Goal: Task Accomplishment & Management: Use online tool/utility

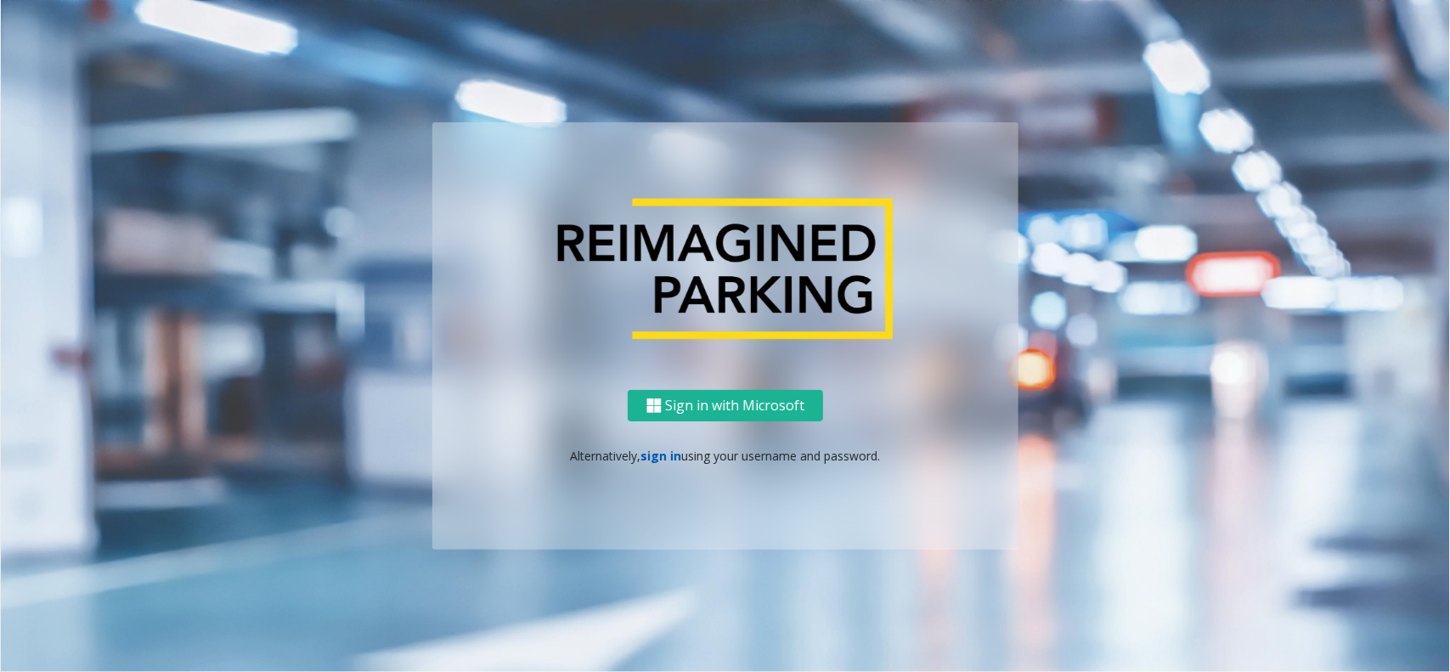
click at [668, 455] on link "sign in" at bounding box center [661, 456] width 41 height 16
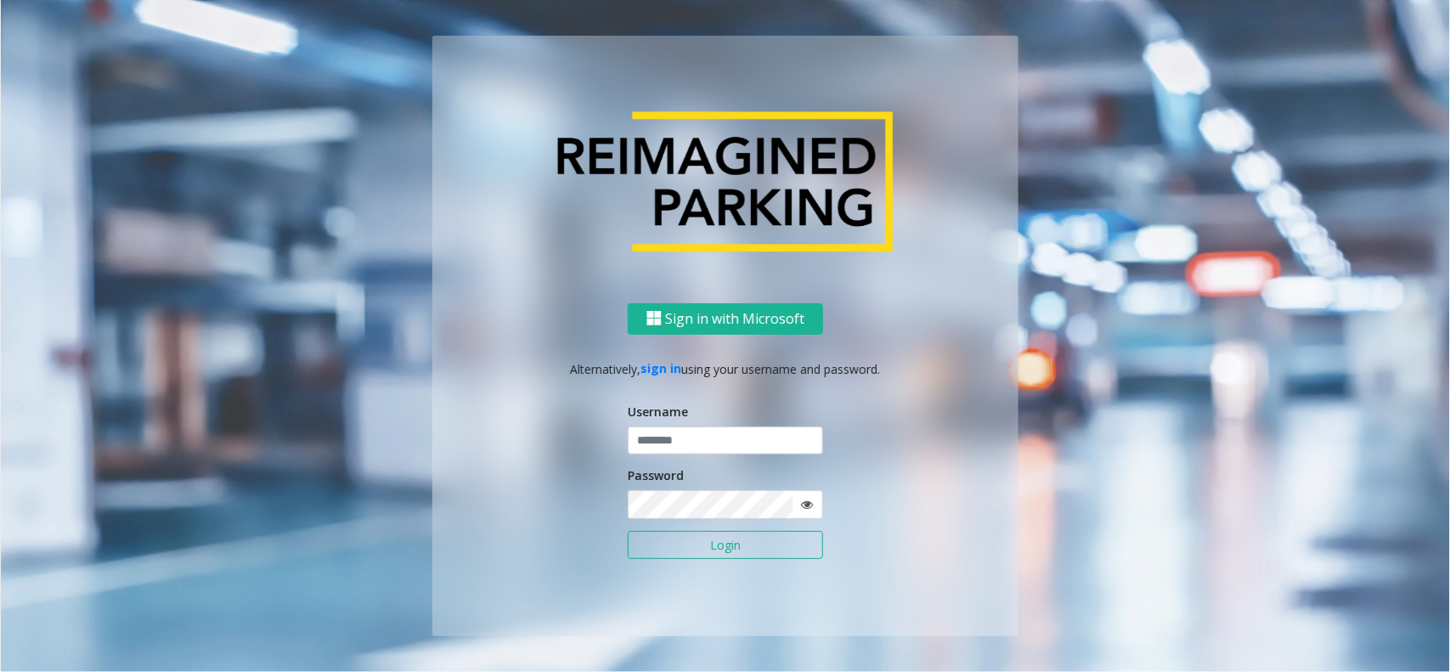
click at [672, 427] on div "Username" at bounding box center [725, 429] width 195 height 53
click at [672, 427] on input "text" at bounding box center [725, 440] width 195 height 29
type input "********"
click at [628, 531] on button "Login" at bounding box center [725, 545] width 195 height 29
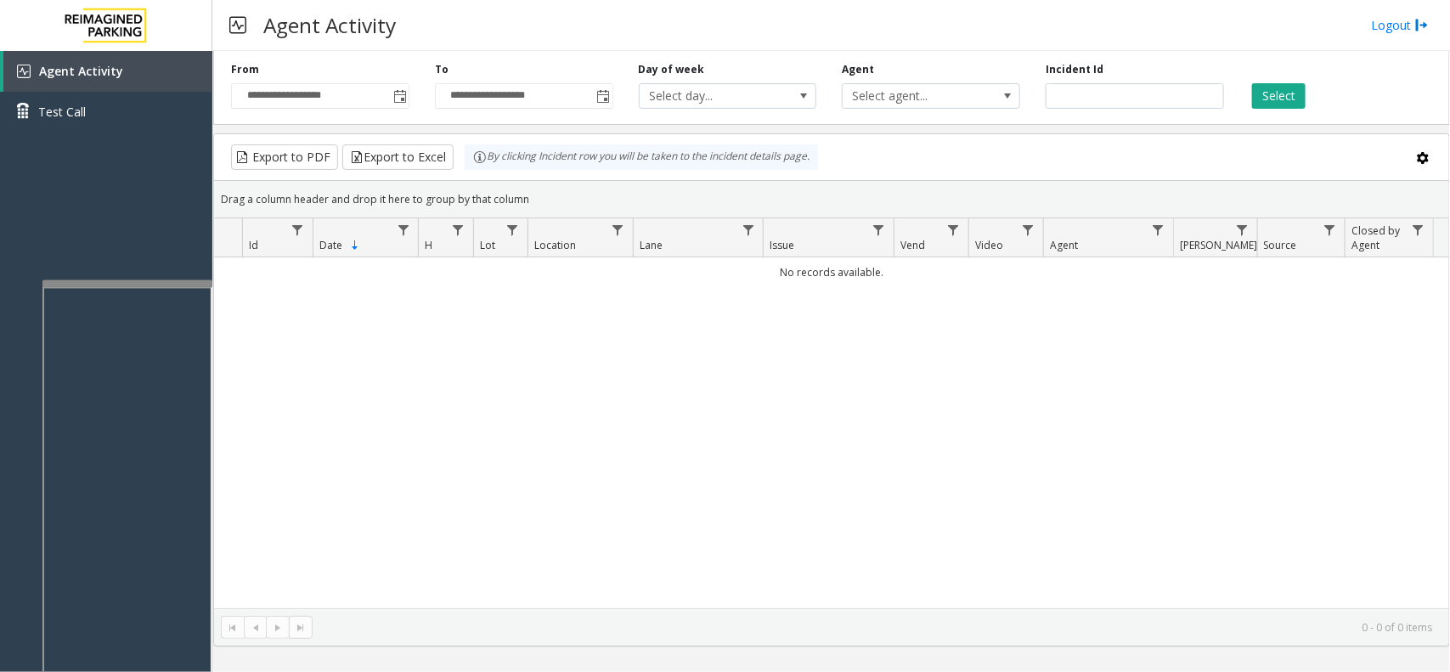
click at [175, 282] on div at bounding box center [127, 283] width 170 height 7
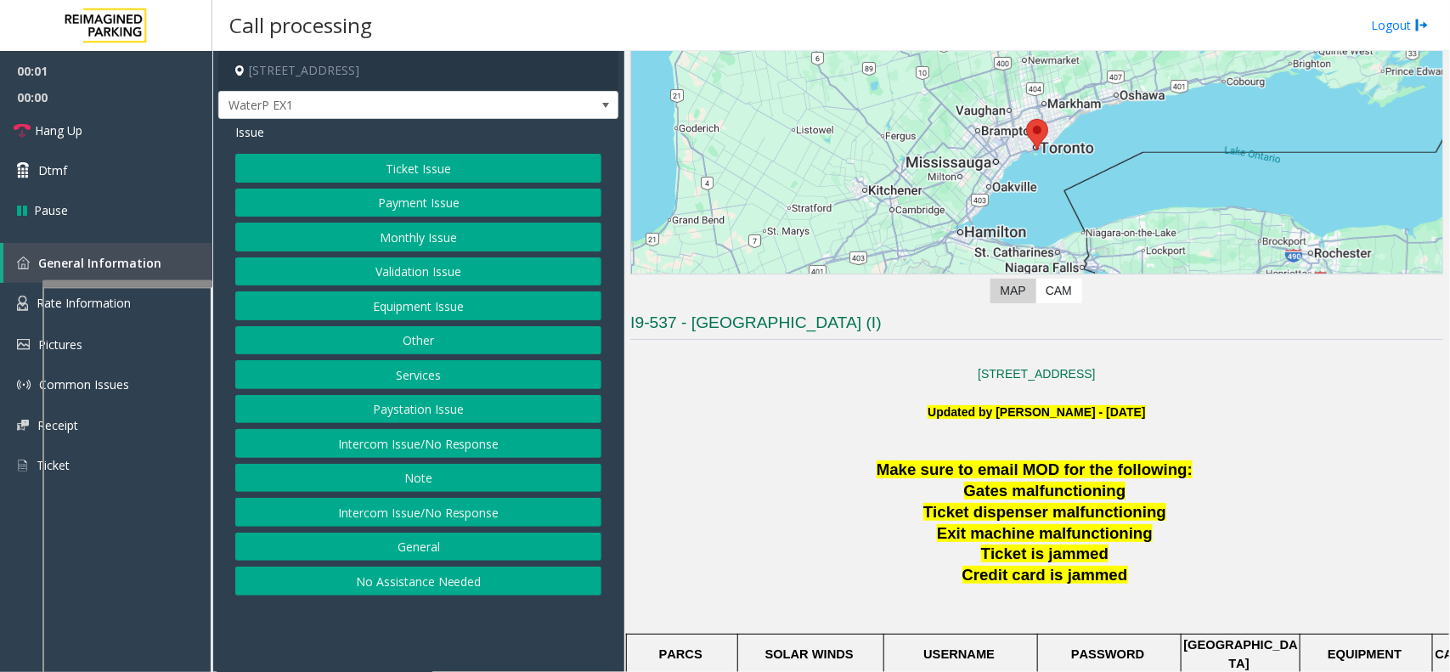
scroll to position [212, 0]
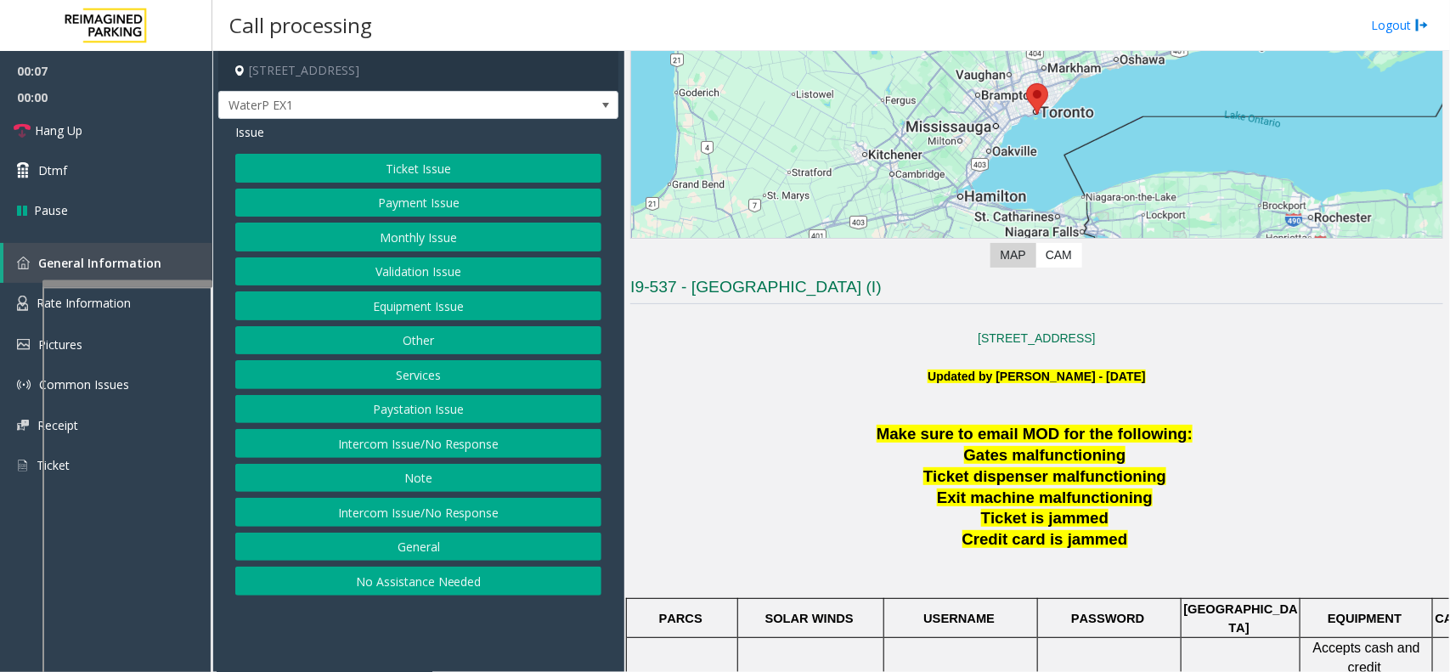
click at [507, 436] on button "Intercom Issue/No Response" at bounding box center [418, 443] width 366 height 29
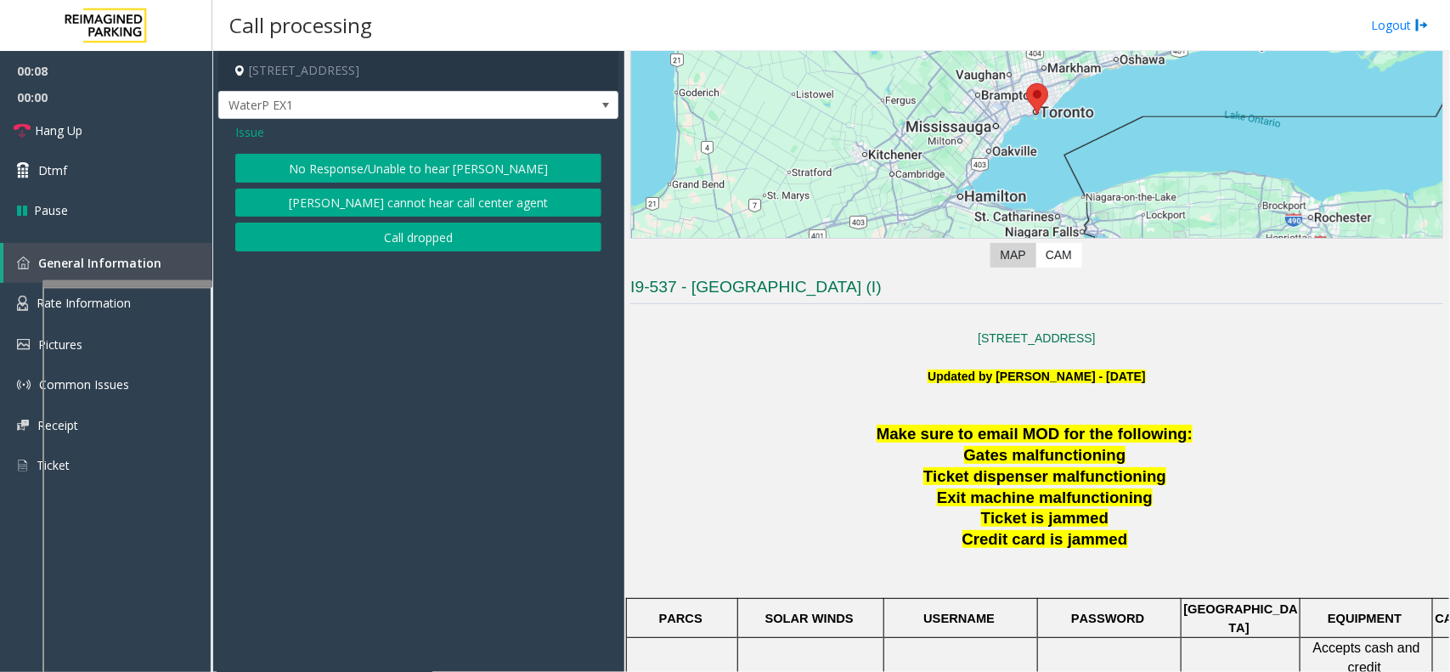
click at [500, 171] on button "No Response/Unable to hear [PERSON_NAME]" at bounding box center [418, 168] width 366 height 29
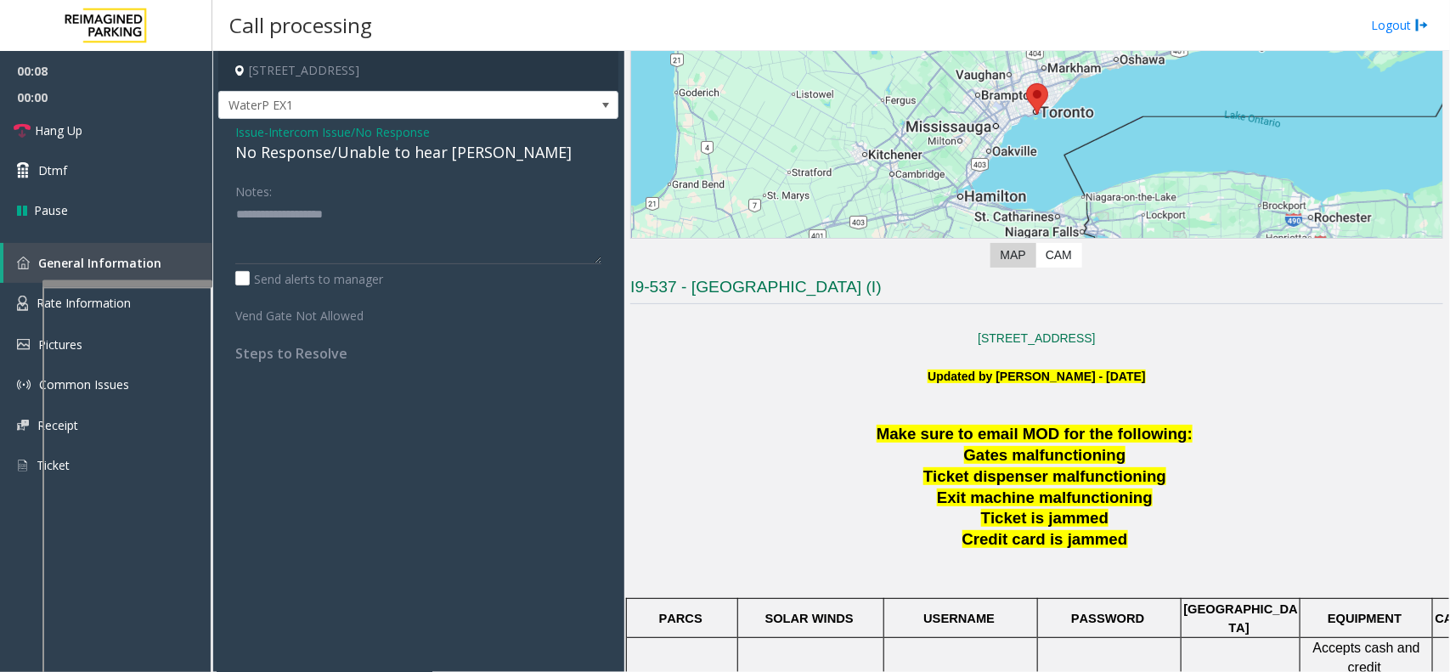
click at [353, 155] on div "No Response/Unable to hear [PERSON_NAME]" at bounding box center [418, 152] width 366 height 23
type textarea "**********"
click at [172, 143] on link "Hang Up" at bounding box center [106, 130] width 212 height 40
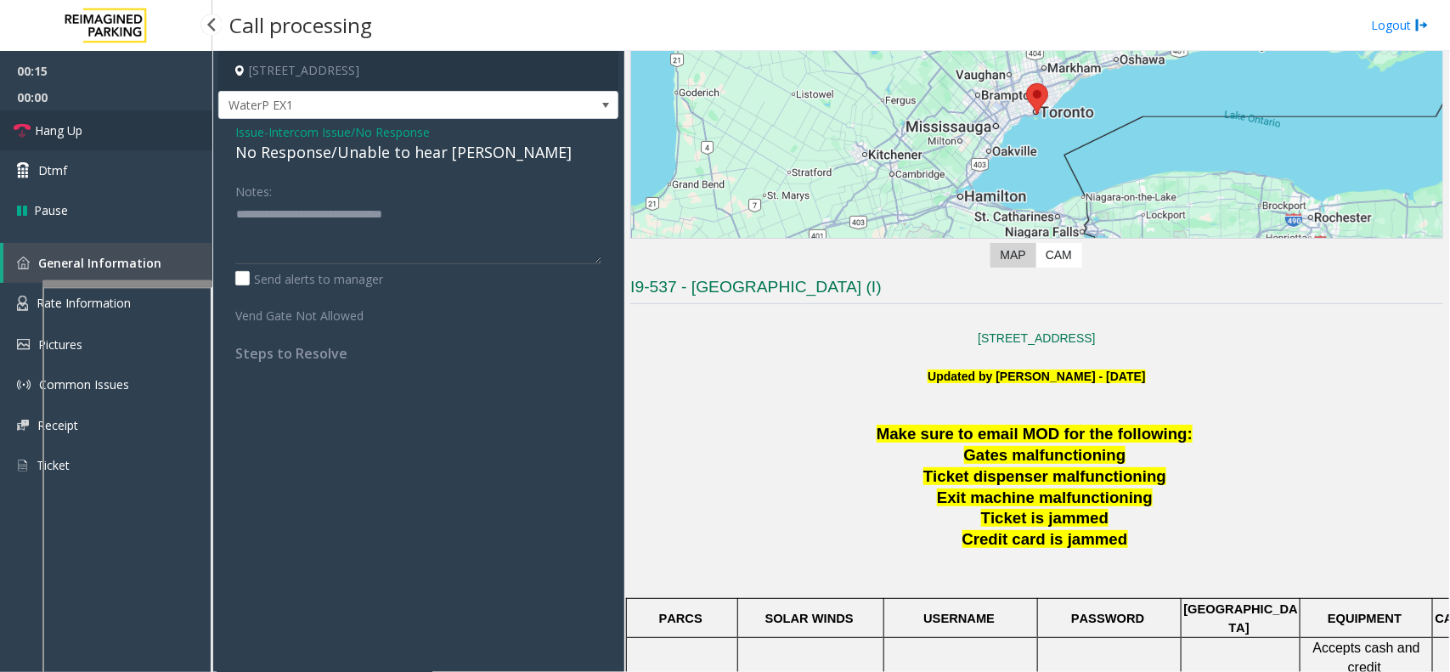
click at [172, 143] on link "Hang Up" at bounding box center [106, 130] width 212 height 40
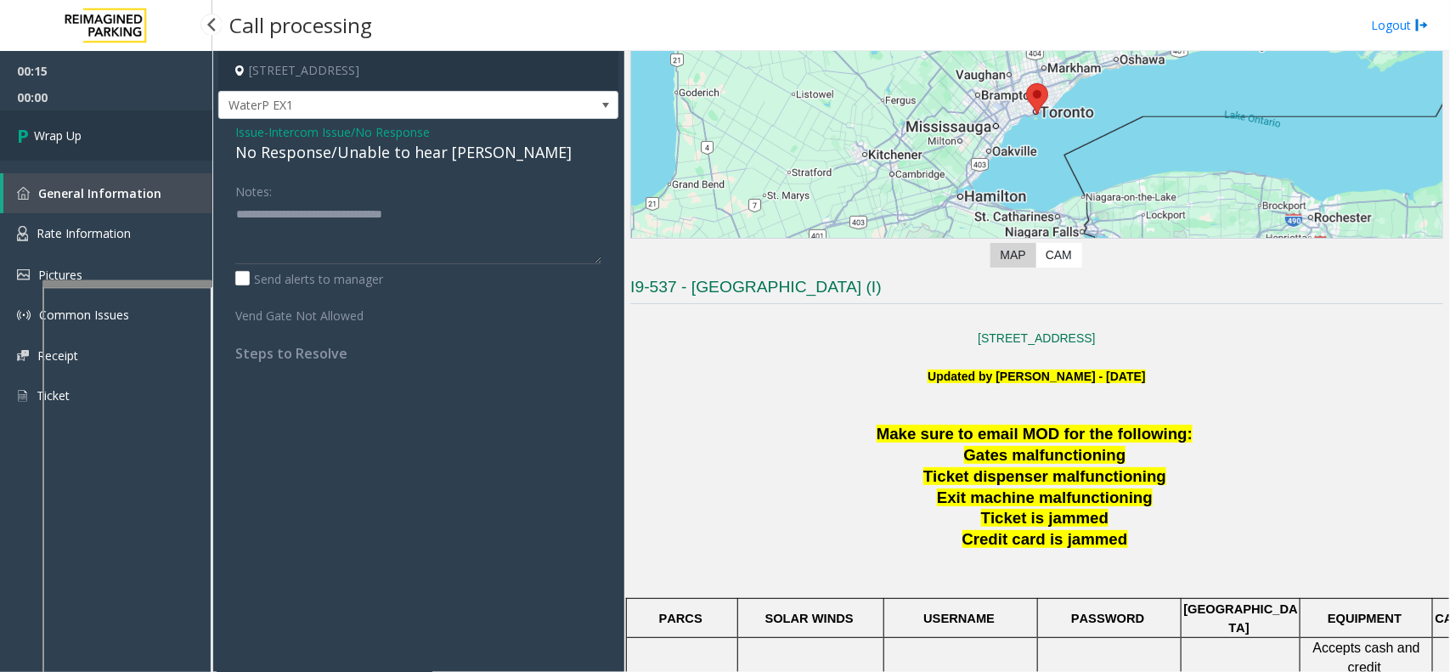
click at [171, 143] on link "Wrap Up" at bounding box center [106, 135] width 212 height 50
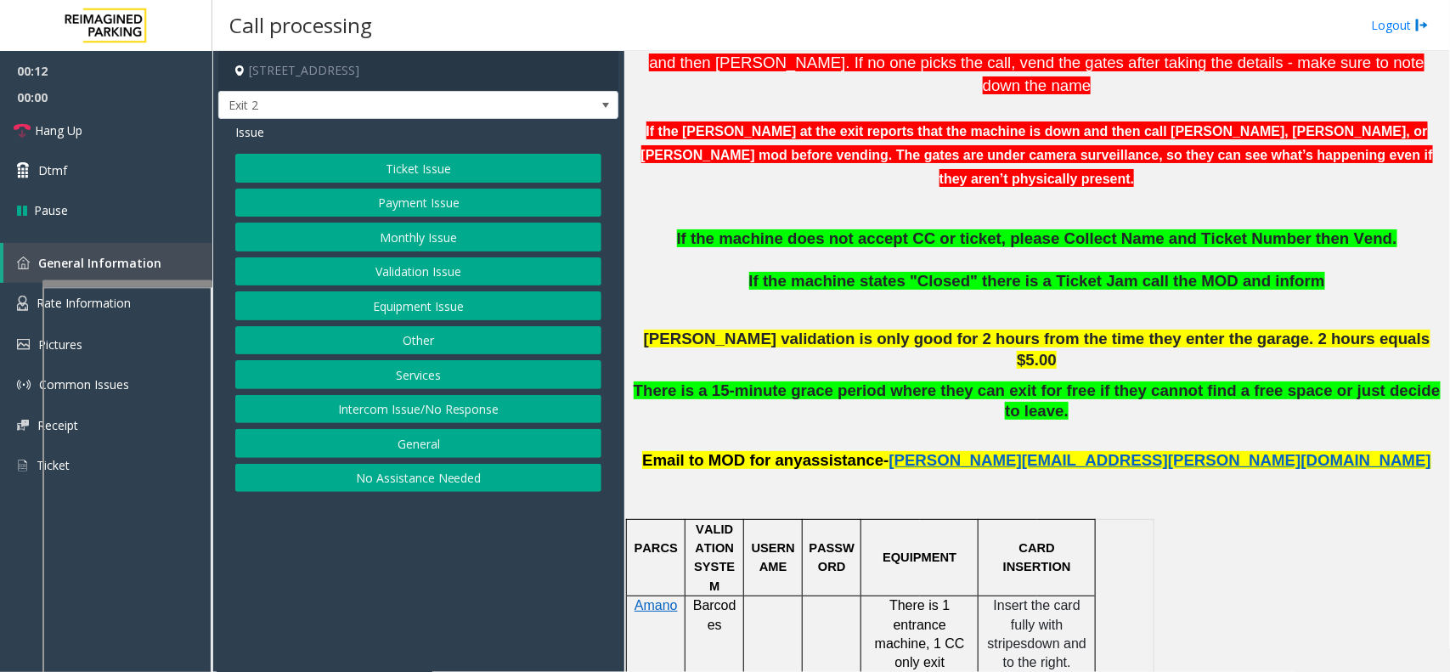
scroll to position [637, 0]
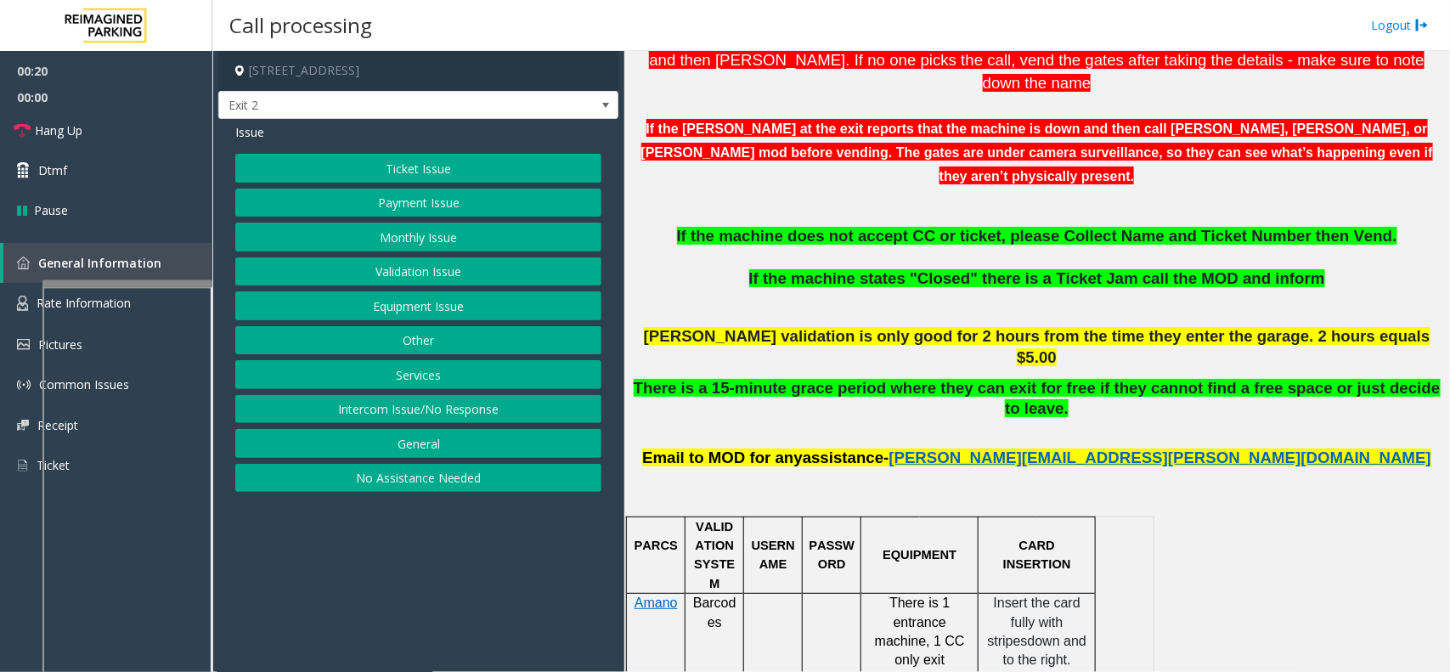
click at [469, 205] on button "Payment Issue" at bounding box center [418, 203] width 366 height 29
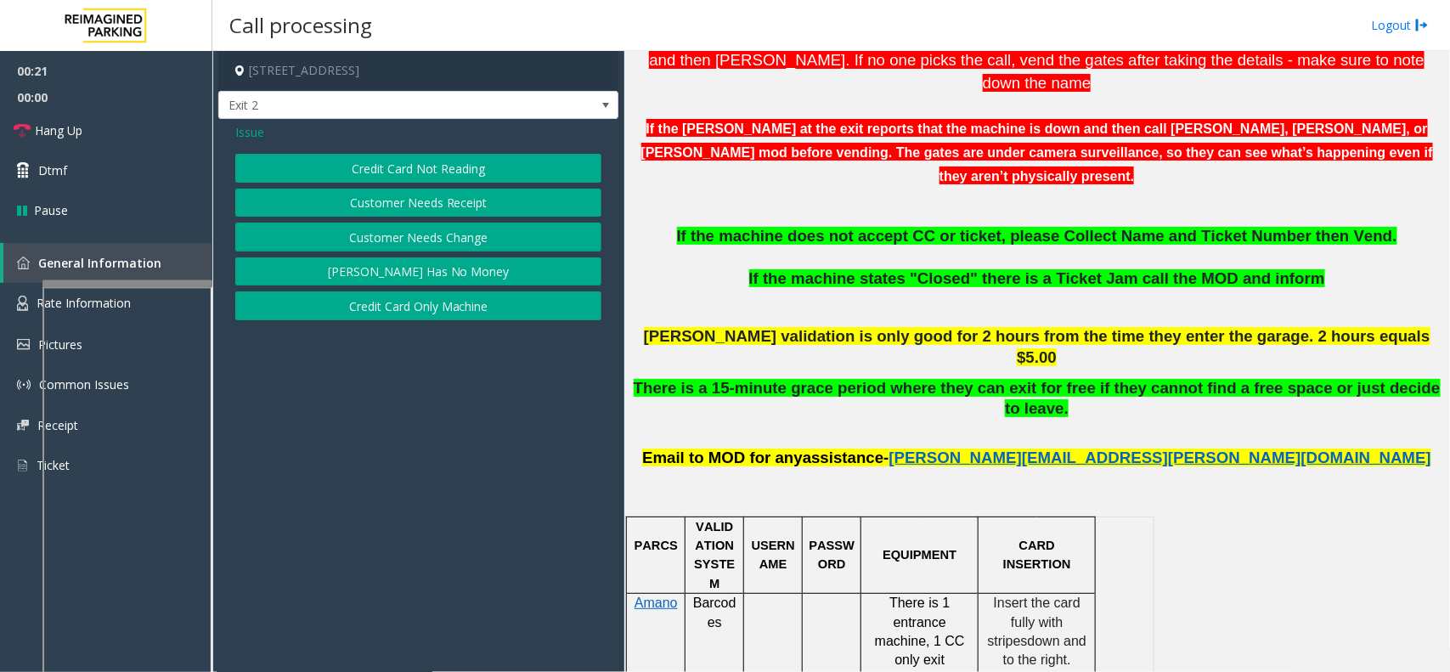
click at [446, 178] on button "Credit Card Not Reading" at bounding box center [418, 168] width 366 height 29
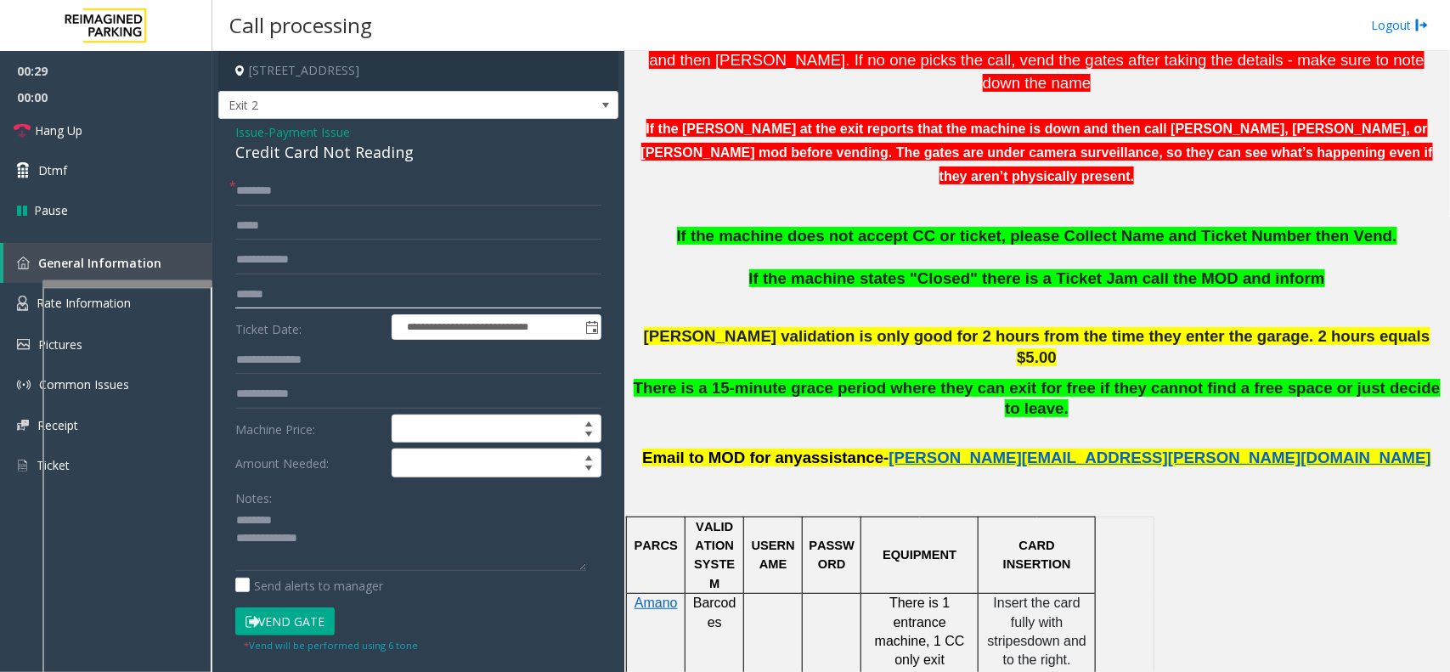
click at [285, 291] on input "text" at bounding box center [418, 294] width 366 height 29
click at [303, 141] on div "Credit Card Not Reading" at bounding box center [418, 152] width 366 height 23
click at [311, 150] on div "Credit Card Not Reading" at bounding box center [418, 152] width 366 height 23
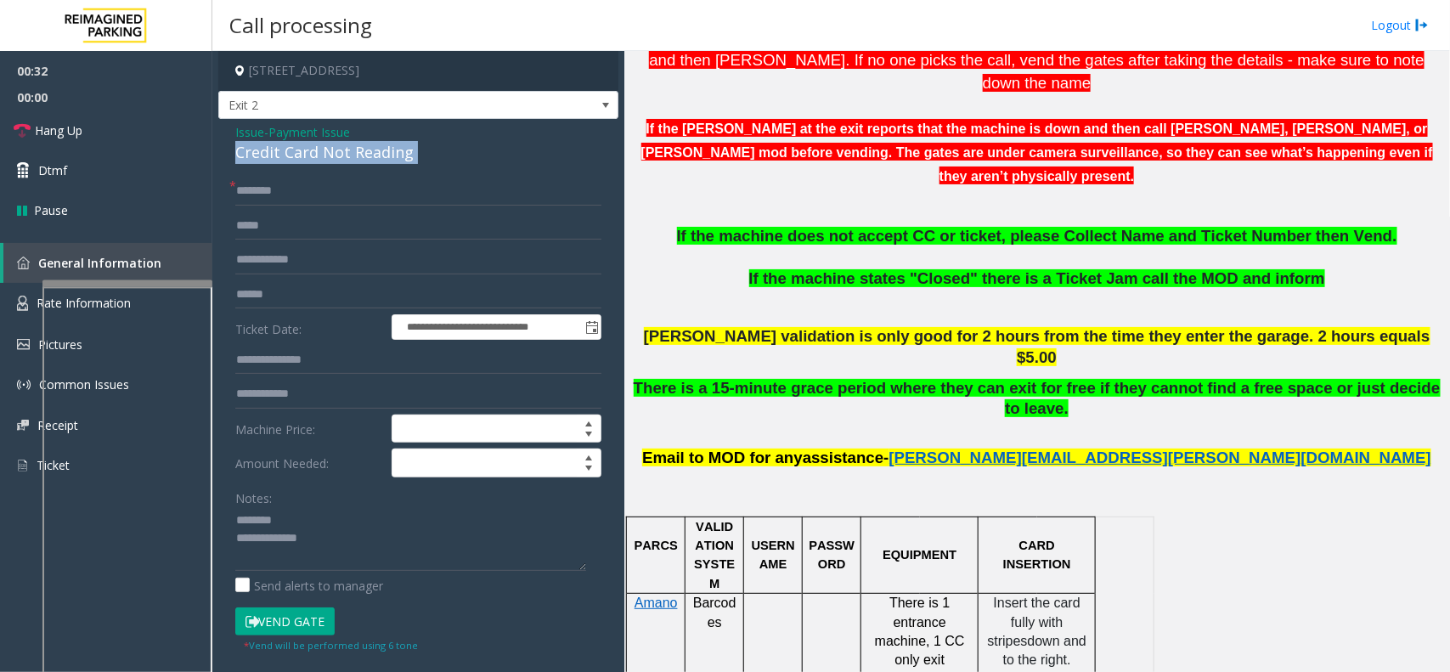
click at [311, 150] on div "Credit Card Not Reading" at bounding box center [418, 152] width 366 height 23
type textarea "**********"
click at [336, 289] on input "text" at bounding box center [418, 294] width 366 height 29
type input "******"
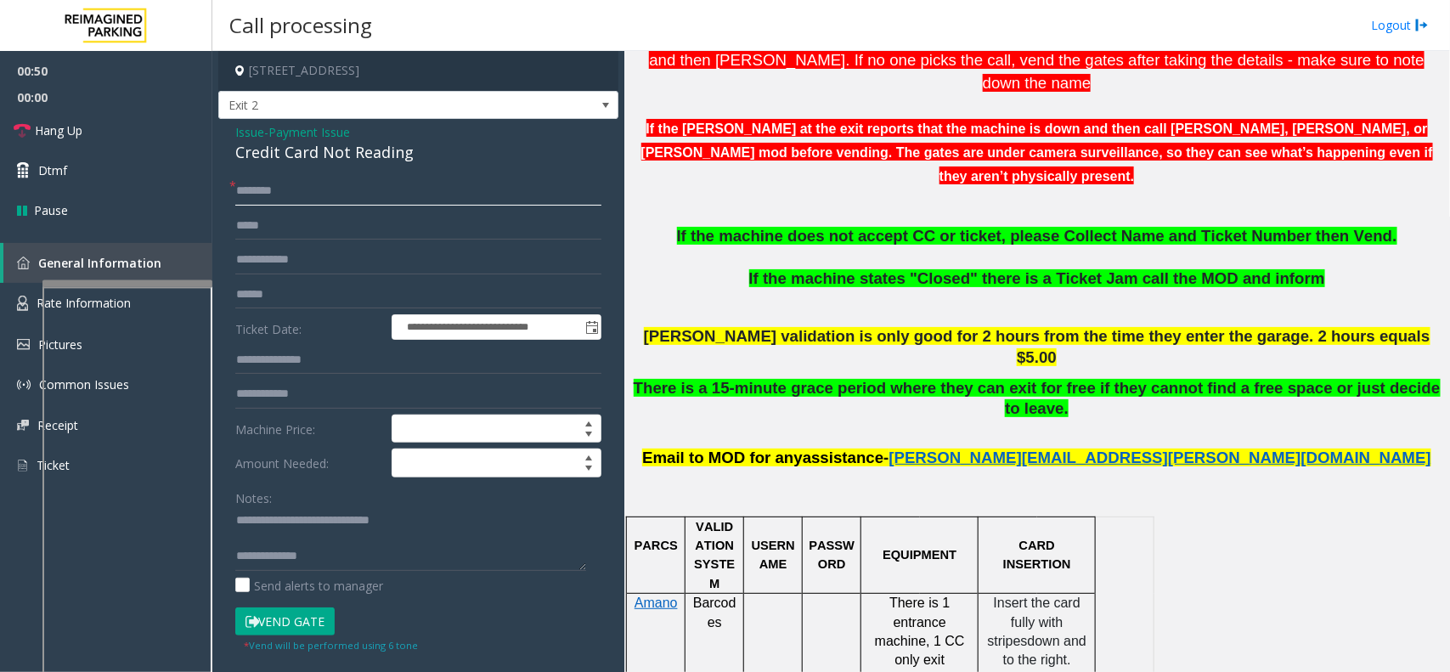
click at [291, 192] on input "text" at bounding box center [418, 191] width 366 height 29
type textarea "**********"
click at [259, 200] on input "text" at bounding box center [418, 191] width 366 height 29
type input "*****"
click at [308, 622] on button "Vend Gate" at bounding box center [284, 621] width 99 height 29
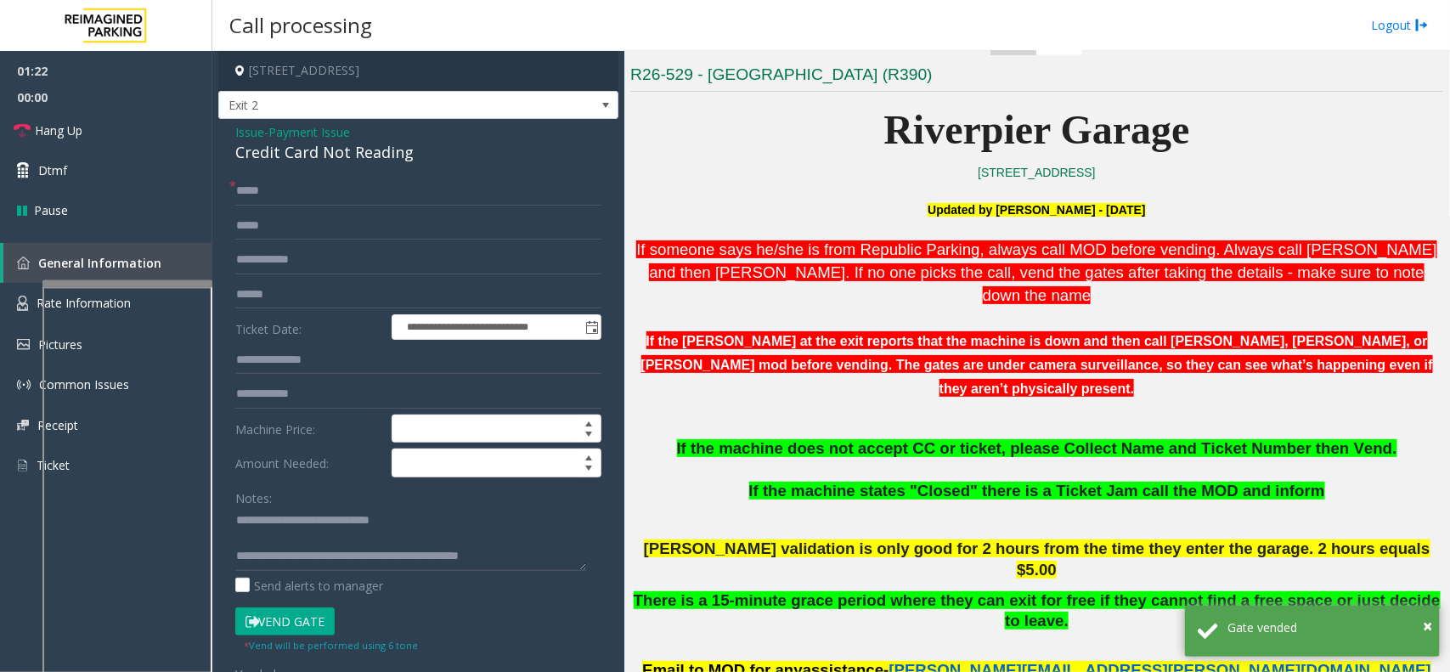
scroll to position [531, 0]
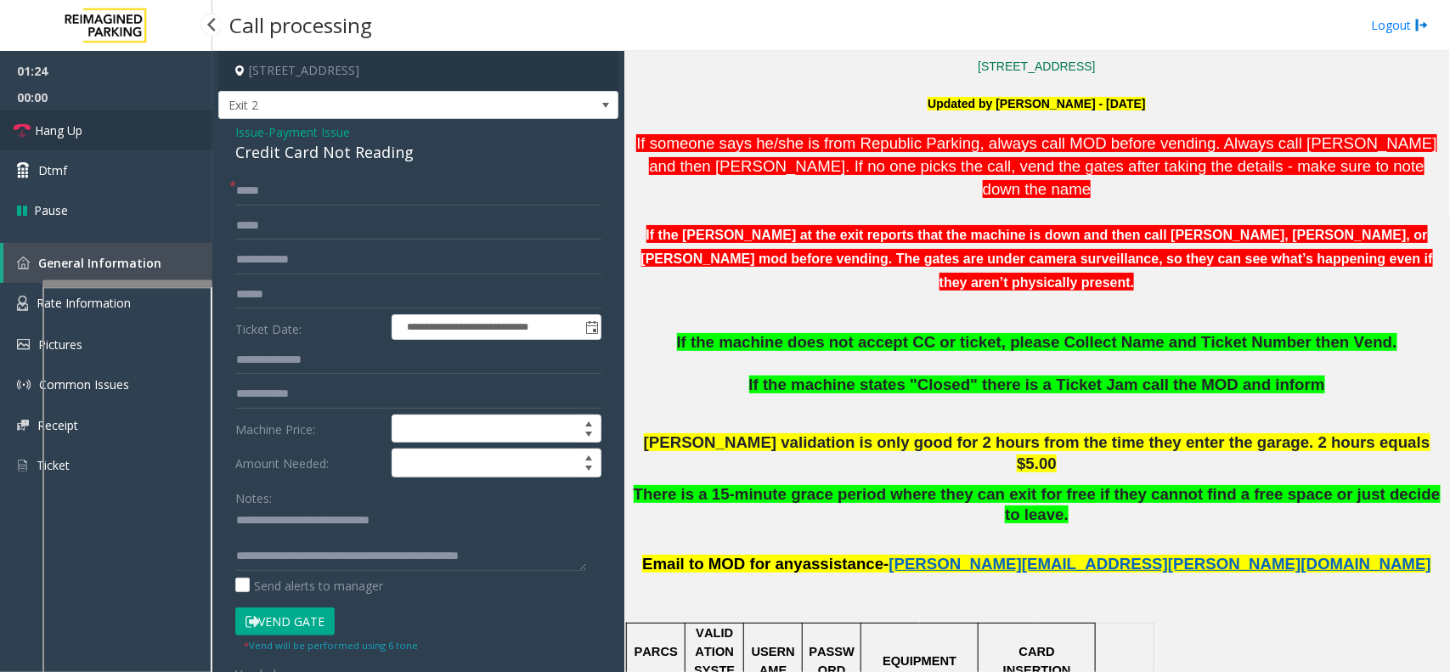
click at [102, 140] on link "Hang Up" at bounding box center [106, 130] width 212 height 40
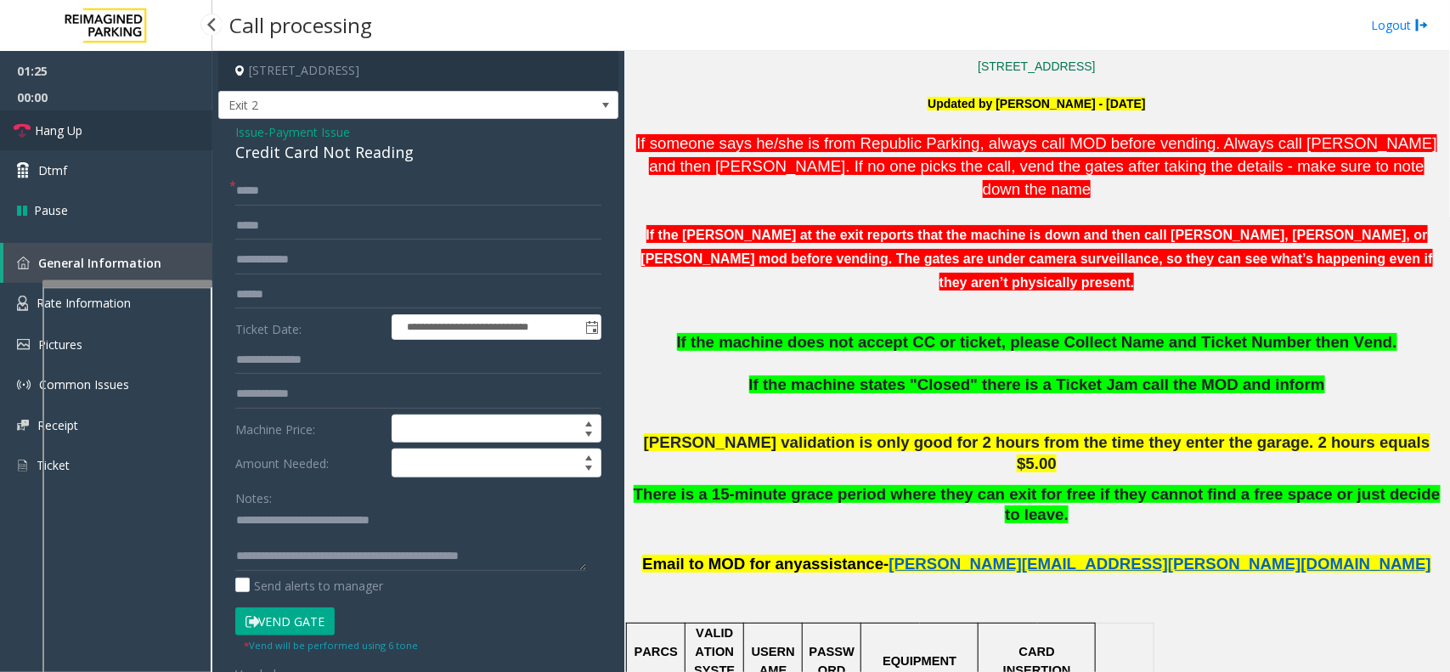
click at [102, 140] on link "Hang Up" at bounding box center [106, 130] width 212 height 40
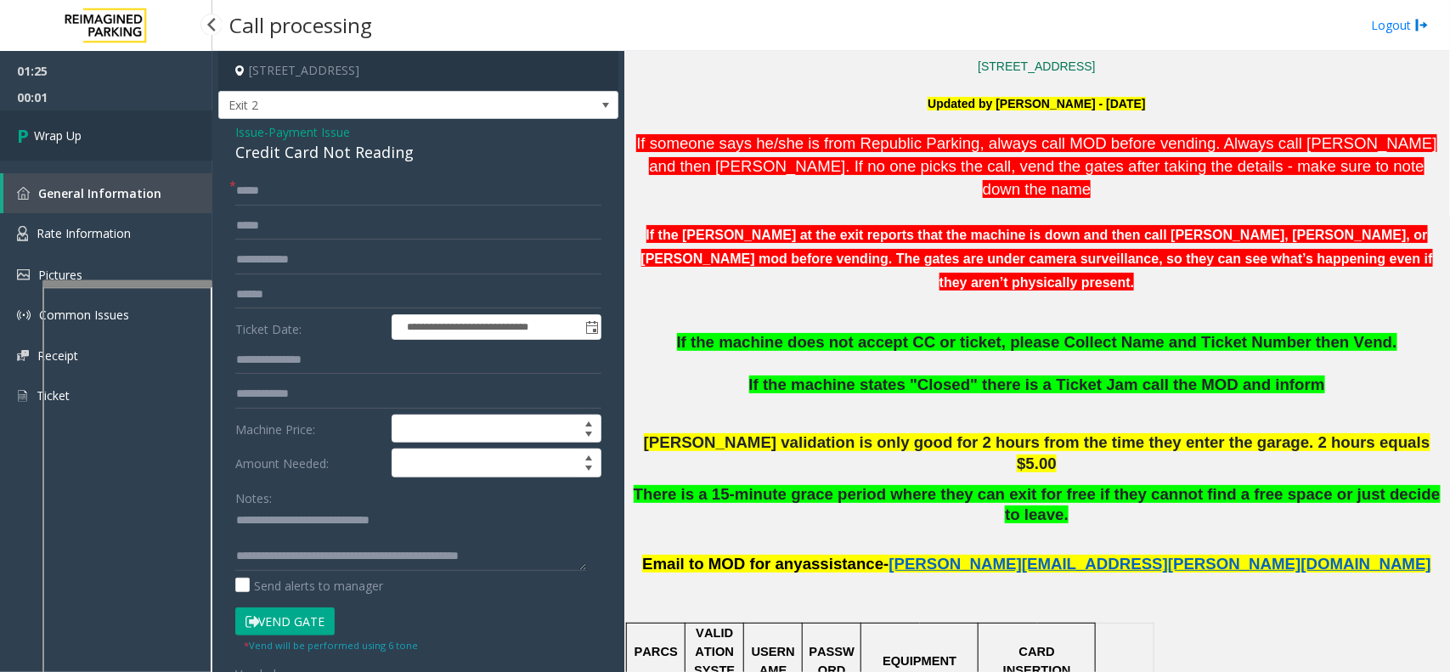
click at [102, 140] on link "Wrap Up" at bounding box center [106, 135] width 212 height 50
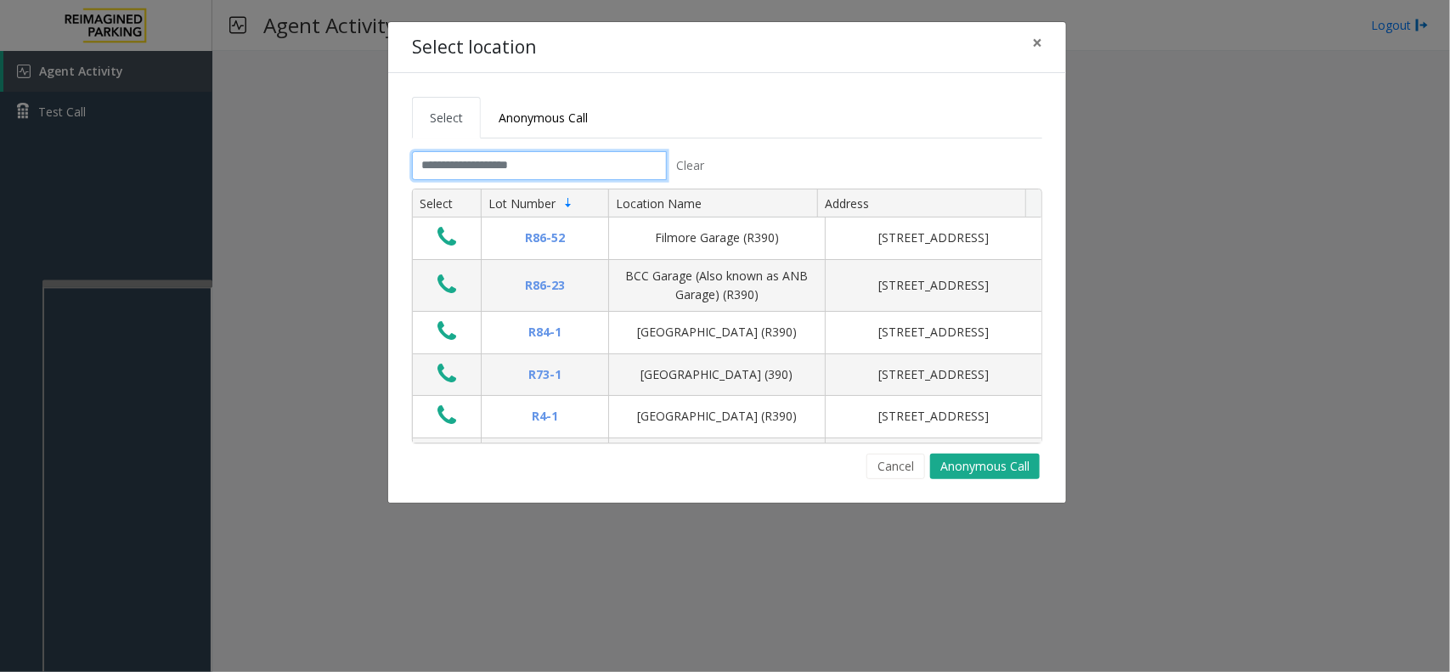
click at [527, 155] on input "text" at bounding box center [539, 165] width 255 height 29
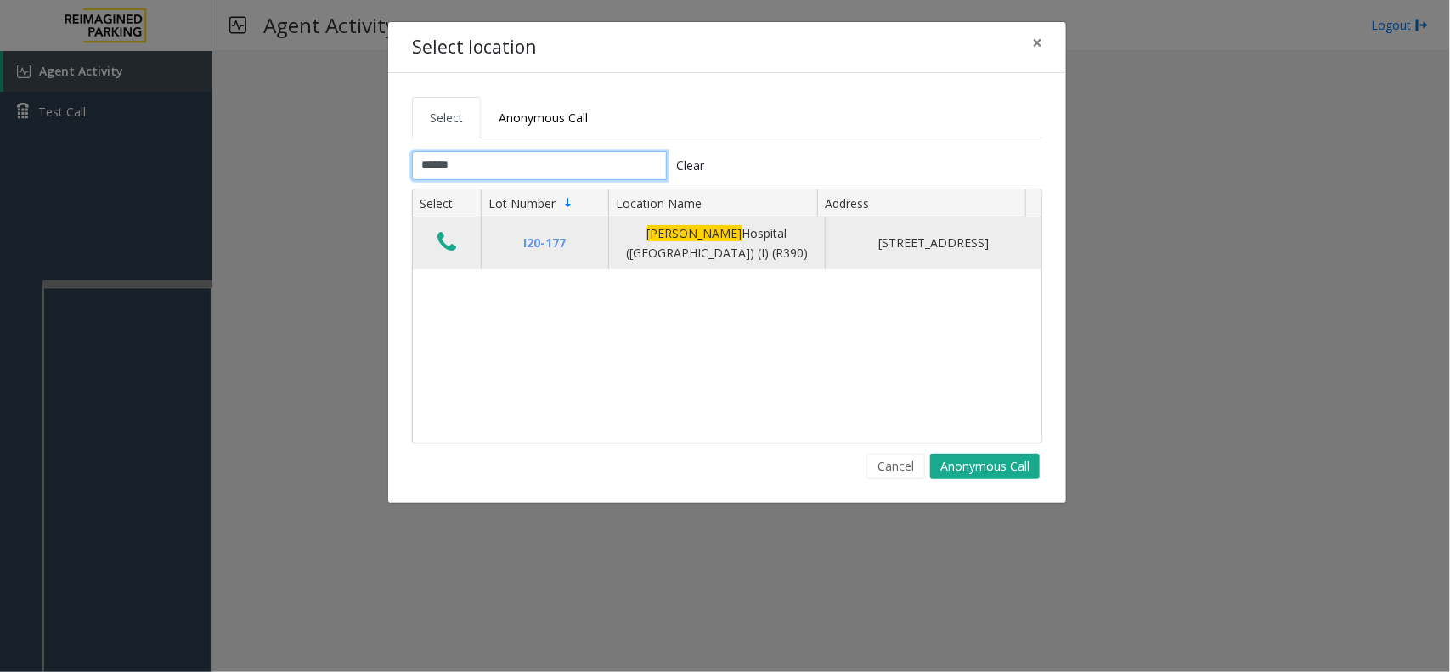
type input "******"
click at [459, 235] on button "Data table" at bounding box center [446, 242] width 29 height 27
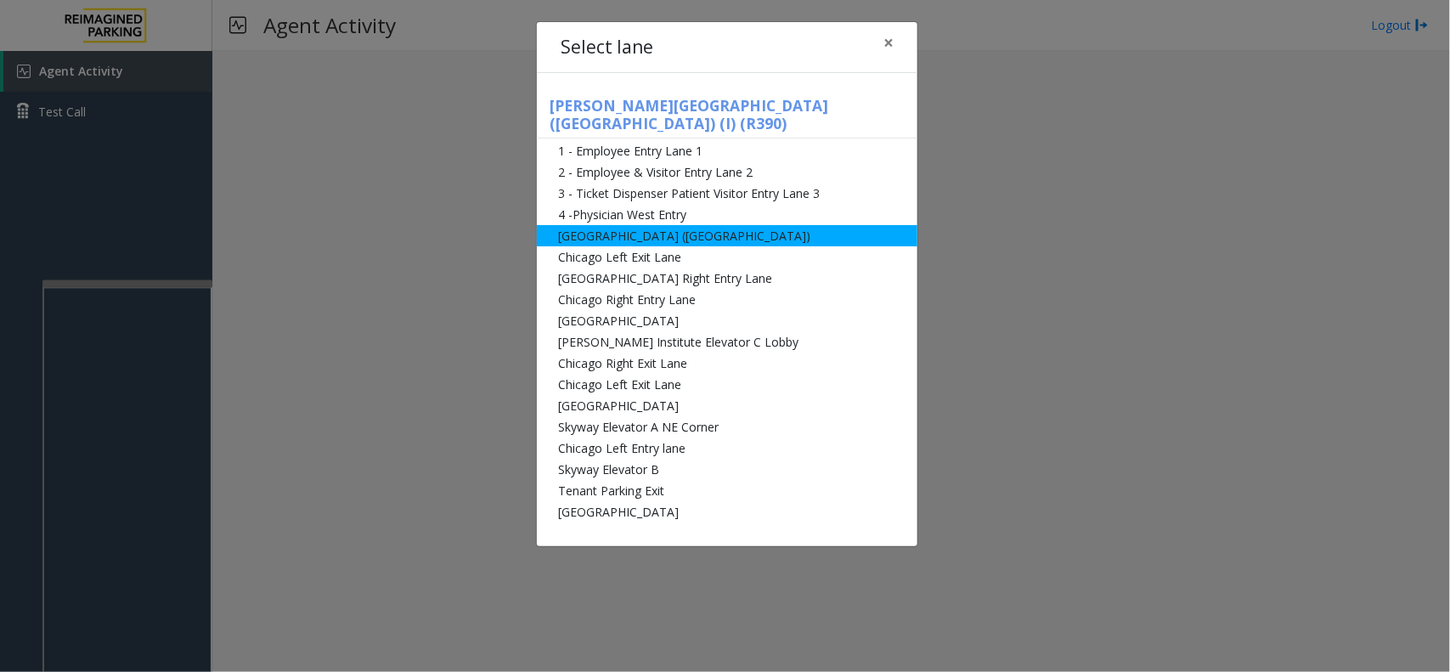
click at [648, 225] on li "[GEOGRAPHIC_DATA] ([GEOGRAPHIC_DATA])" at bounding box center [727, 235] width 381 height 21
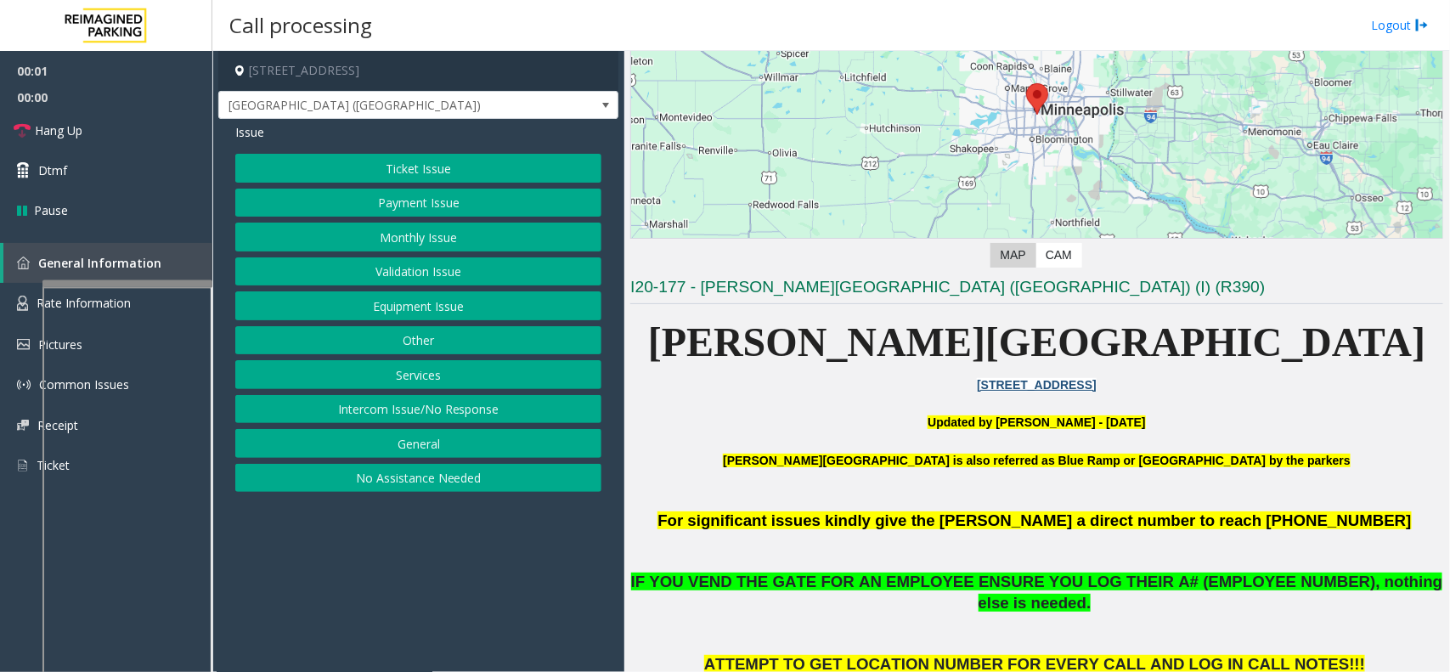
scroll to position [319, 0]
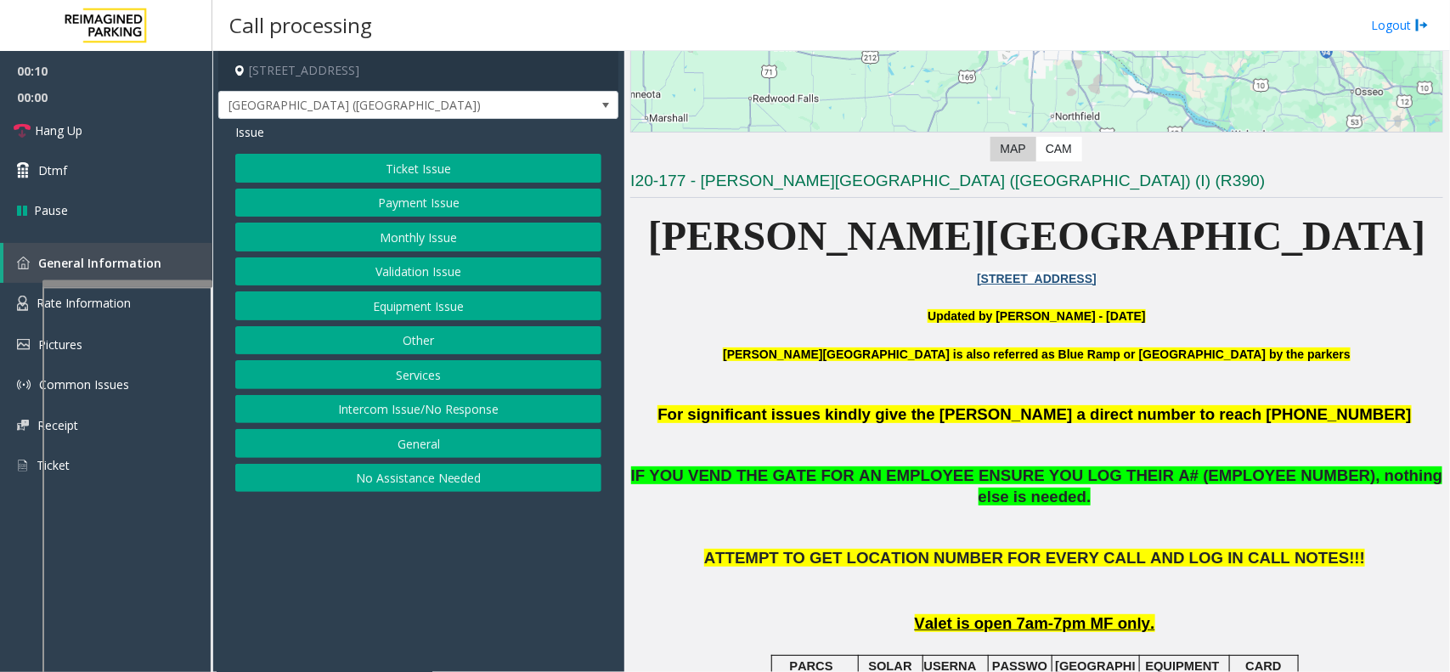
click at [432, 424] on button "Intercom Issue/No Response" at bounding box center [418, 409] width 366 height 29
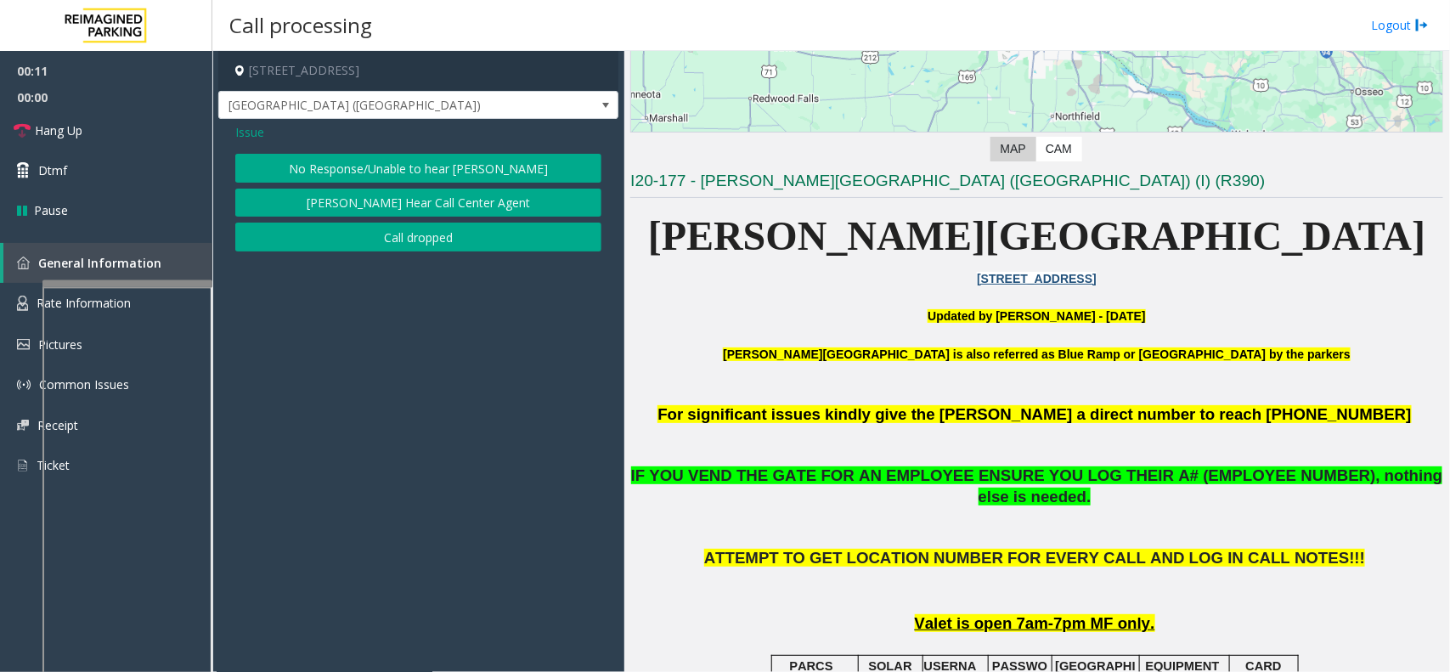
click at [401, 157] on button "No Response/Unable to hear [PERSON_NAME]" at bounding box center [418, 168] width 366 height 29
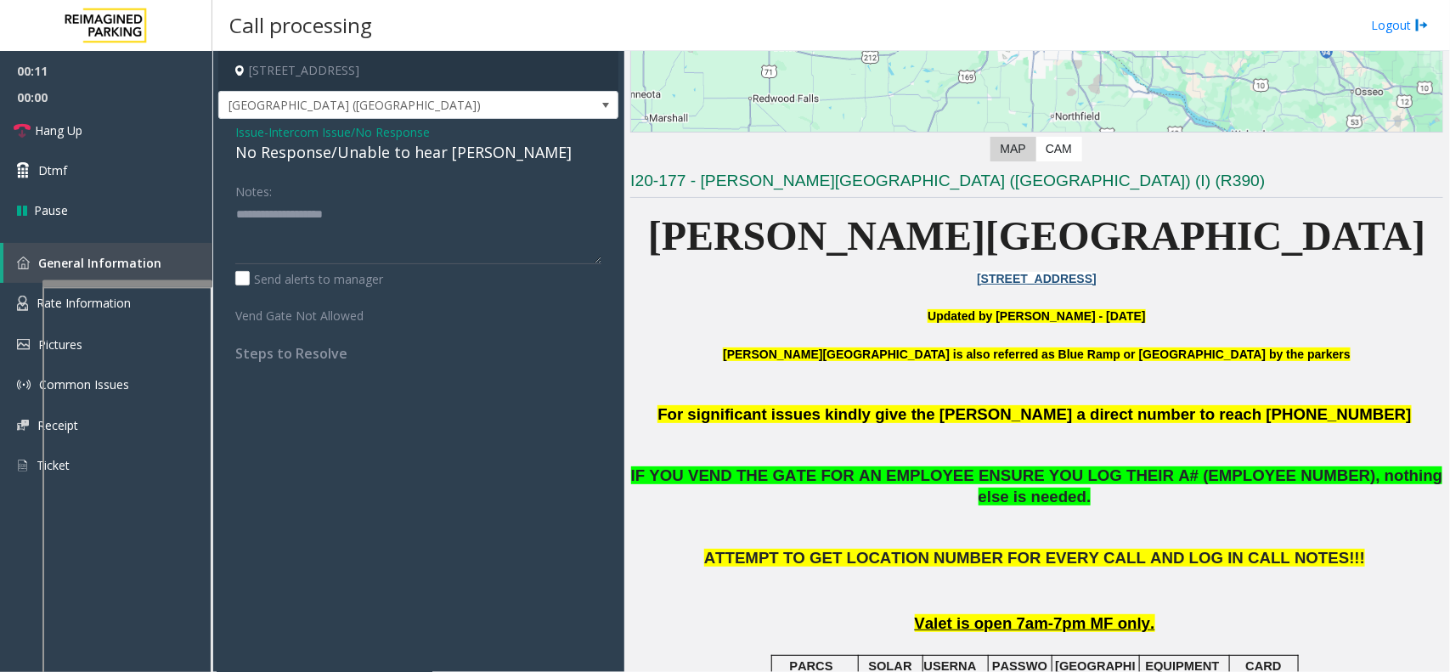
click at [365, 155] on div "No Response/Unable to hear [PERSON_NAME]" at bounding box center [418, 152] width 366 height 23
type textarea "**********"
click at [116, 136] on link "Hang Up" at bounding box center [106, 130] width 212 height 40
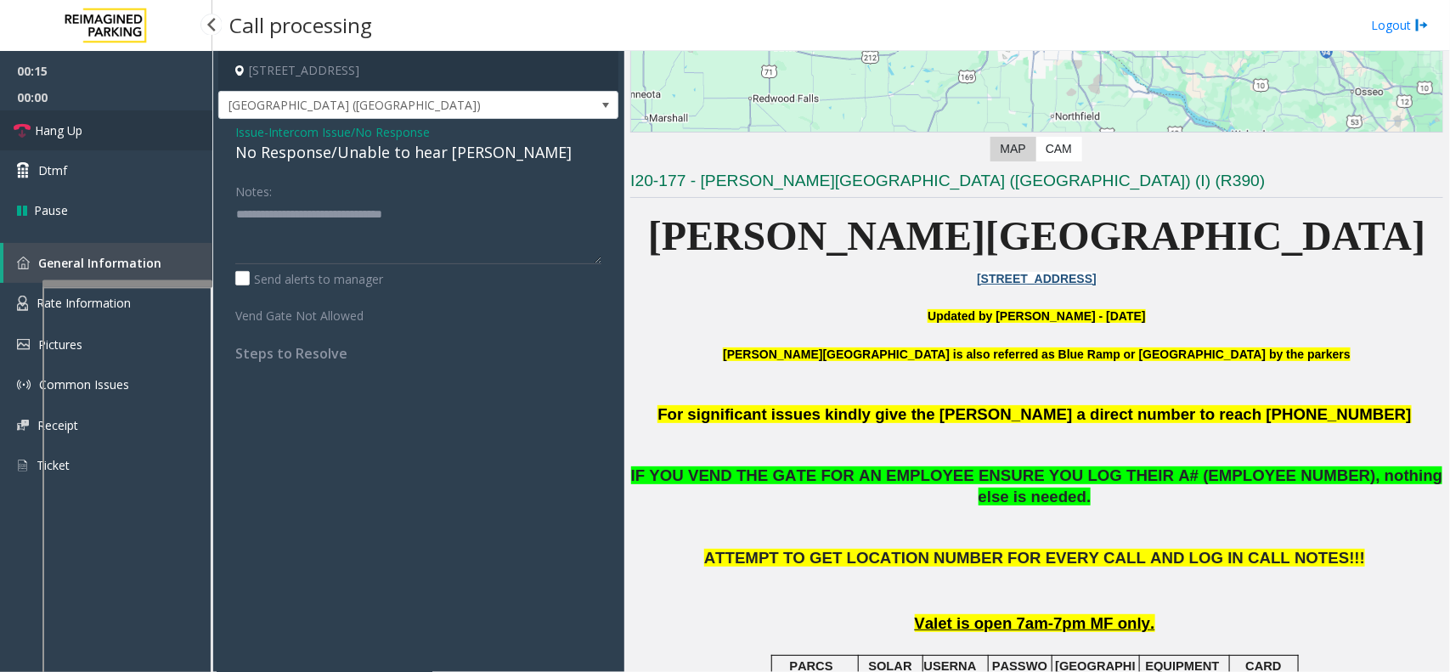
click at [116, 136] on link "Hang Up" at bounding box center [106, 130] width 212 height 40
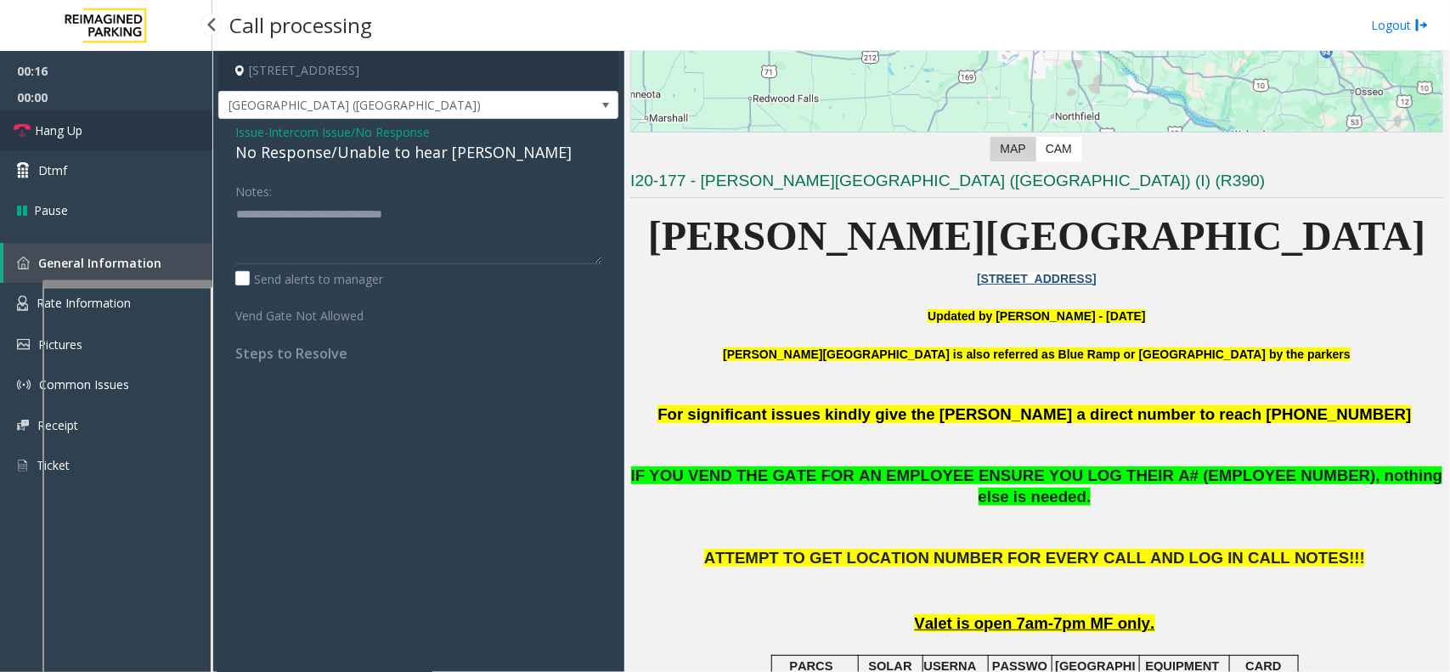
click at [116, 136] on link "Hang Up" at bounding box center [106, 130] width 212 height 40
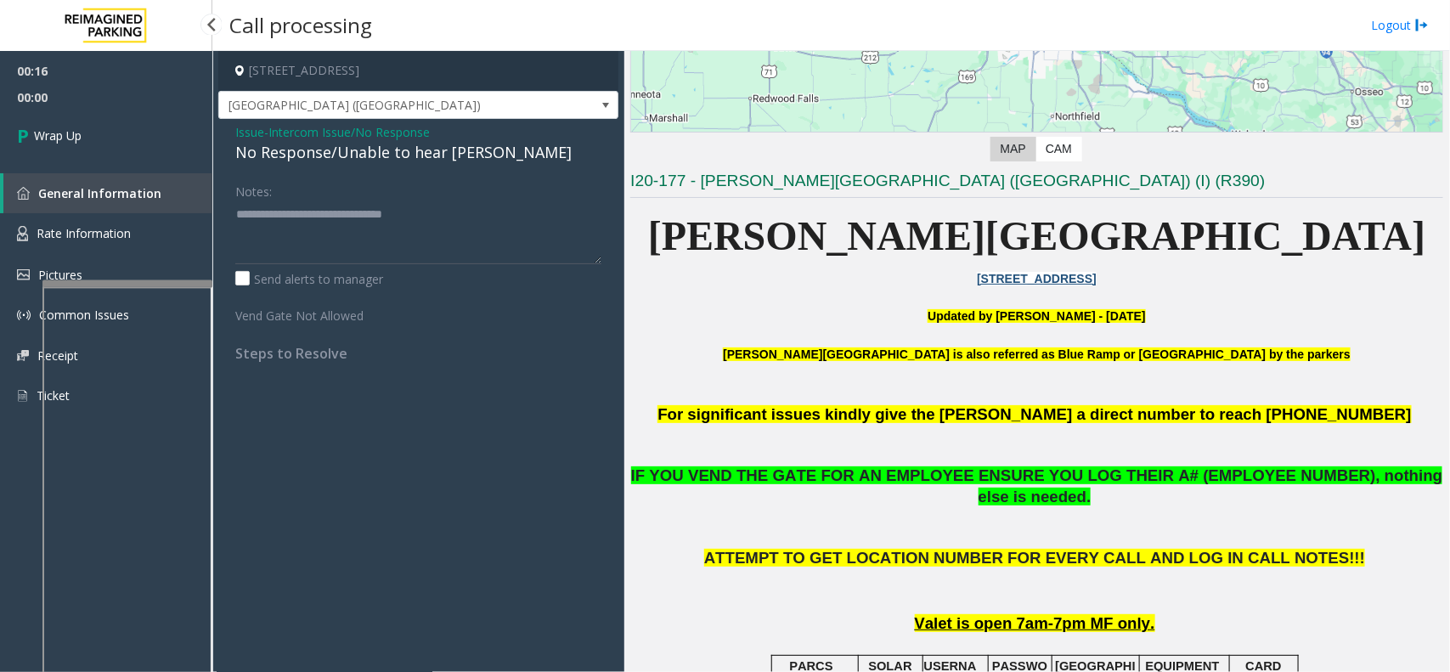
click at [116, 136] on link "Wrap Up" at bounding box center [106, 135] width 212 height 50
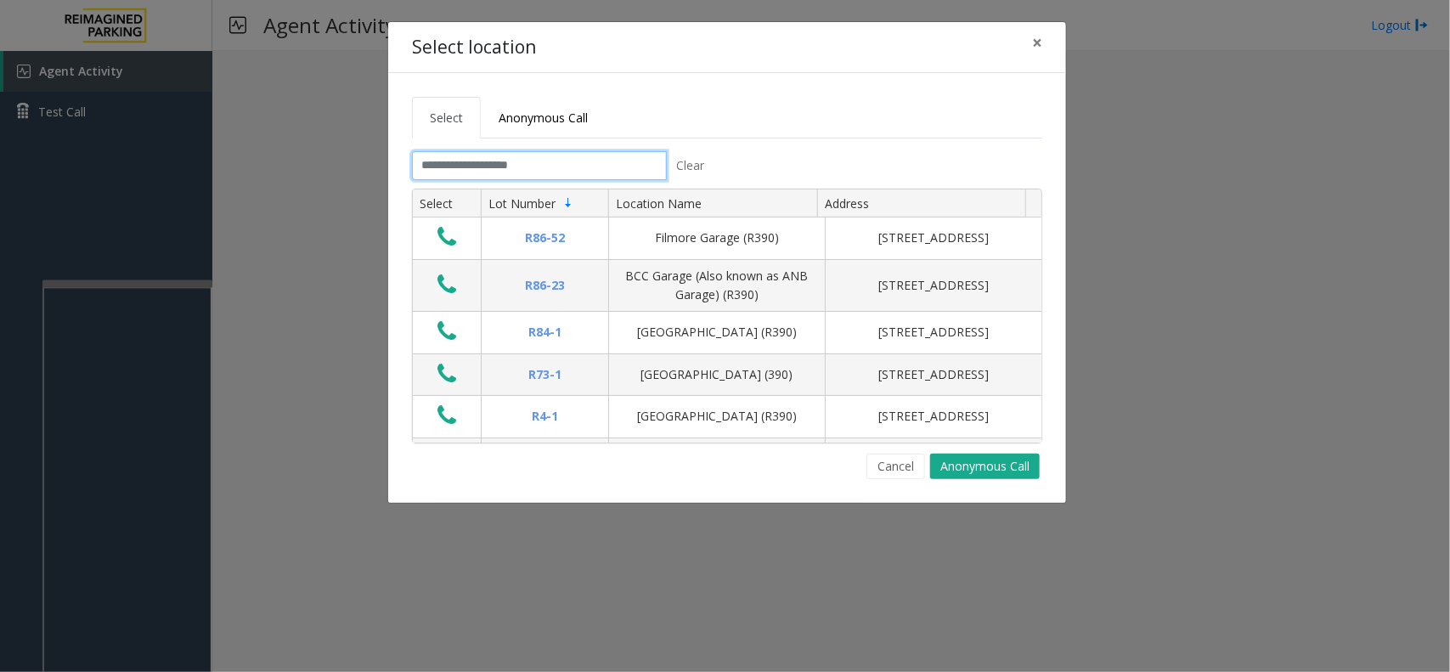
click at [494, 171] on input "text" at bounding box center [539, 165] width 255 height 29
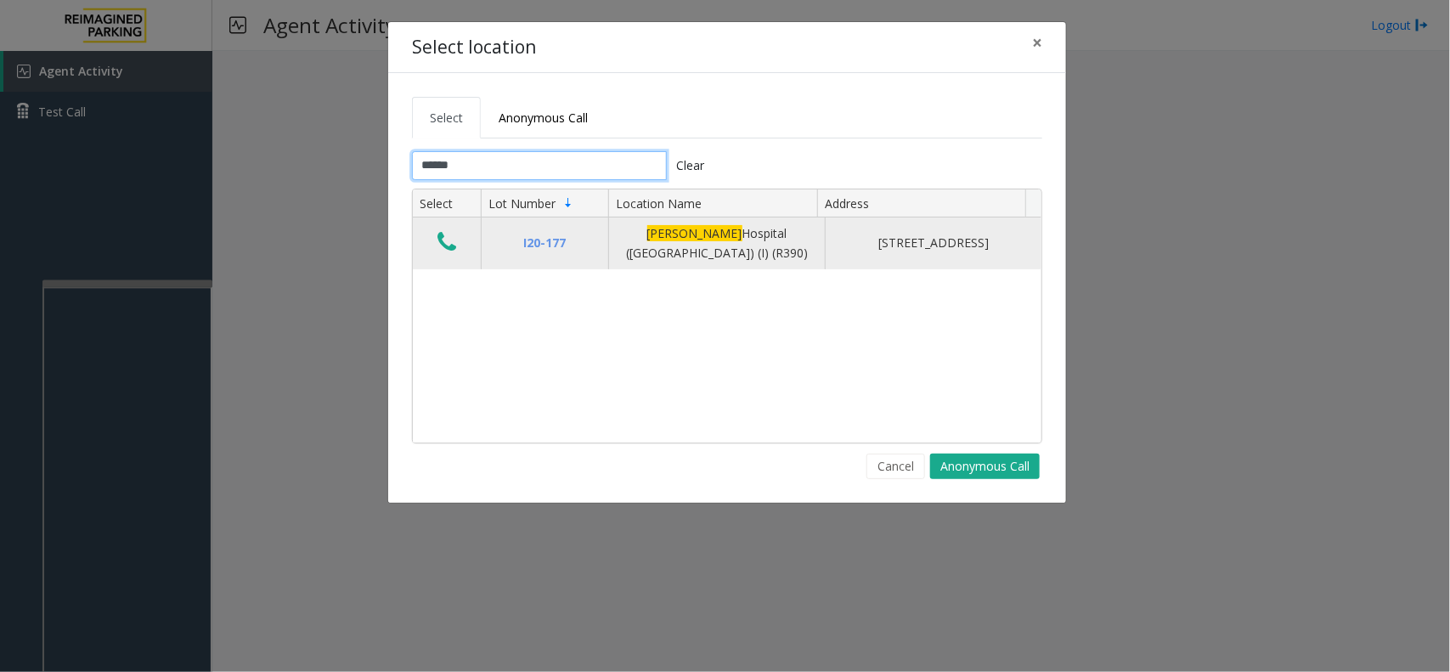
type input "******"
click at [449, 251] on icon "Data table" at bounding box center [447, 242] width 19 height 24
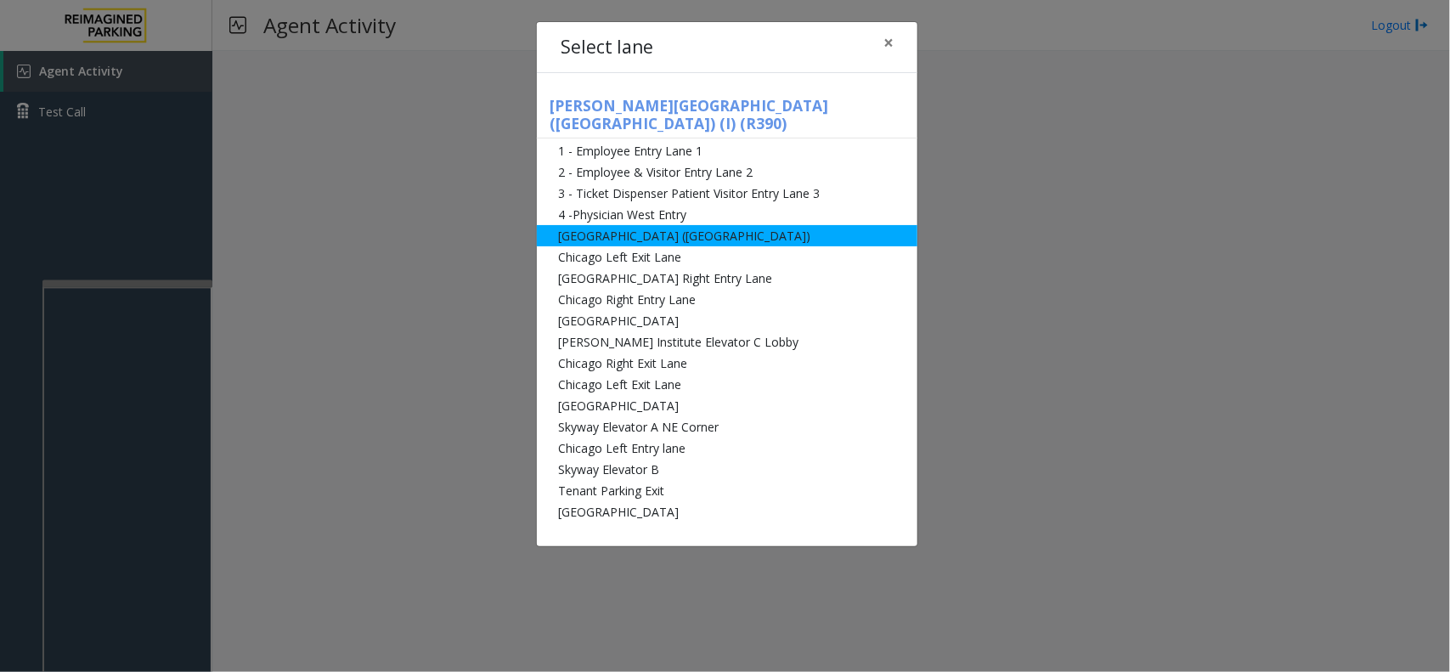
click at [677, 225] on li "[GEOGRAPHIC_DATA] ([GEOGRAPHIC_DATA])" at bounding box center [727, 235] width 381 height 21
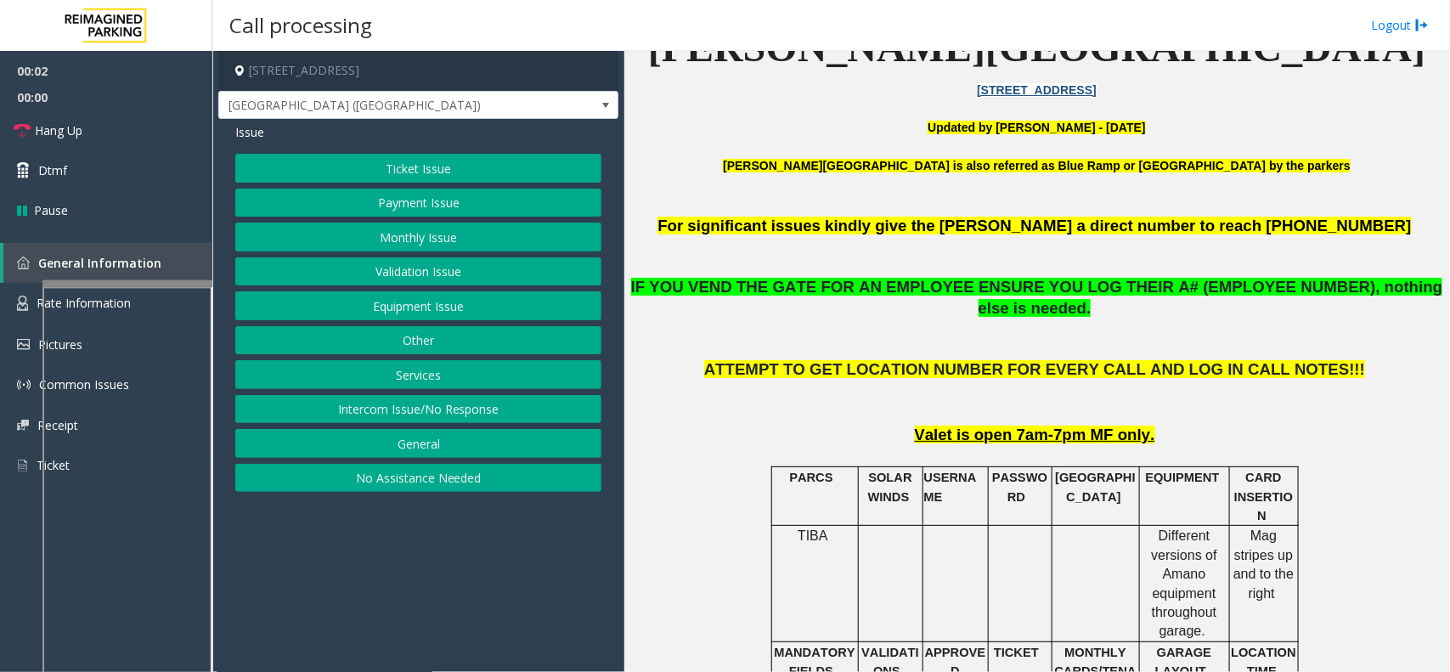
scroll to position [531, 0]
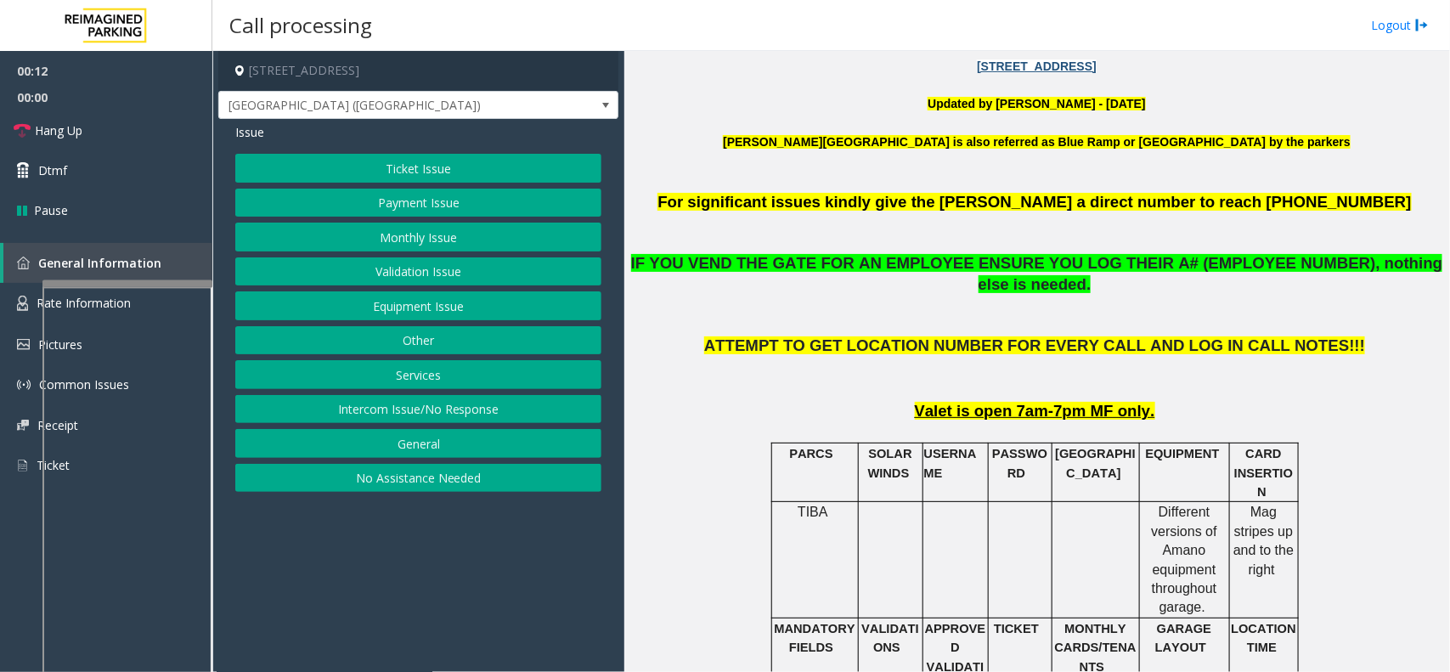
drag, startPoint x: 461, startPoint y: 416, endPoint x: 431, endPoint y: 341, distance: 81.6
click at [461, 417] on button "Intercom Issue/No Response" at bounding box center [418, 409] width 366 height 29
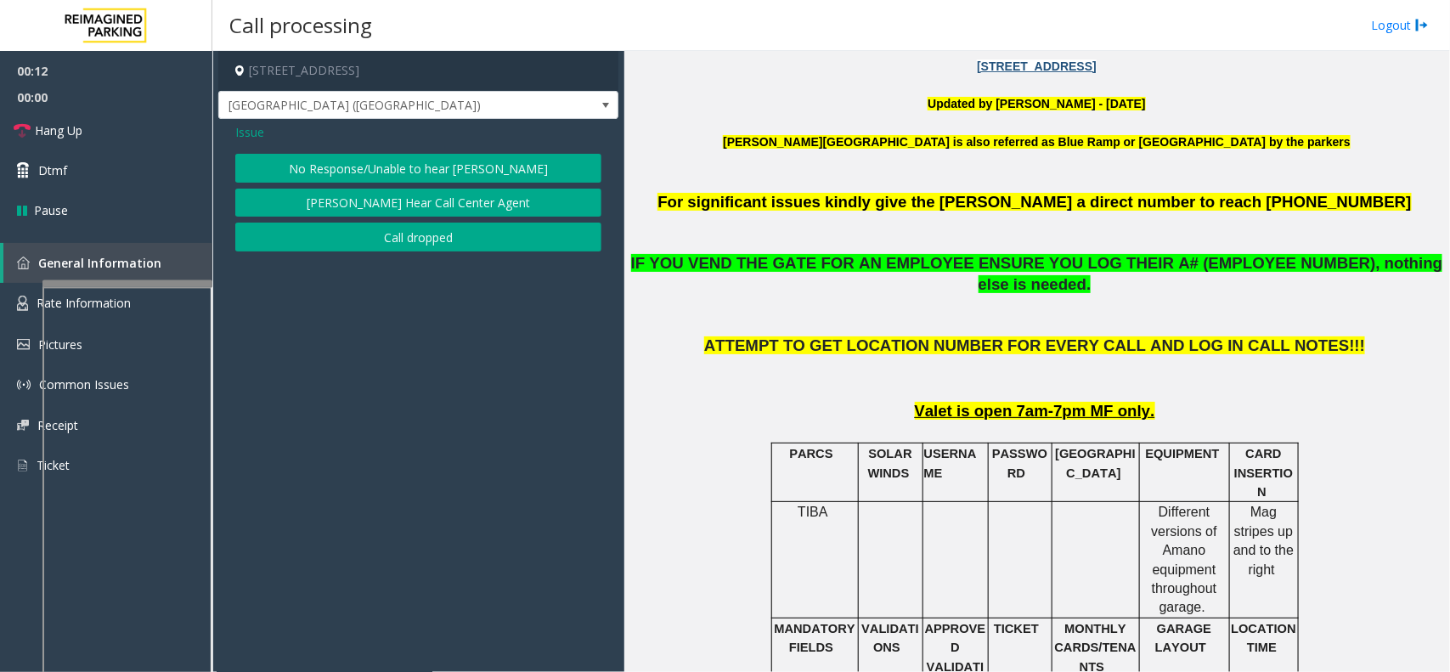
click at [401, 172] on button "No Response/Unable to hear [PERSON_NAME]" at bounding box center [418, 168] width 366 height 29
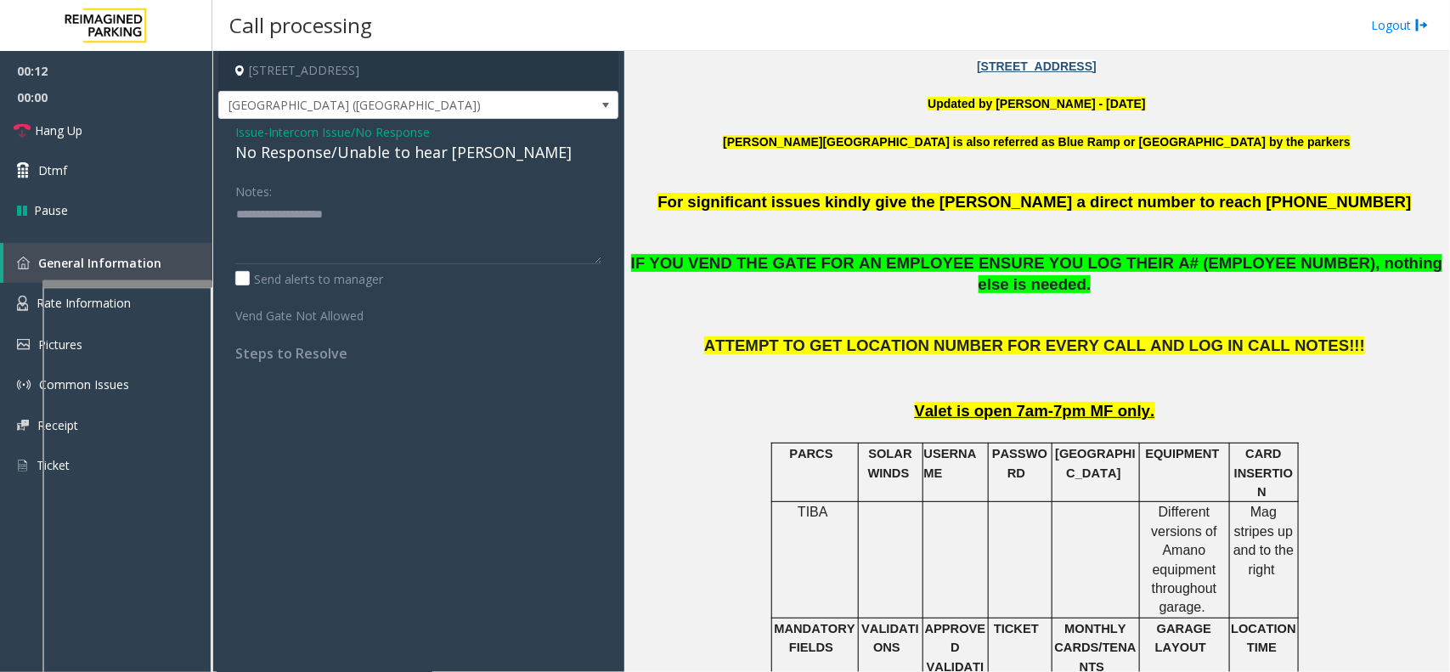
click at [395, 166] on div "Issue - Intercom Issue/No Response No Response/Unable to hear [PERSON_NAME] Not…" at bounding box center [418, 249] width 400 height 260
click at [395, 164] on div "No Response/Unable to hear [PERSON_NAME]" at bounding box center [418, 152] width 366 height 23
type textarea "**********"
click at [129, 137] on link "Hang Up" at bounding box center [106, 130] width 212 height 40
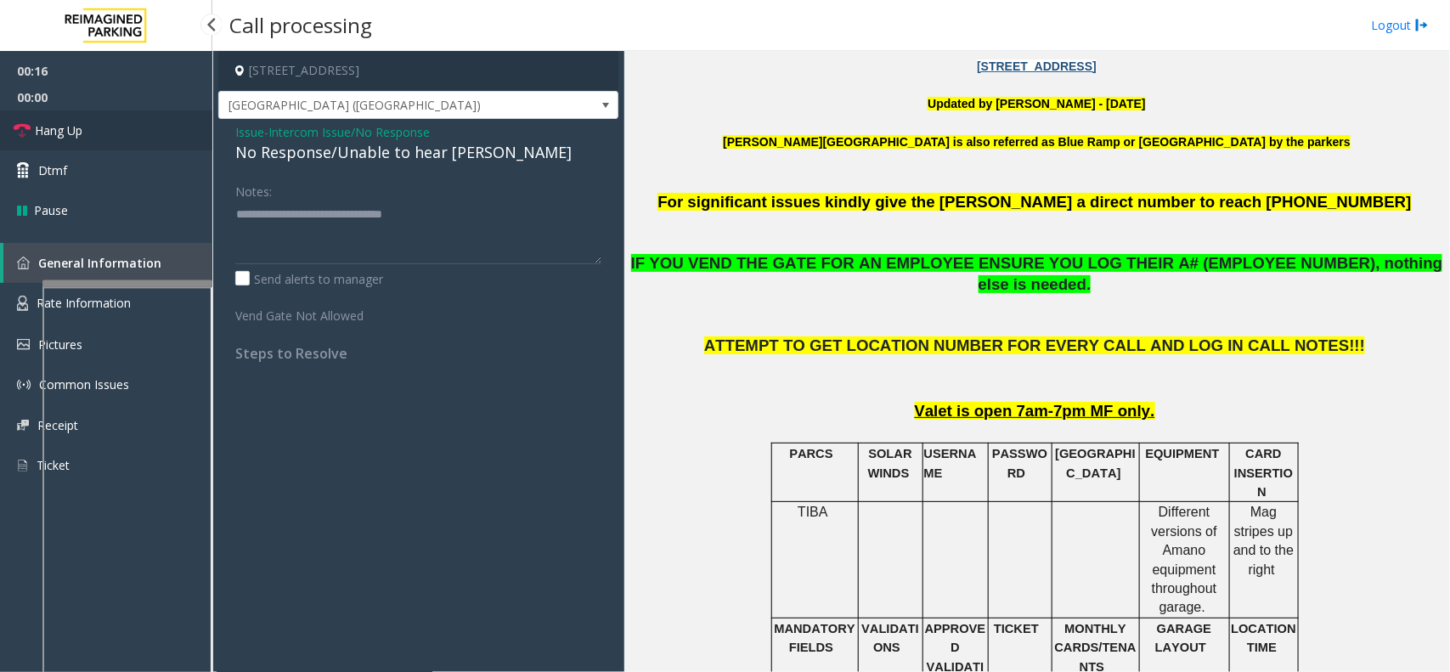
click at [129, 137] on link "Hang Up" at bounding box center [106, 130] width 212 height 40
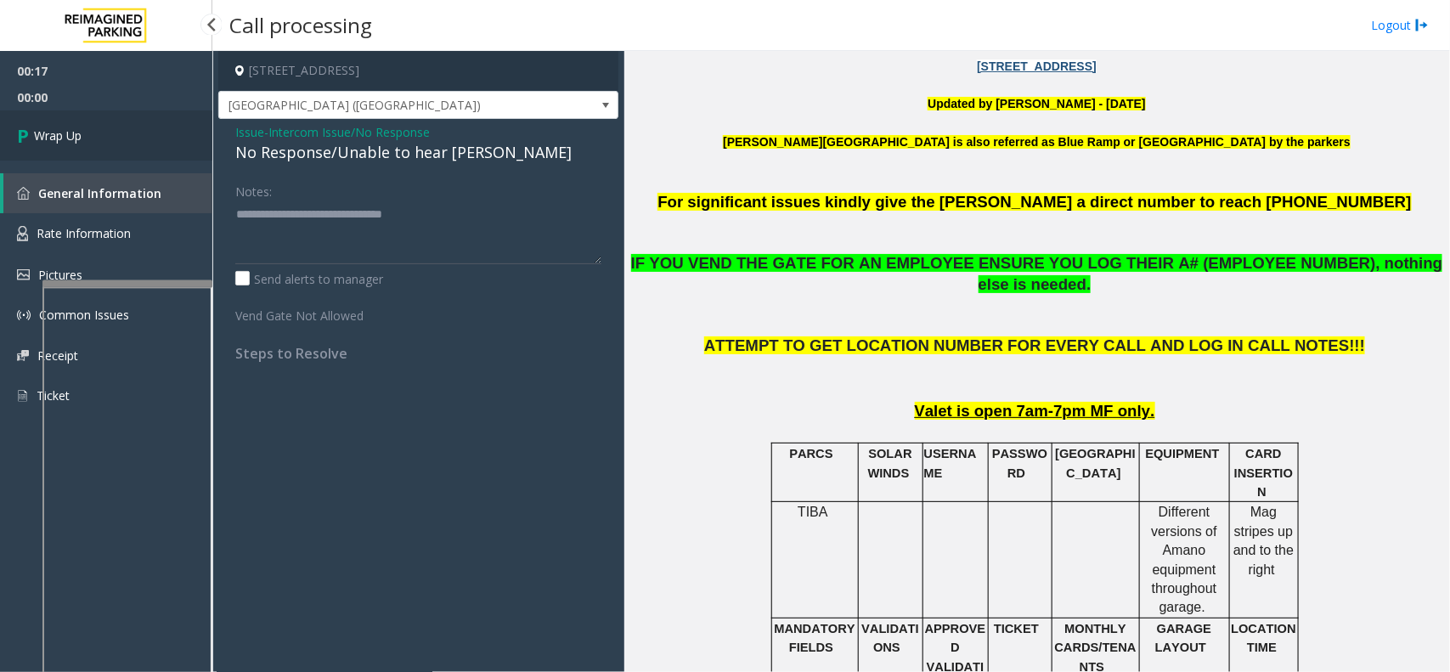
click at [129, 137] on link "Wrap Up" at bounding box center [106, 135] width 212 height 50
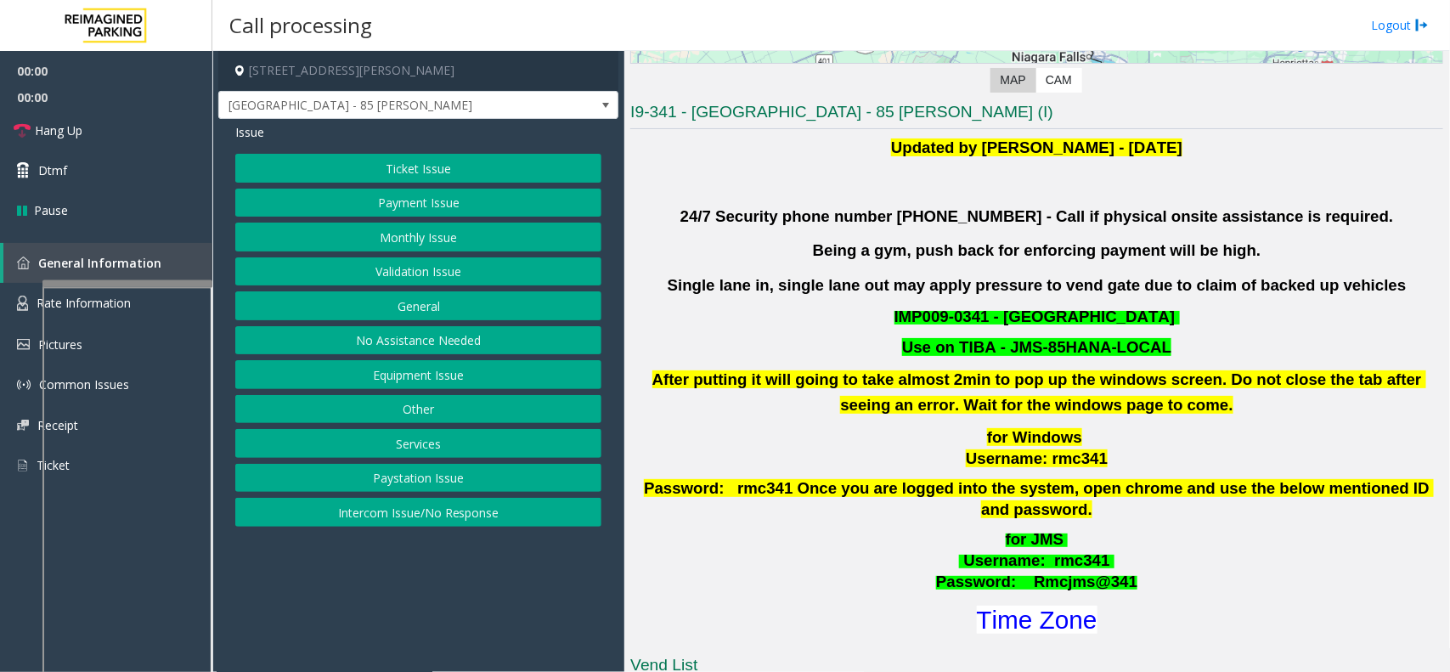
scroll to position [425, 0]
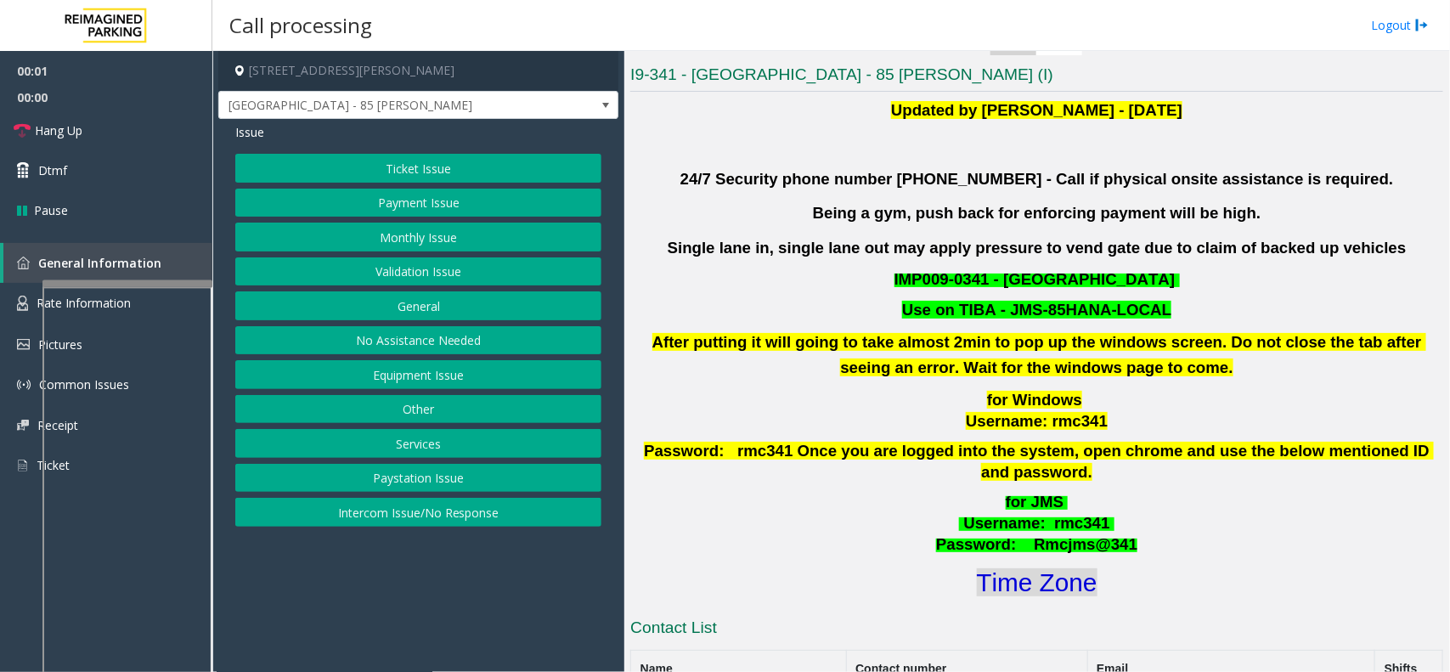
click at [1055, 568] on font "Time Zone" at bounding box center [1037, 582] width 121 height 28
click at [443, 274] on button "Validation Issue" at bounding box center [418, 271] width 366 height 29
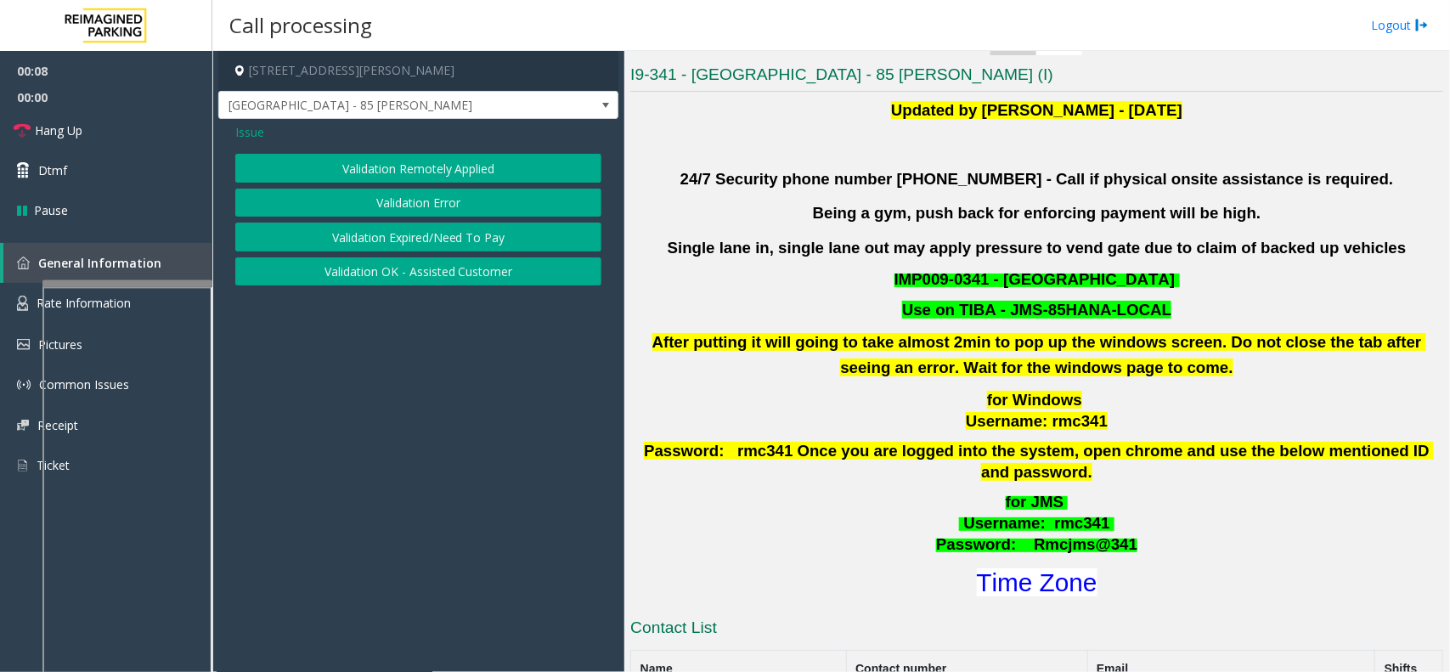
click at [302, 212] on button "Validation Error" at bounding box center [418, 203] width 366 height 29
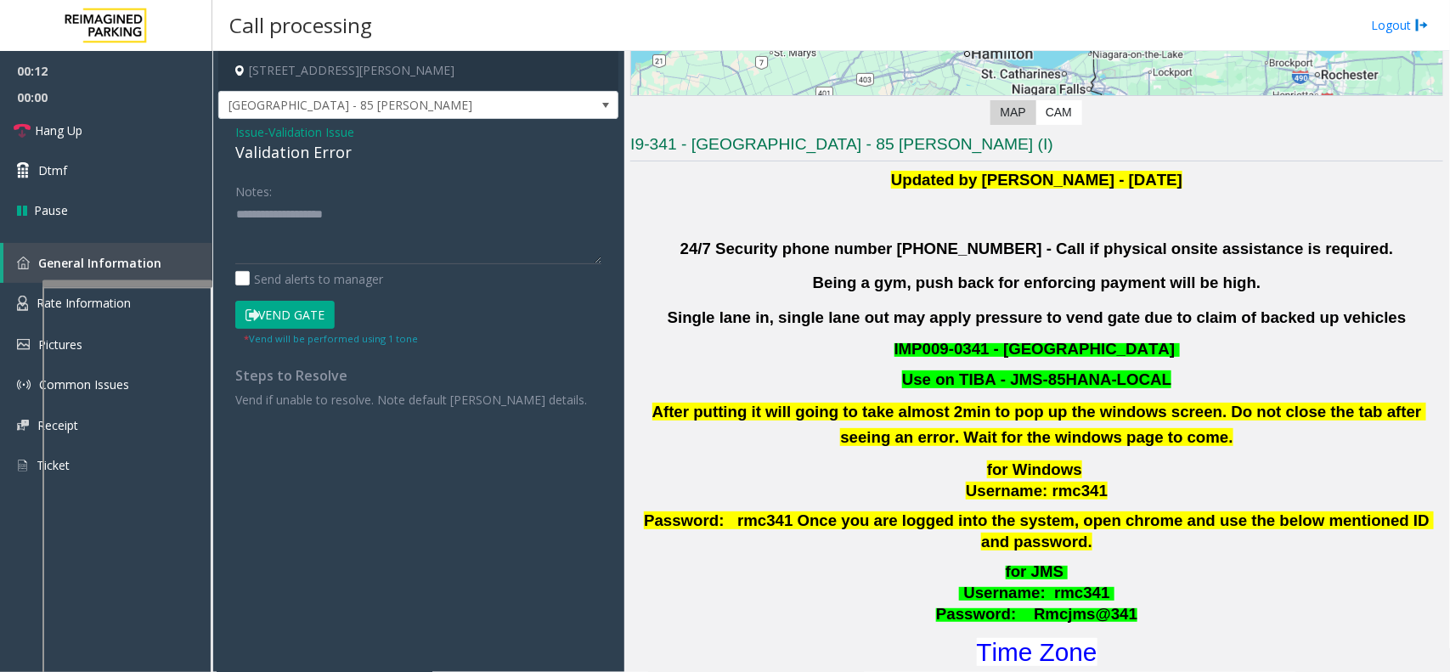
scroll to position [319, 0]
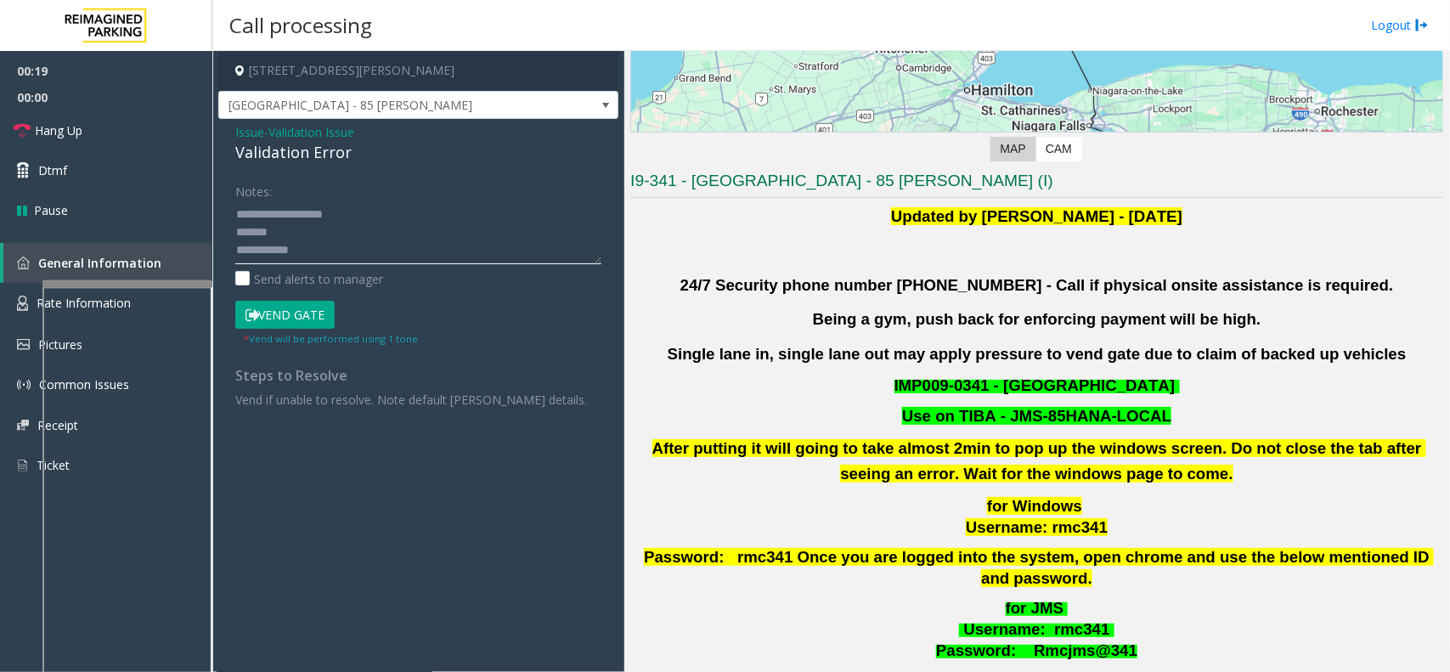
click at [340, 252] on textarea at bounding box center [418, 232] width 366 height 64
click at [308, 225] on textarea at bounding box center [418, 232] width 366 height 64
type textarea "**********"
click at [297, 319] on button "Vend Gate" at bounding box center [284, 315] width 99 height 29
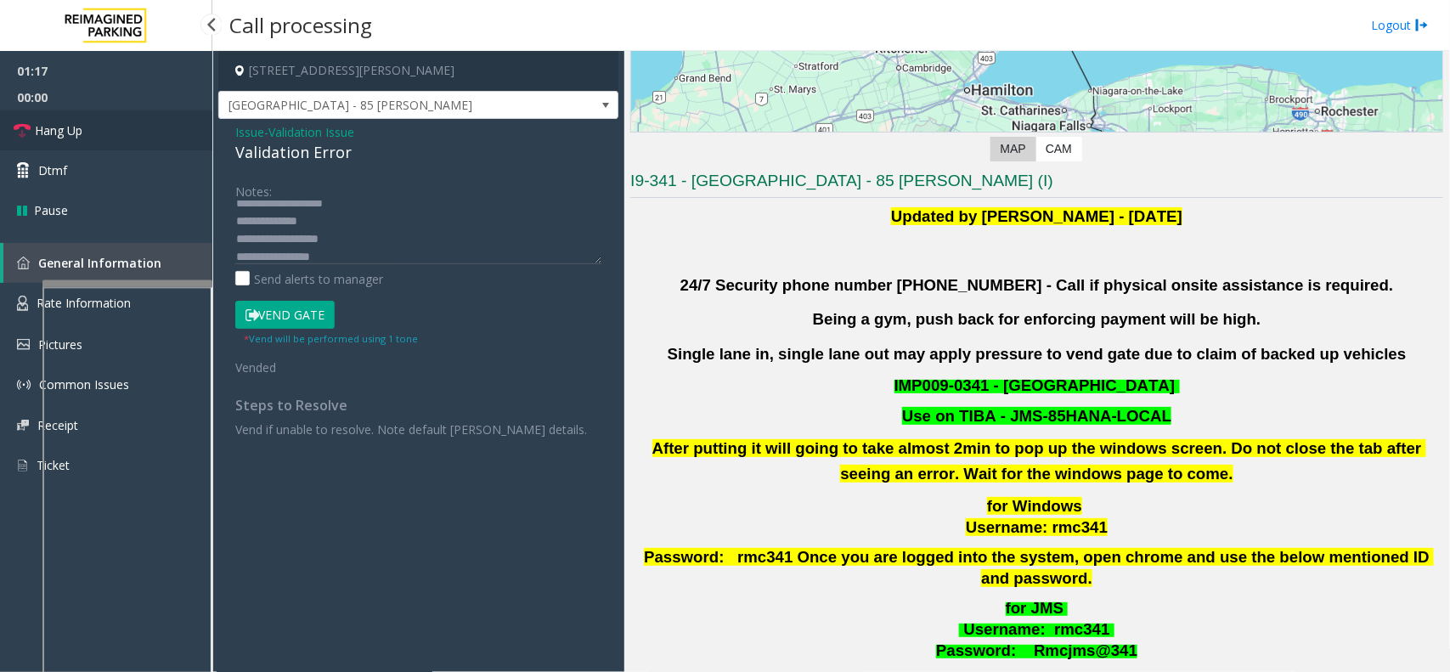
click at [104, 138] on link "Hang Up" at bounding box center [106, 130] width 212 height 40
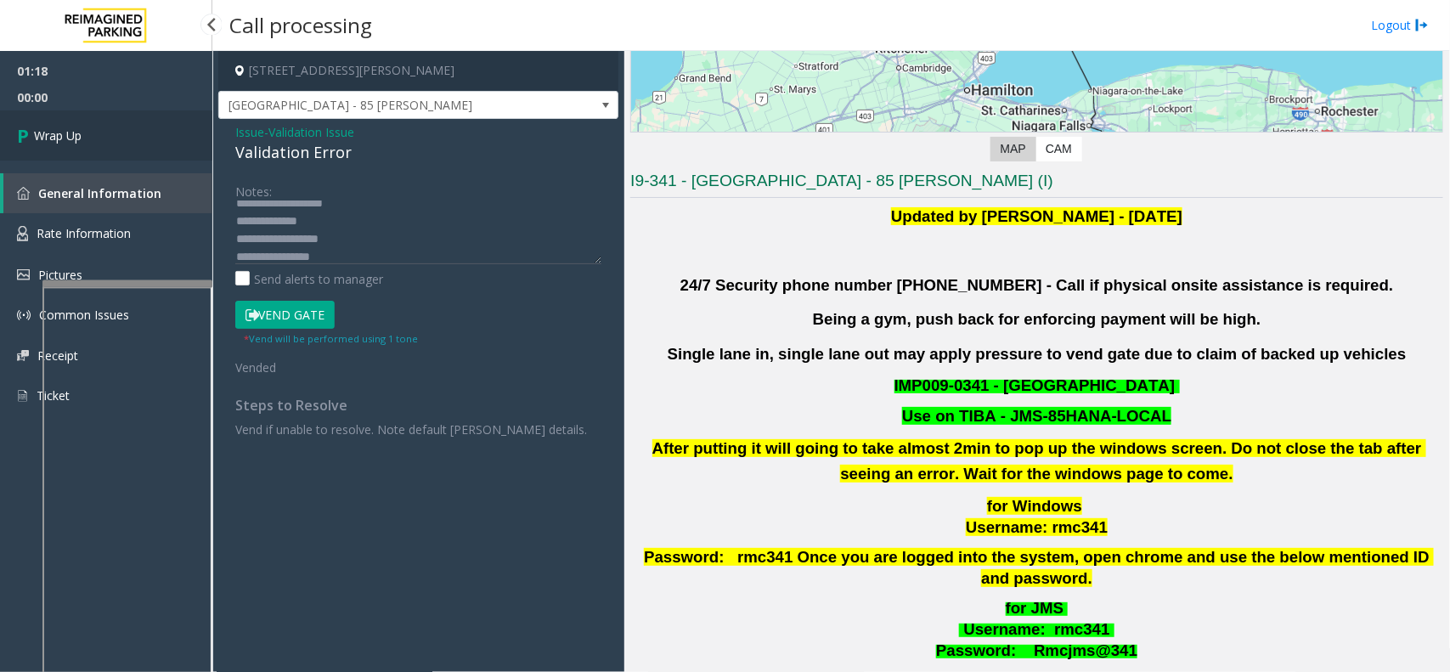
click at [104, 138] on link "Wrap Up" at bounding box center [106, 135] width 212 height 50
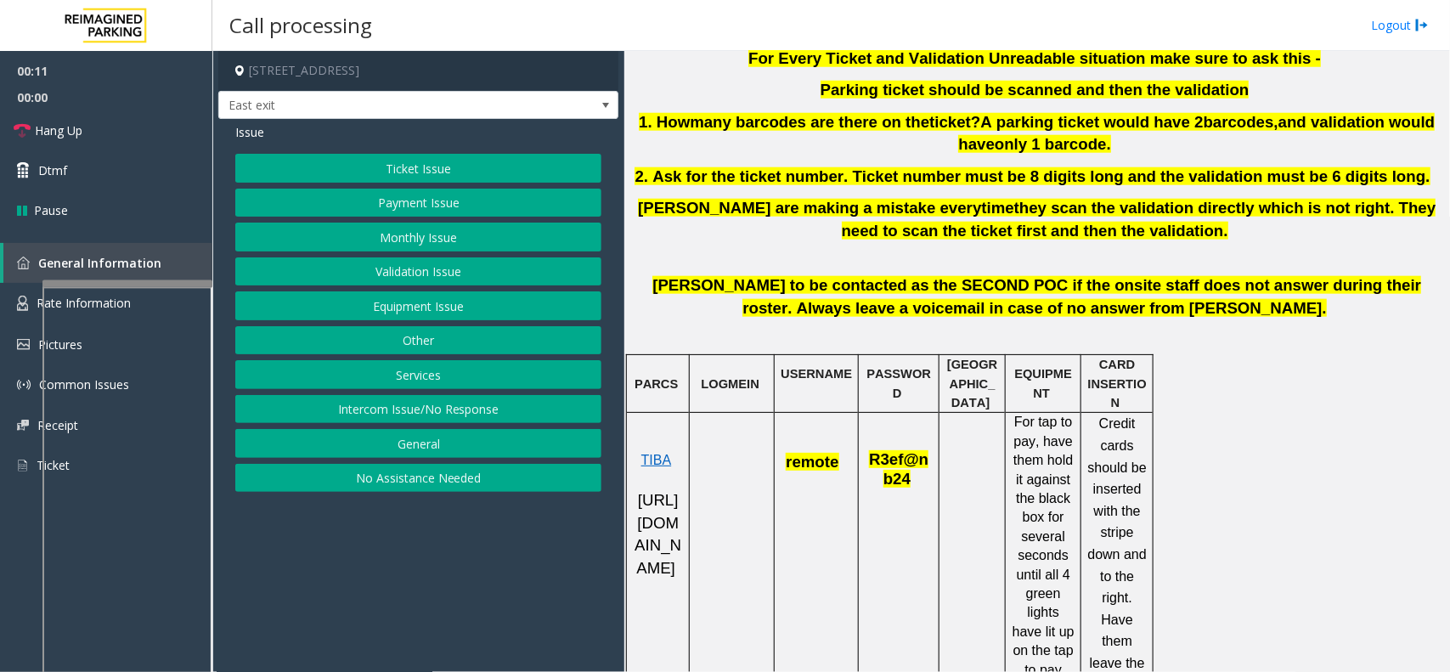
scroll to position [743, 0]
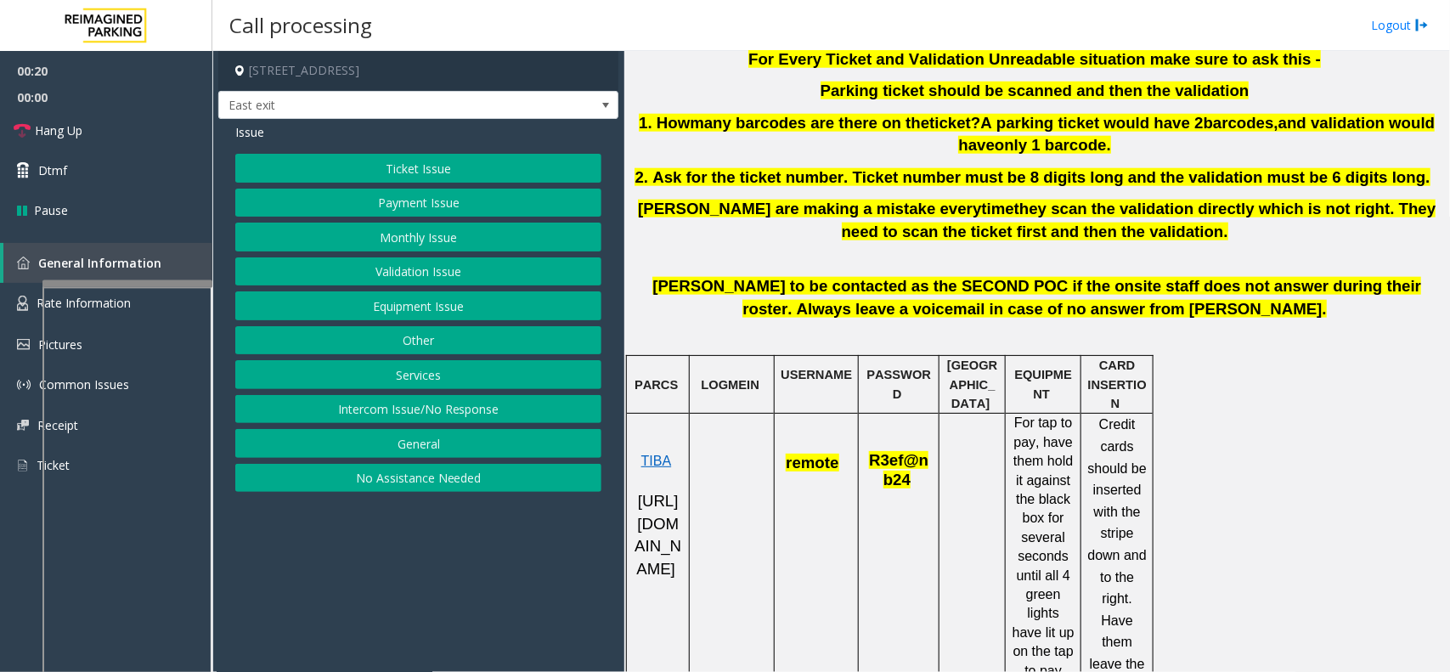
click at [474, 417] on button "Intercom Issue/No Response" at bounding box center [418, 409] width 366 height 29
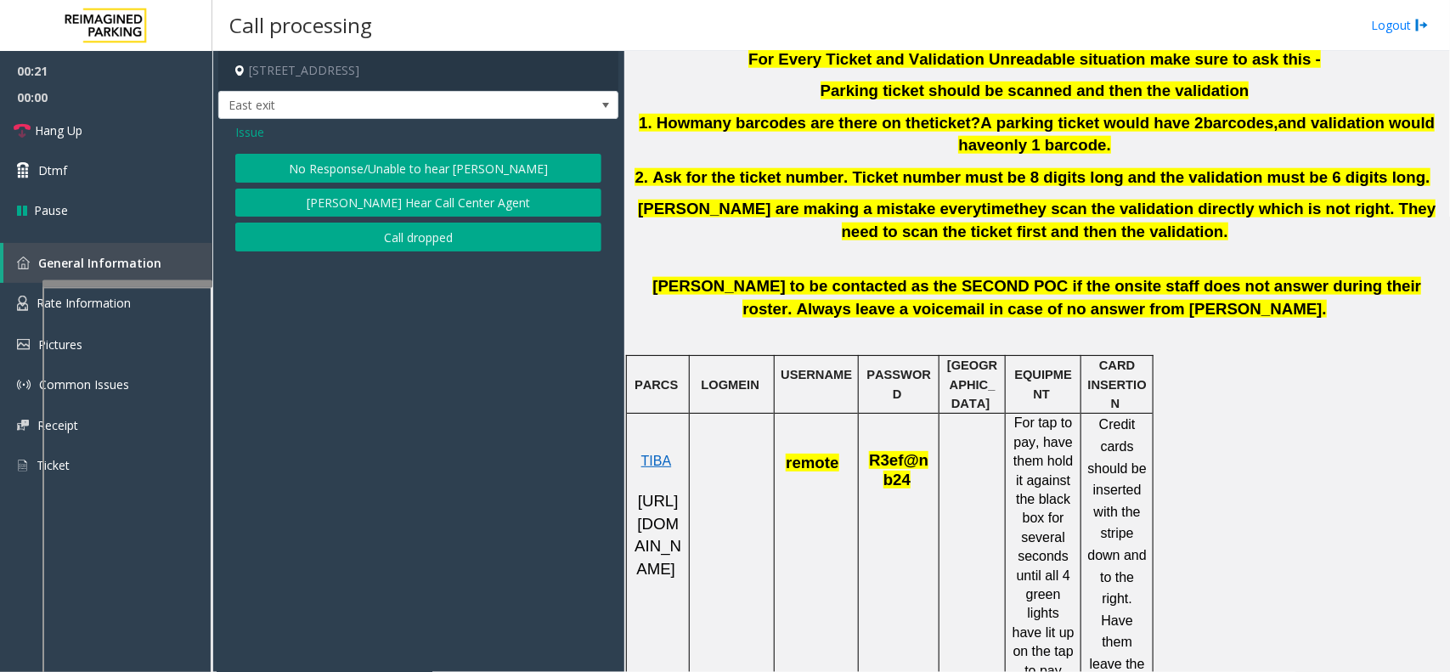
click at [421, 174] on button "No Response/Unable to hear [PERSON_NAME]" at bounding box center [418, 168] width 366 height 29
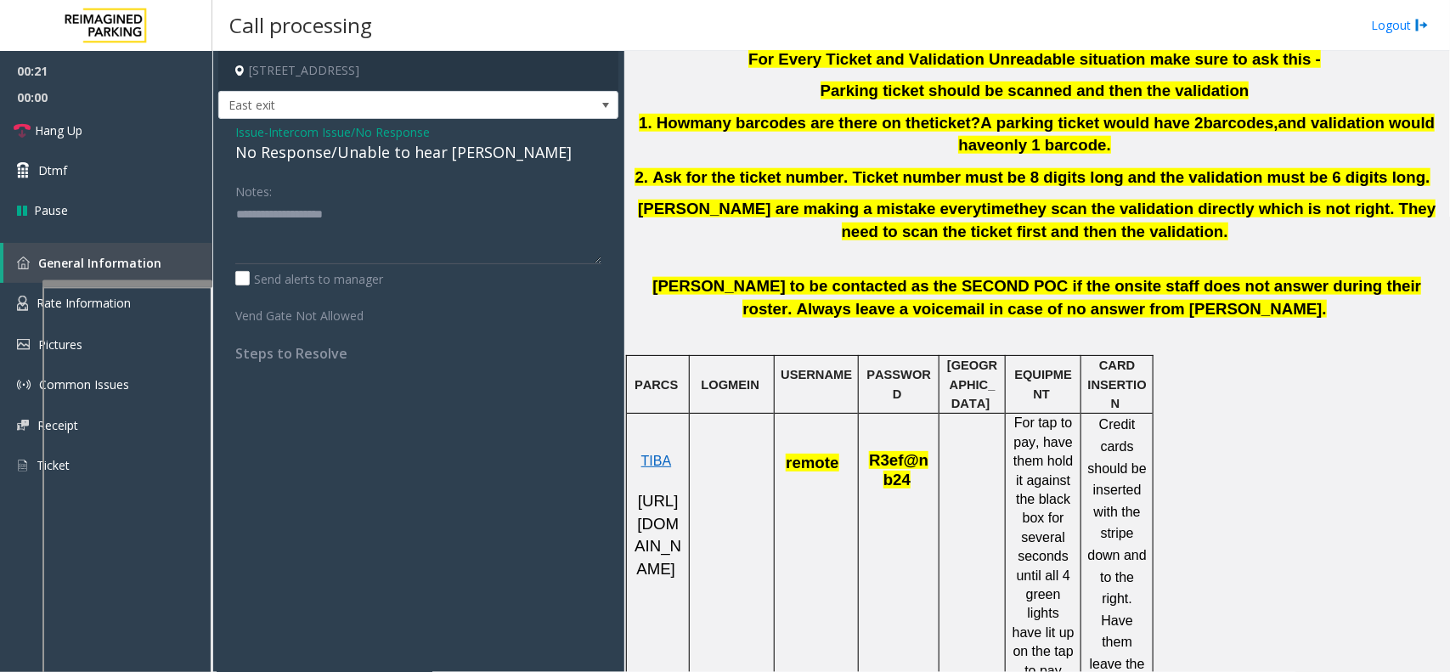
click at [363, 174] on div "Issue - Intercom Issue/No Response No Response/Unable to hear [PERSON_NAME] Not…" at bounding box center [418, 249] width 400 height 260
click at [363, 167] on div "Issue - Intercom Issue/No Response No Response/Unable to hear [PERSON_NAME] Not…" at bounding box center [418, 249] width 400 height 260
click at [421, 154] on div "No Response/Unable to hear [PERSON_NAME]" at bounding box center [418, 152] width 366 height 23
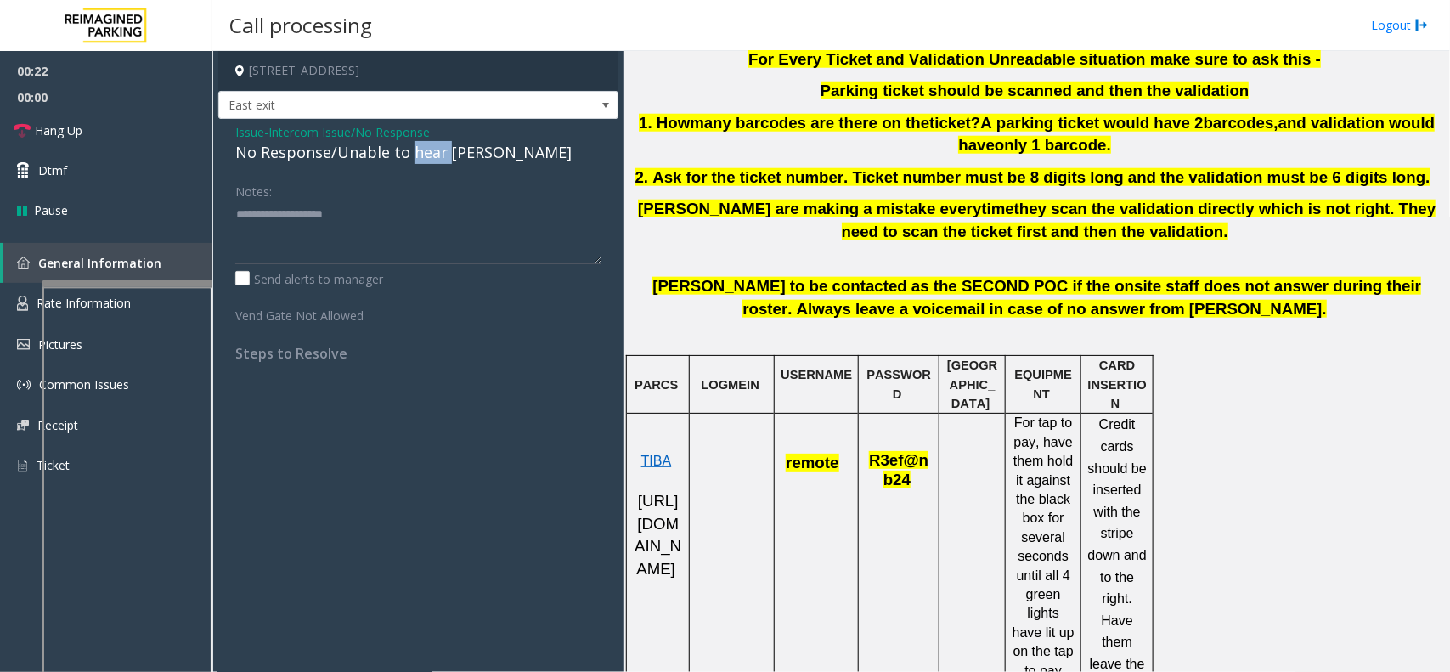
click at [421, 154] on div "No Response/Unable to hear [PERSON_NAME]" at bounding box center [418, 152] width 366 height 23
type textarea "**********"
click at [134, 138] on link "Hang Up" at bounding box center [106, 130] width 212 height 40
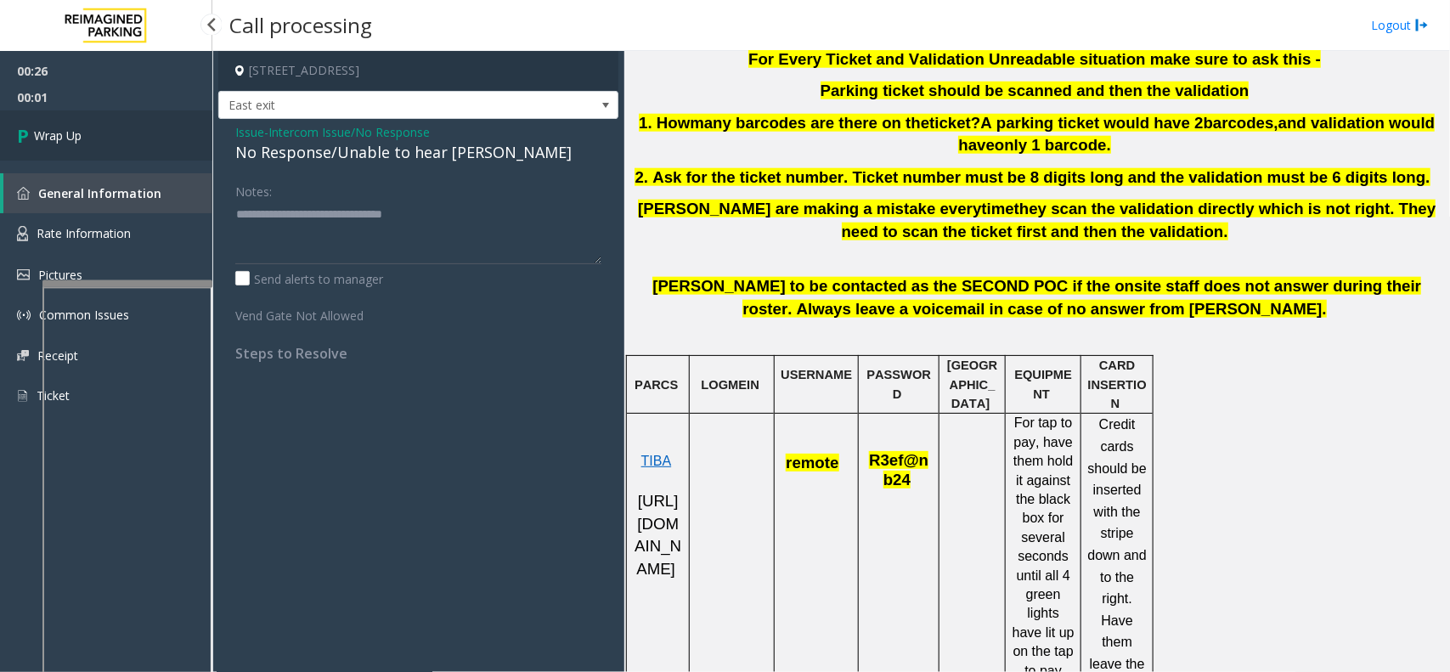
click at [112, 141] on link "Wrap Up" at bounding box center [106, 135] width 212 height 50
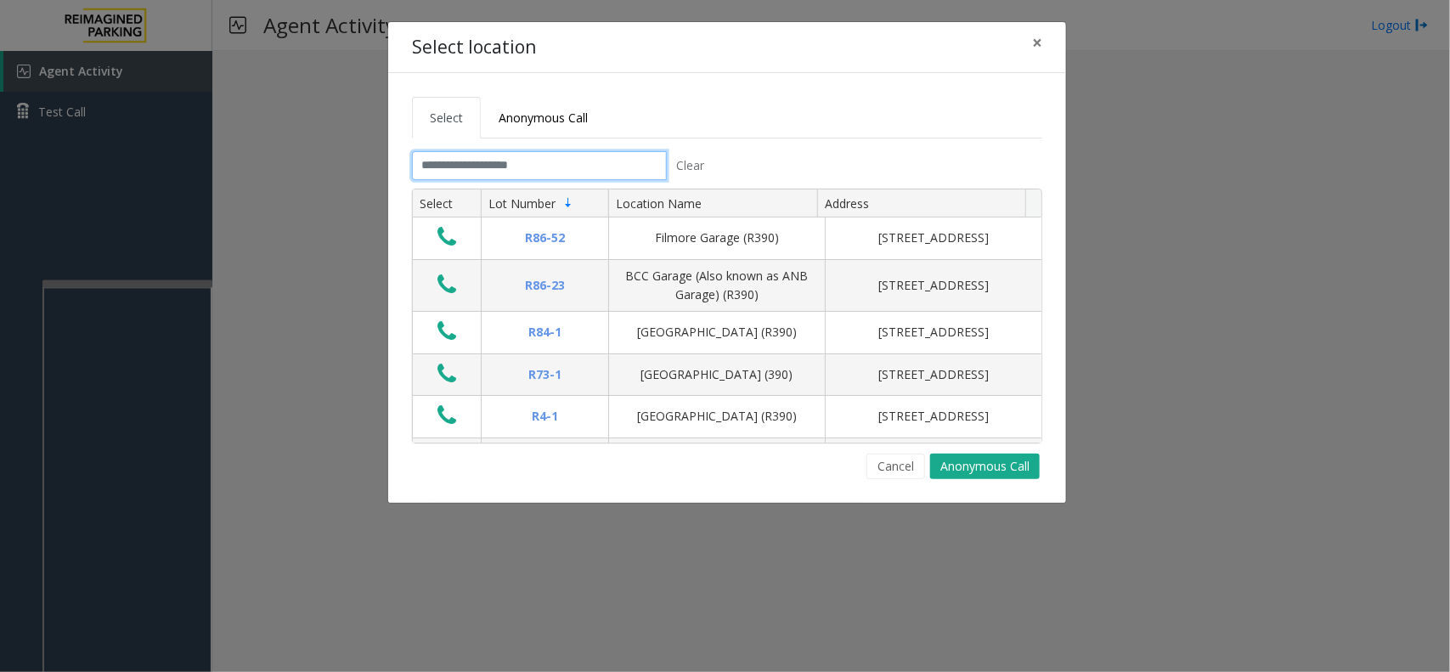
click at [620, 167] on input "text" at bounding box center [539, 165] width 255 height 29
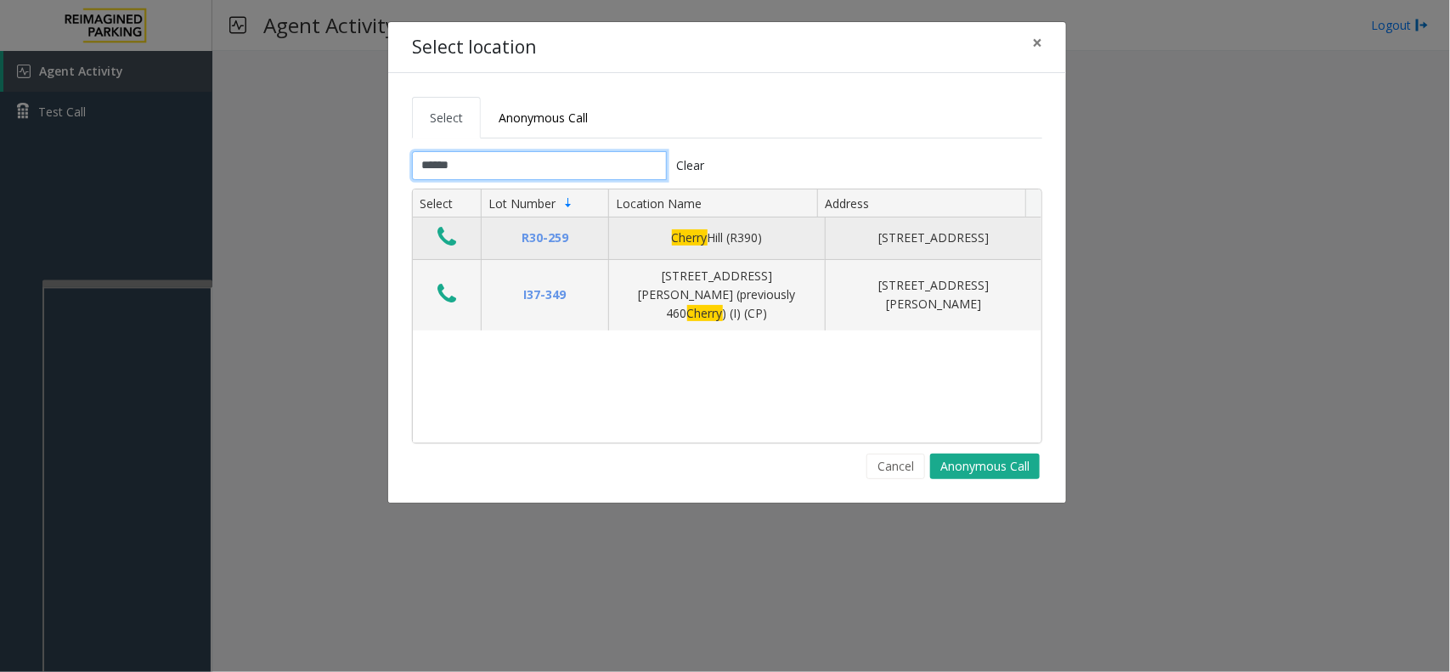
type input "******"
click at [446, 245] on icon "Data table" at bounding box center [447, 237] width 19 height 24
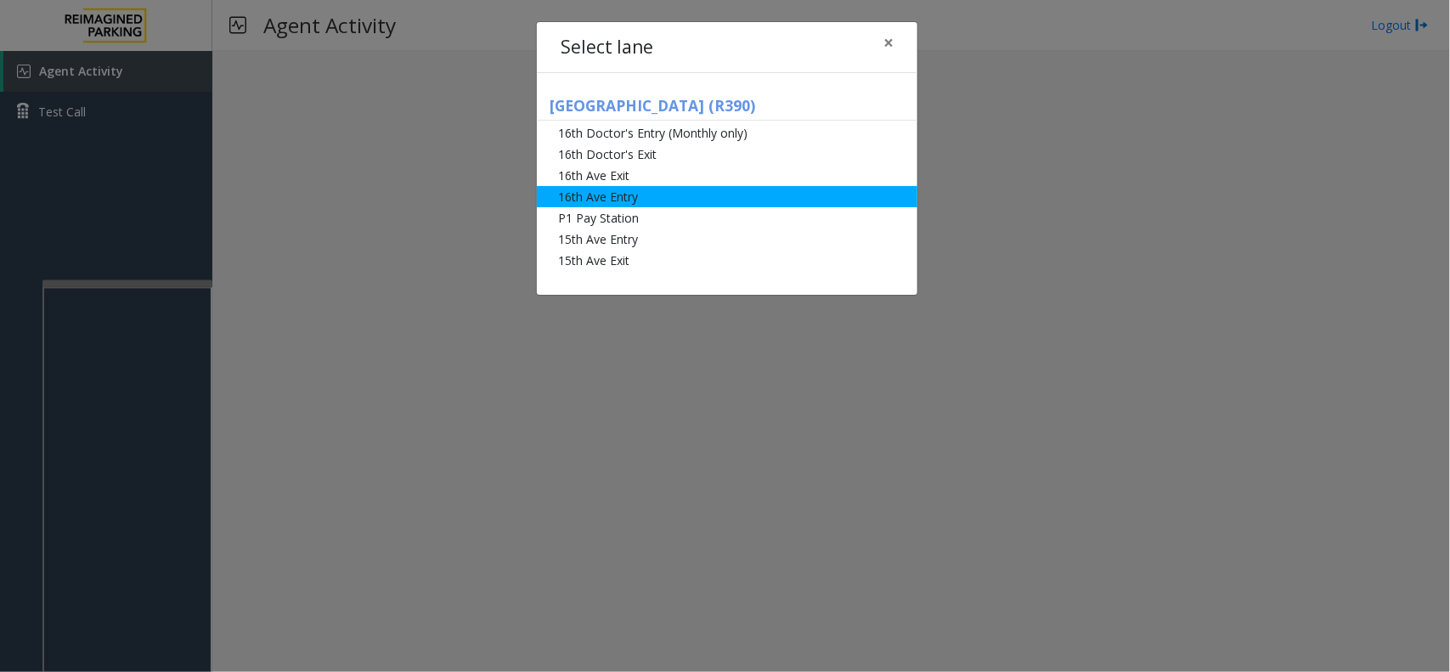
click at [640, 202] on li "16th Ave Entry" at bounding box center [727, 196] width 381 height 21
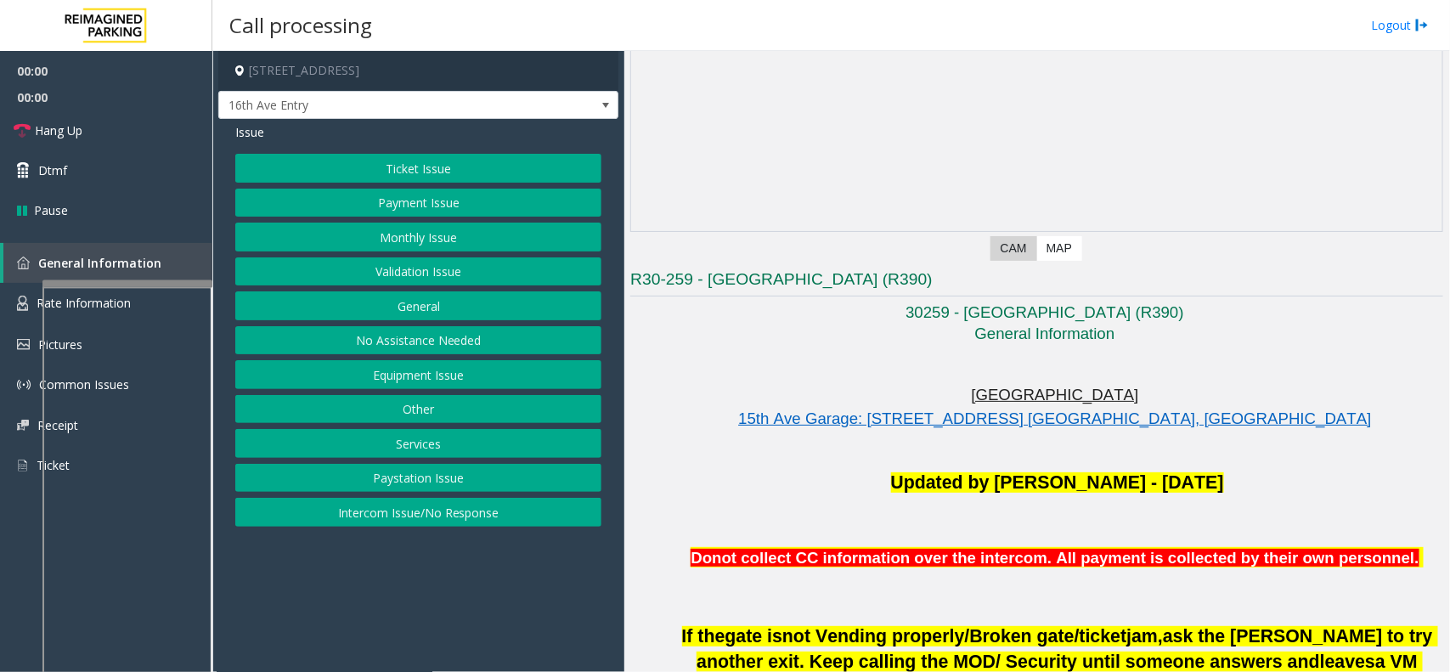
scroll to position [212, 0]
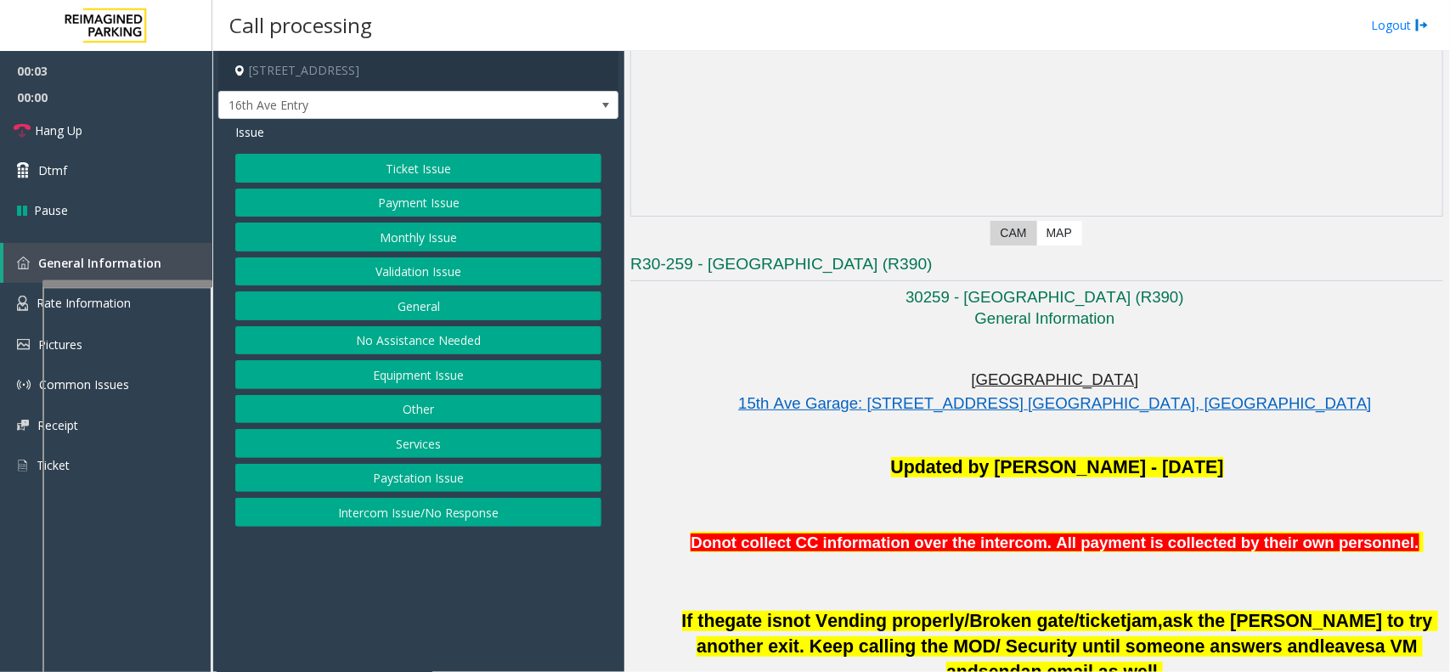
click at [426, 226] on button "Monthly Issue" at bounding box center [418, 237] width 366 height 29
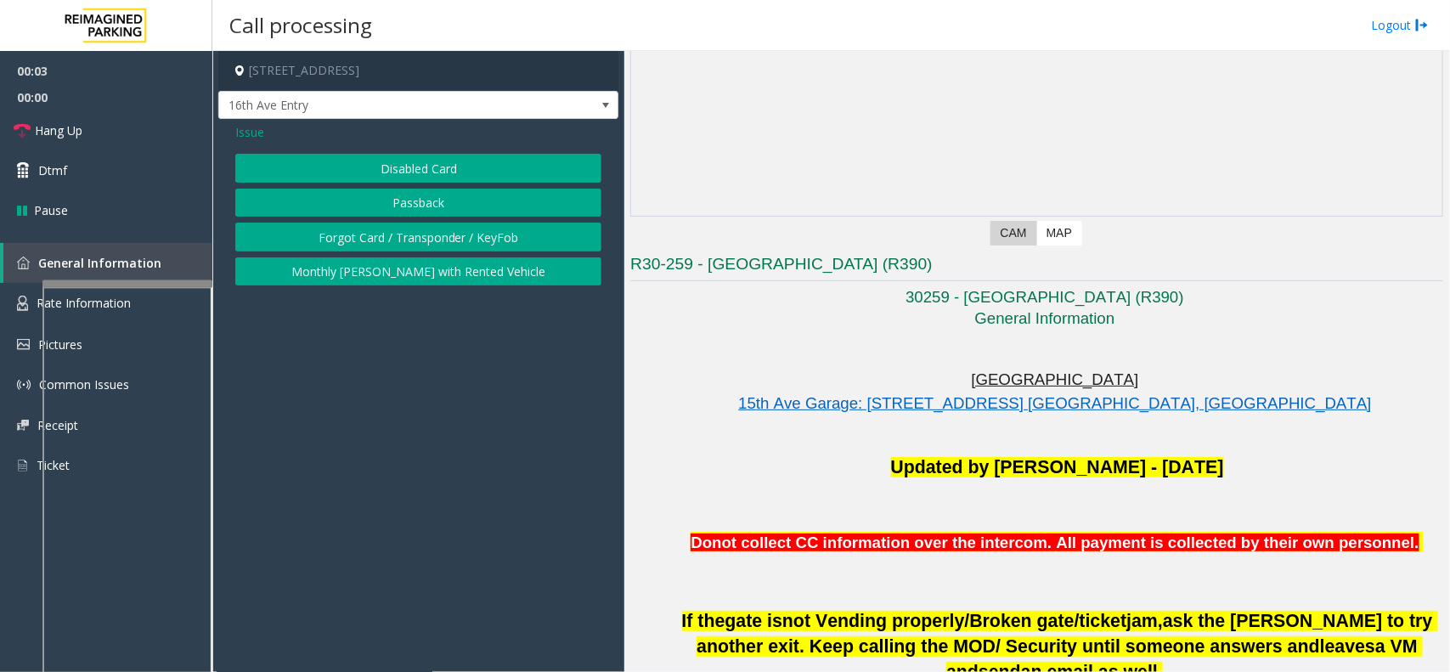
click at [425, 159] on button "Disabled Card" at bounding box center [418, 168] width 366 height 29
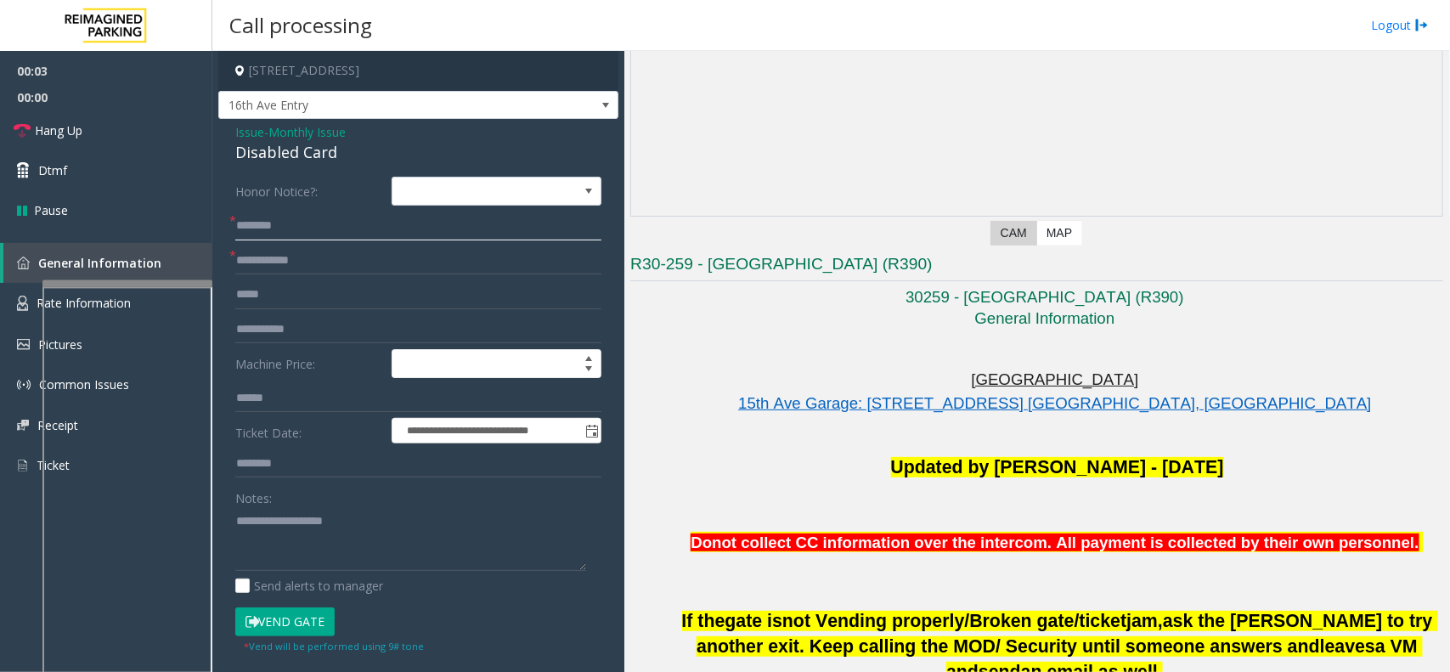
click at [266, 227] on input "text" at bounding box center [418, 226] width 366 height 29
type input "**"
click at [261, 260] on input "text" at bounding box center [418, 260] width 366 height 29
type input "**"
click at [296, 154] on div "Disabled Card" at bounding box center [418, 152] width 366 height 23
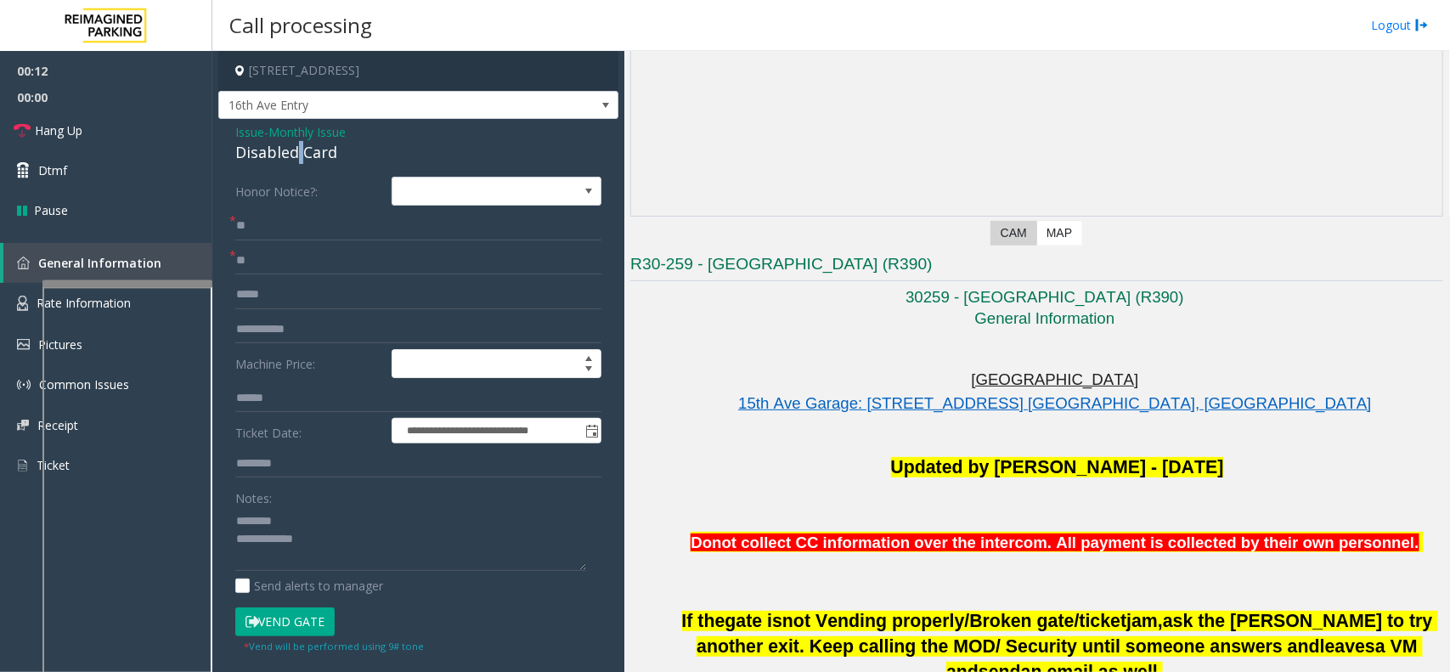
click at [296, 154] on div "Disabled Card" at bounding box center [418, 152] width 366 height 23
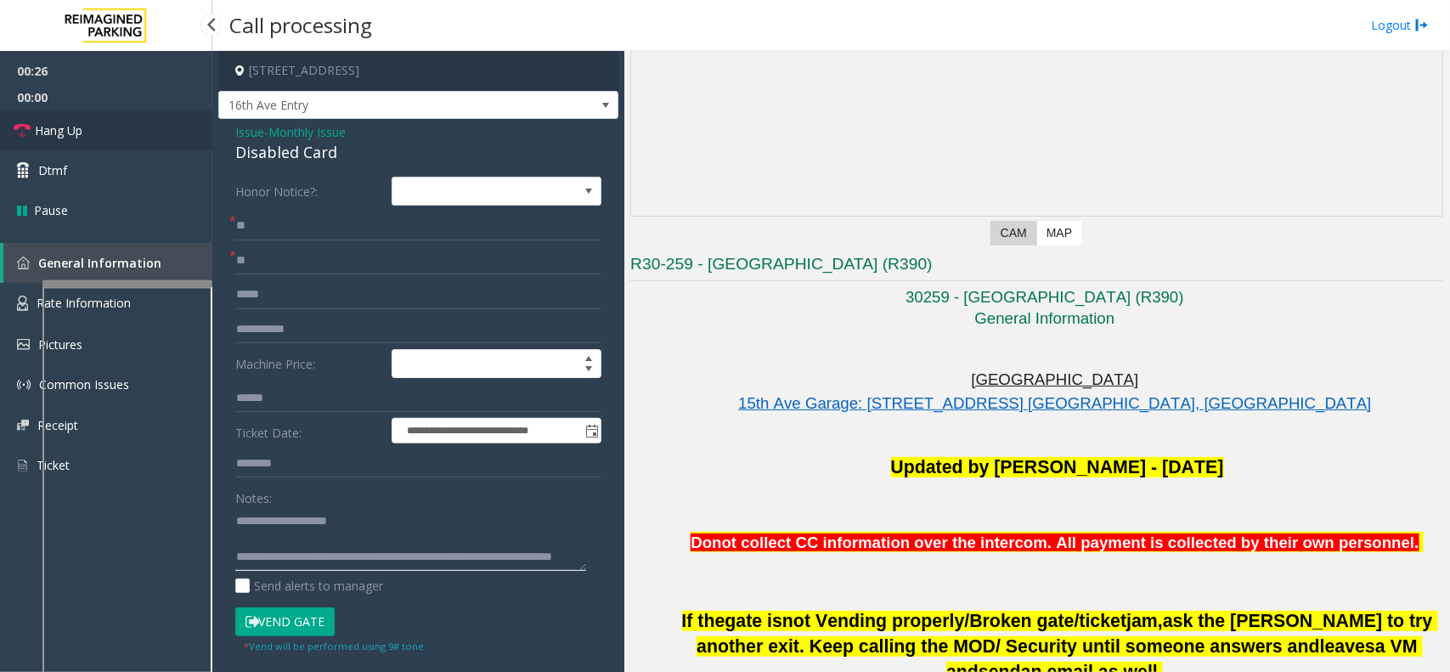
type textarea "**********"
click at [124, 132] on link "Hang Up" at bounding box center [106, 130] width 212 height 40
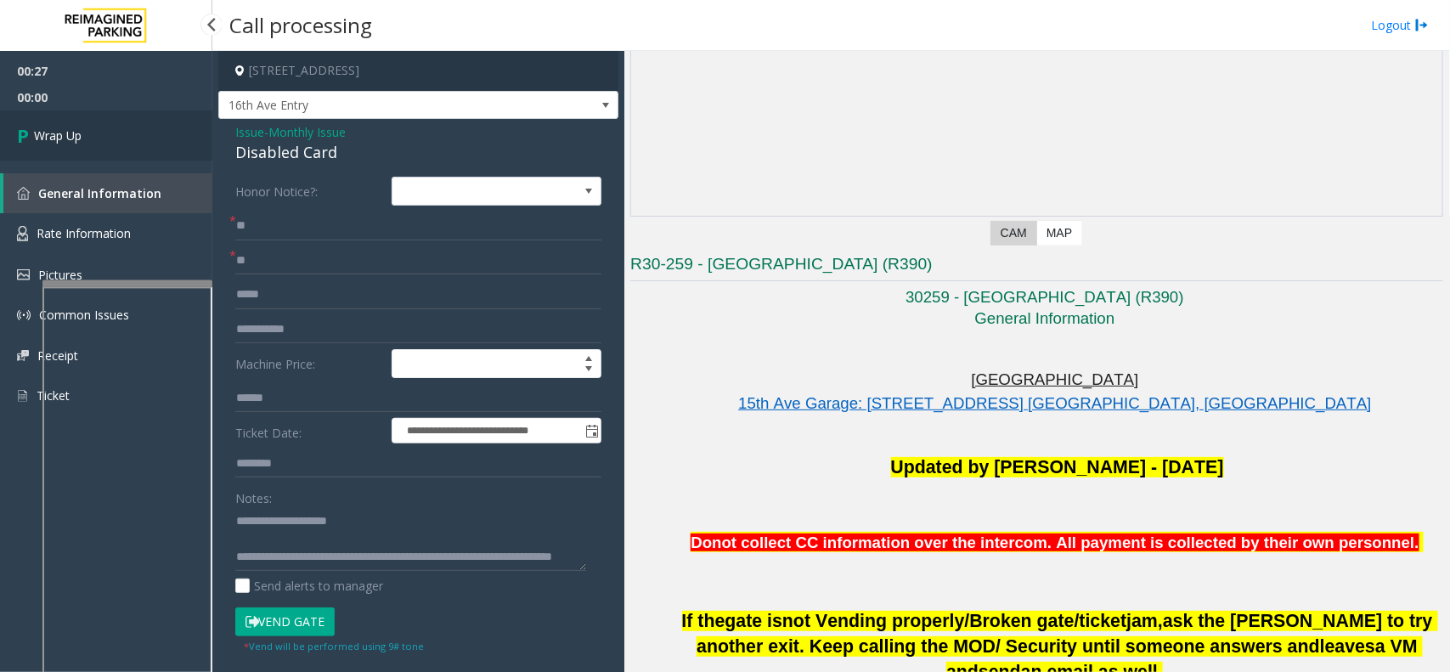
click at [115, 141] on link "Wrap Up" at bounding box center [106, 135] width 212 height 50
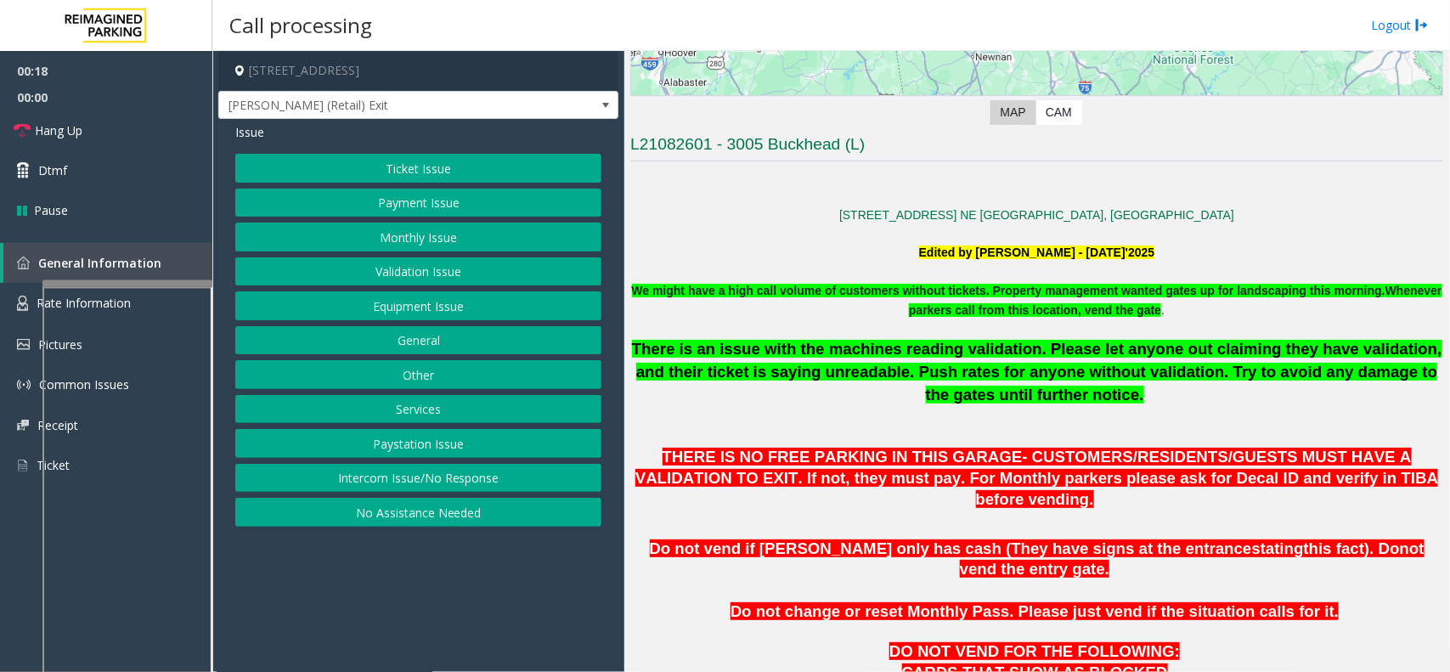
scroll to position [319, 0]
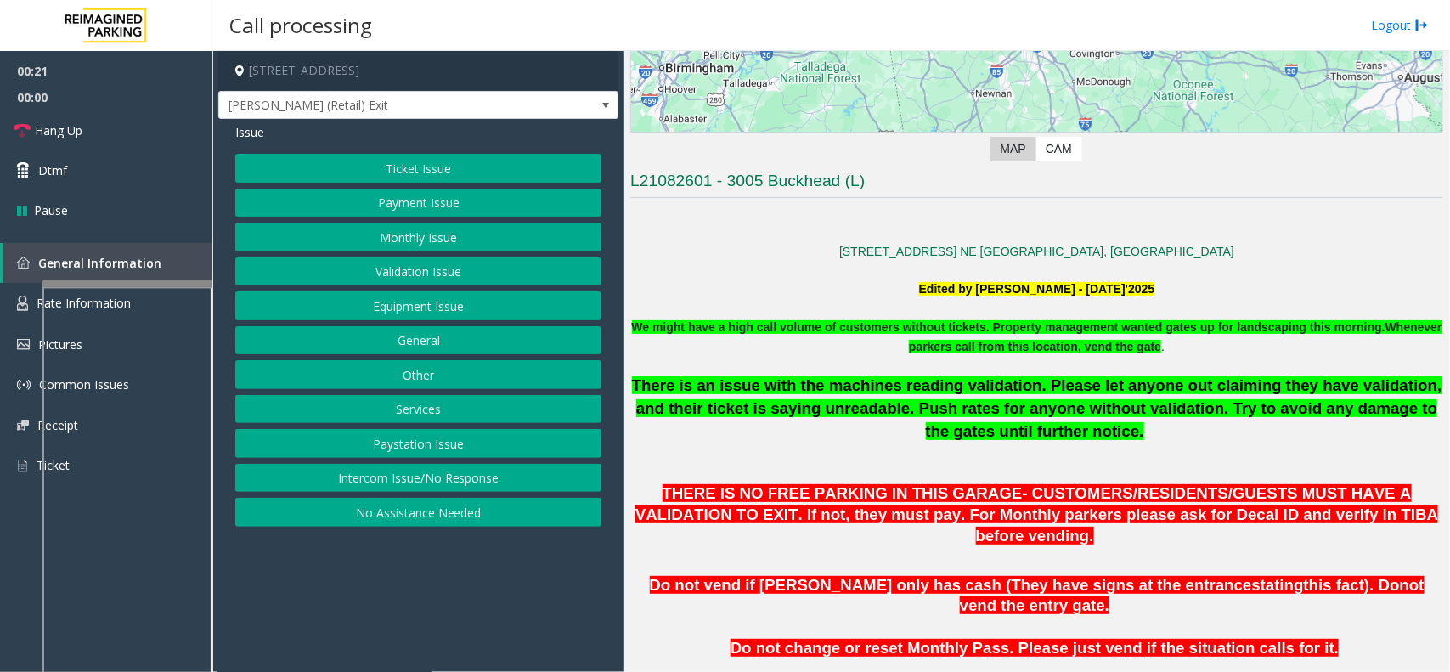
click at [415, 315] on button "Equipment Issue" at bounding box center [418, 305] width 366 height 29
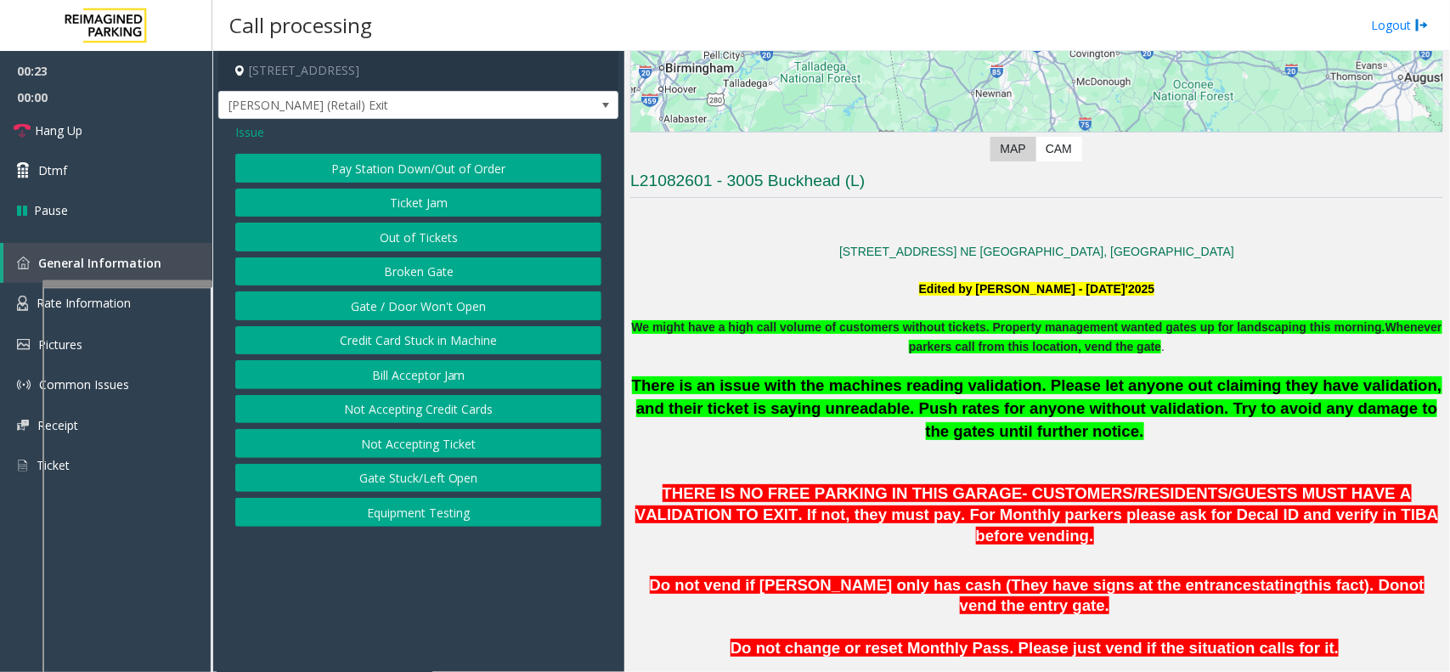
click at [251, 128] on span "Issue" at bounding box center [249, 132] width 29 height 18
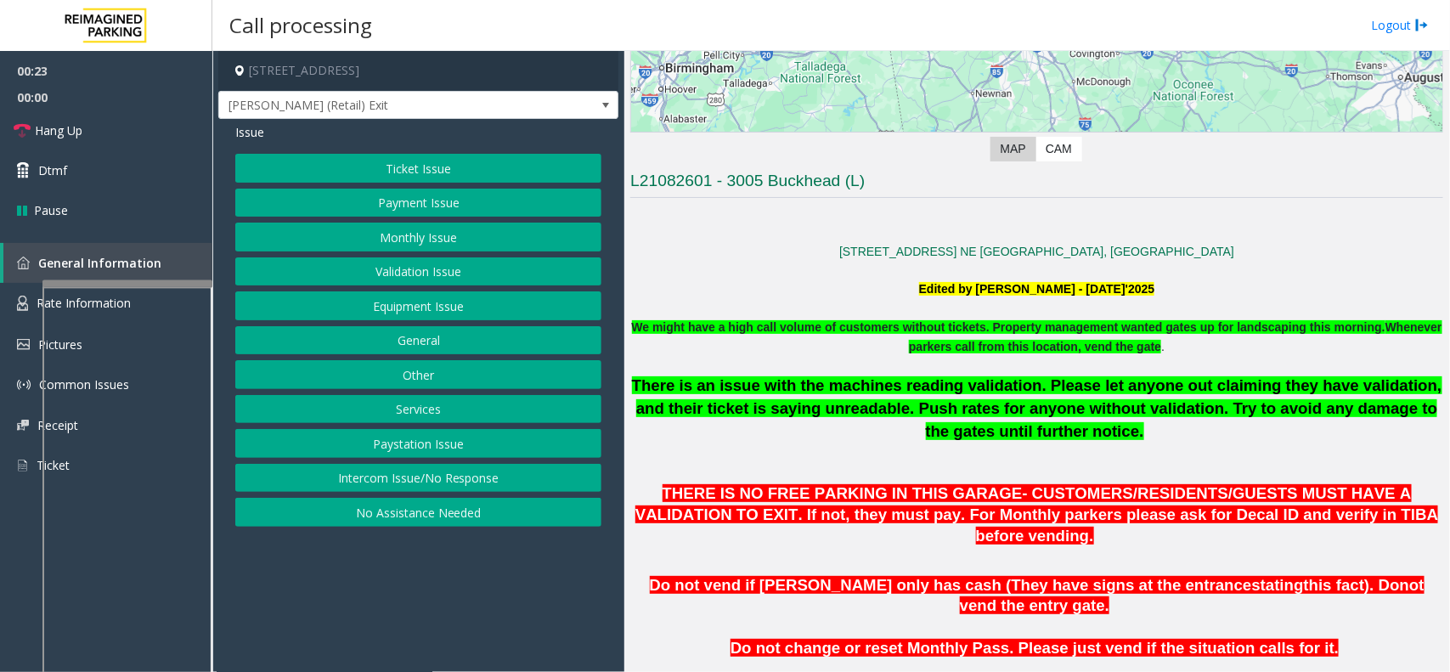
click at [398, 162] on button "Ticket Issue" at bounding box center [418, 168] width 366 height 29
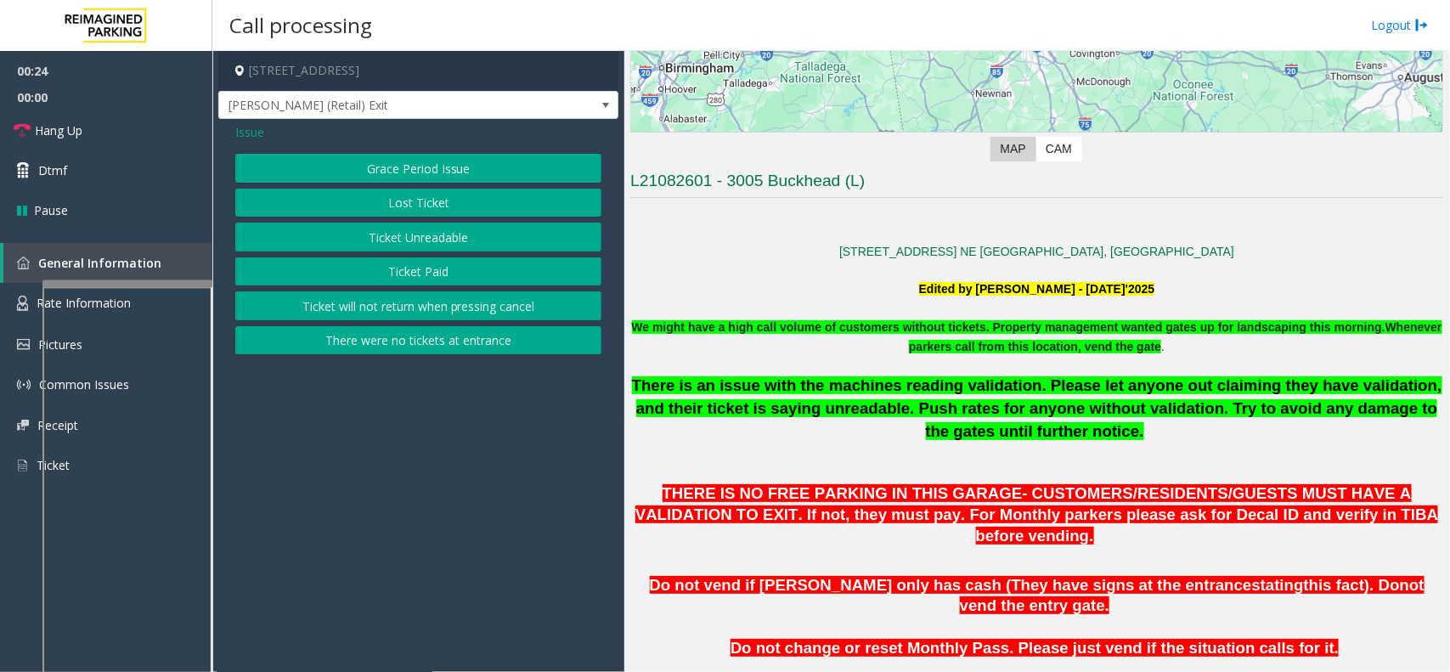
click at [397, 340] on button "There were no tickets at entrance" at bounding box center [418, 340] width 366 height 29
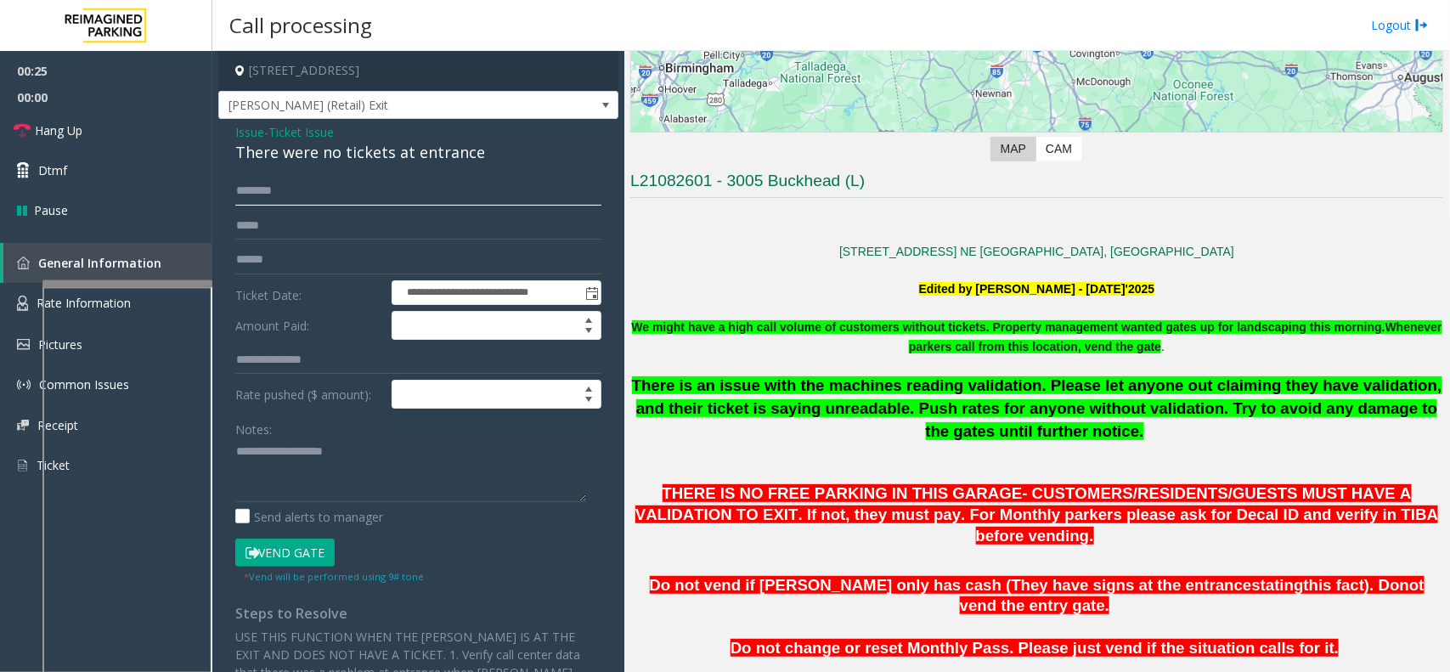
click at [351, 200] on input "text" at bounding box center [418, 191] width 366 height 29
type input "******"
click at [312, 556] on button "Vend Gate" at bounding box center [284, 553] width 99 height 29
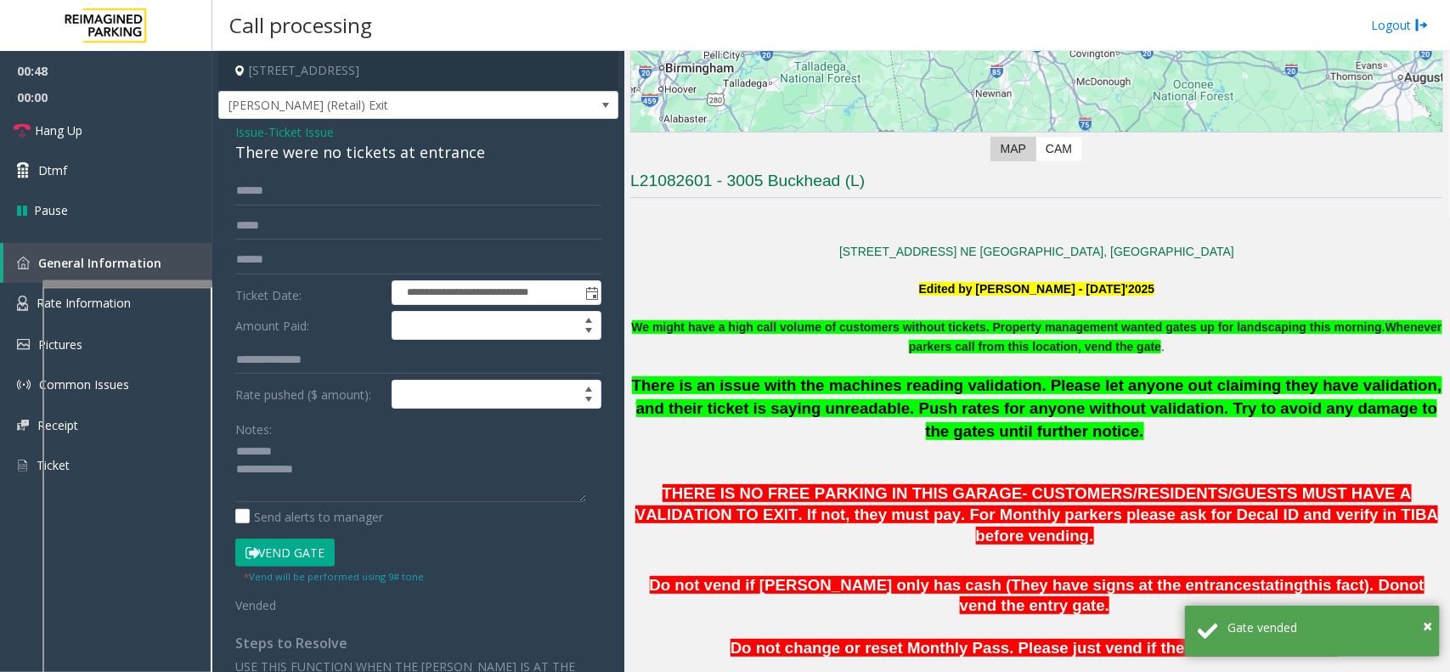
click at [307, 157] on div "There were no tickets at entrance" at bounding box center [418, 152] width 366 height 23
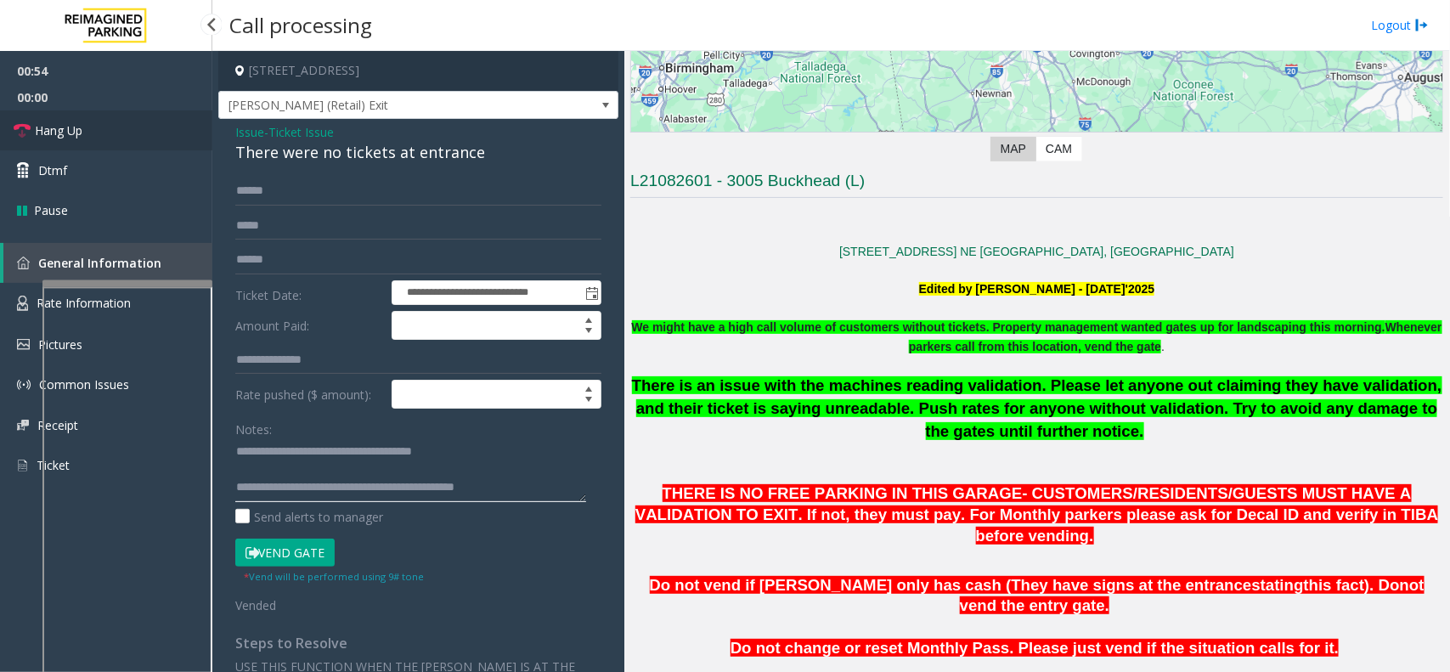
type textarea "**********"
click at [163, 140] on link "Hang Up" at bounding box center [106, 130] width 212 height 40
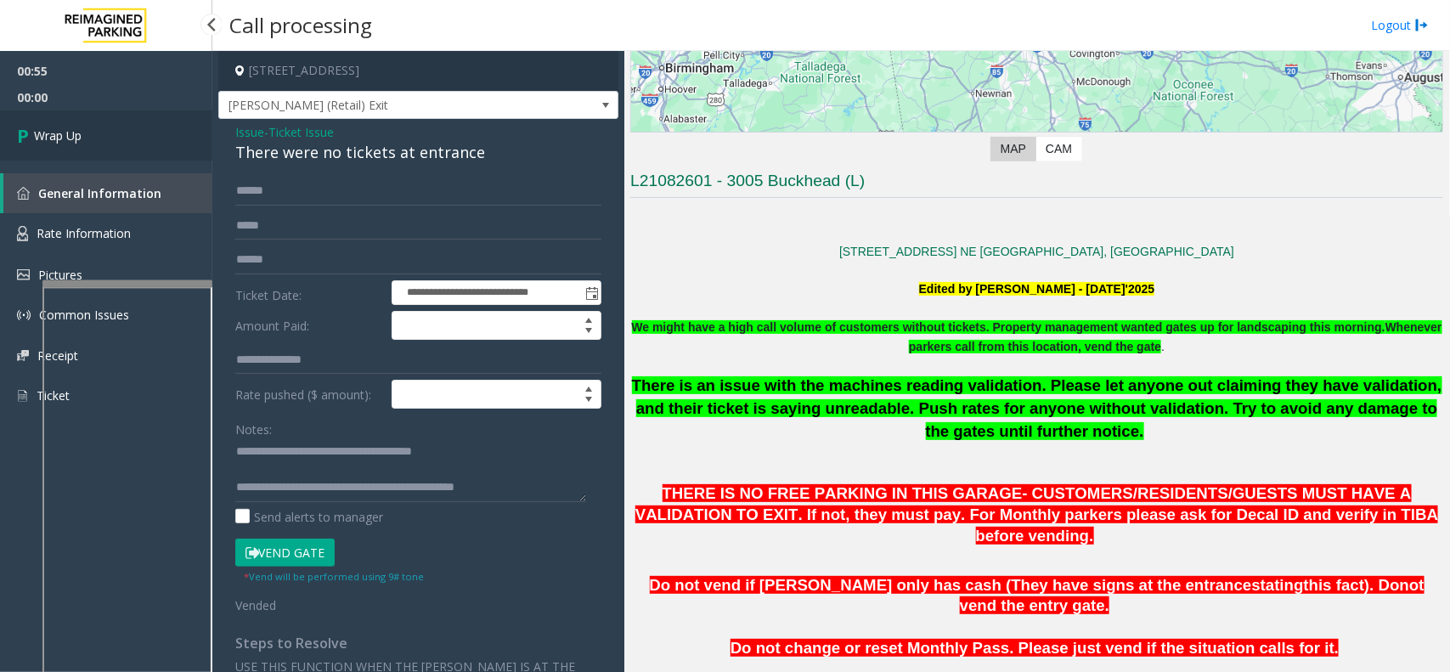
click at [163, 140] on link "Wrap Up" at bounding box center [106, 135] width 212 height 50
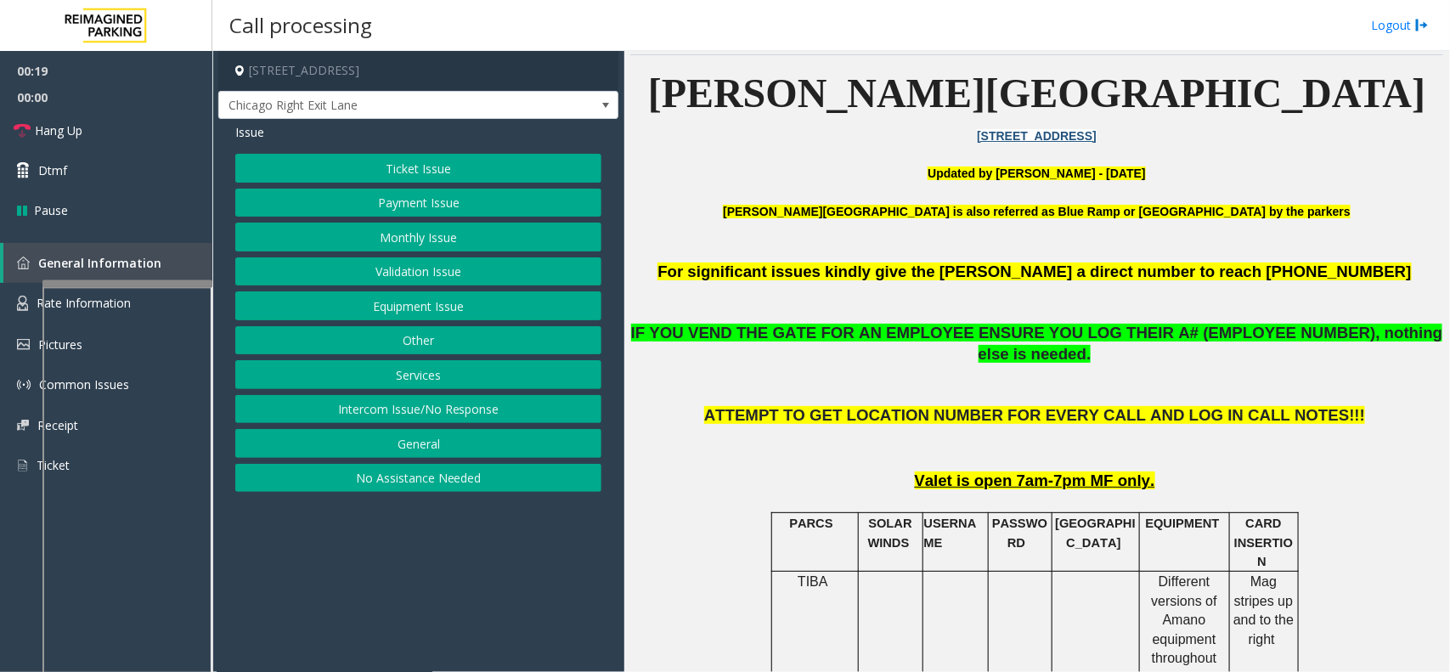
scroll to position [425, 0]
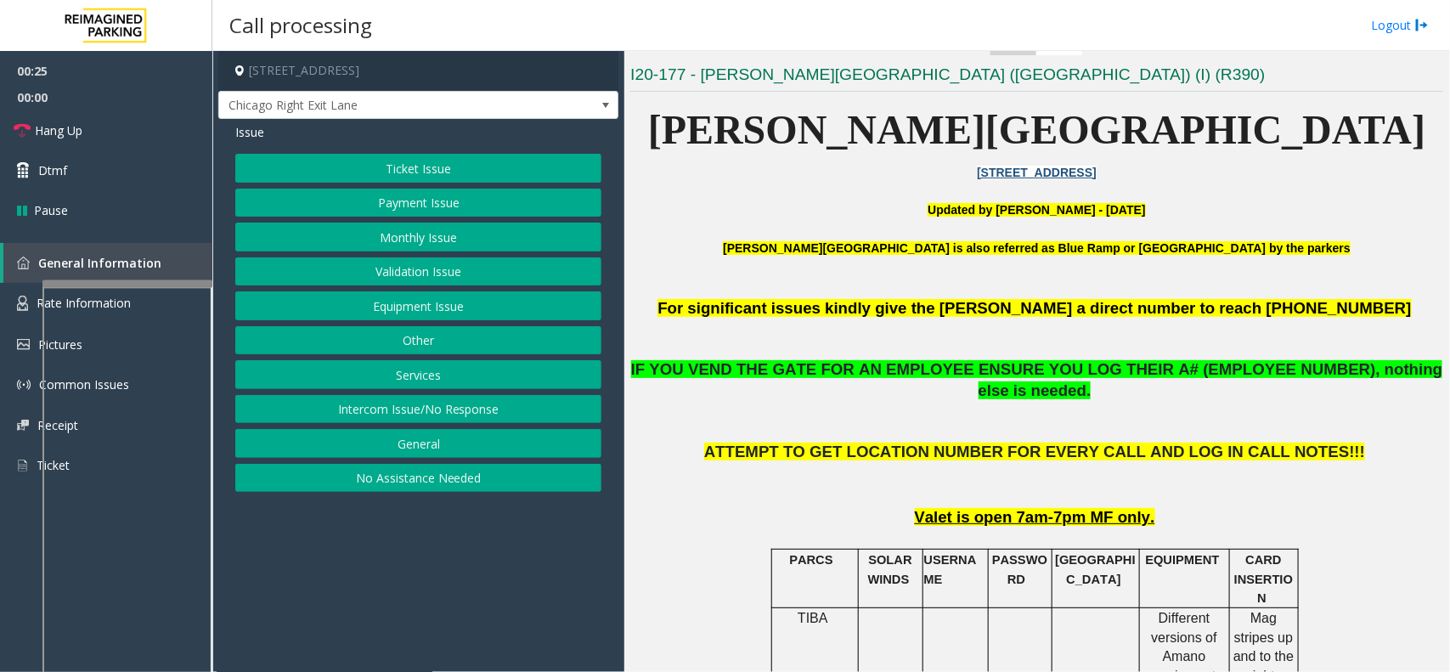
click at [439, 160] on button "Ticket Issue" at bounding box center [418, 168] width 366 height 29
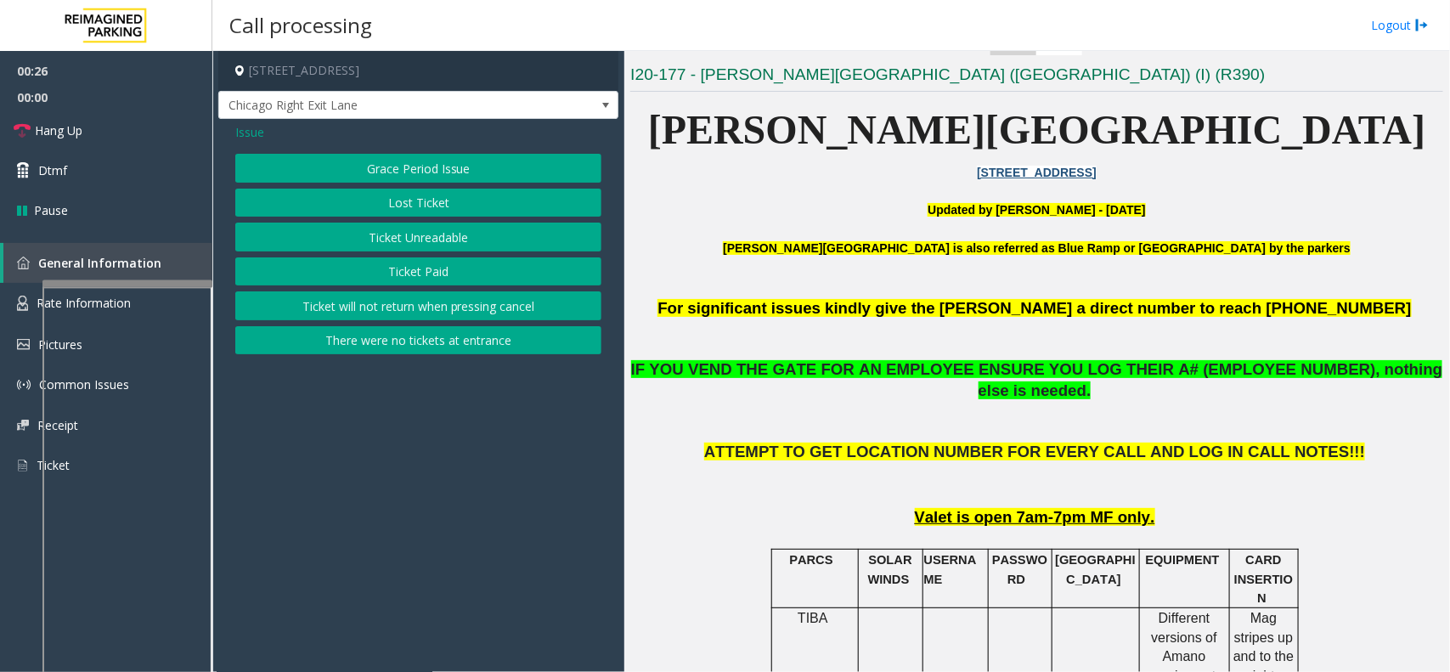
click at [399, 268] on button "Ticket Paid" at bounding box center [418, 271] width 366 height 29
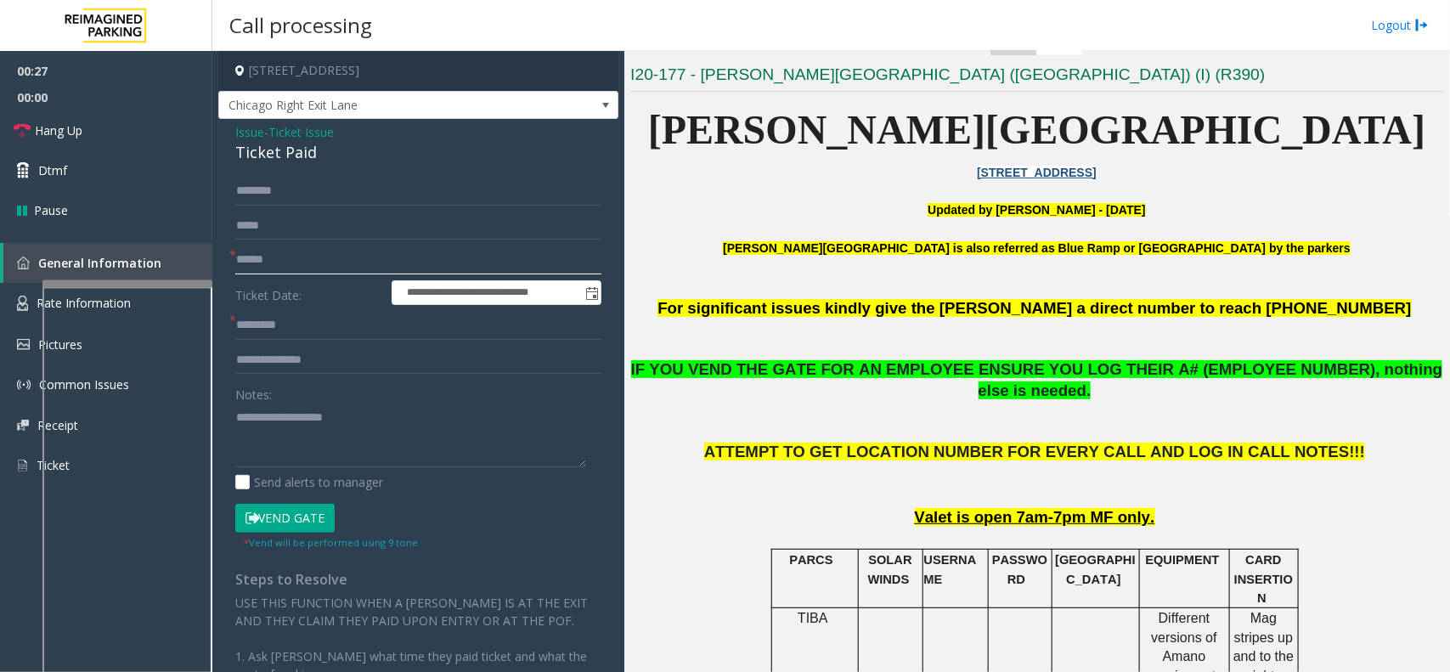
click at [320, 261] on input "text" at bounding box center [418, 260] width 366 height 29
type input "**"
click at [286, 325] on input "text" at bounding box center [418, 325] width 366 height 29
click at [307, 515] on button "Vend Gate" at bounding box center [284, 518] width 99 height 29
click at [265, 329] on input "**" at bounding box center [418, 325] width 366 height 29
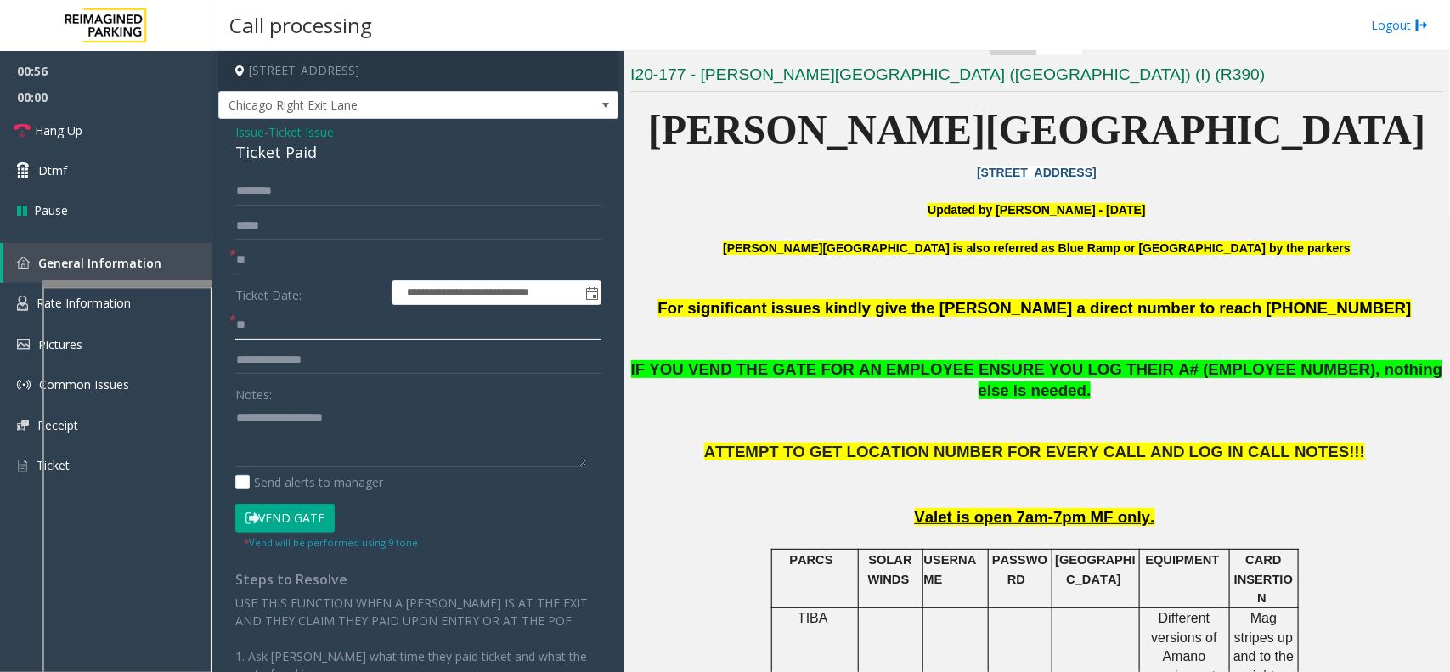
type input "*"
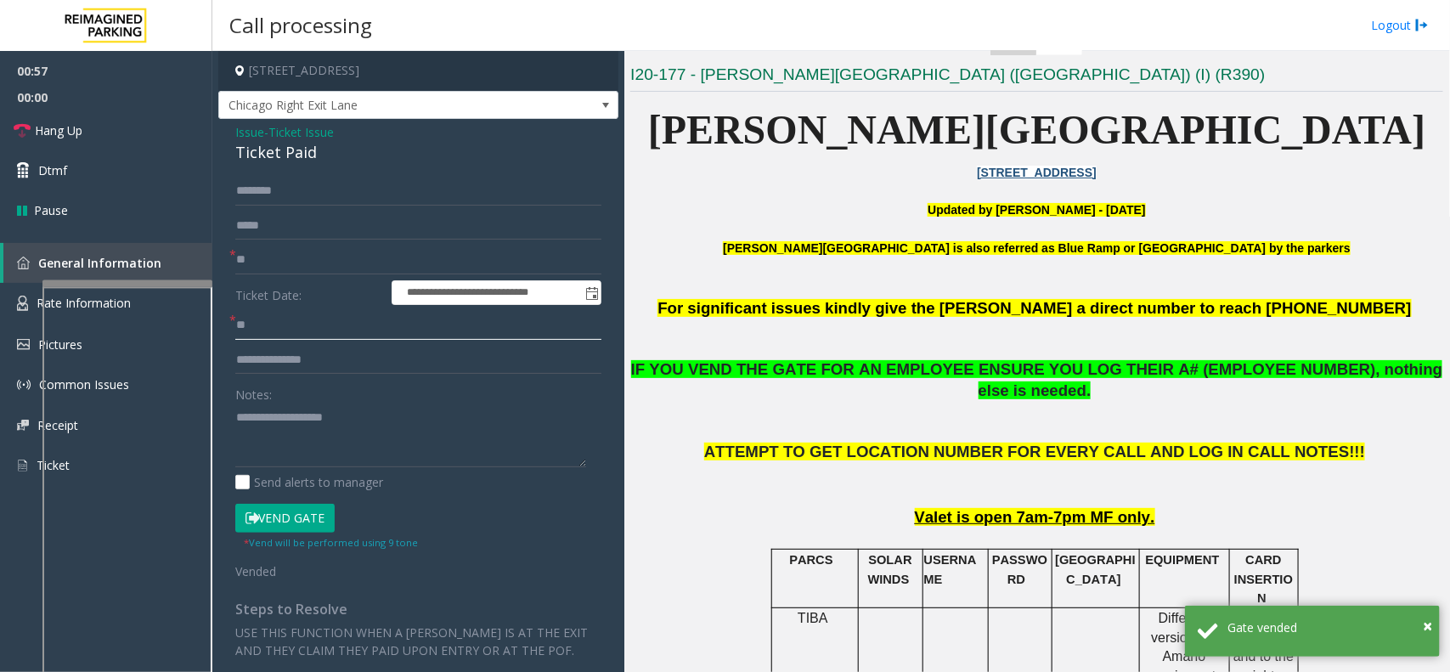
type input "**"
click at [278, 133] on span "Ticket Issue" at bounding box center [300, 132] width 65 height 18
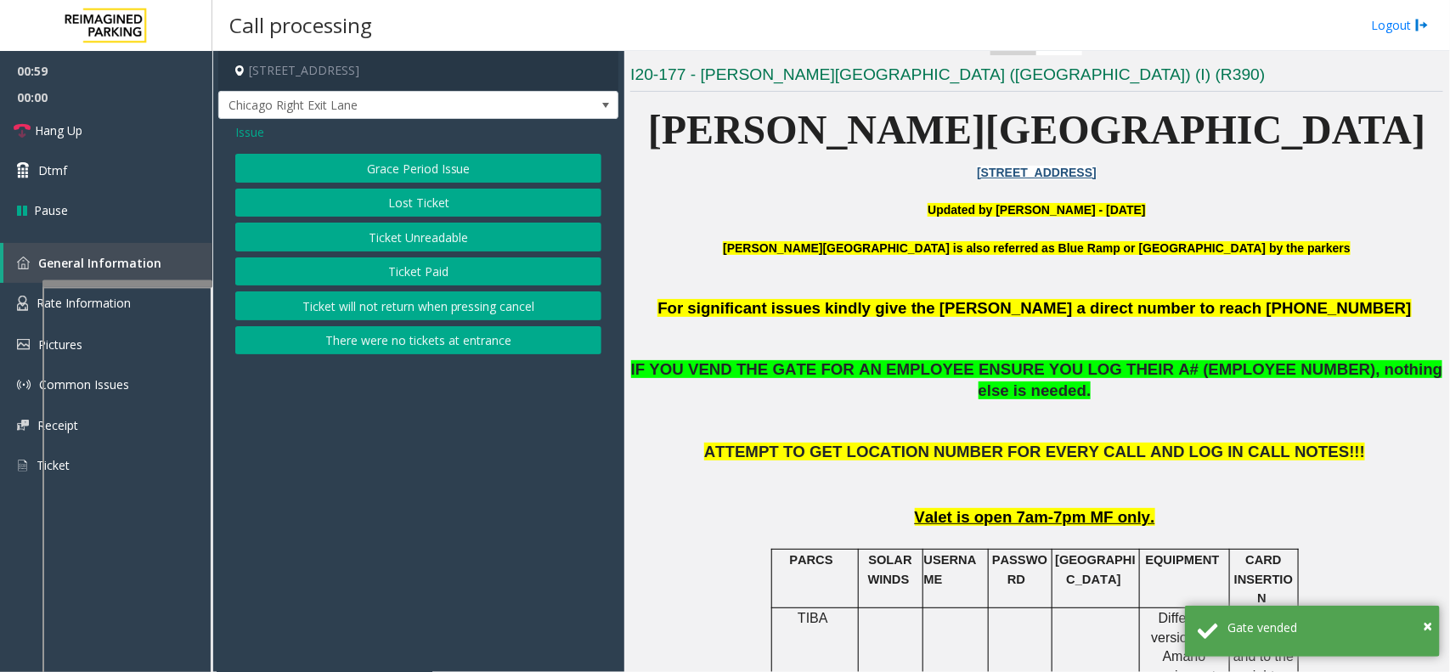
click at [236, 132] on span "Issue" at bounding box center [249, 132] width 29 height 18
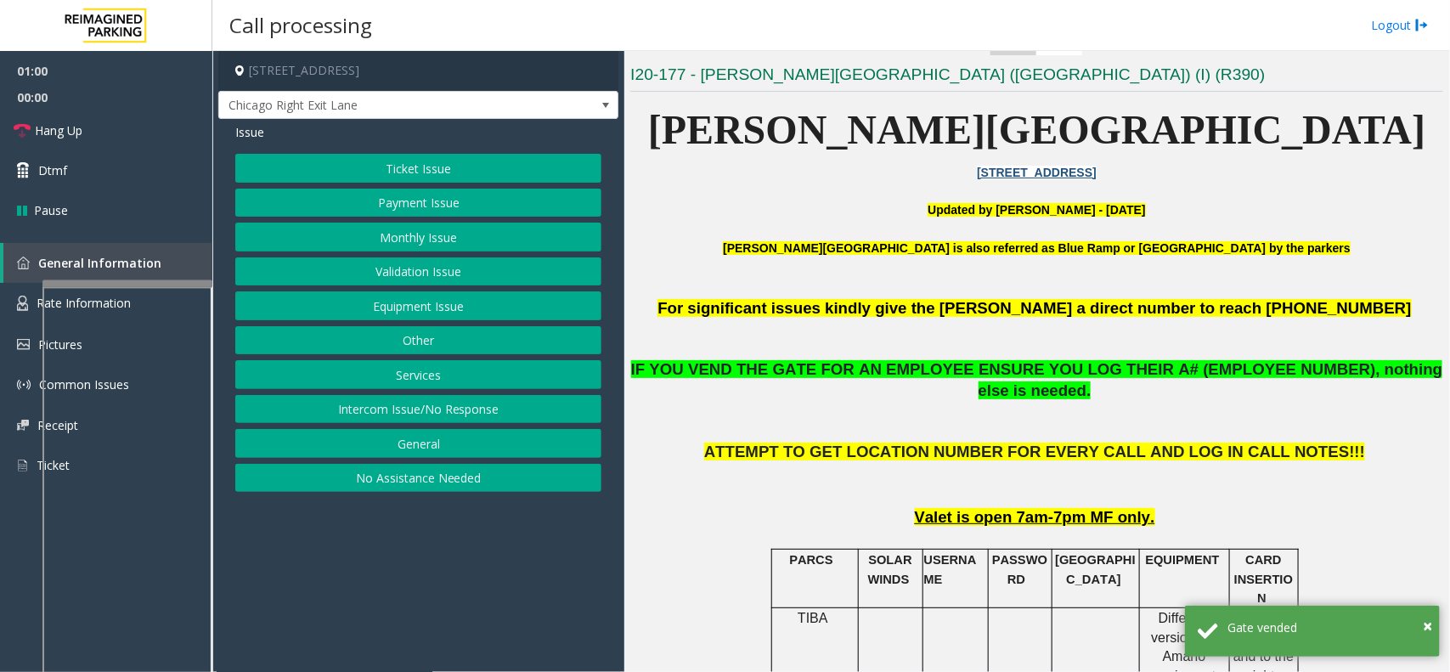
click at [408, 311] on button "Equipment Issue" at bounding box center [418, 305] width 366 height 29
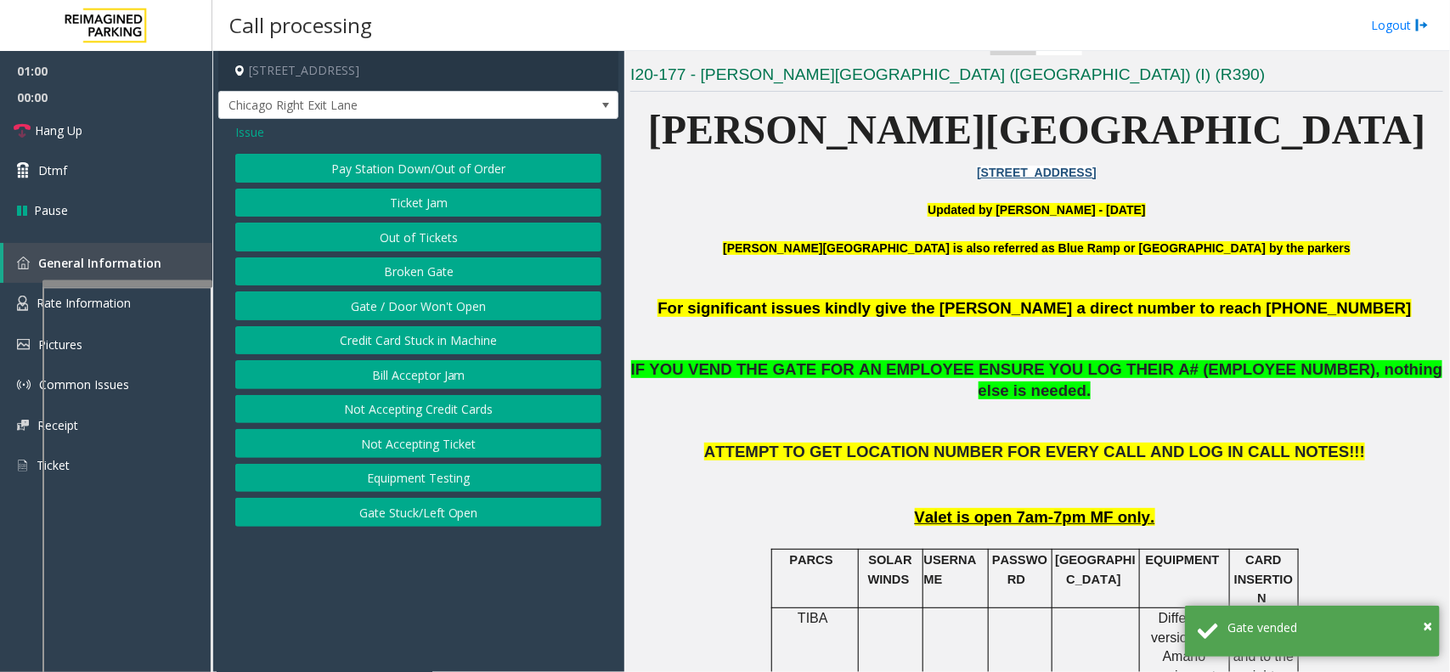
click at [368, 285] on button "Broken Gate" at bounding box center [418, 271] width 366 height 29
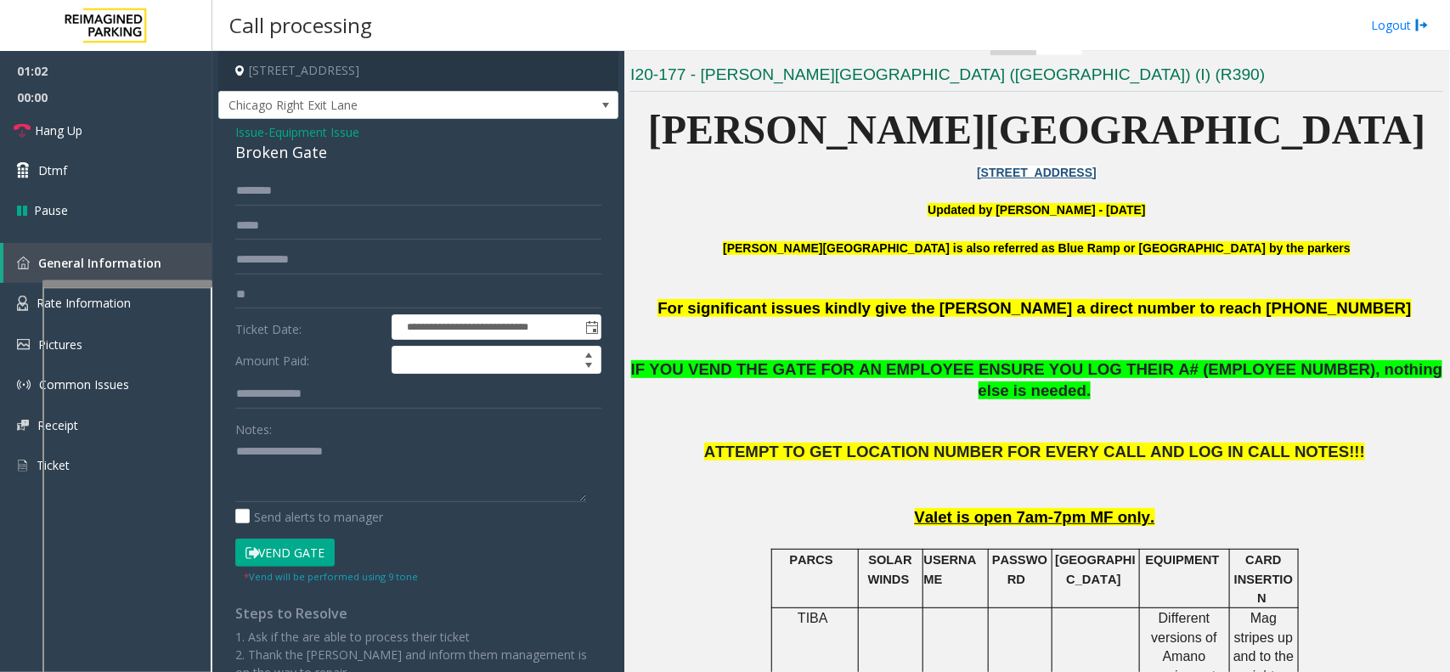
click at [319, 126] on span "Equipment Issue" at bounding box center [313, 132] width 91 height 18
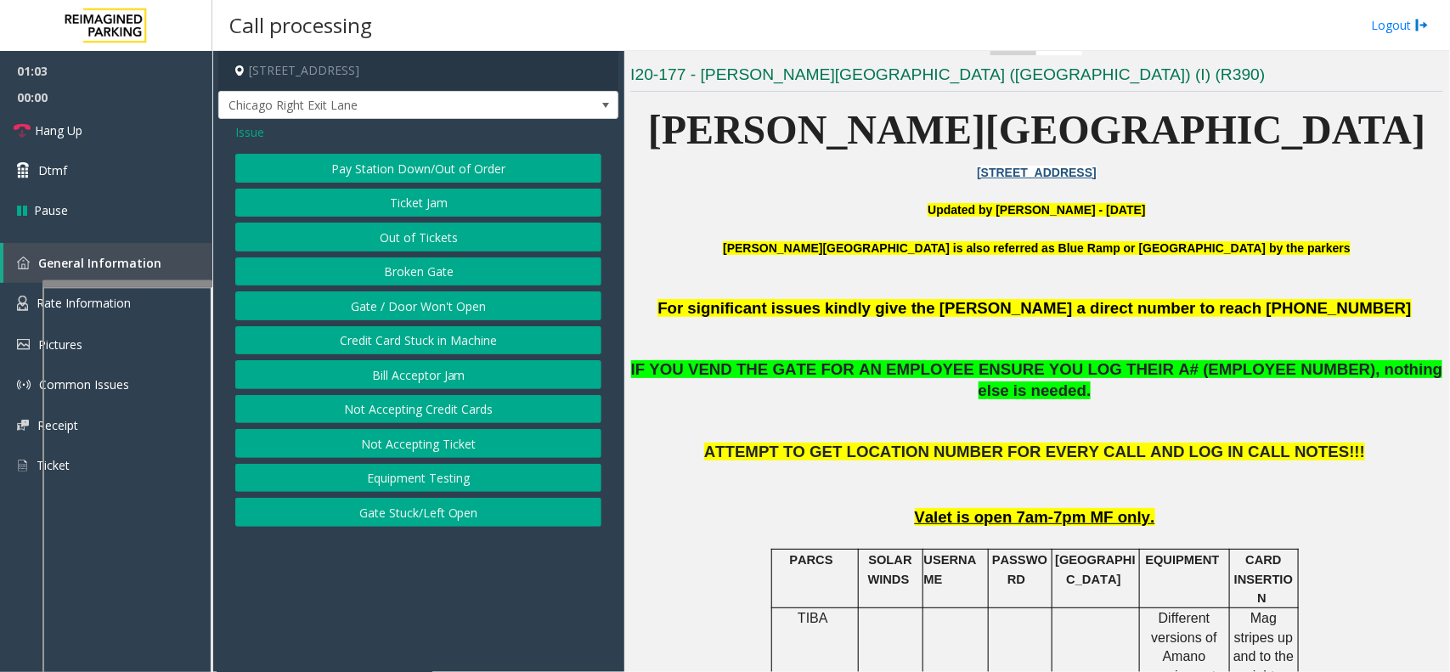
click at [399, 299] on button "Gate / Door Won't Open" at bounding box center [418, 305] width 366 height 29
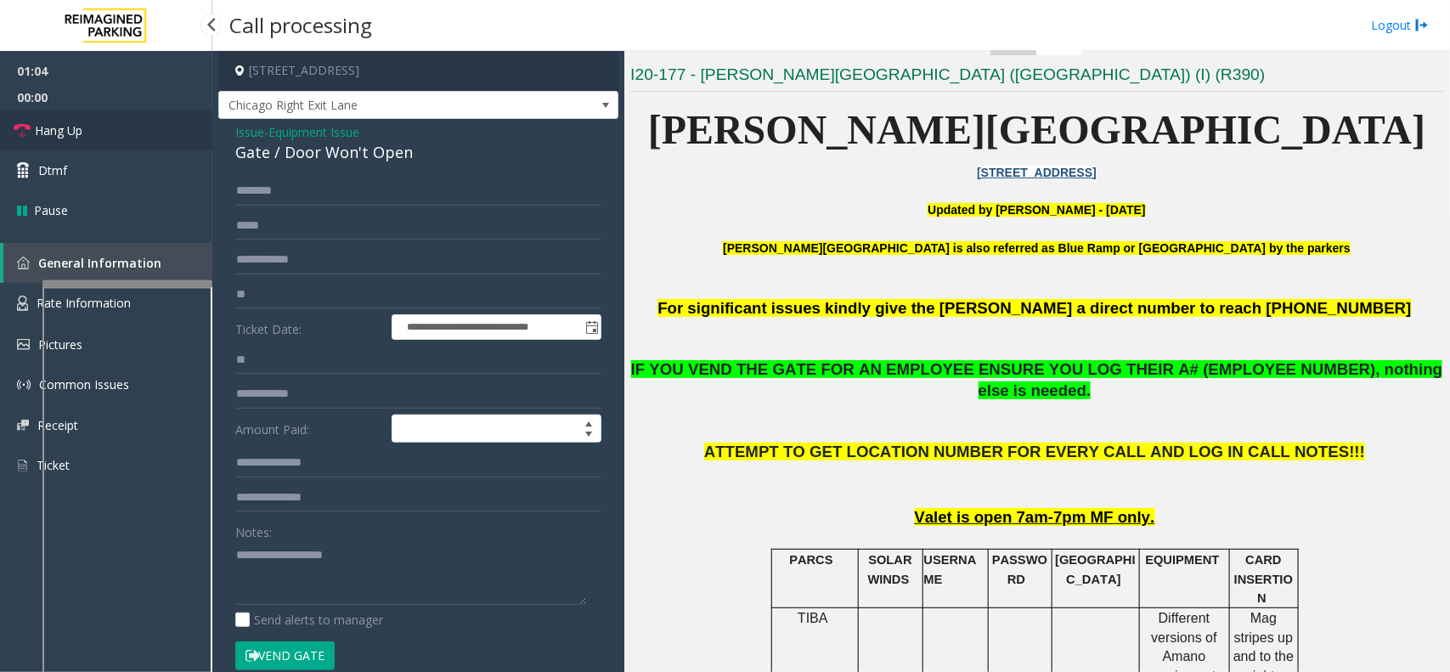
click at [136, 138] on link "Hang Up" at bounding box center [106, 130] width 212 height 40
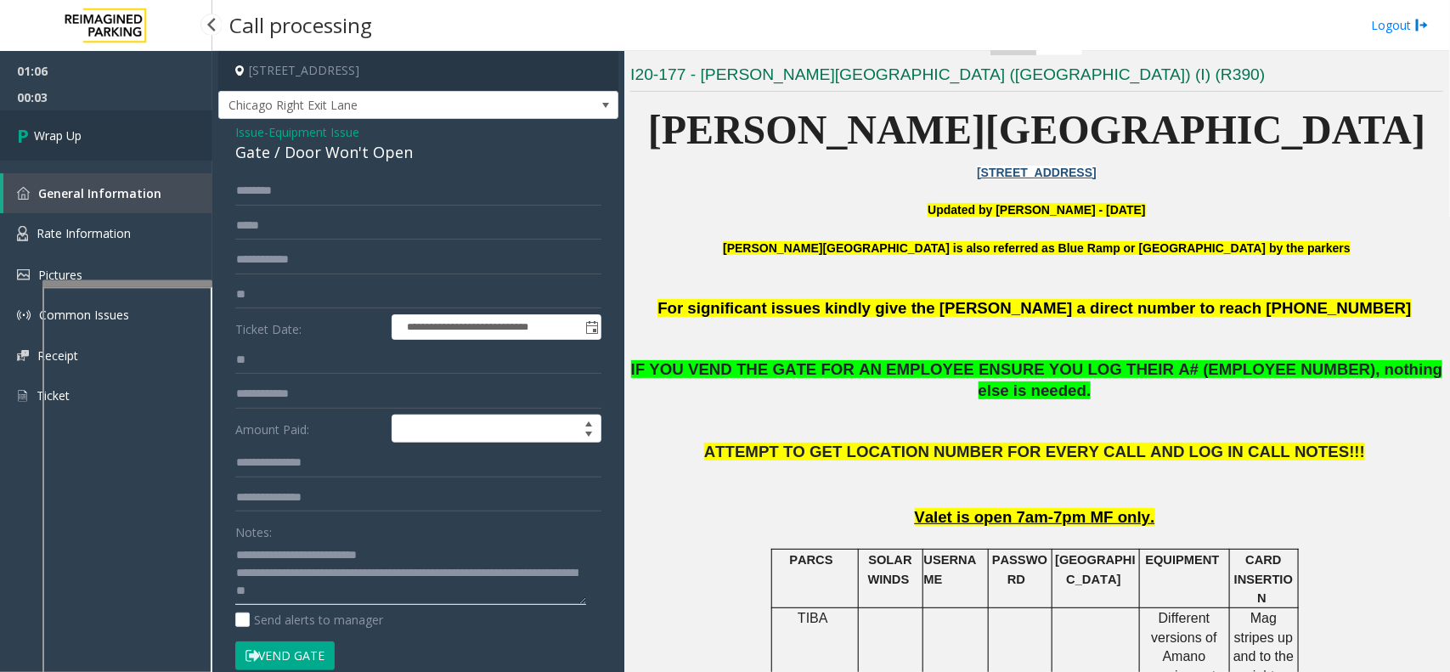
type textarea "**********"
click at [125, 138] on link "Wrap Up" at bounding box center [106, 135] width 212 height 50
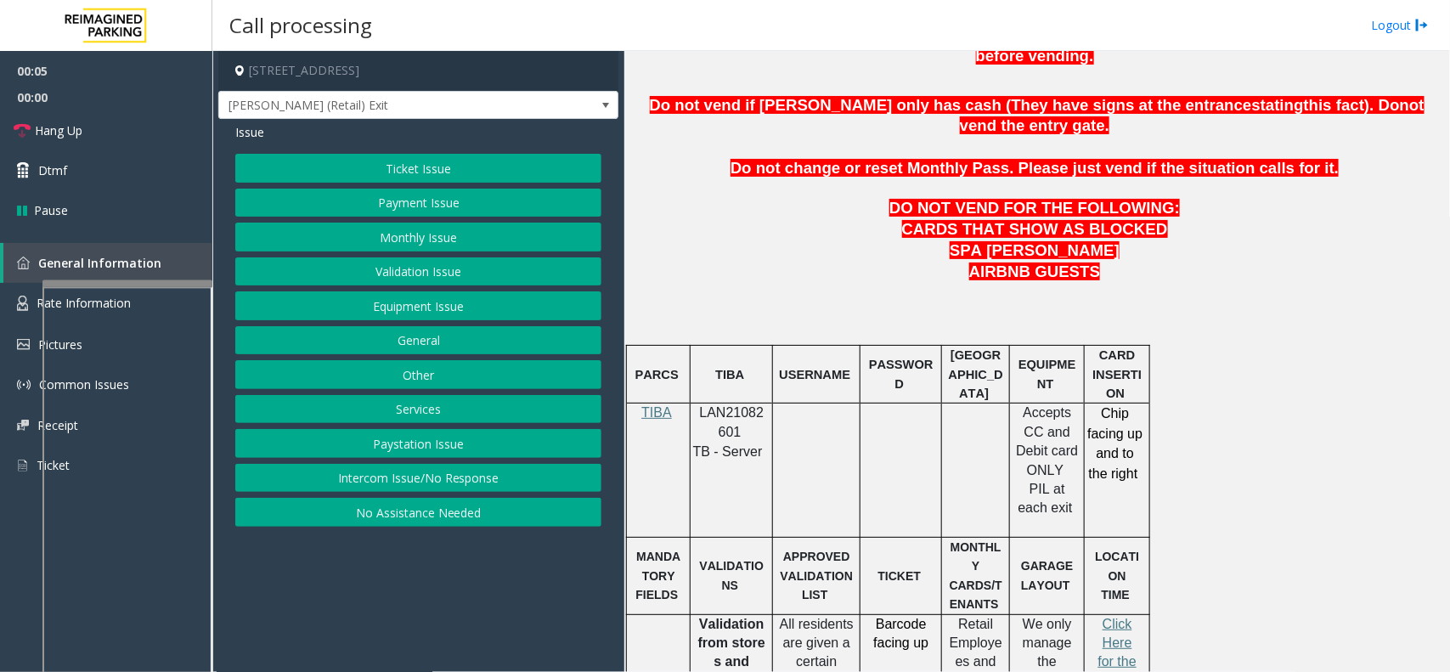
scroll to position [850, 0]
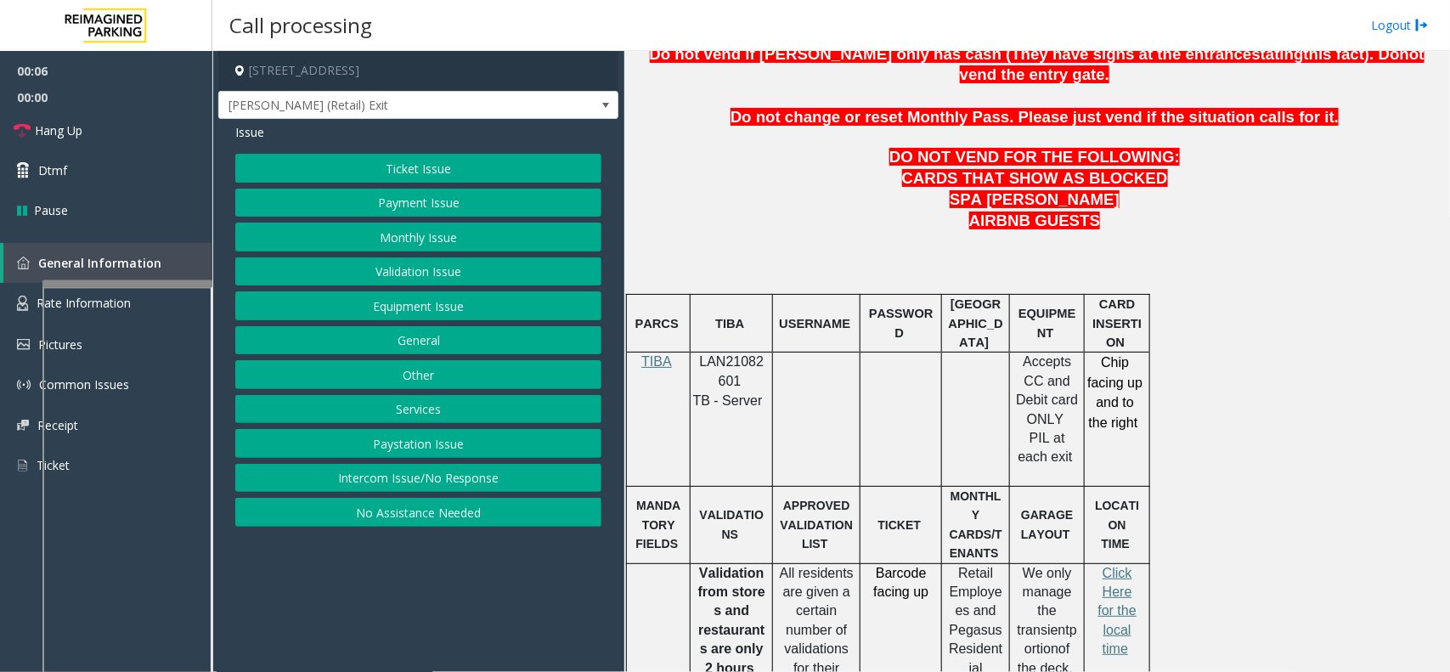
click at [744, 353] on p "LAN21082601" at bounding box center [732, 372] width 70 height 38
click at [749, 354] on span "LAN21082601" at bounding box center [732, 370] width 65 height 33
copy p "LAN21082601"
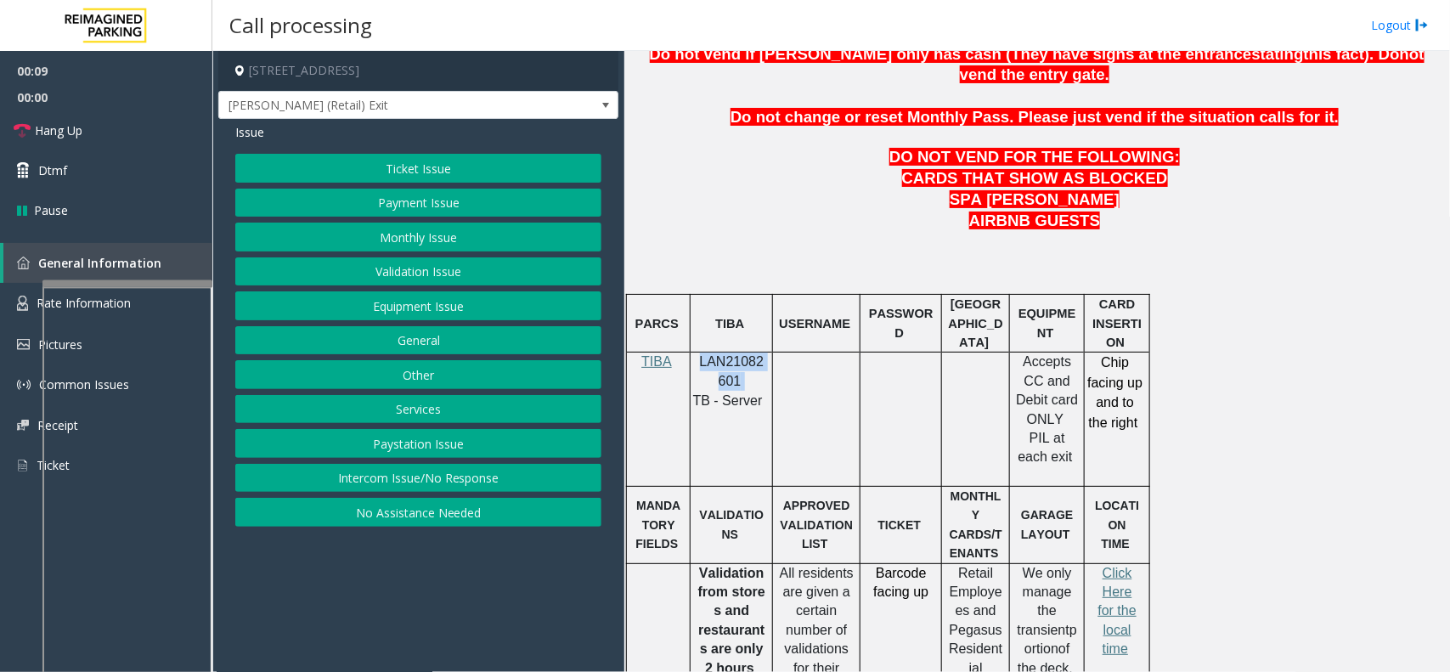
click at [514, 477] on button "Intercom Issue/No Response" at bounding box center [418, 478] width 366 height 29
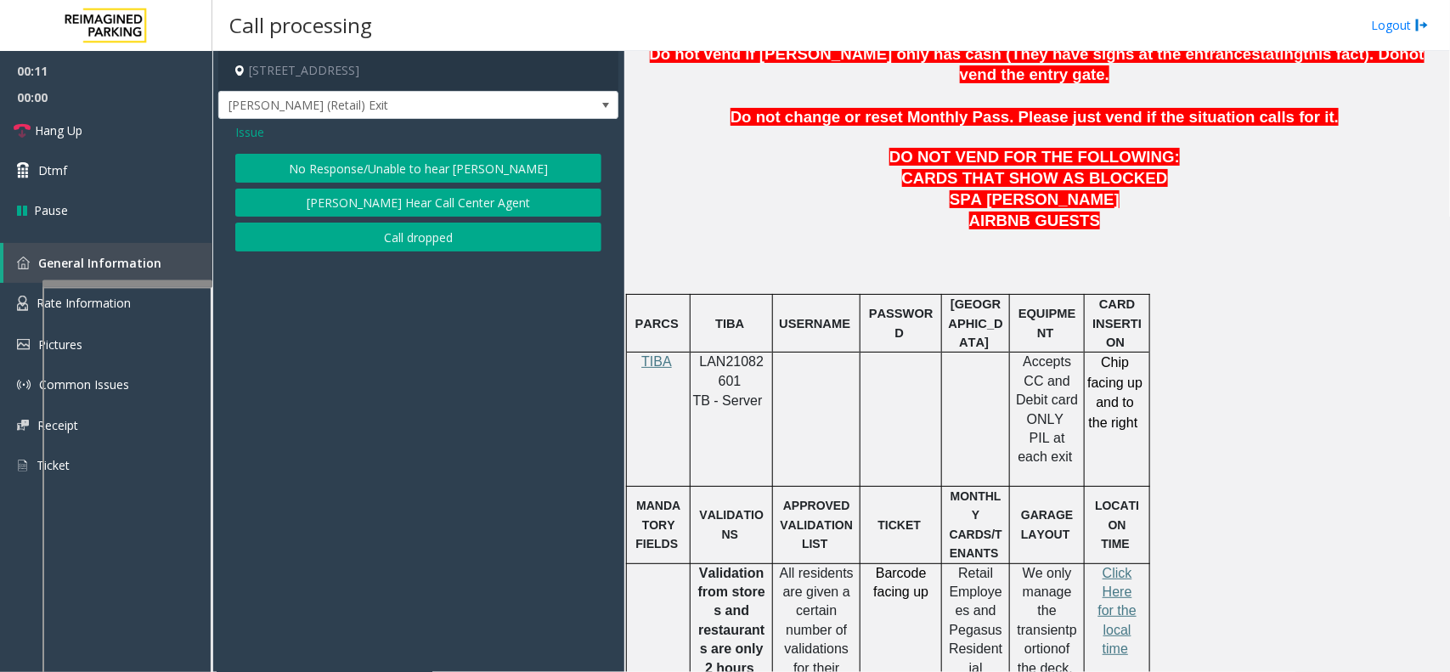
click at [251, 136] on span "Issue" at bounding box center [249, 132] width 29 height 18
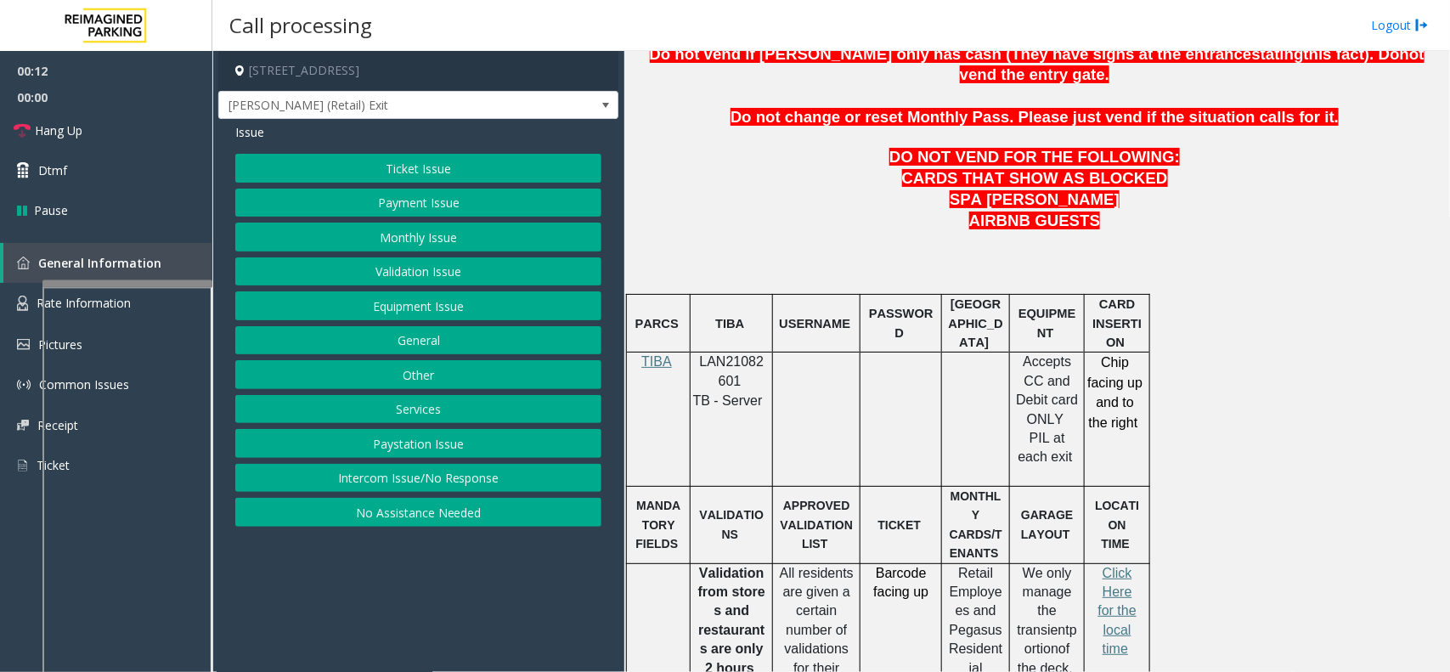
click at [712, 354] on span "LAN21082601" at bounding box center [732, 370] width 65 height 33
copy p "LAN21082601"
click at [491, 472] on button "Intercom Issue/No Response" at bounding box center [418, 478] width 366 height 29
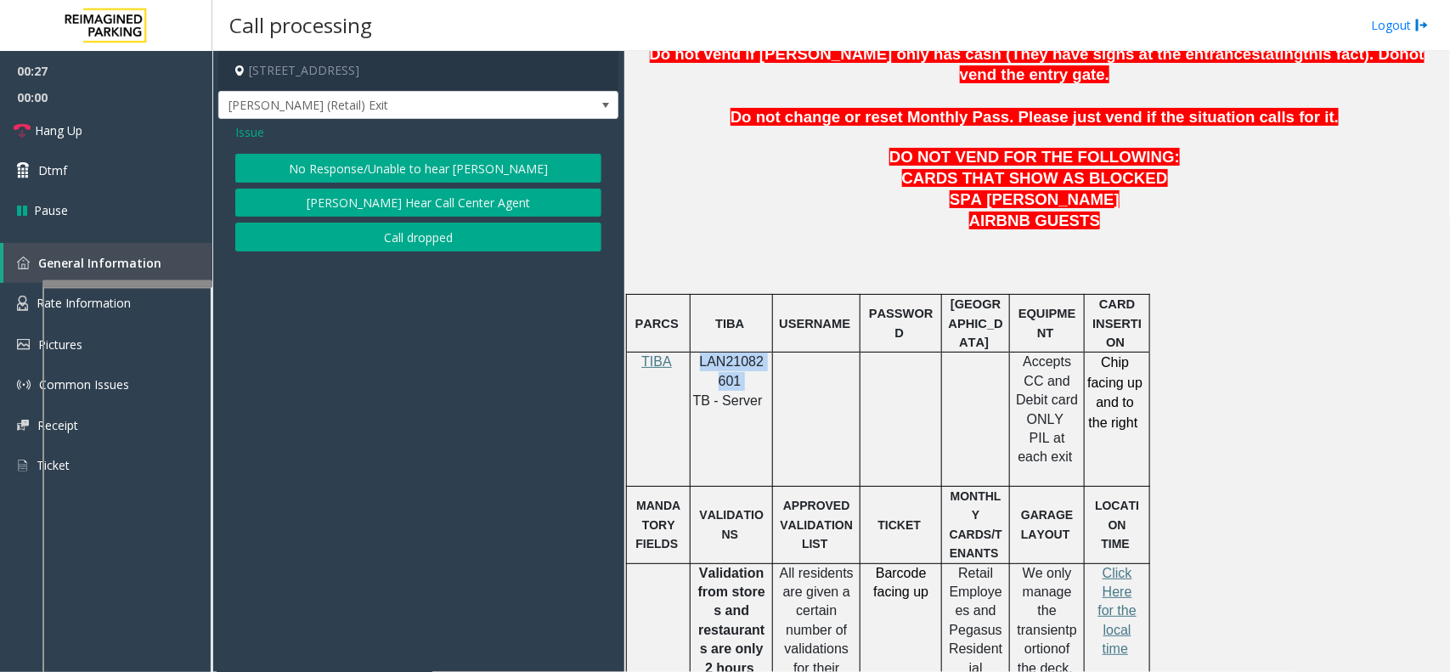
click at [471, 178] on button "No Response/Unable to hear [PERSON_NAME]" at bounding box center [418, 168] width 366 height 29
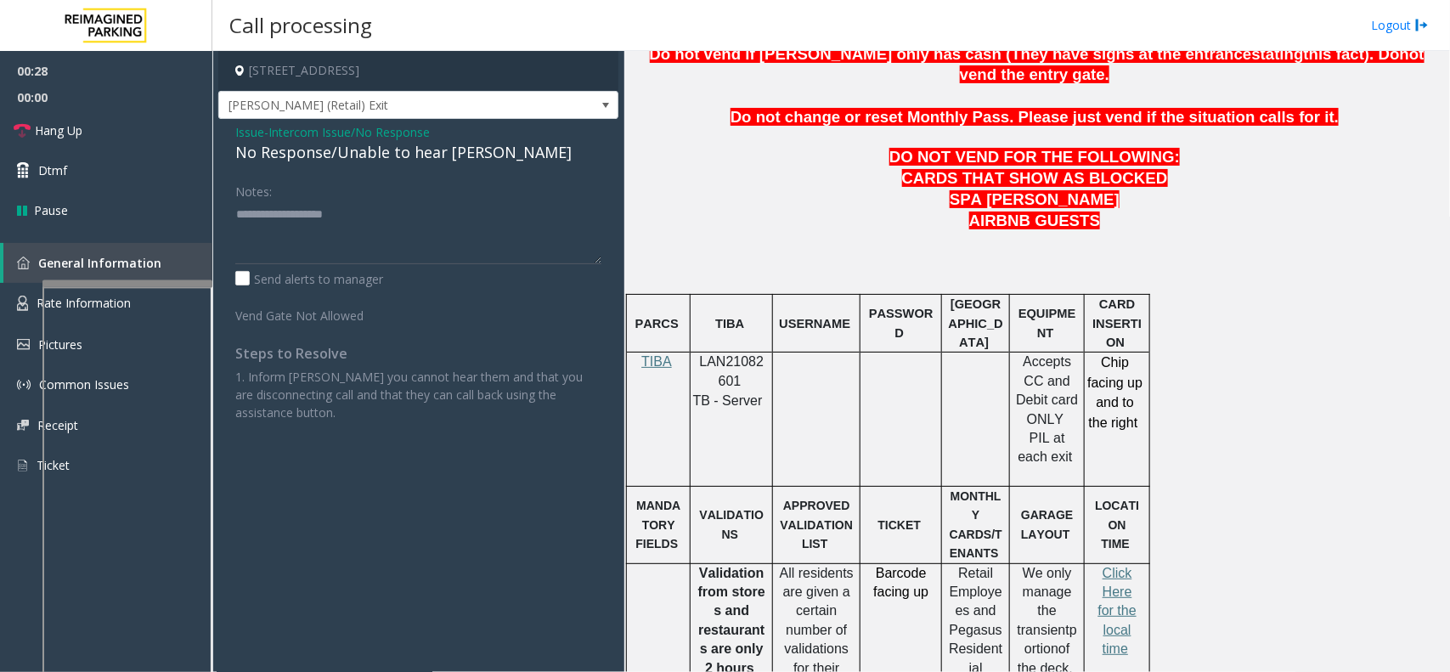
click at [398, 157] on div "No Response/Unable to hear [PERSON_NAME]" at bounding box center [418, 152] width 366 height 23
type textarea "**********"
click at [461, 225] on textarea at bounding box center [418, 232] width 366 height 64
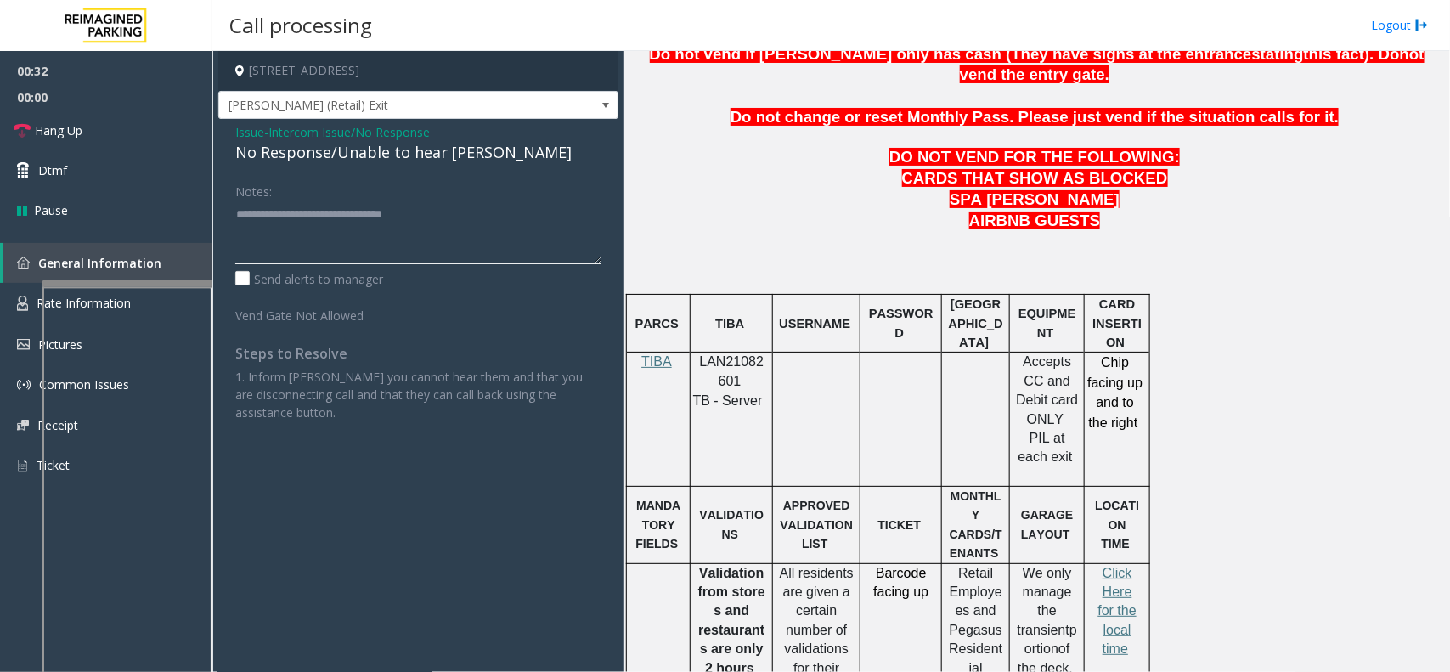
click at [398, 215] on textarea at bounding box center [418, 232] width 366 height 64
click at [328, 138] on span "Intercom Issue/No Response" at bounding box center [348, 132] width 161 height 18
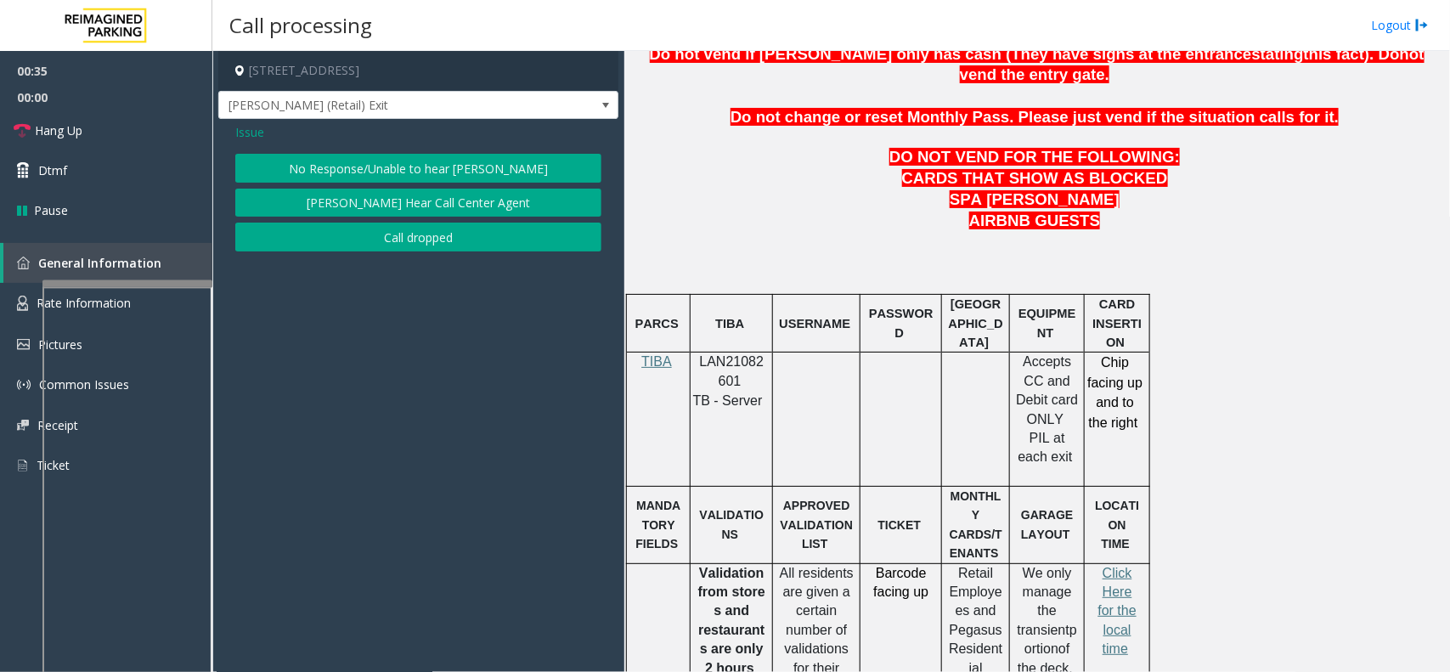
click at [248, 133] on span "Issue" at bounding box center [249, 132] width 29 height 18
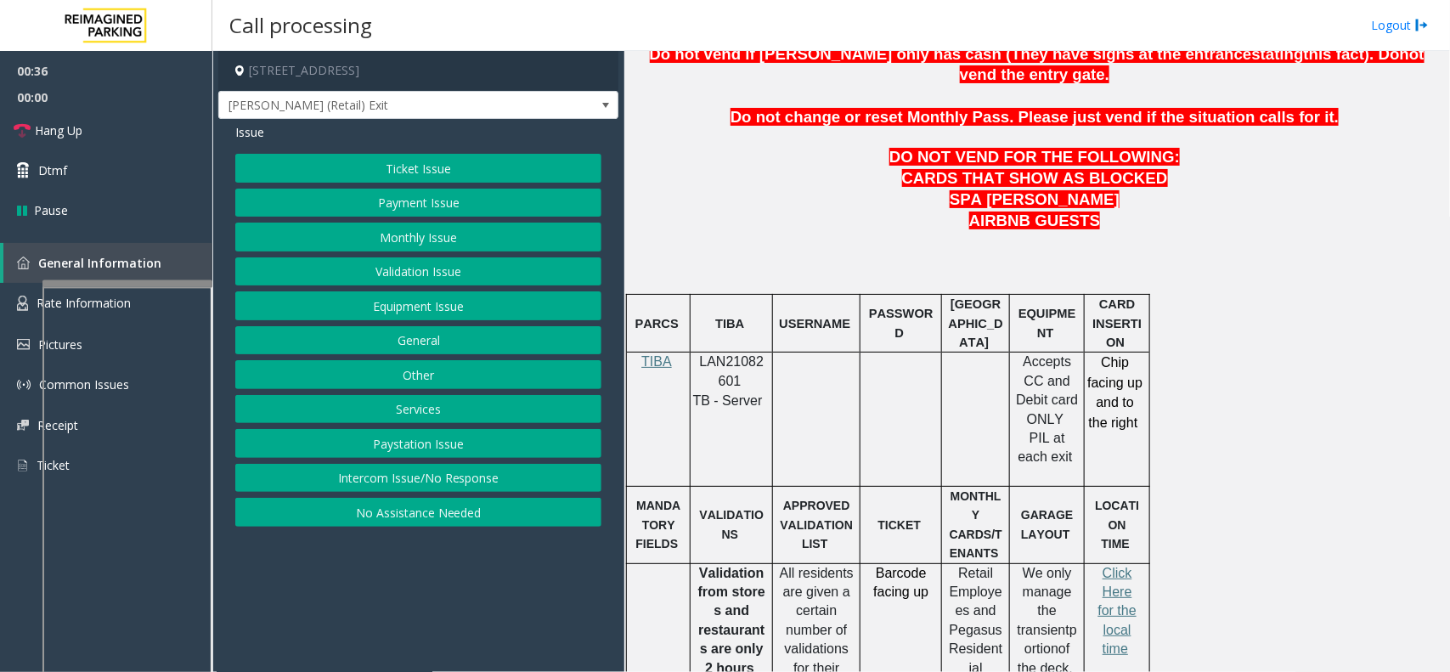
click at [332, 163] on button "Ticket Issue" at bounding box center [418, 168] width 366 height 29
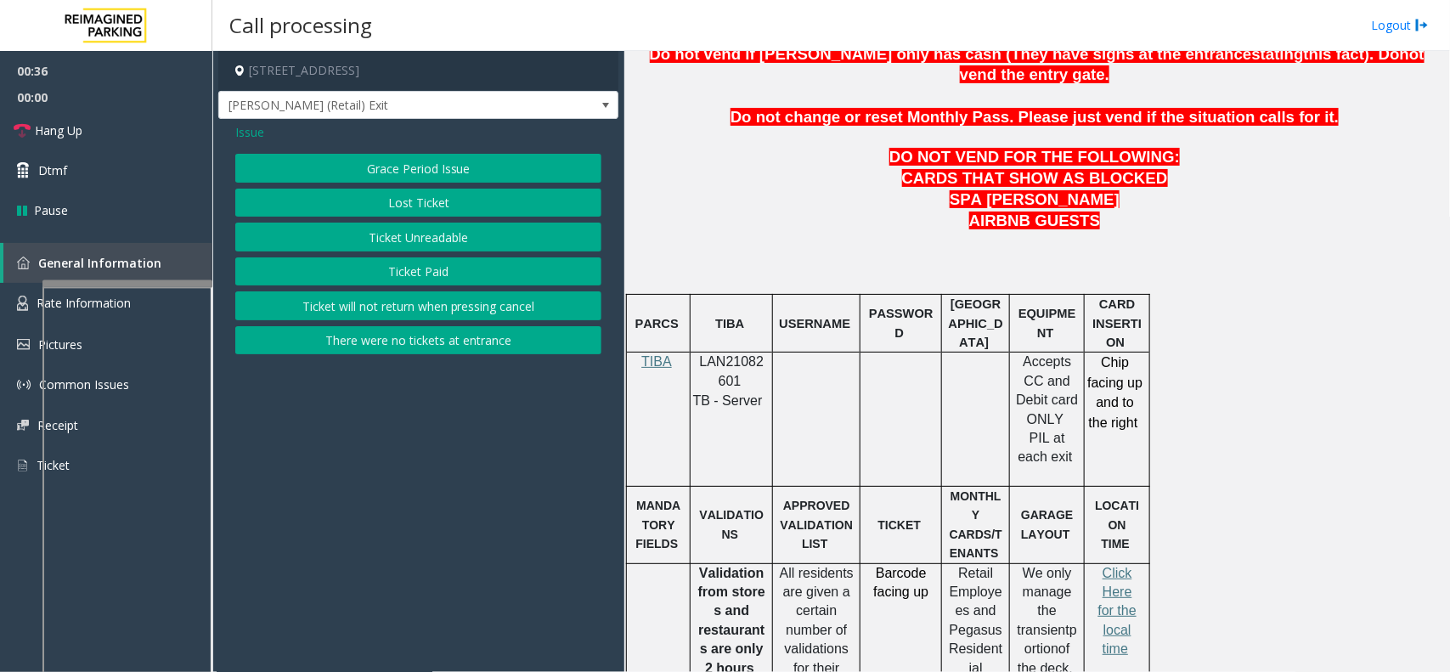
click at [438, 337] on button "There were no tickets at entrance" at bounding box center [418, 340] width 366 height 29
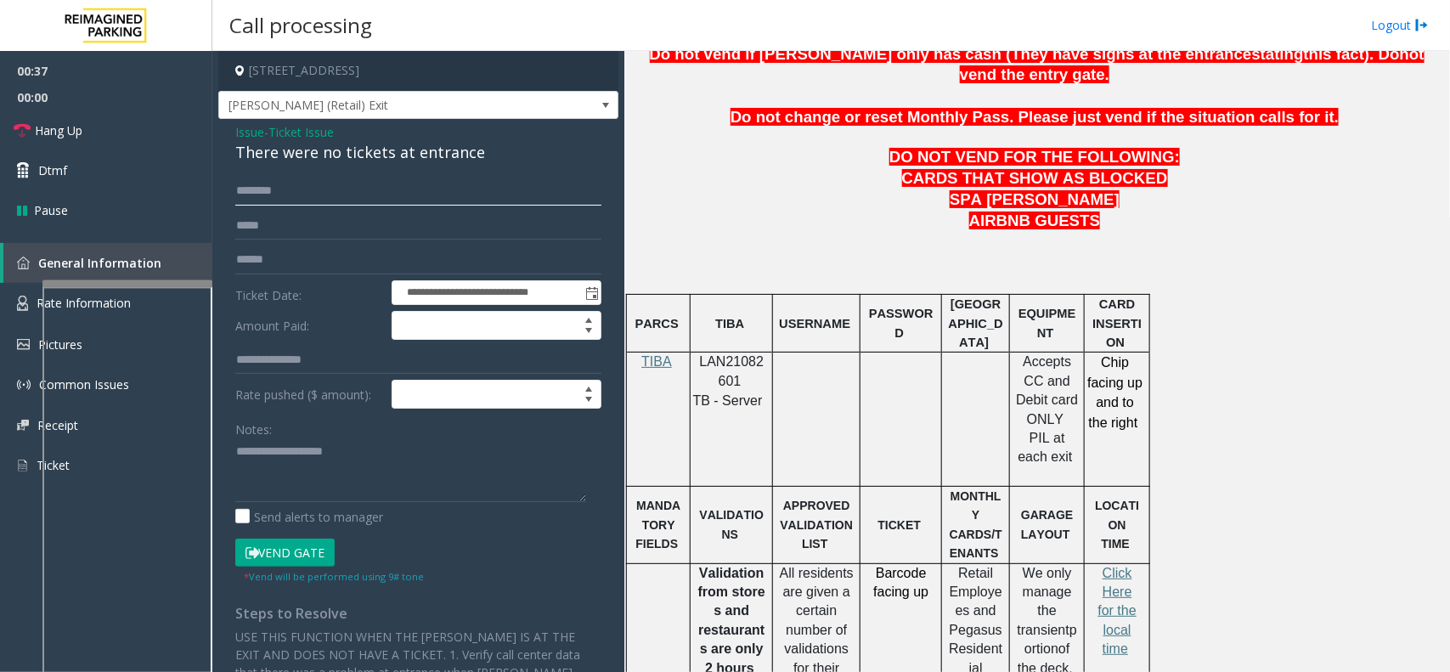
click at [327, 196] on input "text" at bounding box center [418, 191] width 366 height 29
click at [287, 193] on input "text" at bounding box center [418, 191] width 366 height 29
click at [316, 434] on div "Notes:" at bounding box center [418, 459] width 366 height 88
click at [280, 157] on div "There were no tickets at entrance" at bounding box center [418, 152] width 366 height 23
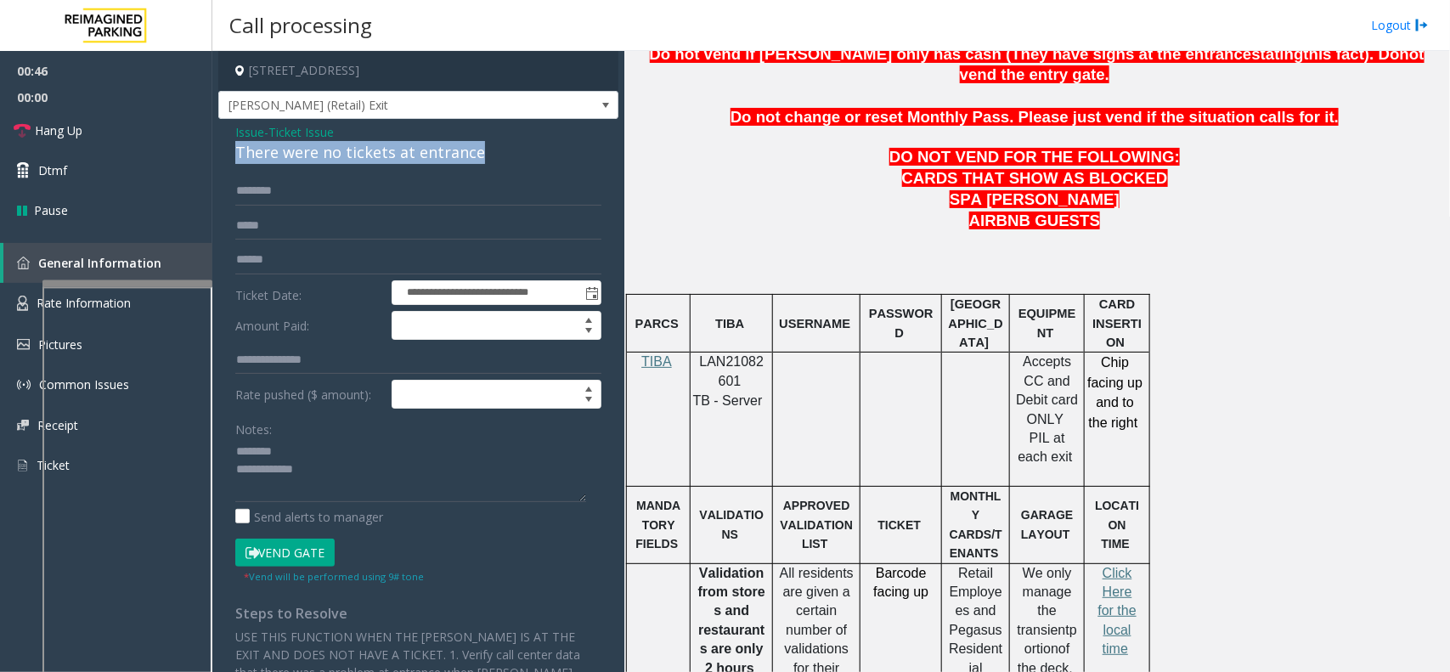
click at [280, 157] on div "There were no tickets at entrance" at bounding box center [418, 152] width 366 height 23
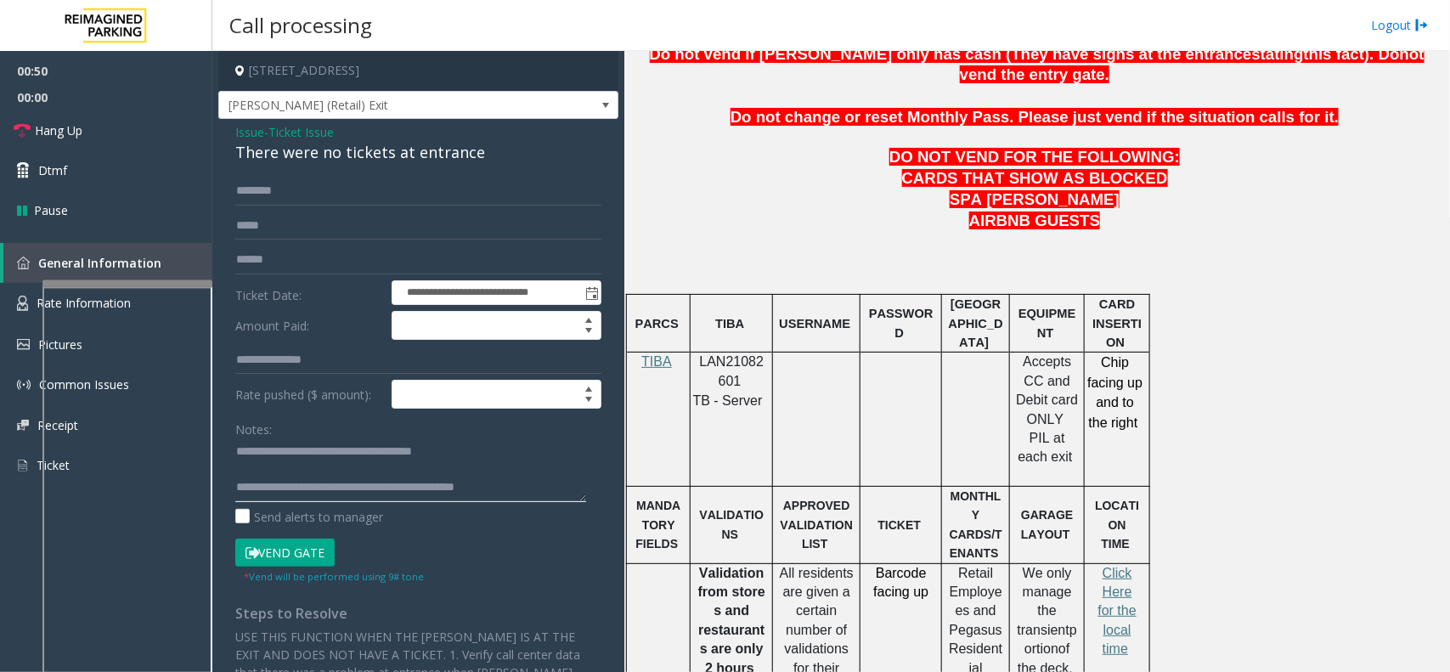
type textarea "**********"
click at [266, 202] on input "text" at bounding box center [418, 191] width 366 height 29
type input "******"
click at [324, 558] on button "Vend Gate" at bounding box center [284, 553] width 99 height 29
click at [112, 143] on link "Hang Up" at bounding box center [106, 130] width 212 height 40
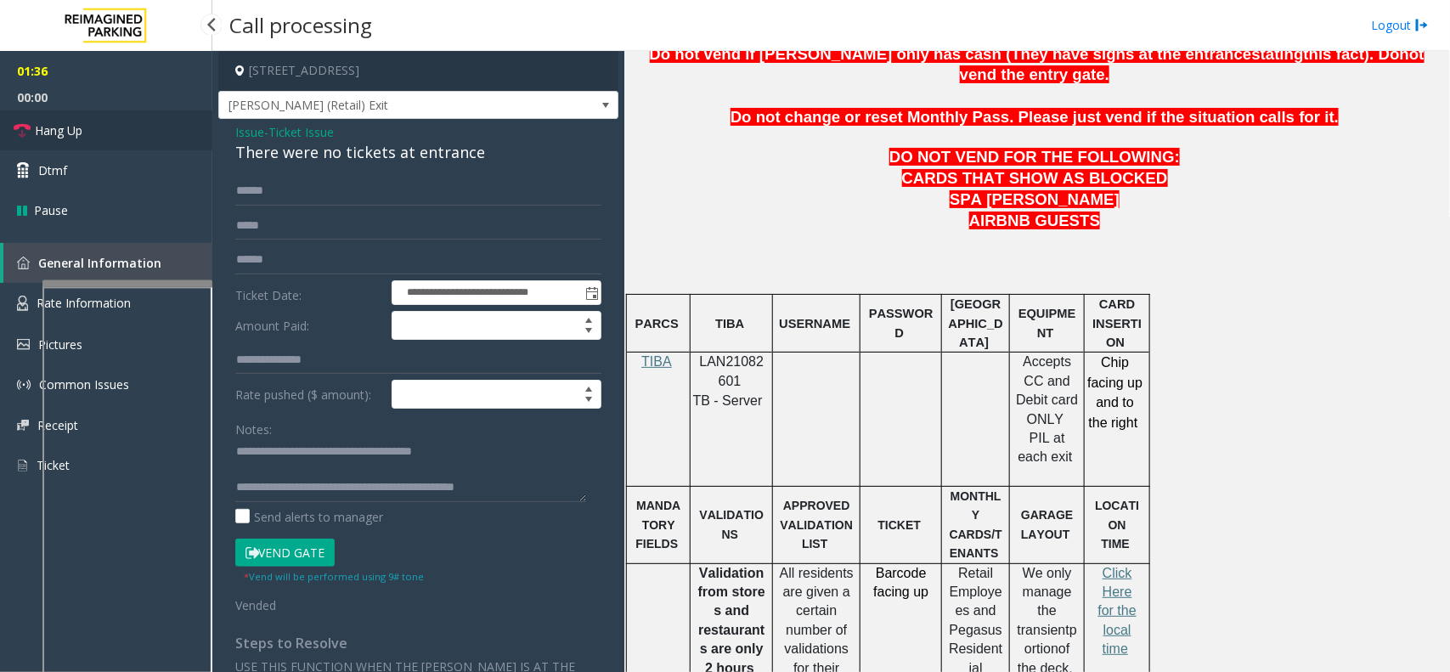
click at [112, 143] on link "Hang Up" at bounding box center [106, 130] width 212 height 40
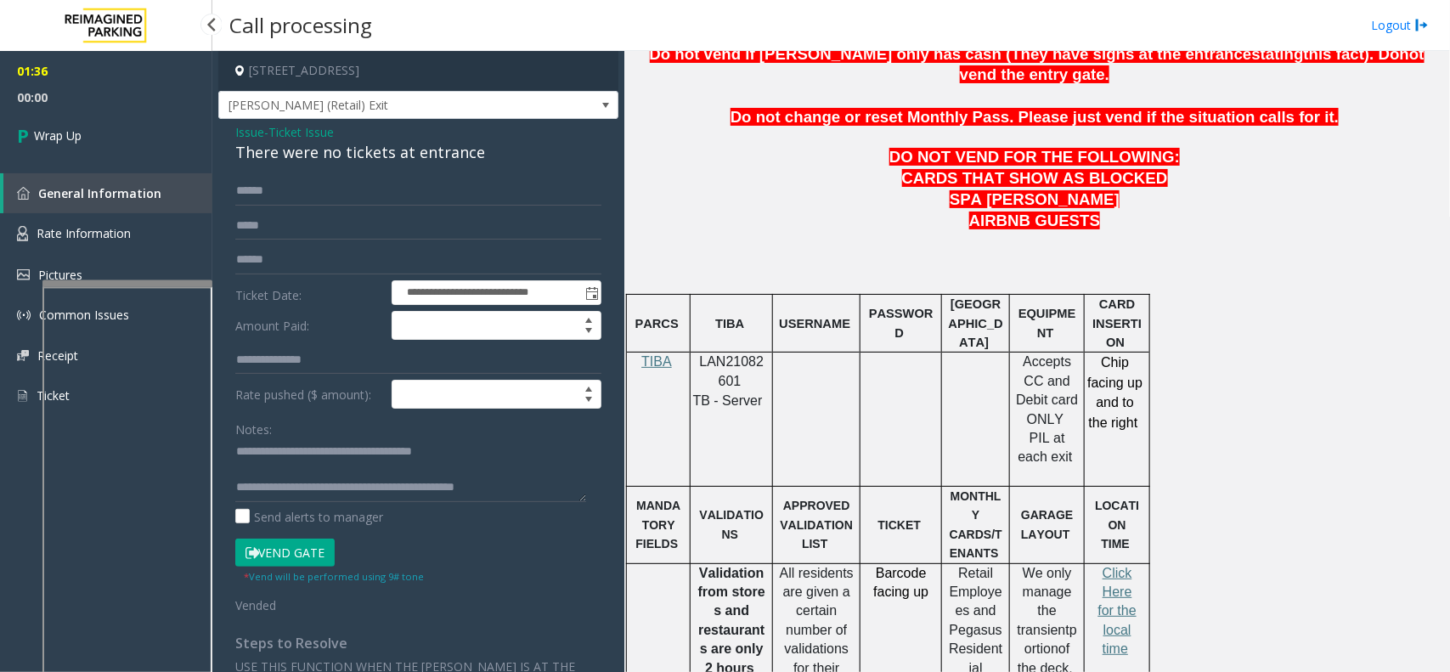
click at [112, 143] on link "Wrap Up" at bounding box center [106, 135] width 212 height 50
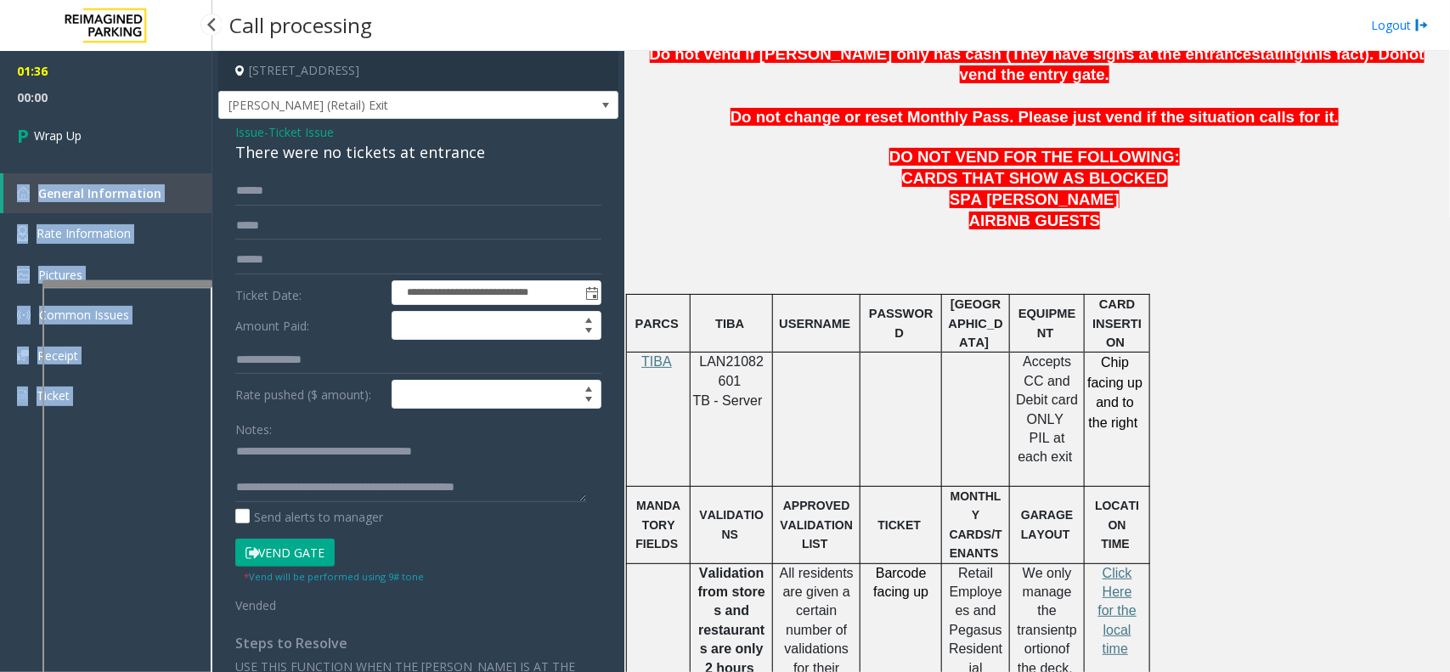
click at [112, 143] on div "01:36 00:00 Wrap Up General Information Rate Information Pictures Common Issues…" at bounding box center [106, 240] width 212 height 379
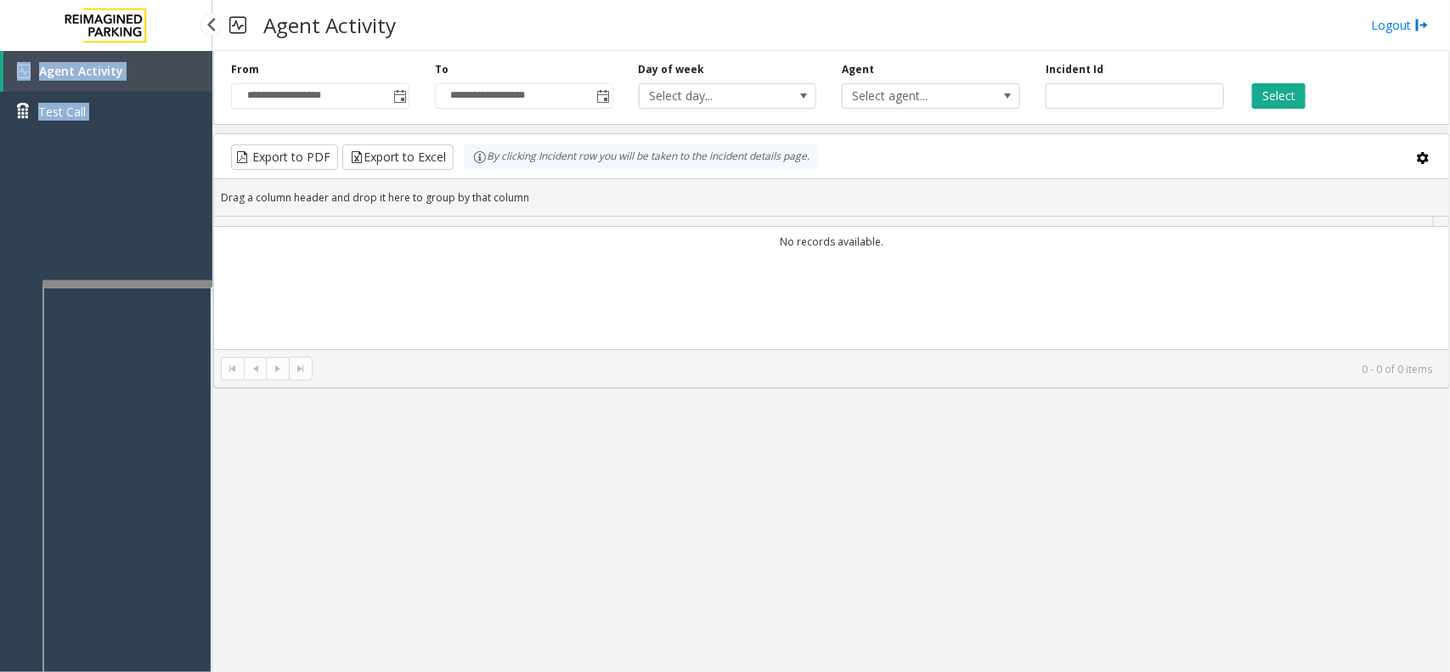
click at [111, 160] on div "Agent Activity Test Call" at bounding box center [106, 387] width 212 height 672
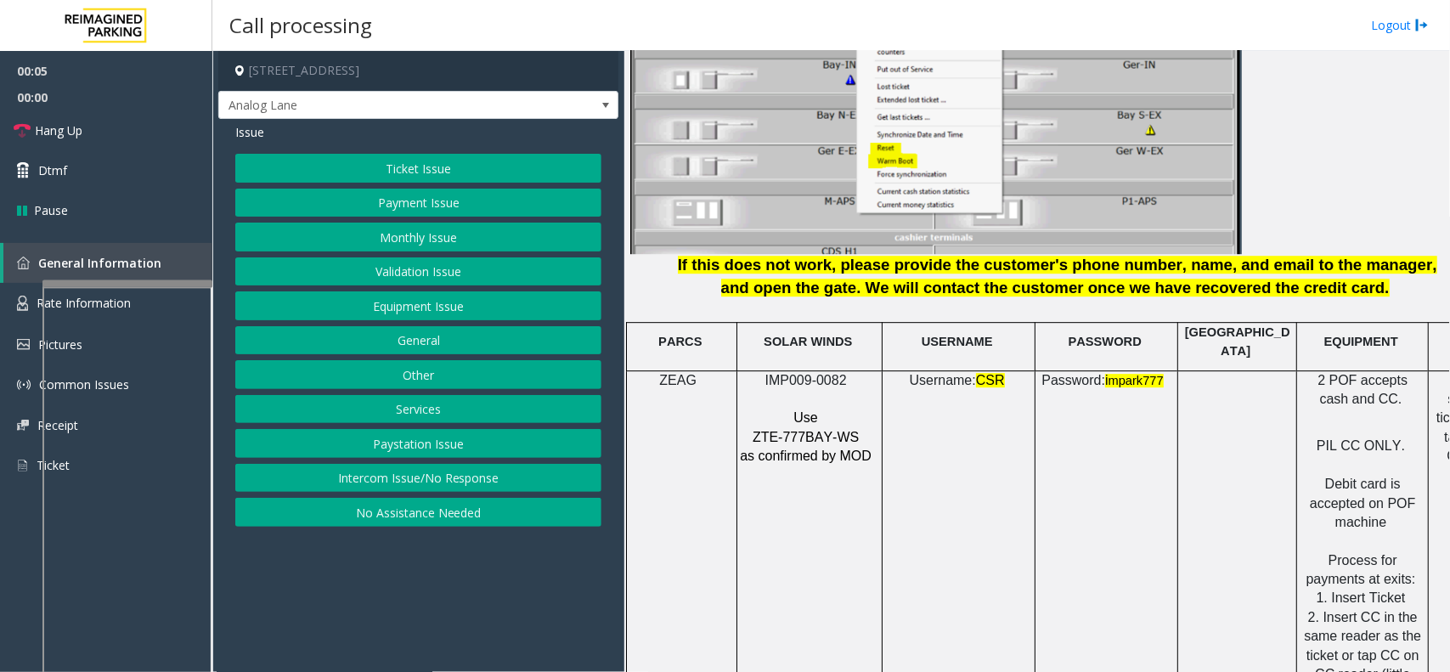
scroll to position [2124, 0]
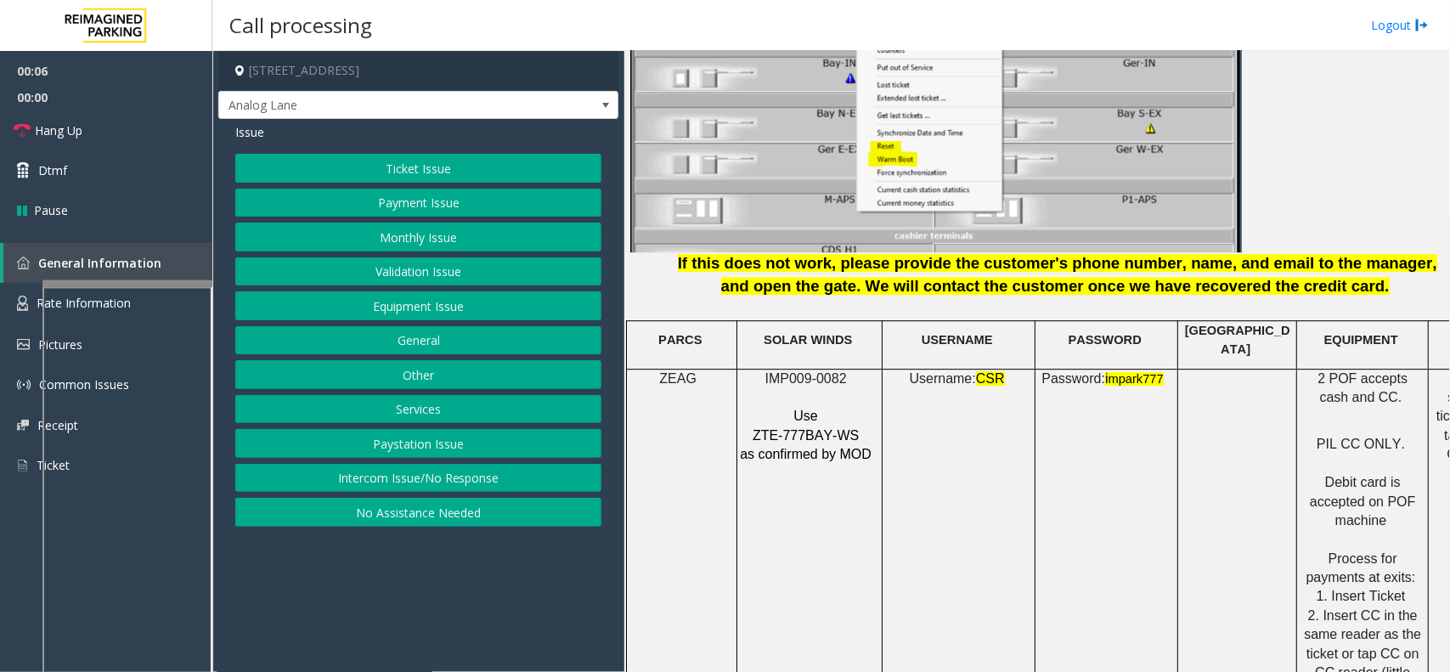
click at [804, 371] on span "IMP009-0082" at bounding box center [806, 378] width 82 height 14
copy p "IMP009-0082"
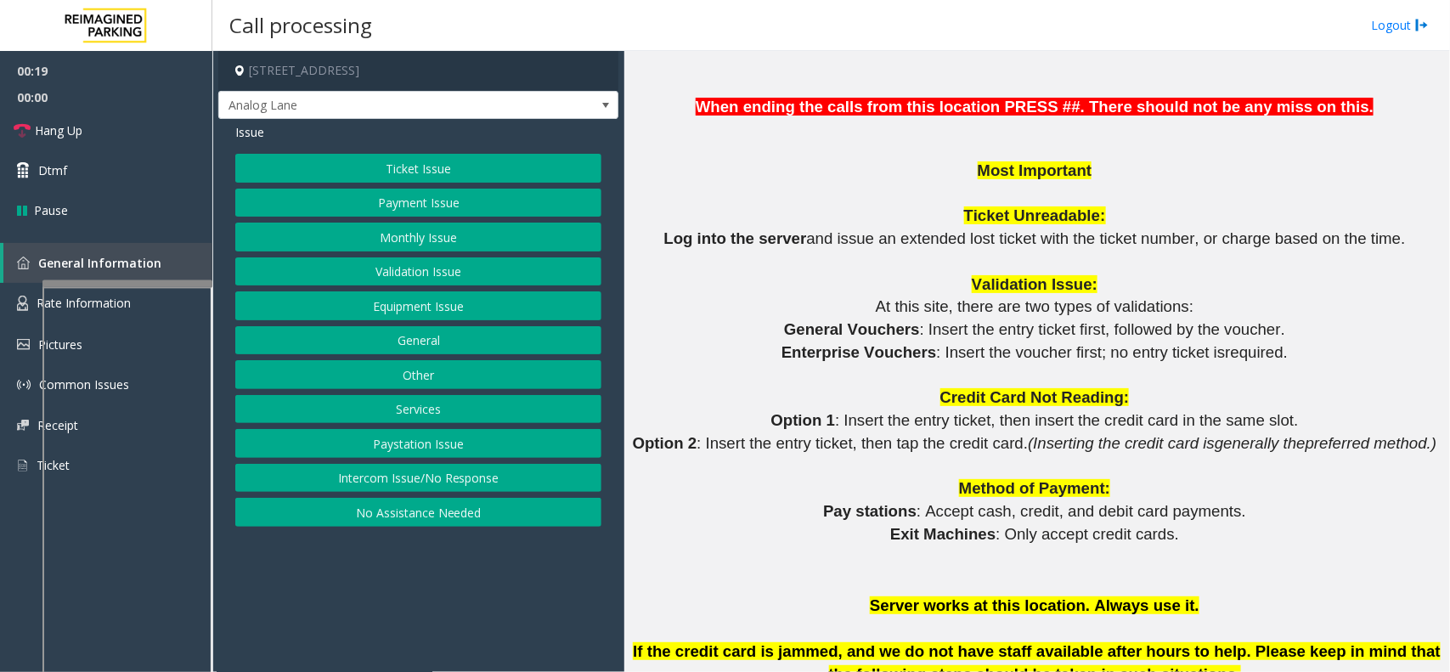
scroll to position [1380, 0]
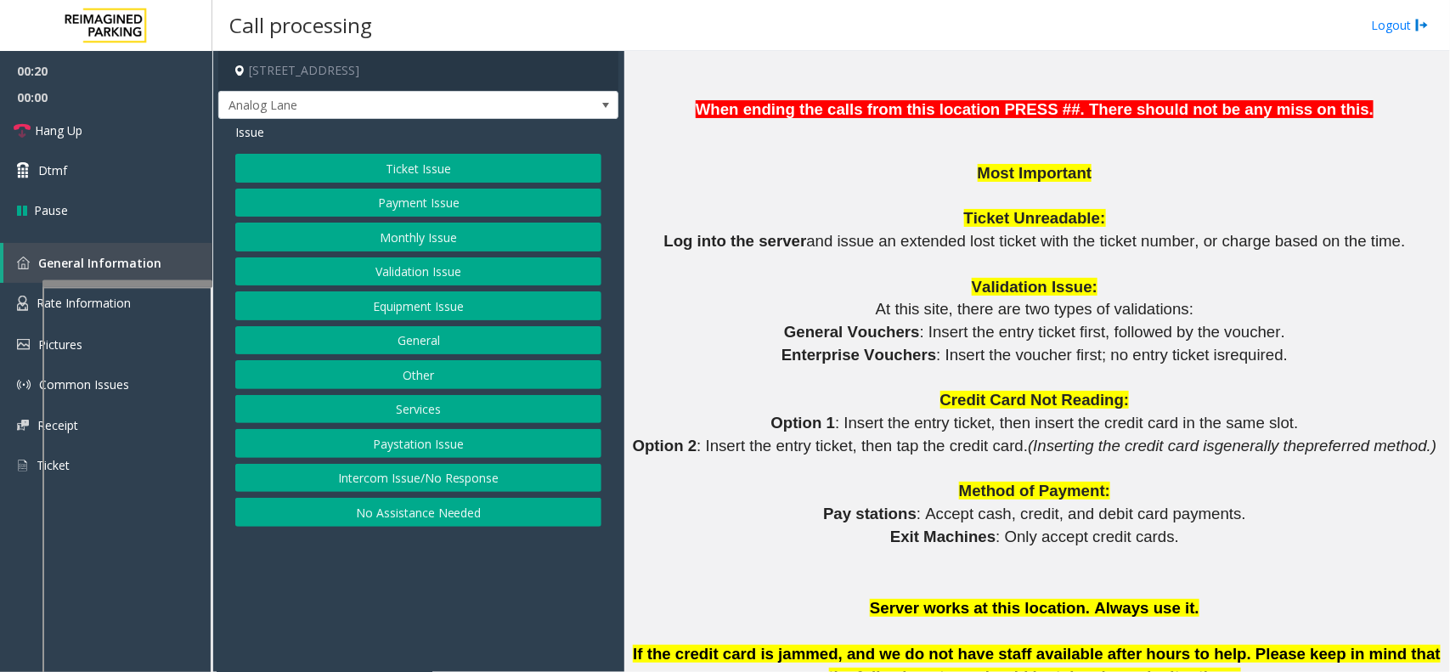
click at [387, 176] on button "Ticket Issue" at bounding box center [418, 168] width 366 height 29
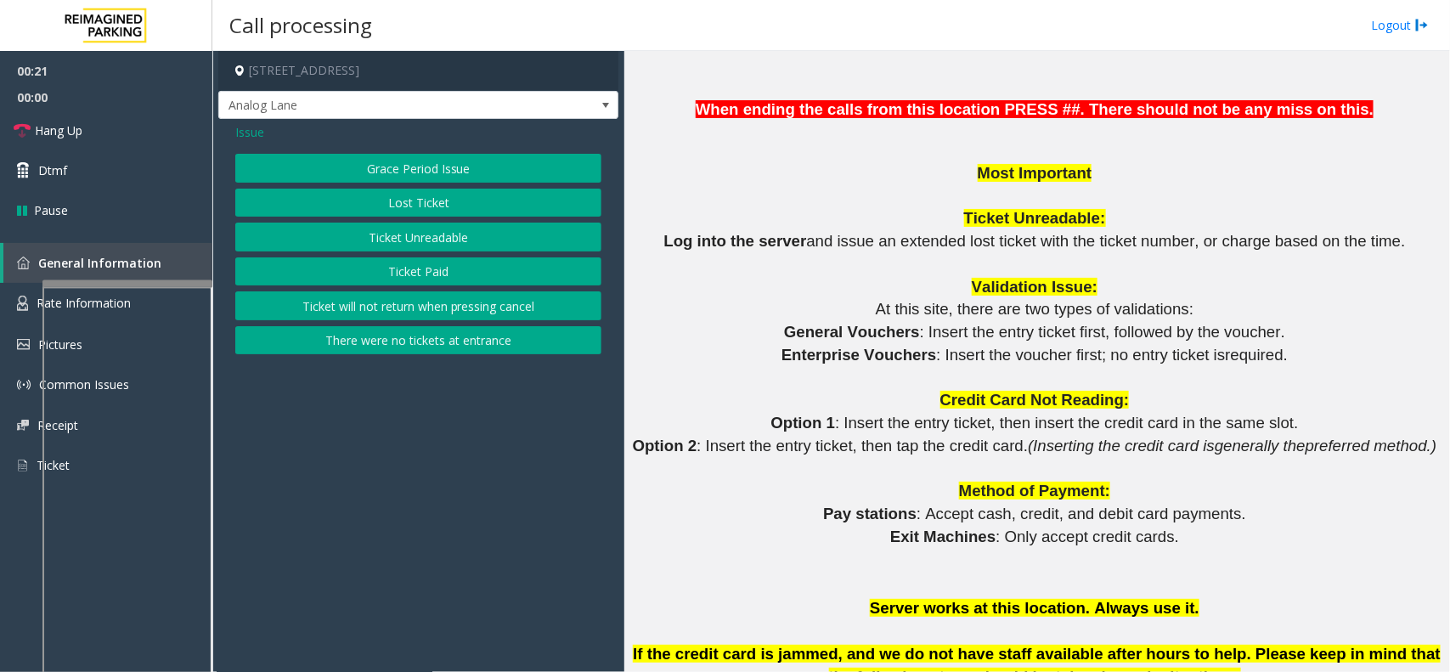
click at [359, 242] on button "Ticket Unreadable" at bounding box center [418, 237] width 366 height 29
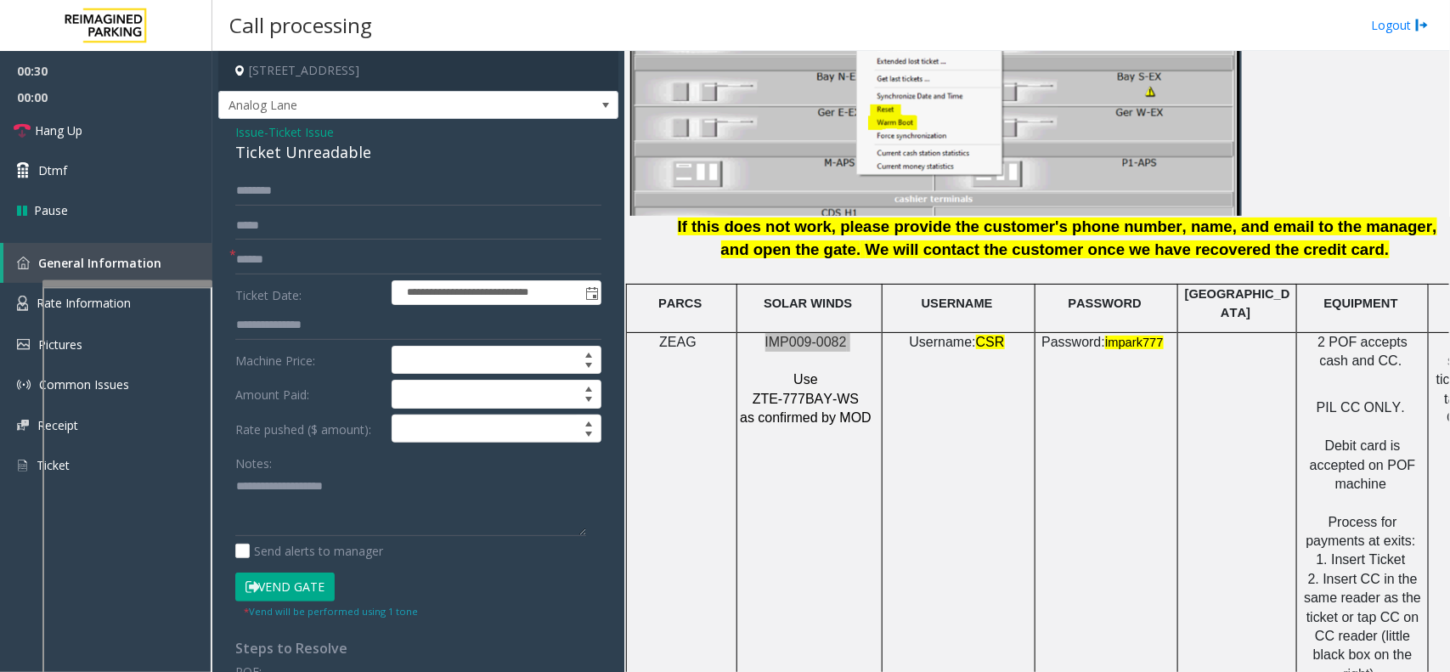
scroll to position [2124, 0]
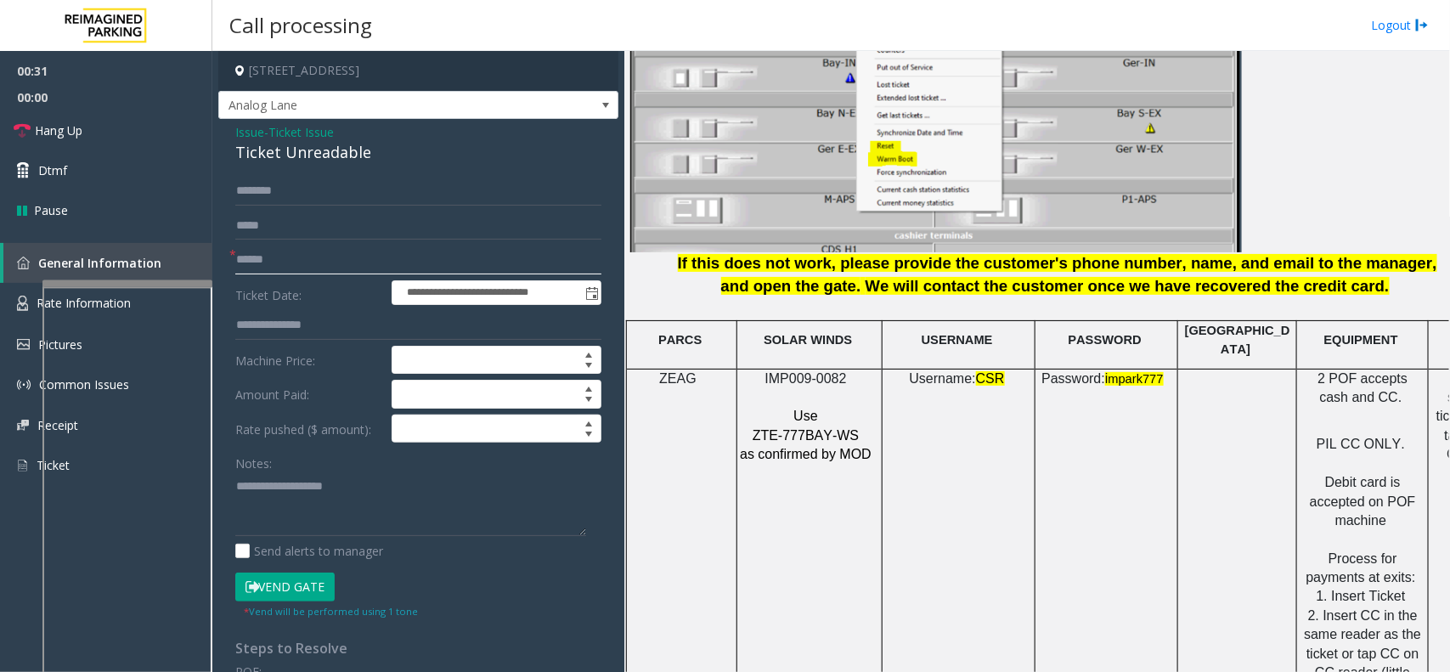
drag, startPoint x: 351, startPoint y: 264, endPoint x: 334, endPoint y: 264, distance: 17.0
click at [351, 264] on input "text" at bounding box center [418, 260] width 366 height 29
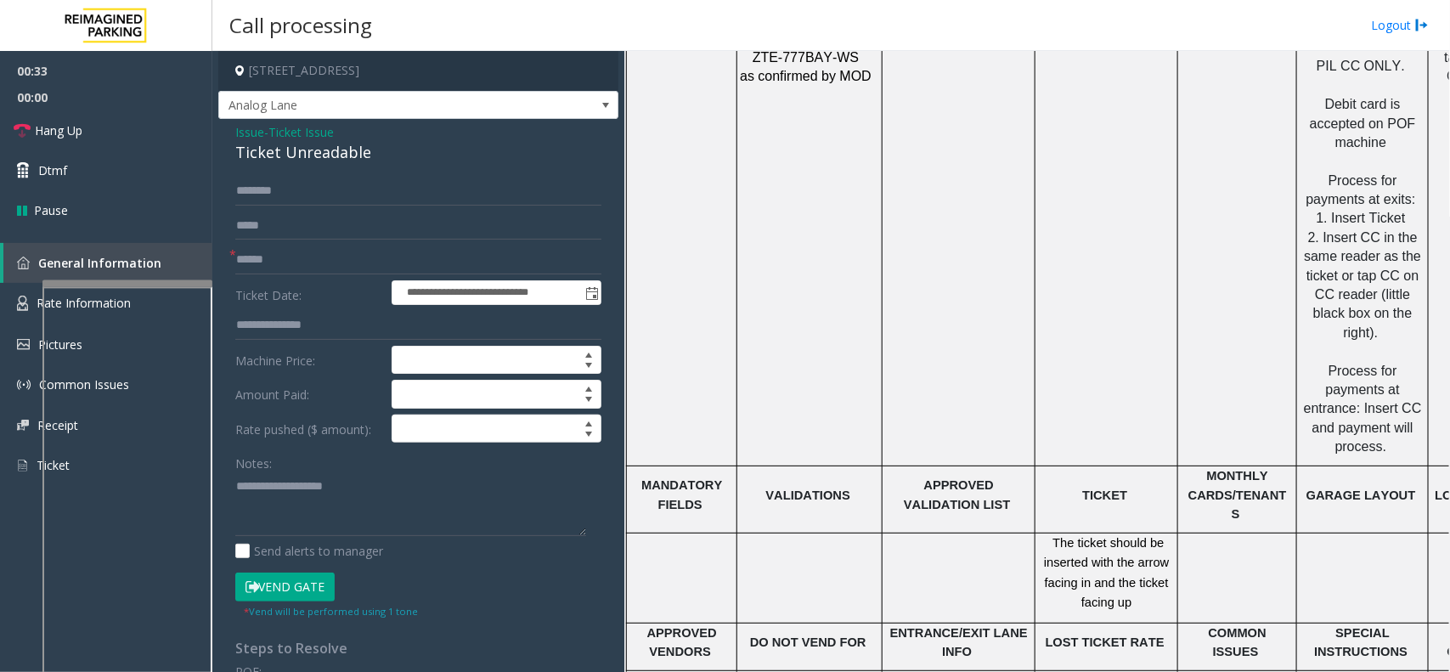
scroll to position [2549, 0]
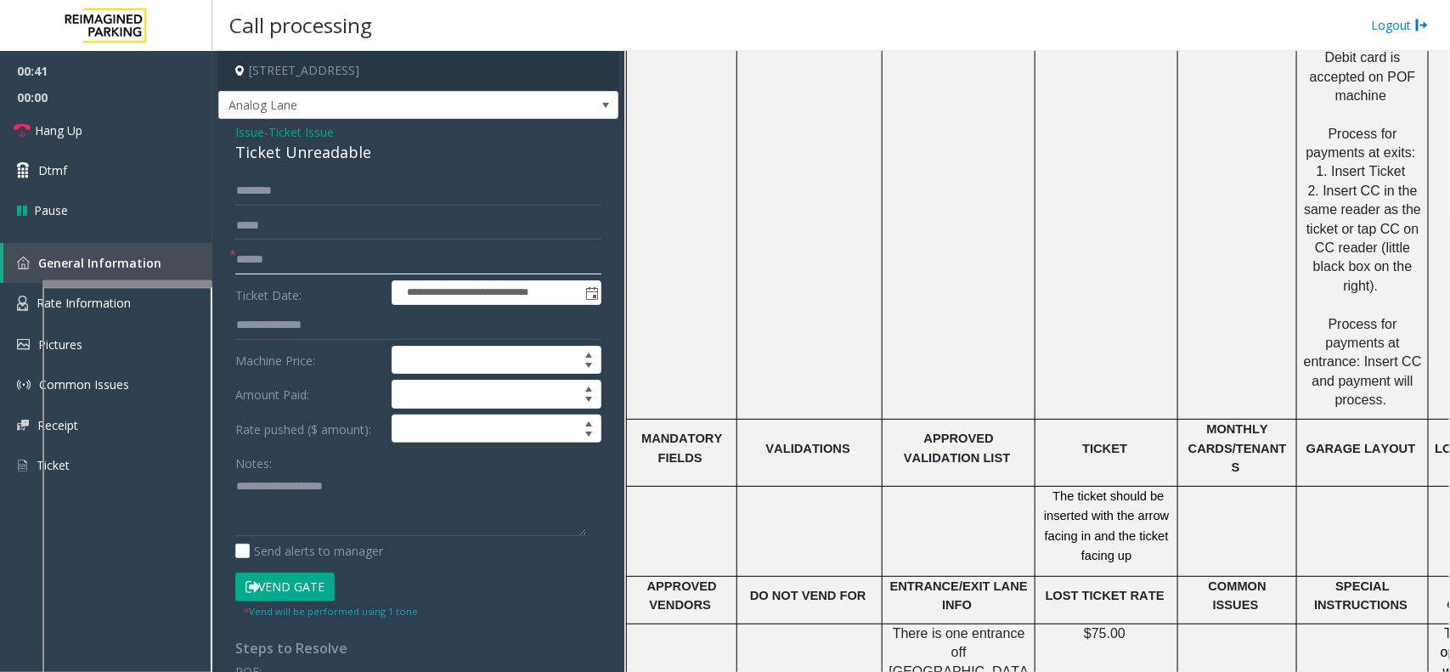
click at [338, 257] on input "text" at bounding box center [418, 260] width 366 height 29
drag, startPoint x: 300, startPoint y: 268, endPoint x: 209, endPoint y: 251, distance: 92.5
click at [300, 268] on input "text" at bounding box center [418, 260] width 366 height 29
click at [297, 161] on div "Ticket Unreadable" at bounding box center [418, 152] width 366 height 23
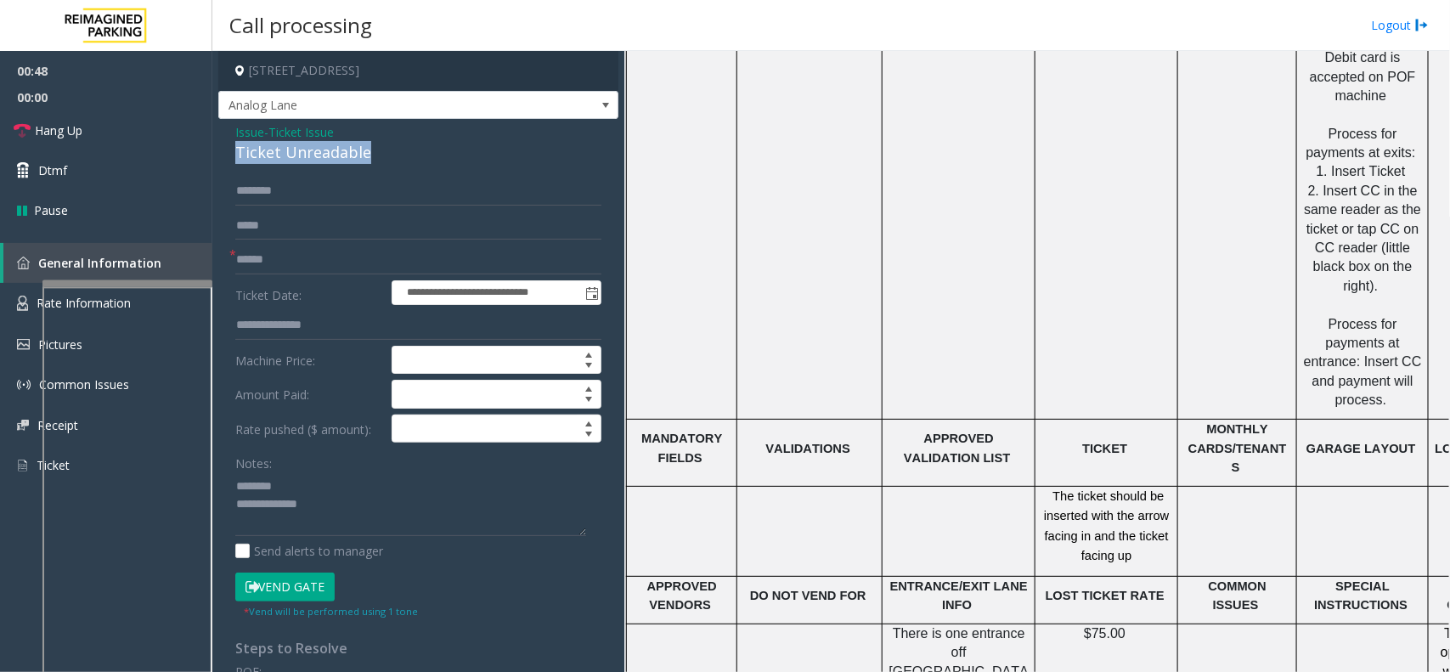
click at [297, 161] on div "Ticket Unreadable" at bounding box center [418, 152] width 366 height 23
click at [363, 524] on textarea at bounding box center [410, 504] width 351 height 64
type textarea "**********"
click at [333, 262] on input "text" at bounding box center [418, 260] width 366 height 29
type input "********"
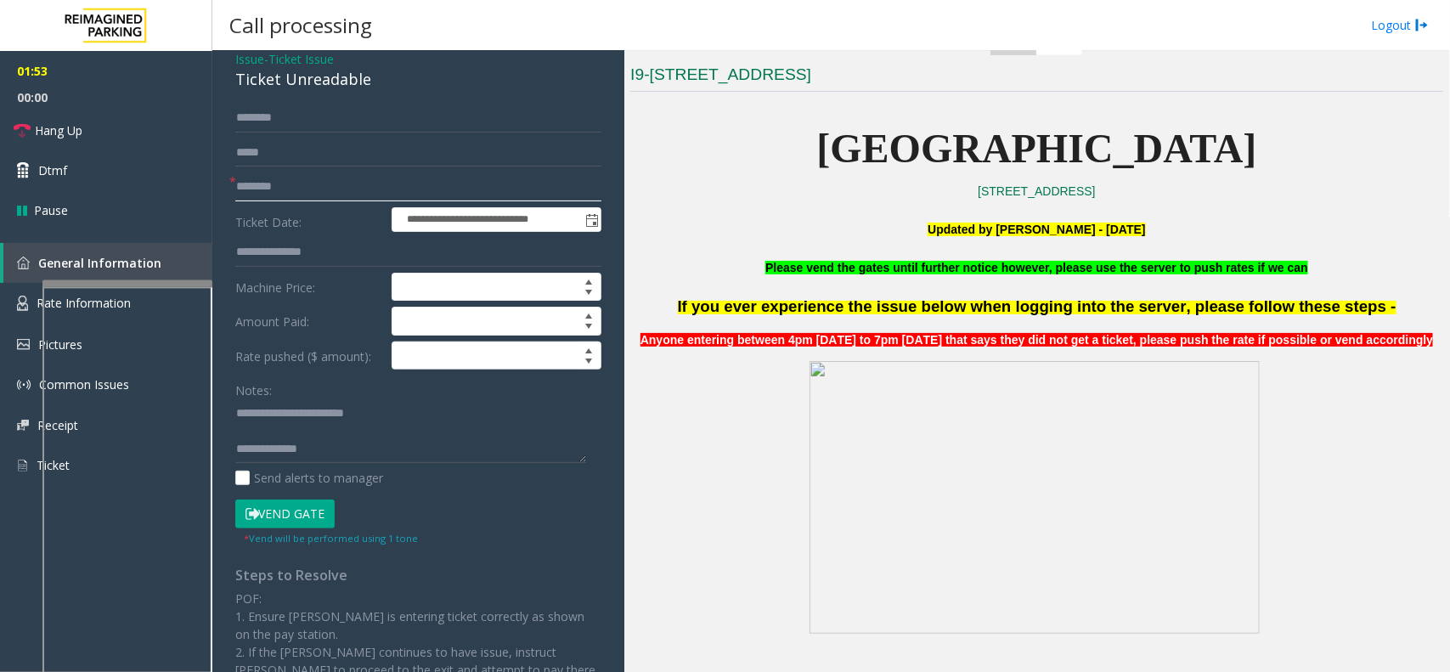
scroll to position [0, 0]
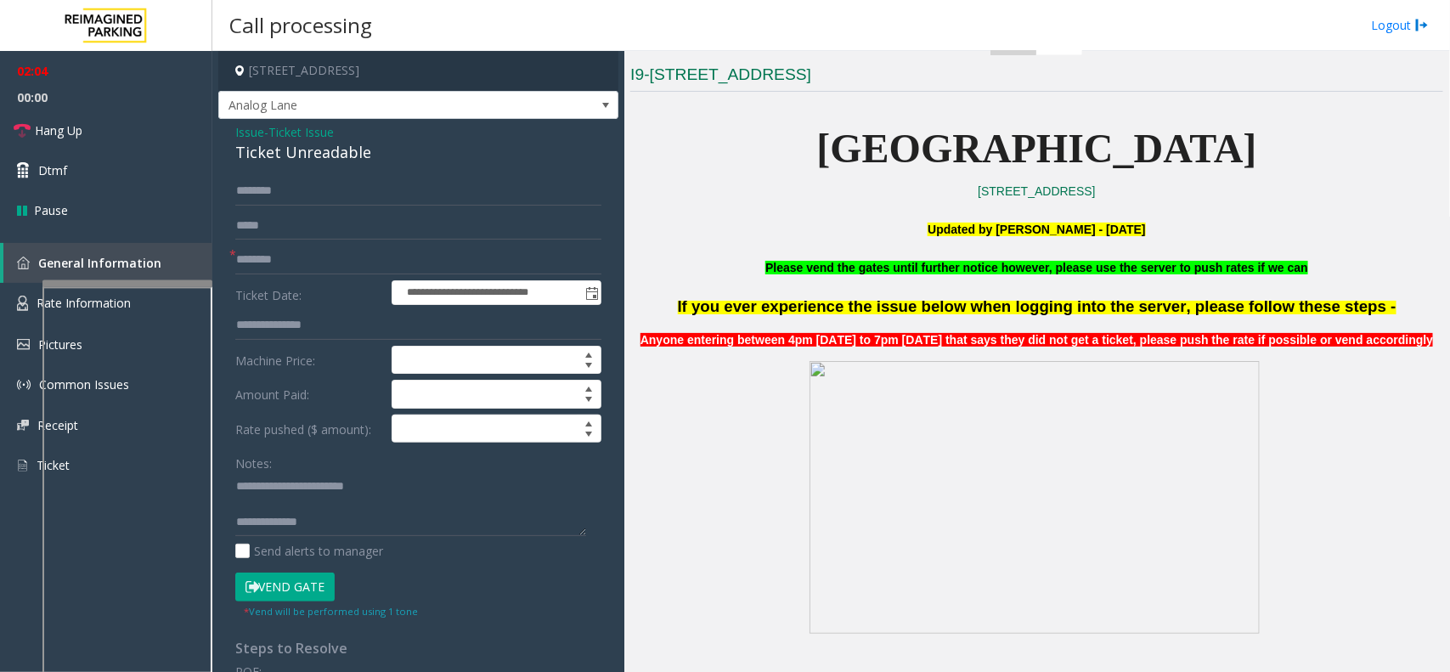
click at [320, 595] on button "Vend Gate" at bounding box center [284, 587] width 99 height 29
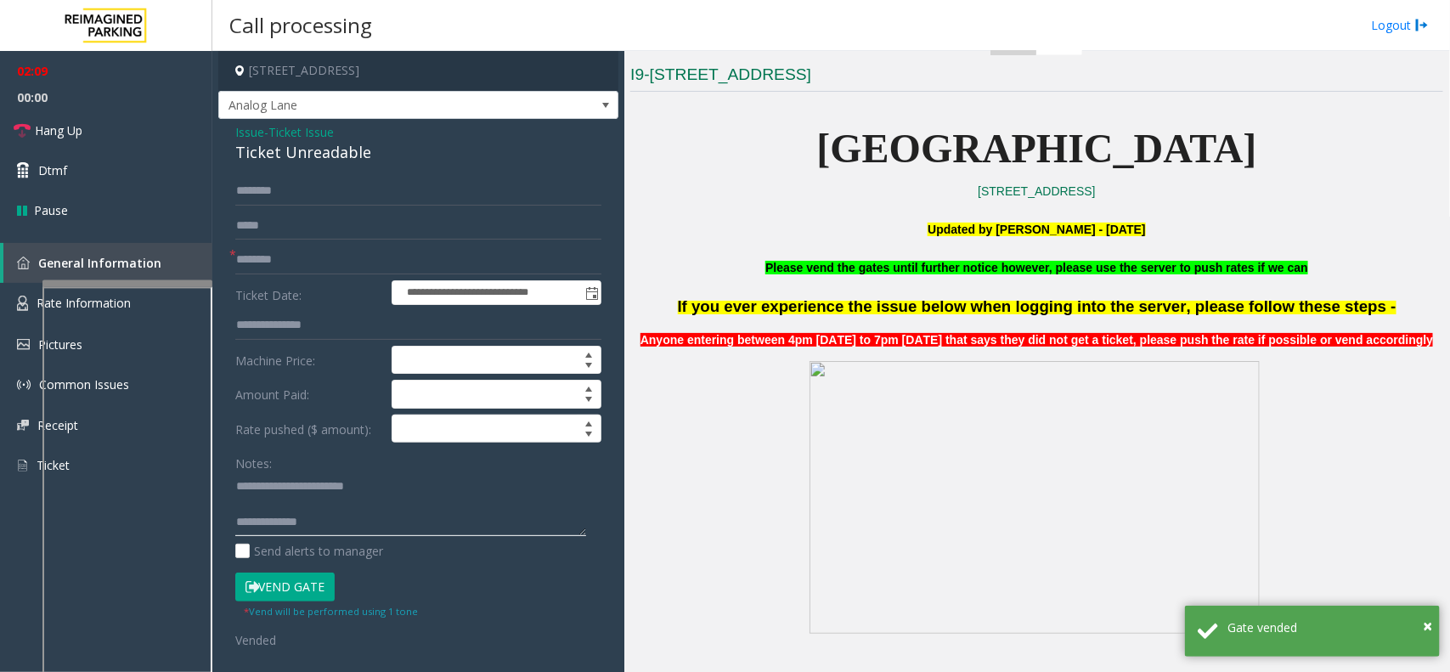
click at [345, 527] on textarea at bounding box center [410, 504] width 351 height 64
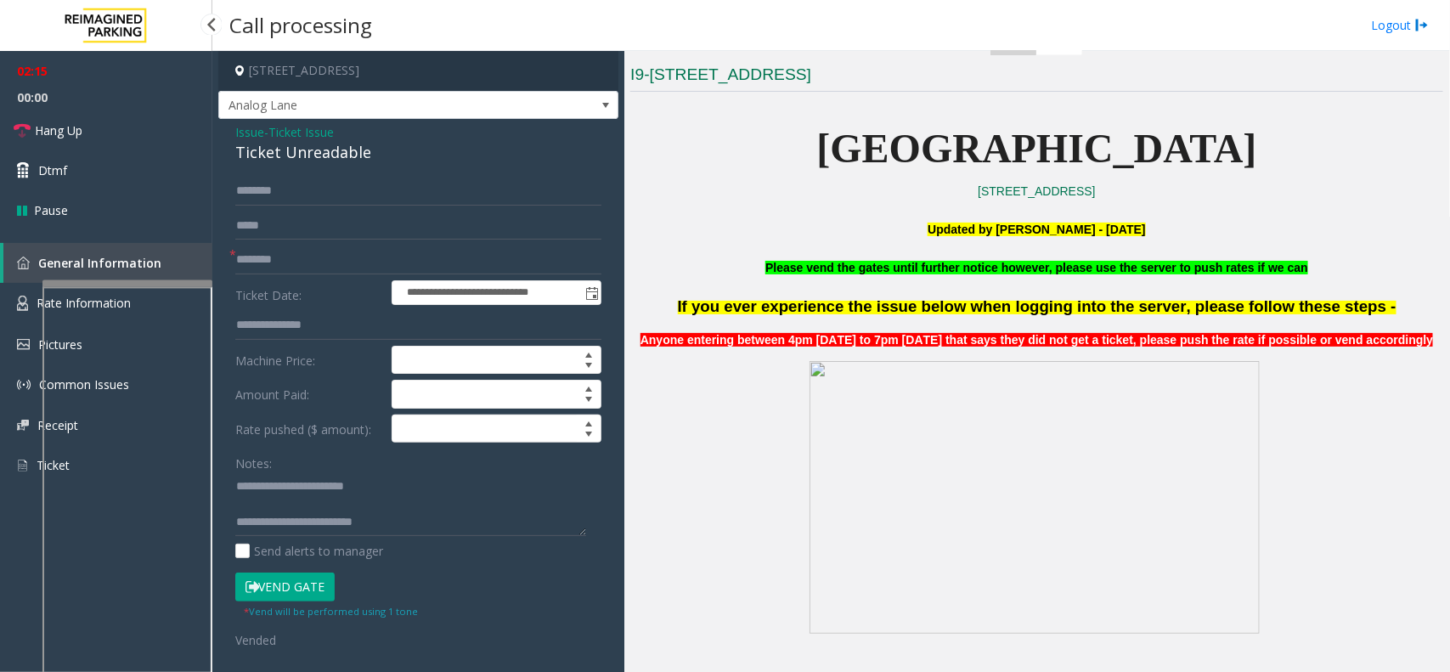
click at [116, 108] on span "00:00" at bounding box center [106, 97] width 212 height 26
click at [107, 136] on link "Hang Up" at bounding box center [106, 130] width 212 height 40
click at [417, 536] on textarea at bounding box center [410, 504] width 351 height 64
click at [418, 521] on textarea at bounding box center [410, 504] width 351 height 64
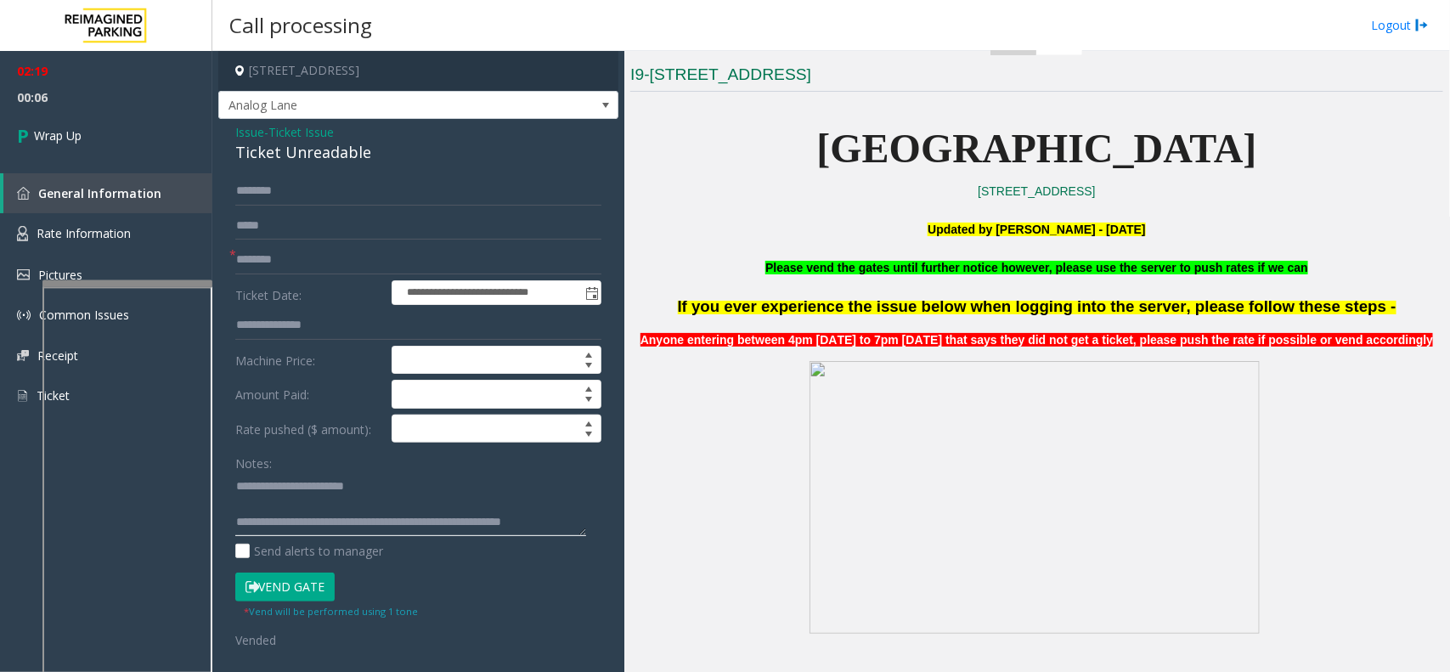
scroll to position [11, 0]
click at [379, 511] on textarea at bounding box center [410, 504] width 351 height 64
click at [409, 506] on textarea at bounding box center [410, 504] width 351 height 64
click at [470, 533] on textarea at bounding box center [410, 504] width 351 height 64
click at [466, 516] on textarea at bounding box center [410, 504] width 351 height 64
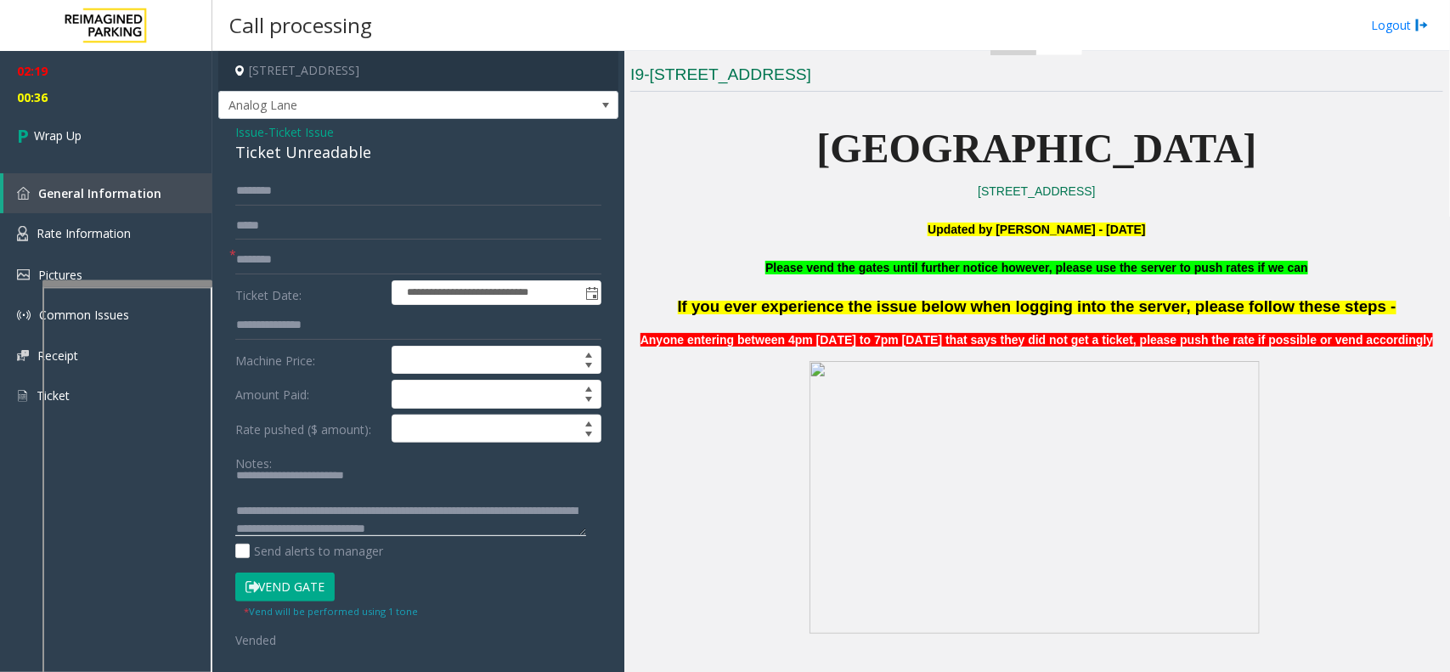
click at [467, 519] on textarea at bounding box center [410, 504] width 351 height 64
click at [469, 528] on textarea at bounding box center [410, 504] width 351 height 64
type textarea "**********"
click at [120, 142] on link "Wrap Up" at bounding box center [106, 135] width 212 height 50
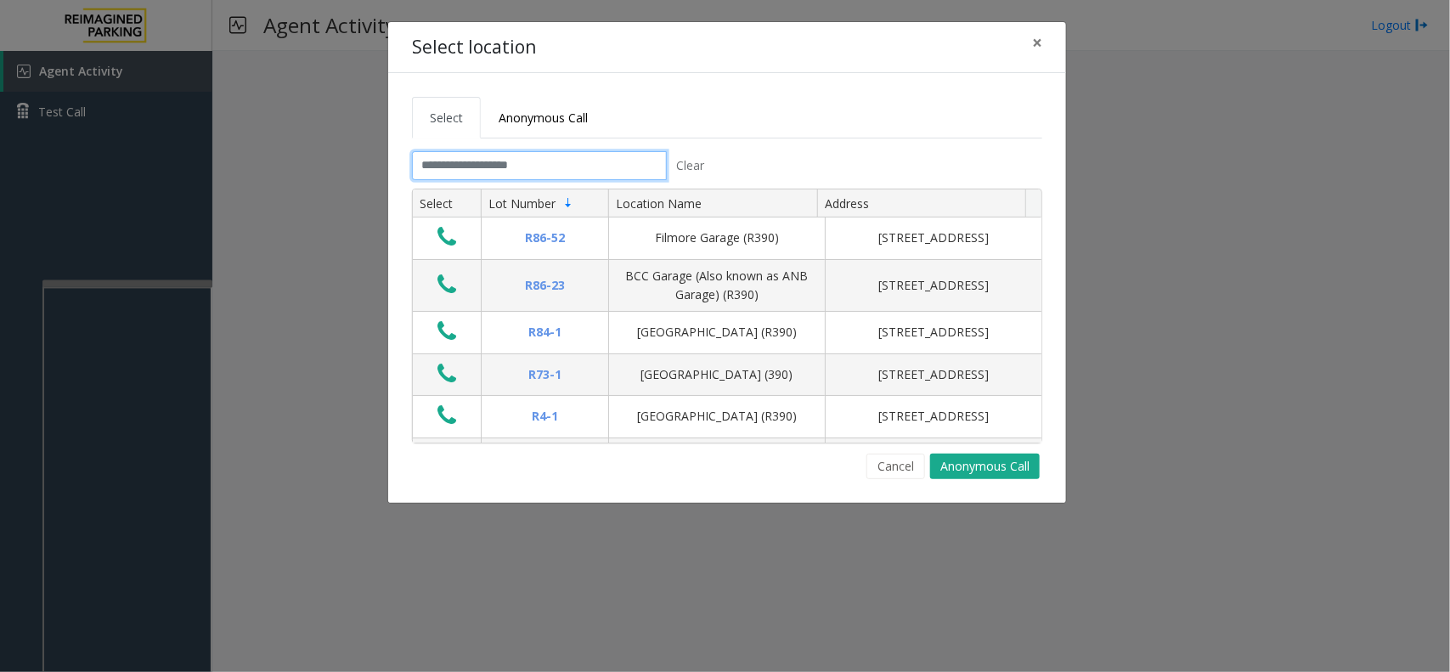
click at [486, 167] on input "text" at bounding box center [539, 165] width 255 height 29
click at [1037, 41] on span "×" at bounding box center [1037, 43] width 10 height 24
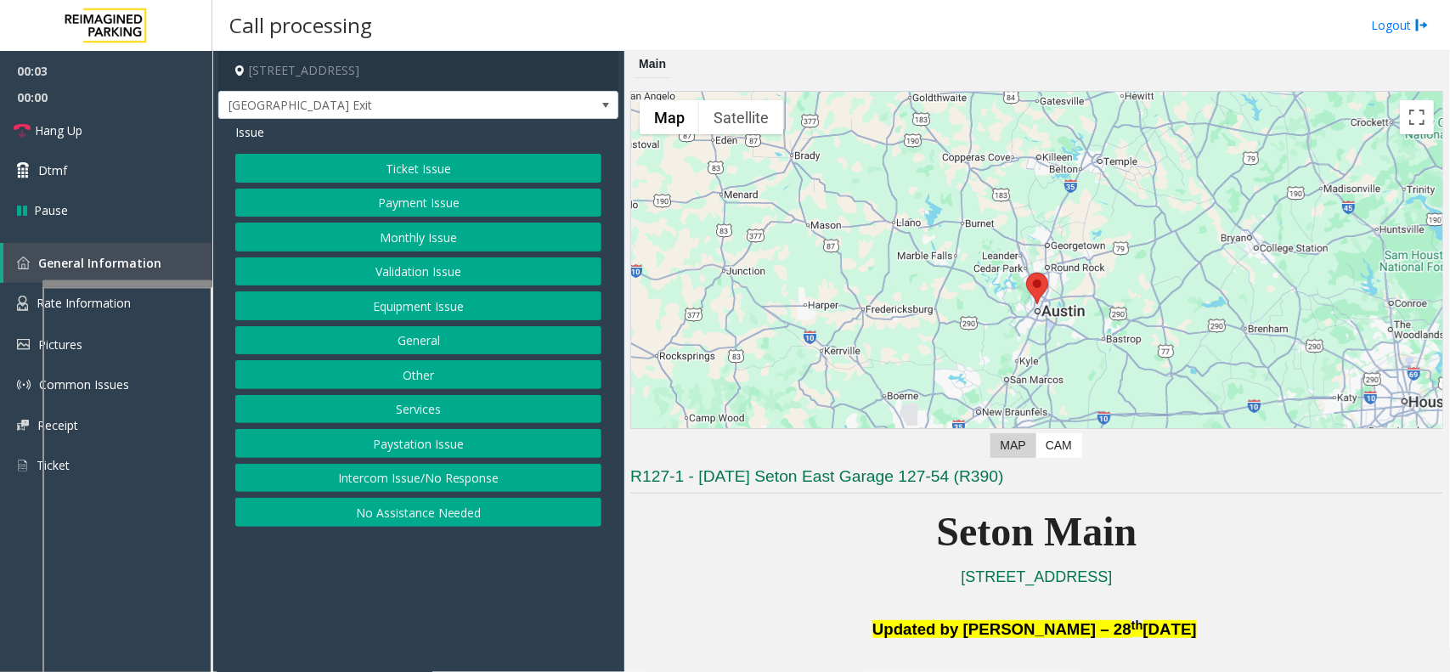
click at [382, 304] on button "Equipment Issue" at bounding box center [418, 305] width 366 height 29
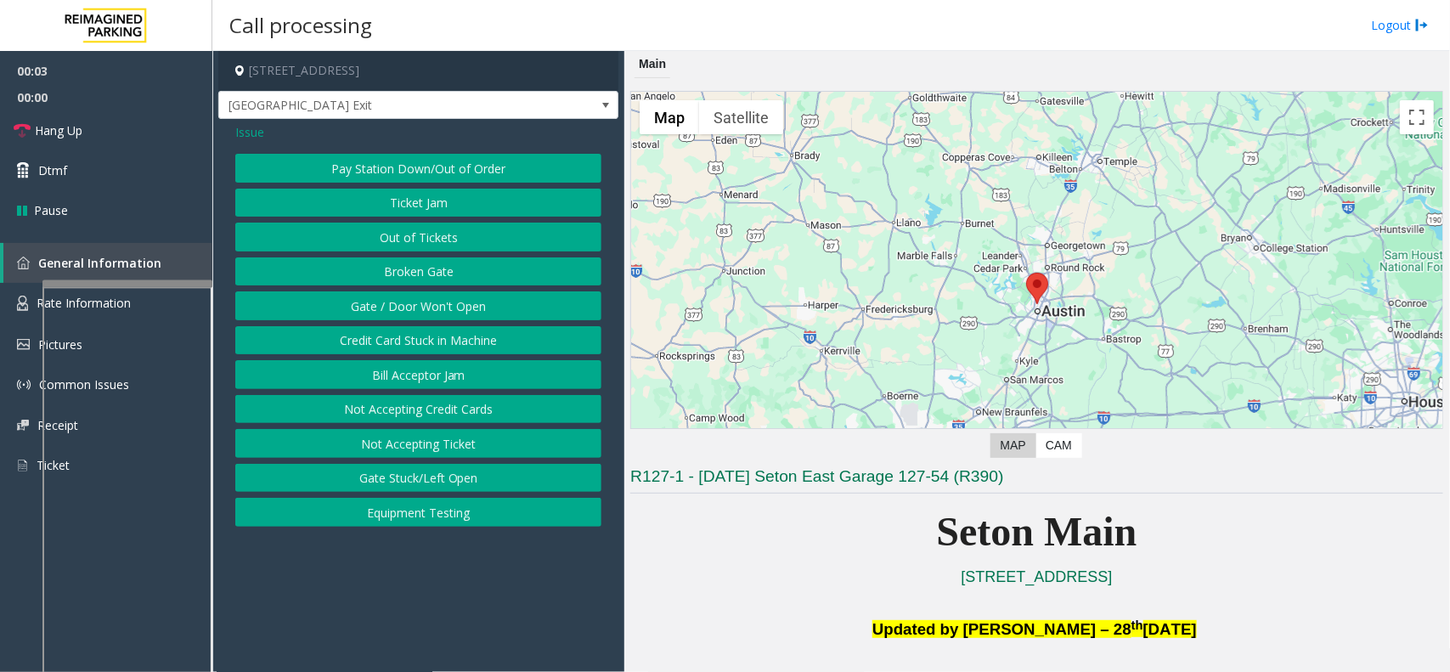
click at [382, 304] on button "Gate / Door Won't Open" at bounding box center [418, 305] width 366 height 29
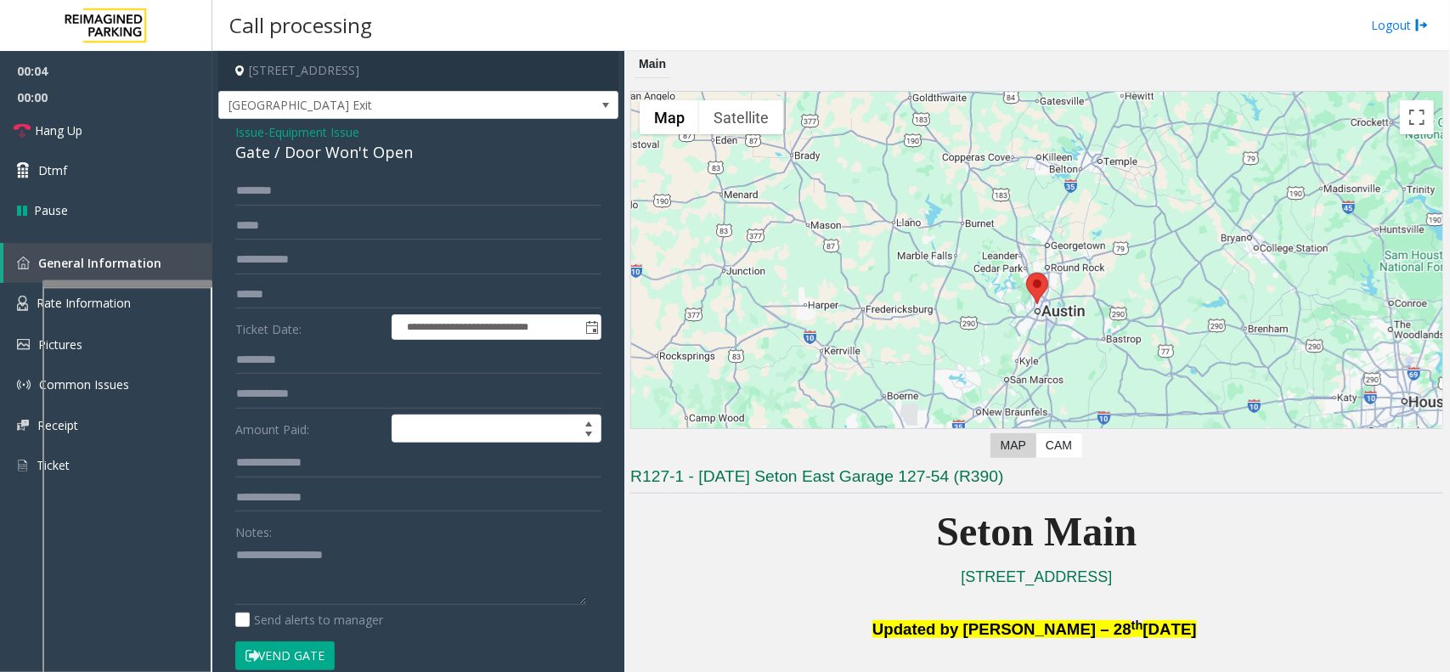
click at [320, 642] on button "Vend Gate" at bounding box center [284, 655] width 99 height 29
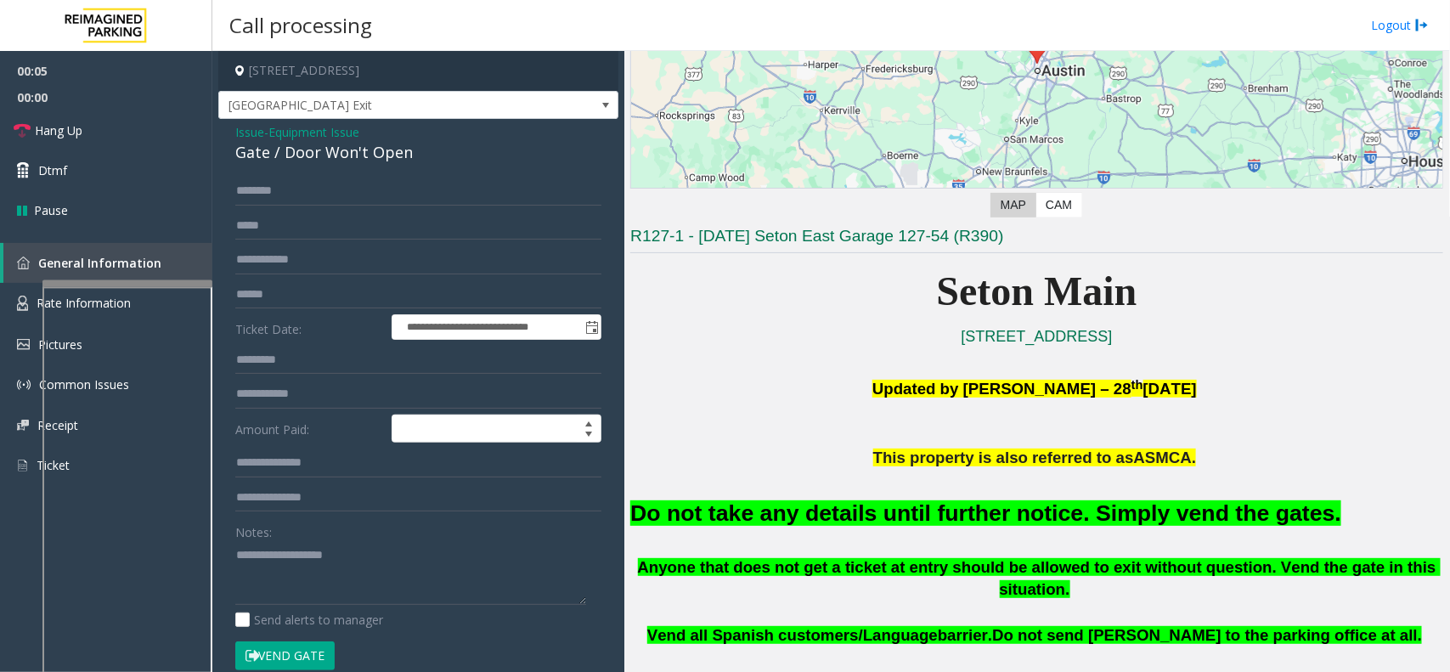
scroll to position [319, 0]
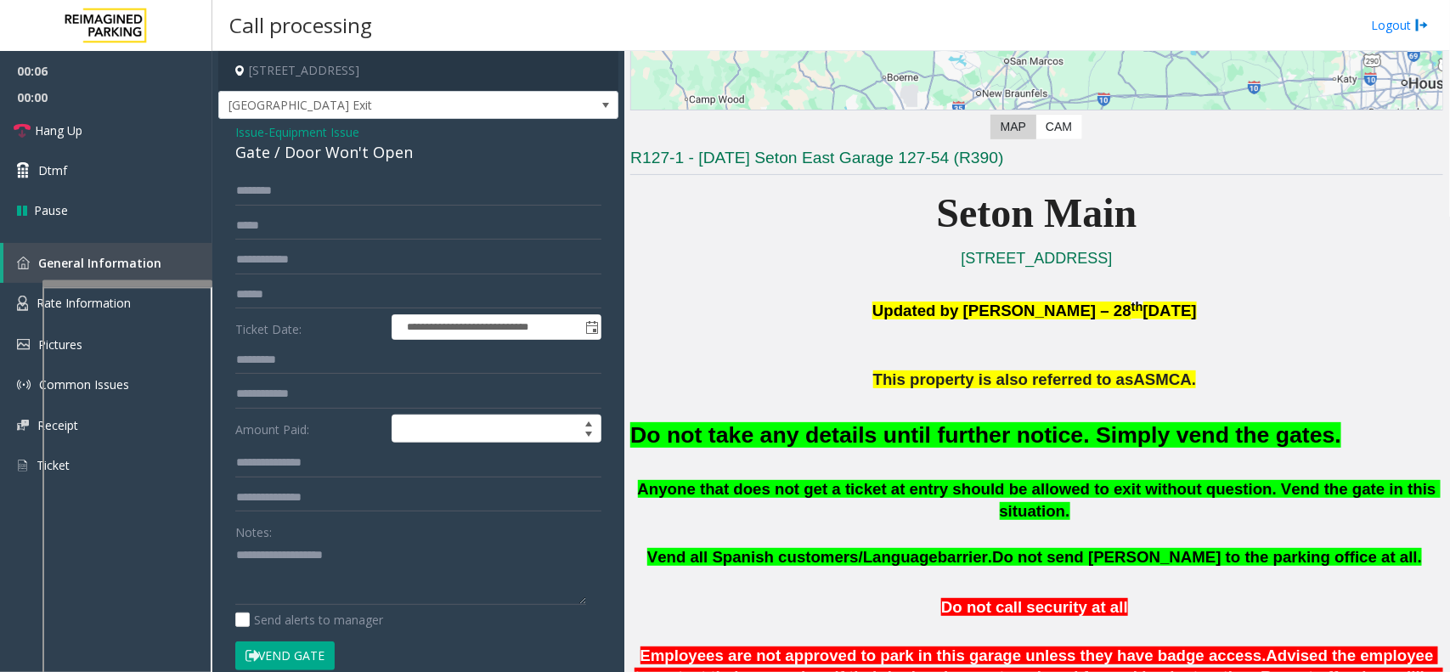
click at [918, 444] on font "Do not take any details until further notice. Simply vend the gates." at bounding box center [985, 434] width 711 height 25
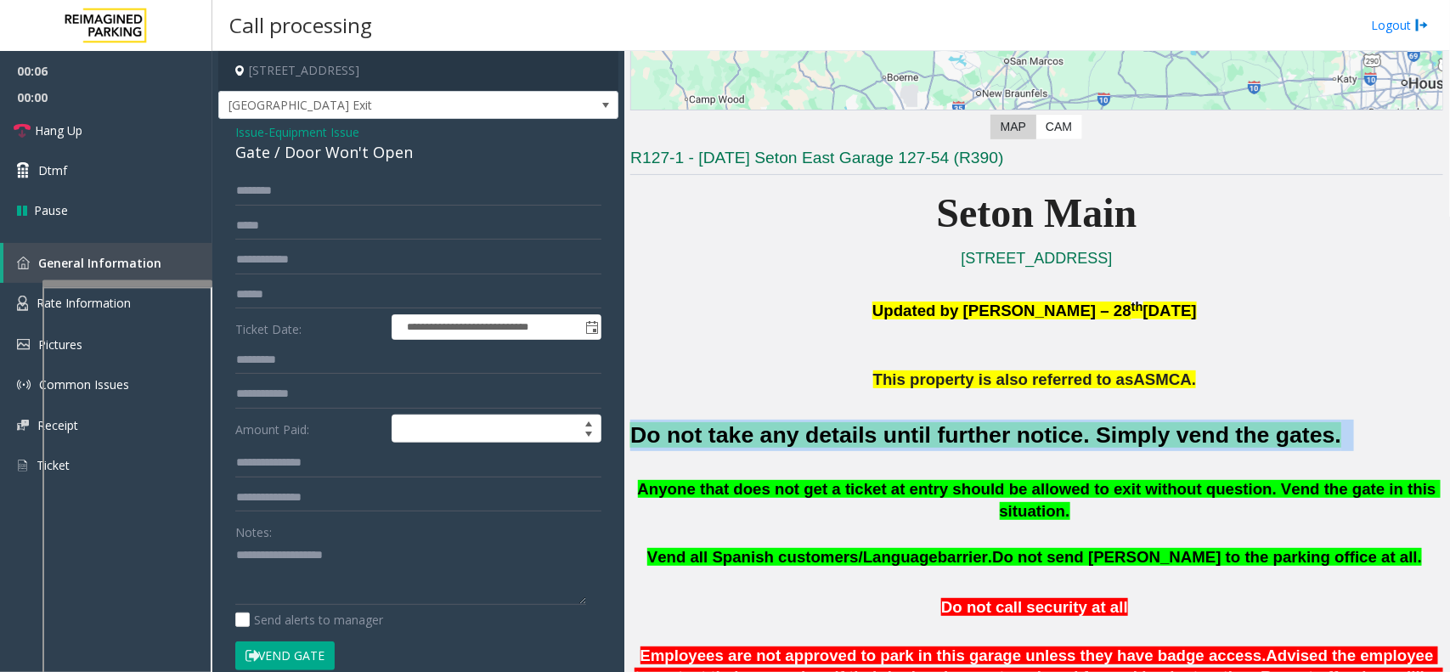
click at [918, 444] on font "Do not take any details until further notice. Simply vend the gates." at bounding box center [985, 434] width 711 height 25
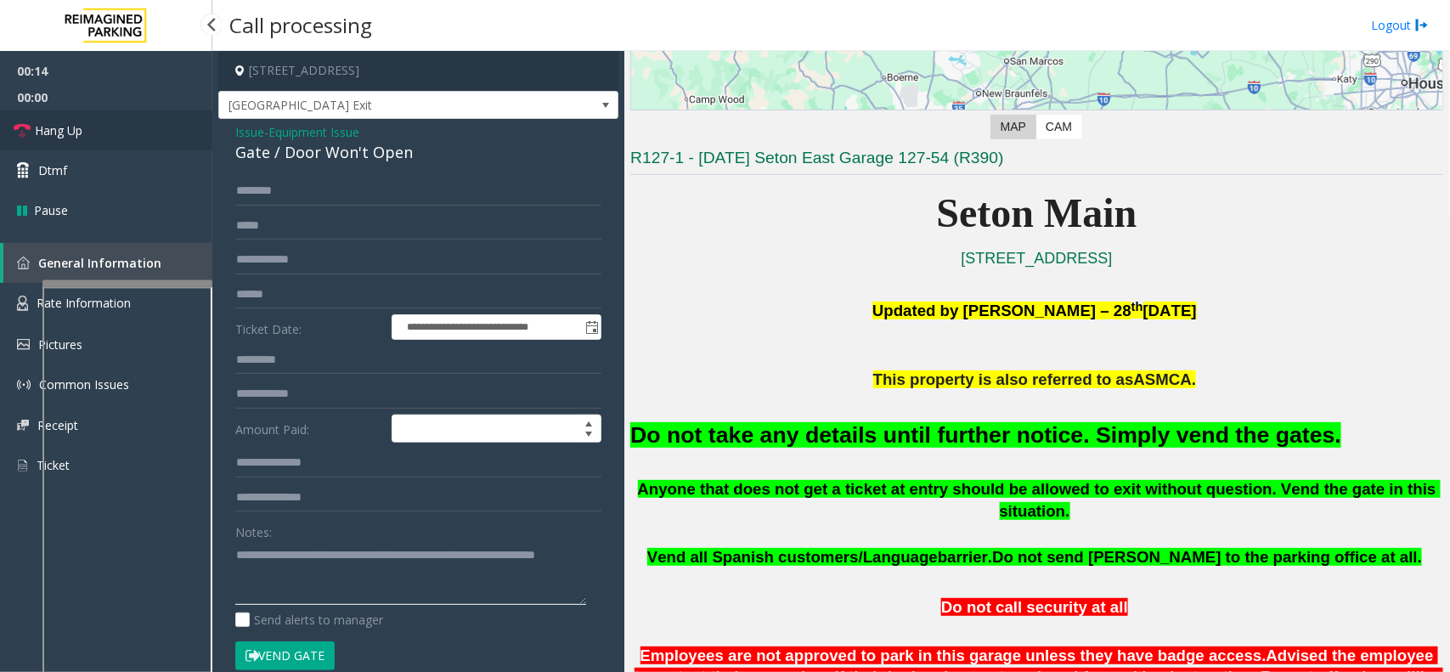
type textarea "**********"
click at [150, 141] on link "Hang Up" at bounding box center [106, 130] width 212 height 40
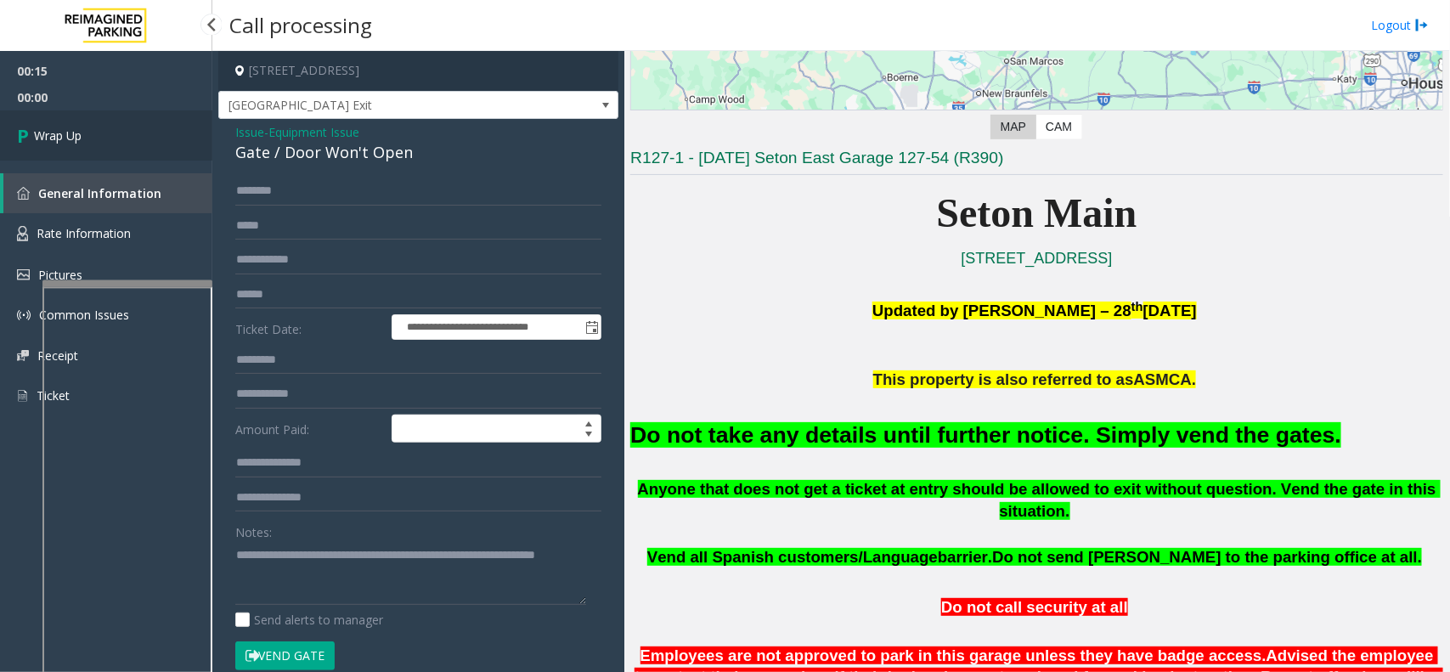
click at [150, 141] on link "Wrap Up" at bounding box center [106, 135] width 212 height 50
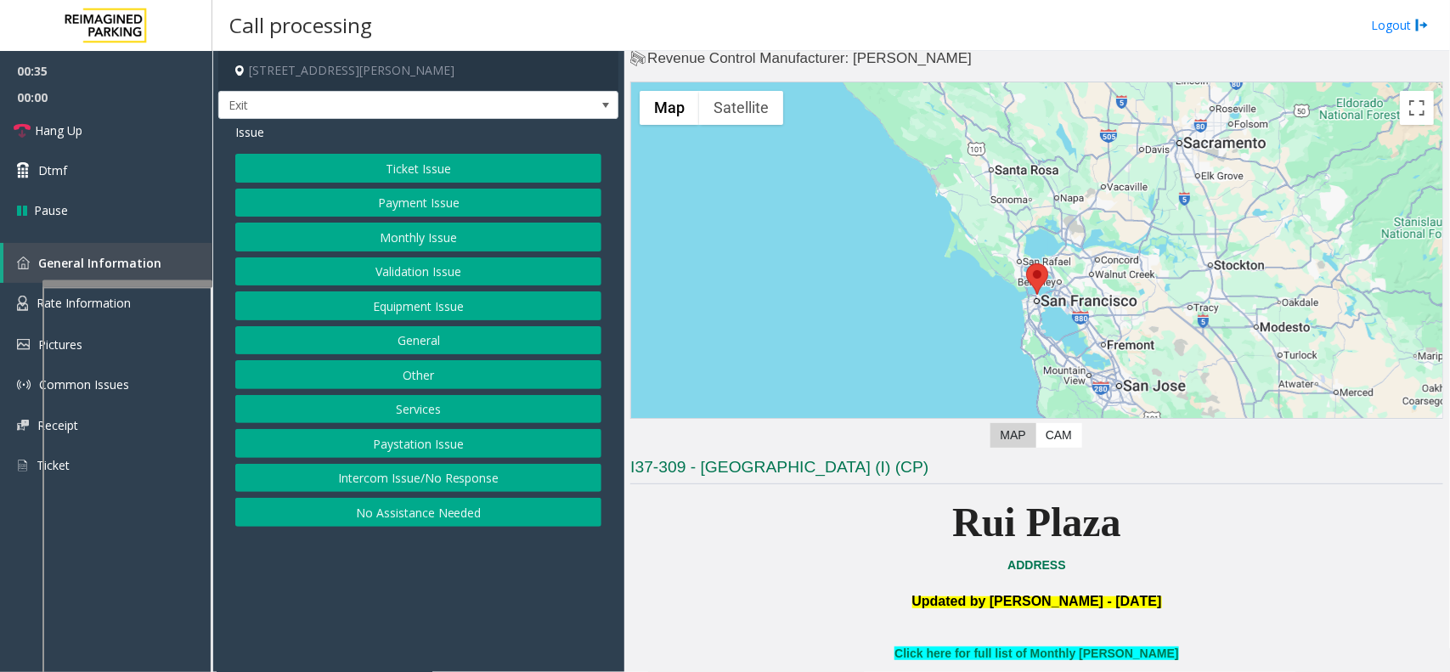
scroll to position [31, 0]
click at [438, 205] on button "Payment Issue" at bounding box center [418, 203] width 366 height 29
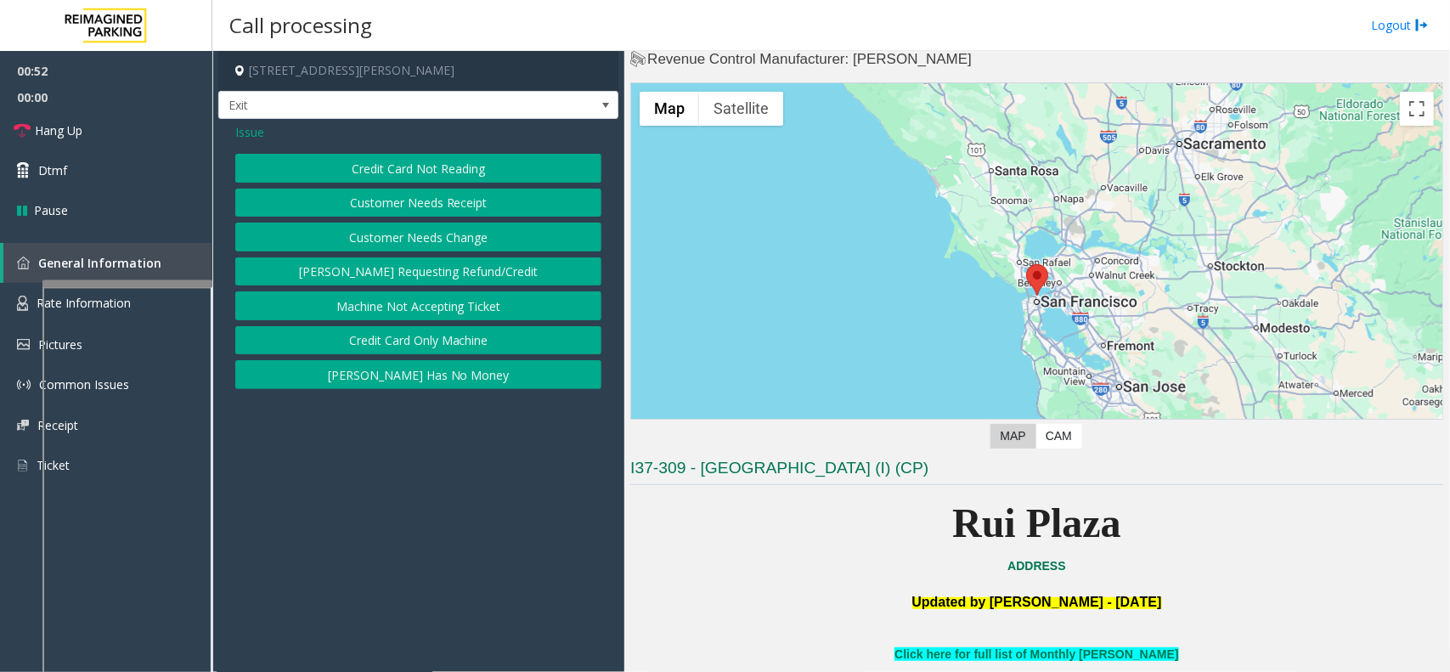
click at [443, 172] on button "Credit Card Not Reading" at bounding box center [418, 168] width 366 height 29
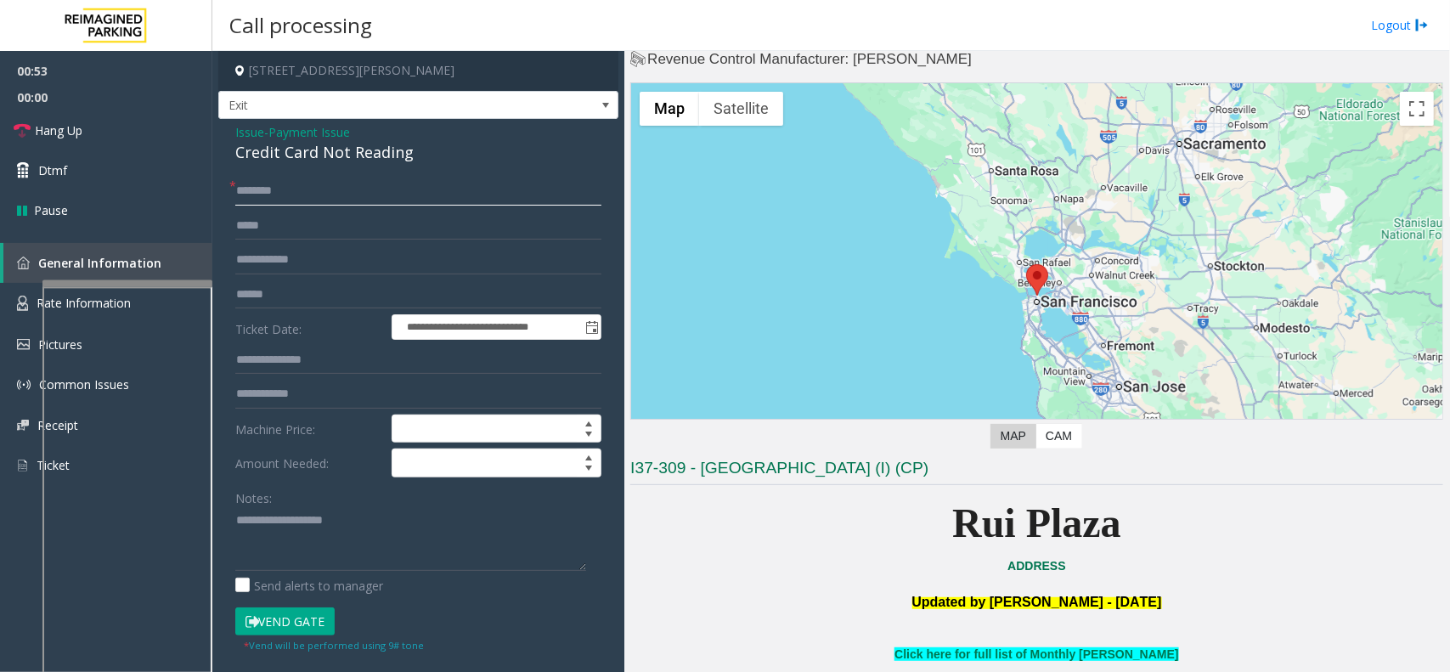
click at [272, 189] on input "text" at bounding box center [418, 191] width 366 height 29
type input "**"
click at [73, 137] on span "Hang Up" at bounding box center [59, 130] width 48 height 18
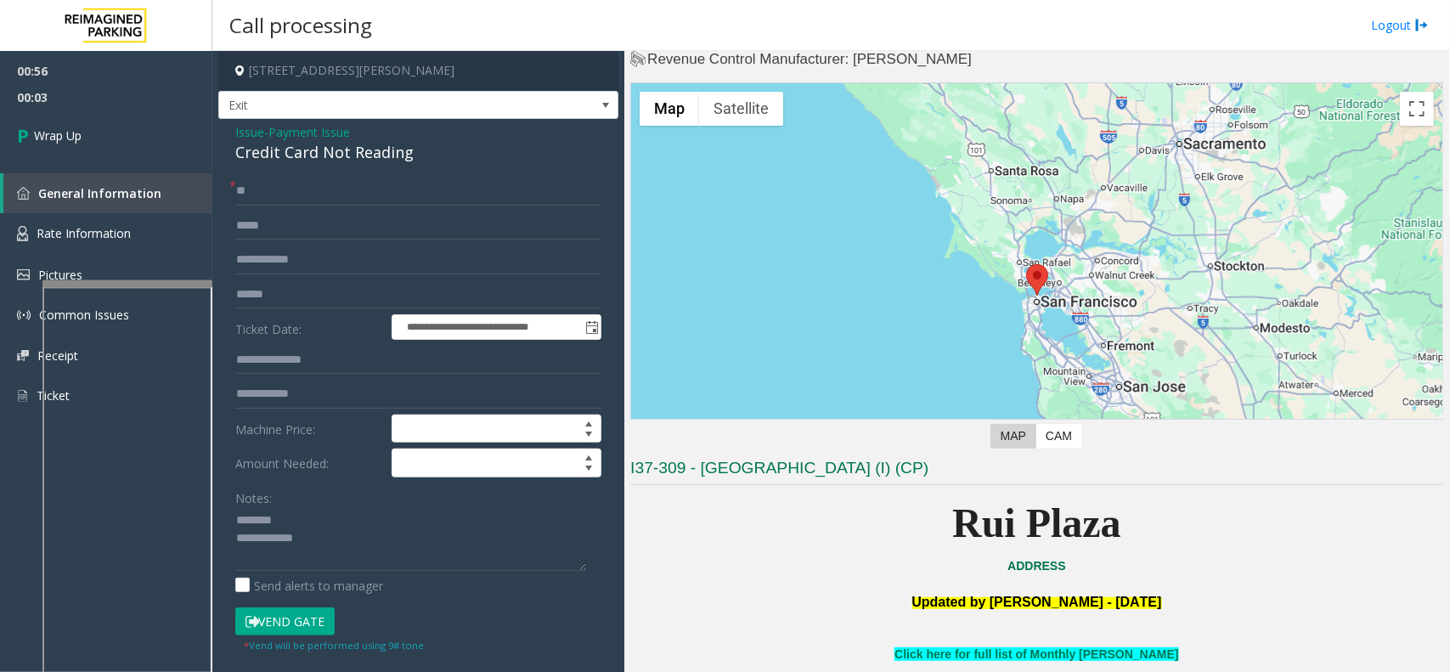
click at [341, 163] on div "Credit Card Not Reading" at bounding box center [418, 152] width 366 height 23
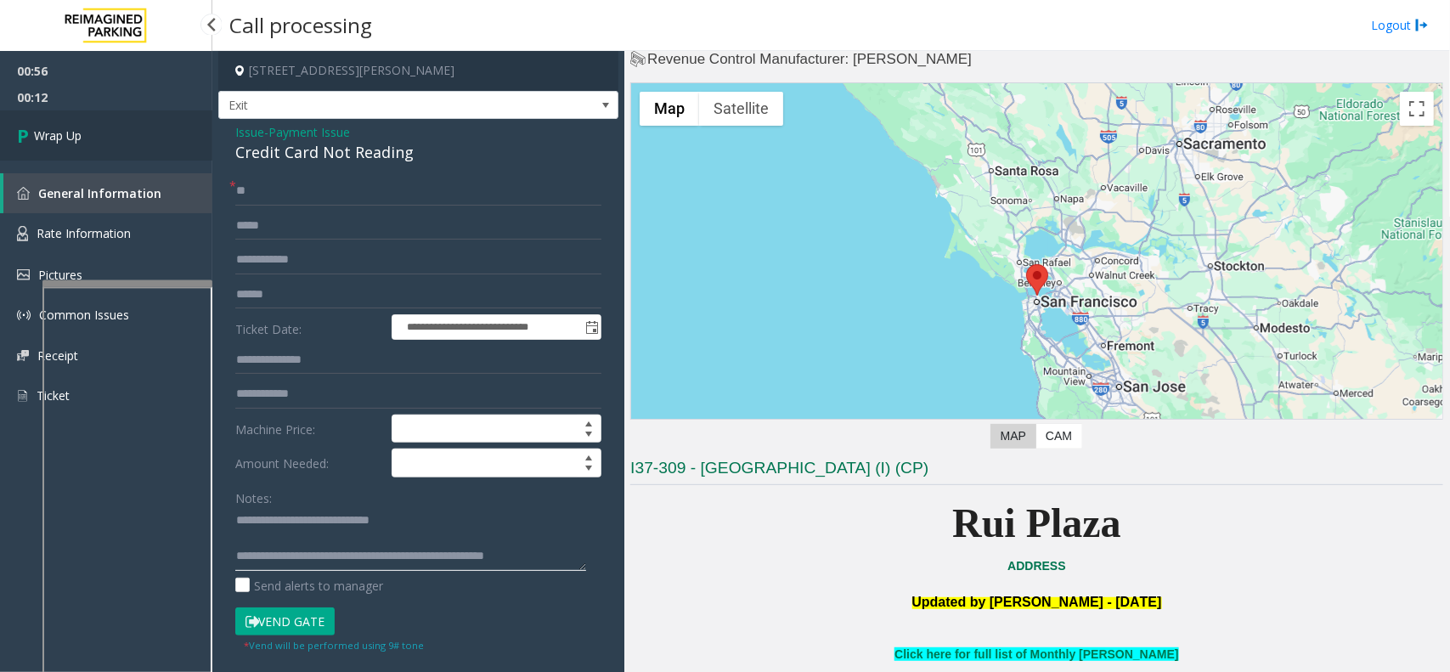
type textarea "**********"
click at [128, 128] on link "Wrap Up" at bounding box center [106, 135] width 212 height 50
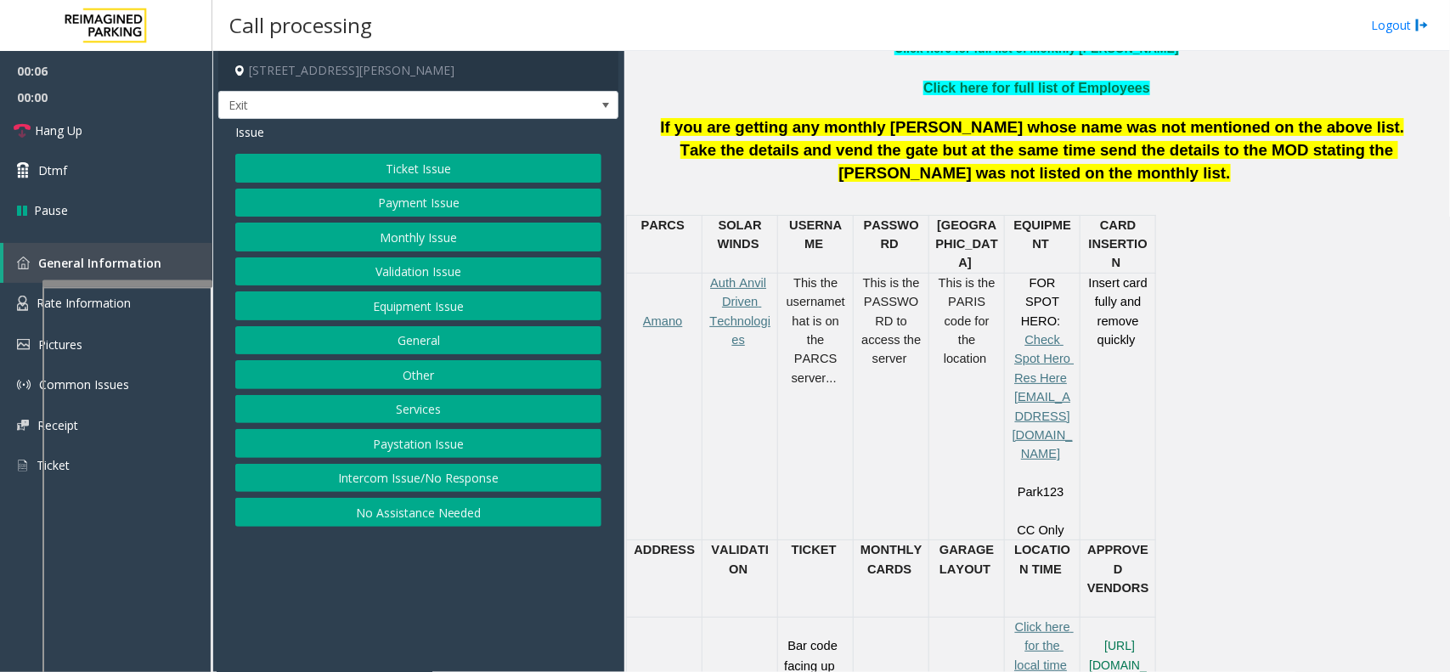
scroll to position [531, 0]
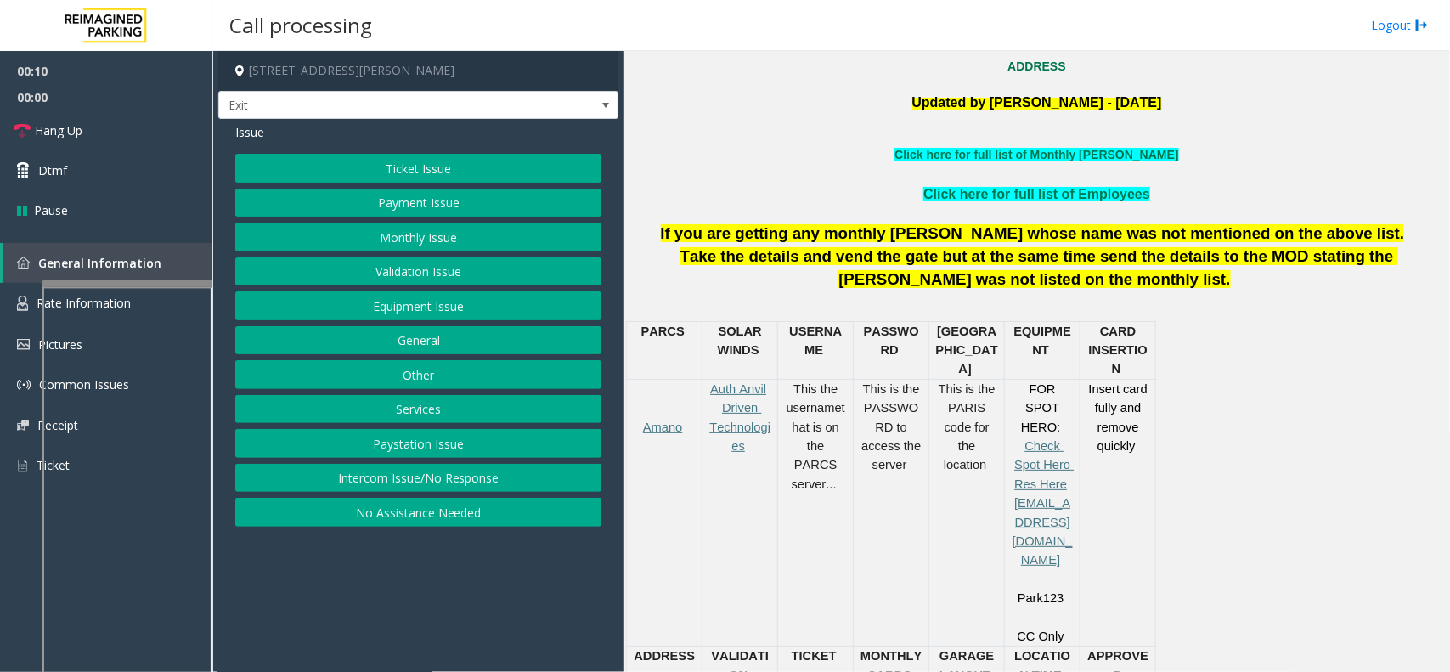
click at [460, 200] on button "Payment Issue" at bounding box center [418, 203] width 366 height 29
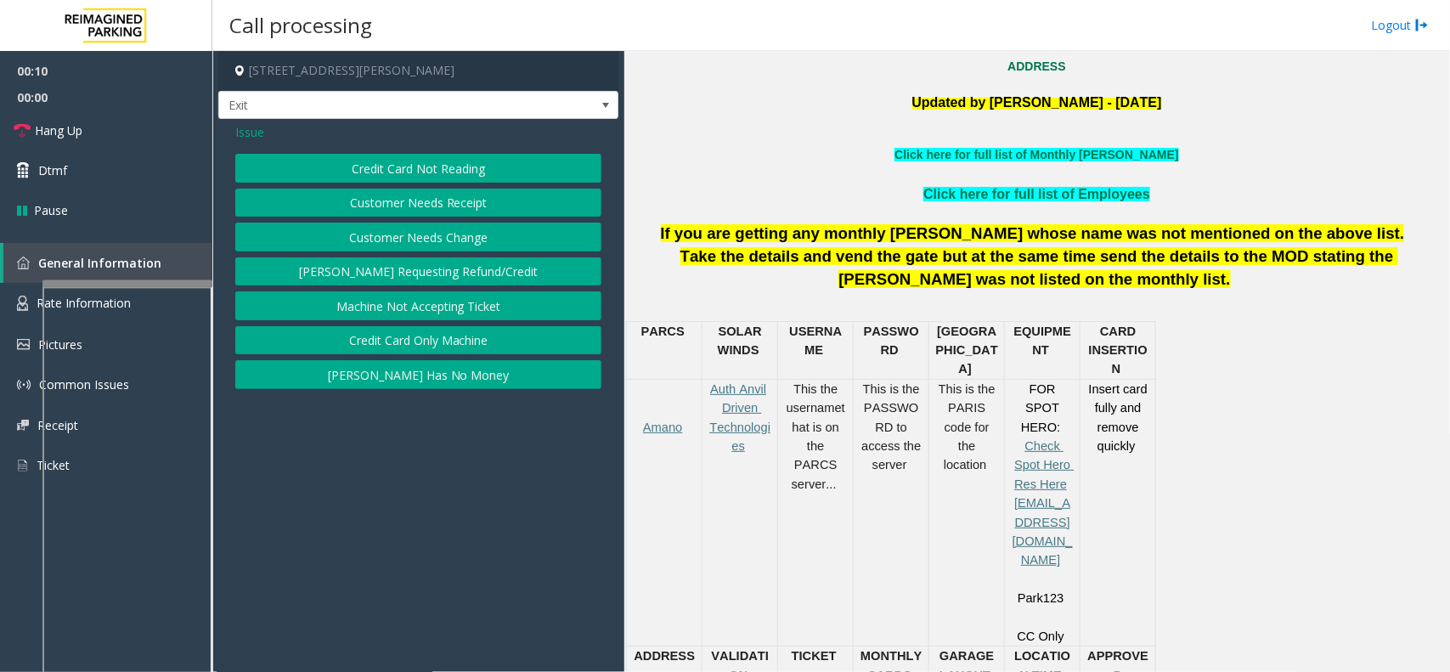
click at [456, 157] on button "Credit Card Not Reading" at bounding box center [418, 168] width 366 height 29
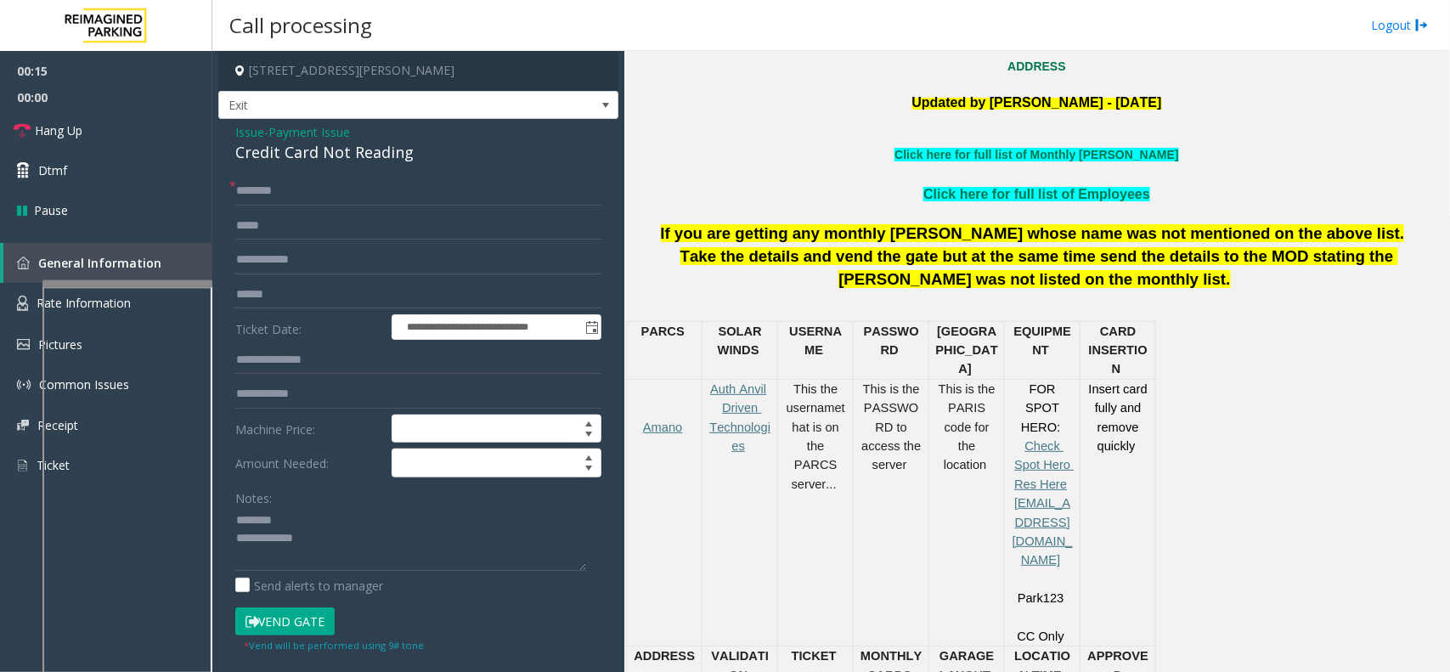
click at [364, 141] on div "Credit Card Not Reading" at bounding box center [418, 152] width 366 height 23
click at [393, 554] on textarea at bounding box center [410, 539] width 351 height 64
click at [476, 531] on textarea at bounding box center [410, 539] width 351 height 64
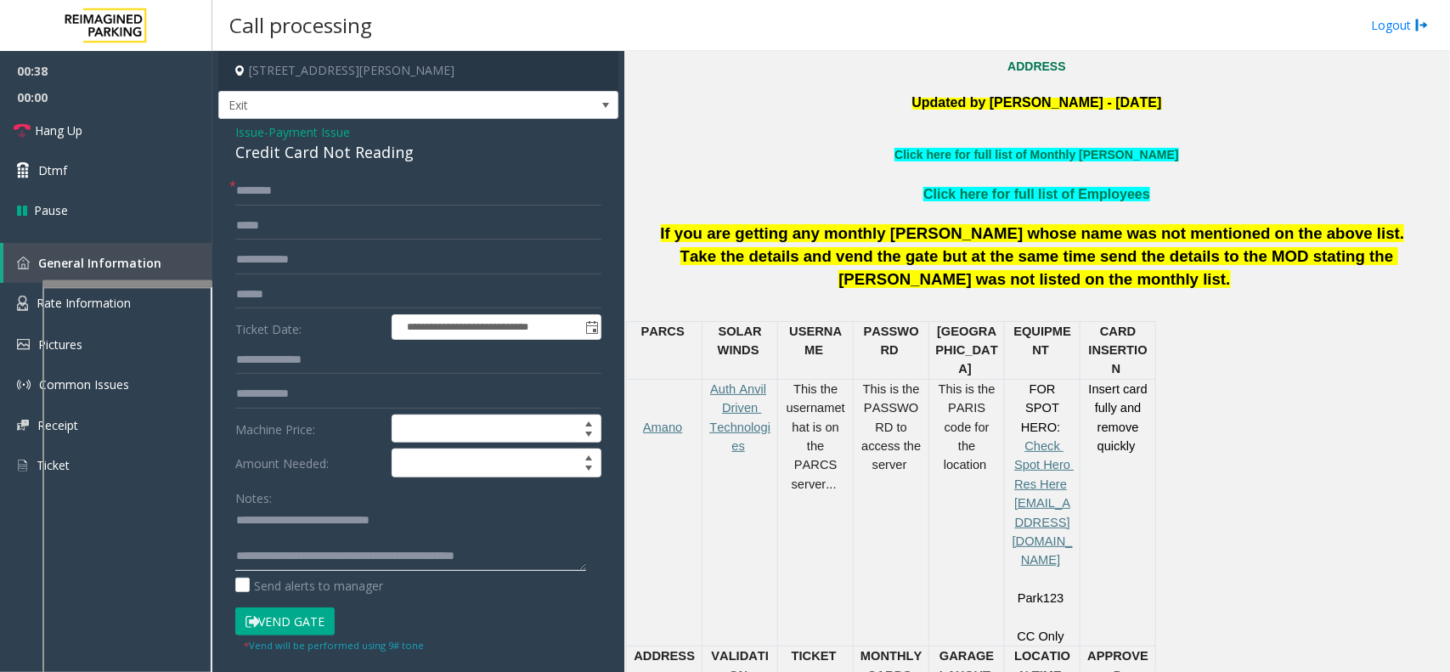
click at [476, 522] on textarea at bounding box center [410, 539] width 351 height 64
click at [460, 534] on textarea at bounding box center [410, 539] width 351 height 64
click at [536, 553] on textarea at bounding box center [410, 539] width 351 height 64
click at [541, 546] on textarea at bounding box center [410, 539] width 351 height 64
click at [532, 516] on textarea at bounding box center [410, 539] width 351 height 64
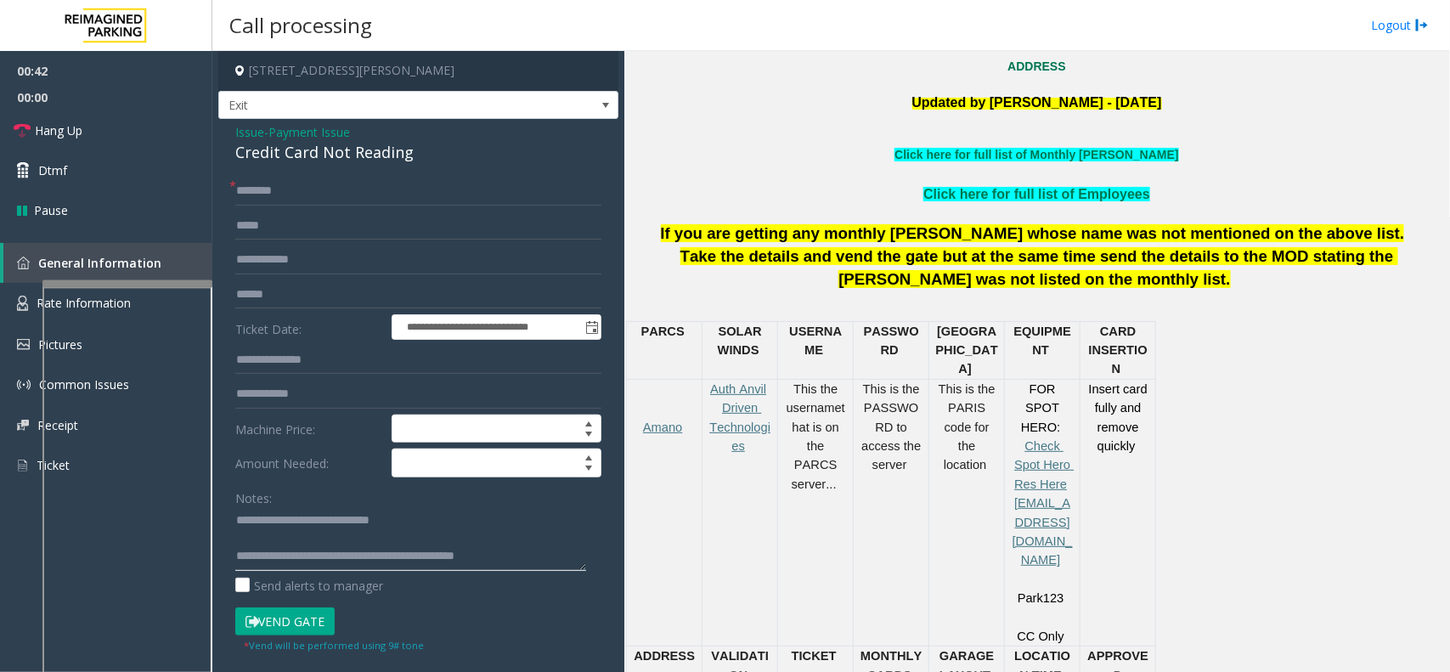
click at [500, 550] on textarea at bounding box center [410, 539] width 351 height 64
click at [499, 541] on textarea at bounding box center [410, 539] width 351 height 64
type textarea "**********"
click at [320, 189] on input "text" at bounding box center [418, 191] width 366 height 29
click at [327, 291] on input "text" at bounding box center [418, 294] width 366 height 29
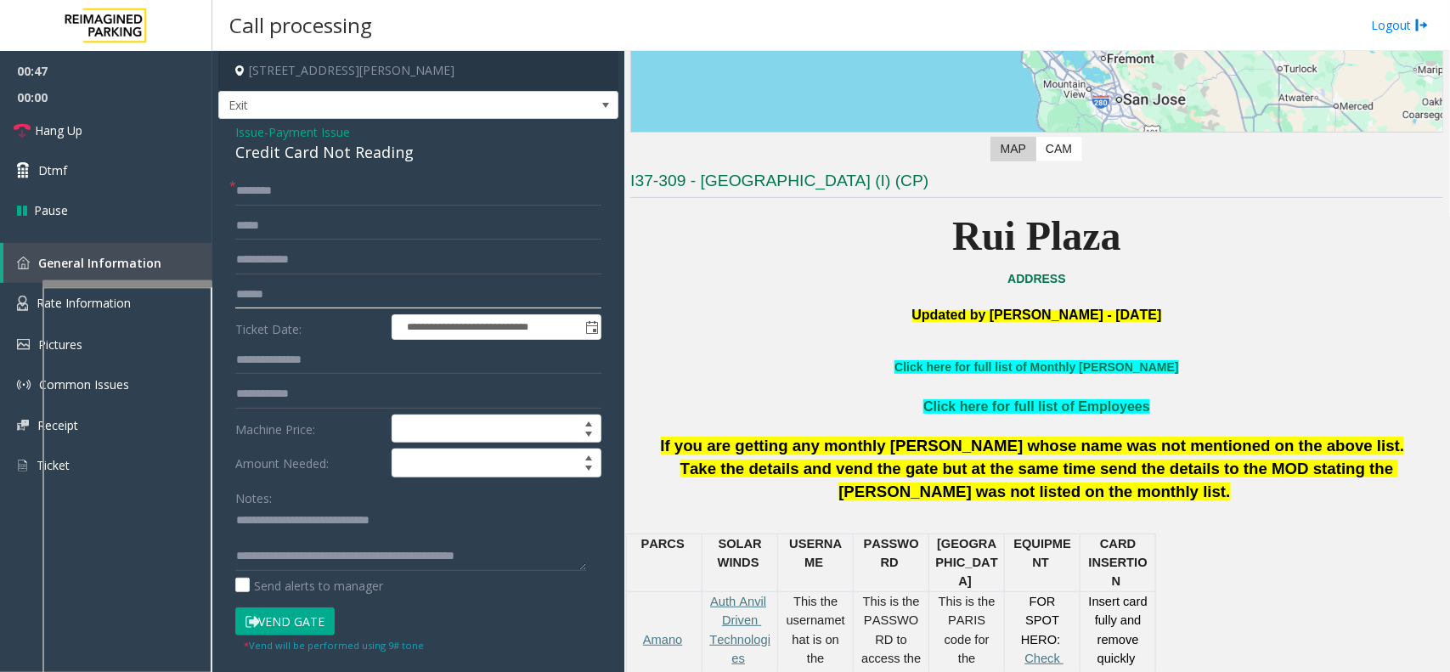
scroll to position [212, 0]
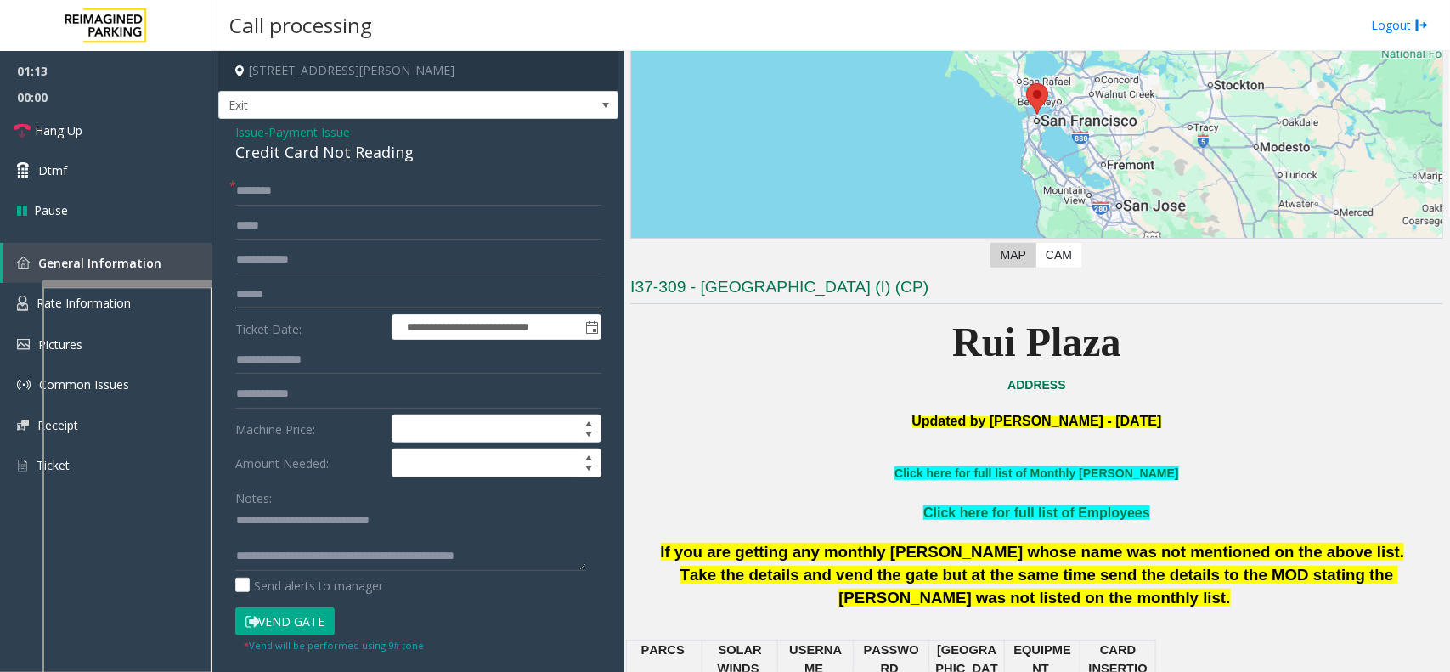
type input "******"
click at [359, 200] on input "text" at bounding box center [418, 191] width 366 height 29
type input "*****"
click at [270, 621] on button "Vend Gate" at bounding box center [284, 621] width 99 height 29
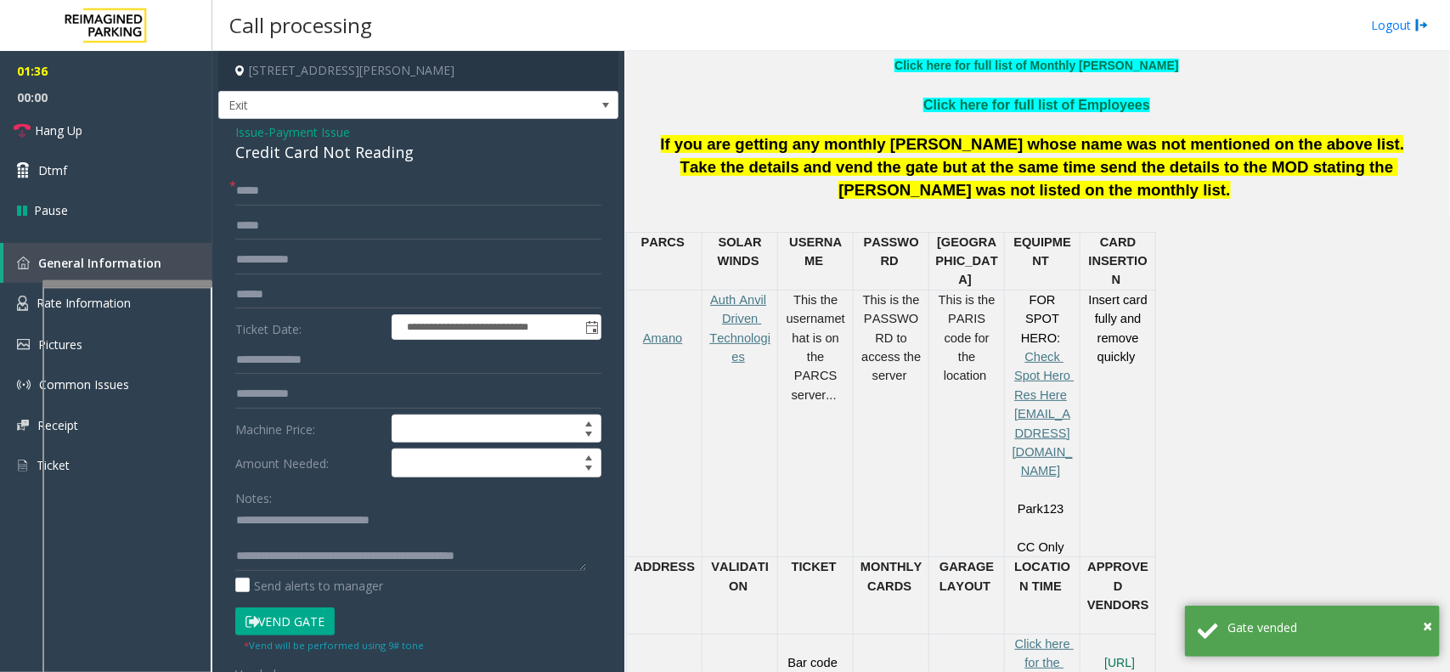
scroll to position [637, 0]
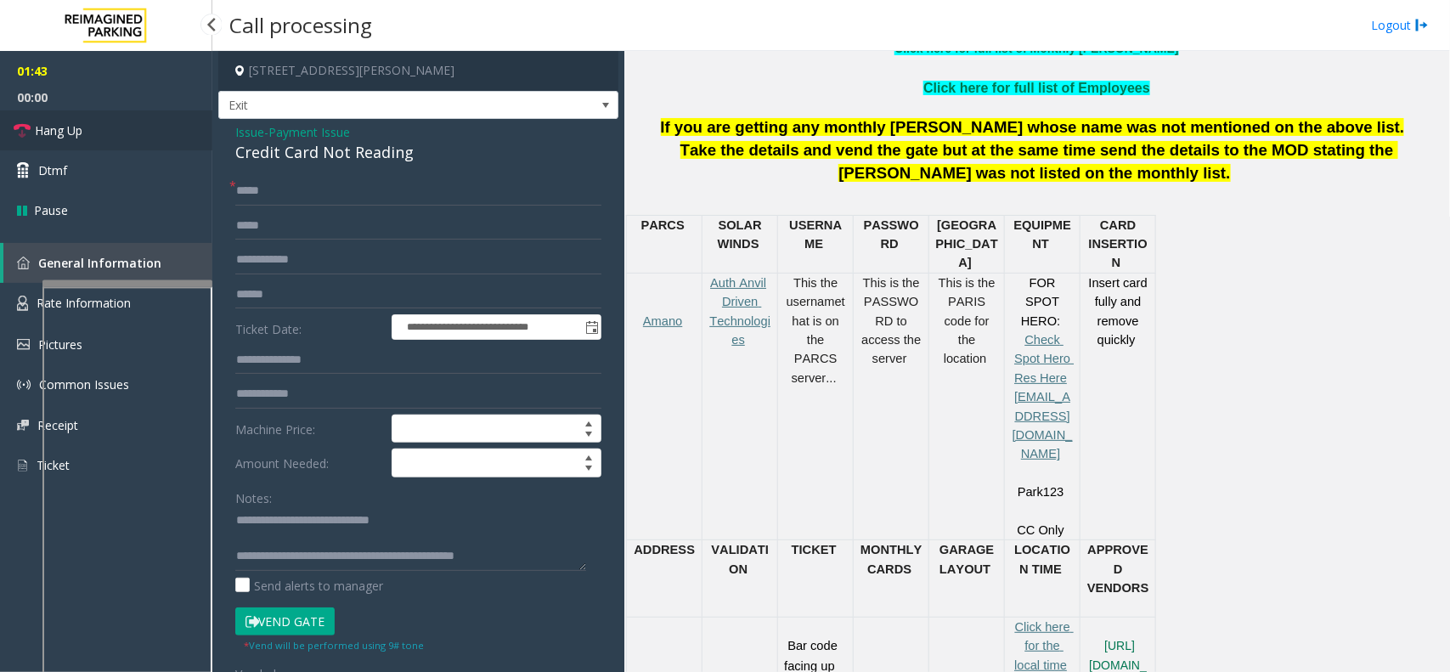
click at [151, 130] on link "Hang Up" at bounding box center [106, 130] width 212 height 40
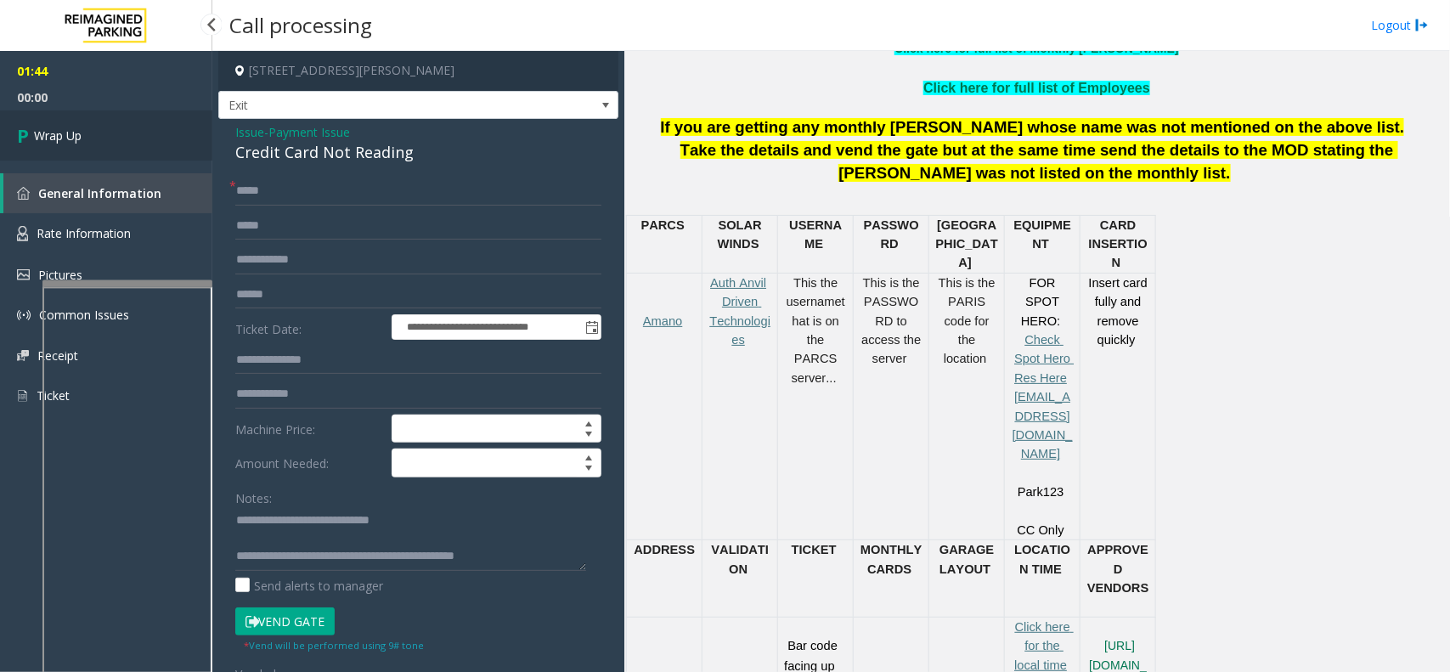
click at [151, 130] on link "Wrap Up" at bounding box center [106, 135] width 212 height 50
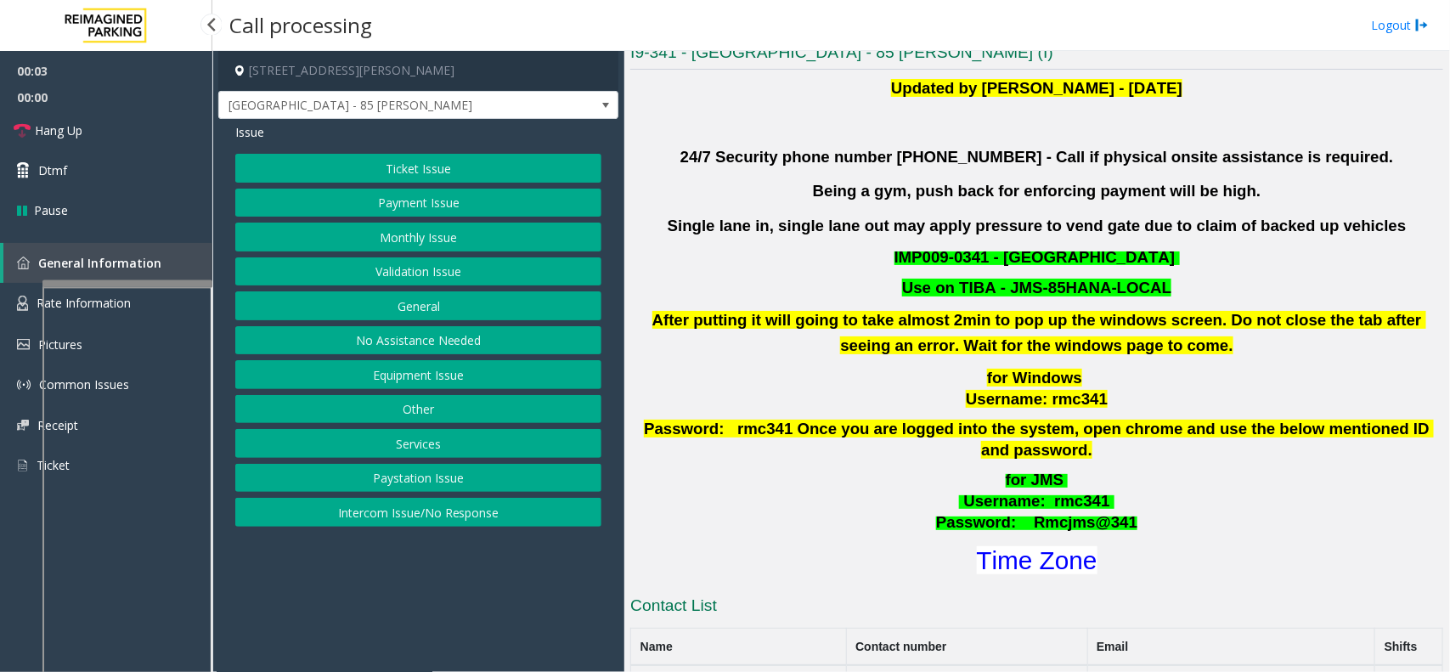
scroll to position [531, 0]
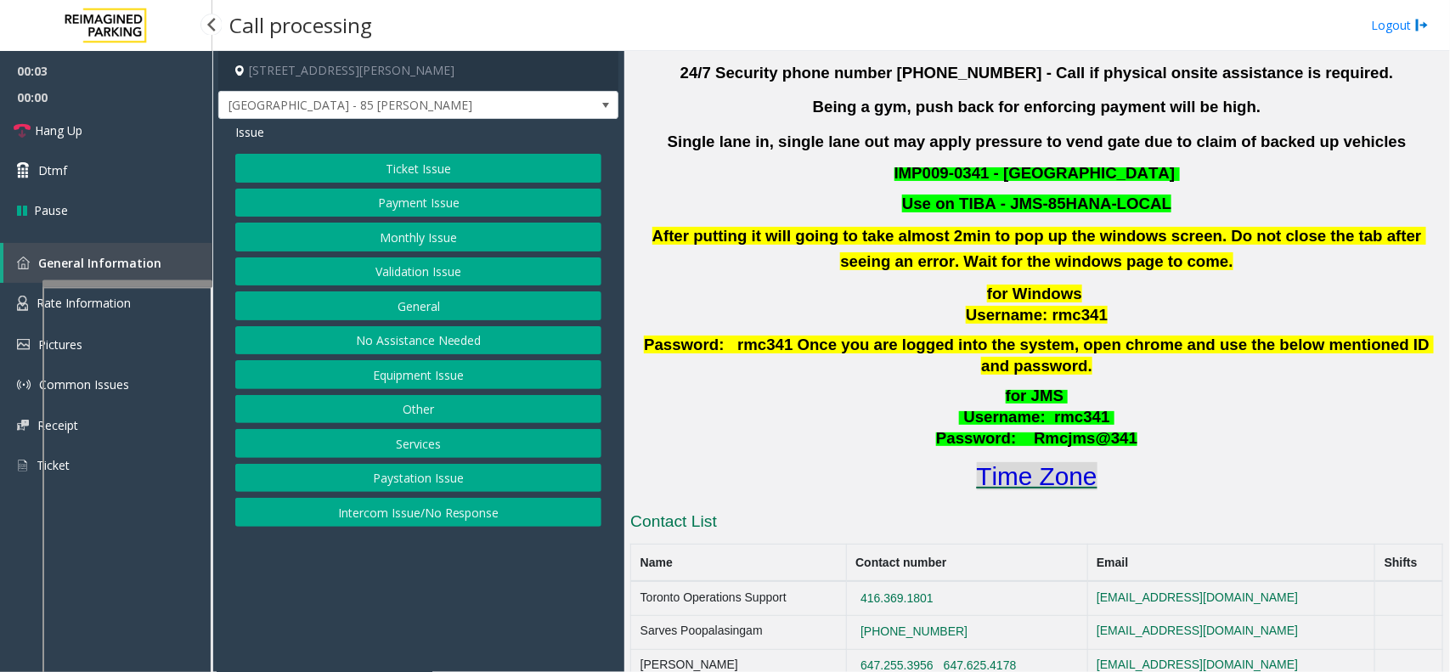
drag, startPoint x: 996, startPoint y: 434, endPoint x: 986, endPoint y: 446, distance: 15.1
click at [994, 438] on div "for JMS Username : rmc341 Password: Rmcjms@341 Time Zone" at bounding box center [1036, 440] width 813 height 108
click at [986, 462] on font "Time Zone" at bounding box center [1037, 476] width 121 height 28
click at [393, 274] on button "Validation Issue" at bounding box center [418, 271] width 366 height 29
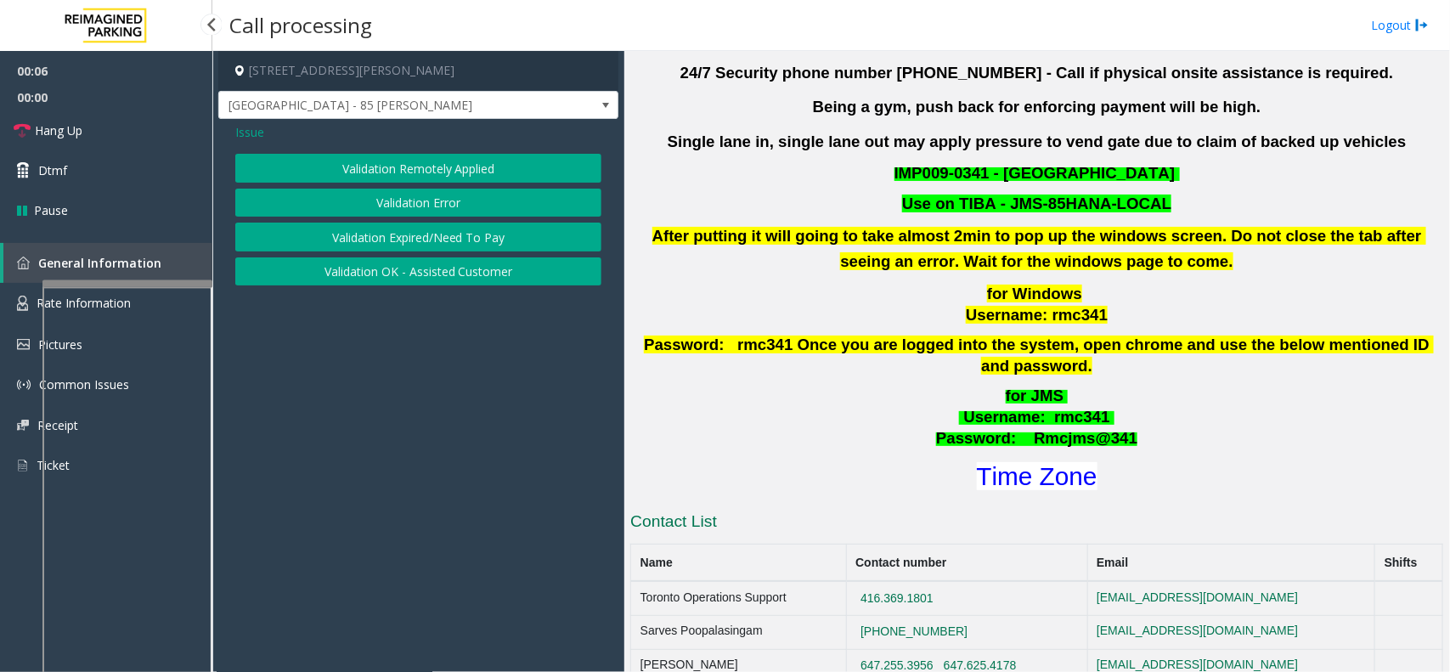
click at [408, 209] on button "Validation Error" at bounding box center [418, 203] width 366 height 29
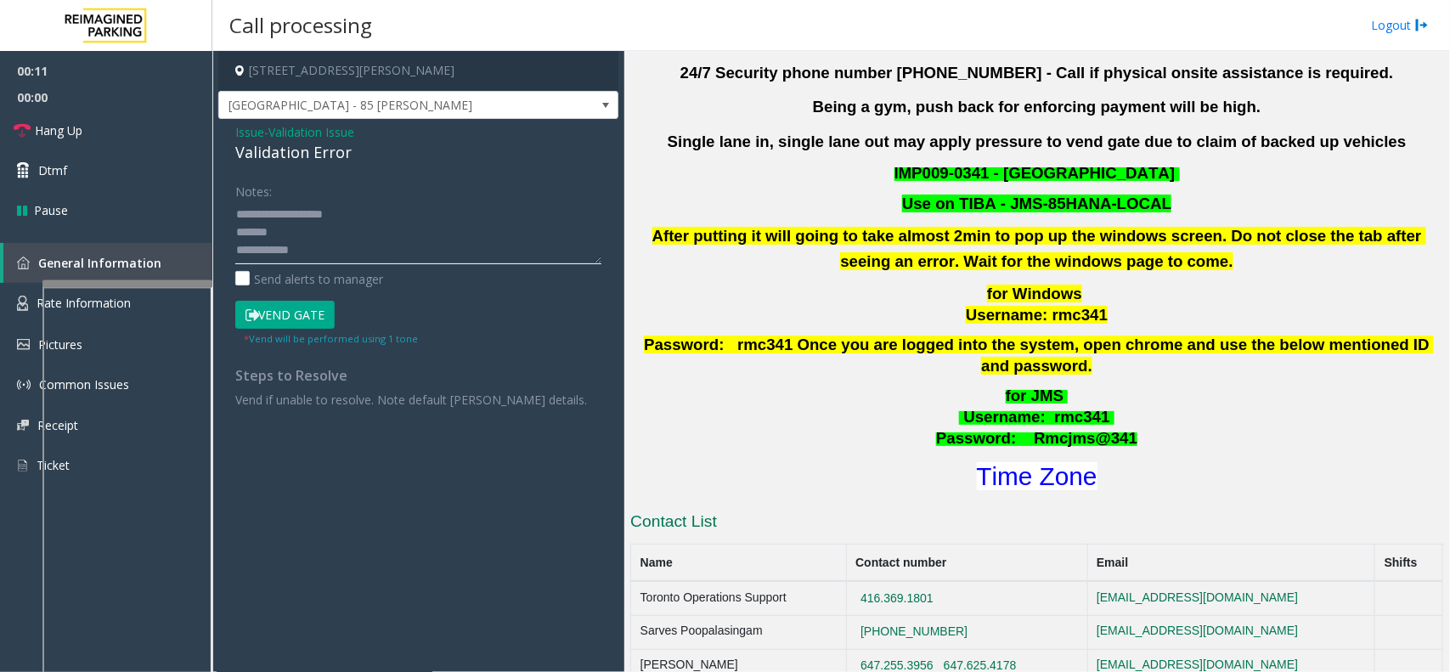
click at [359, 240] on textarea at bounding box center [418, 232] width 366 height 64
click at [351, 249] on textarea at bounding box center [418, 232] width 366 height 64
click at [364, 248] on textarea at bounding box center [418, 232] width 366 height 64
click at [355, 248] on textarea at bounding box center [418, 232] width 366 height 64
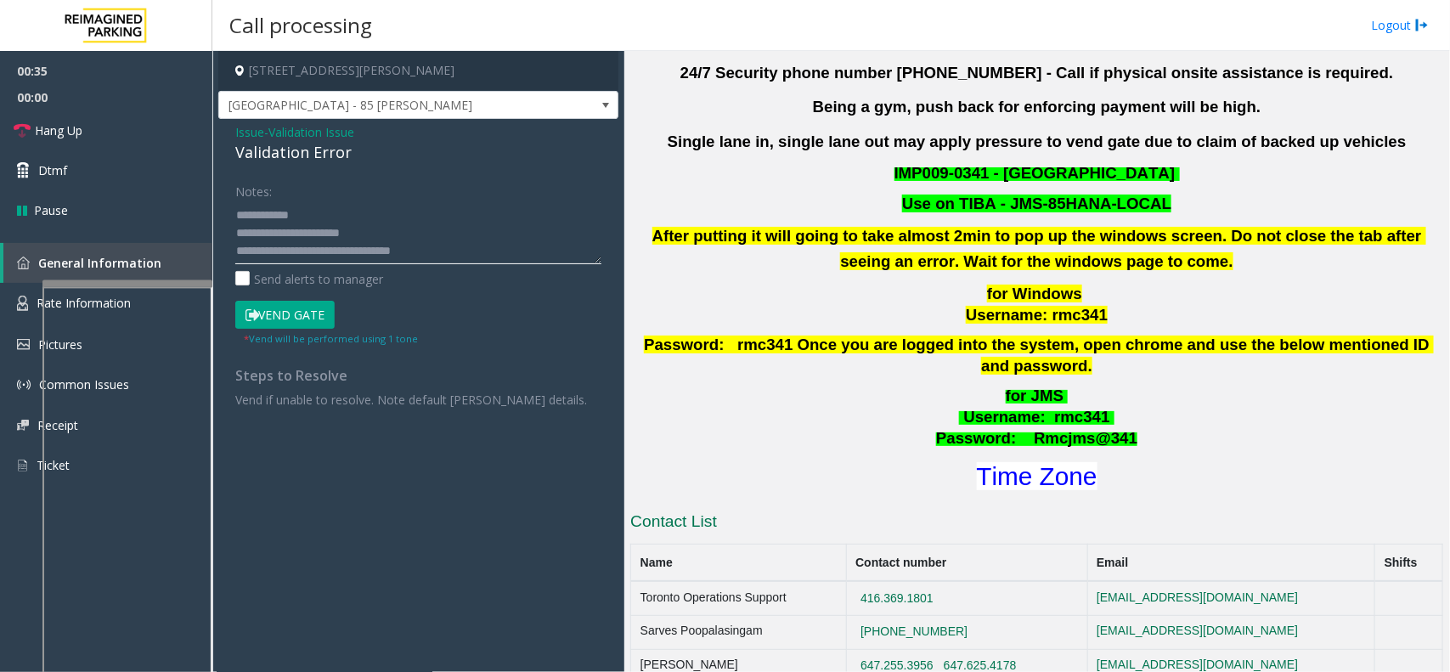
drag, startPoint x: 355, startPoint y: 248, endPoint x: 380, endPoint y: 248, distance: 24.6
click at [380, 248] on textarea at bounding box center [418, 232] width 366 height 64
click at [393, 235] on textarea at bounding box center [418, 232] width 366 height 64
drag, startPoint x: 355, startPoint y: 247, endPoint x: 443, endPoint y: 232, distance: 88.8
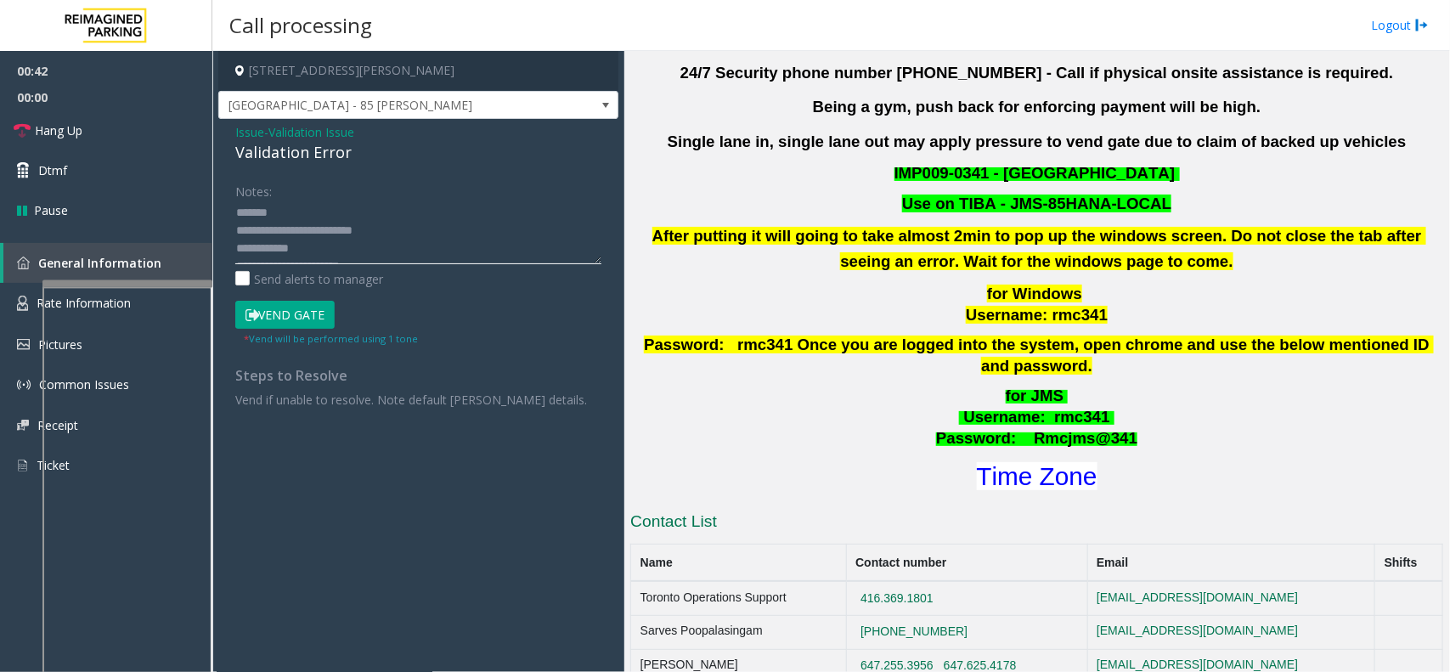
click at [443, 232] on textarea at bounding box center [418, 232] width 366 height 64
click at [331, 245] on textarea at bounding box center [418, 232] width 366 height 64
click at [365, 210] on textarea at bounding box center [418, 232] width 366 height 64
drag, startPoint x: 299, startPoint y: 235, endPoint x: 571, endPoint y: 200, distance: 274.1
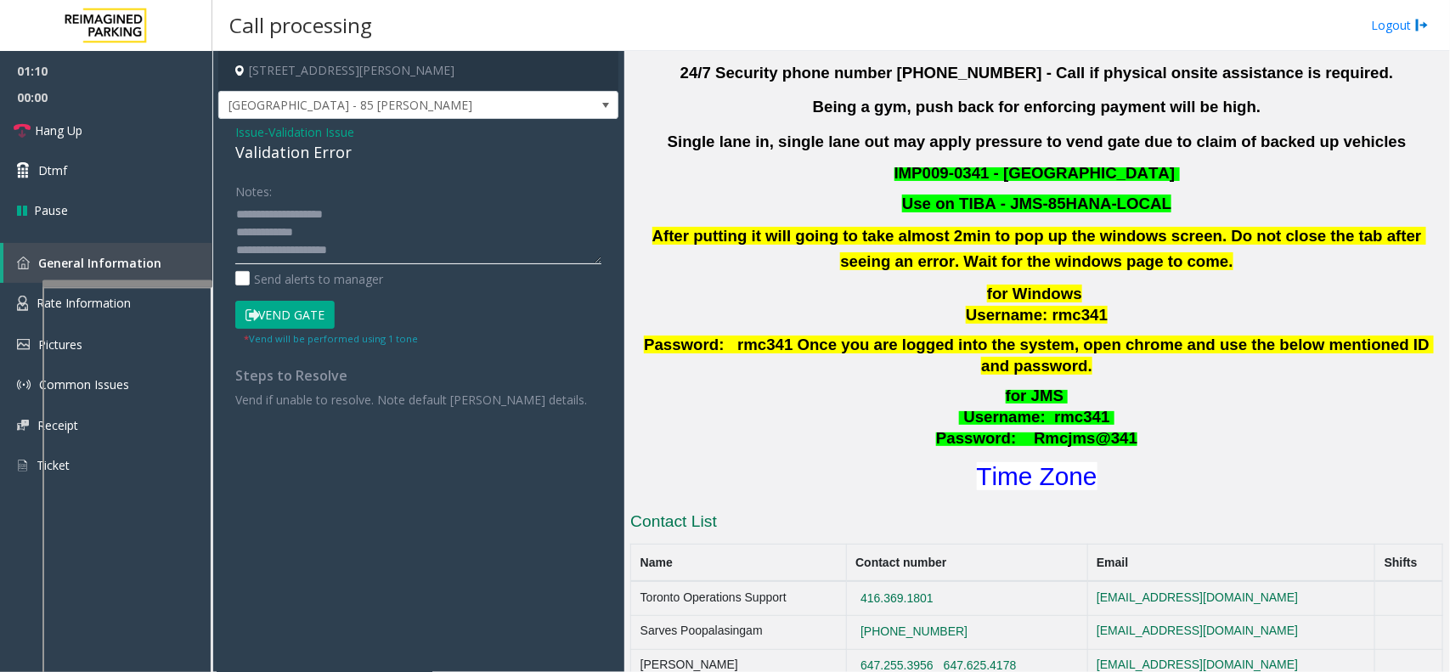
click at [571, 200] on textarea at bounding box center [418, 232] width 366 height 64
type textarea "**********"
click at [312, 313] on button "Vend Gate" at bounding box center [284, 315] width 99 height 29
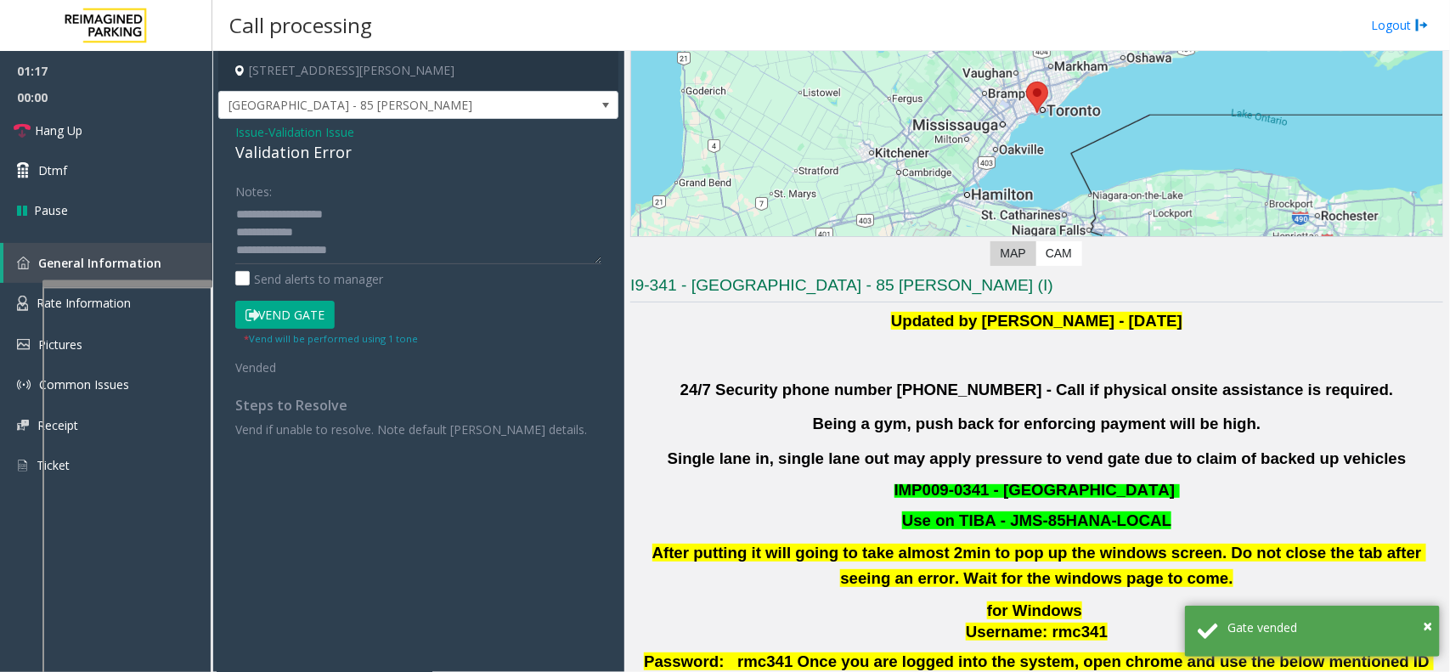
scroll to position [212, 0]
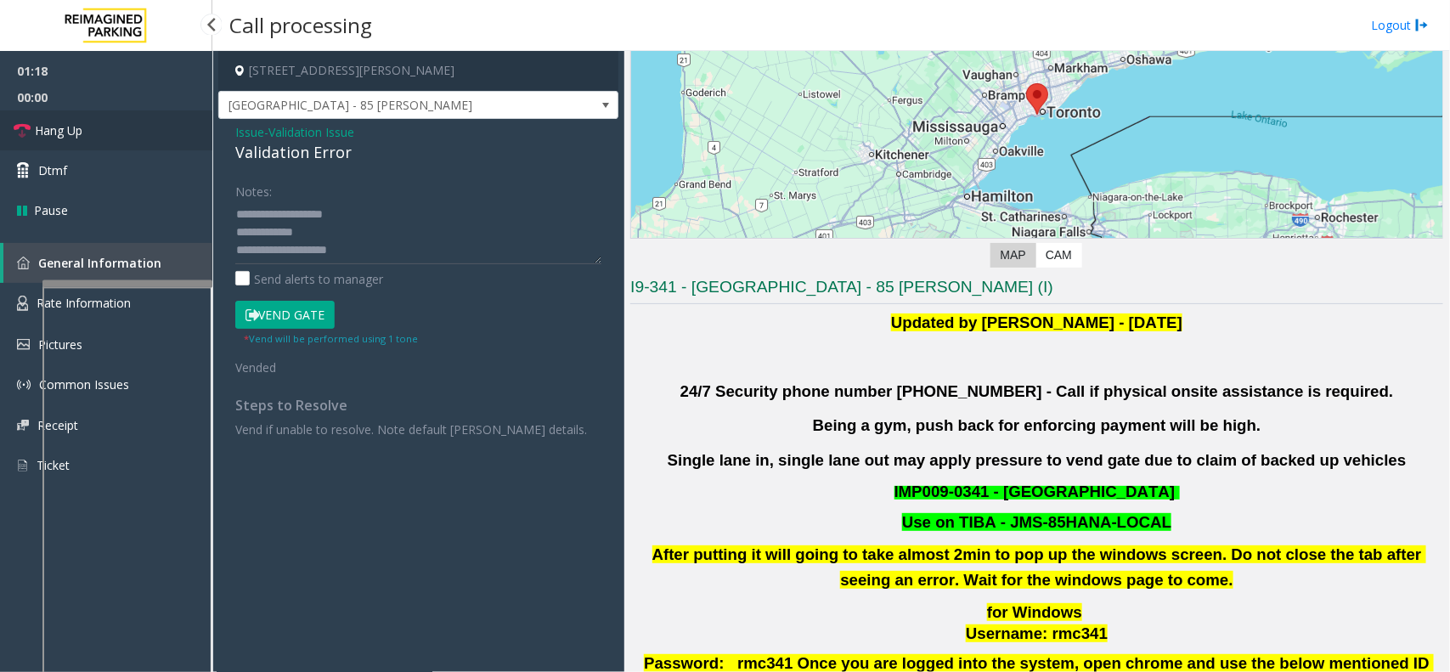
click at [95, 140] on link "Hang Up" at bounding box center [106, 130] width 212 height 40
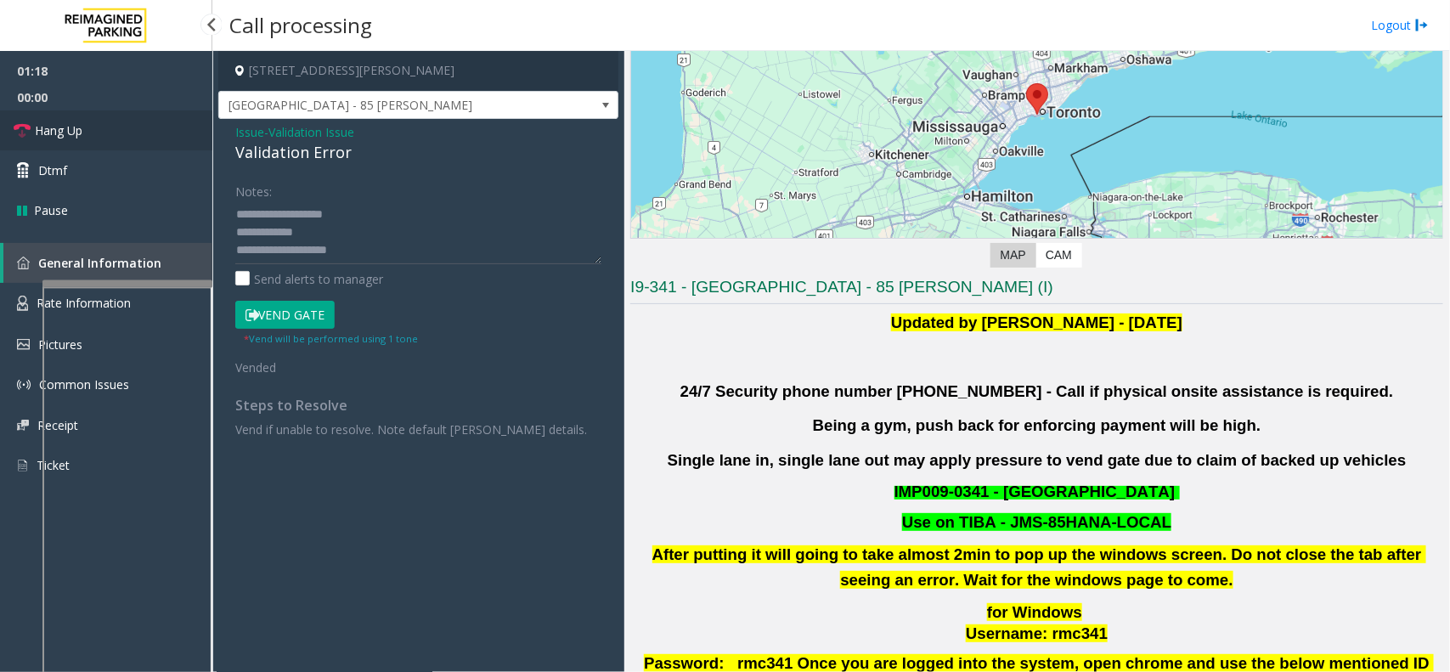
click at [95, 140] on link "Hang Up" at bounding box center [106, 130] width 212 height 40
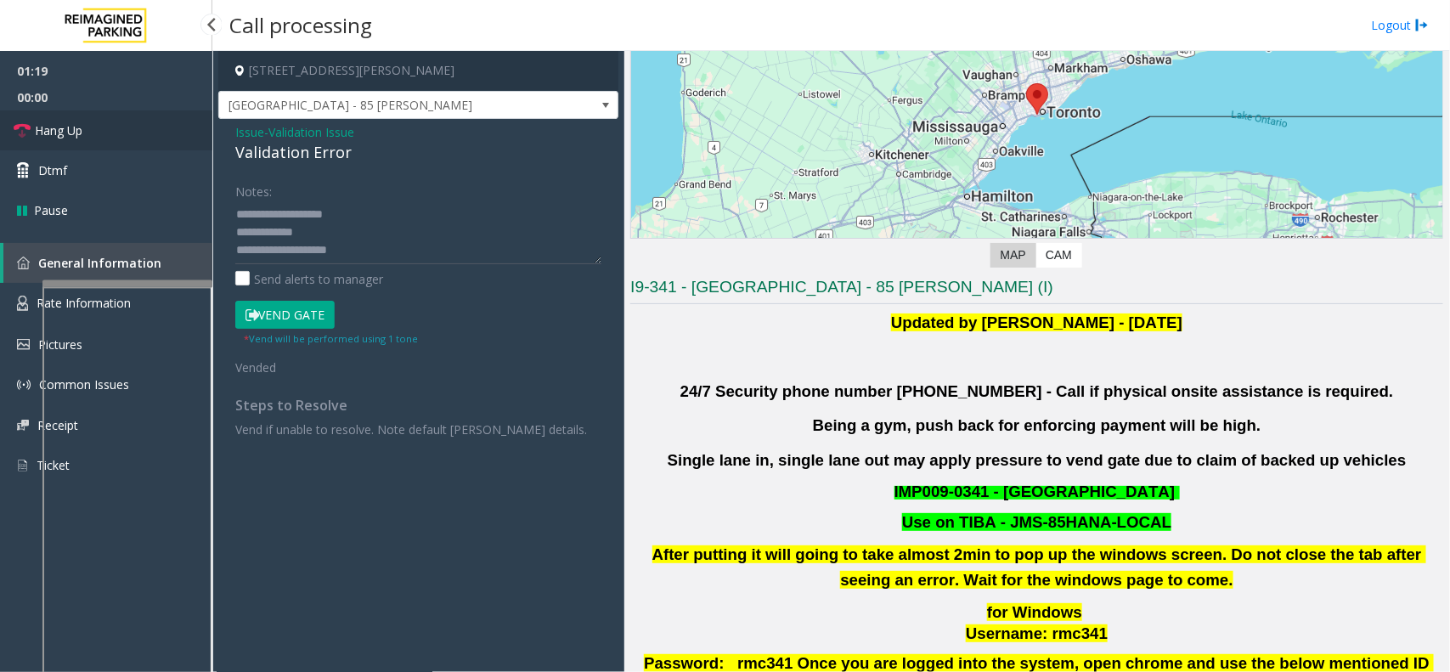
click at [95, 140] on link "Hang Up" at bounding box center [106, 130] width 212 height 40
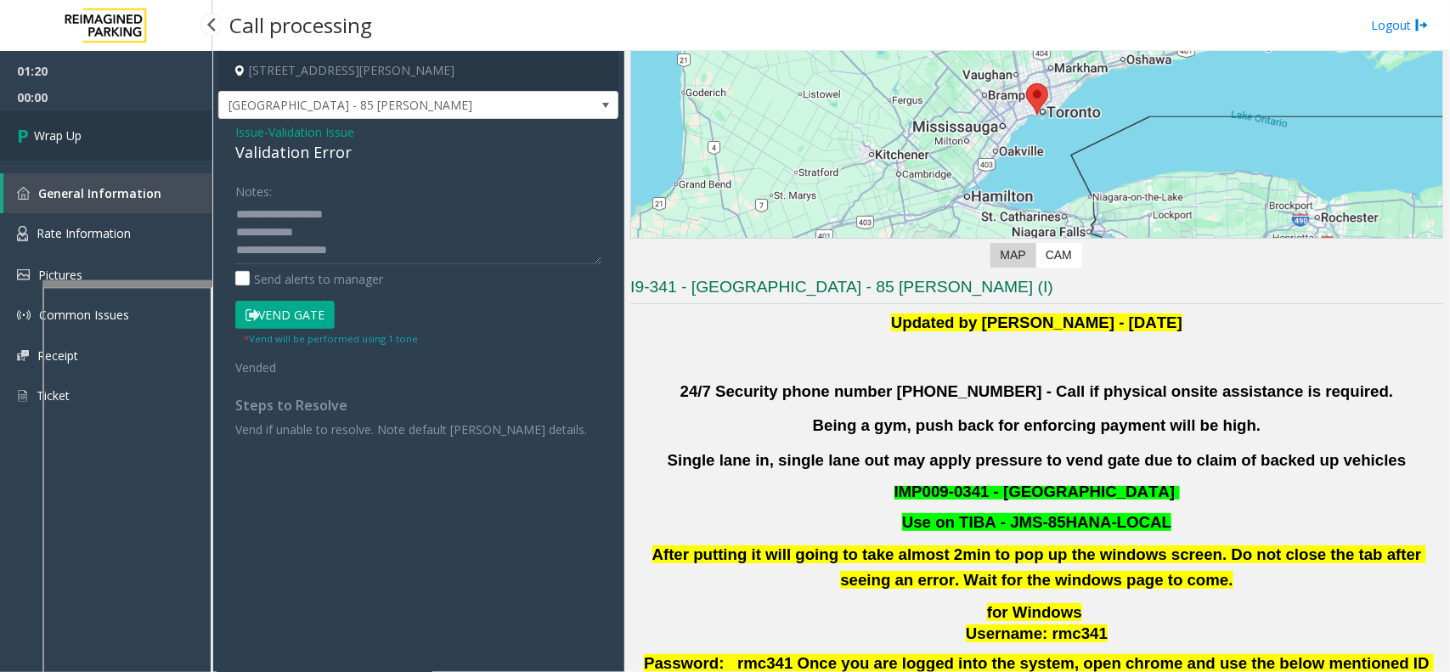
click at [95, 140] on link "Wrap Up" at bounding box center [106, 135] width 212 height 50
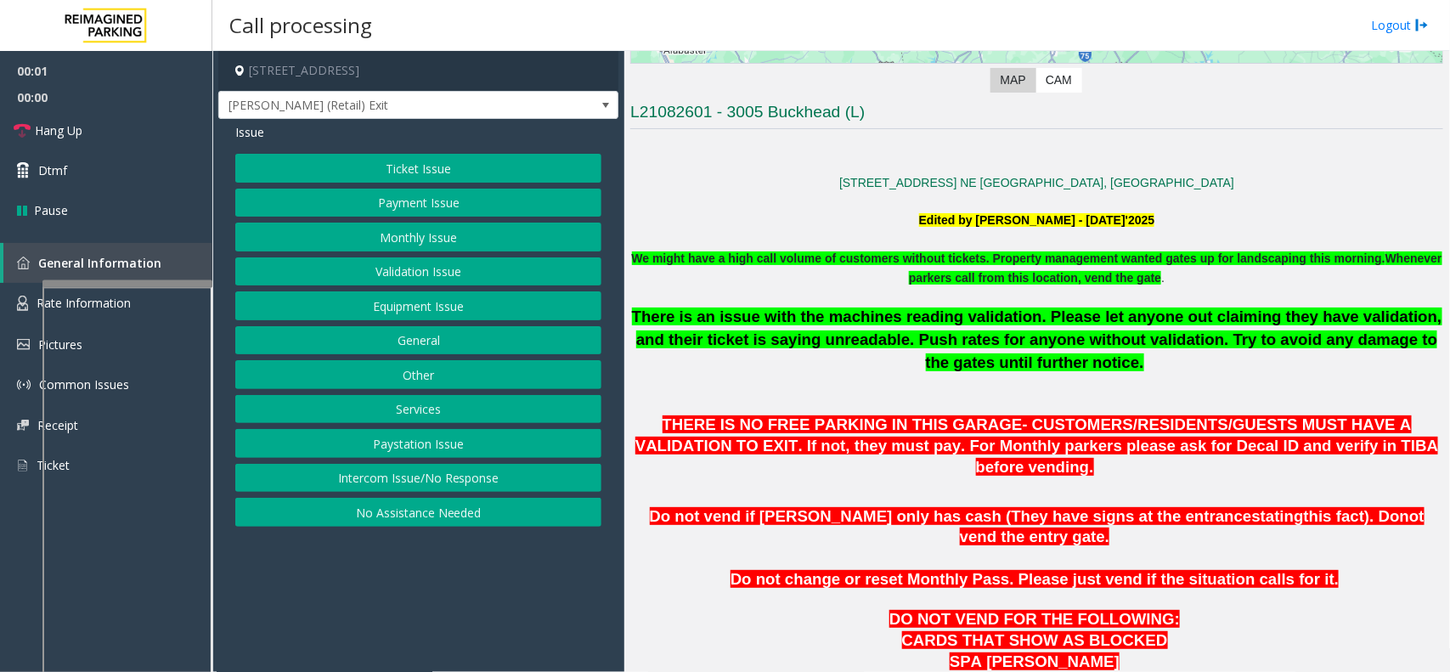
scroll to position [425, 0]
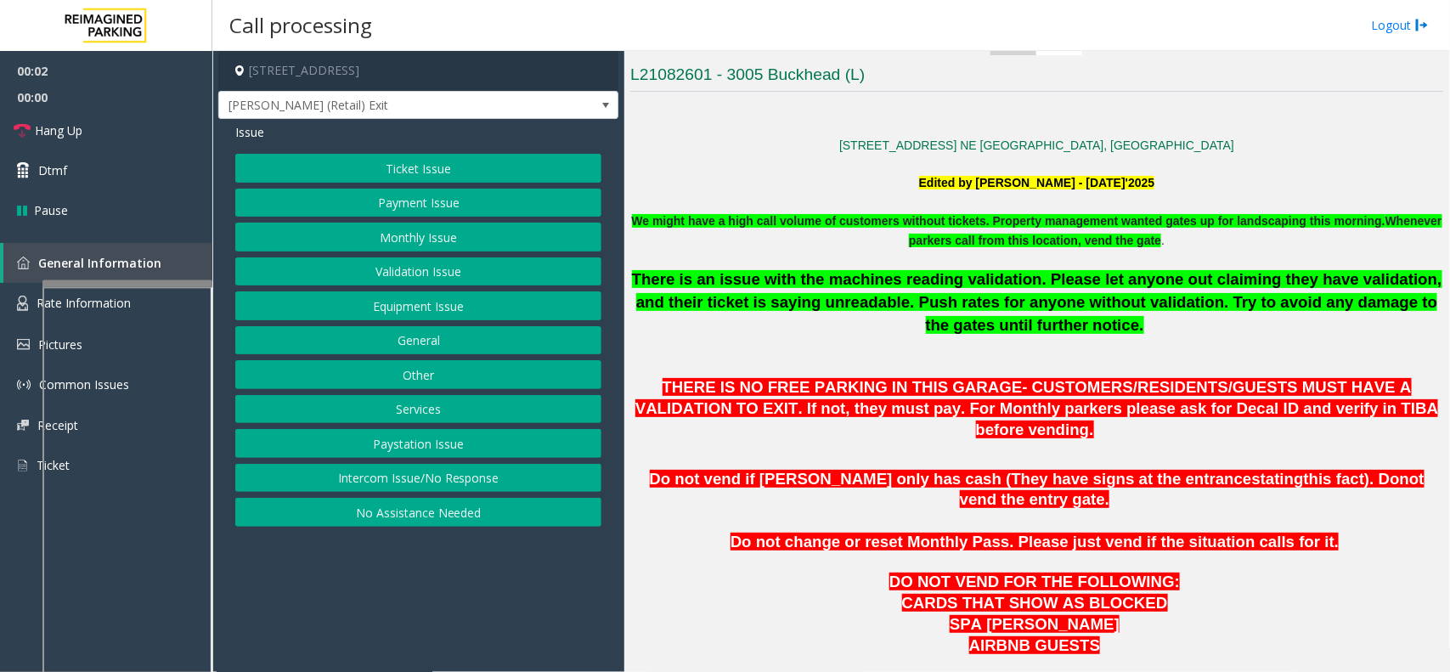
click at [469, 299] on button "Equipment Issue" at bounding box center [418, 305] width 366 height 29
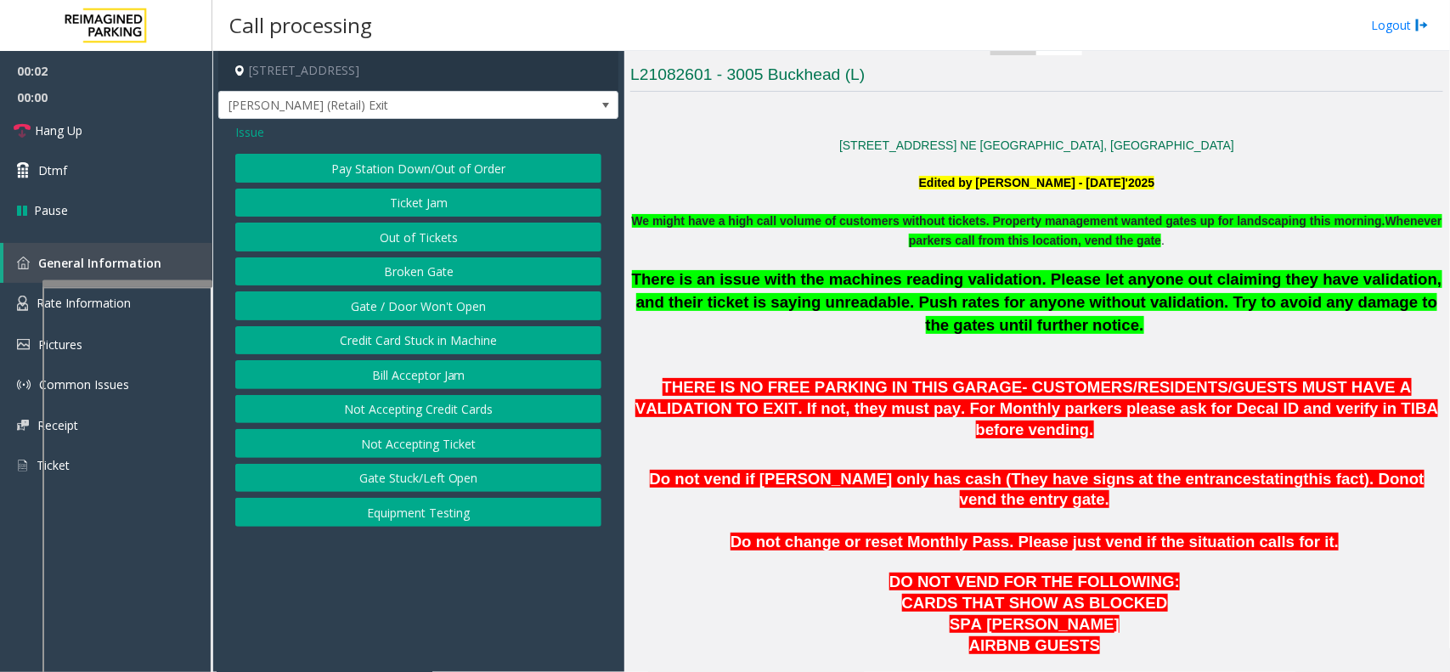
click at [469, 299] on button "Gate / Door Won't Open" at bounding box center [418, 305] width 366 height 29
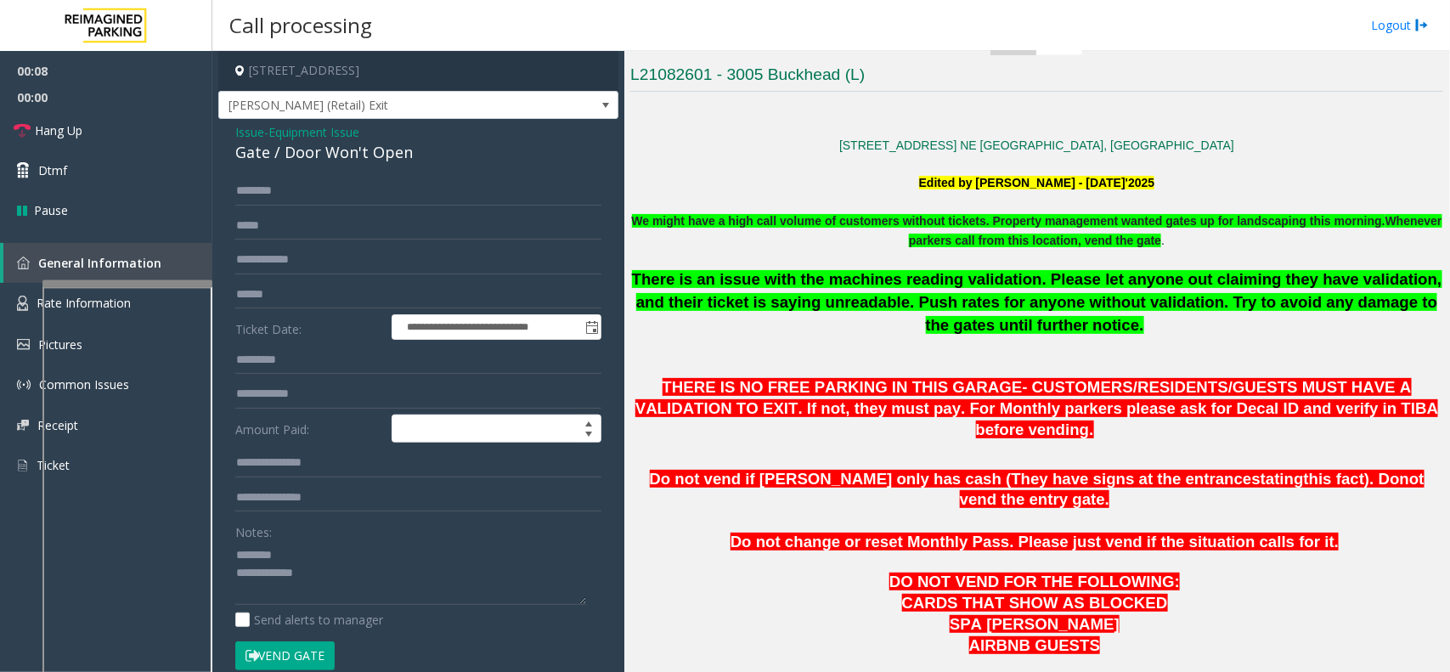
click at [364, 151] on div "Gate / Door Won't Open" at bounding box center [418, 152] width 366 height 23
click at [311, 179] on input "text" at bounding box center [418, 191] width 366 height 29
type textarea "**********"
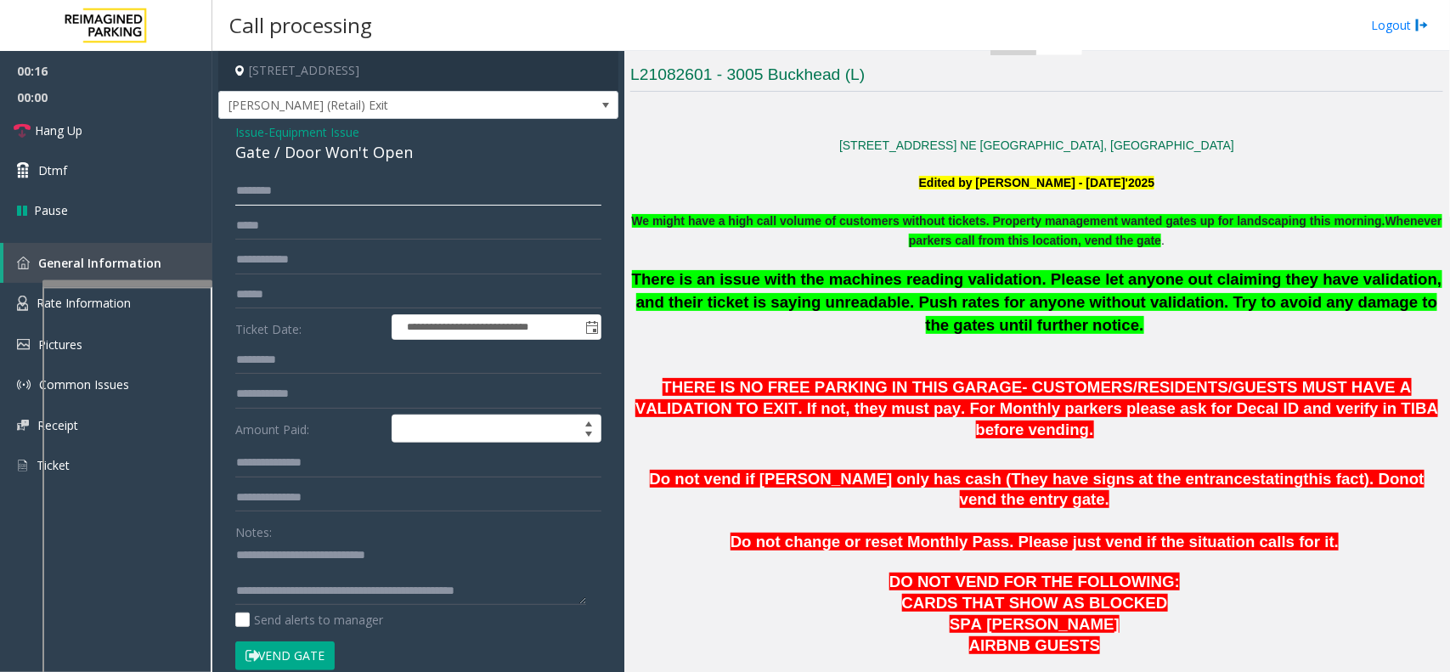
click at [257, 197] on input "text" at bounding box center [418, 191] width 366 height 29
type input "*****"
click at [319, 652] on button "Vend Gate" at bounding box center [284, 655] width 99 height 29
click at [26, 130] on icon at bounding box center [22, 130] width 17 height 17
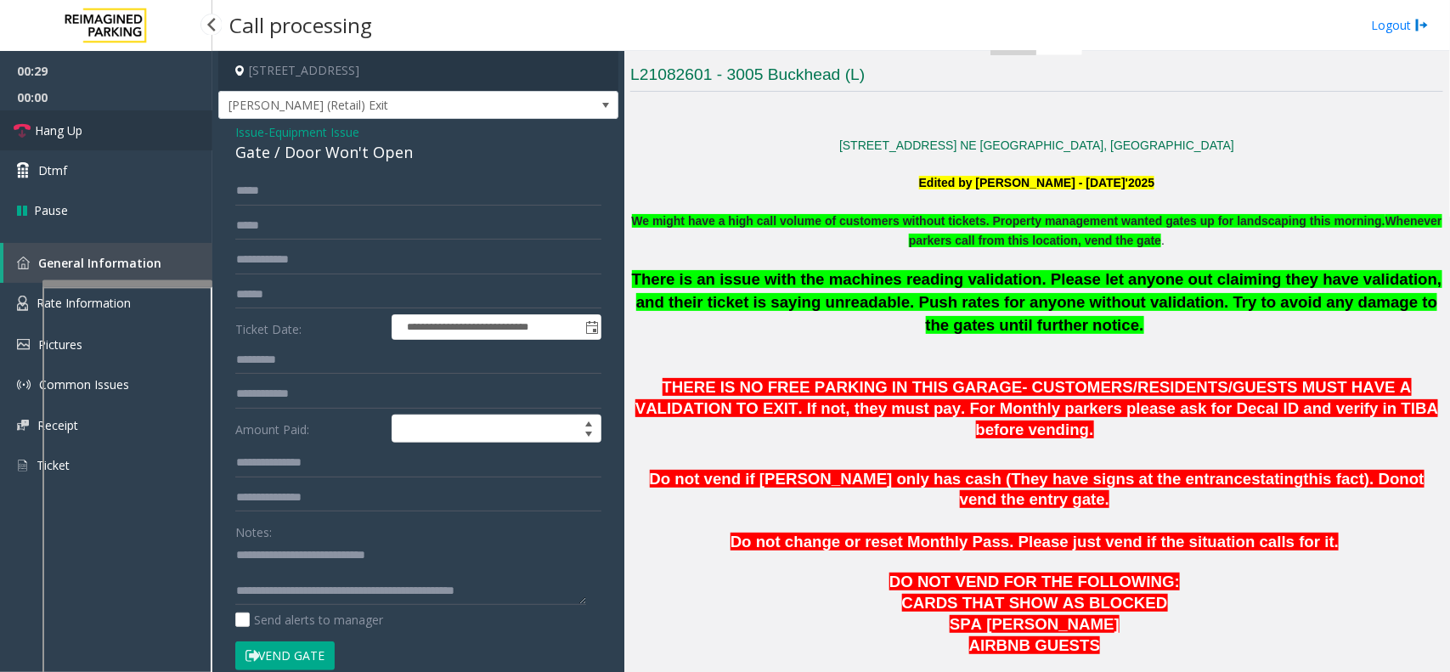
click at [26, 130] on icon at bounding box center [22, 130] width 17 height 17
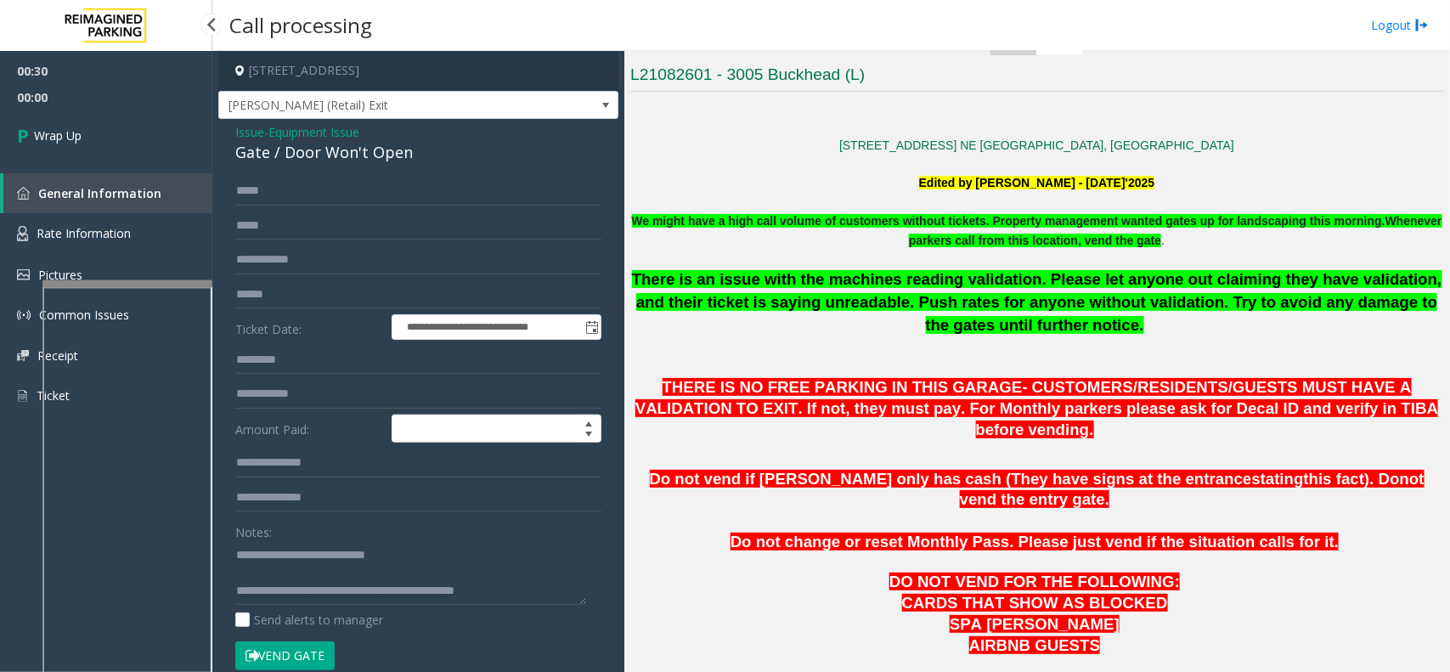
click at [26, 130] on icon at bounding box center [25, 135] width 17 height 28
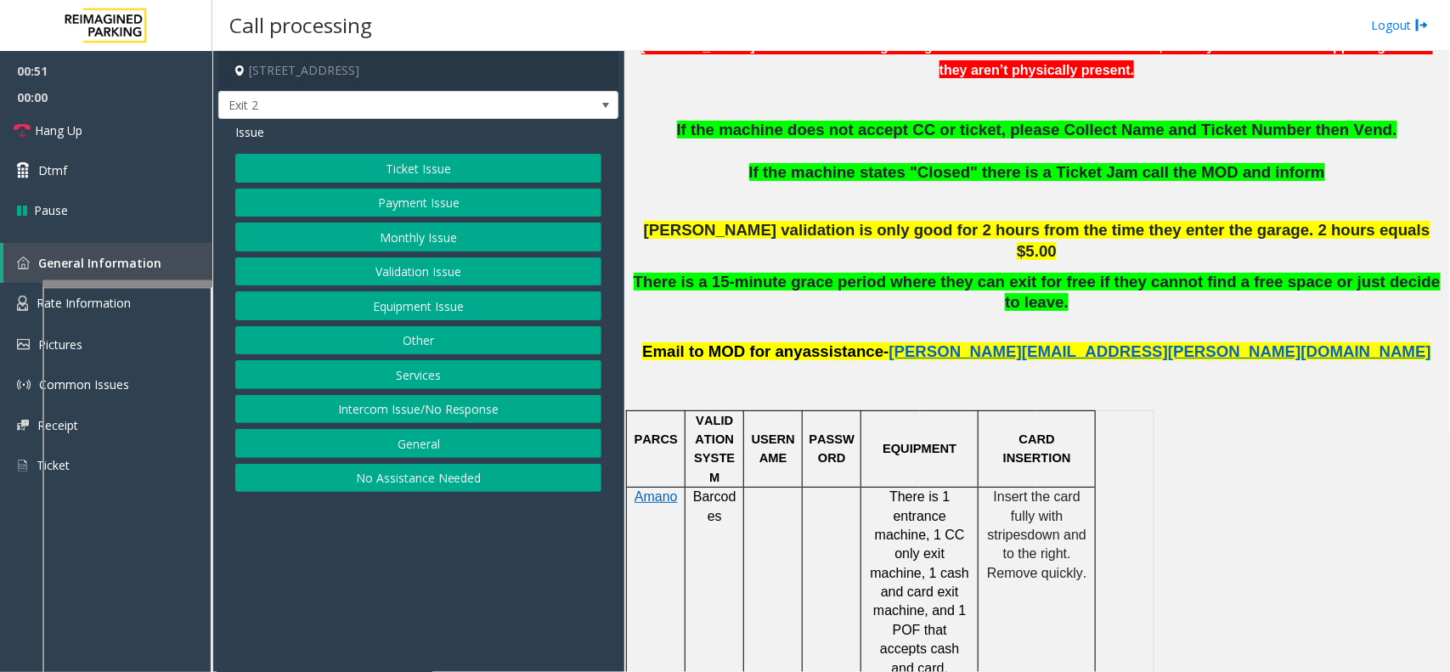
scroll to position [637, 0]
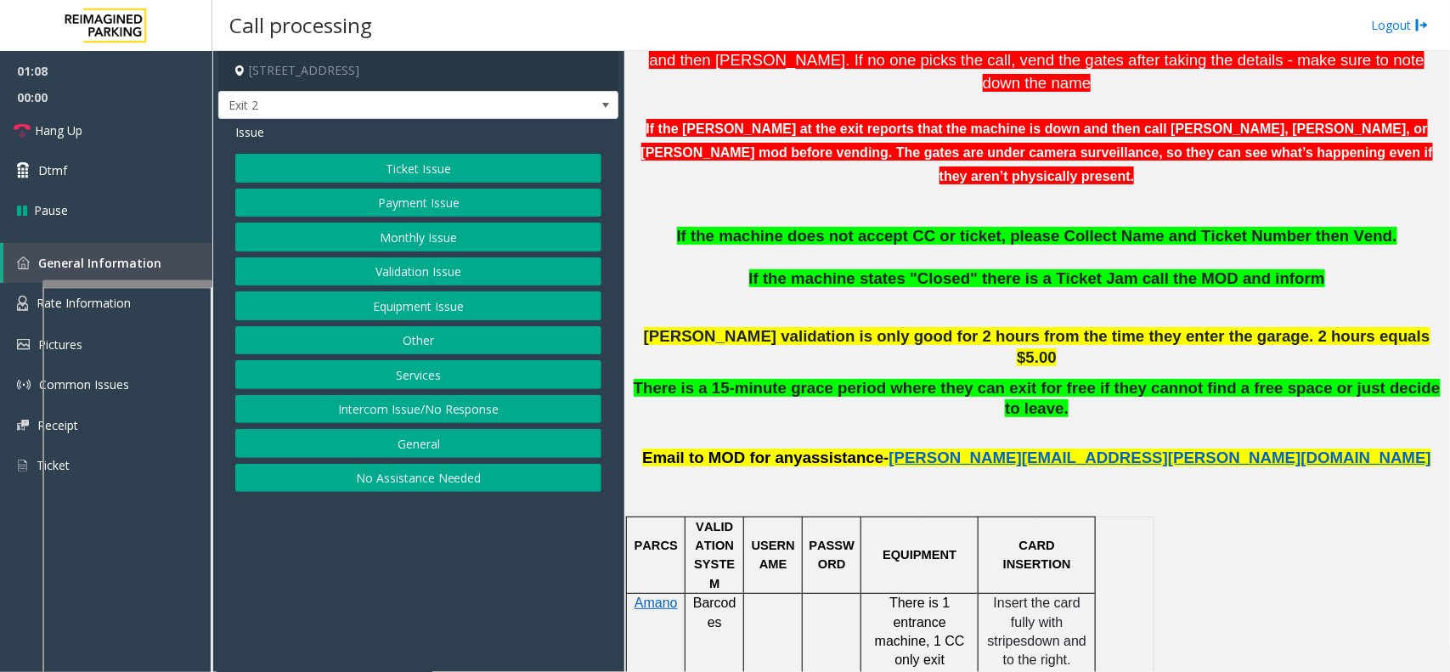
click at [413, 306] on button "Equipment Issue" at bounding box center [418, 305] width 366 height 29
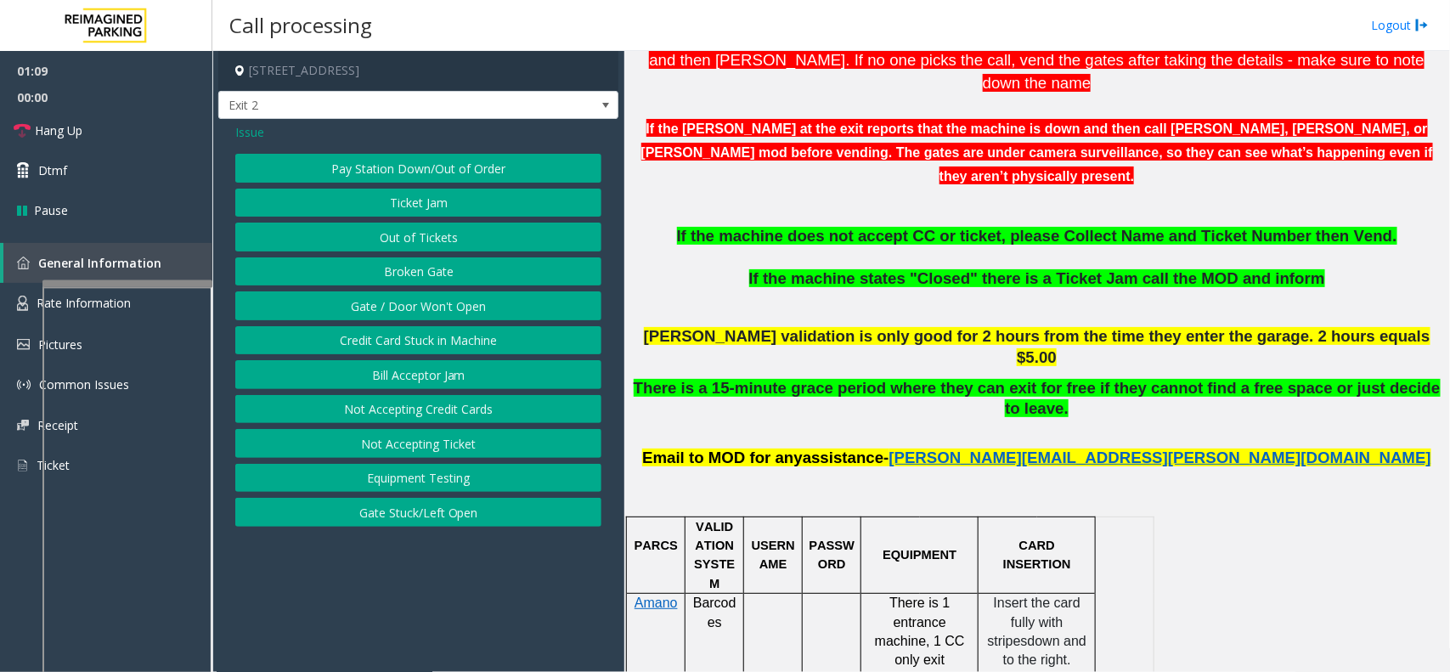
click at [418, 300] on button "Gate / Door Won't Open" at bounding box center [418, 305] width 366 height 29
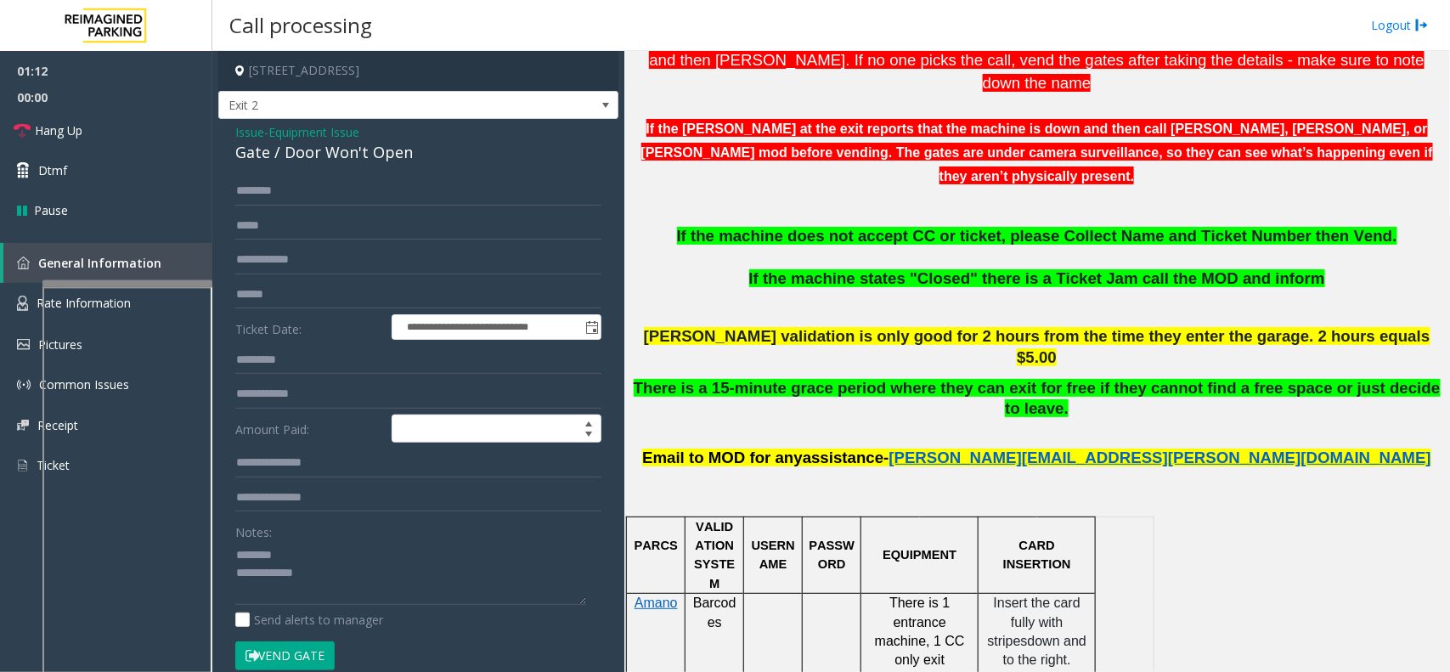
click at [336, 167] on div "**********" at bounding box center [418, 513] width 400 height 789
click at [337, 167] on div "**********" at bounding box center [418, 513] width 400 height 789
click at [346, 159] on div "Gate / Door Won't Open" at bounding box center [418, 152] width 366 height 23
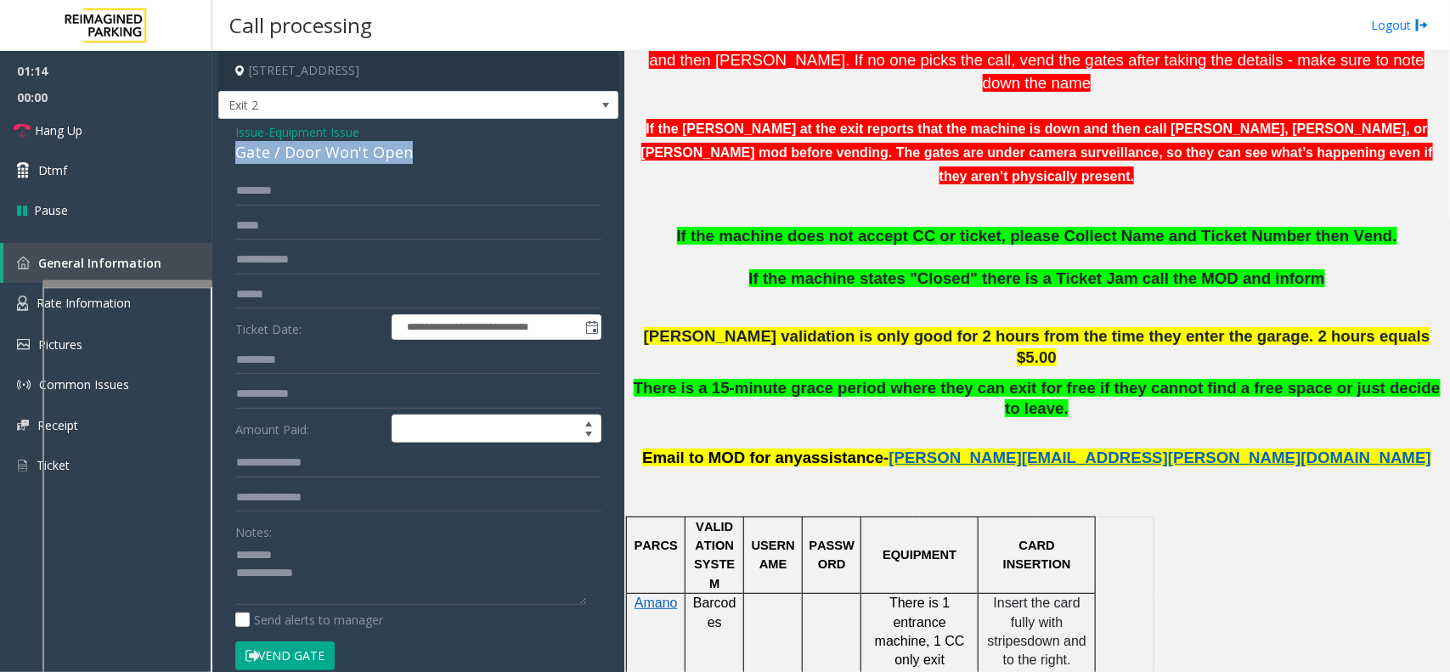
click at [346, 159] on div "Gate / Door Won't Open" at bounding box center [418, 152] width 366 height 23
click at [167, 121] on link "Hang Up" at bounding box center [106, 130] width 212 height 40
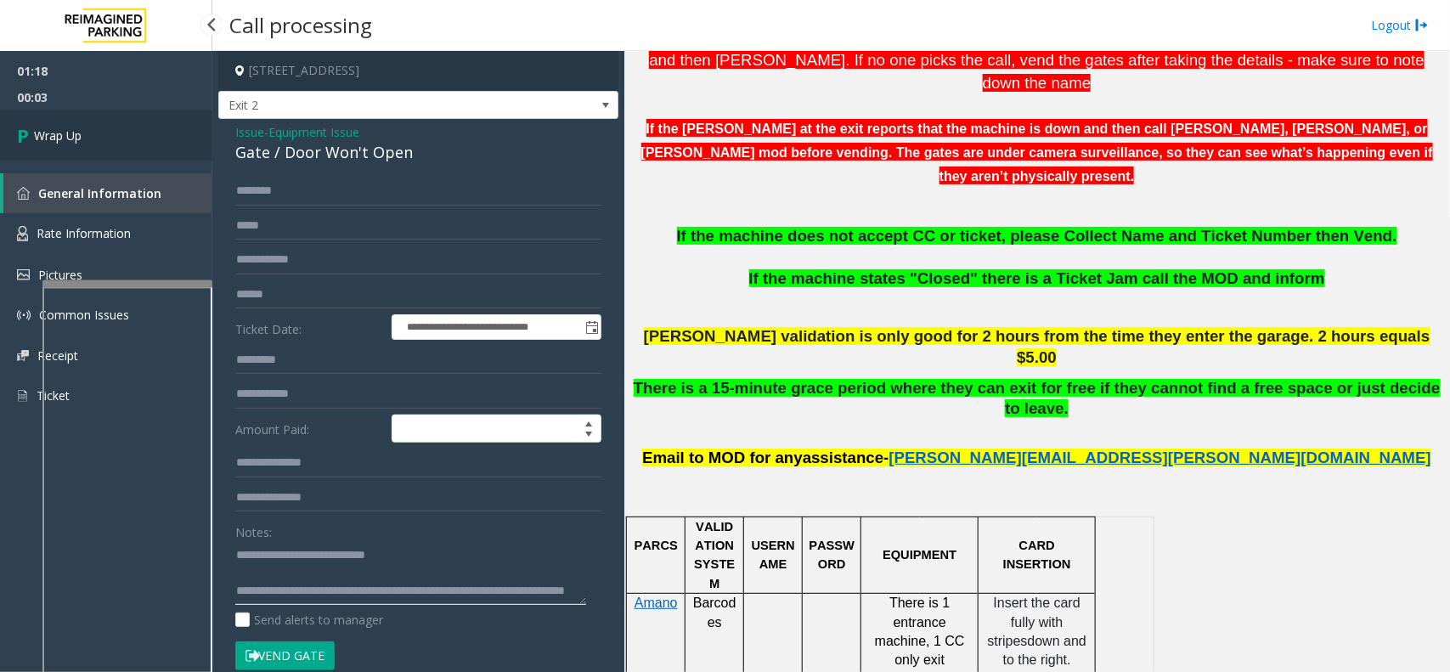
type textarea "**********"
click at [184, 146] on link "Wrap Up" at bounding box center [106, 135] width 212 height 50
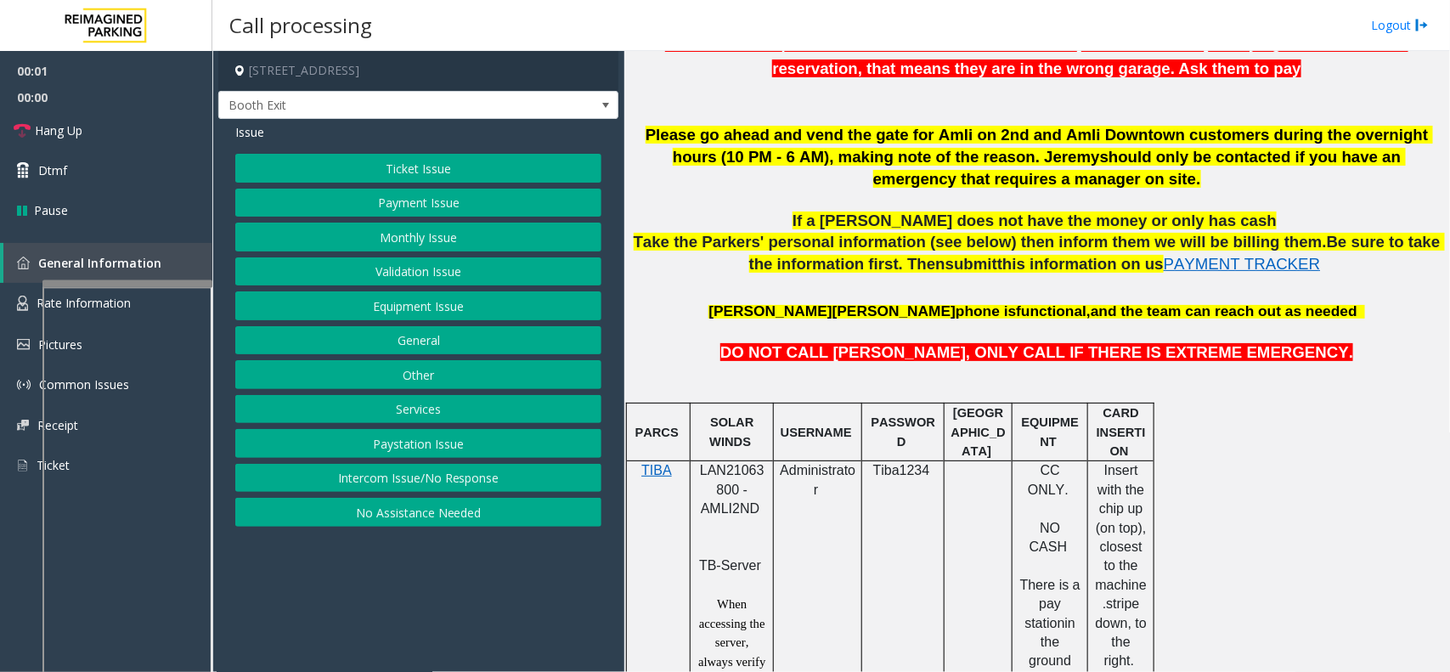
scroll to position [743, 0]
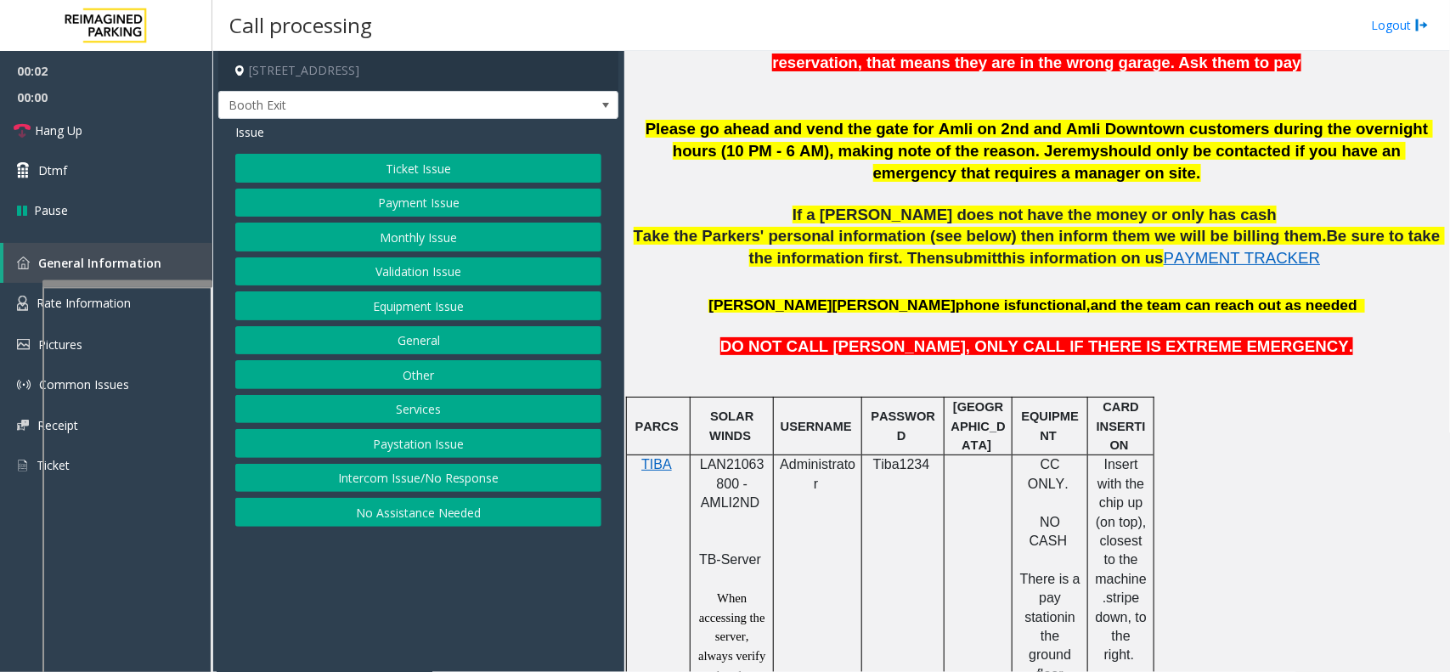
click at [714, 466] on span "LAN21063800 - AMLI2ND" at bounding box center [732, 483] width 65 height 53
copy span "LAN21063800"
click at [62, 137] on span "Hang Up" at bounding box center [59, 130] width 48 height 18
click at [408, 517] on button "No Assistance Needed" at bounding box center [418, 512] width 366 height 29
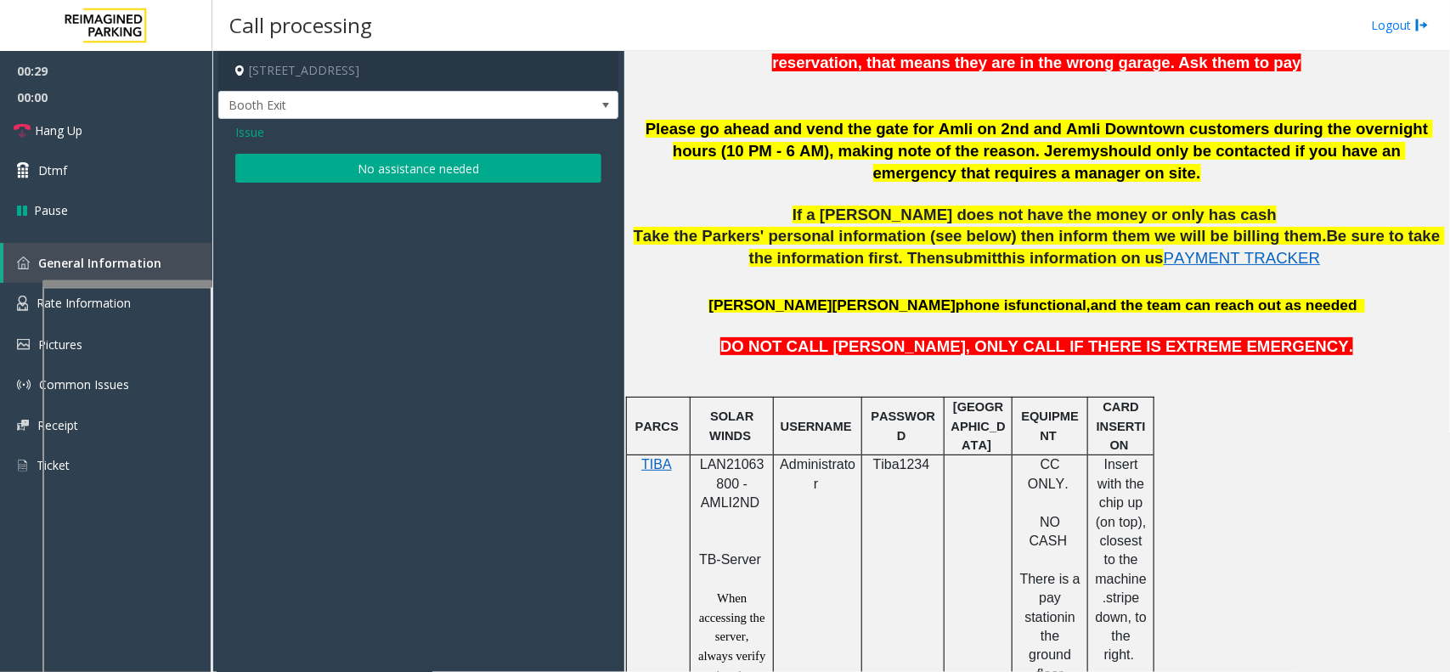
click at [342, 147] on div "Issue No assistance needed" at bounding box center [418, 155] width 400 height 72
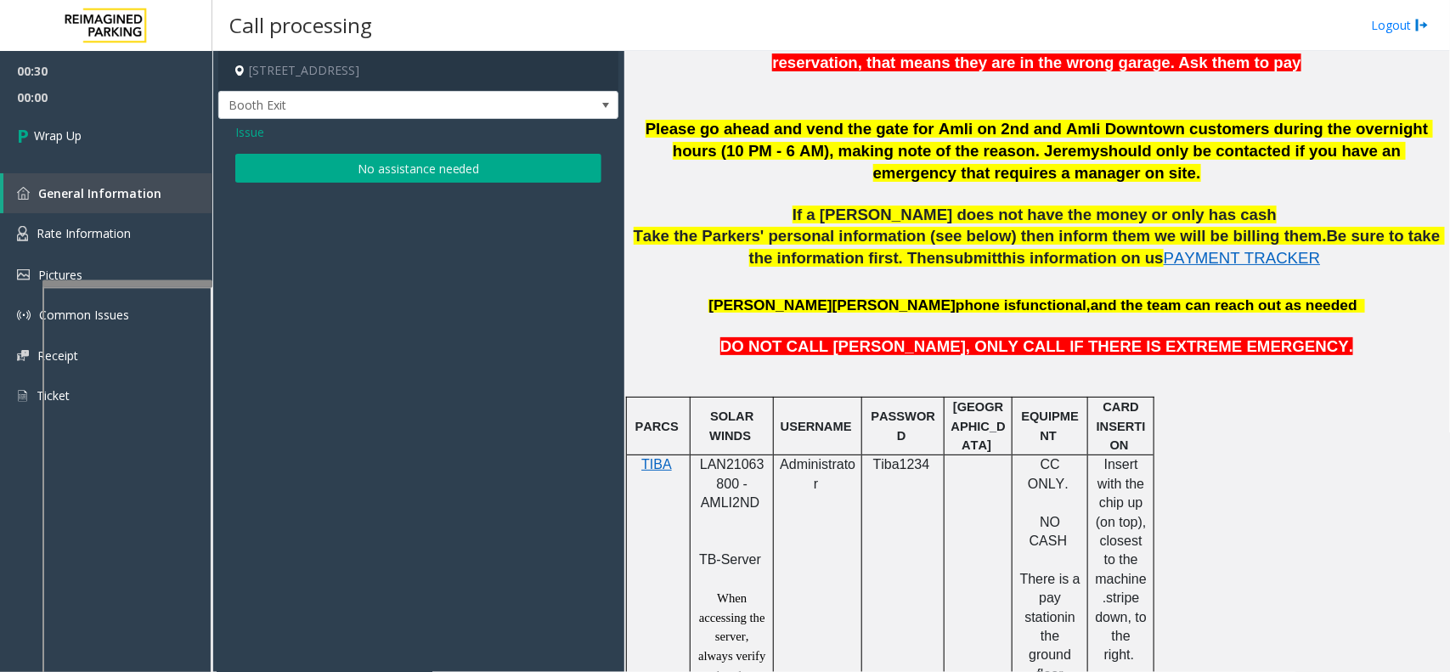
click at [319, 162] on button "No assistance needed" at bounding box center [418, 168] width 366 height 29
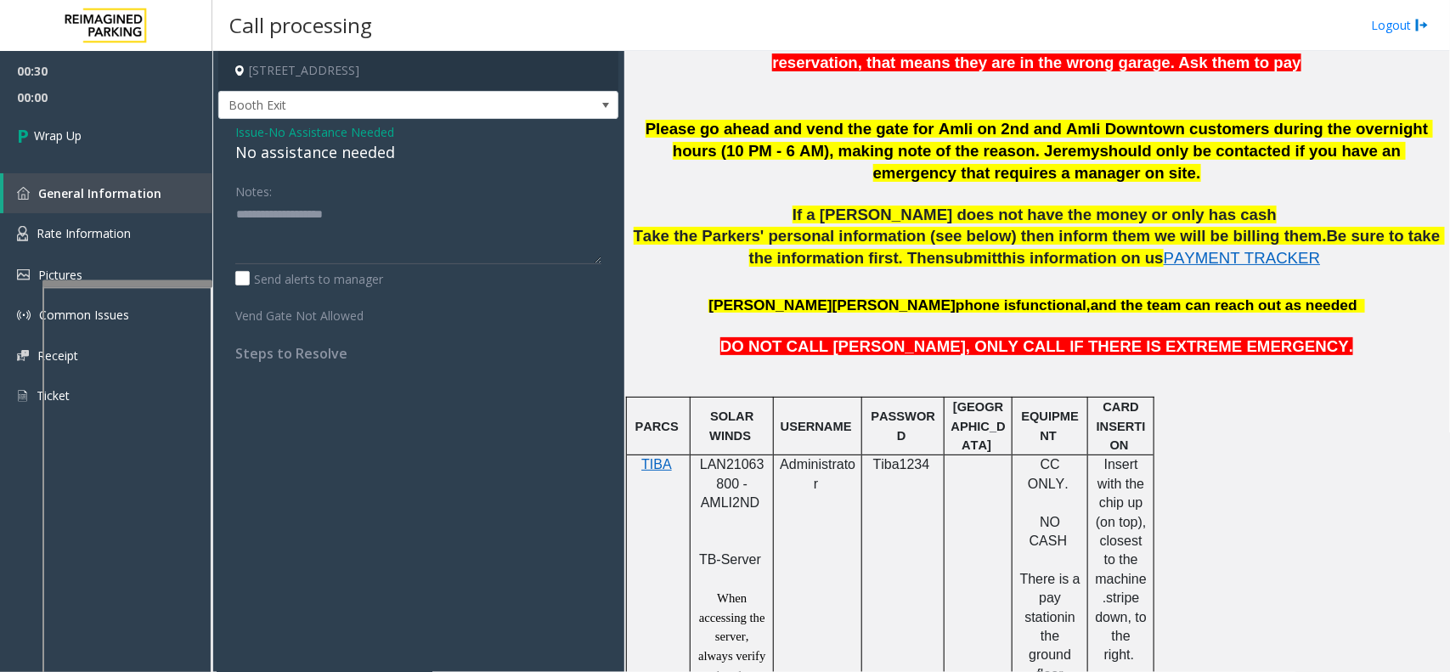
click at [298, 157] on div "No assistance needed" at bounding box center [418, 152] width 366 height 23
type textarea "**********"
click at [133, 116] on link "Wrap Up" at bounding box center [106, 135] width 212 height 50
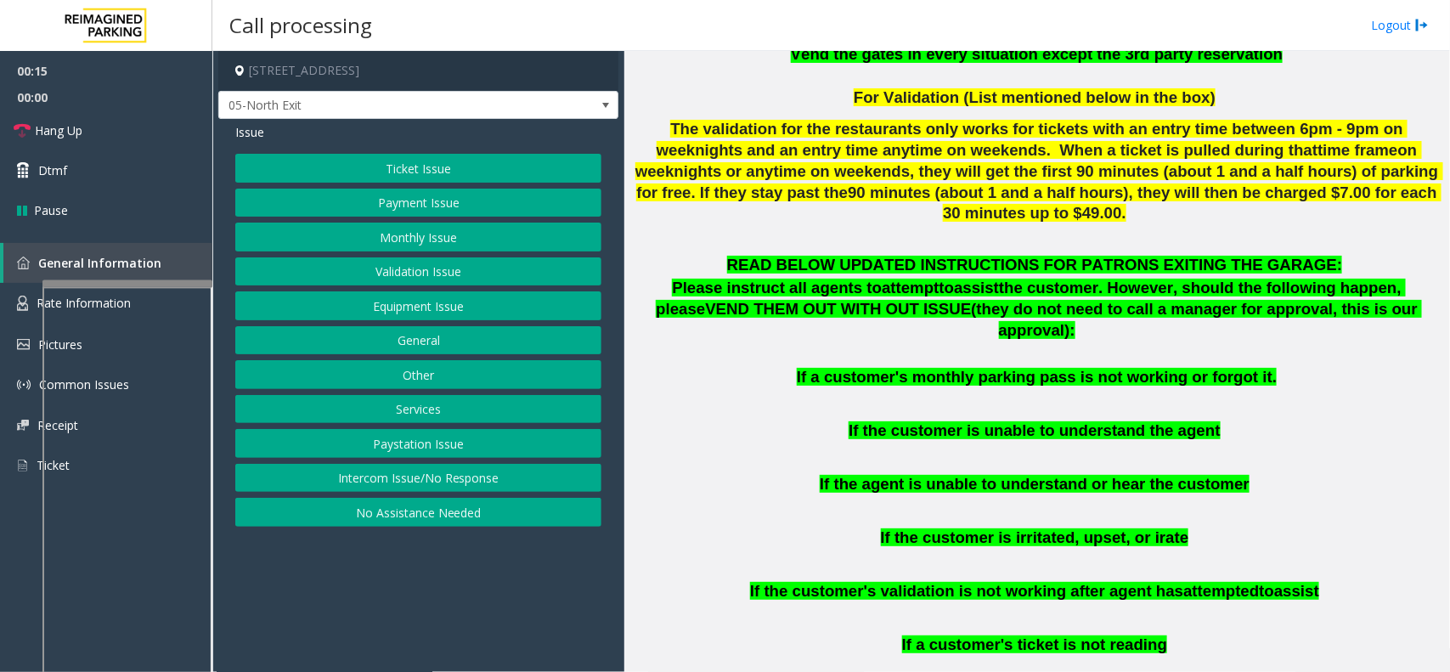
scroll to position [637, 0]
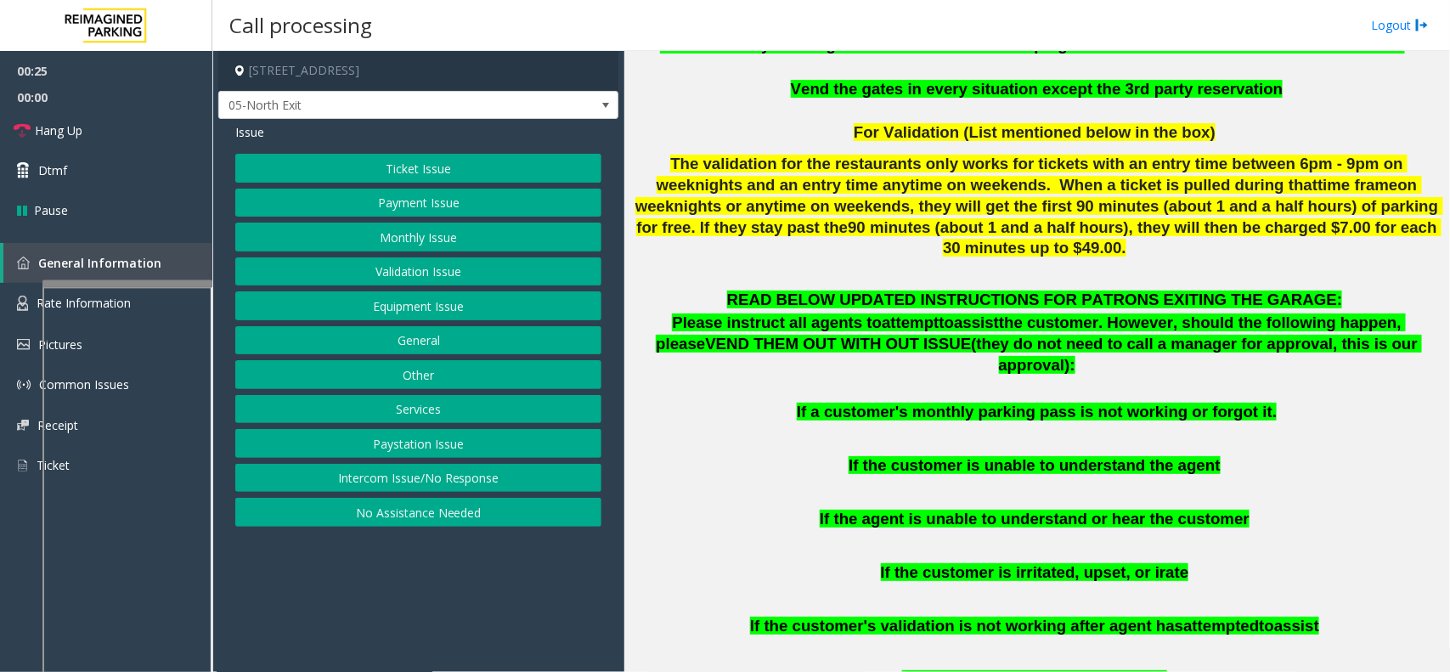
click at [409, 230] on button "Monthly Issue" at bounding box center [418, 237] width 366 height 29
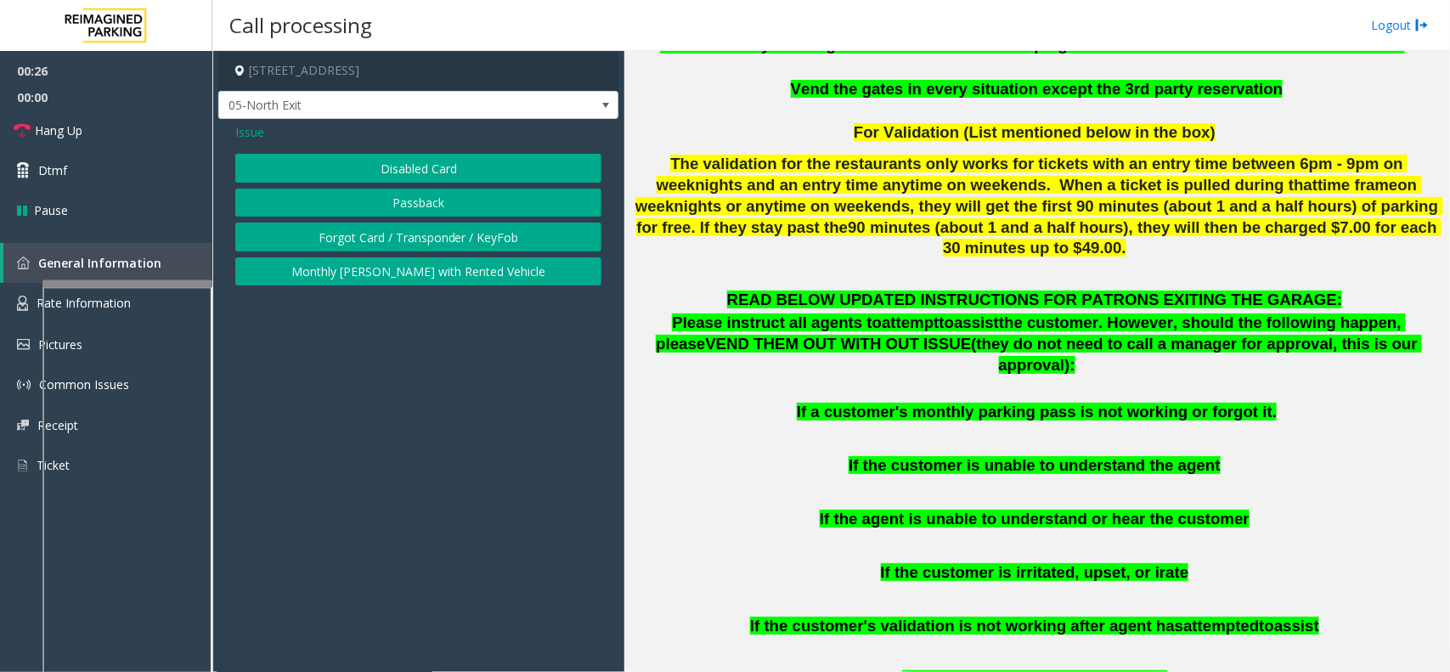
click at [405, 178] on button "Disabled Card" at bounding box center [418, 168] width 366 height 29
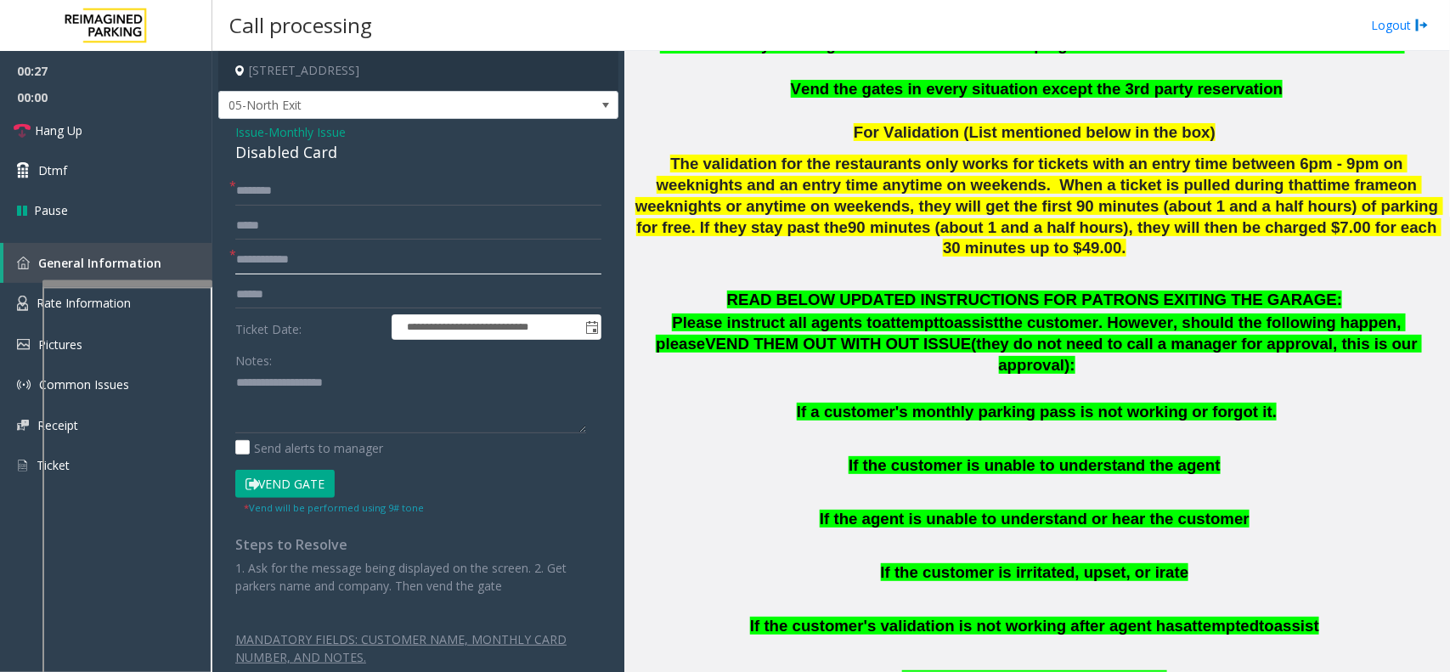
click at [281, 256] on input "text" at bounding box center [418, 260] width 366 height 29
click at [304, 263] on input "text" at bounding box center [418, 260] width 366 height 29
click at [294, 142] on div "Disabled Card" at bounding box center [418, 152] width 366 height 23
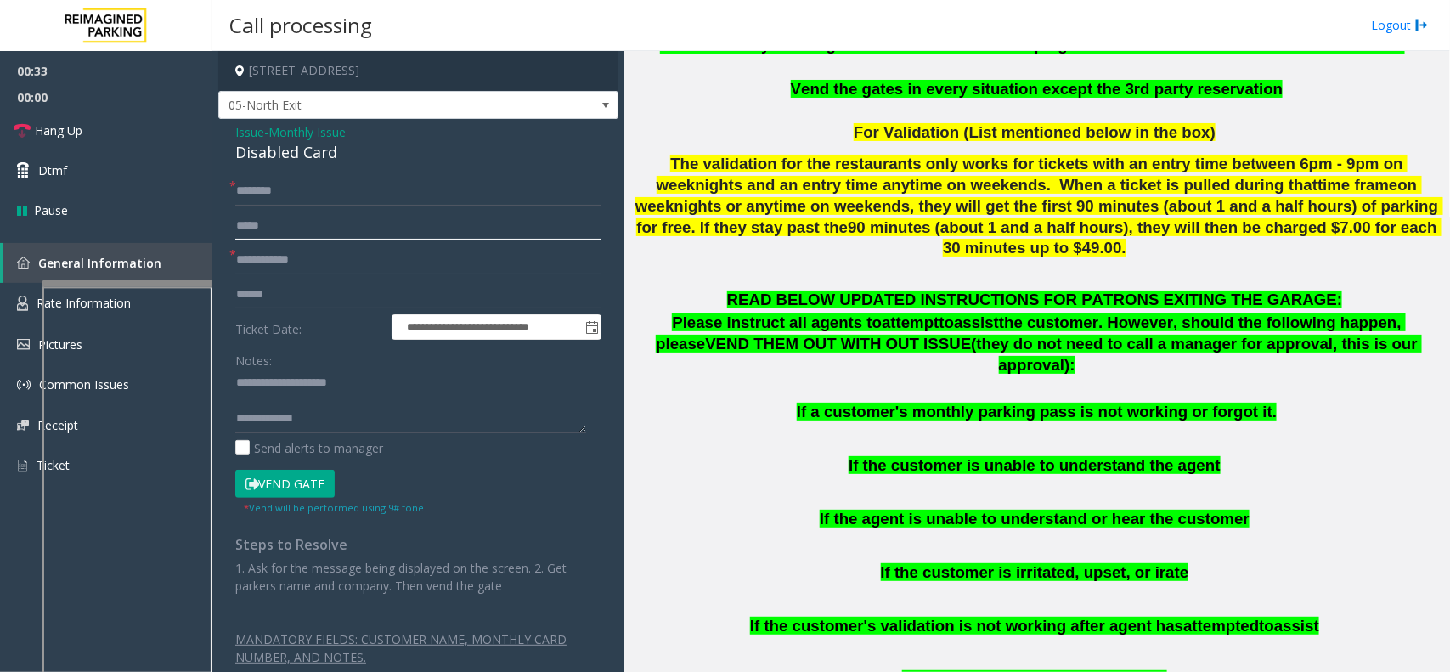
click at [290, 232] on input "text" at bounding box center [418, 226] width 366 height 29
click at [294, 253] on input "text" at bounding box center [418, 260] width 366 height 29
type textarea "**********"
click at [366, 268] on input "text" at bounding box center [418, 260] width 366 height 29
type input "*********"
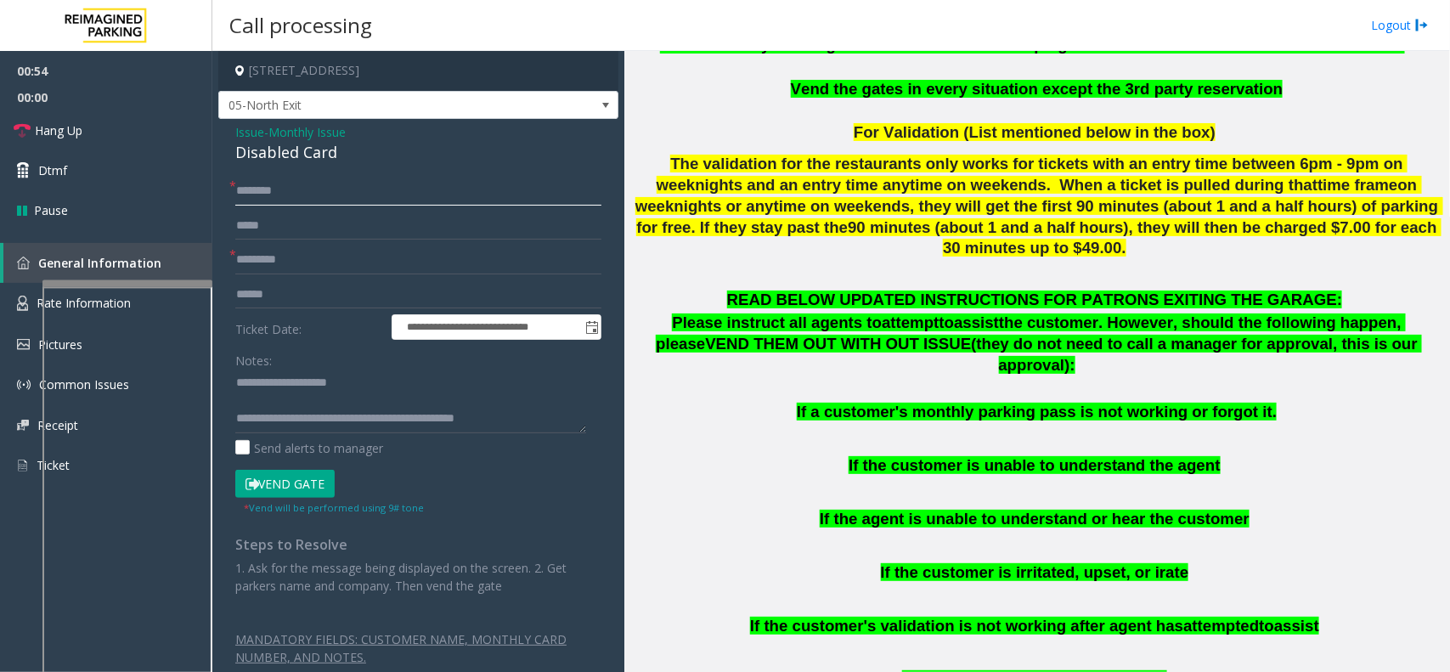
click at [429, 191] on input "text" at bounding box center [418, 191] width 366 height 29
click at [282, 189] on input "**********" at bounding box center [418, 191] width 366 height 29
click at [311, 191] on input "**********" at bounding box center [418, 191] width 366 height 29
click at [283, 192] on input "**********" at bounding box center [418, 191] width 366 height 29
click at [277, 193] on input "*********" at bounding box center [418, 191] width 366 height 29
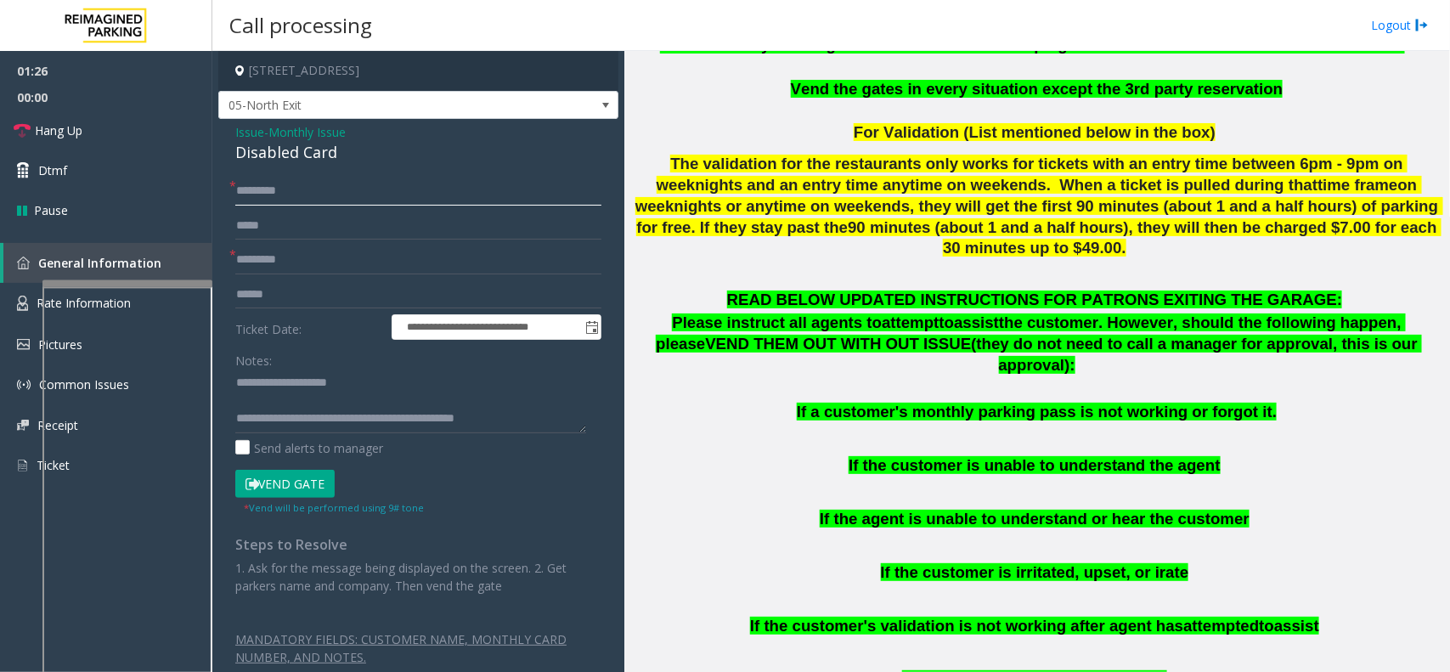
click at [285, 191] on input "*********" at bounding box center [418, 191] width 366 height 29
type input "*********"
click at [291, 472] on button "Vend Gate" at bounding box center [284, 484] width 99 height 29
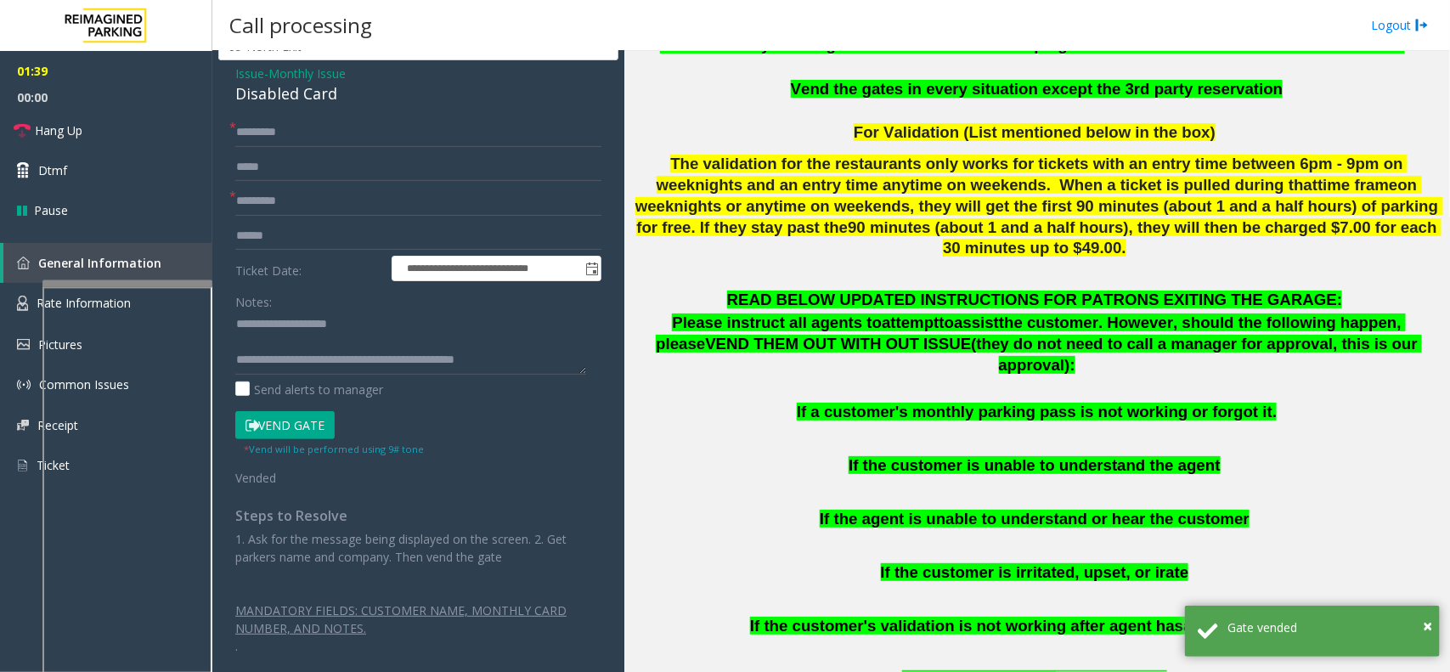
scroll to position [0, 0]
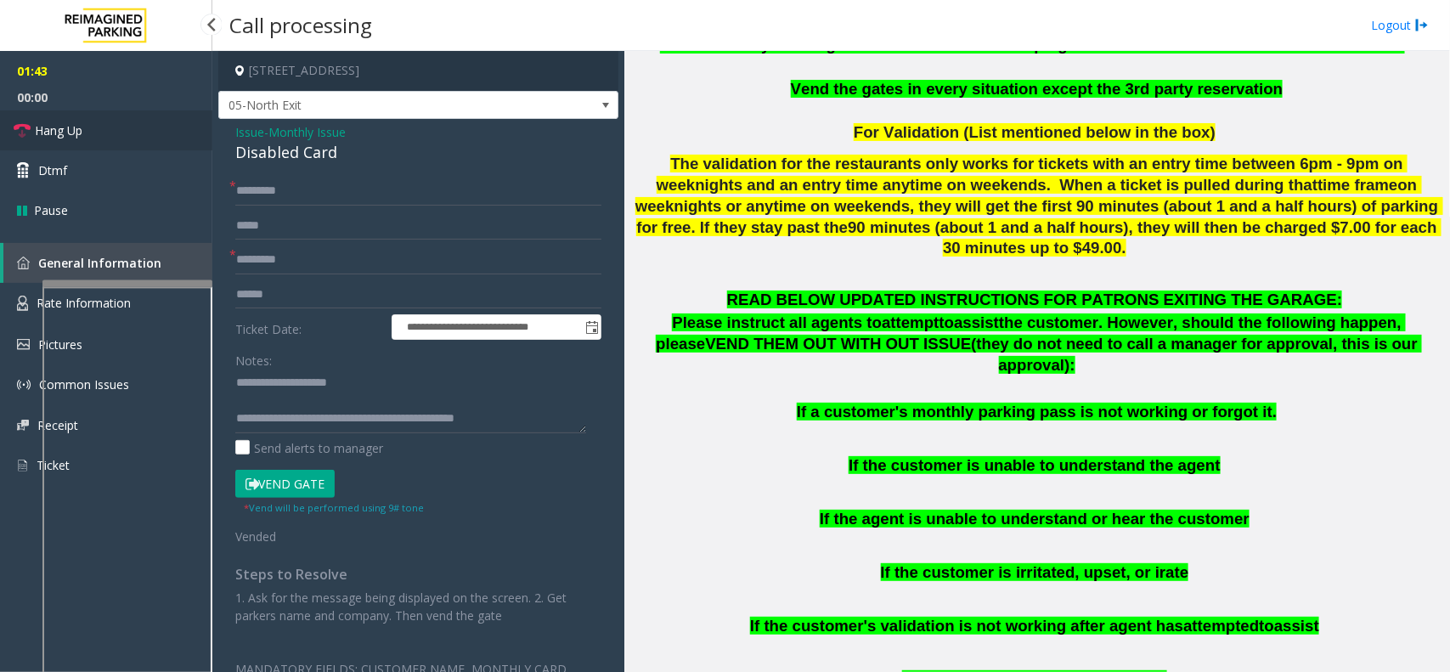
click at [90, 147] on link "Hang Up" at bounding box center [106, 130] width 212 height 40
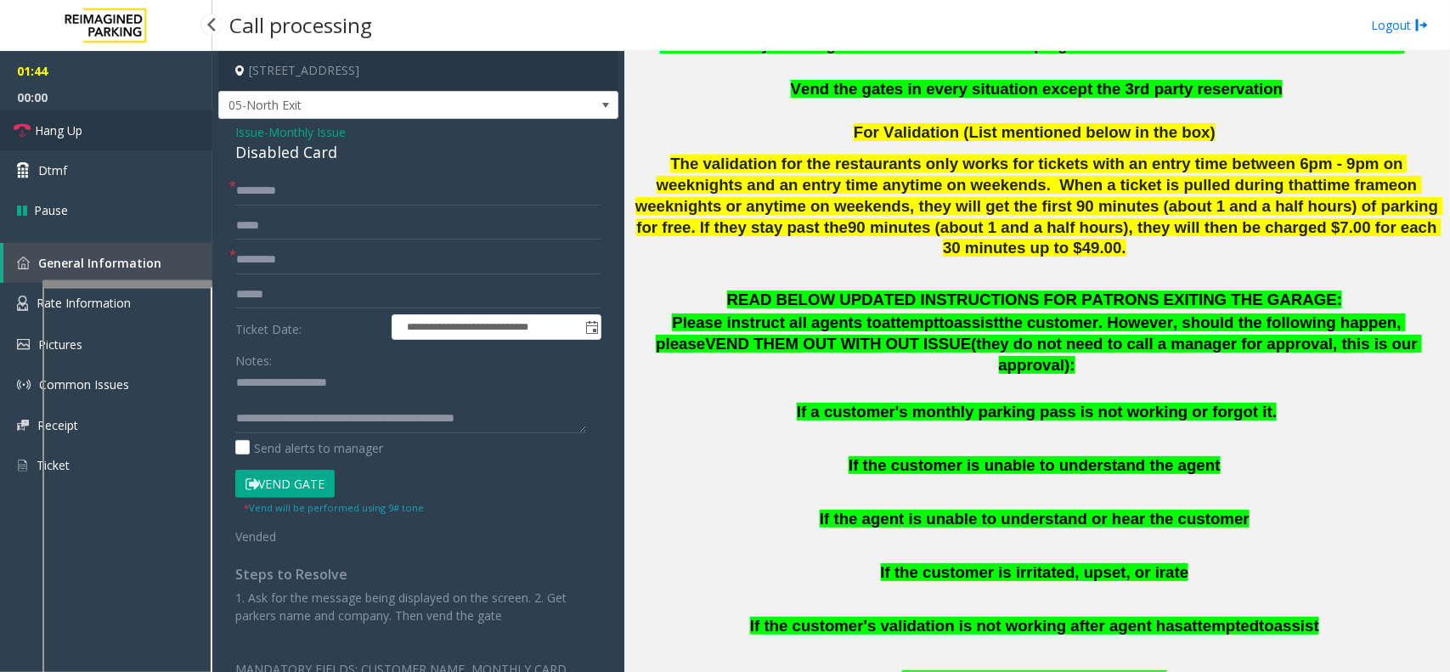
click at [90, 147] on link "Hang Up" at bounding box center [106, 130] width 212 height 40
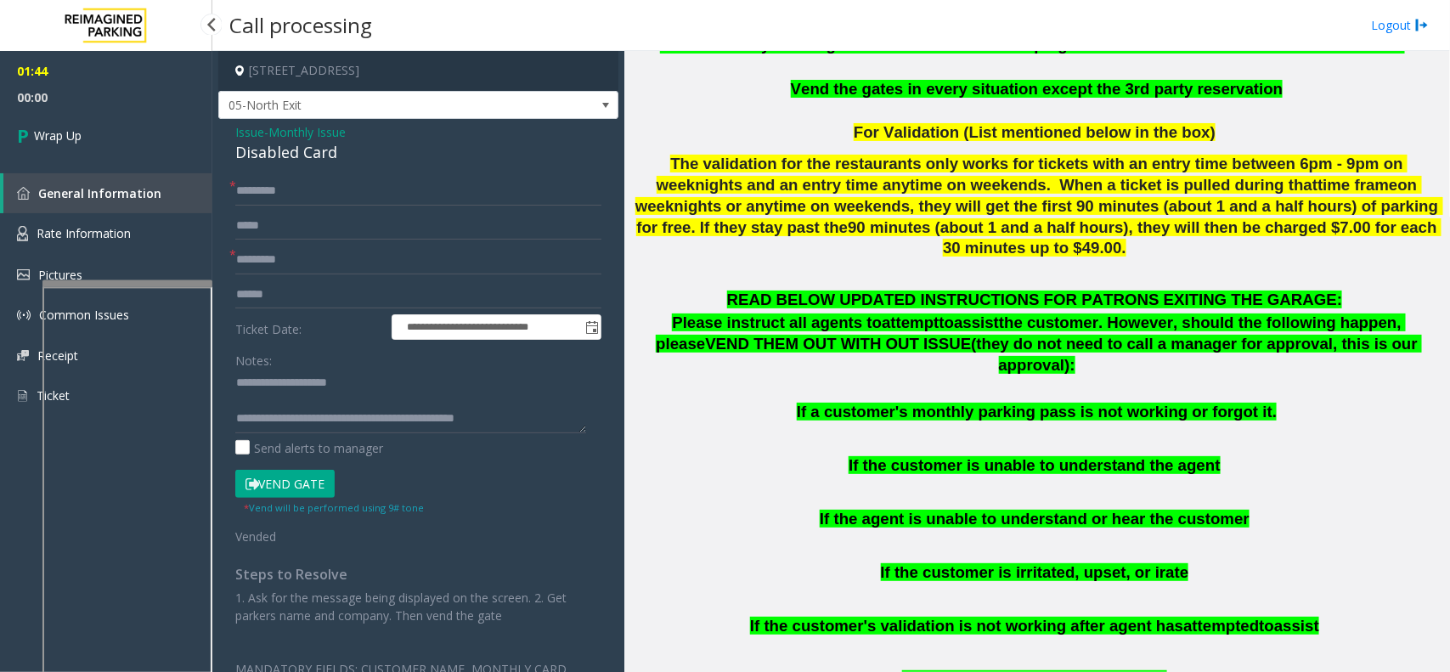
click at [90, 147] on link "Wrap Up" at bounding box center [106, 135] width 212 height 50
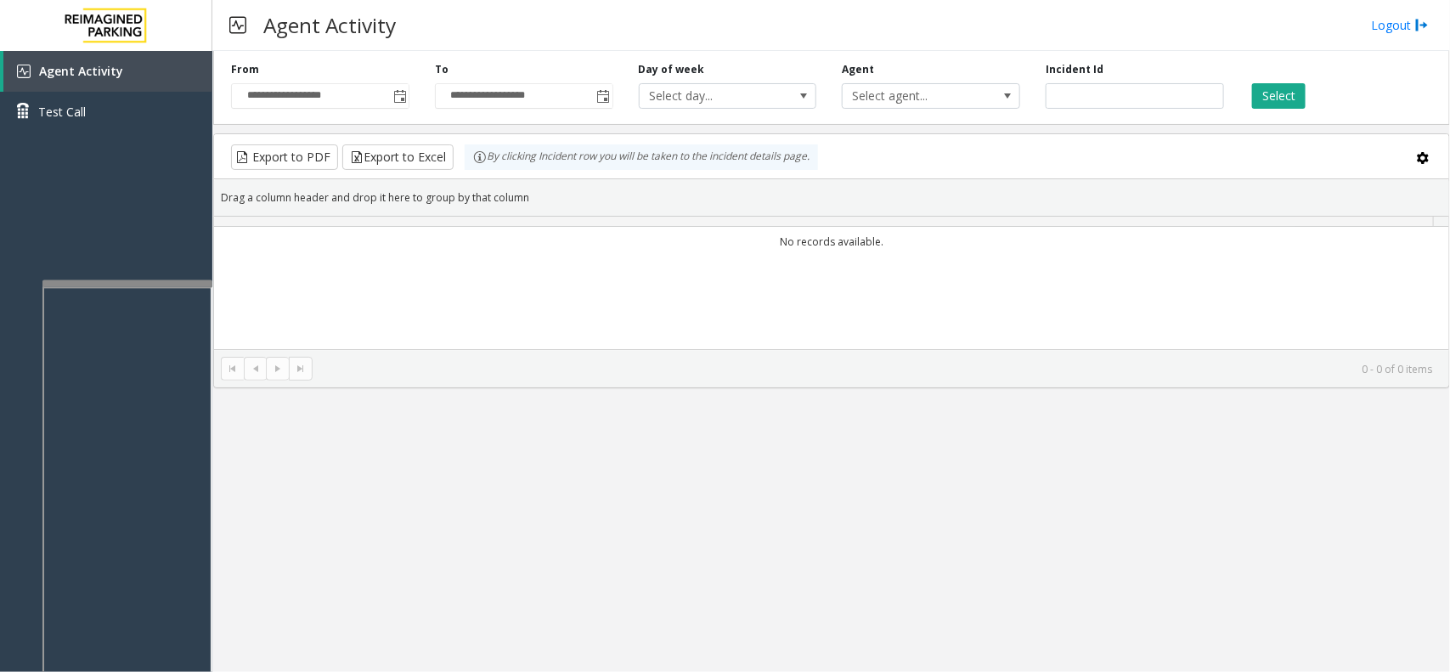
click at [409, 300] on div "No records available." at bounding box center [831, 333] width 1235 height 212
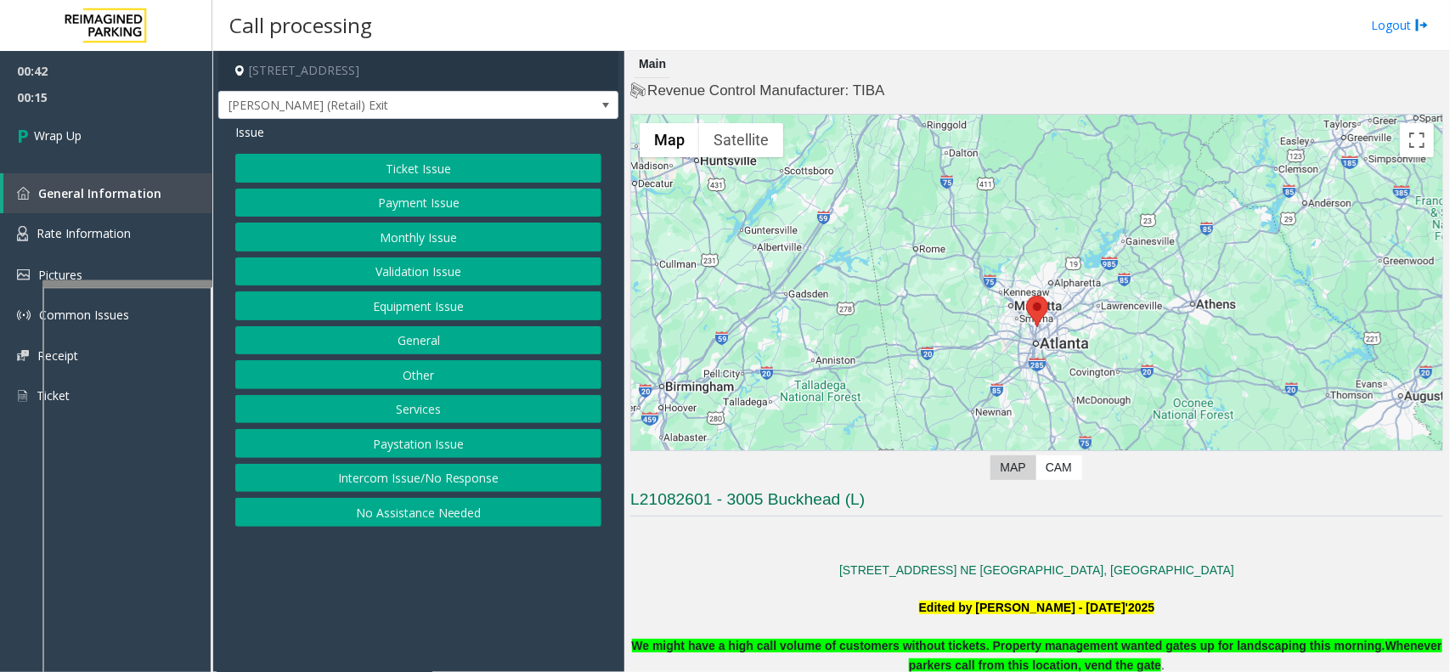
click at [434, 314] on button "Equipment Issue" at bounding box center [418, 305] width 366 height 29
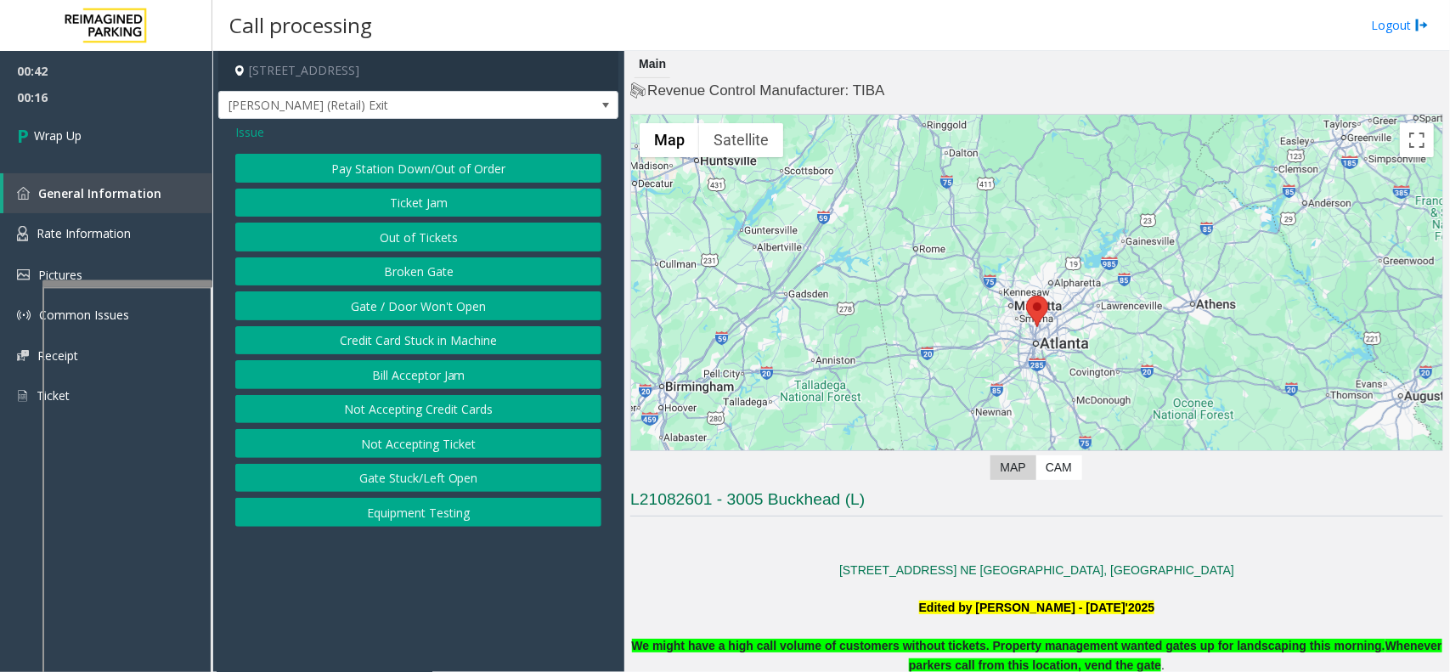
click at [240, 130] on span "Issue" at bounding box center [249, 132] width 29 height 18
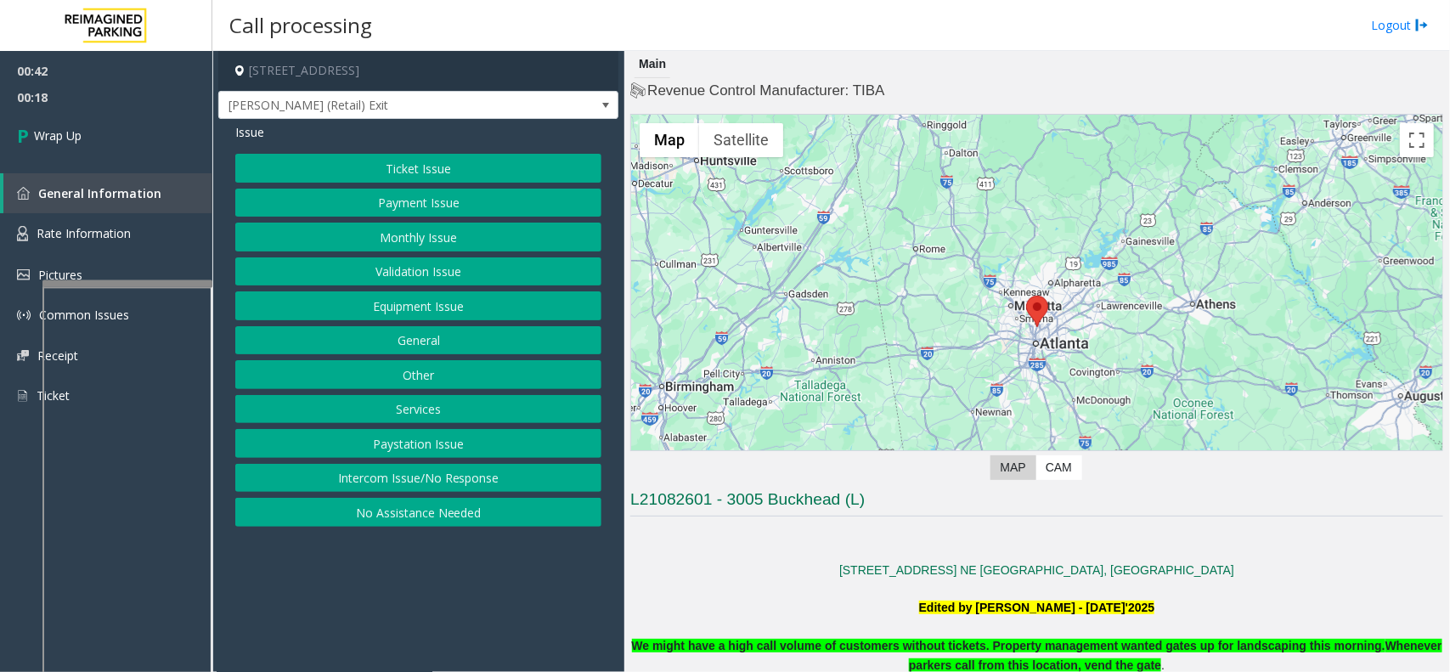
click at [432, 317] on button "Equipment Issue" at bounding box center [418, 305] width 366 height 29
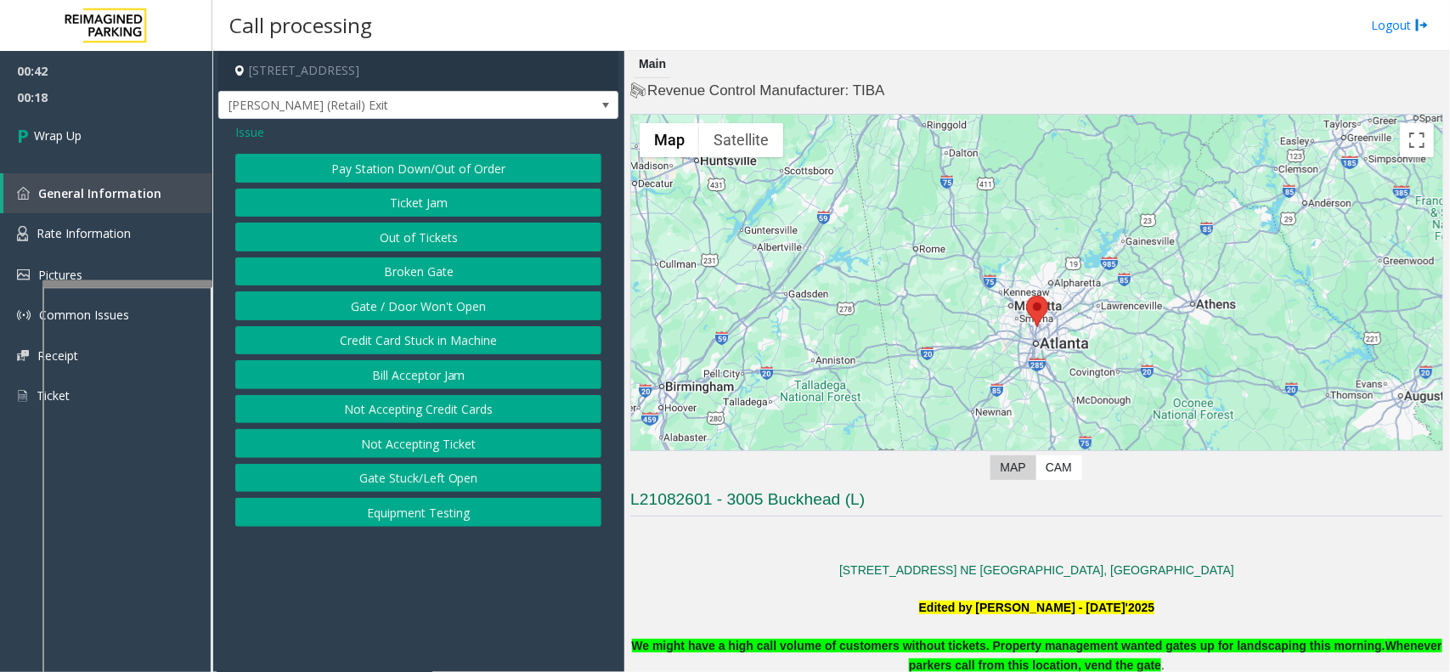
click at [422, 312] on button "Gate / Door Won't Open" at bounding box center [418, 305] width 366 height 29
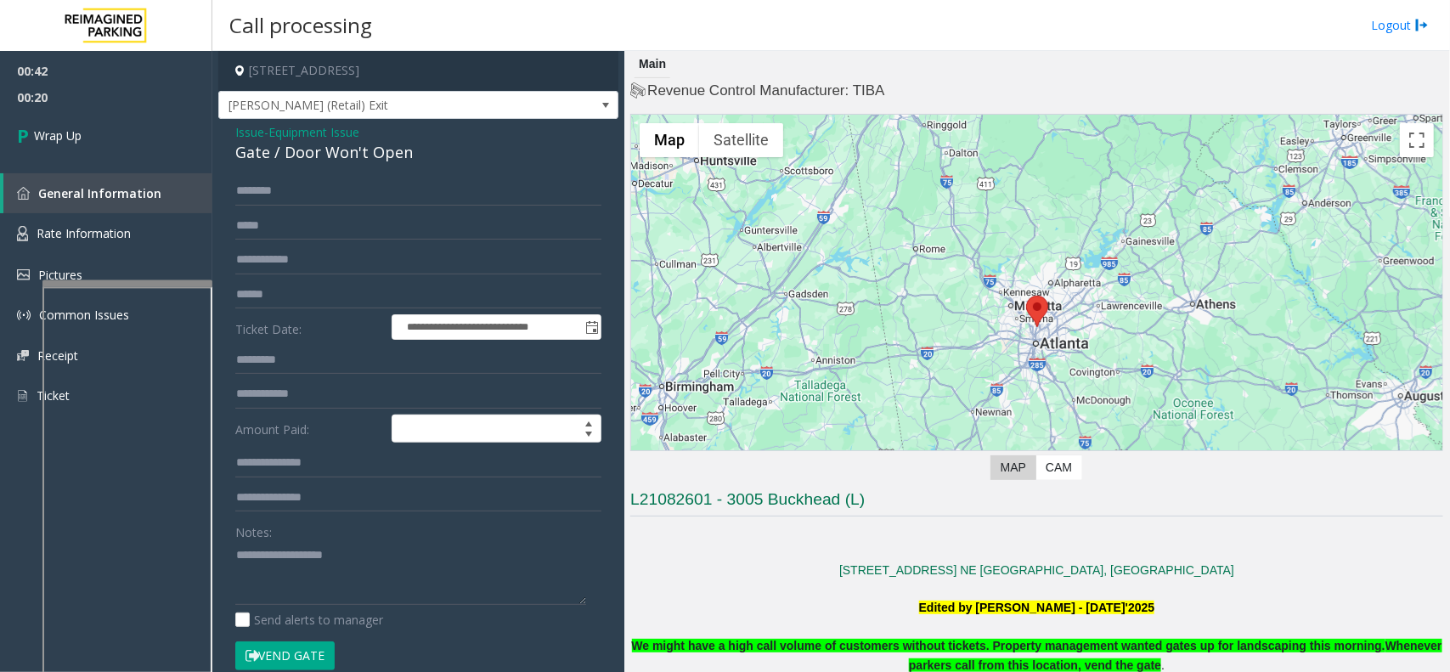
click at [307, 126] on span "Equipment Issue" at bounding box center [313, 132] width 91 height 18
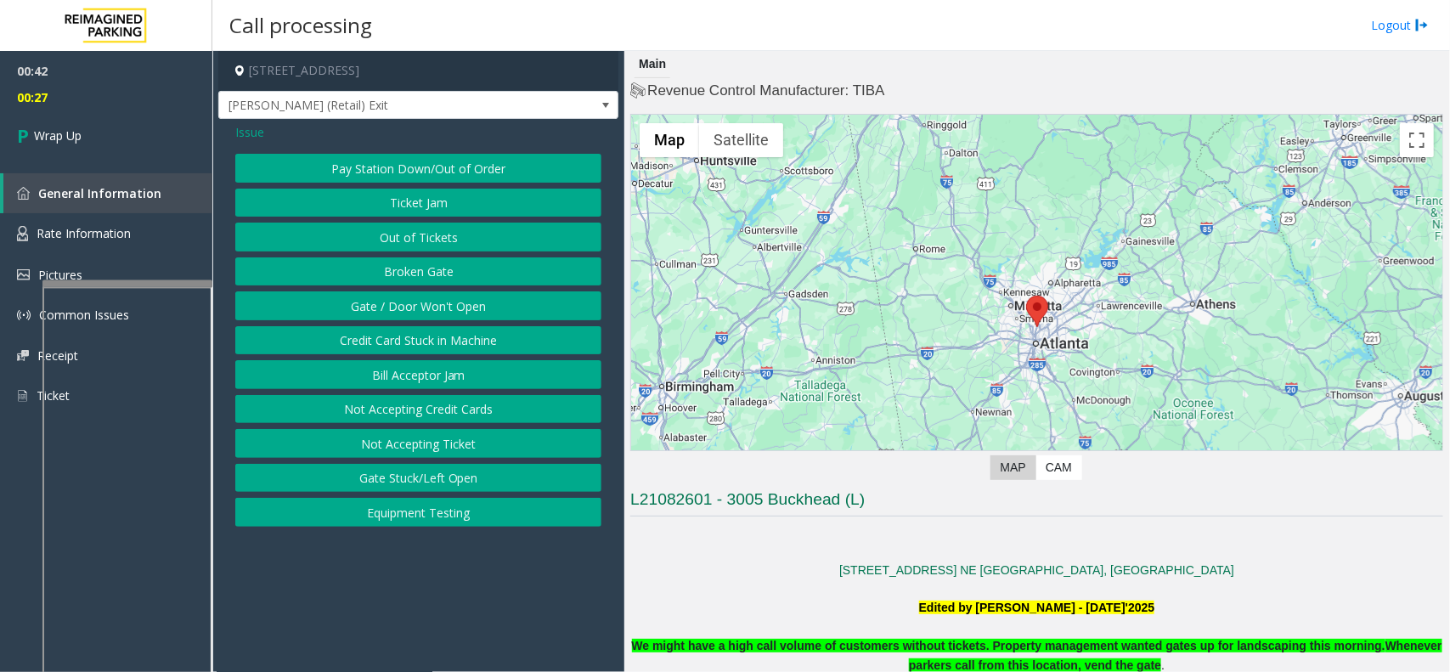
click at [251, 136] on span "Issue" at bounding box center [249, 132] width 29 height 18
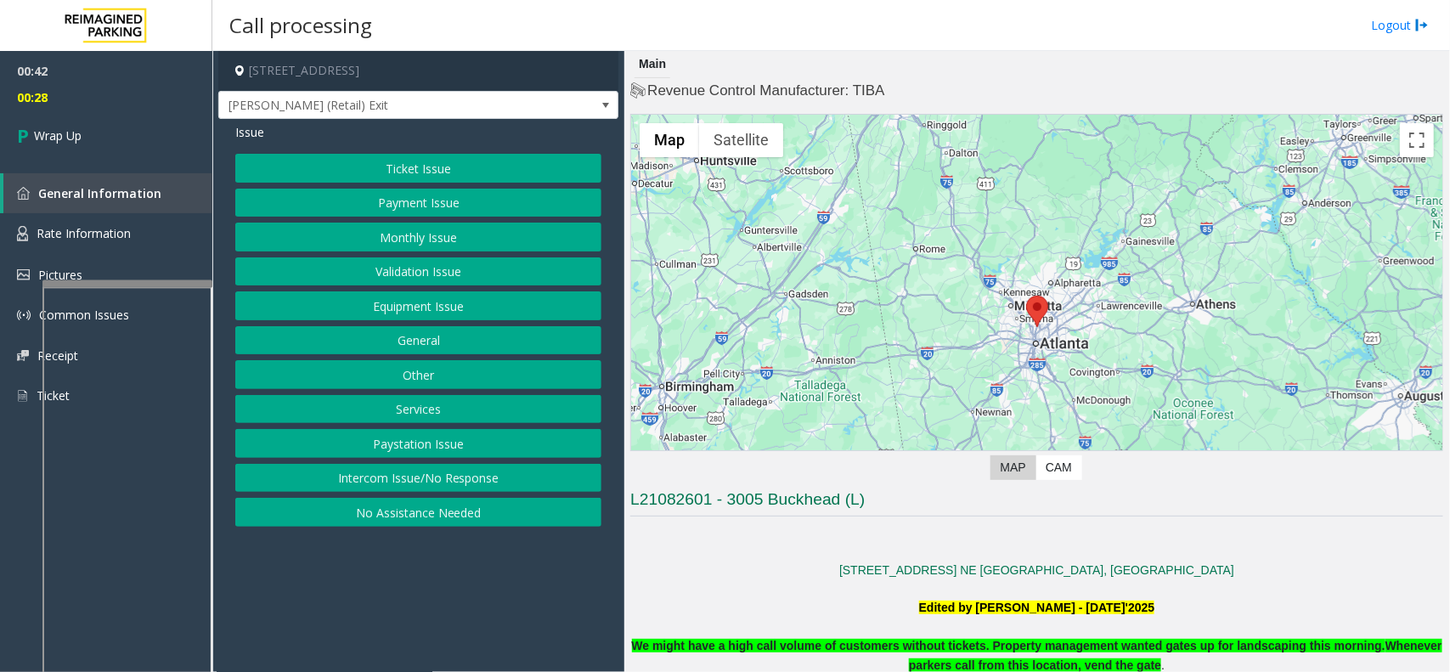
click at [408, 481] on button "Intercom Issue/No Response" at bounding box center [418, 478] width 366 height 29
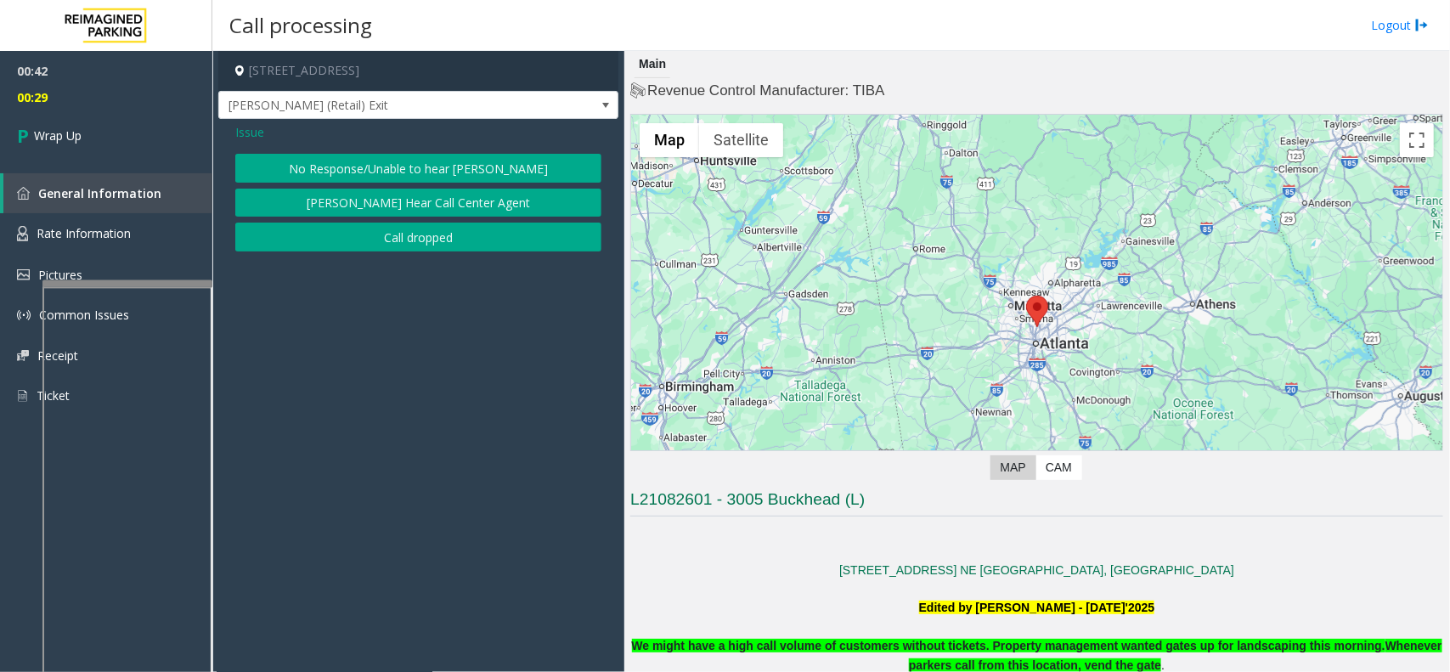
click at [355, 138] on div "Issue" at bounding box center [418, 132] width 366 height 18
click at [354, 149] on div "Issue No Response/Unable to hear [PERSON_NAME] Cannot Hear Call Center Agent Ca…" at bounding box center [418, 189] width 400 height 141
click at [344, 170] on button "No Response/Unable to hear [PERSON_NAME]" at bounding box center [418, 168] width 366 height 29
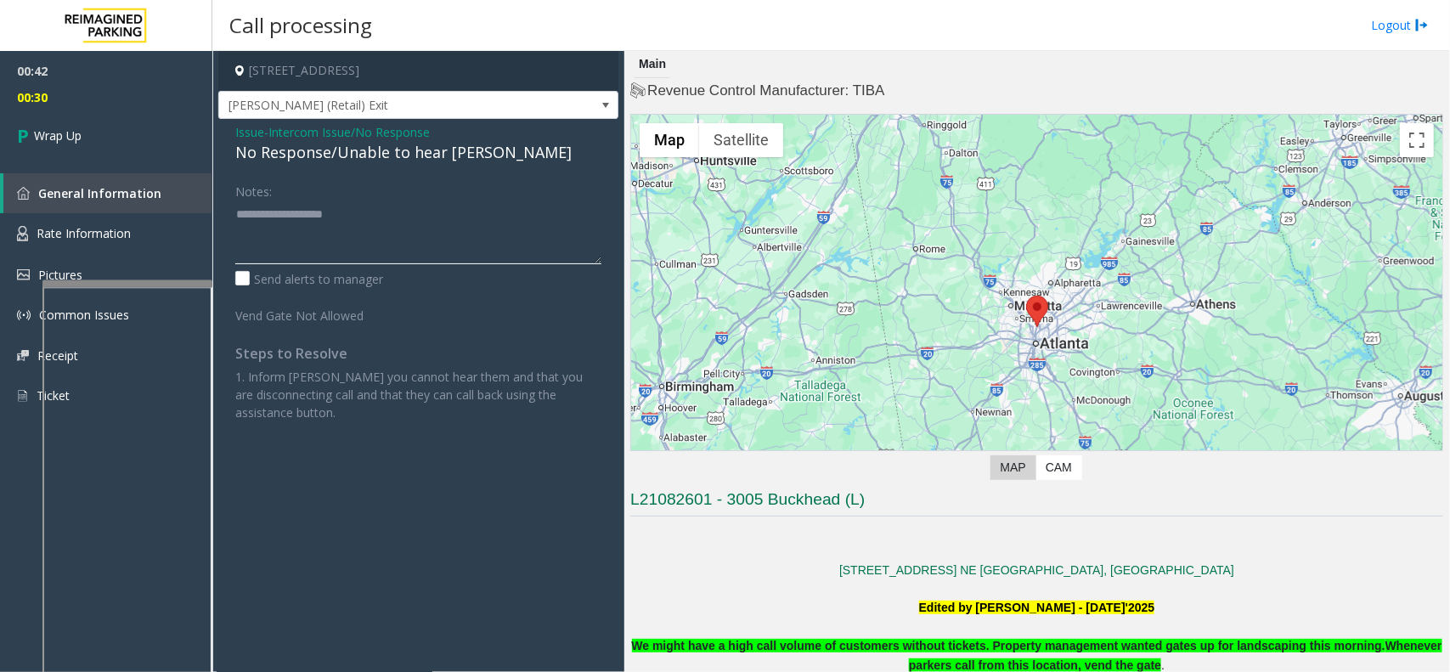
click at [308, 240] on textarea at bounding box center [418, 232] width 366 height 64
click at [336, 136] on span "Intercom Issue/No Response" at bounding box center [348, 132] width 161 height 18
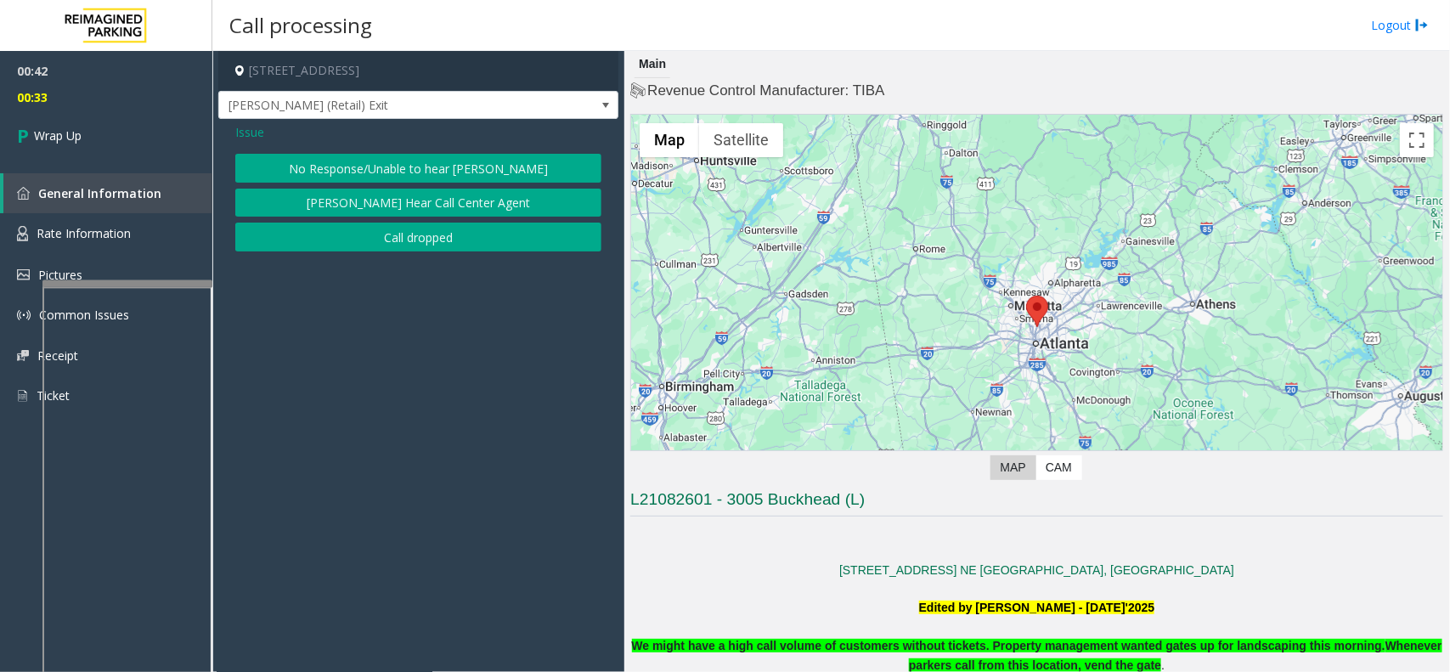
click at [239, 129] on span "Issue" at bounding box center [249, 132] width 29 height 18
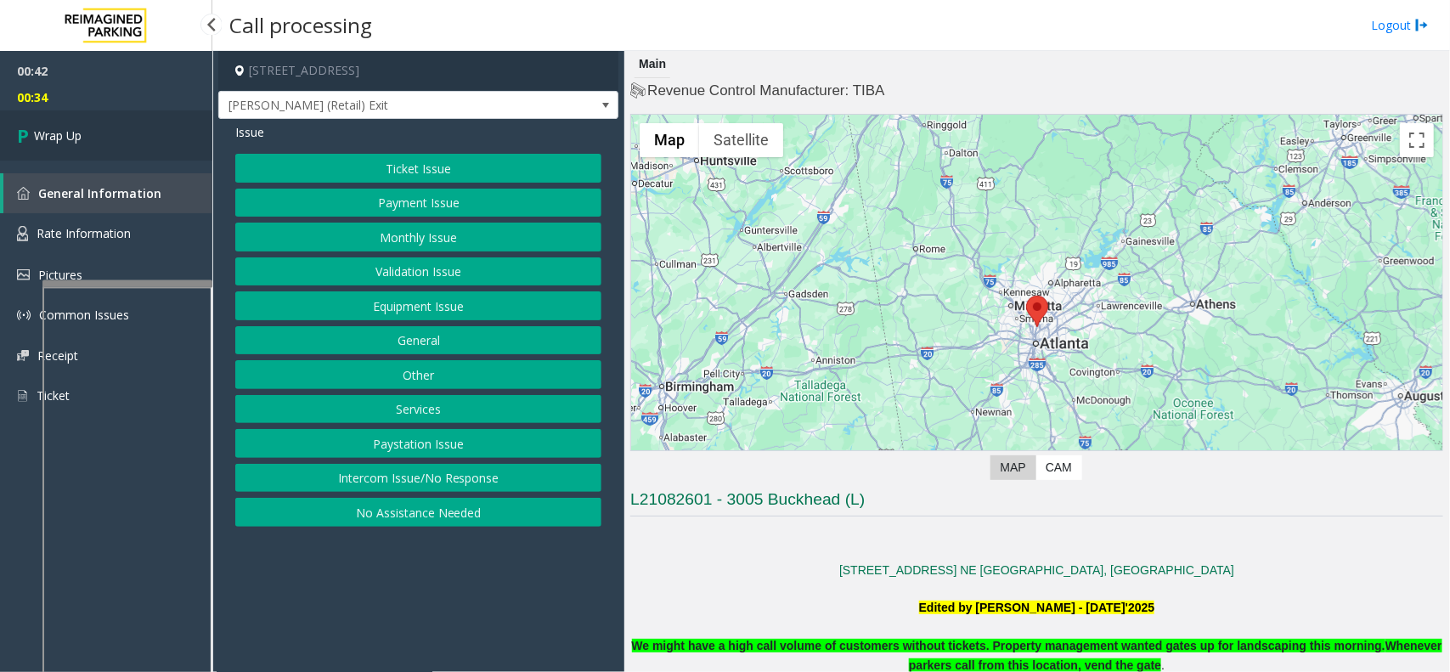
click at [140, 124] on link "Wrap Up" at bounding box center [106, 135] width 212 height 50
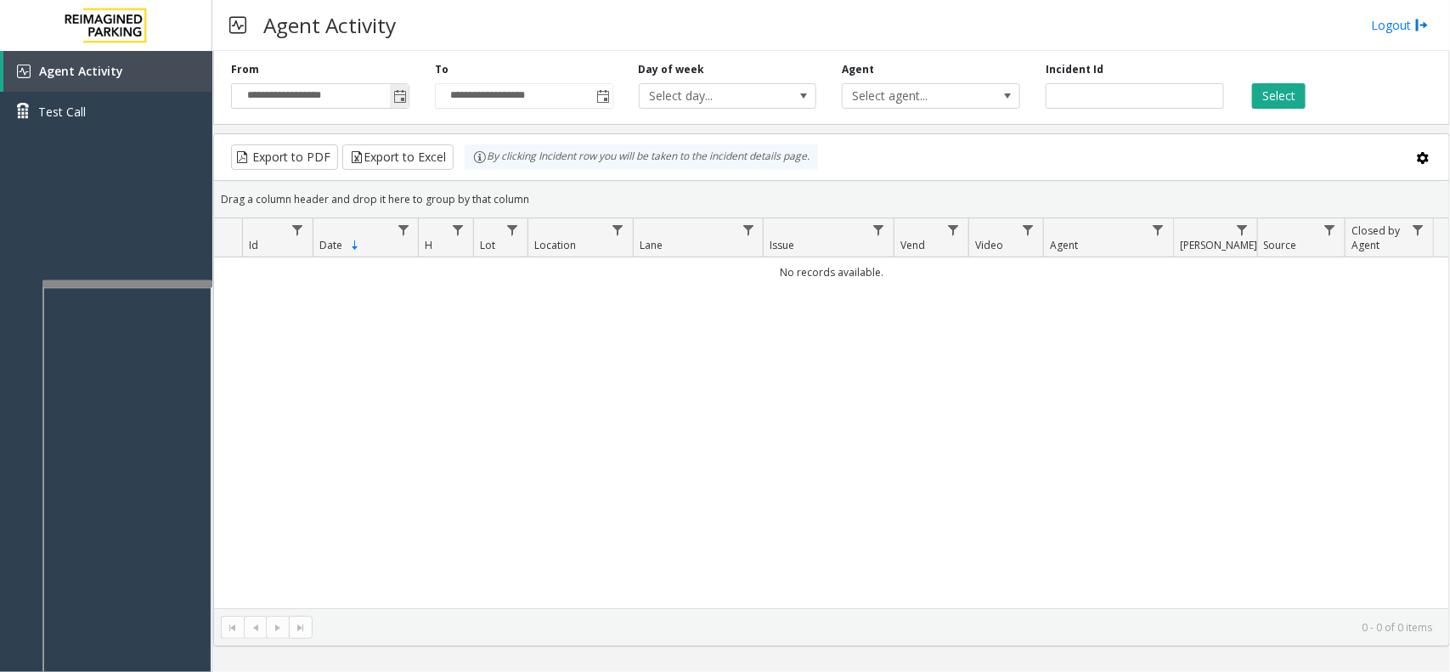
click at [395, 102] on span "Toggle popup" at bounding box center [400, 97] width 14 height 14
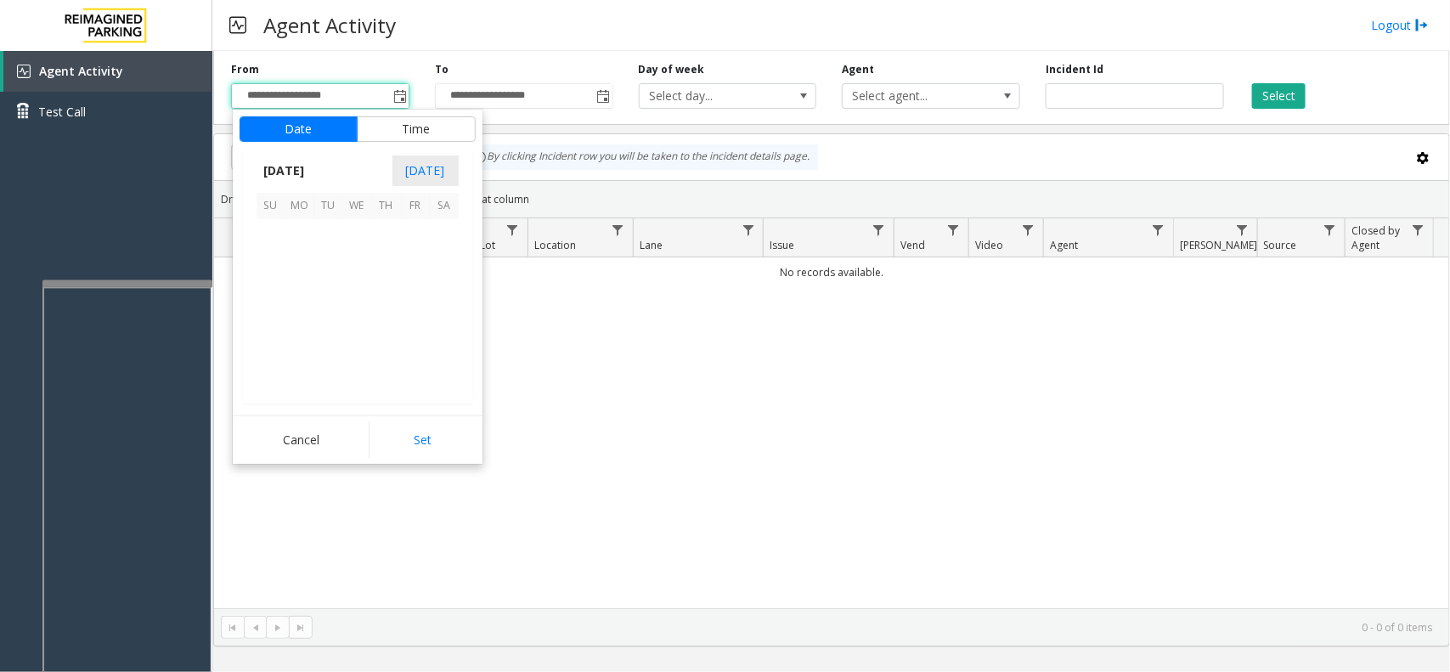
scroll to position [304560, 0]
click at [391, 285] on span "14" at bounding box center [386, 292] width 29 height 29
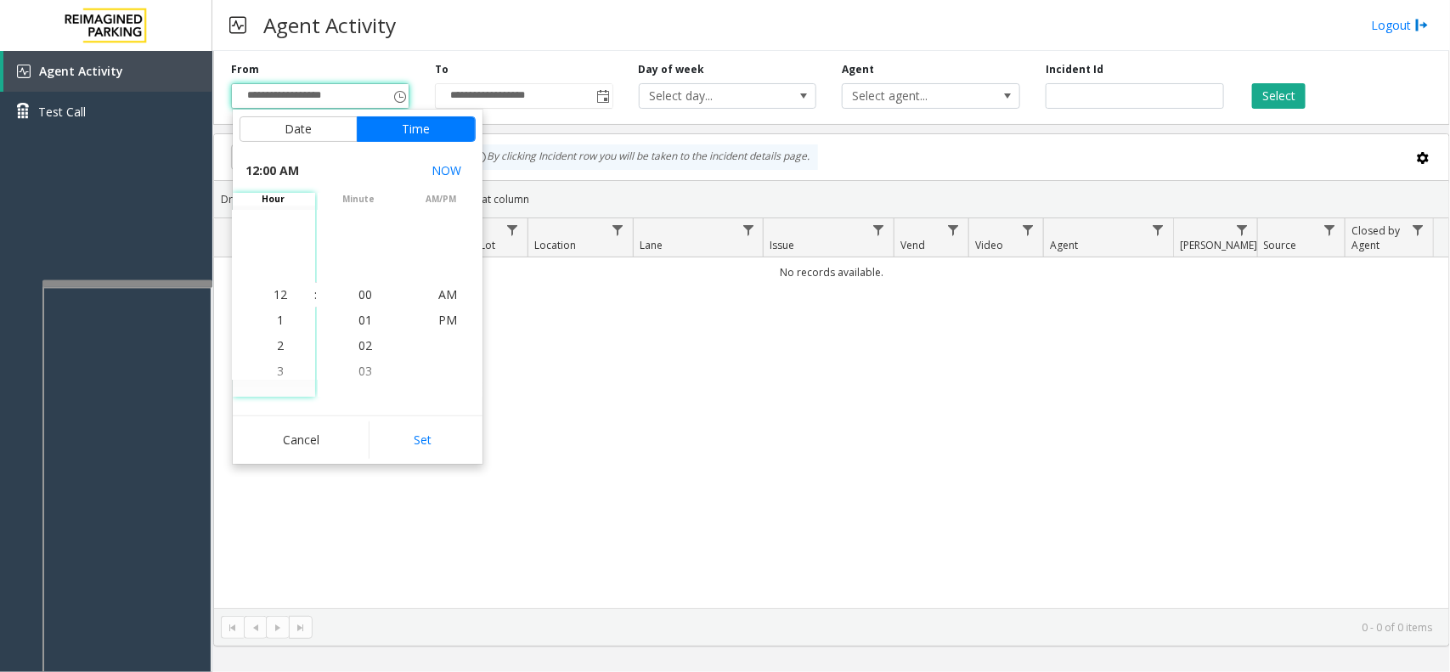
click at [423, 432] on button "Set" at bounding box center [422, 439] width 107 height 37
type input "**********"
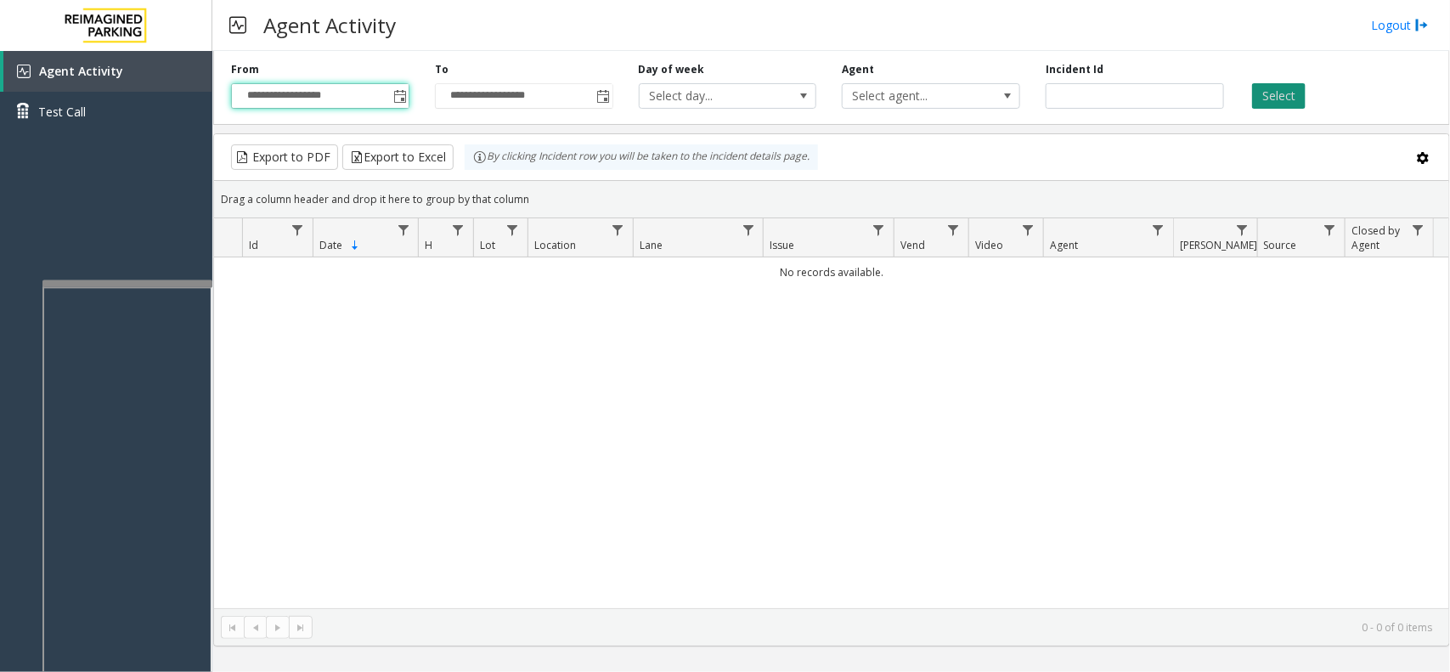
click at [1277, 106] on button "Select" at bounding box center [1279, 95] width 54 height 25
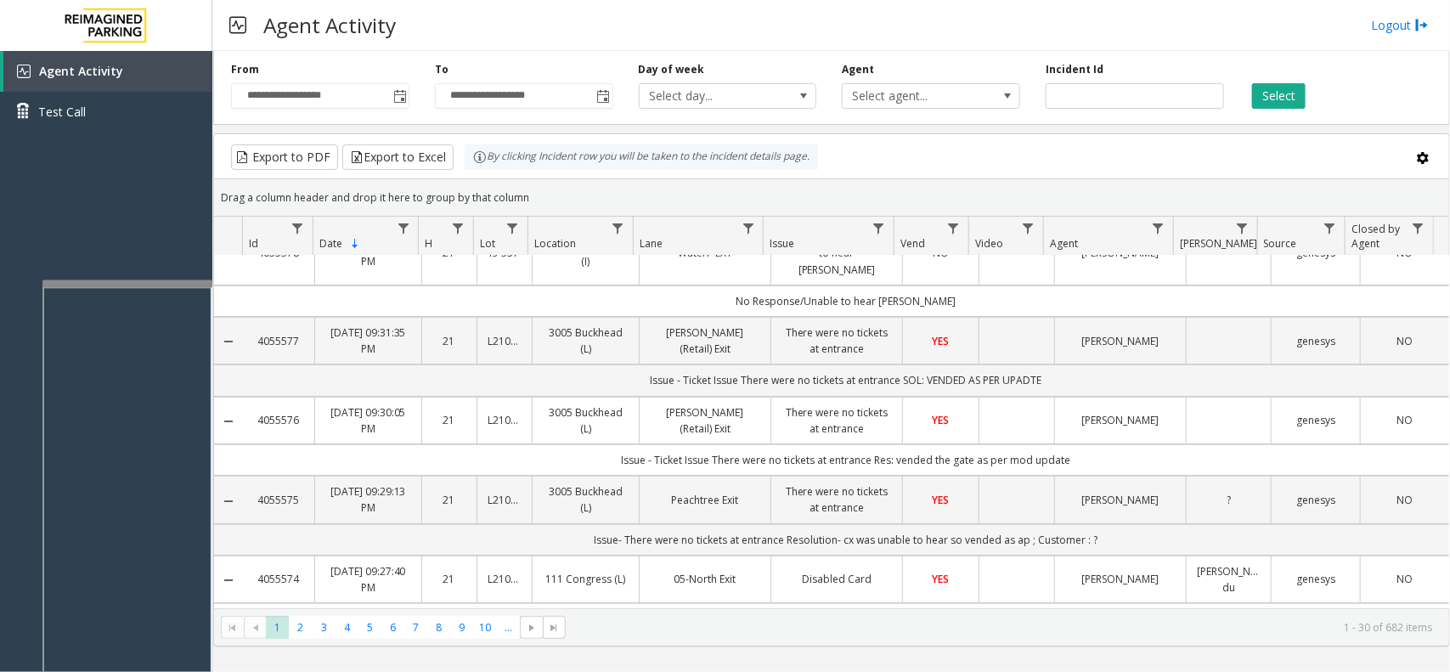
scroll to position [0, 0]
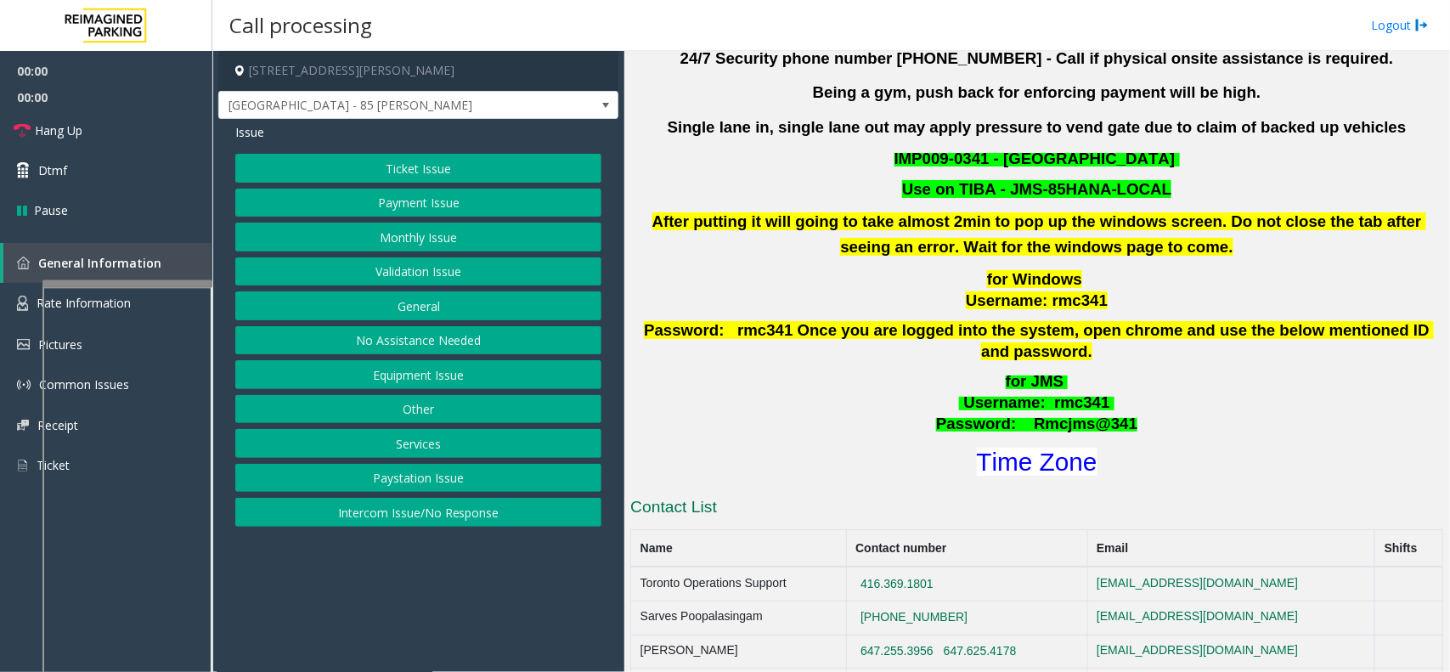
scroll to position [637, 0]
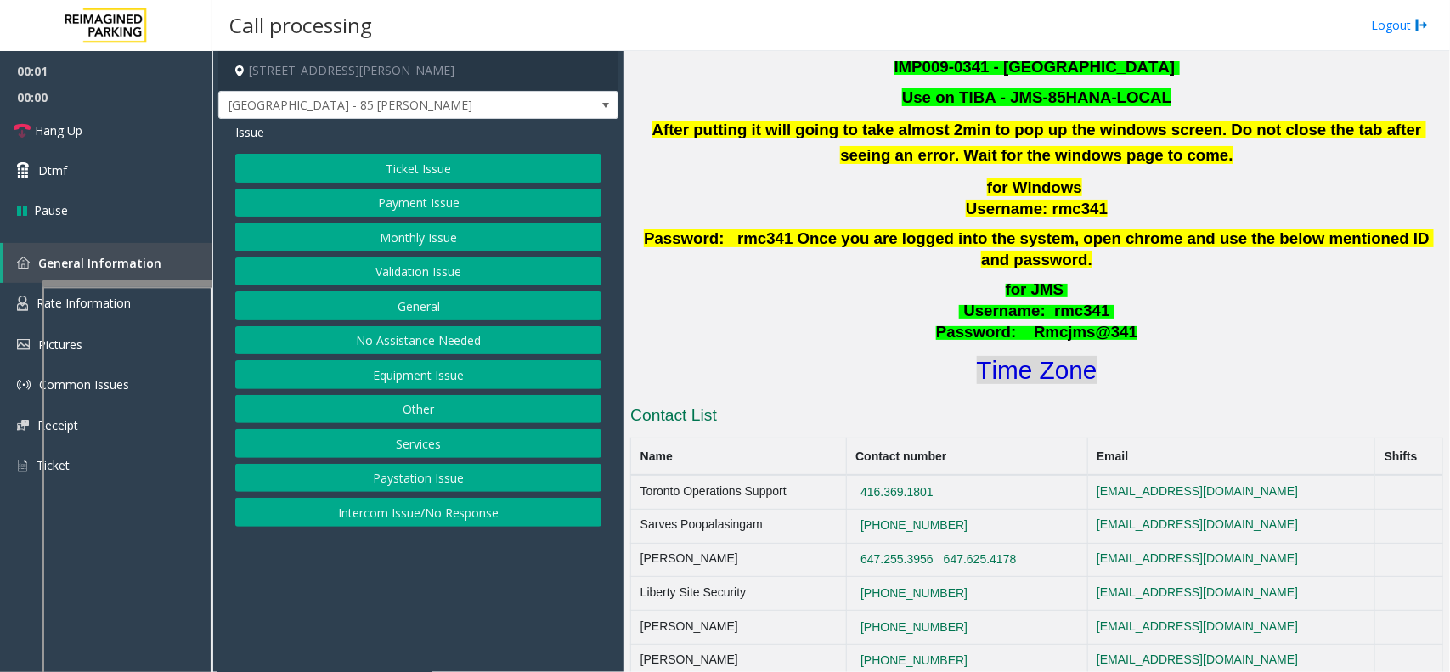
click at [1069, 356] on font "Time Zone" at bounding box center [1037, 370] width 121 height 28
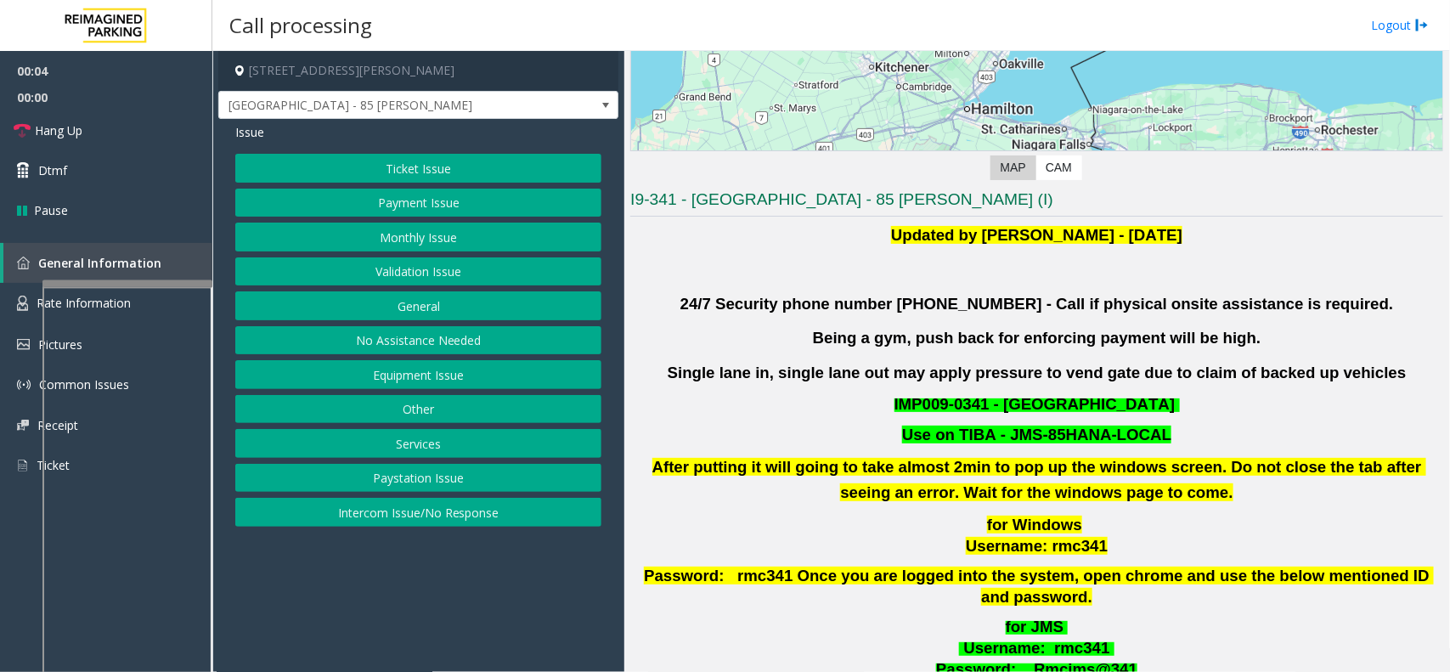
scroll to position [319, 0]
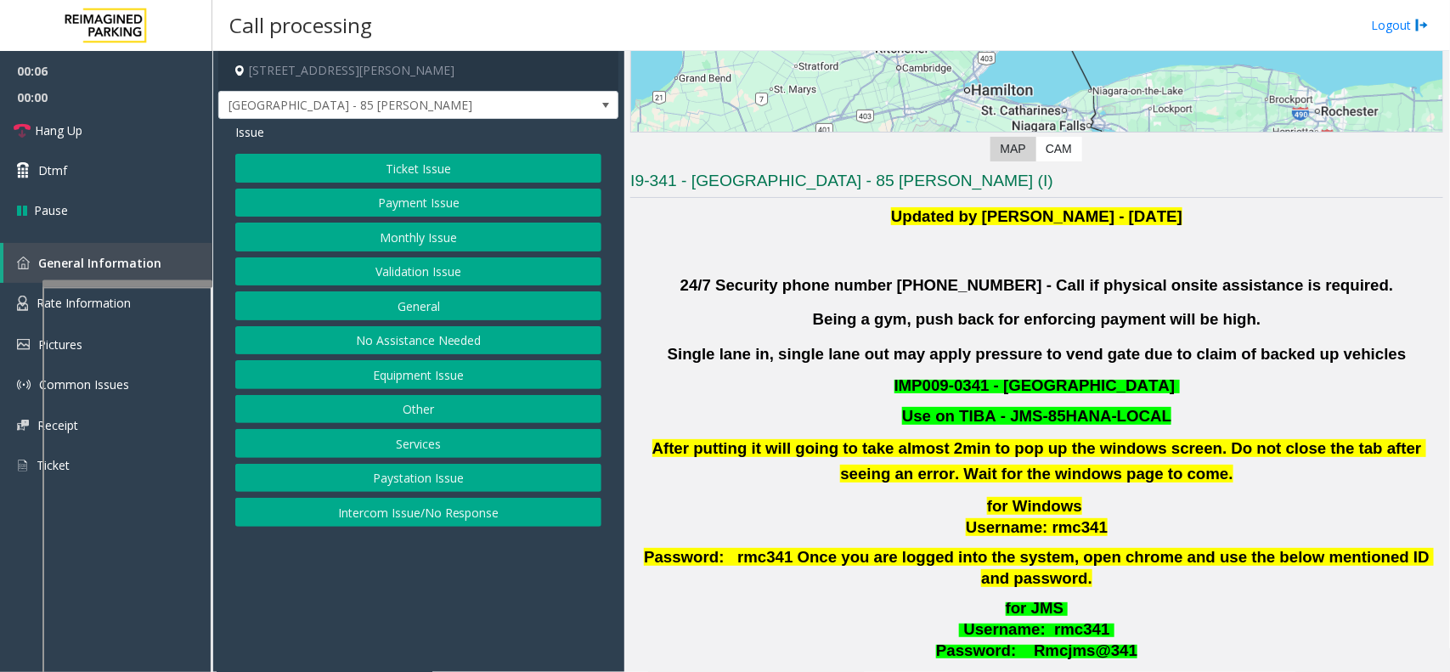
click at [426, 285] on button "Validation Issue" at bounding box center [418, 271] width 366 height 29
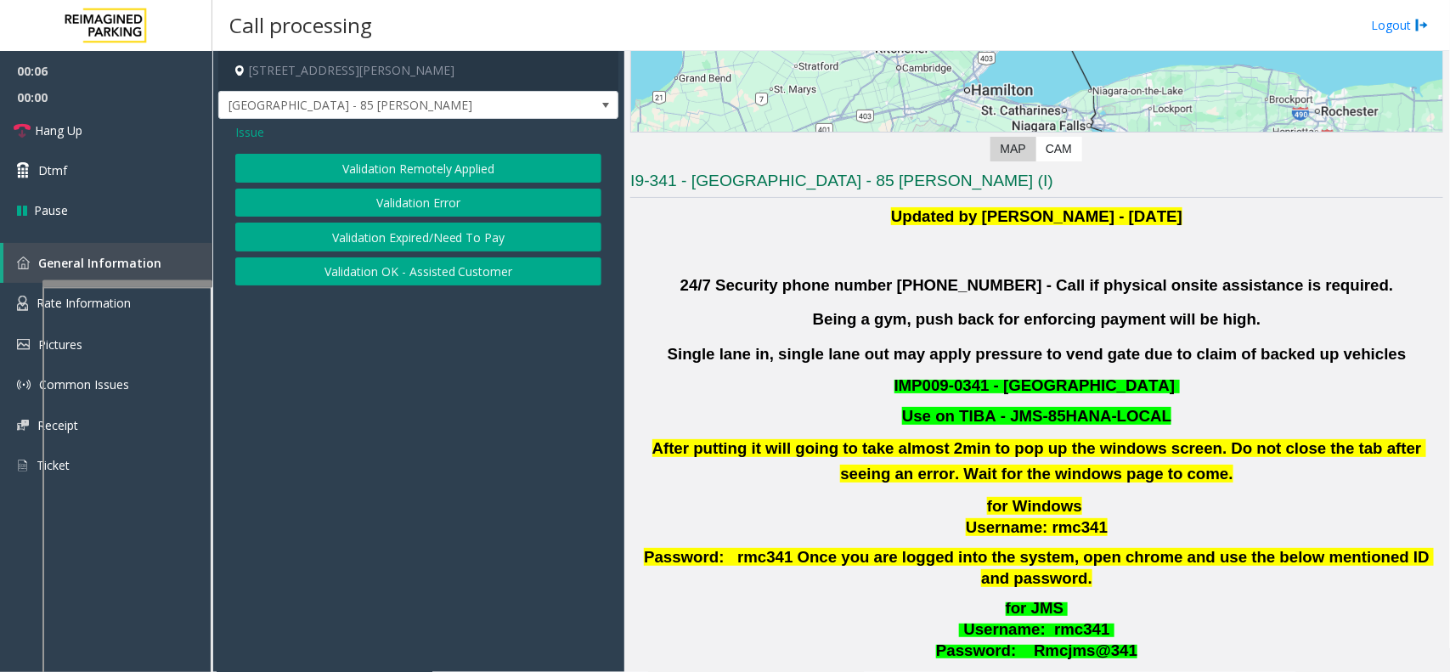
click at [410, 194] on button "Validation Error" at bounding box center [418, 203] width 366 height 29
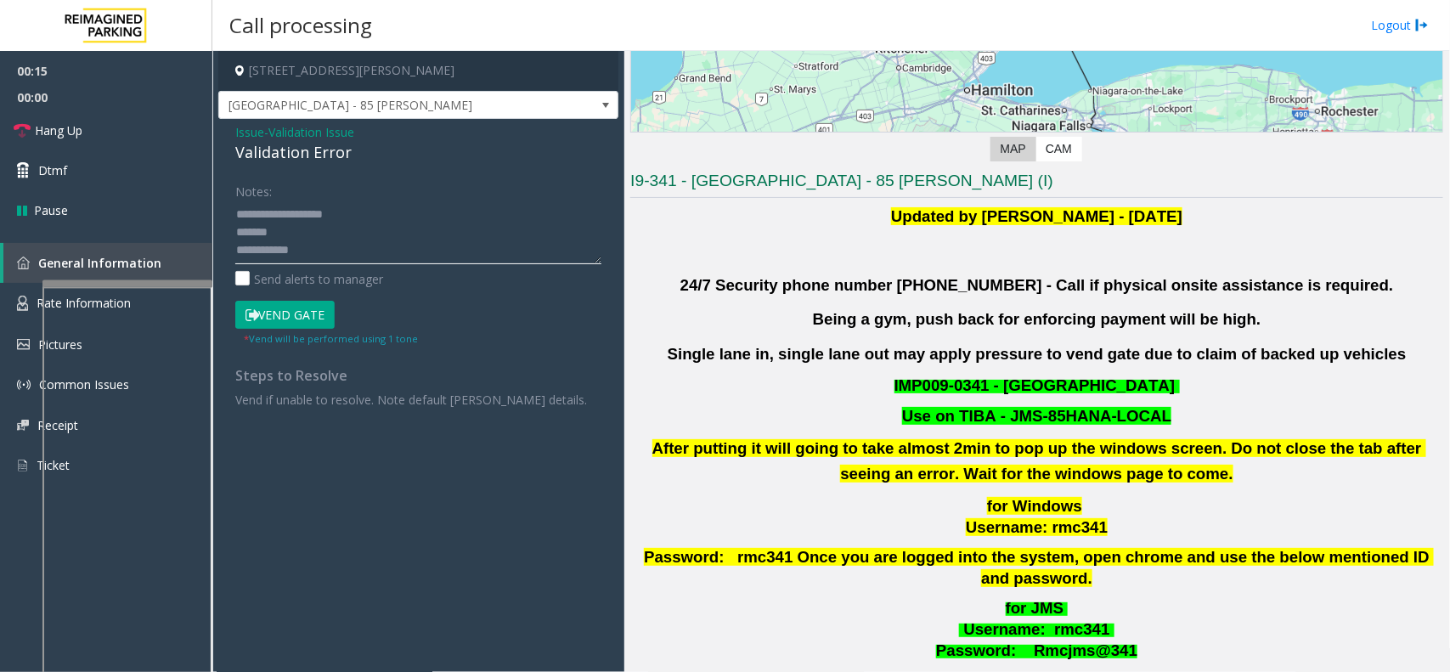
click at [336, 247] on textarea at bounding box center [418, 232] width 366 height 64
click at [317, 212] on textarea at bounding box center [418, 232] width 366 height 64
type textarea "**********"
click at [295, 311] on button "Vend Gate" at bounding box center [284, 315] width 99 height 29
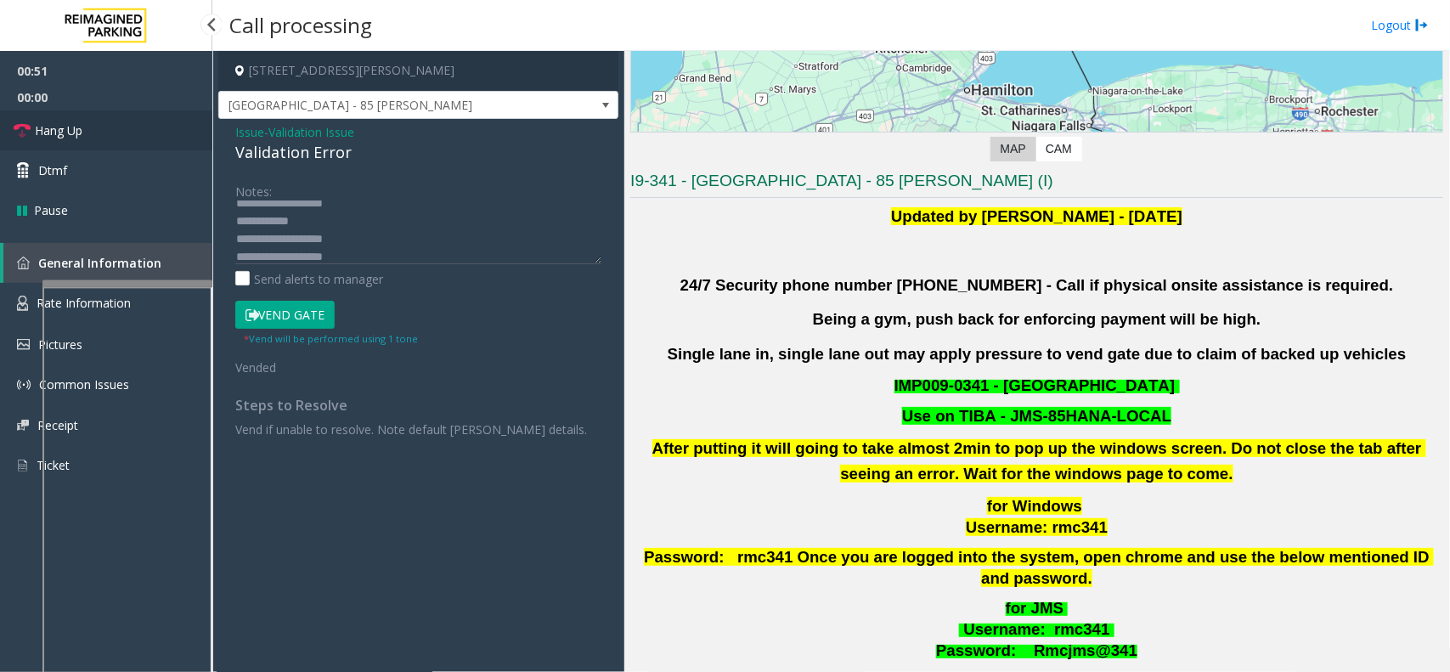
click at [42, 130] on span "Hang Up" at bounding box center [59, 130] width 48 height 18
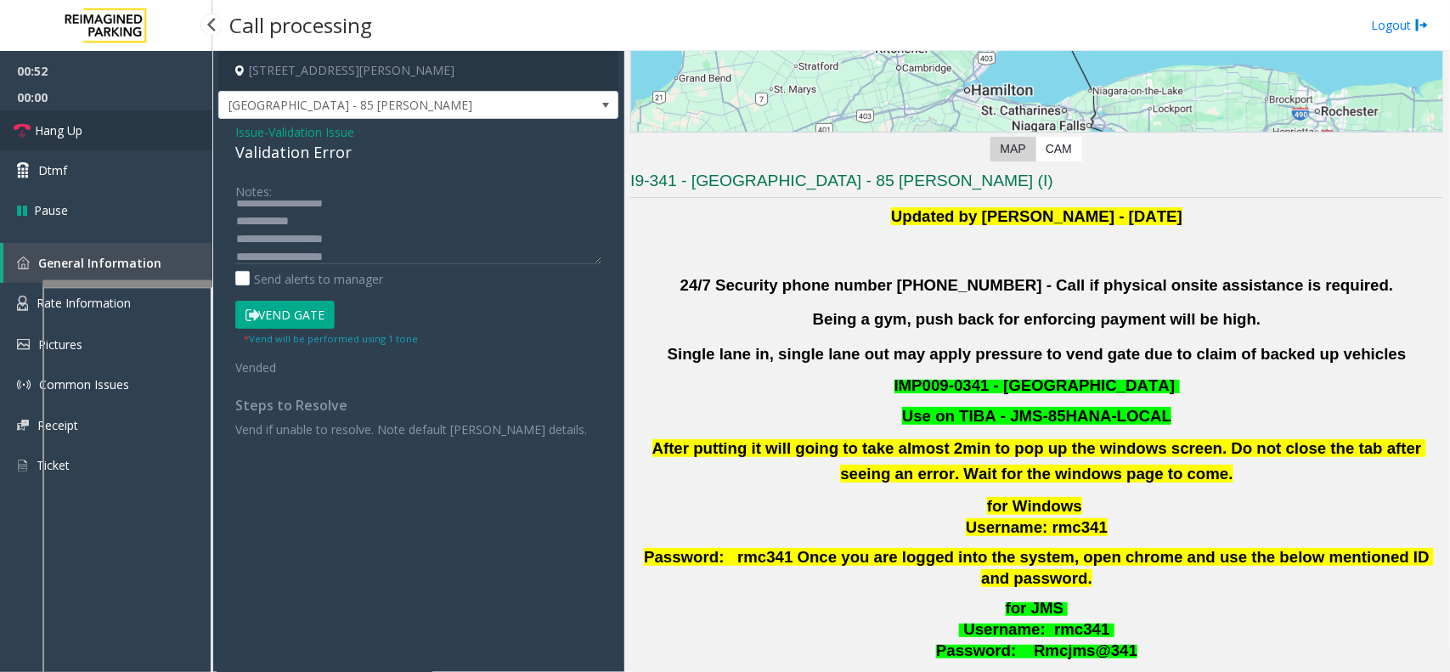
click at [42, 130] on span "Hang Up" at bounding box center [59, 130] width 48 height 18
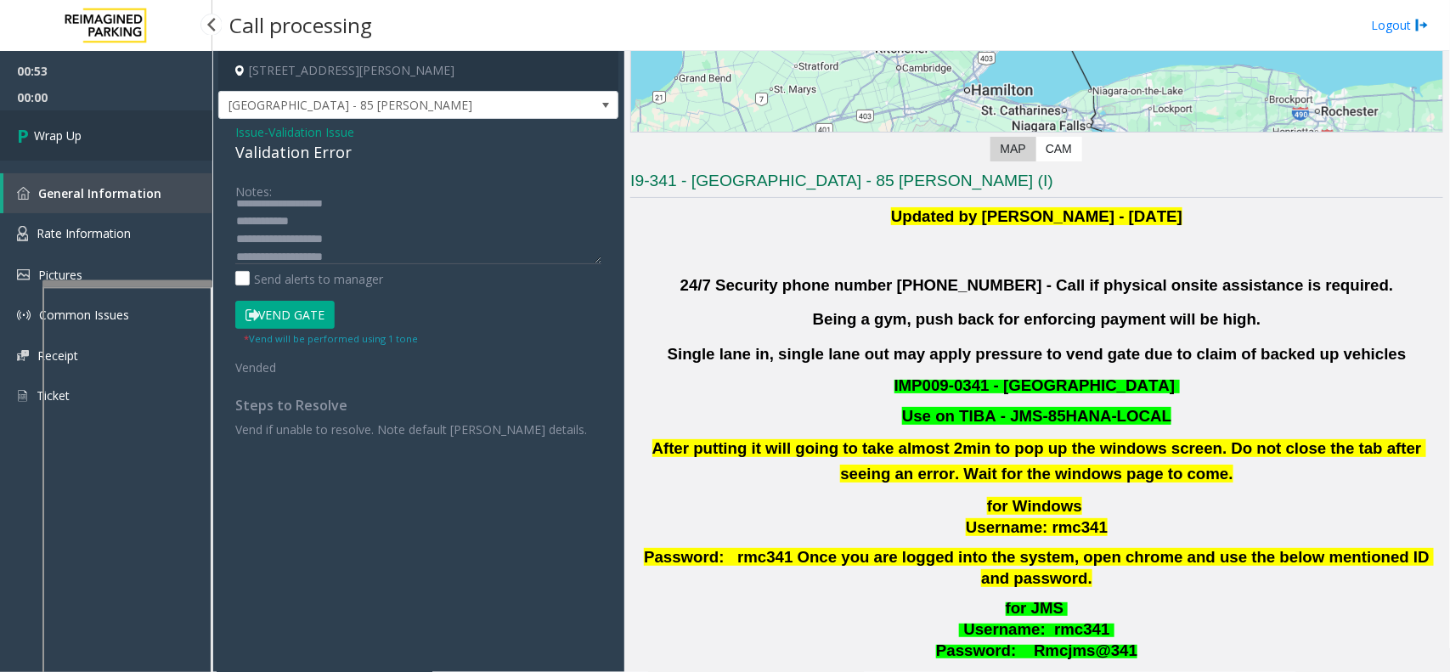
click at [42, 130] on span "Wrap Up" at bounding box center [58, 136] width 48 height 18
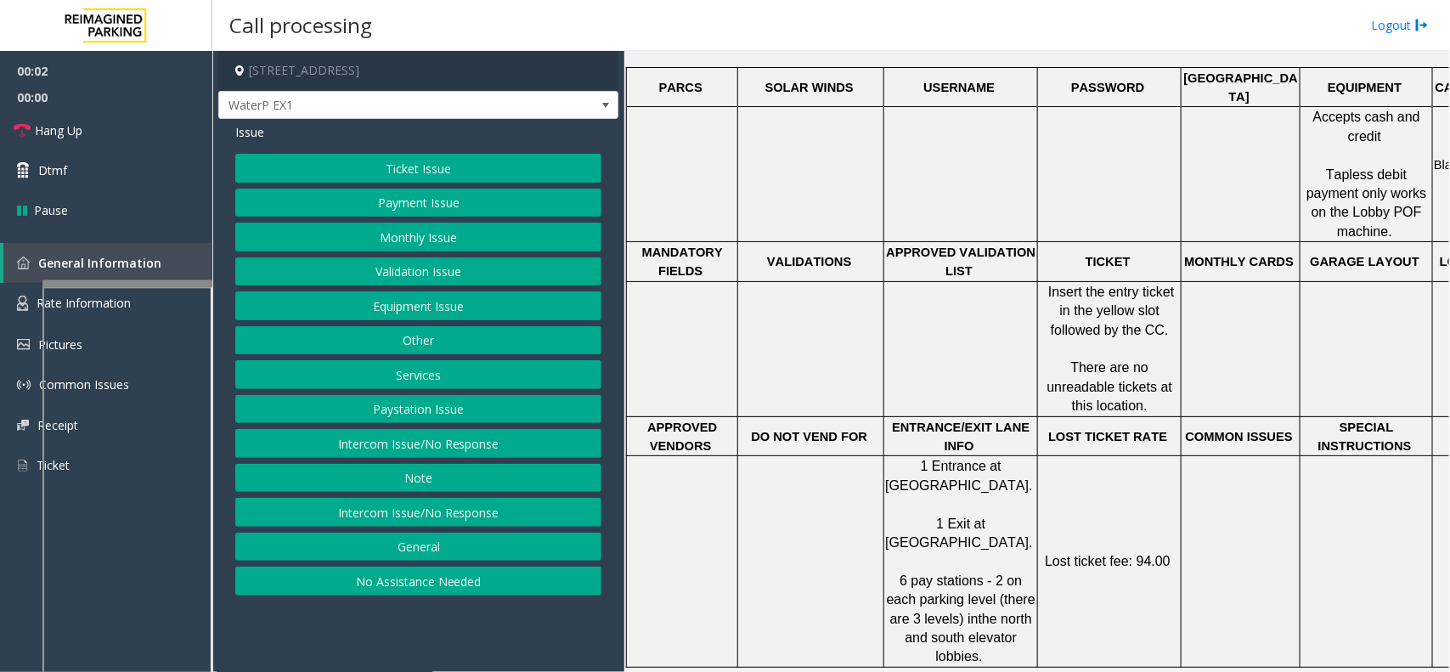
scroll to position [637, 0]
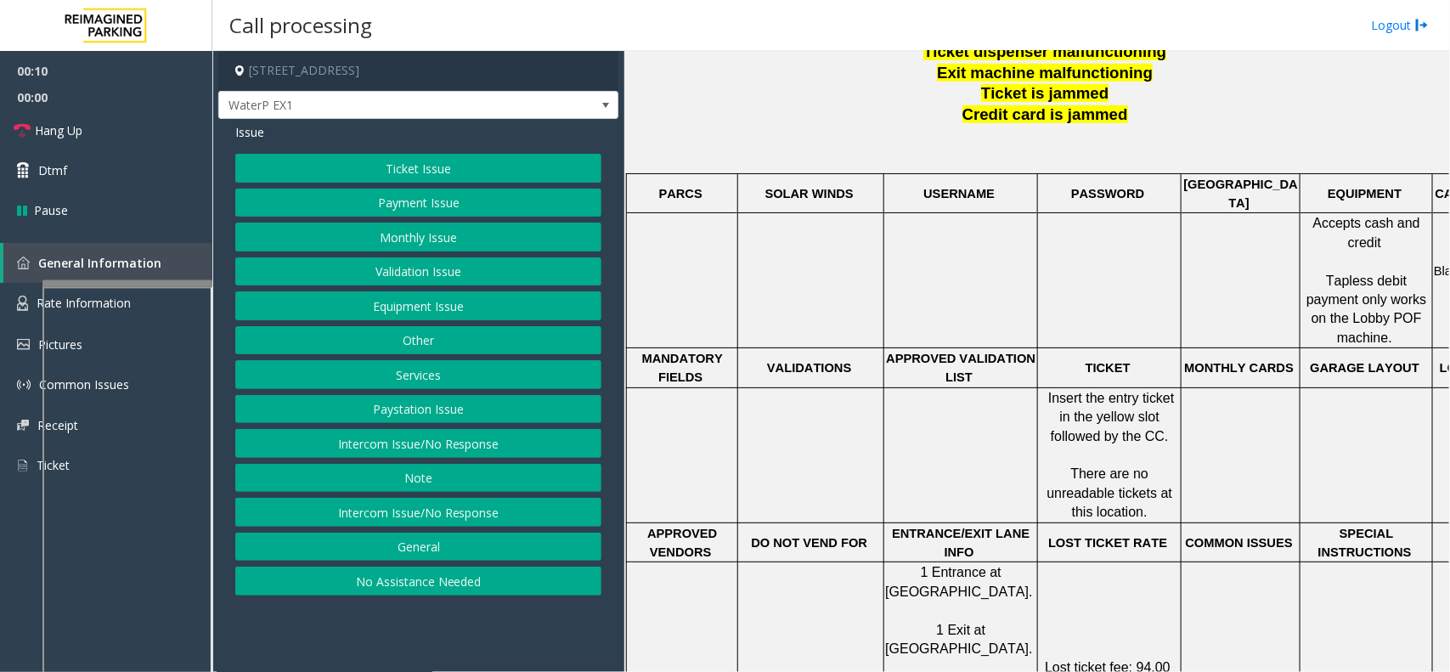
click at [546, 458] on button "Intercom Issue/No Response" at bounding box center [418, 443] width 366 height 29
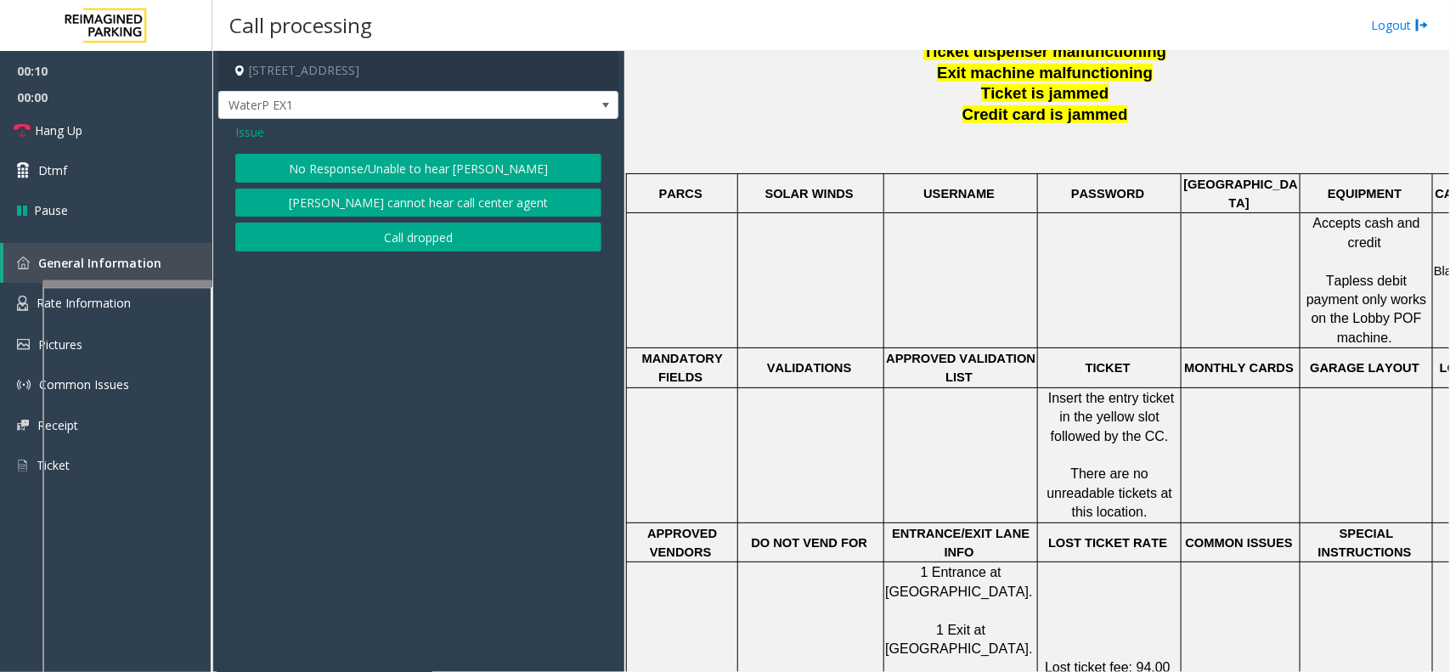
click at [474, 163] on button "No Response/Unable to hear [PERSON_NAME]" at bounding box center [418, 168] width 366 height 29
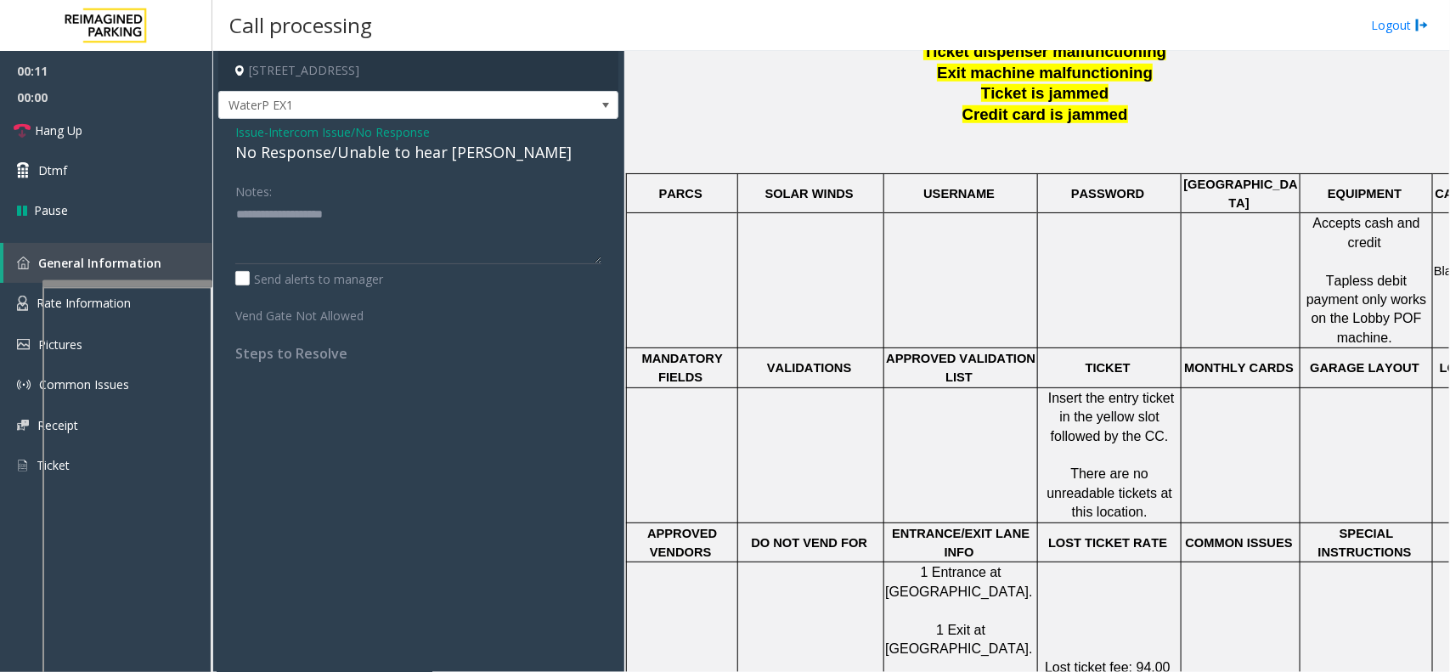
click at [366, 159] on div "No Response/Unable to hear [PERSON_NAME]" at bounding box center [418, 152] width 366 height 23
type textarea "**********"
click at [103, 138] on link "Hang Up" at bounding box center [106, 130] width 212 height 40
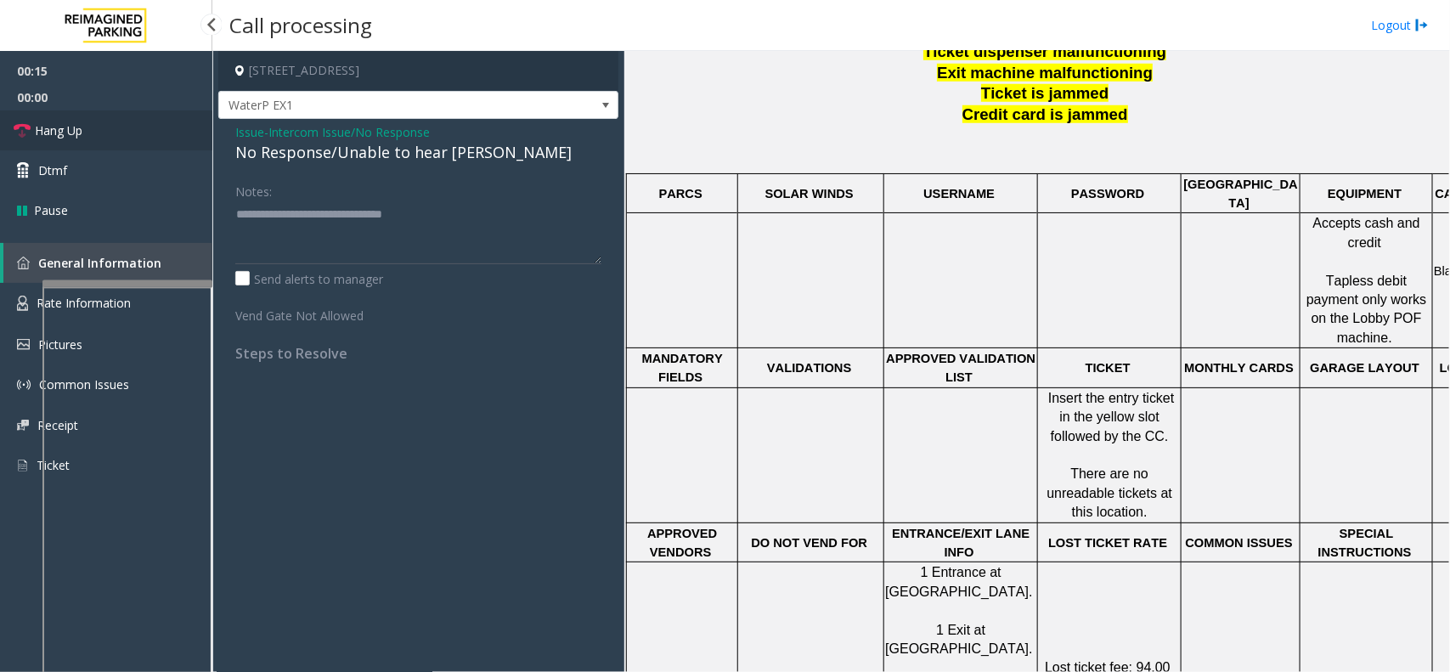
click at [103, 138] on link "Hang Up" at bounding box center [106, 130] width 212 height 40
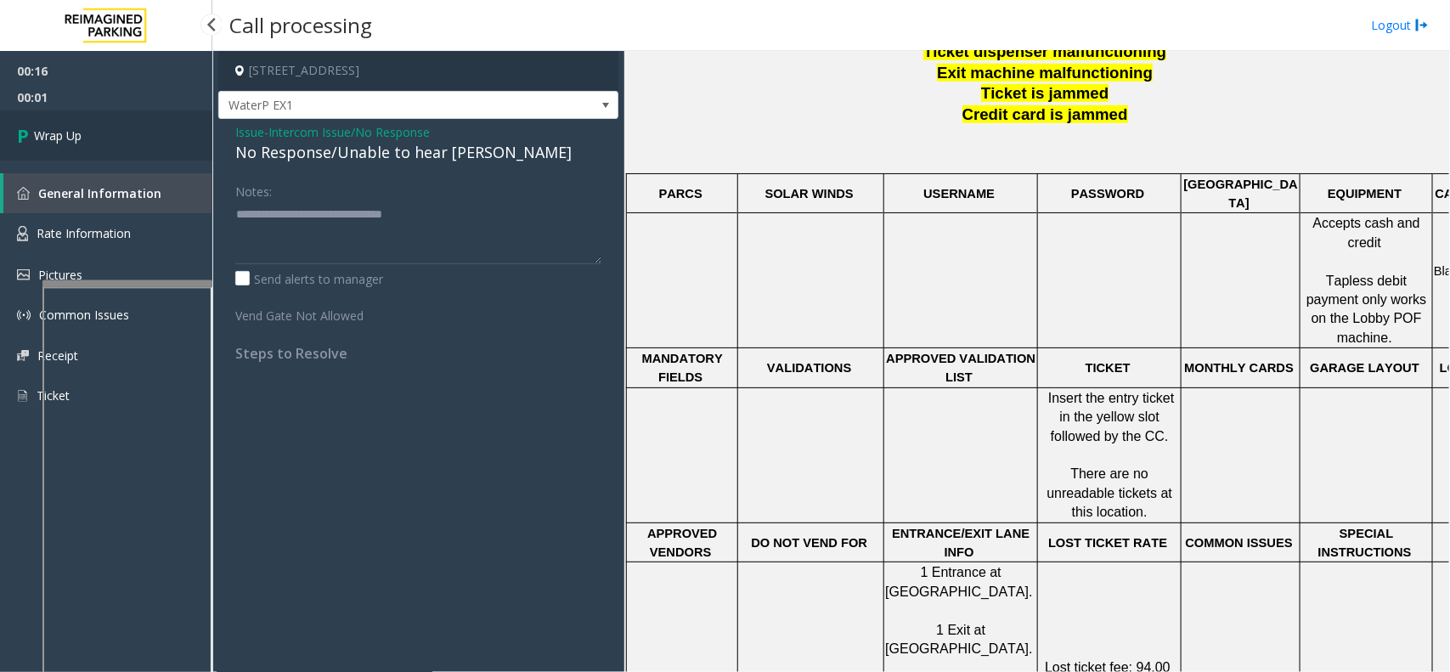
click at [130, 155] on link "Wrap Up" at bounding box center [106, 135] width 212 height 50
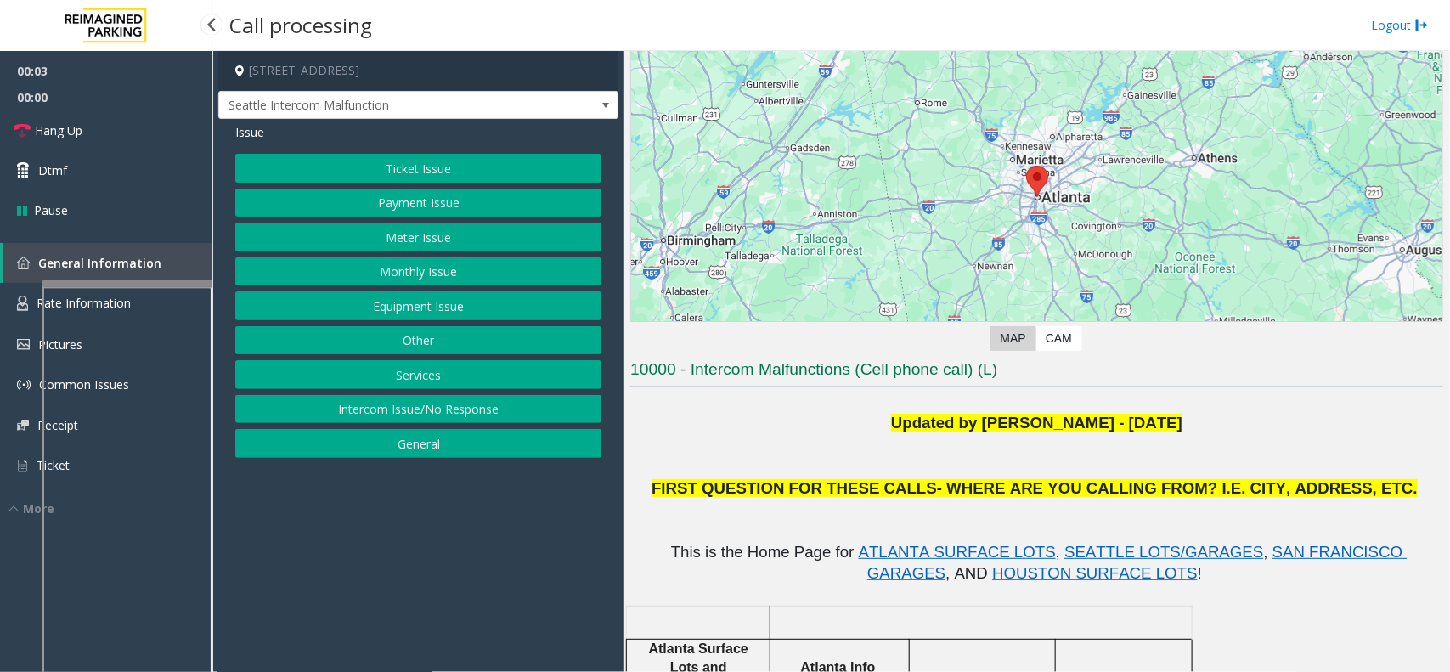
scroll to position [106, 0]
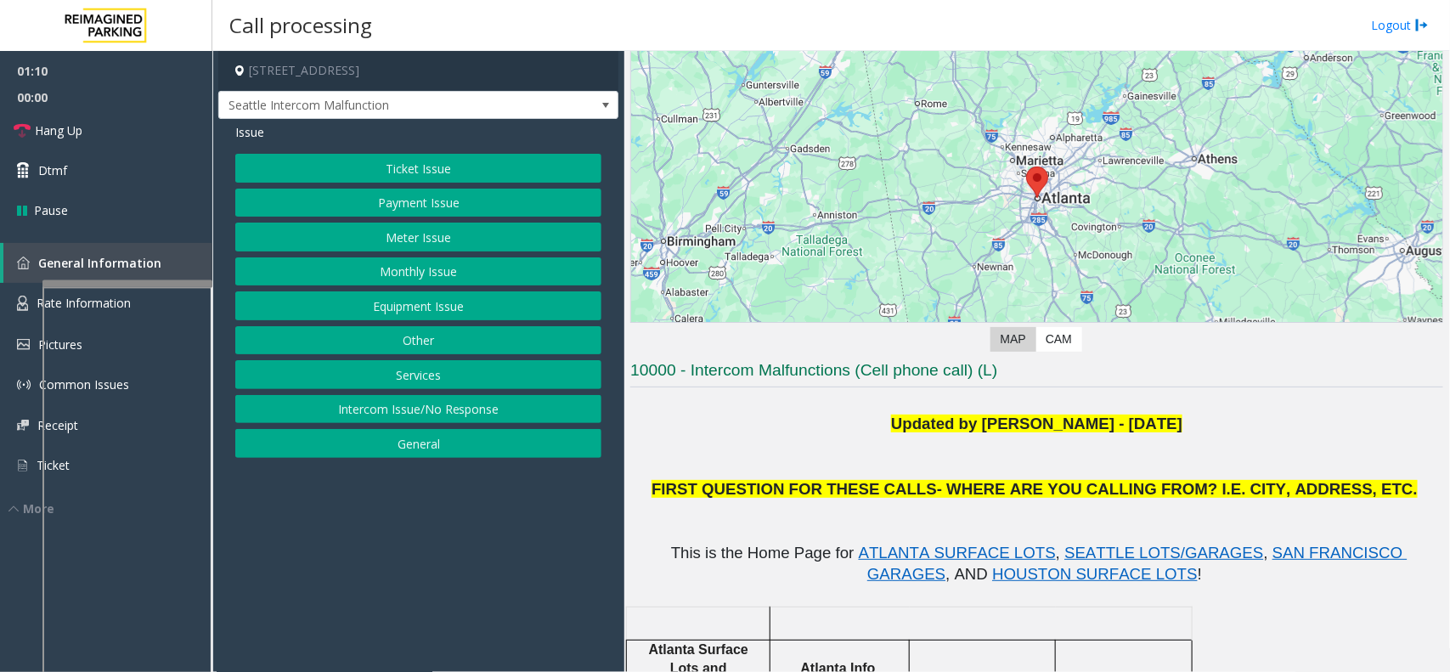
click at [374, 307] on button "Equipment Issue" at bounding box center [418, 305] width 366 height 29
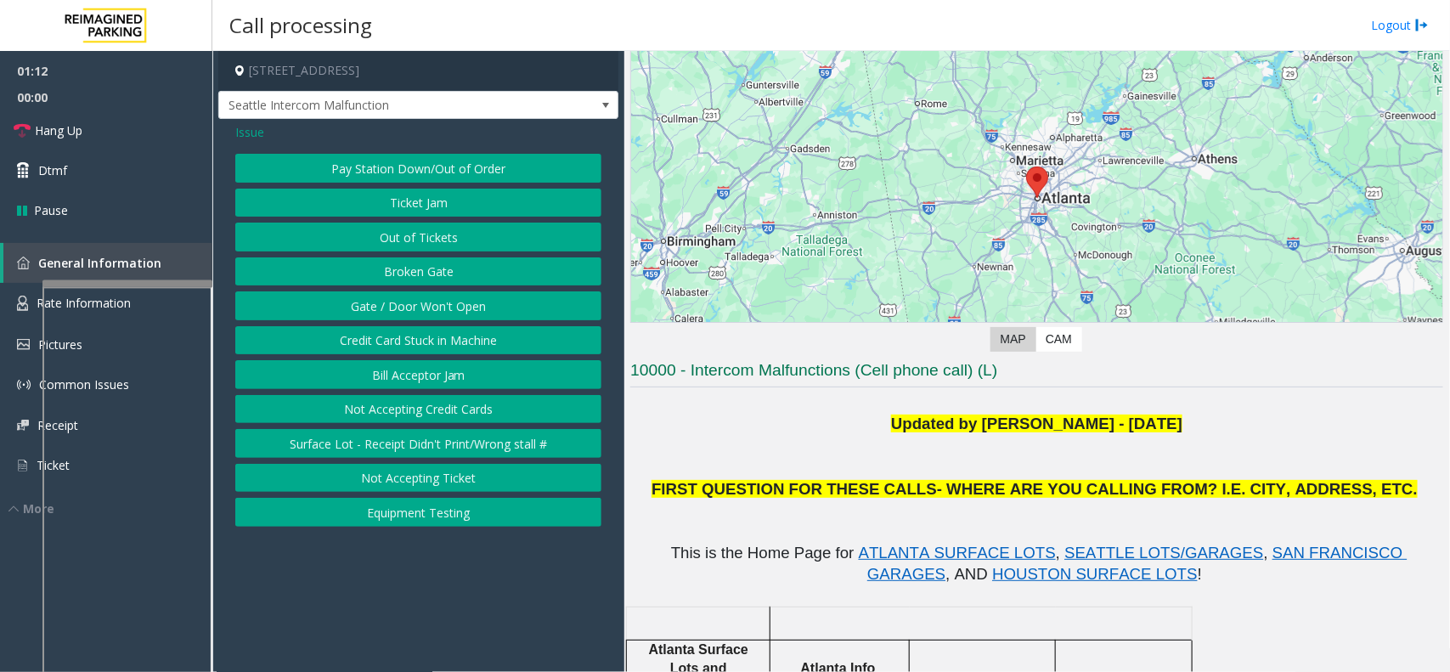
click at [364, 313] on button "Gate / Door Won't Open" at bounding box center [418, 305] width 366 height 29
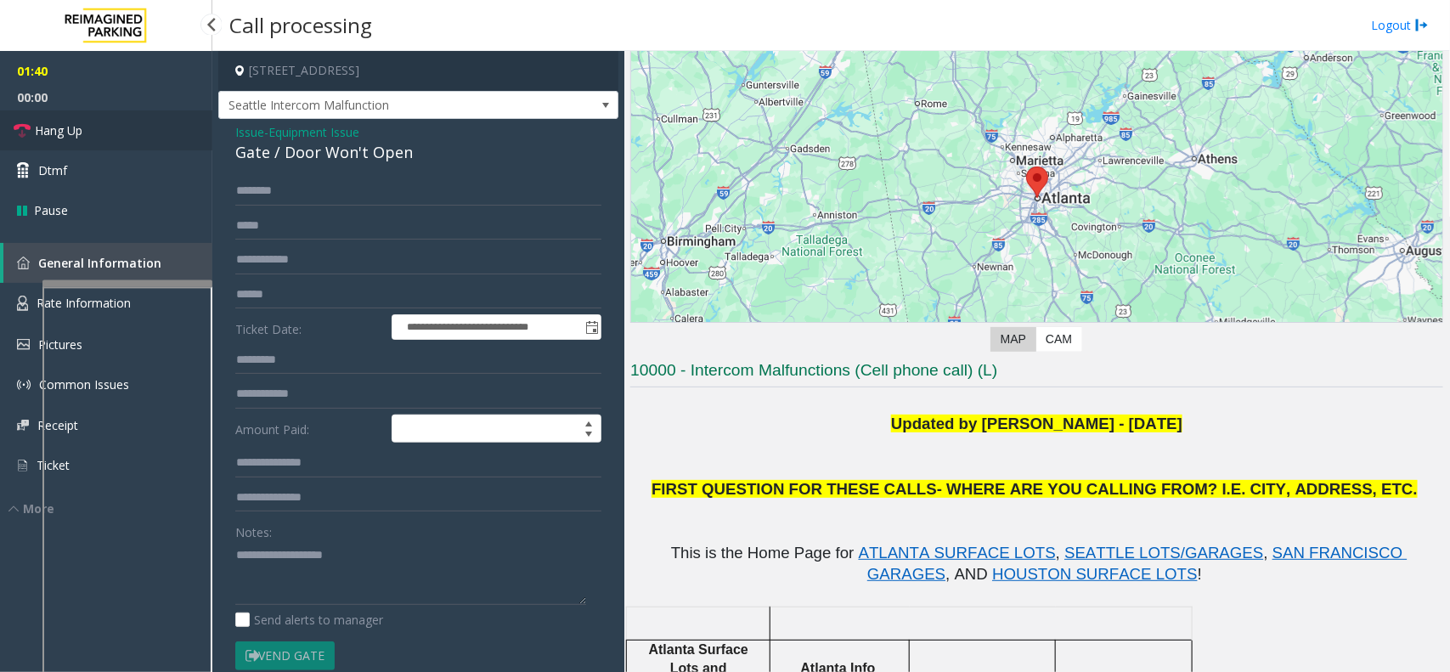
click at [172, 132] on link "Hang Up" at bounding box center [106, 130] width 212 height 40
click at [273, 121] on div "**********" at bounding box center [418, 487] width 400 height 736
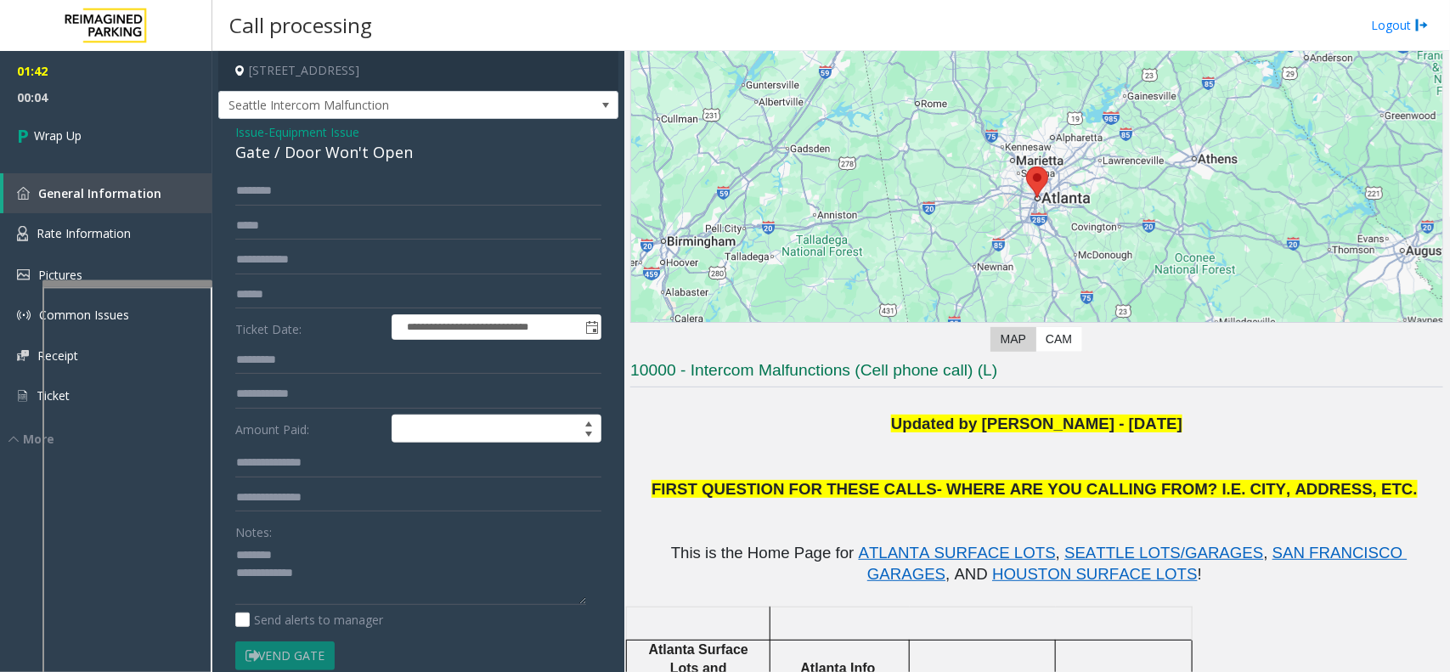
click at [295, 153] on div "Gate / Door Won't Open" at bounding box center [418, 152] width 366 height 23
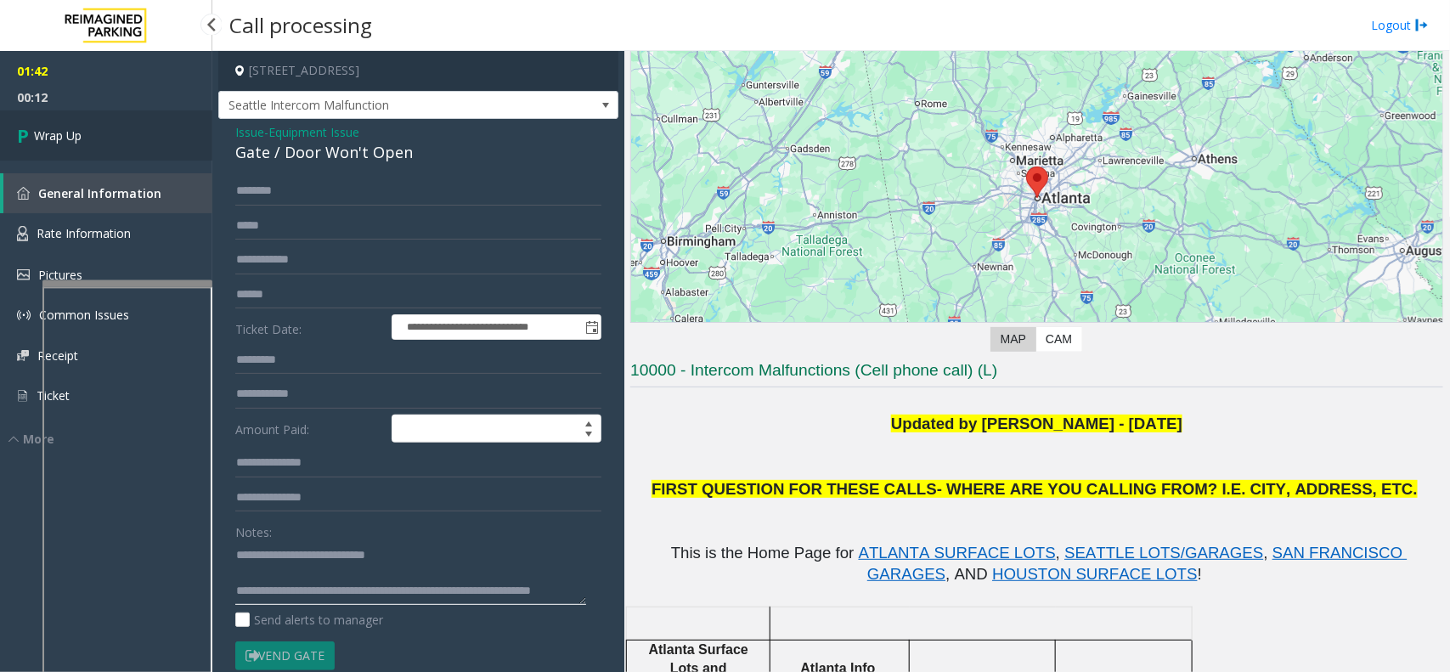
type textarea "**********"
click at [133, 150] on link "Wrap Up" at bounding box center [106, 135] width 212 height 50
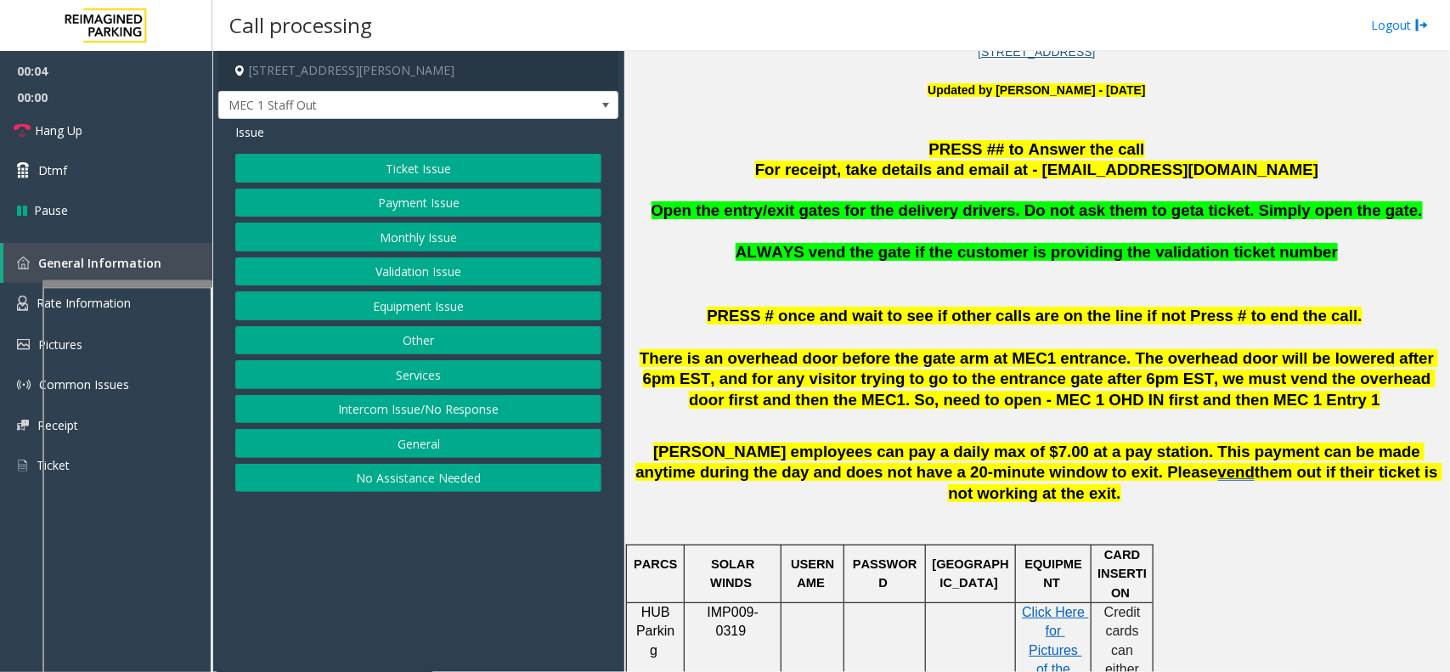
scroll to position [531, 0]
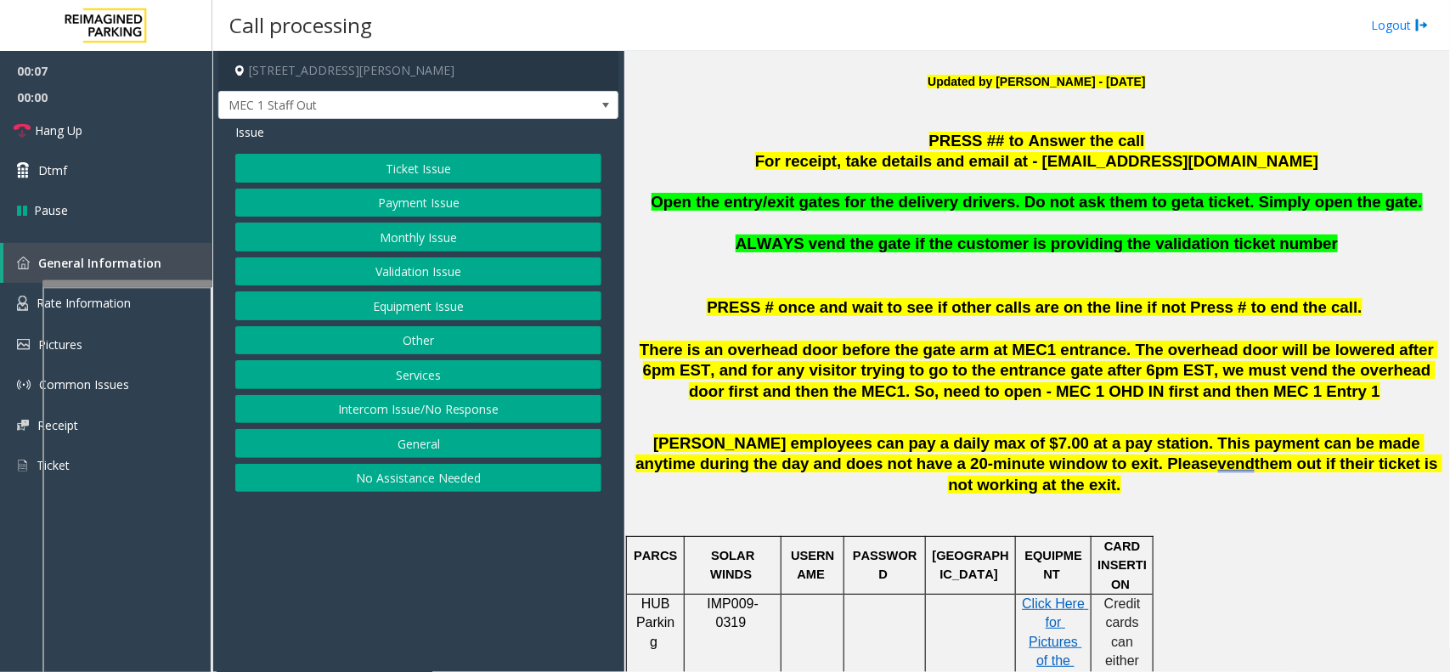
click at [438, 242] on button "Monthly Issue" at bounding box center [418, 237] width 366 height 29
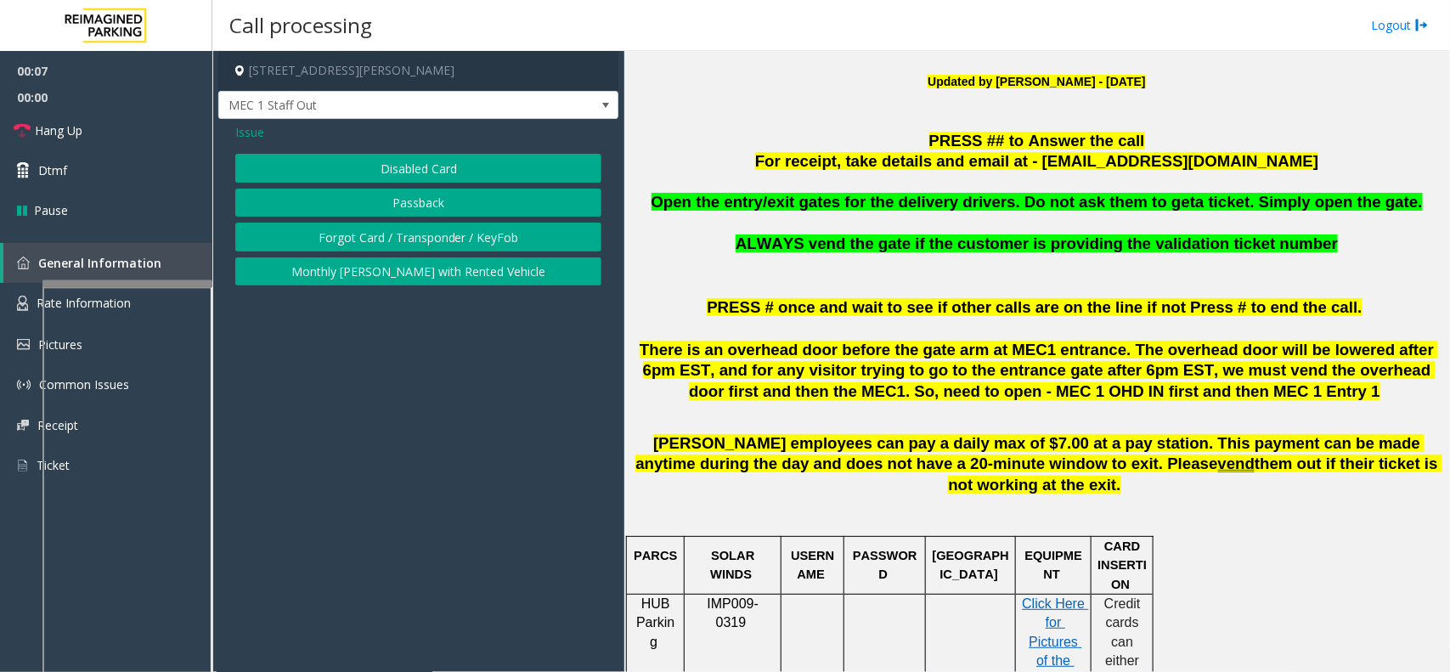
click at [374, 167] on button "Disabled Card" at bounding box center [418, 168] width 366 height 29
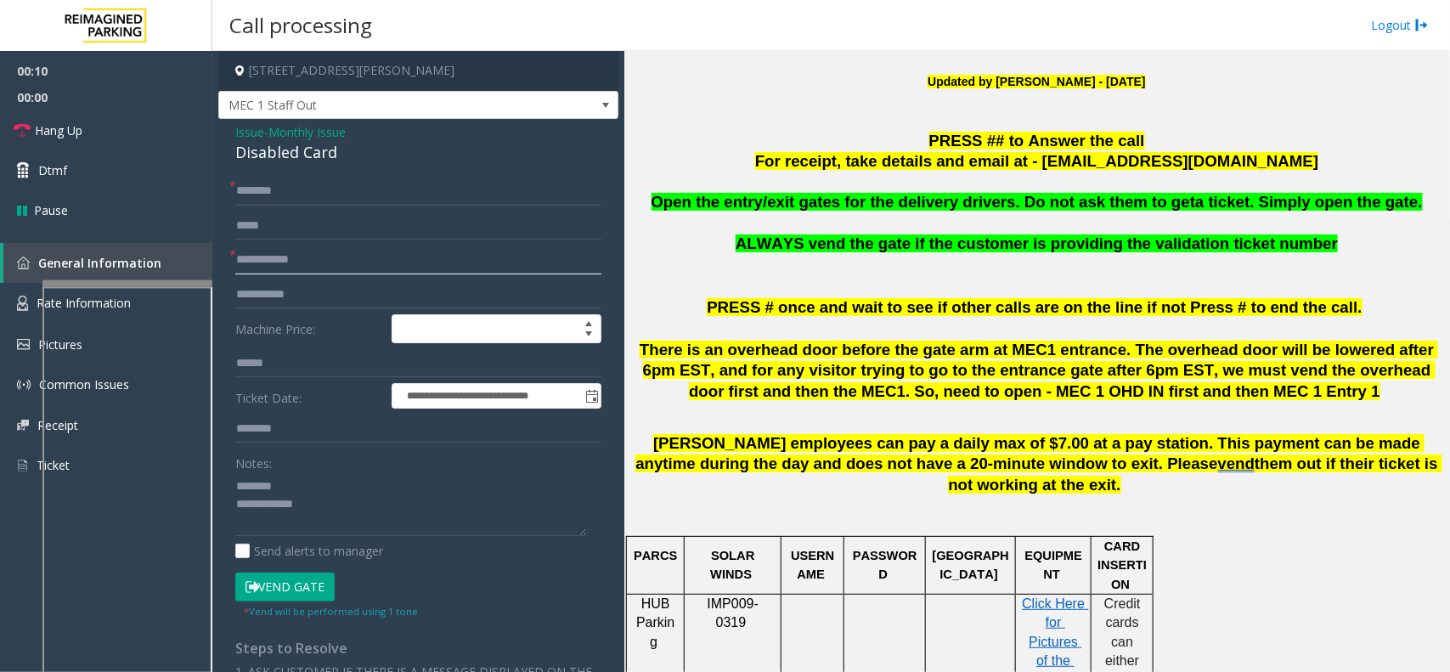
click at [283, 262] on input "text" at bounding box center [418, 260] width 366 height 29
click at [286, 155] on div "Disabled Card" at bounding box center [418, 152] width 366 height 23
type textarea "**********"
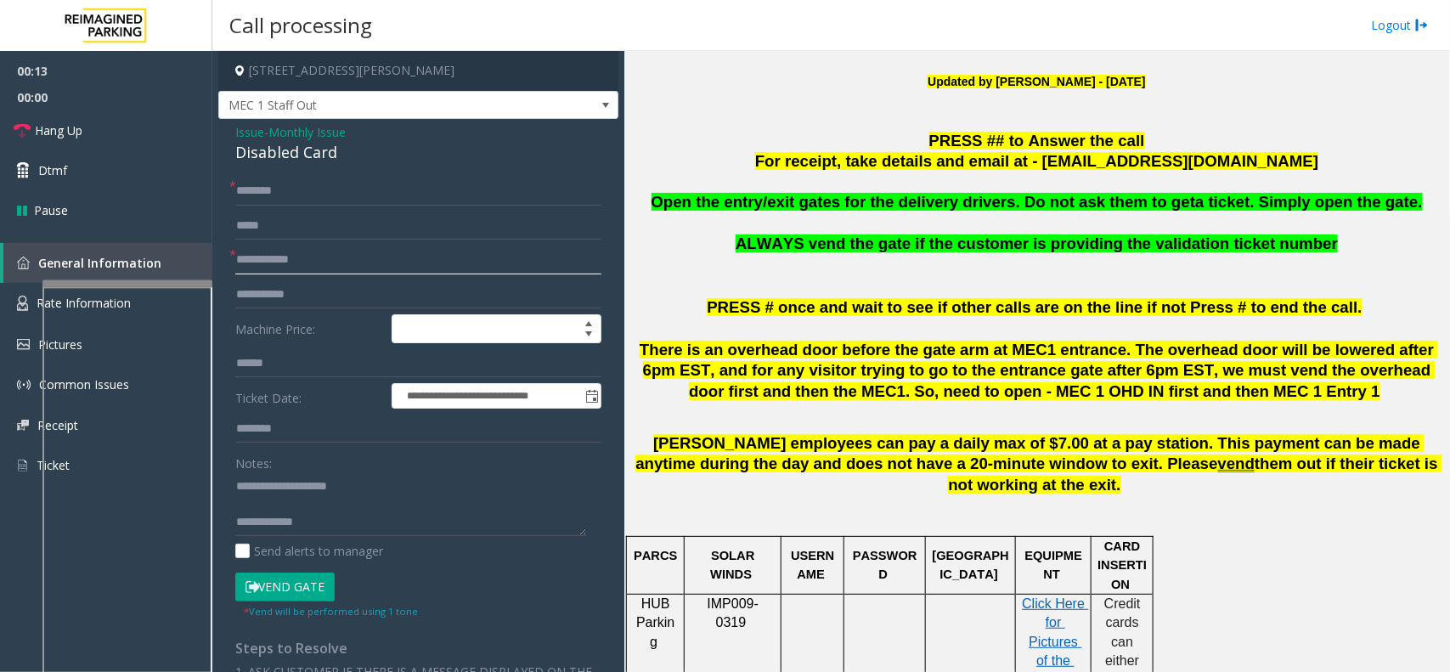
click at [351, 265] on input "text" at bounding box center [418, 260] width 366 height 29
type input "*"
type input "******"
type textarea "**********"
click at [336, 184] on input "text" at bounding box center [418, 191] width 366 height 29
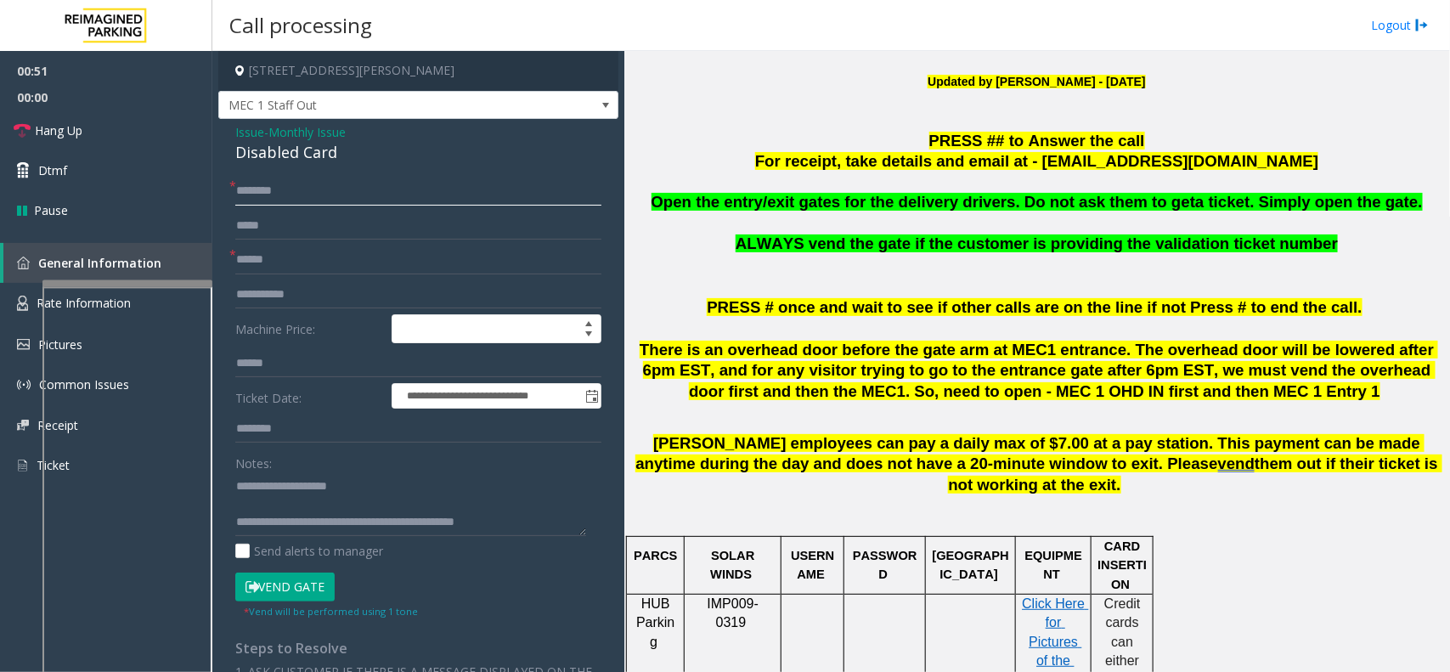
click at [240, 191] on input "********" at bounding box center [418, 191] width 366 height 29
click at [246, 189] on input "********" at bounding box center [418, 191] width 366 height 29
click at [259, 189] on input "********" at bounding box center [418, 191] width 366 height 29
click at [265, 192] on input "********" at bounding box center [418, 191] width 366 height 29
click at [268, 192] on input "********" at bounding box center [418, 191] width 366 height 29
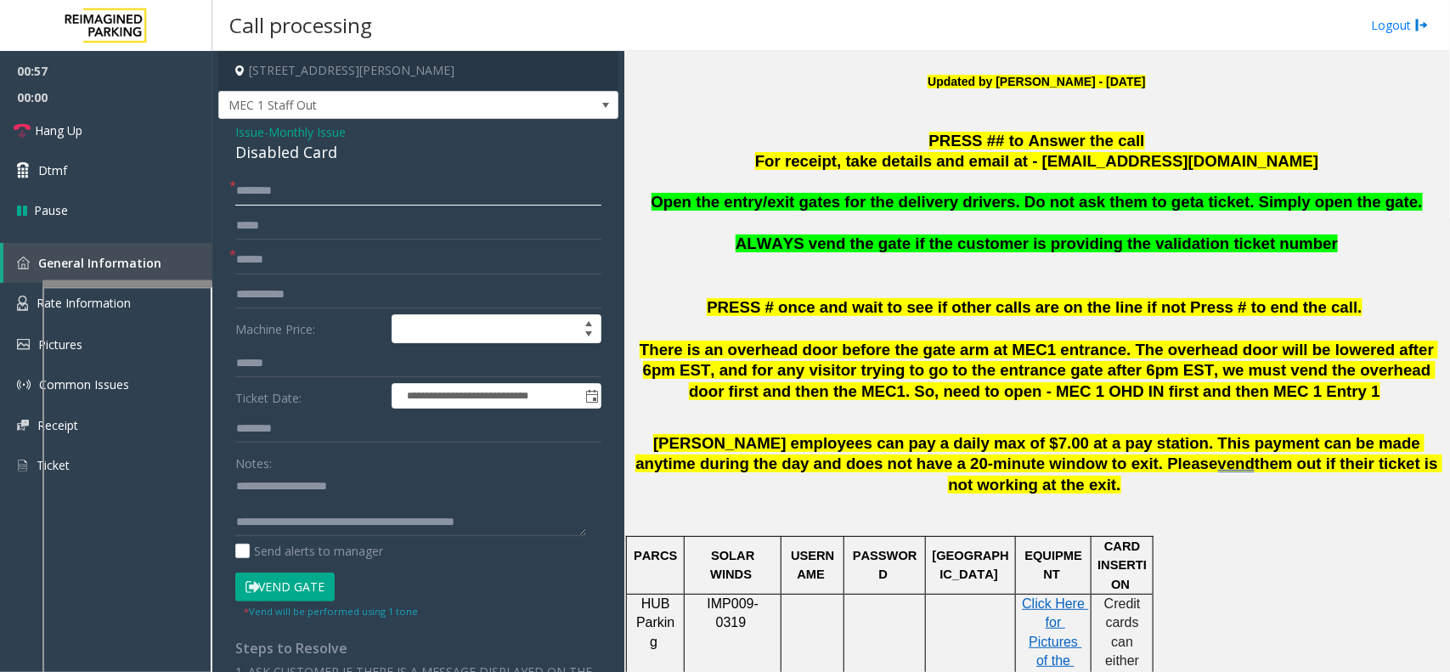
click at [278, 188] on input "********" at bounding box center [418, 191] width 366 height 29
click at [304, 189] on input "********" at bounding box center [418, 191] width 366 height 29
click at [296, 192] on input "**********" at bounding box center [418, 191] width 366 height 29
click at [302, 189] on input "**********" at bounding box center [418, 191] width 366 height 29
click at [307, 189] on input "**********" at bounding box center [418, 191] width 366 height 29
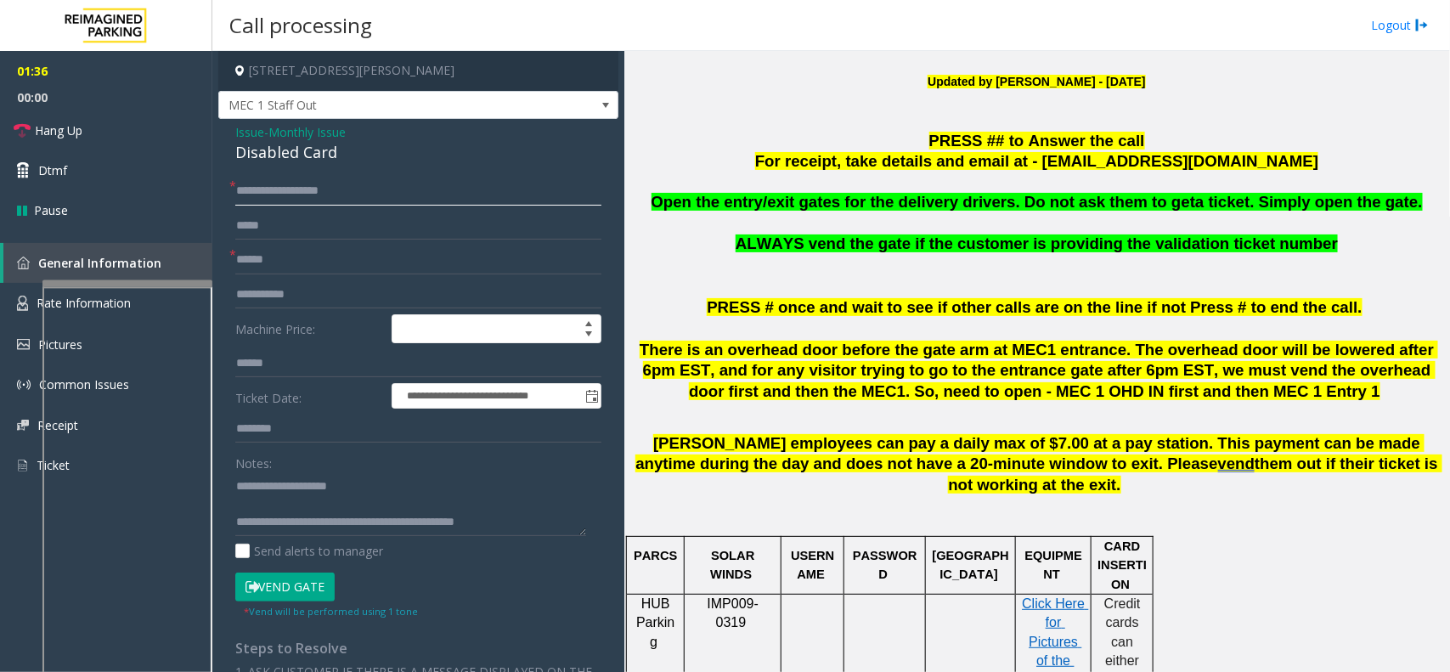
click at [314, 189] on input "**********" at bounding box center [418, 191] width 366 height 29
click at [319, 188] on input "**********" at bounding box center [418, 191] width 366 height 29
click at [321, 189] on input "**********" at bounding box center [418, 191] width 366 height 29
click at [329, 198] on input "**********" at bounding box center [418, 191] width 366 height 29
type input "**********"
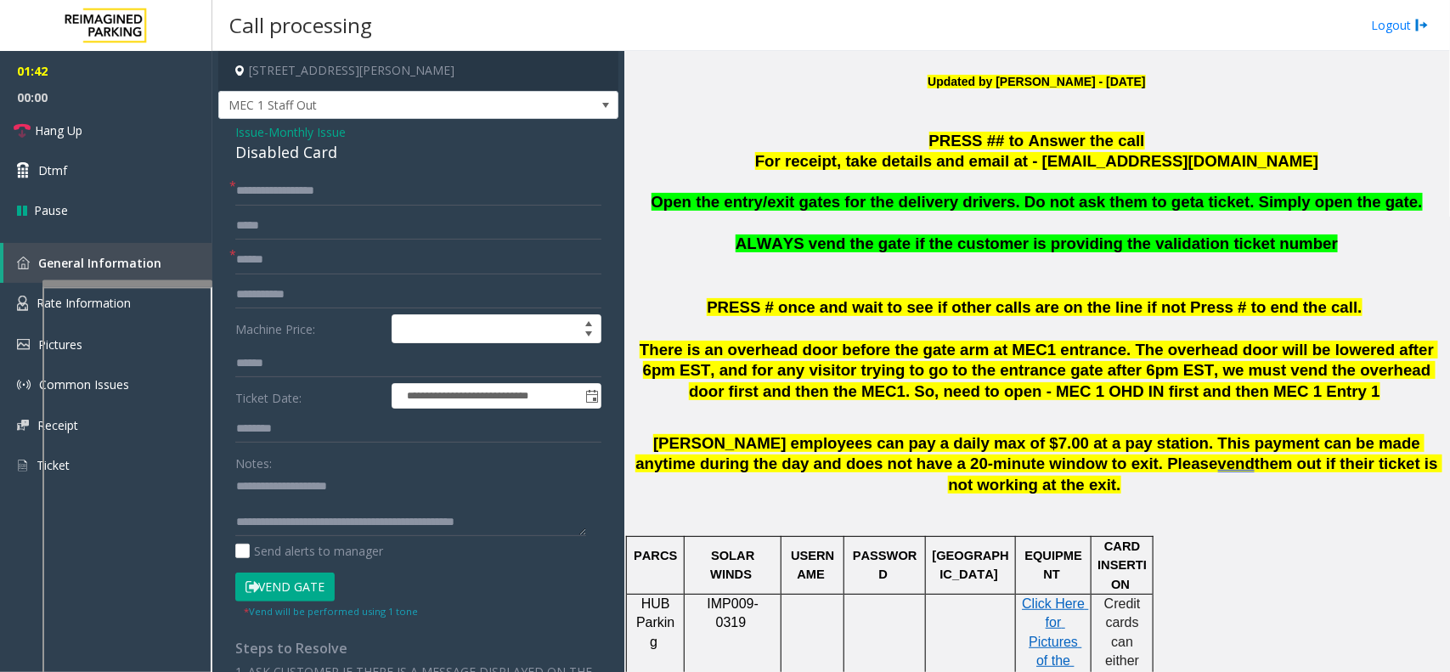
click at [308, 584] on button "Vend Gate" at bounding box center [284, 587] width 99 height 29
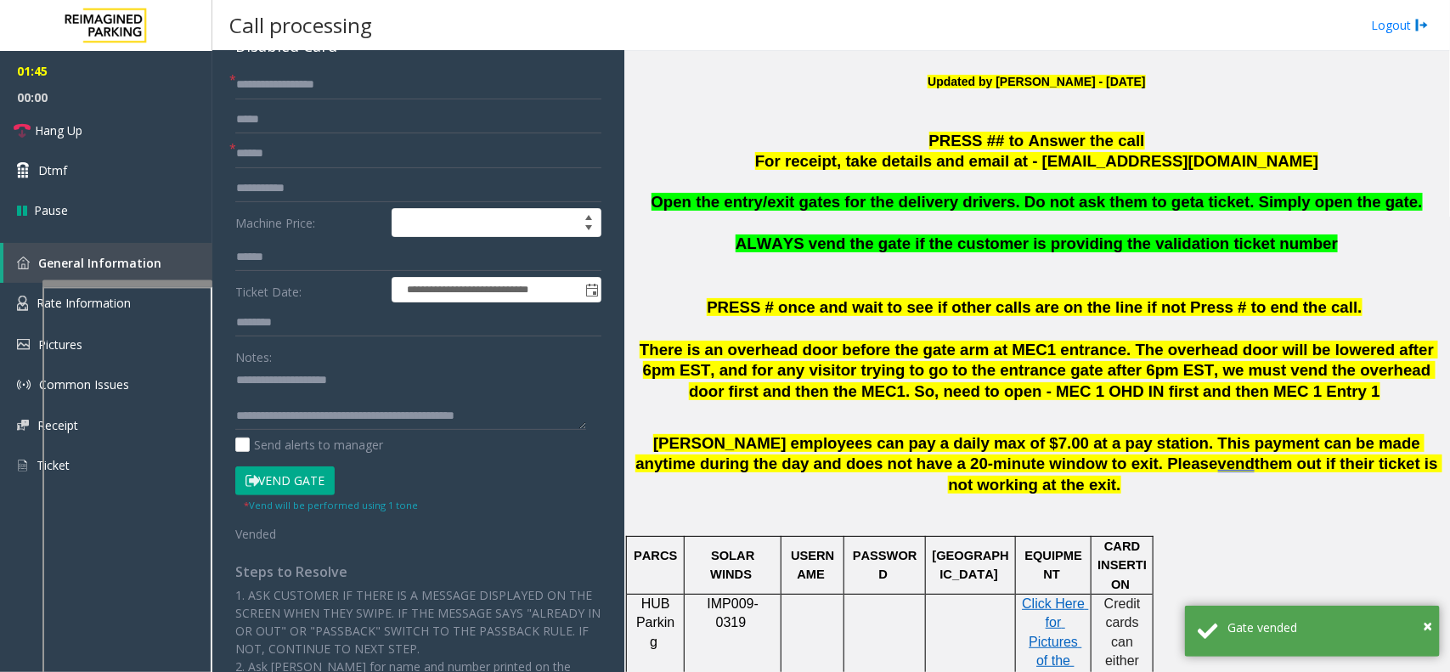
scroll to position [0, 0]
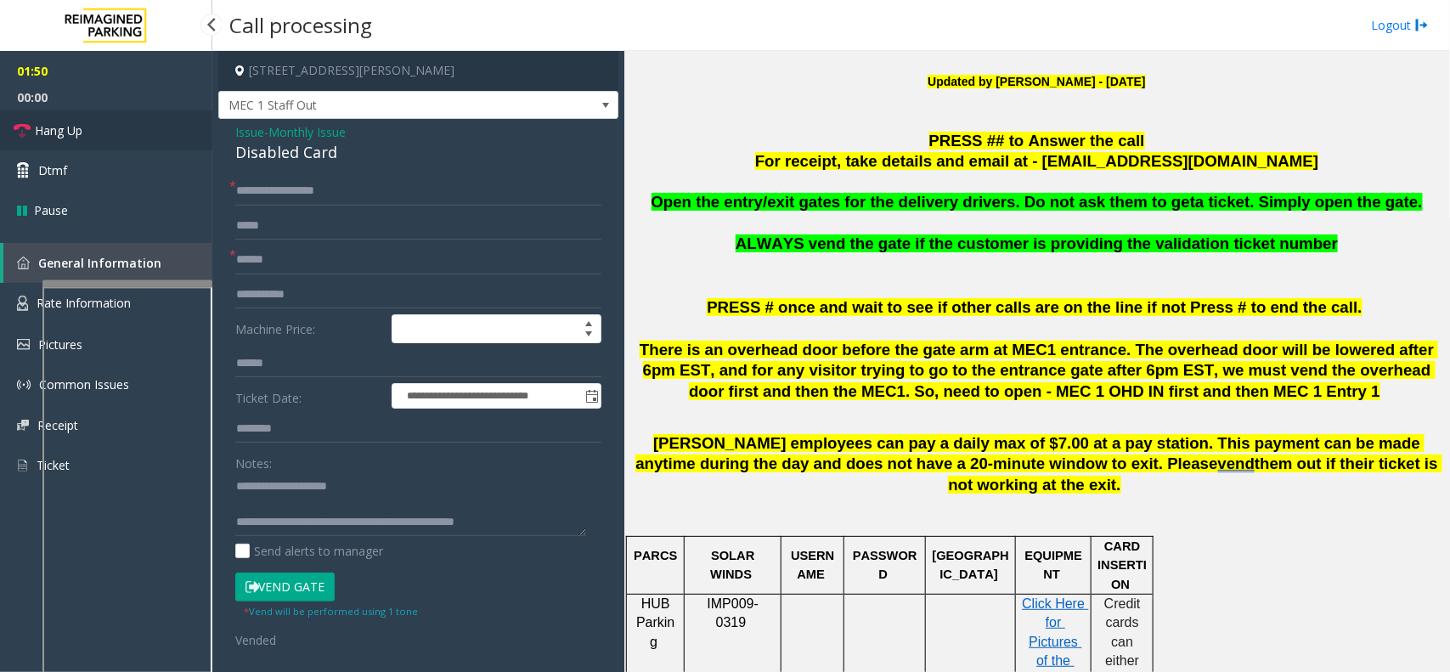
click at [93, 142] on link "Hang Up" at bounding box center [106, 130] width 212 height 40
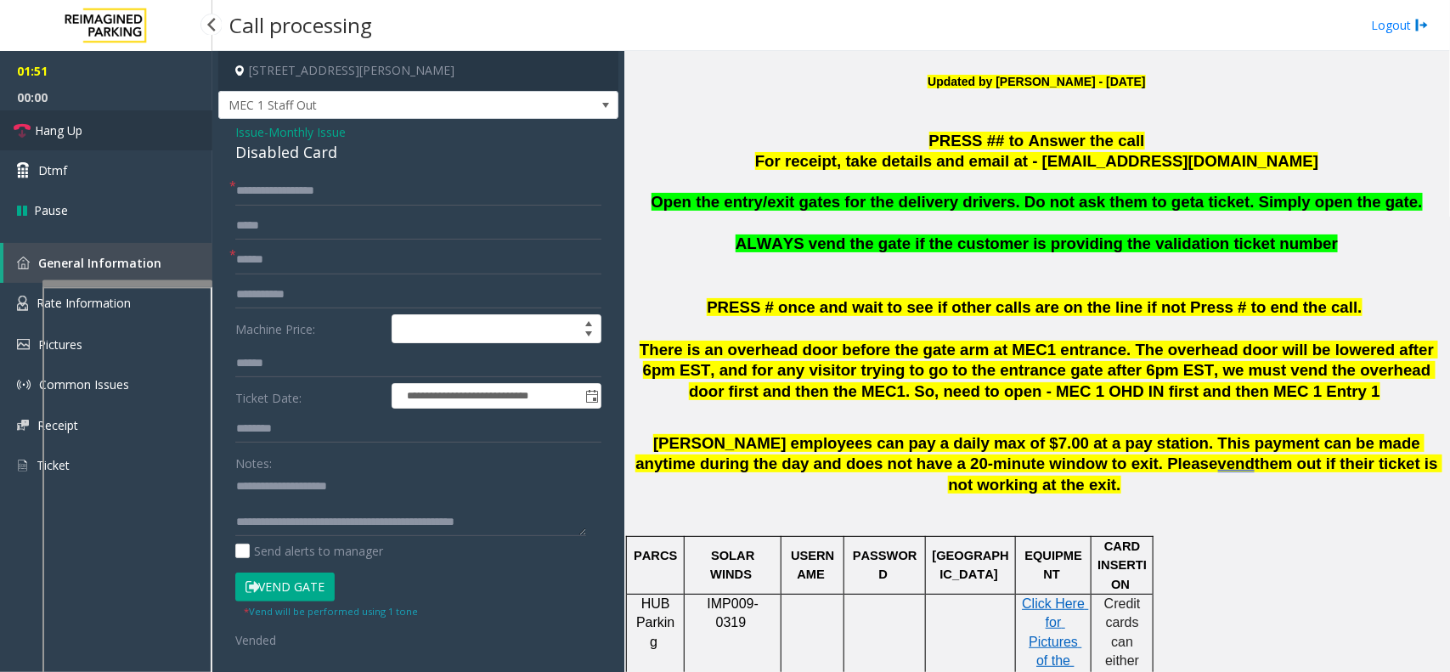
click at [93, 142] on link "Hang Up" at bounding box center [106, 130] width 212 height 40
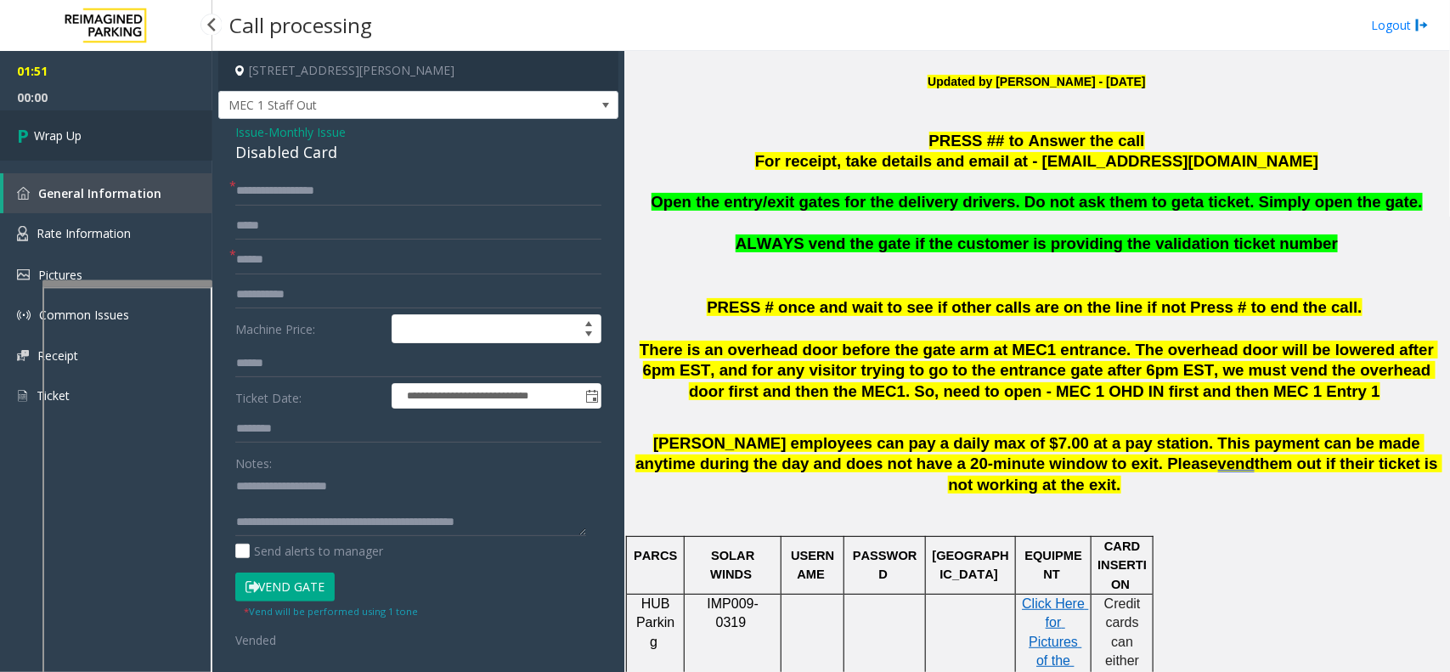
click at [93, 142] on link "Wrap Up" at bounding box center [106, 135] width 212 height 50
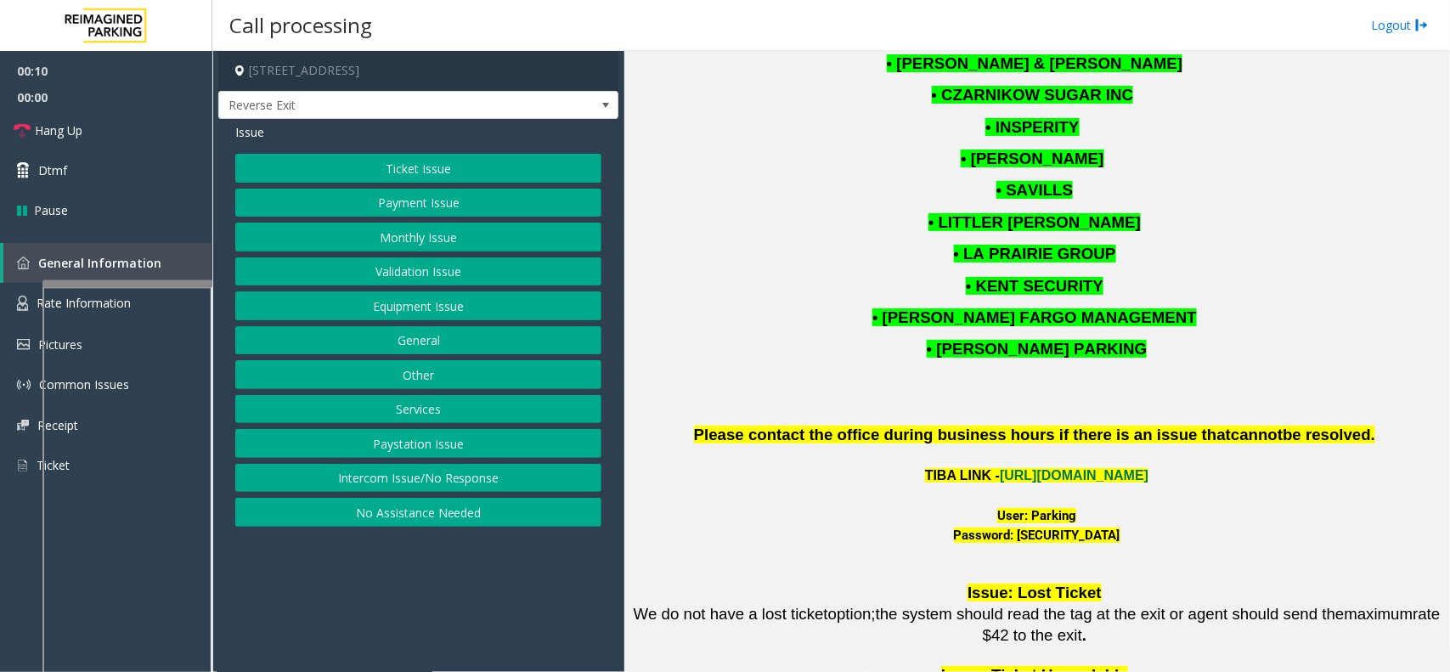
scroll to position [2124, 0]
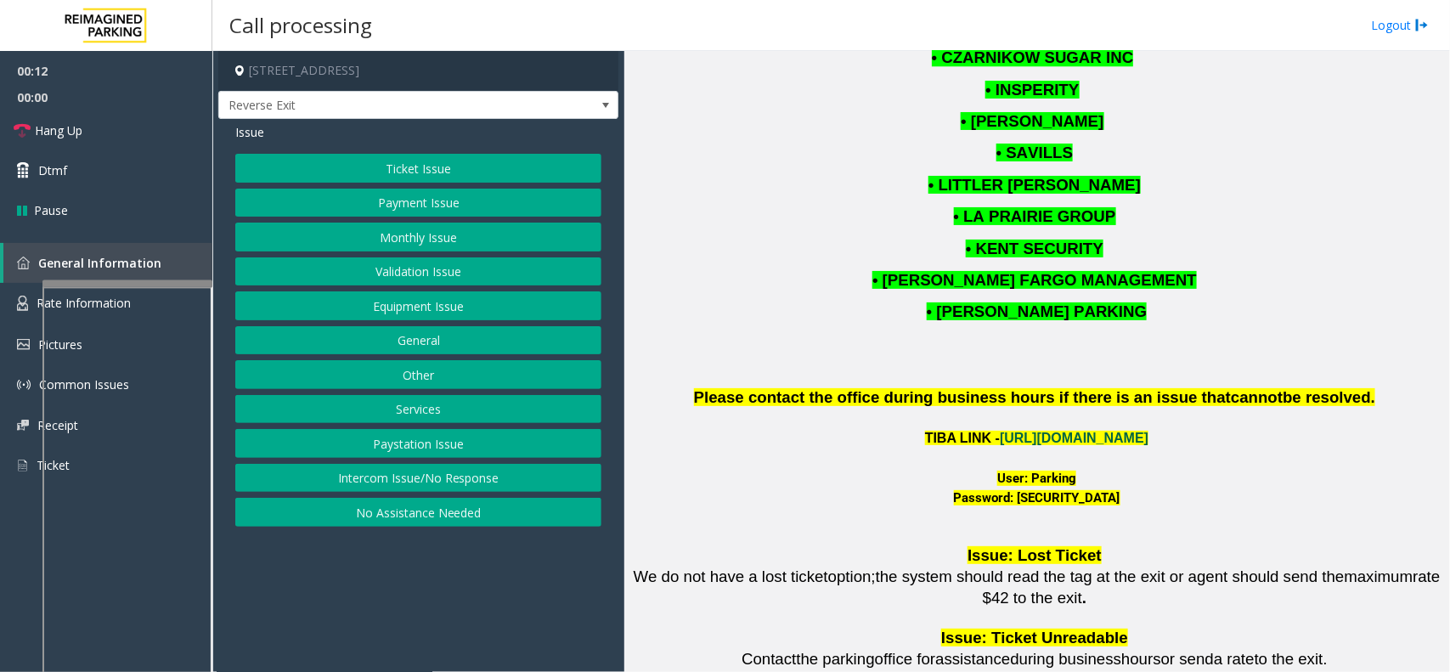
click at [1000, 431] on link "[URL][DOMAIN_NAME]" at bounding box center [1074, 438] width 149 height 14
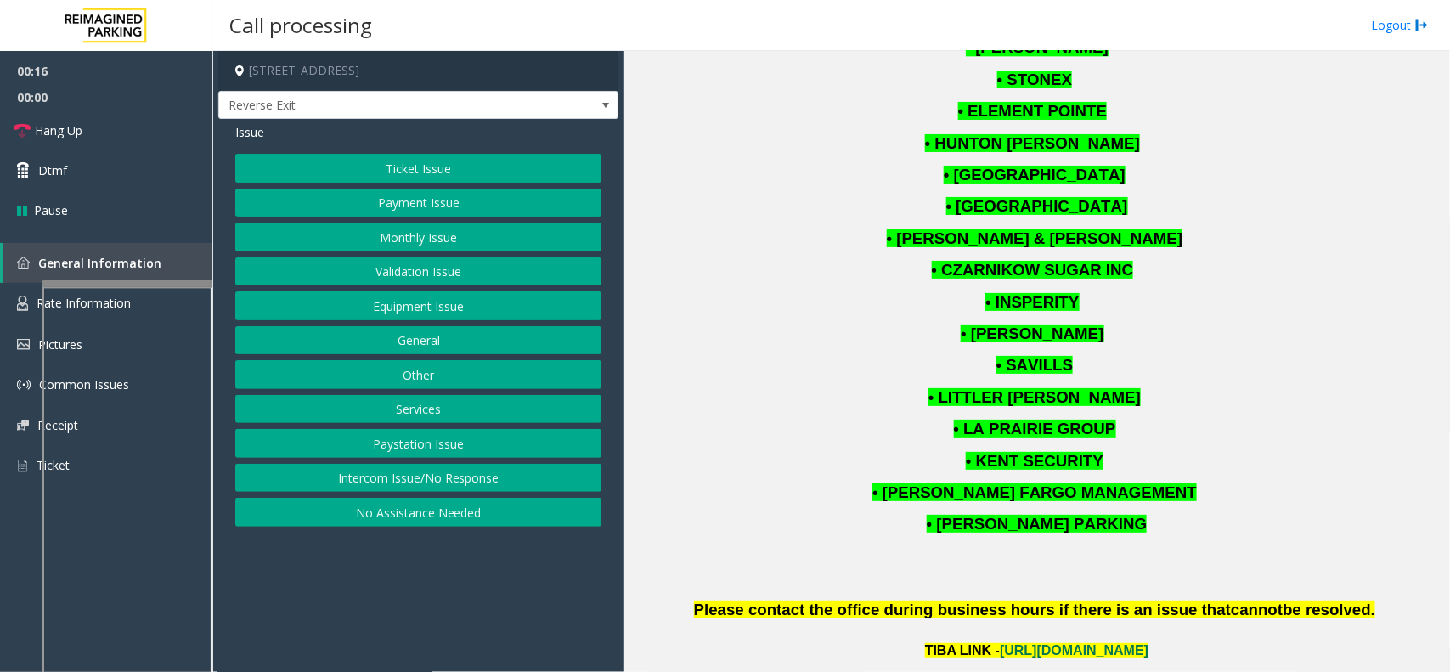
scroll to position [1805, 0]
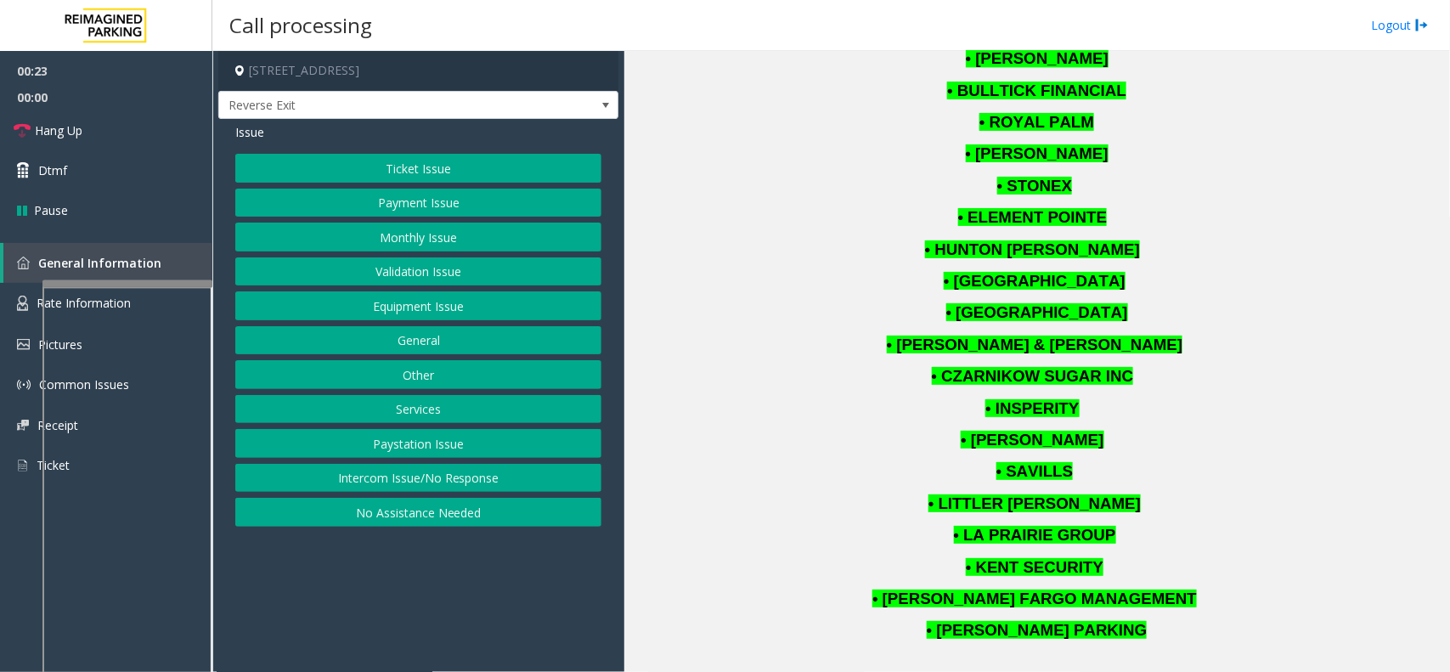
click at [463, 519] on button "No Assistance Needed" at bounding box center [418, 512] width 366 height 29
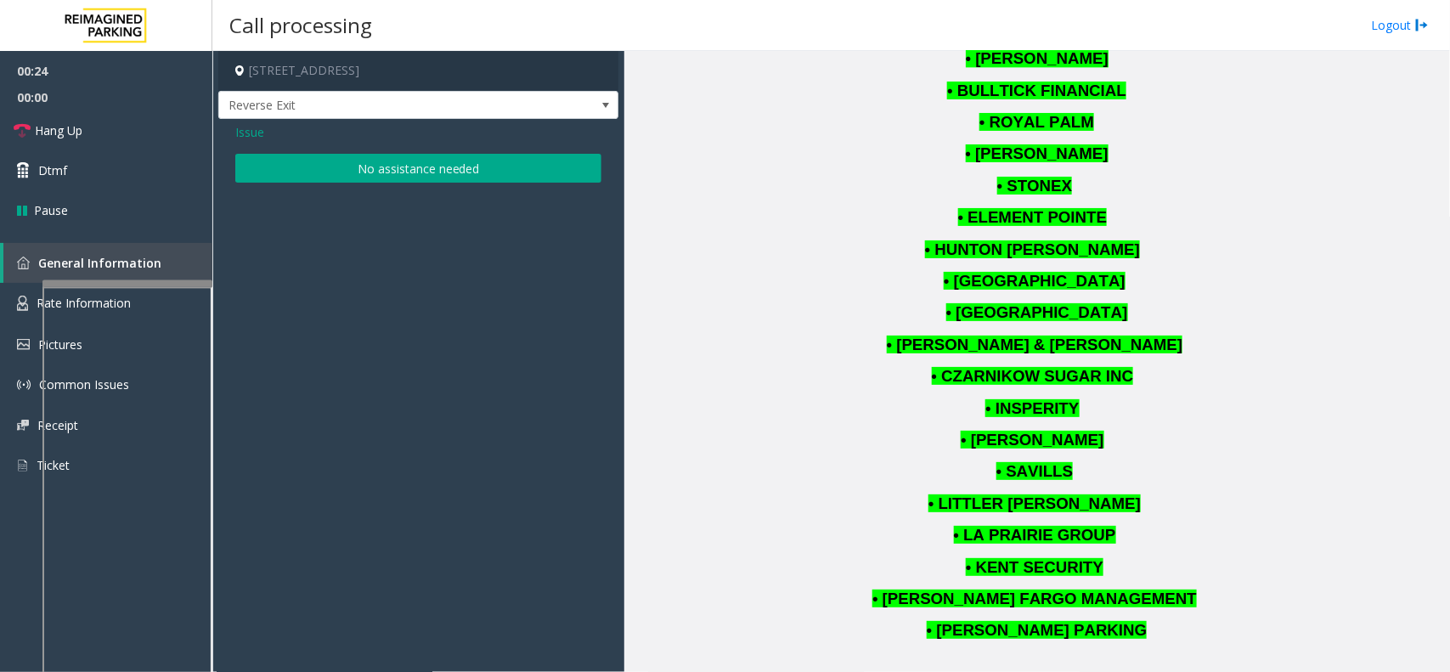
click at [417, 162] on button "No assistance needed" at bounding box center [418, 168] width 366 height 29
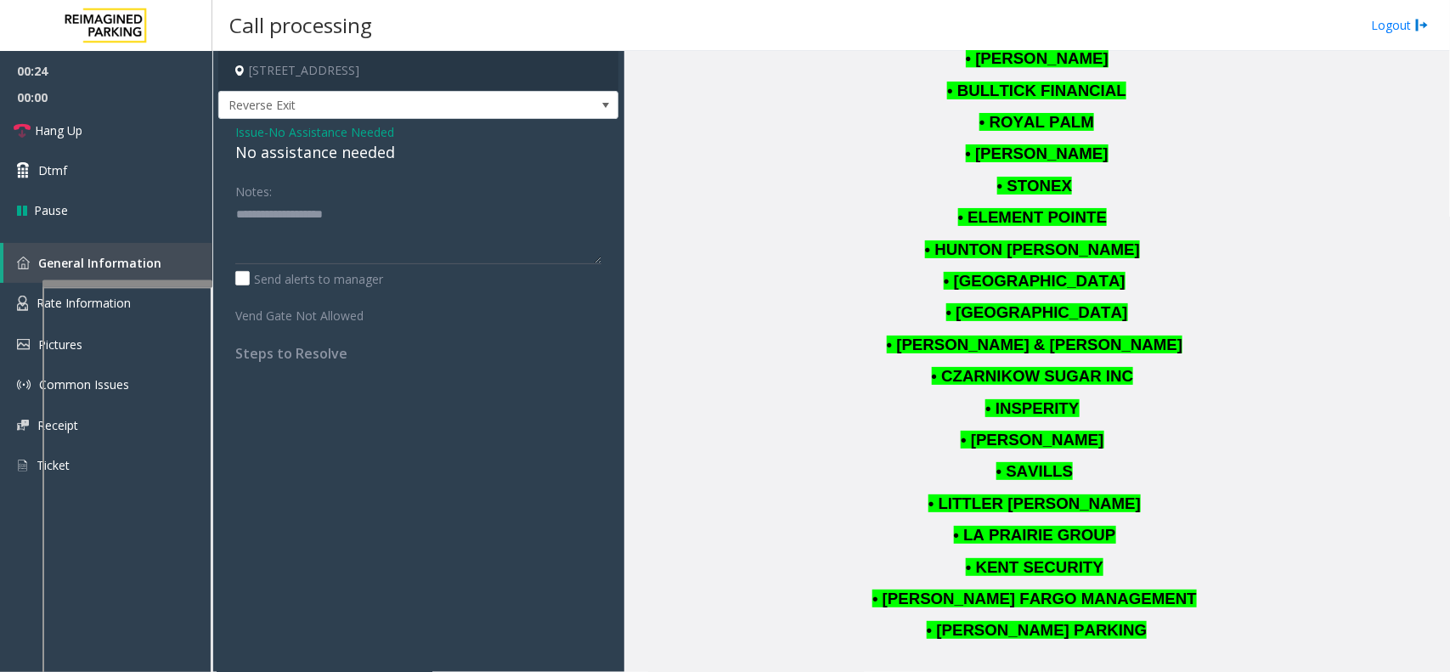
click at [359, 155] on div "No assistance needed" at bounding box center [418, 152] width 366 height 23
click at [187, 132] on link "Hang Up" at bounding box center [106, 130] width 212 height 40
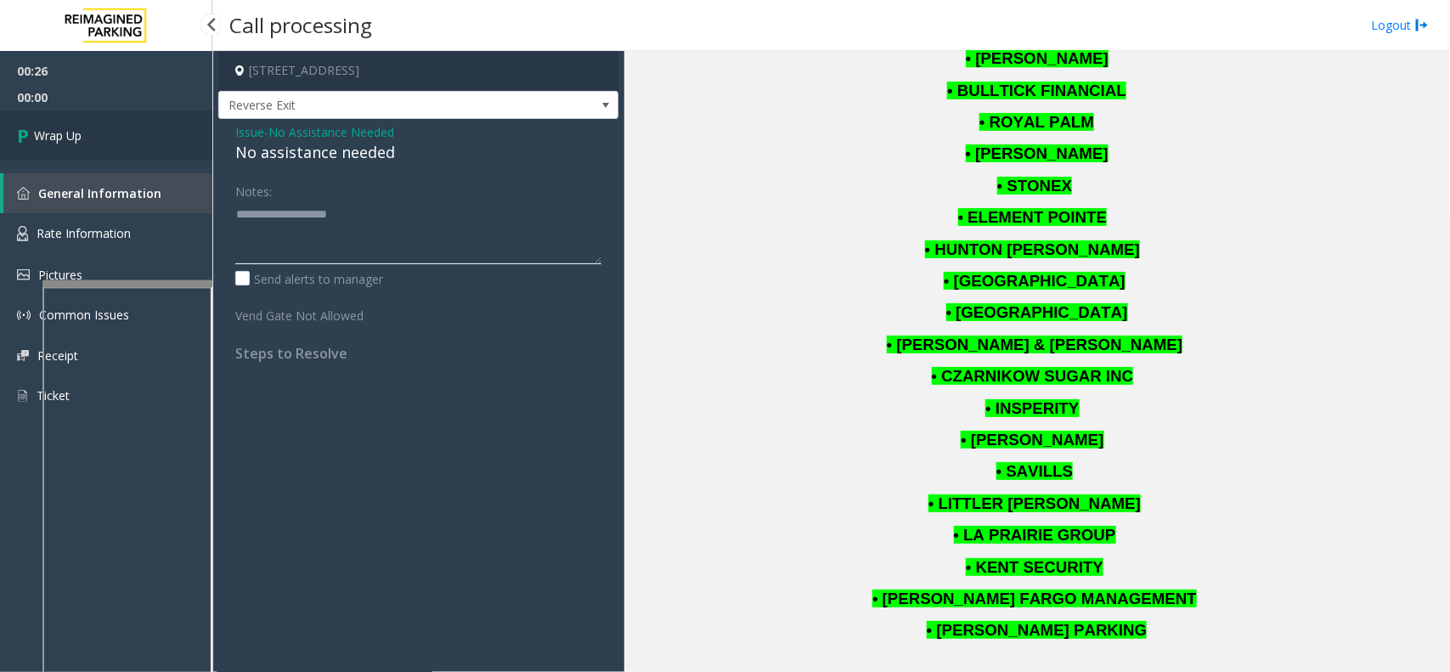
type textarea "**********"
click at [167, 137] on link "Wrap Up" at bounding box center [106, 135] width 212 height 50
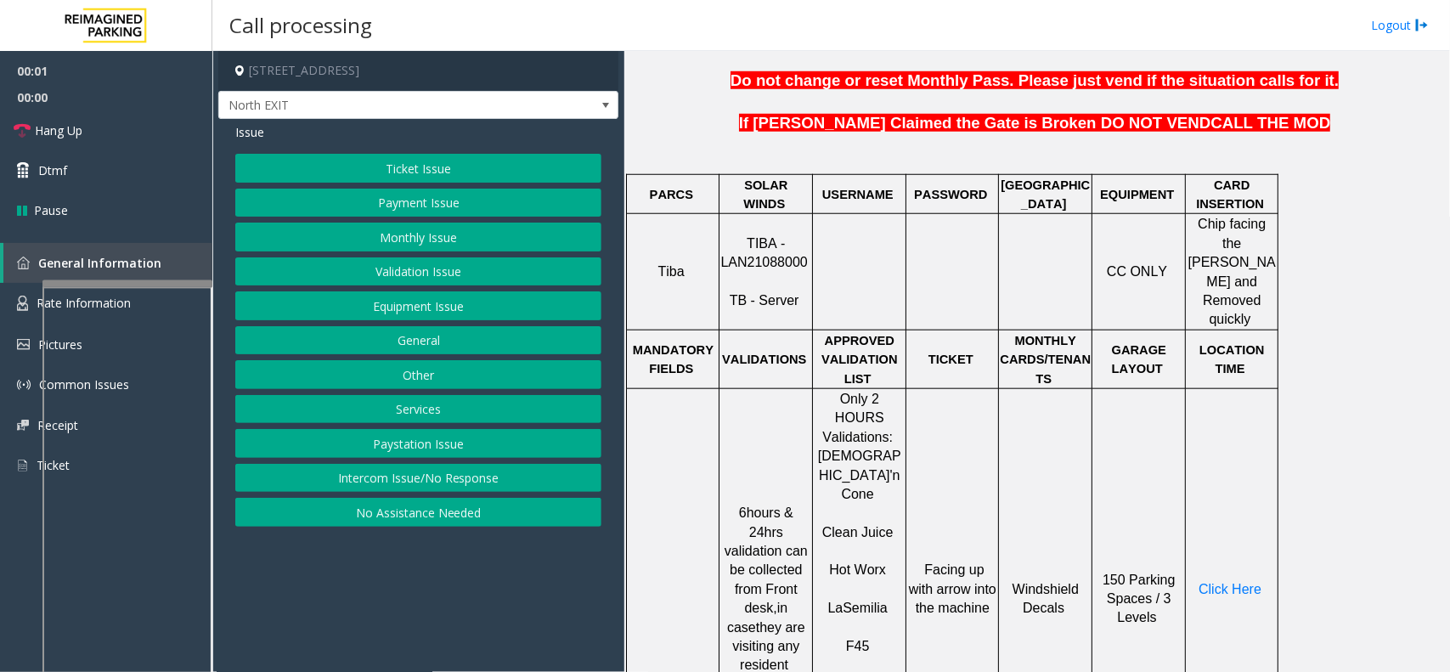
scroll to position [637, 0]
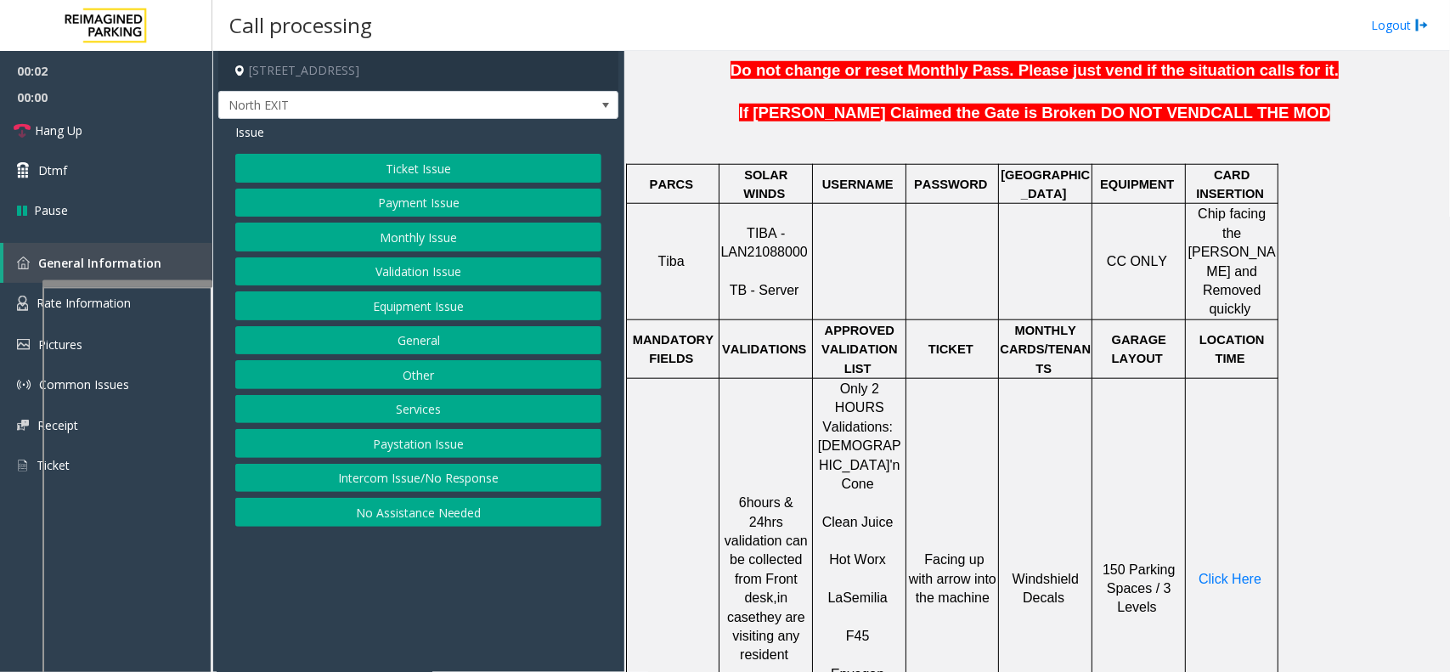
click at [769, 240] on span "TIBA - LAN21088000" at bounding box center [763, 242] width 87 height 33
copy p "LAN21088000"
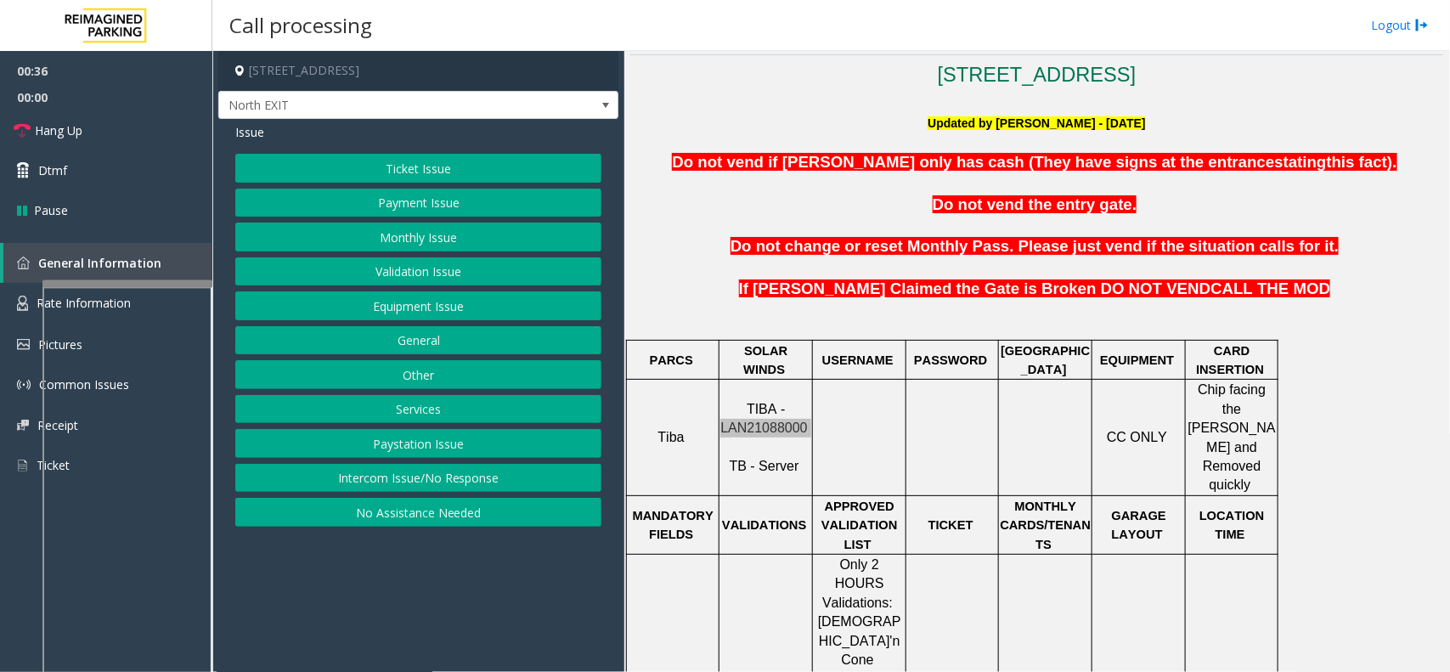
scroll to position [425, 0]
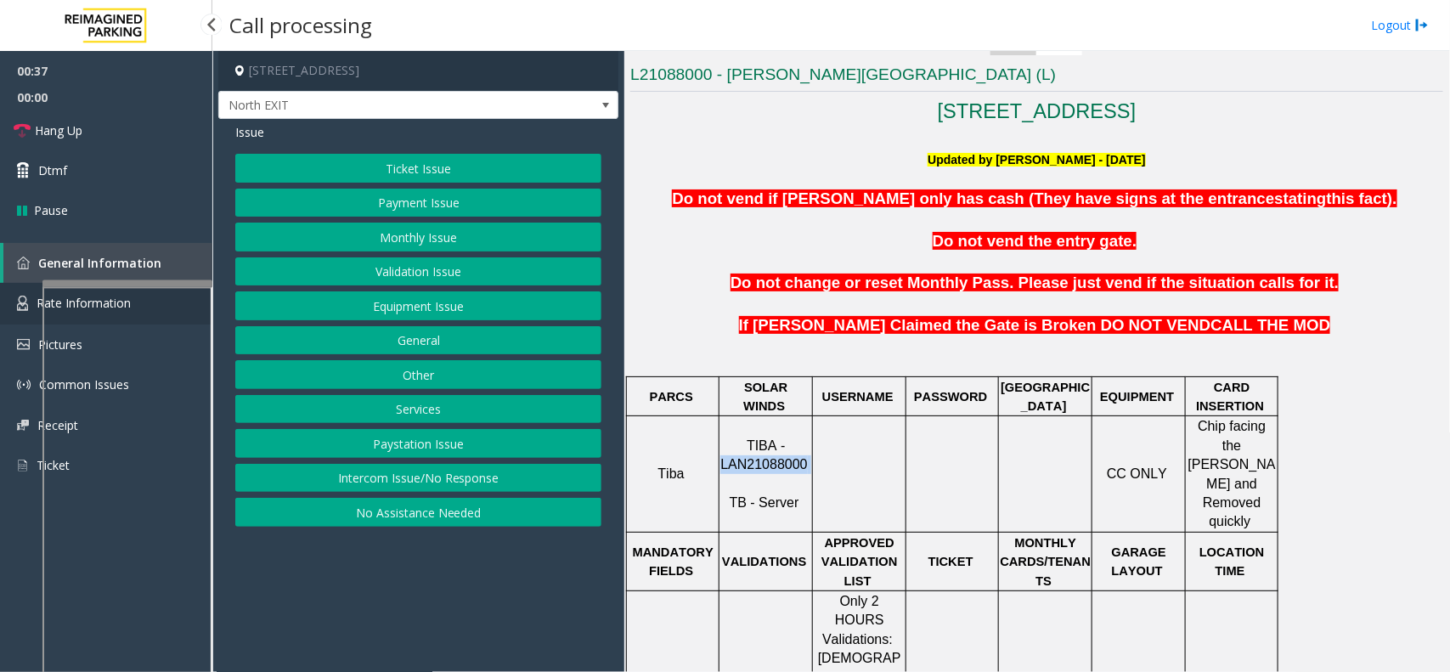
click at [4, 308] on link "Rate Information" at bounding box center [106, 304] width 212 height 42
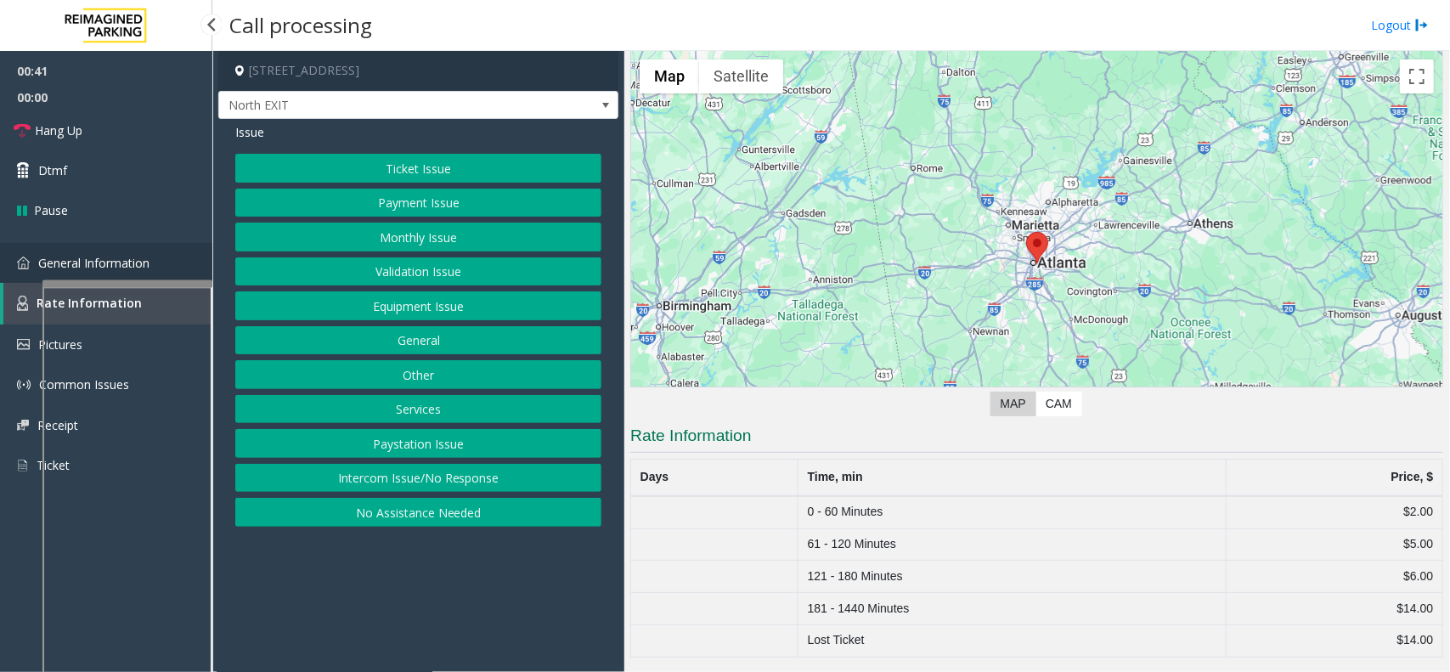
click at [180, 270] on link "General Information" at bounding box center [106, 263] width 212 height 40
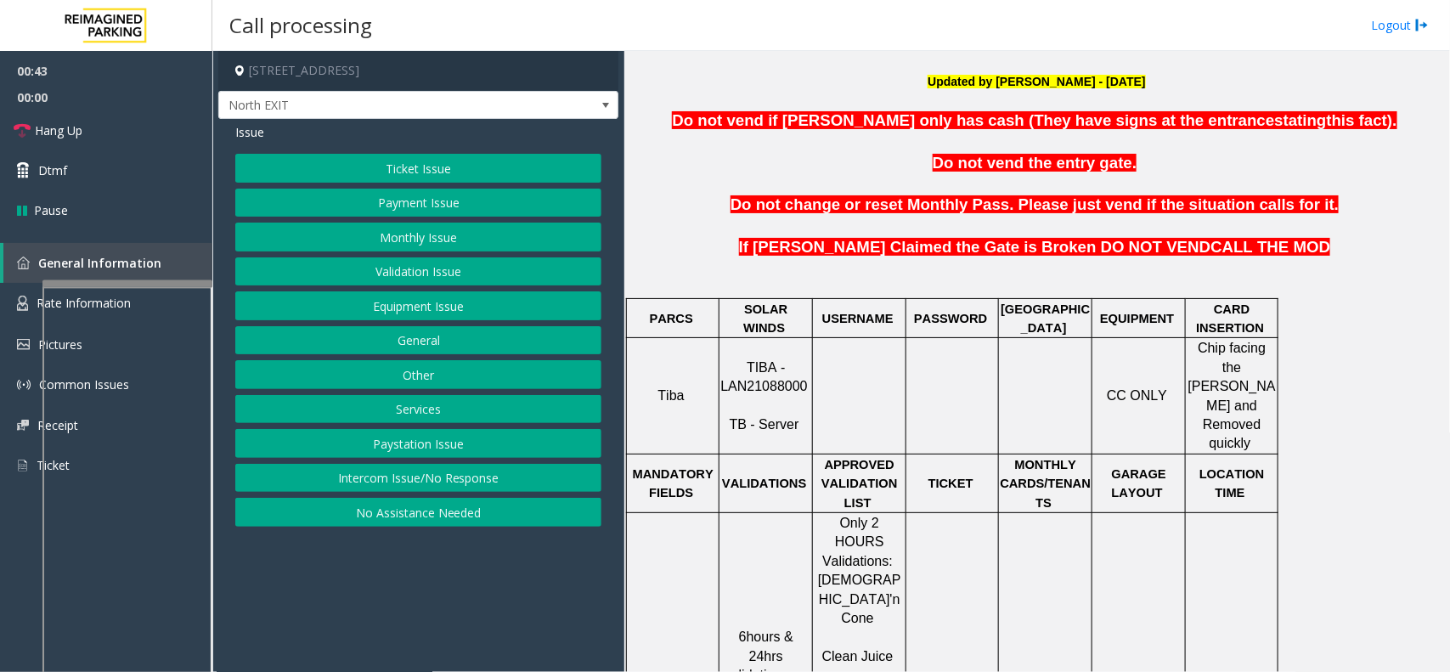
scroll to position [637, 0]
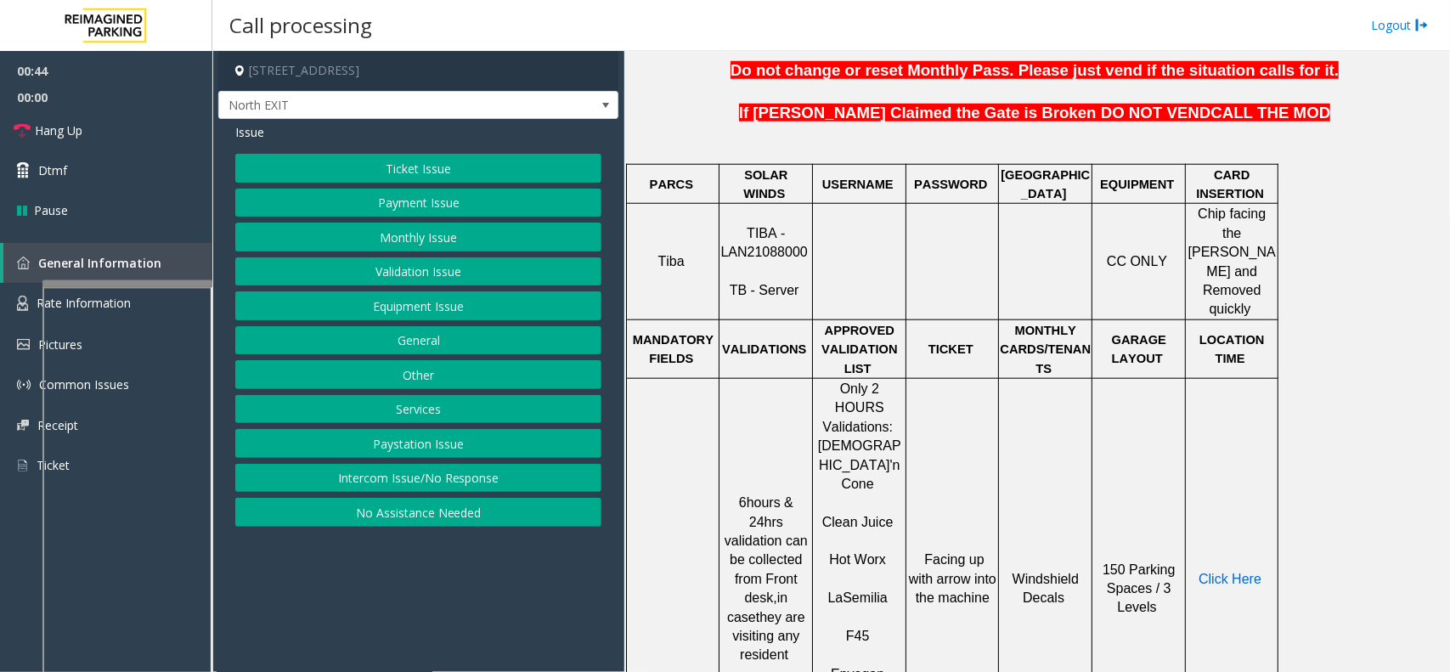
click at [1232, 572] on span "Click Here" at bounding box center [1230, 579] width 63 height 14
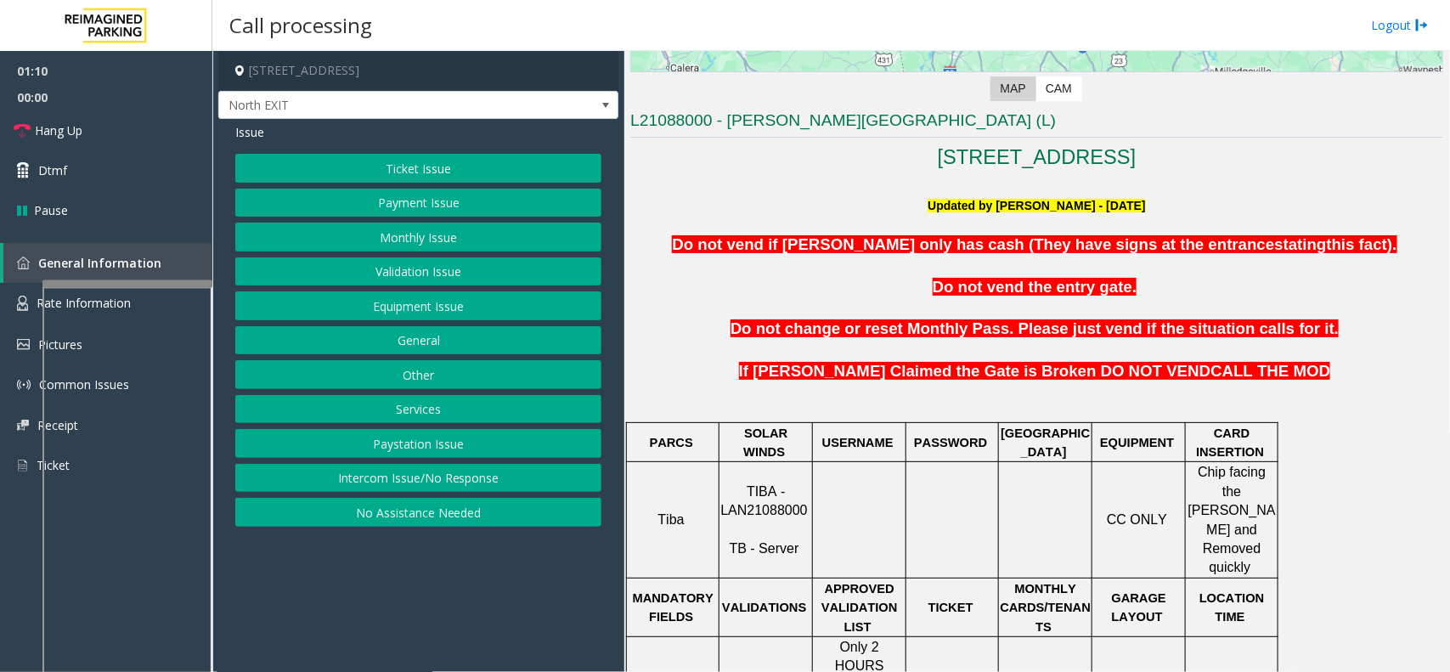
scroll to position [342, 0]
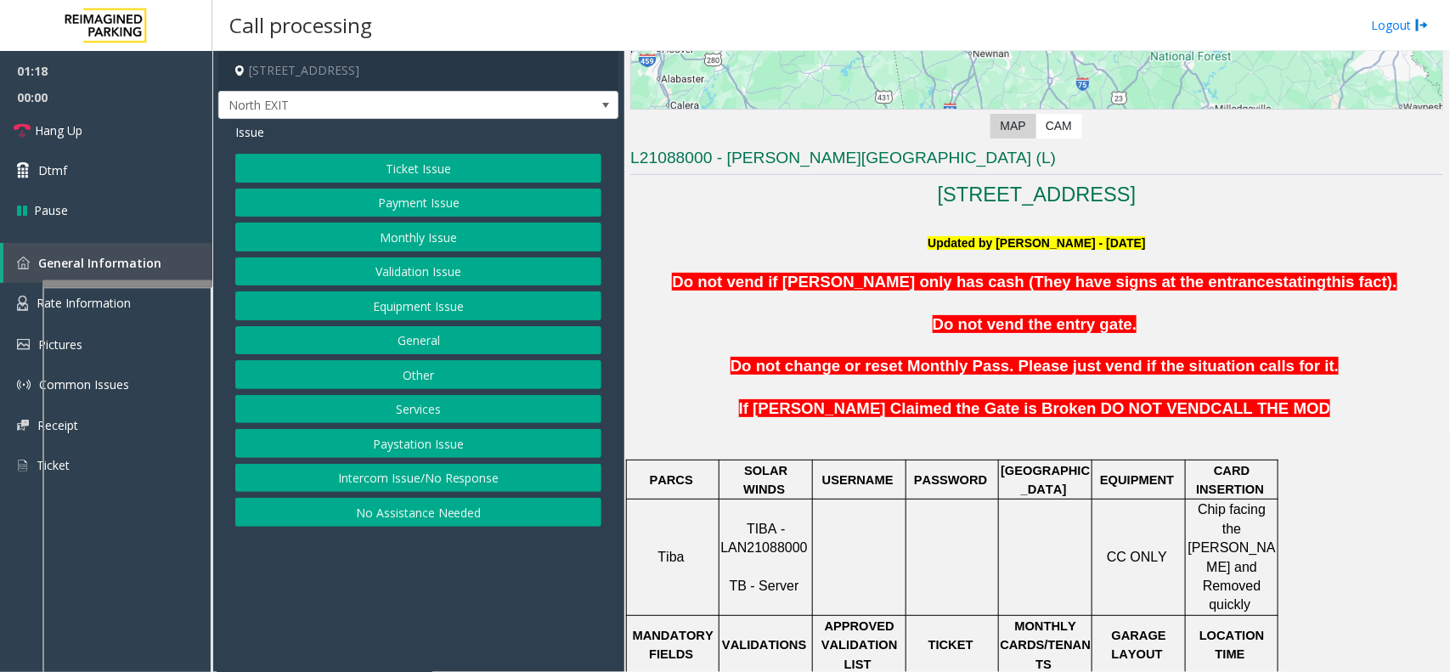
click at [1005, 345] on p at bounding box center [1036, 346] width 813 height 21
click at [379, 314] on button "Equipment Issue" at bounding box center [418, 305] width 366 height 29
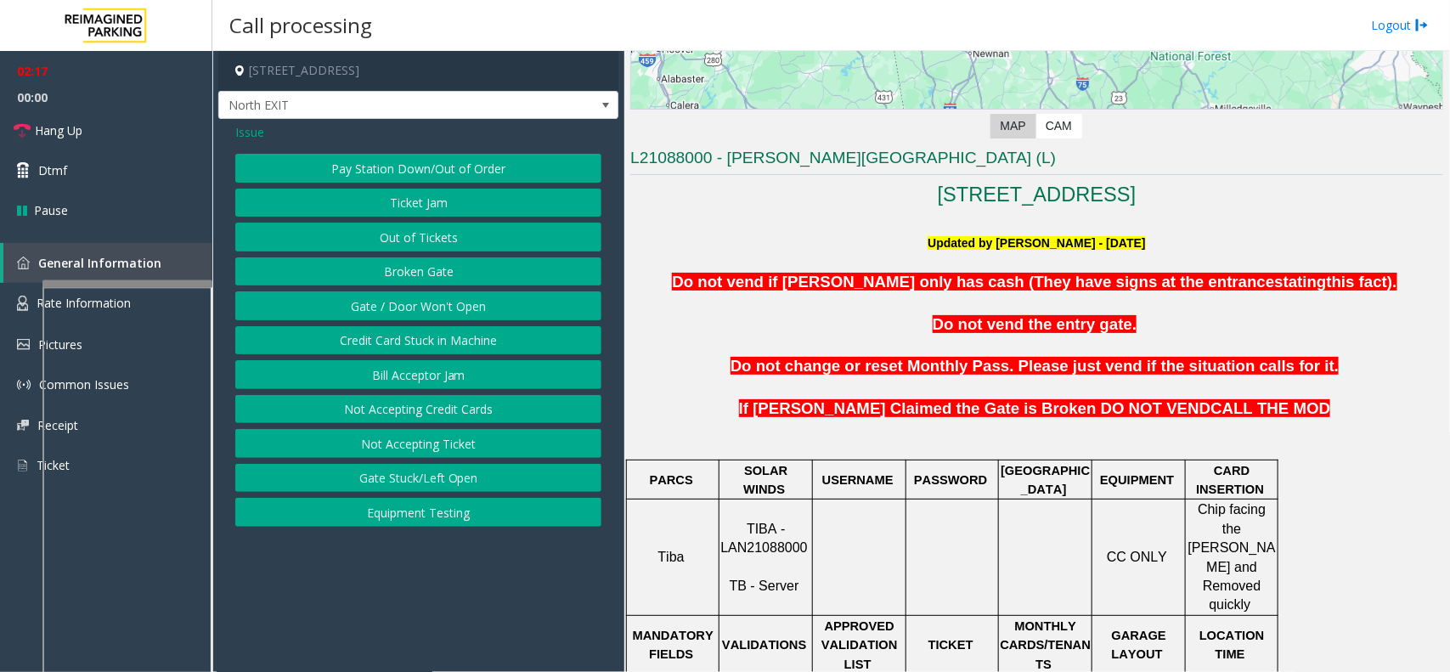
click at [381, 311] on button "Gate / Door Won't Open" at bounding box center [418, 305] width 366 height 29
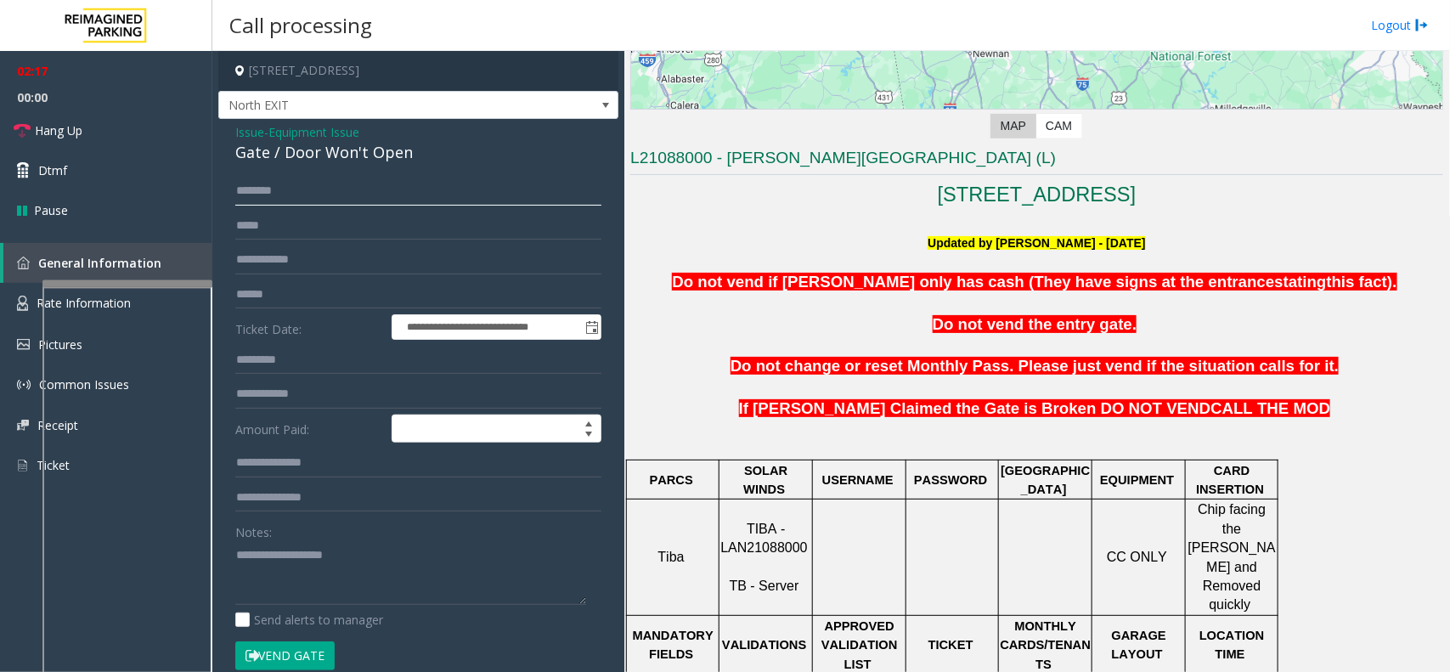
click at [375, 192] on input "text" at bounding box center [418, 191] width 366 height 29
type textarea "**********"
click at [285, 205] on input "text" at bounding box center [418, 191] width 366 height 29
click at [325, 130] on span "Equipment Issue" at bounding box center [313, 132] width 91 height 18
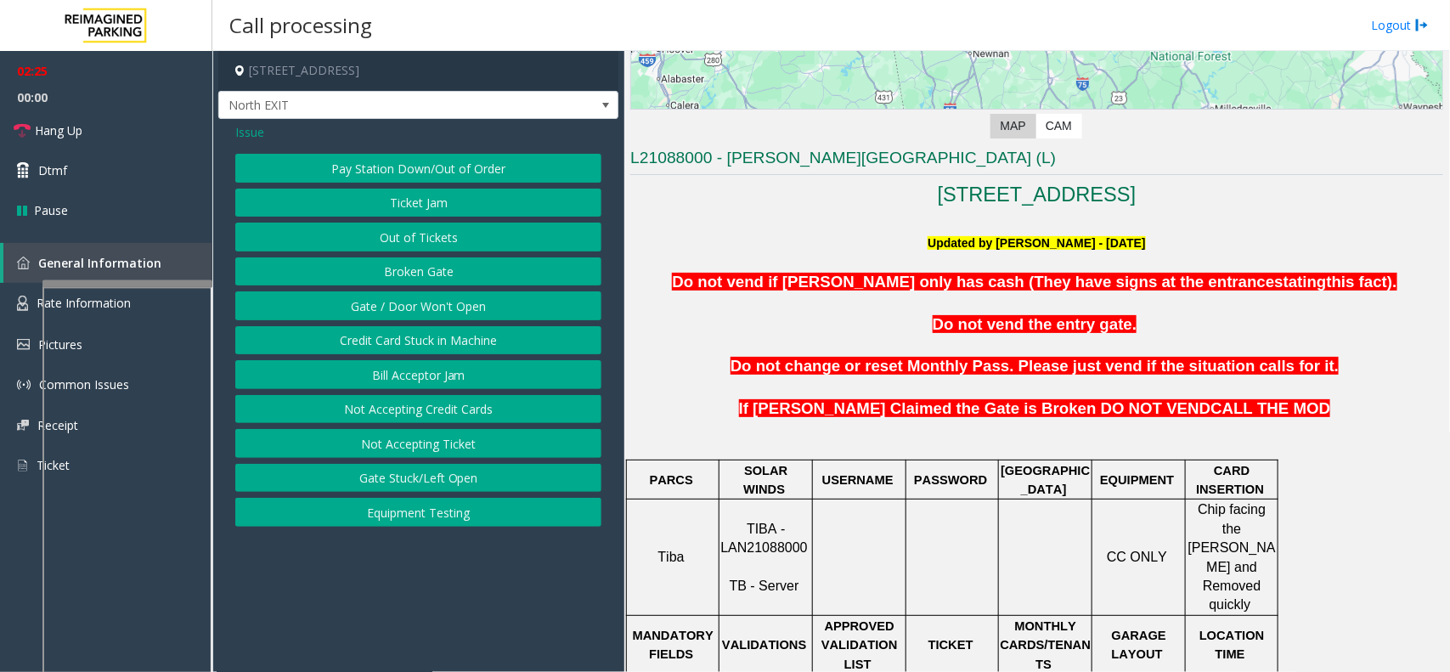
click at [418, 306] on button "Gate / Door Won't Open" at bounding box center [418, 305] width 366 height 29
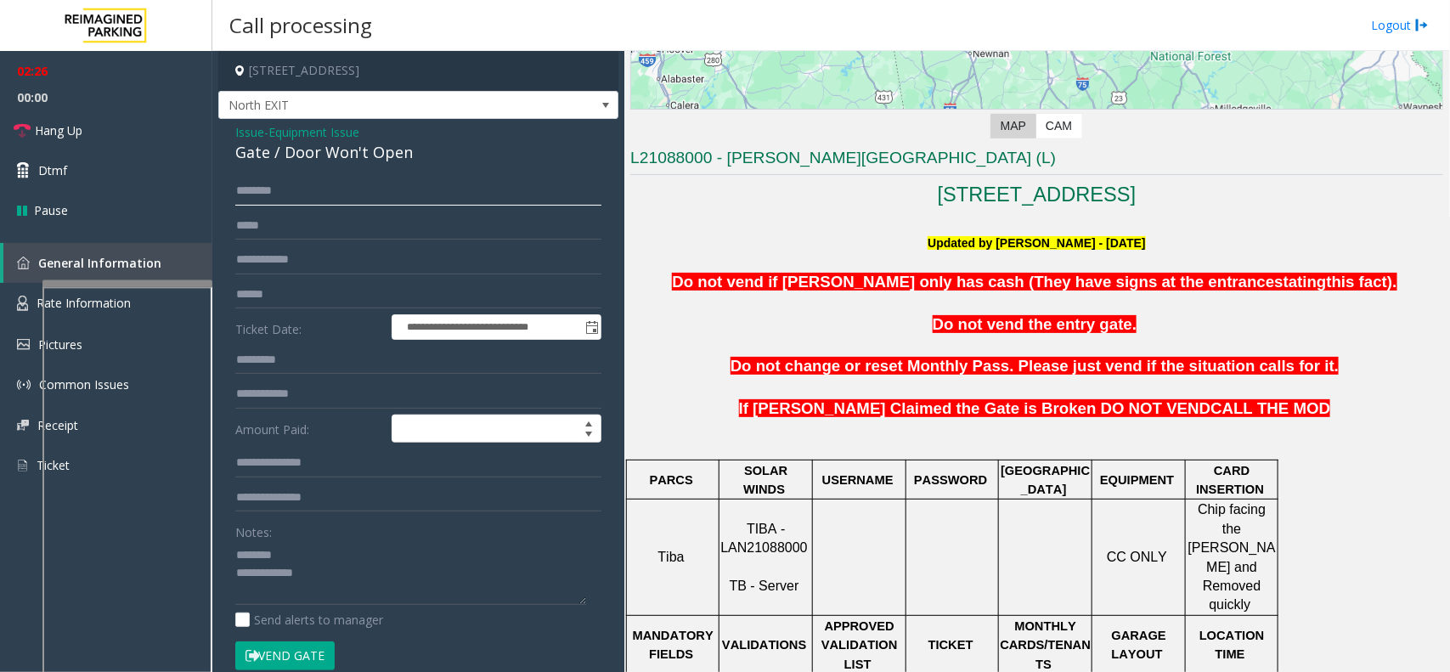
click at [310, 193] on input "text" at bounding box center [418, 191] width 366 height 29
click at [336, 155] on div "Gate / Door Won't Open" at bounding box center [418, 152] width 366 height 23
type textarea "**********"
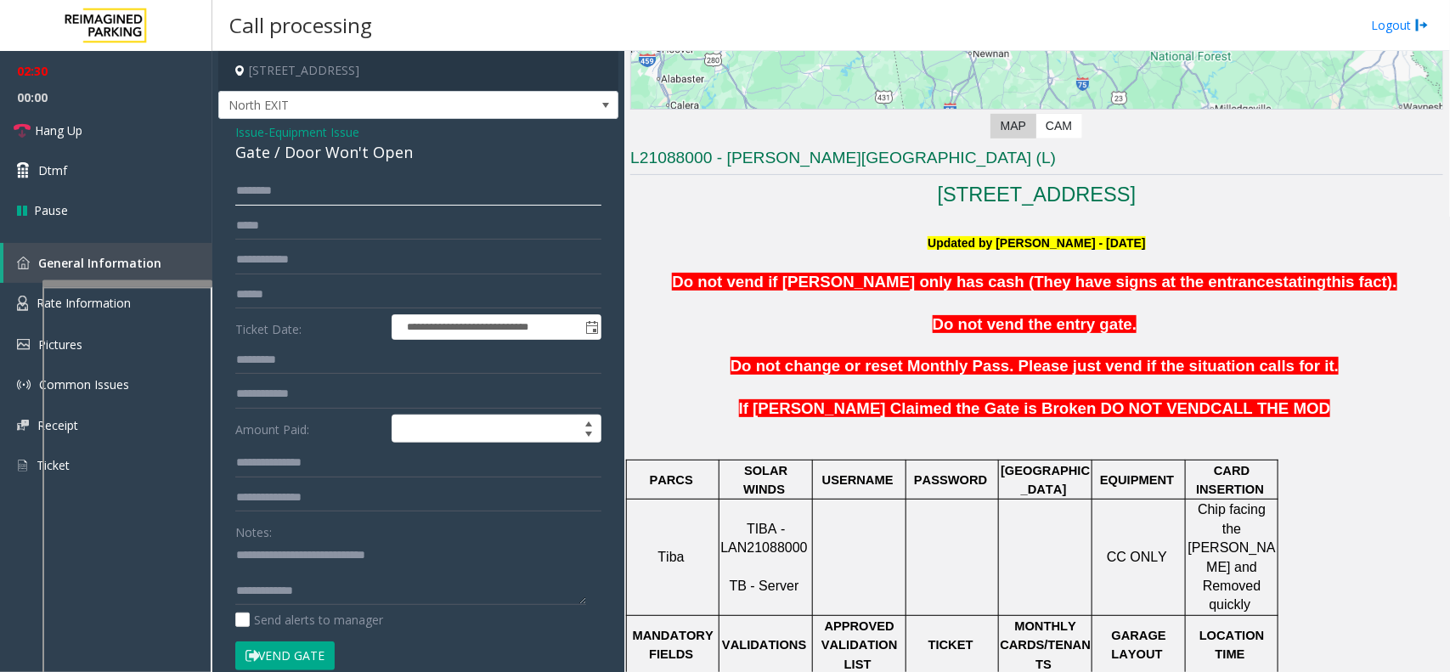
click at [337, 184] on input "text" at bounding box center [418, 191] width 366 height 29
click at [253, 189] on input "**********" at bounding box center [418, 191] width 366 height 29
click at [269, 189] on input "**********" at bounding box center [418, 191] width 366 height 29
click at [274, 189] on input "**********" at bounding box center [418, 191] width 366 height 29
click at [279, 189] on input "**********" at bounding box center [418, 191] width 366 height 29
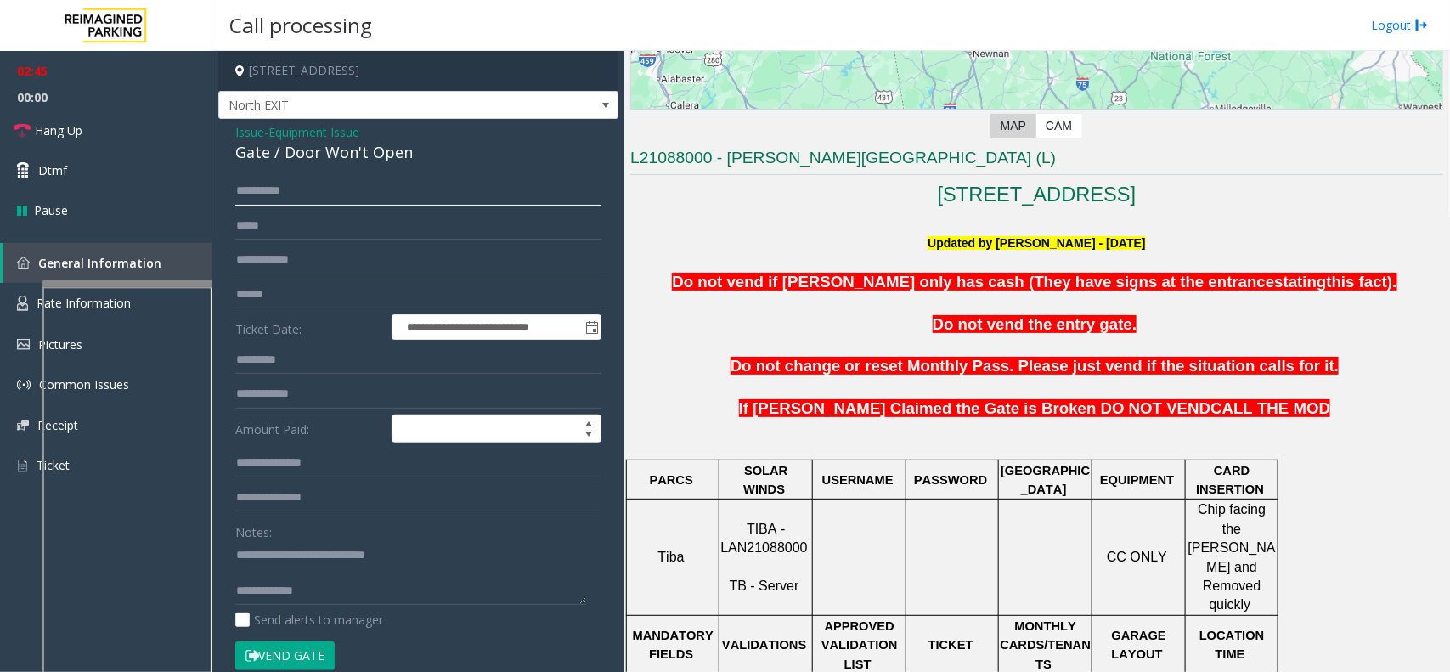
click at [290, 187] on input "**********" at bounding box center [418, 191] width 366 height 29
click at [291, 188] on input "**********" at bounding box center [418, 191] width 366 height 29
type input "**********"
click at [341, 592] on textarea at bounding box center [410, 573] width 351 height 64
type textarea "**********"
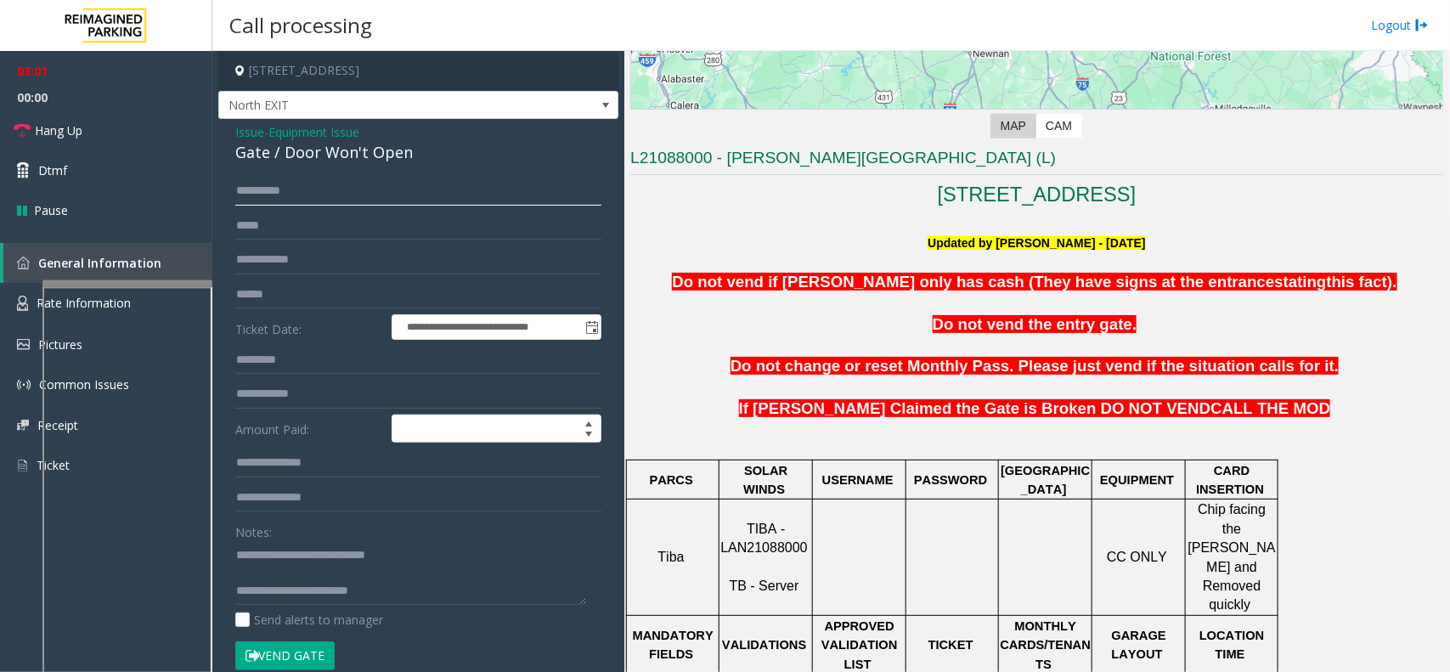
click at [255, 192] on input "**********" at bounding box center [418, 191] width 366 height 29
click at [261, 184] on input "**********" at bounding box center [418, 191] width 366 height 29
click at [263, 188] on input "**********" at bounding box center [418, 191] width 366 height 29
type input "**********"
click at [274, 650] on button "Vend Gate" at bounding box center [284, 655] width 99 height 29
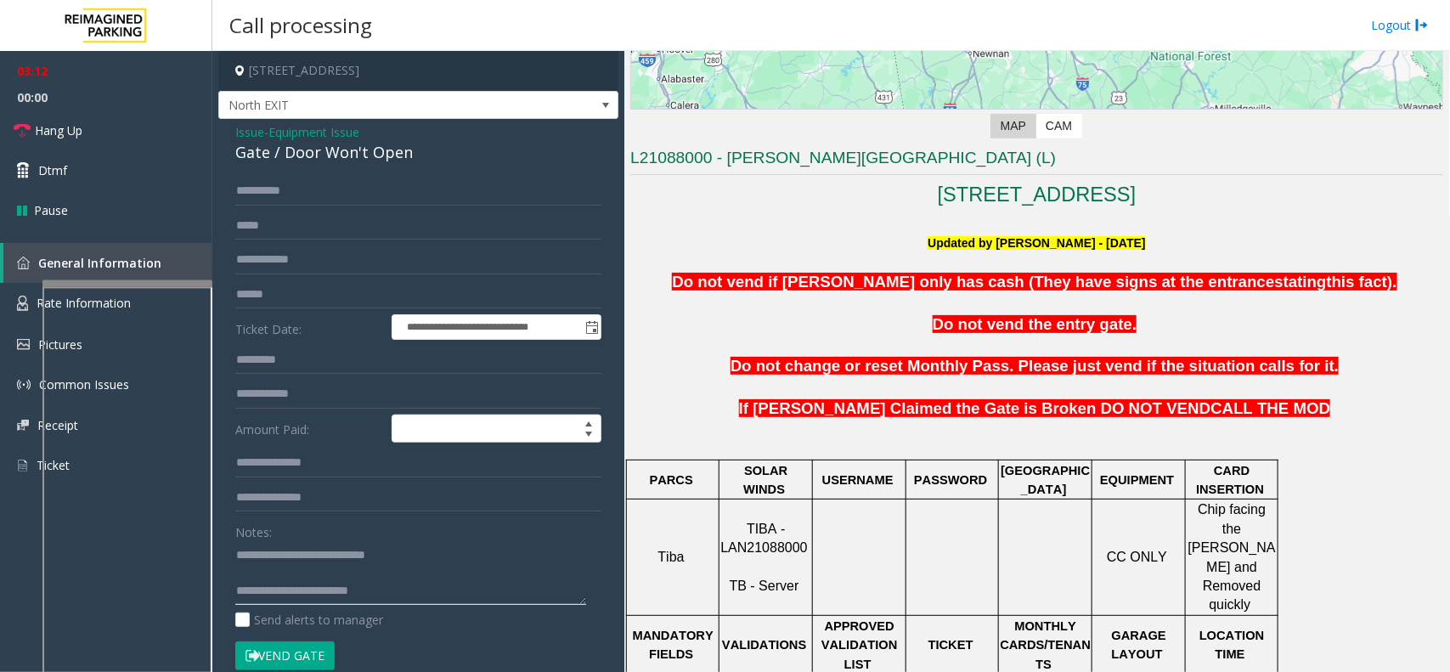
click at [388, 603] on textarea at bounding box center [410, 573] width 351 height 64
click at [127, 137] on link "Hang Up" at bounding box center [106, 130] width 212 height 40
click at [503, 596] on textarea at bounding box center [410, 573] width 351 height 64
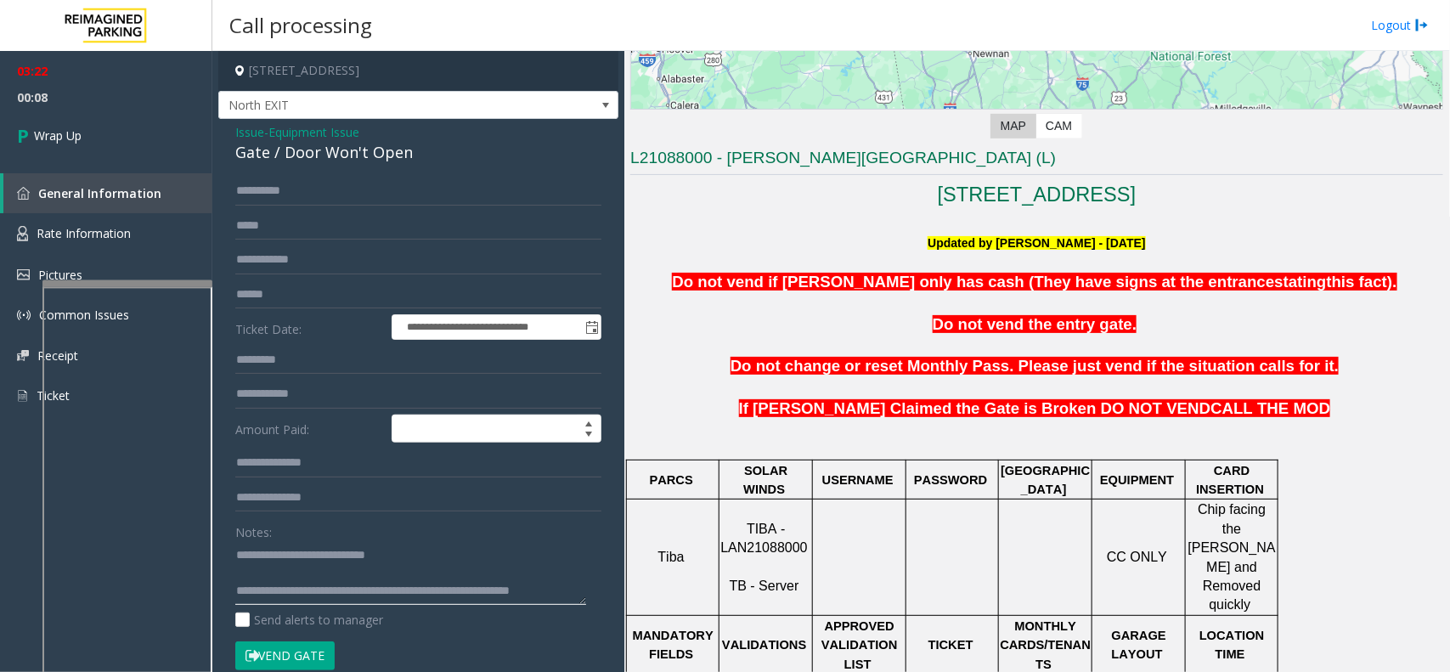
scroll to position [11, 0]
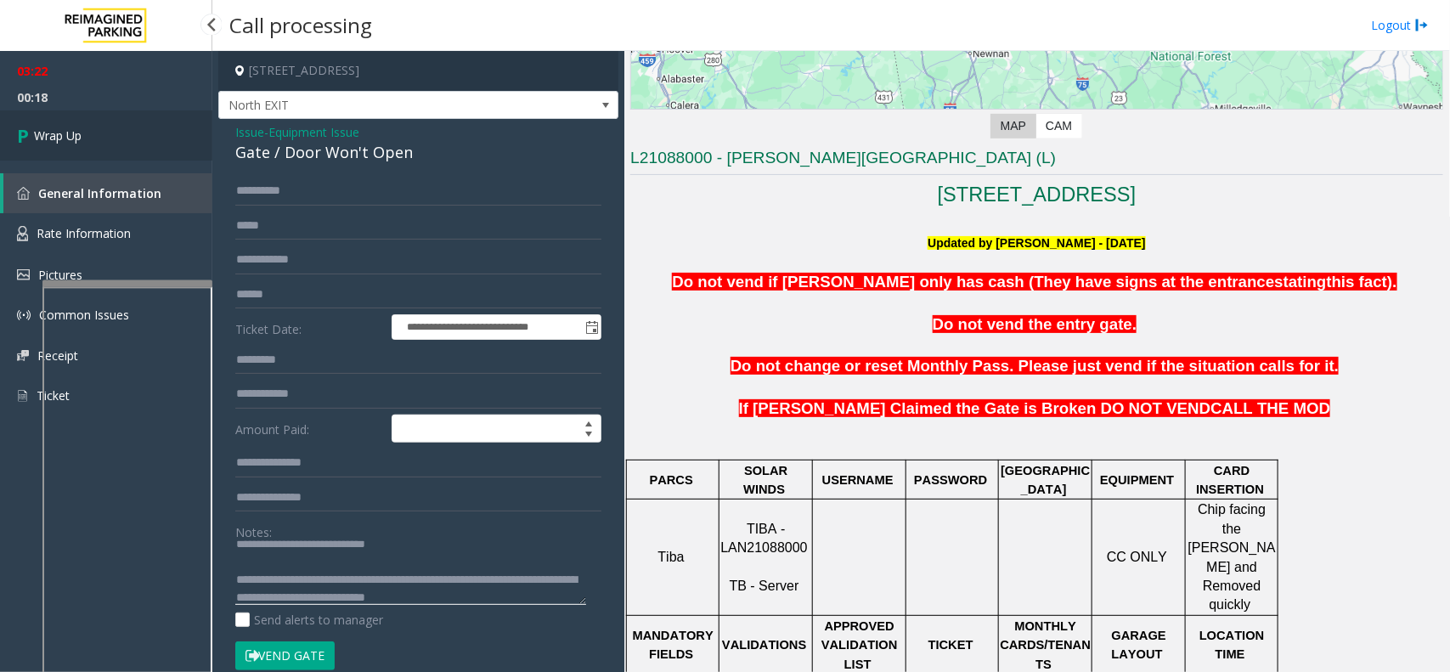
type textarea "**********"
click at [100, 137] on link "Wrap Up" at bounding box center [106, 135] width 212 height 50
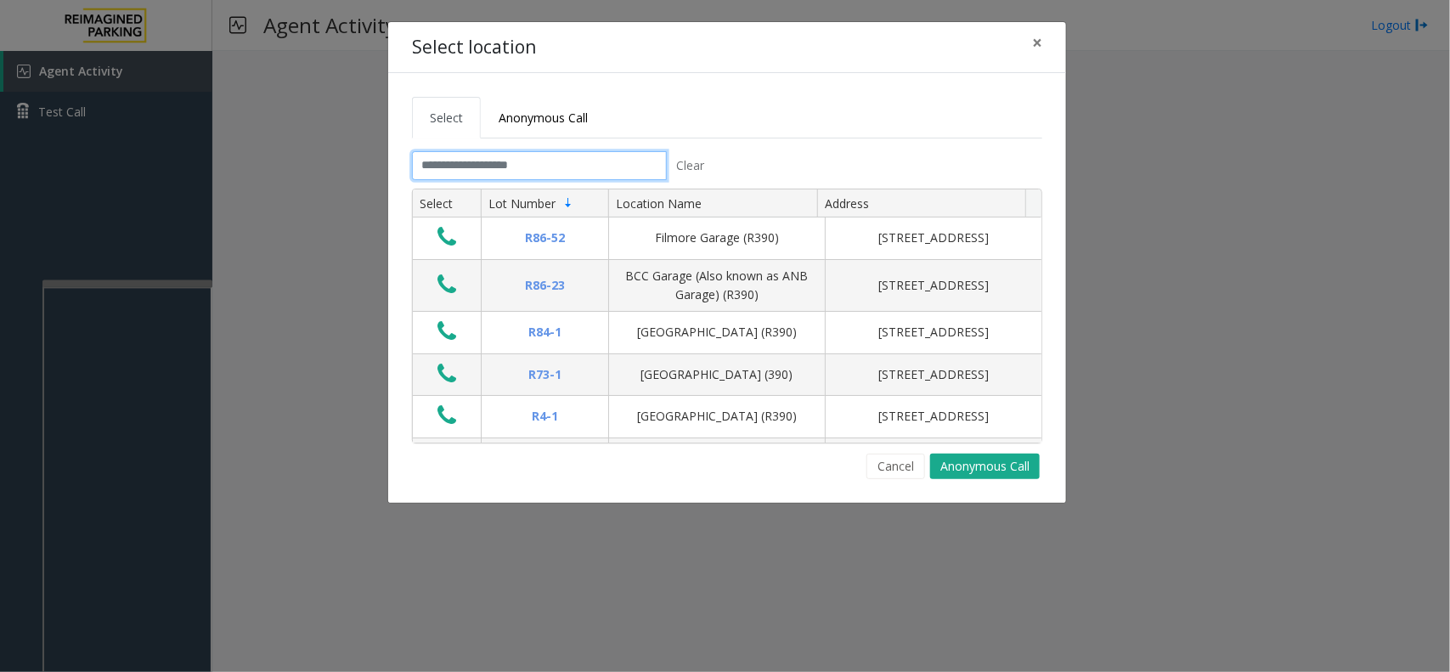
click at [545, 166] on input "text" at bounding box center [539, 165] width 255 height 29
click at [1038, 38] on span "×" at bounding box center [1037, 43] width 10 height 24
click at [1049, 45] on button "×" at bounding box center [1037, 43] width 34 height 42
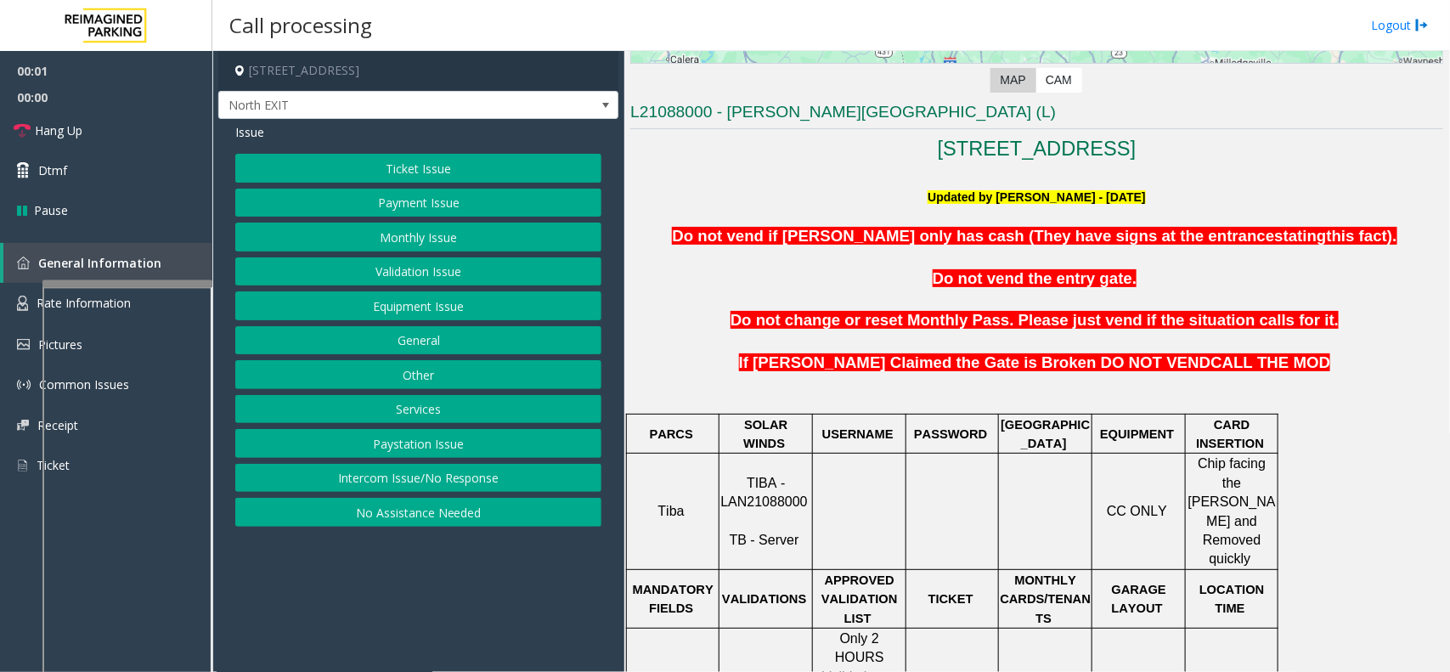
scroll to position [425, 0]
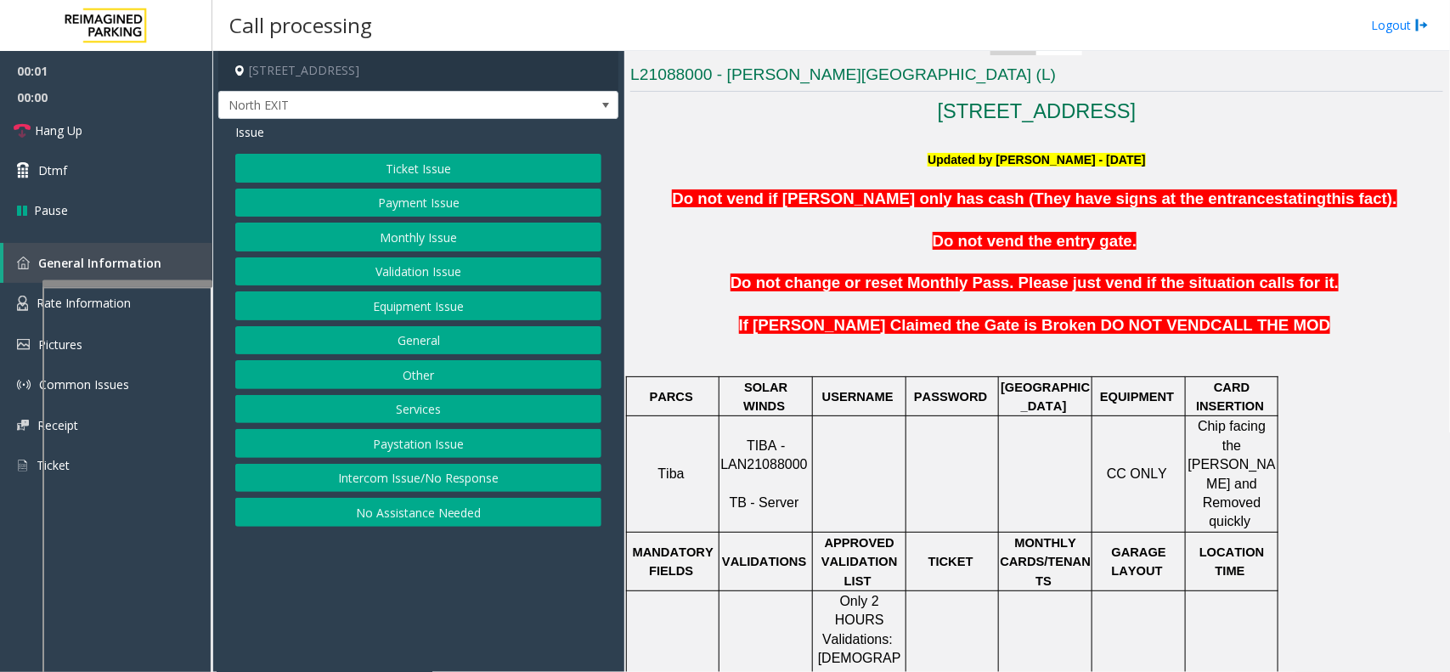
click at [743, 443] on span "TIBA - LAN21088000" at bounding box center [763, 454] width 87 height 33
copy p "LAN21088000"
click at [400, 200] on button "Payment Issue" at bounding box center [418, 203] width 366 height 29
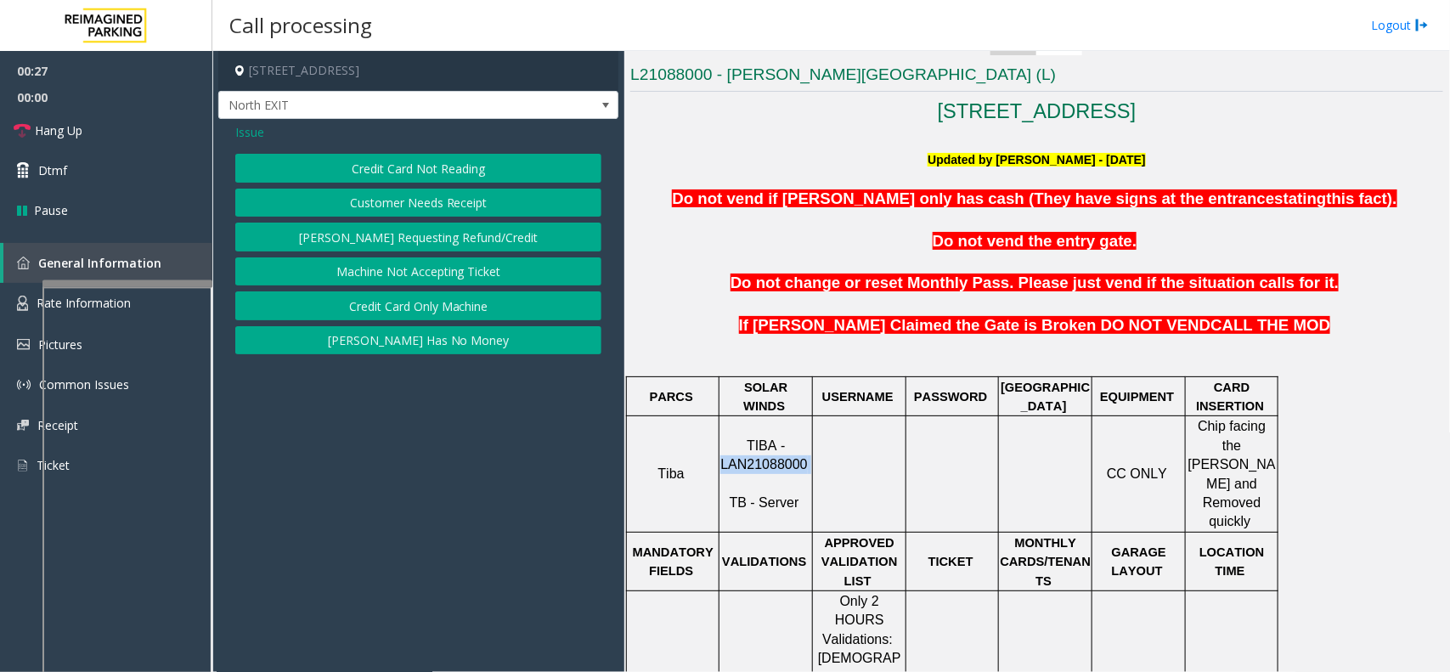
click at [395, 181] on button "Credit Card Not Reading" at bounding box center [418, 168] width 366 height 29
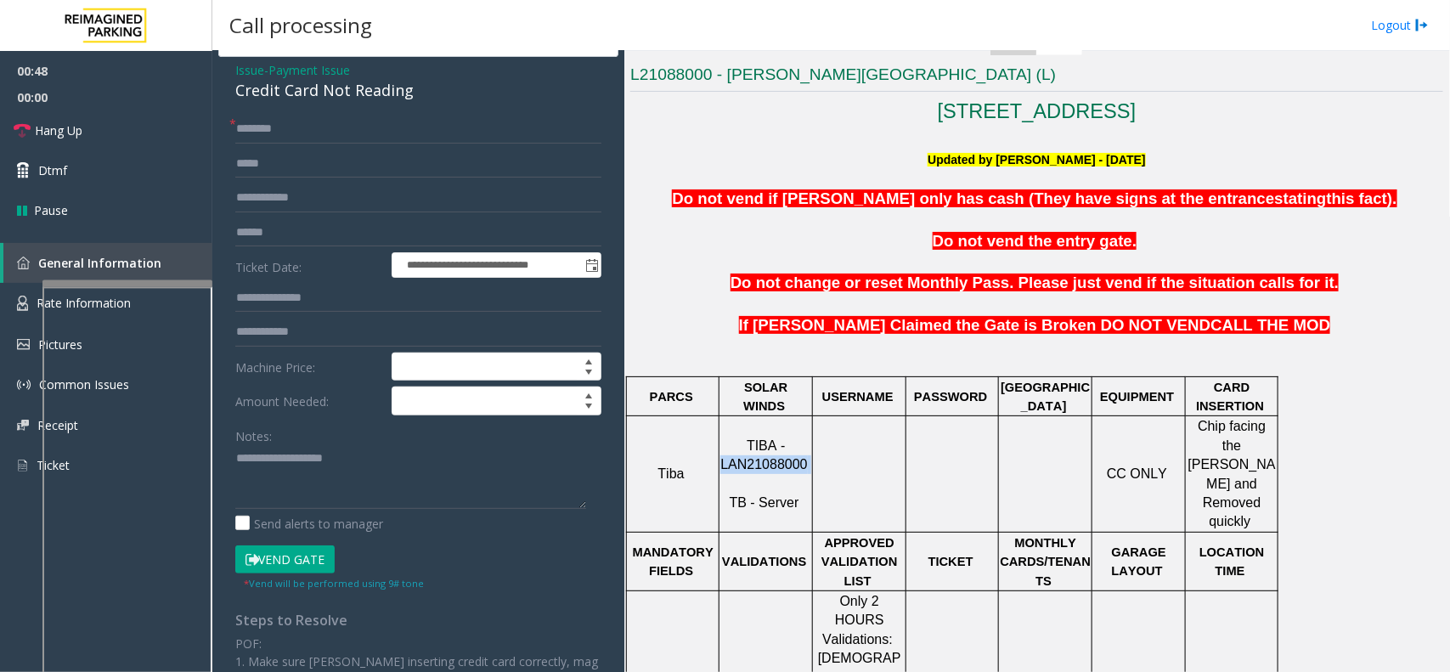
scroll to position [0, 0]
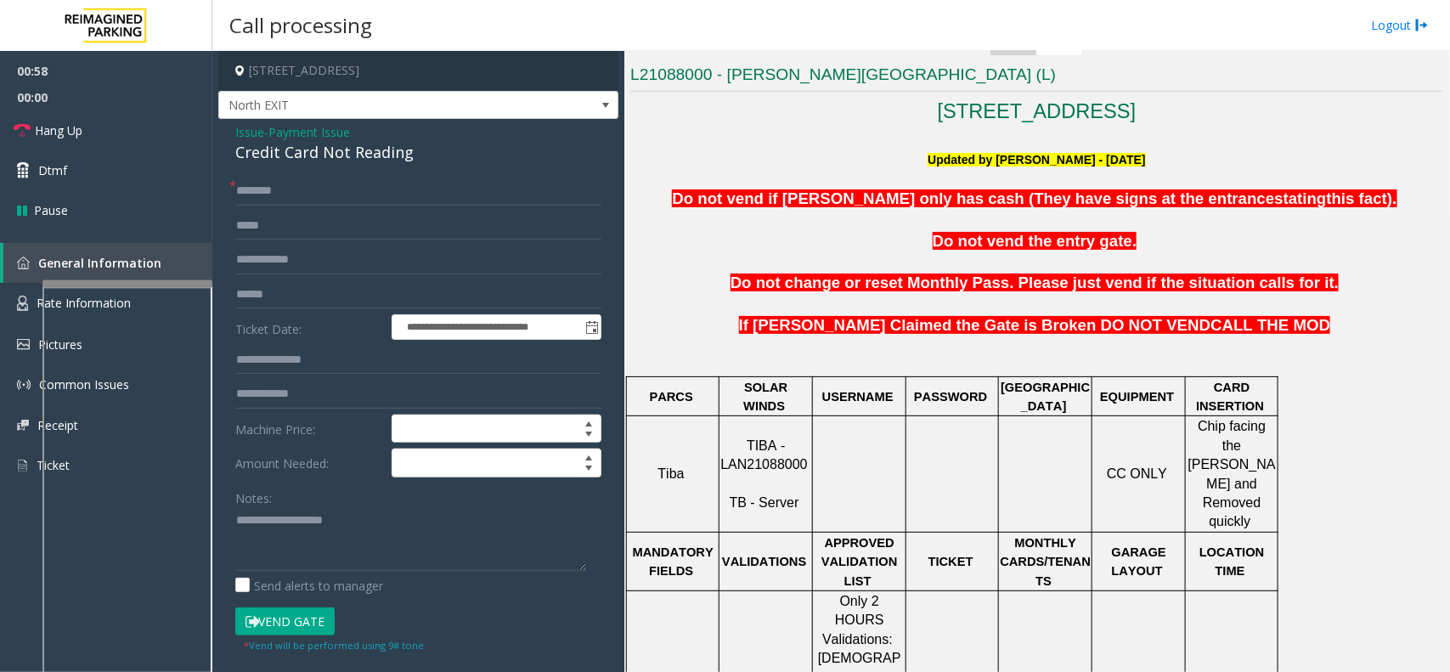
click at [310, 133] on span "Payment Issue" at bounding box center [309, 132] width 82 height 18
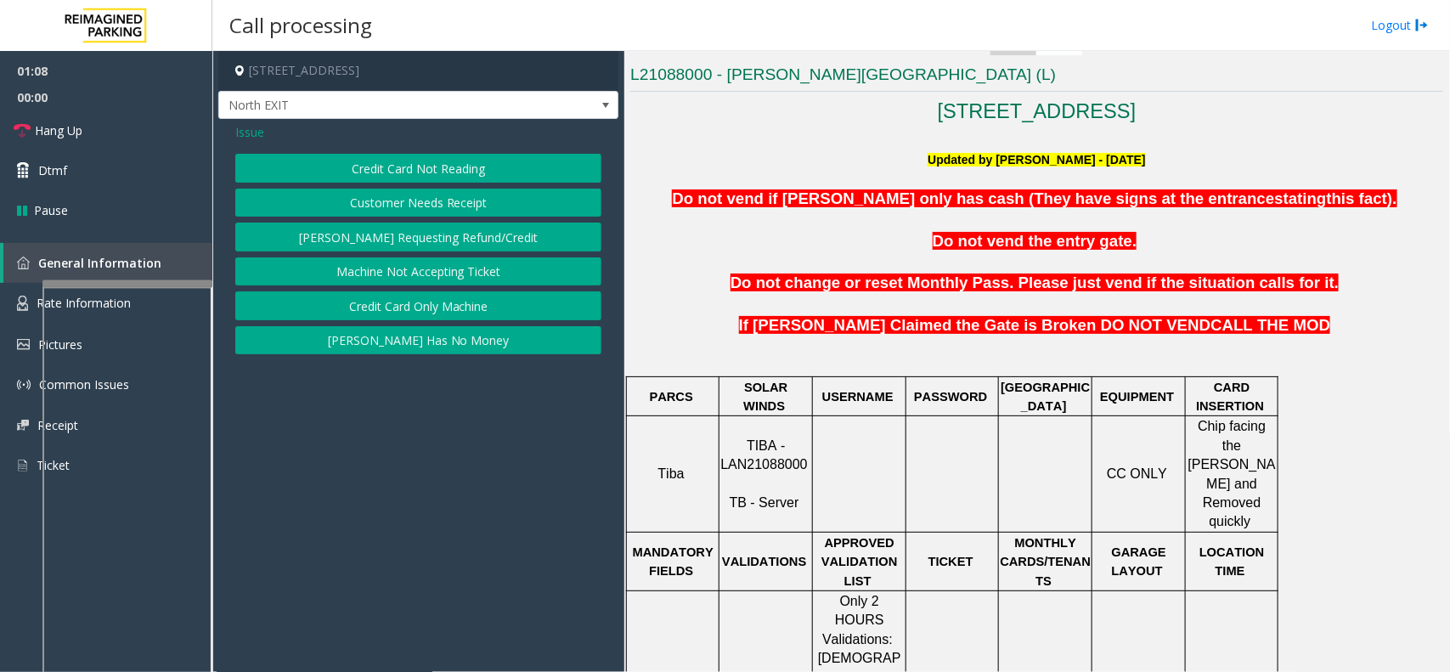
click at [246, 136] on span "Issue" at bounding box center [249, 132] width 29 height 18
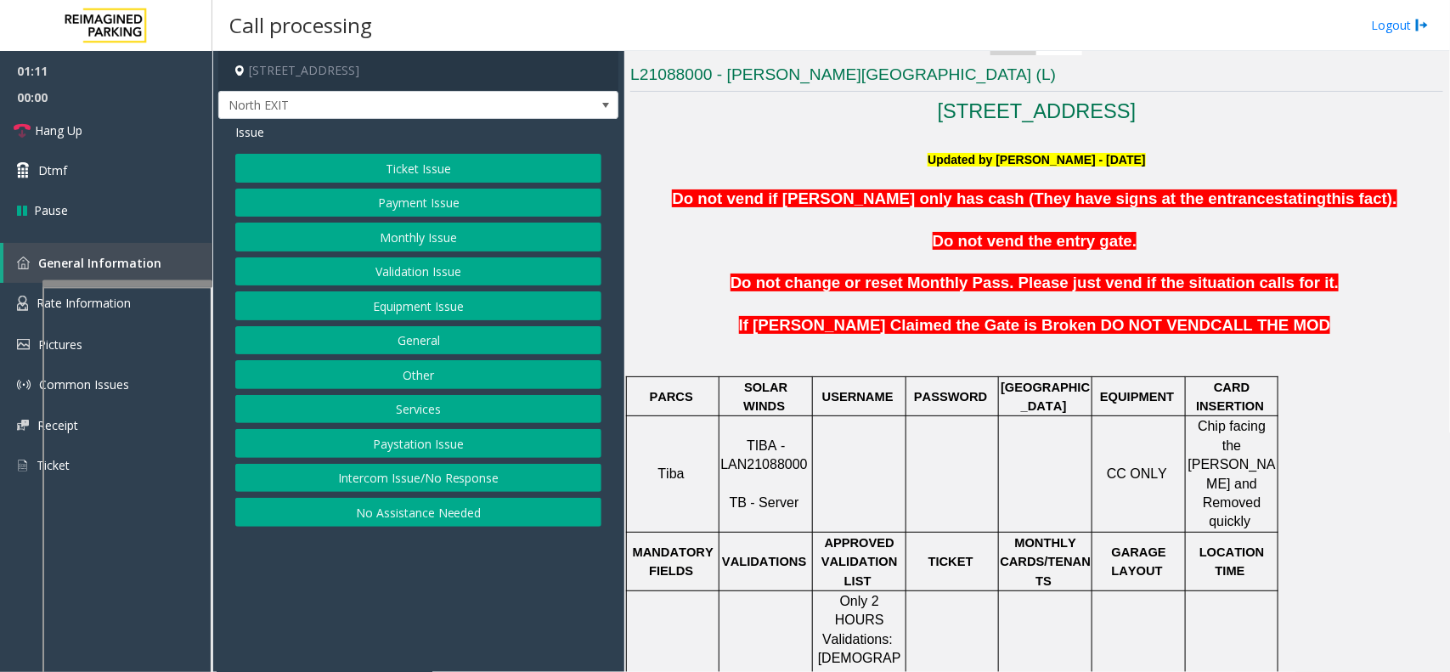
click at [406, 201] on button "Payment Issue" at bounding box center [418, 203] width 366 height 29
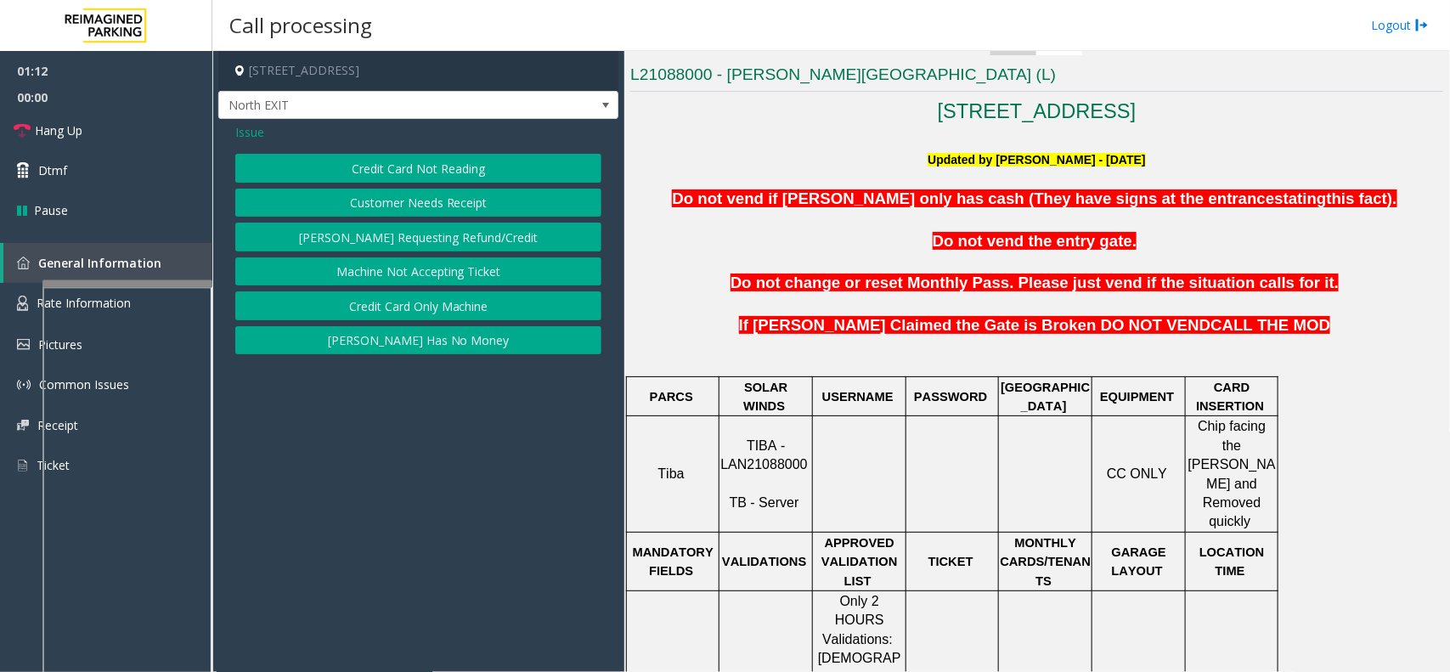
click at [409, 308] on button "Credit Card Only Machine" at bounding box center [418, 305] width 366 height 29
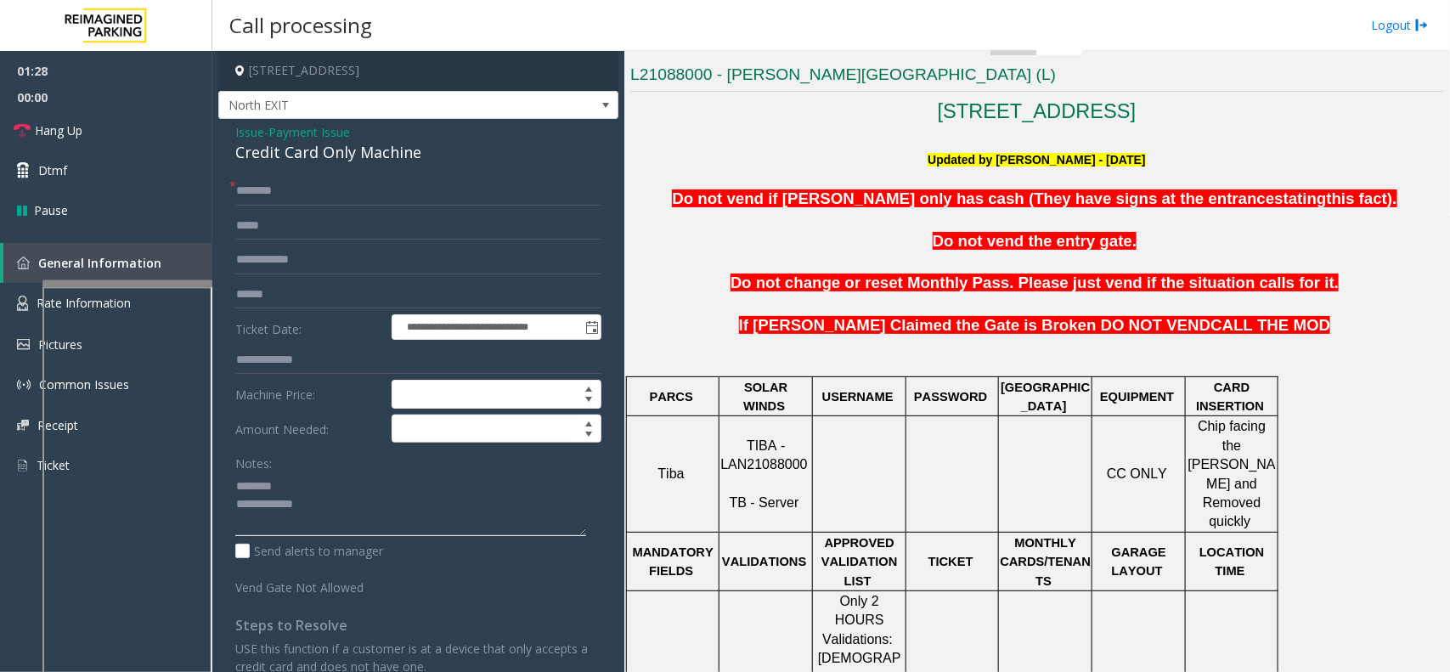
type textarea "**********"
click at [320, 132] on span "Payment Issue" at bounding box center [309, 132] width 82 height 18
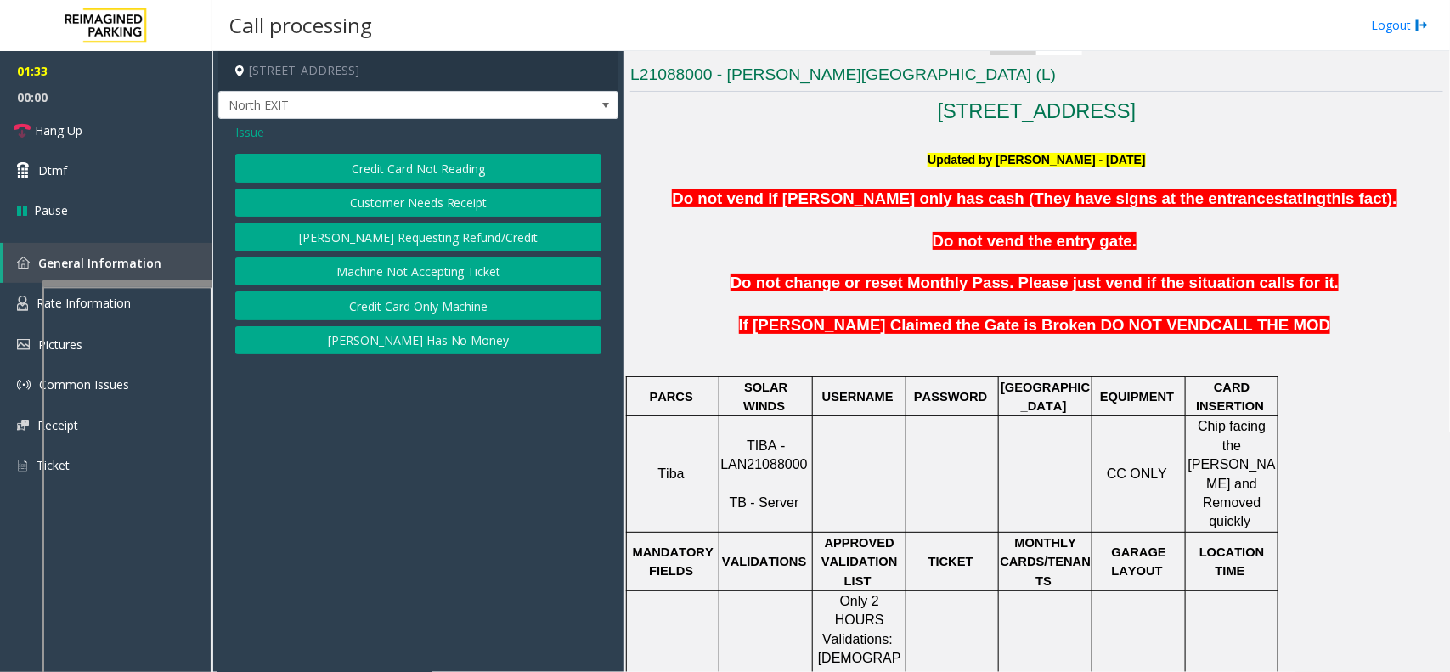
click at [409, 319] on button "Credit Card Only Machine" at bounding box center [418, 305] width 366 height 29
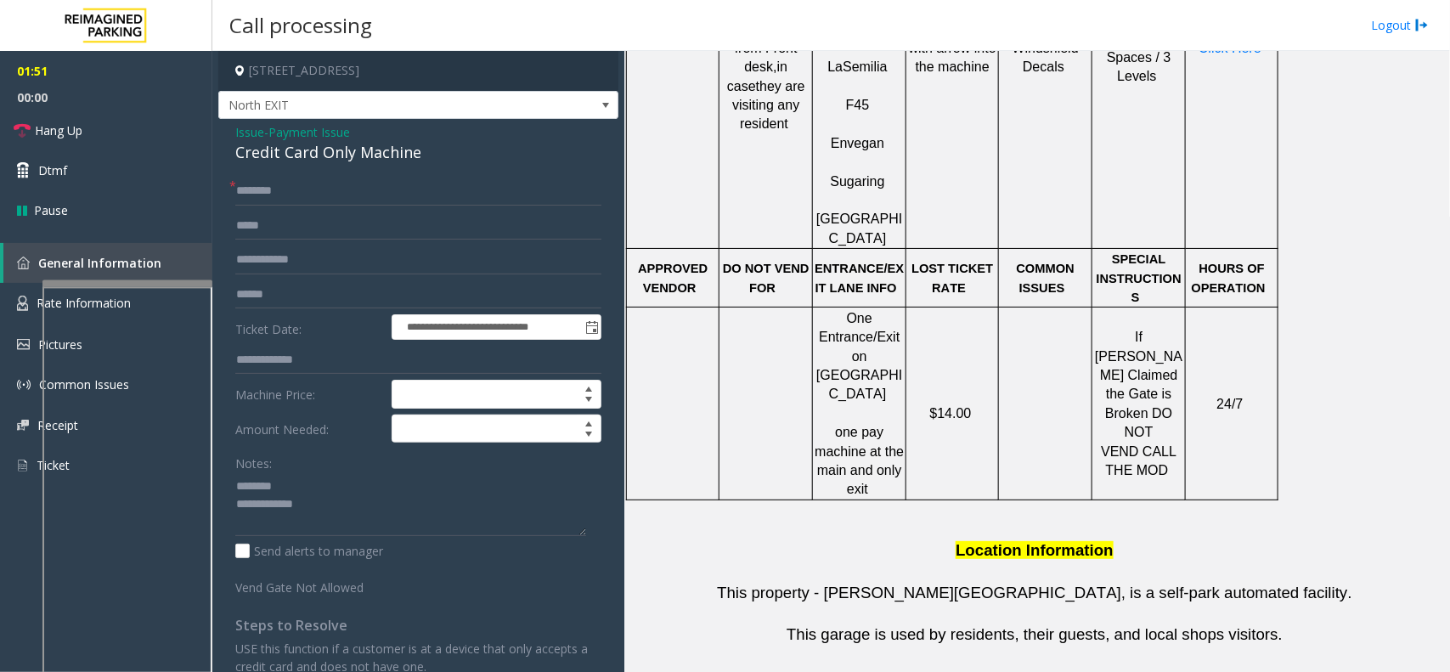
scroll to position [743, 0]
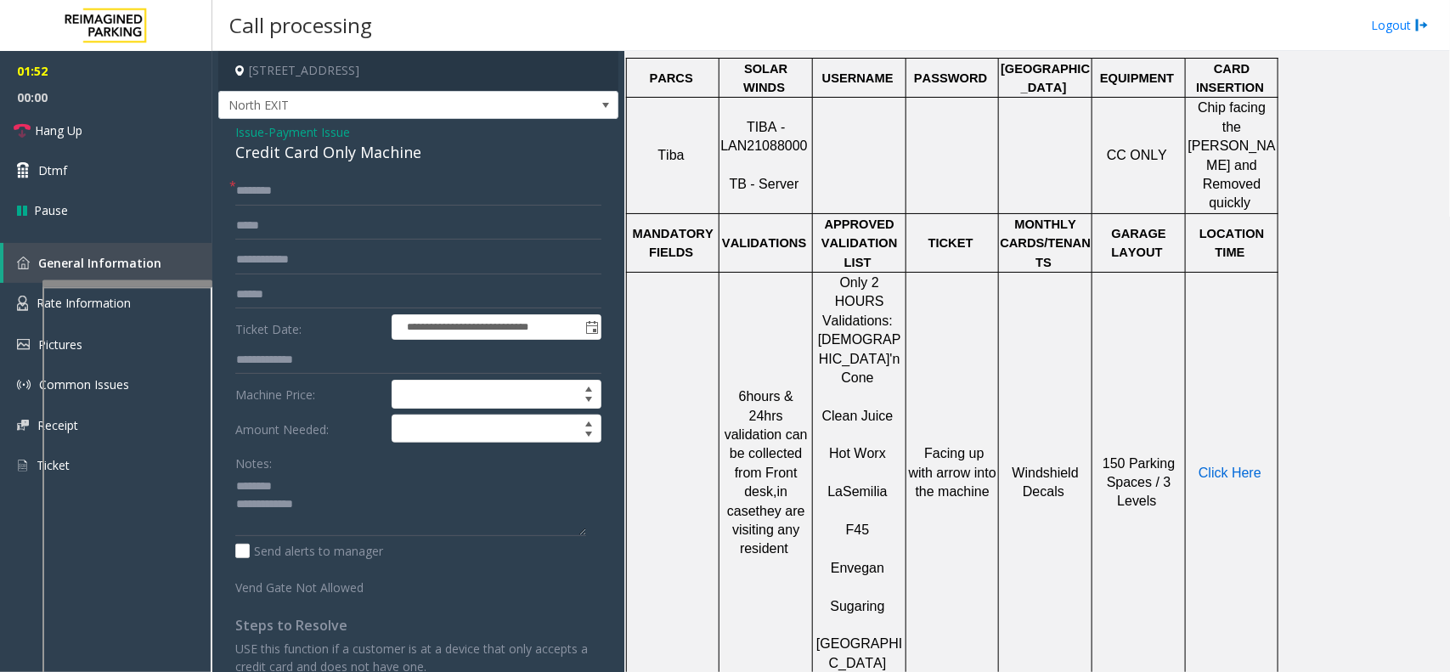
click at [1255, 466] on span "Click Here" at bounding box center [1230, 473] width 63 height 14
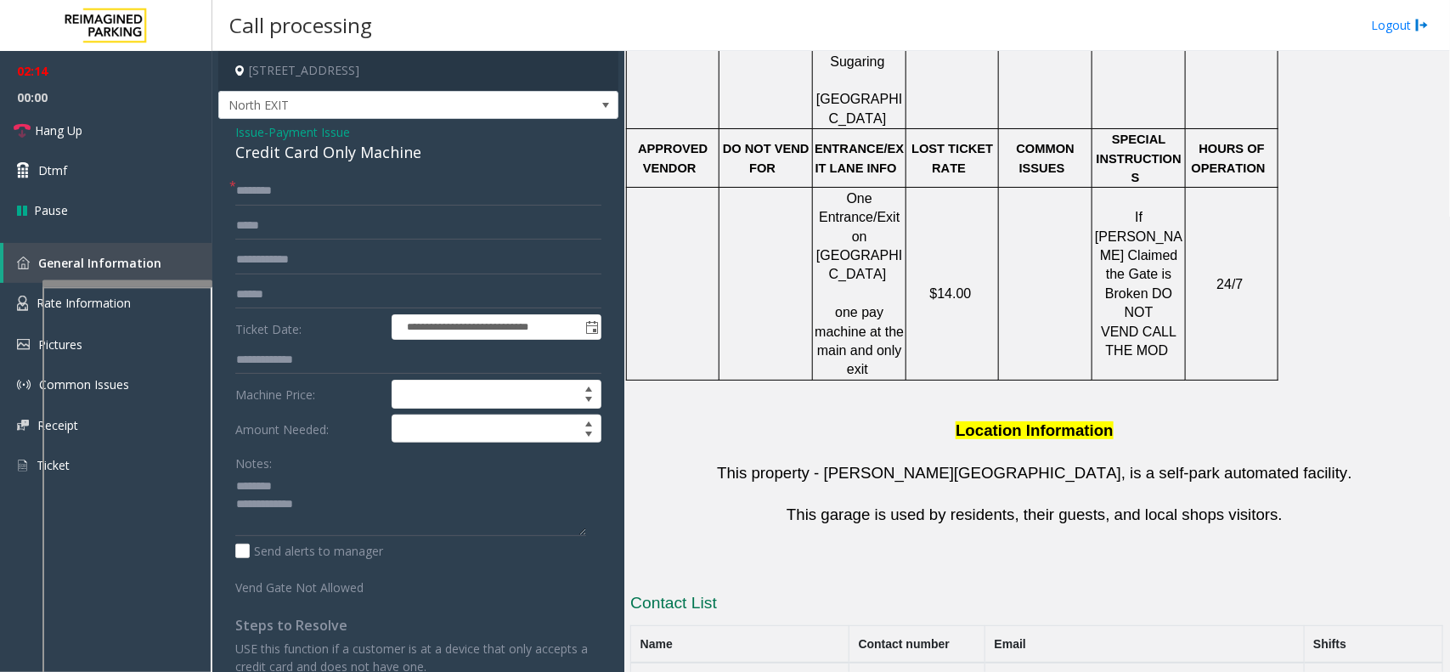
scroll to position [1297, 0]
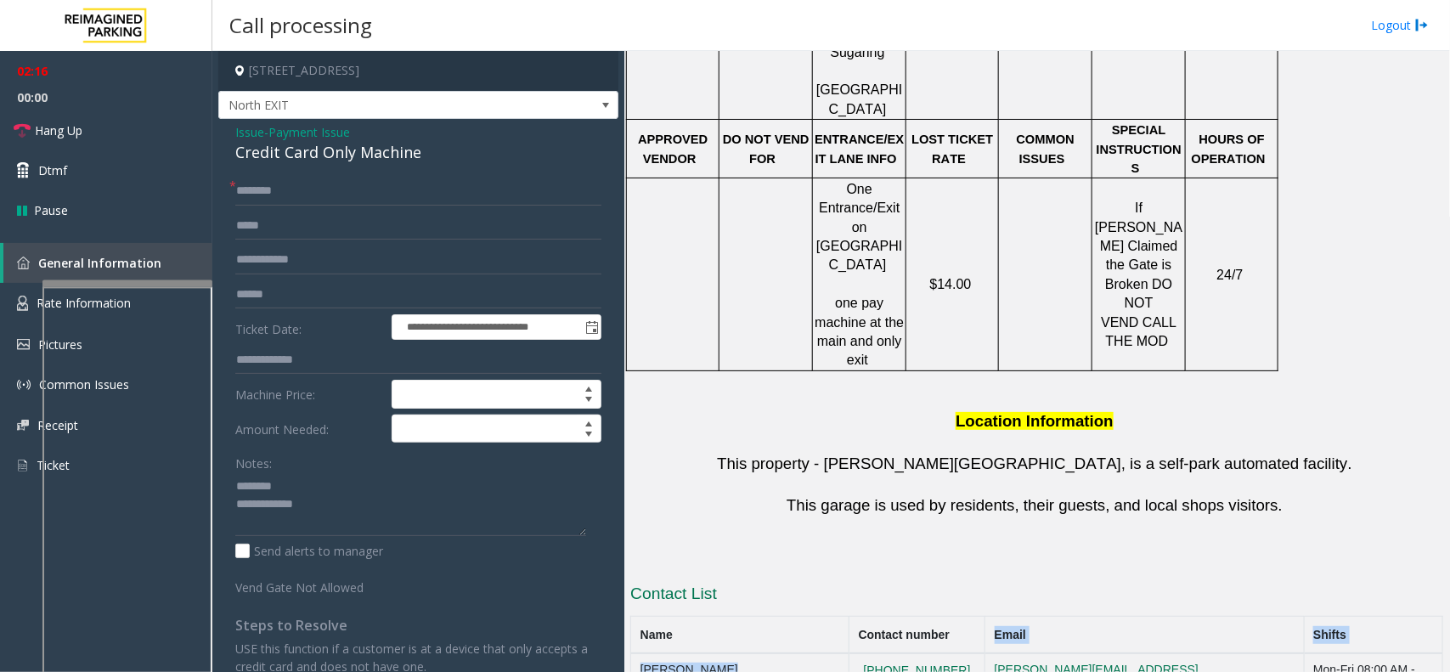
drag, startPoint x: 992, startPoint y: 518, endPoint x: 889, endPoint y: 531, distance: 103.6
click at [889, 616] on table "Name Contact number Email Shifts [PERSON_NAME] [PHONE_NUMBER] [PERSON_NAME][EMA…" at bounding box center [1036, 680] width 813 height 129
click at [985, 617] on th "Contact number" at bounding box center [918, 635] width 136 height 37
drag, startPoint x: 992, startPoint y: 520, endPoint x: 998, endPoint y: 541, distance: 22.1
click at [998, 616] on table "Name Contact number Email Shifts [PERSON_NAME] [PHONE_NUMBER] [PERSON_NAME][EMA…" at bounding box center [1036, 680] width 813 height 129
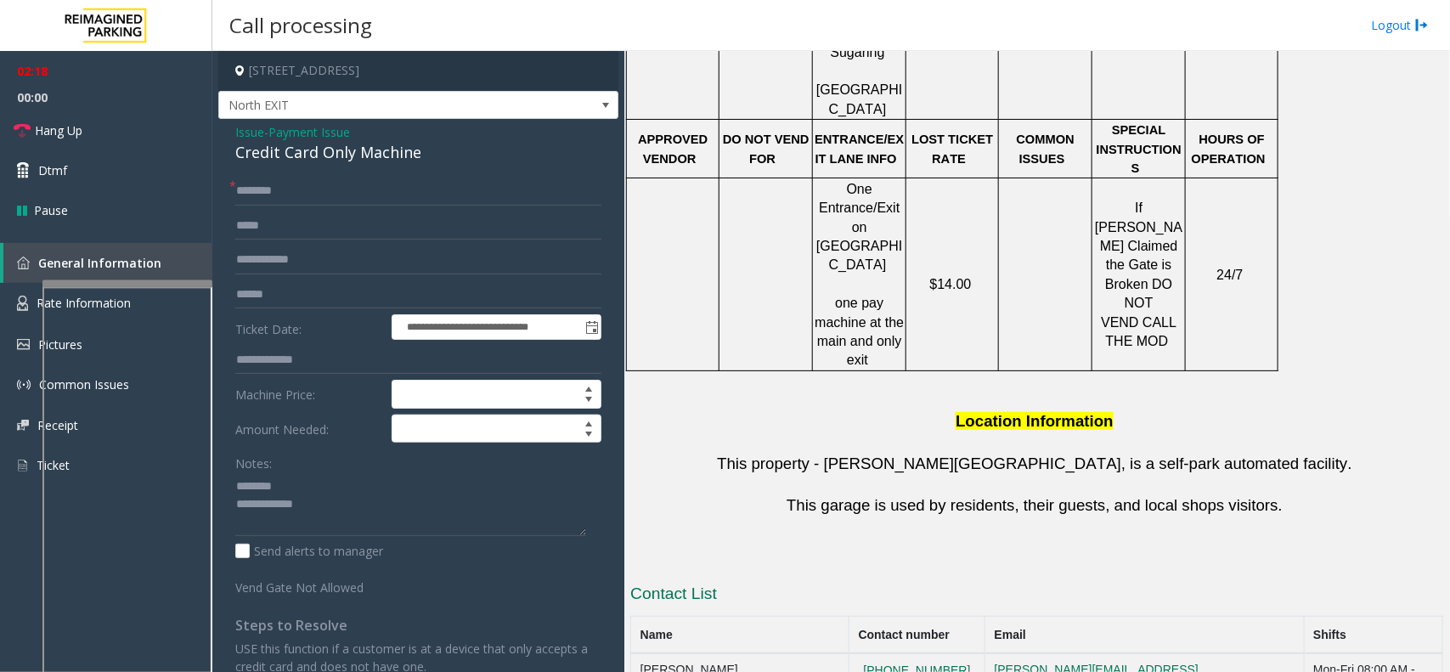
click at [985, 653] on td "[PHONE_NUMBER]" at bounding box center [918, 676] width 136 height 46
drag, startPoint x: 999, startPoint y: 527, endPoint x: 889, endPoint y: 549, distance: 112.6
click at [889, 653] on tr "[PERSON_NAME] [PHONE_NUMBER] [PERSON_NAME][EMAIL_ADDRESS][PERSON_NAME][DOMAIN_N…" at bounding box center [1037, 676] width 812 height 46
copy tr "[PHONE_NUMBER]"
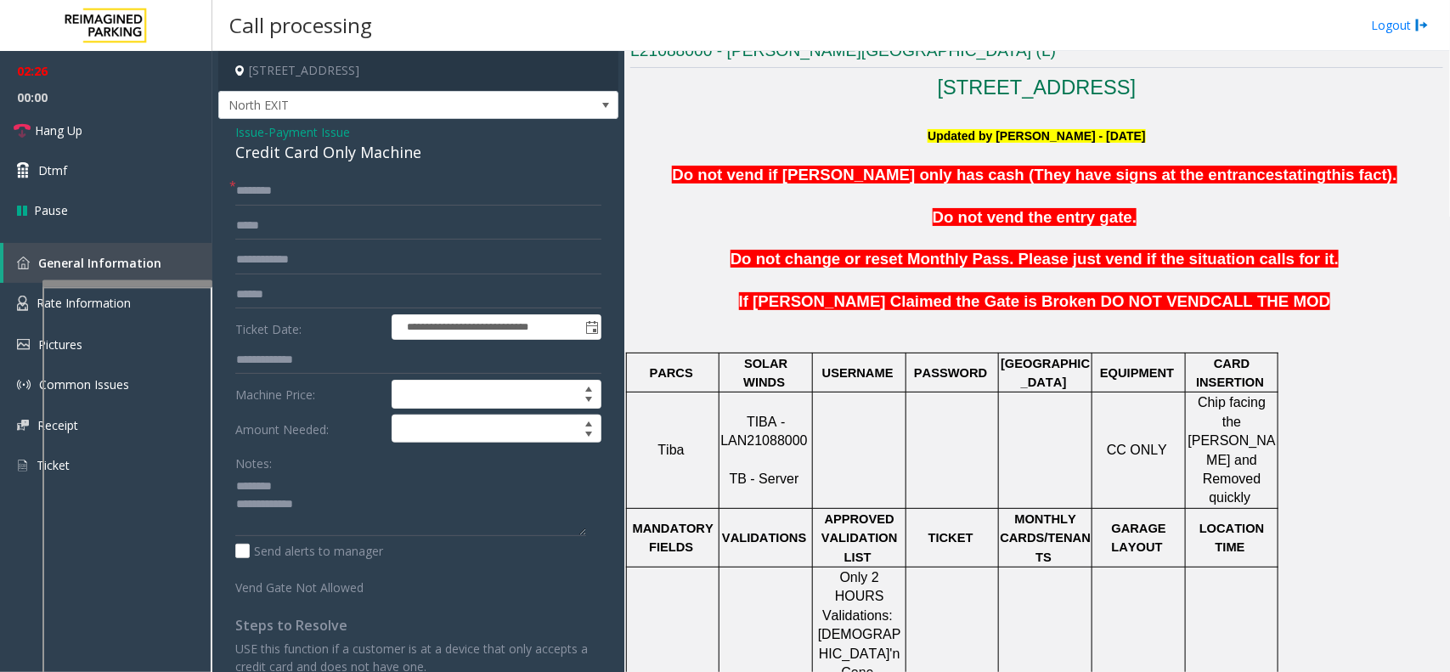
scroll to position [342, 0]
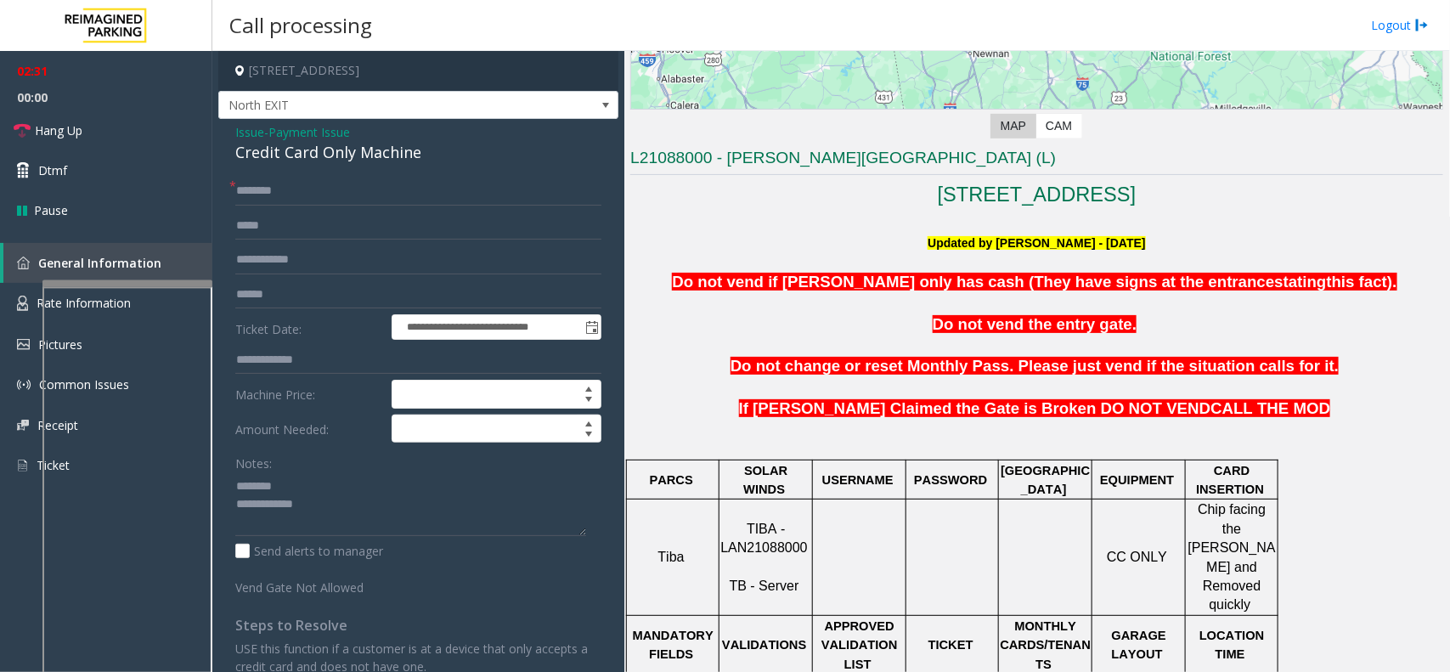
click at [277, 141] on div "Credit Card Only Machine" at bounding box center [418, 152] width 366 height 23
click at [279, 144] on div "Credit Card Only Machine" at bounding box center [418, 152] width 366 height 23
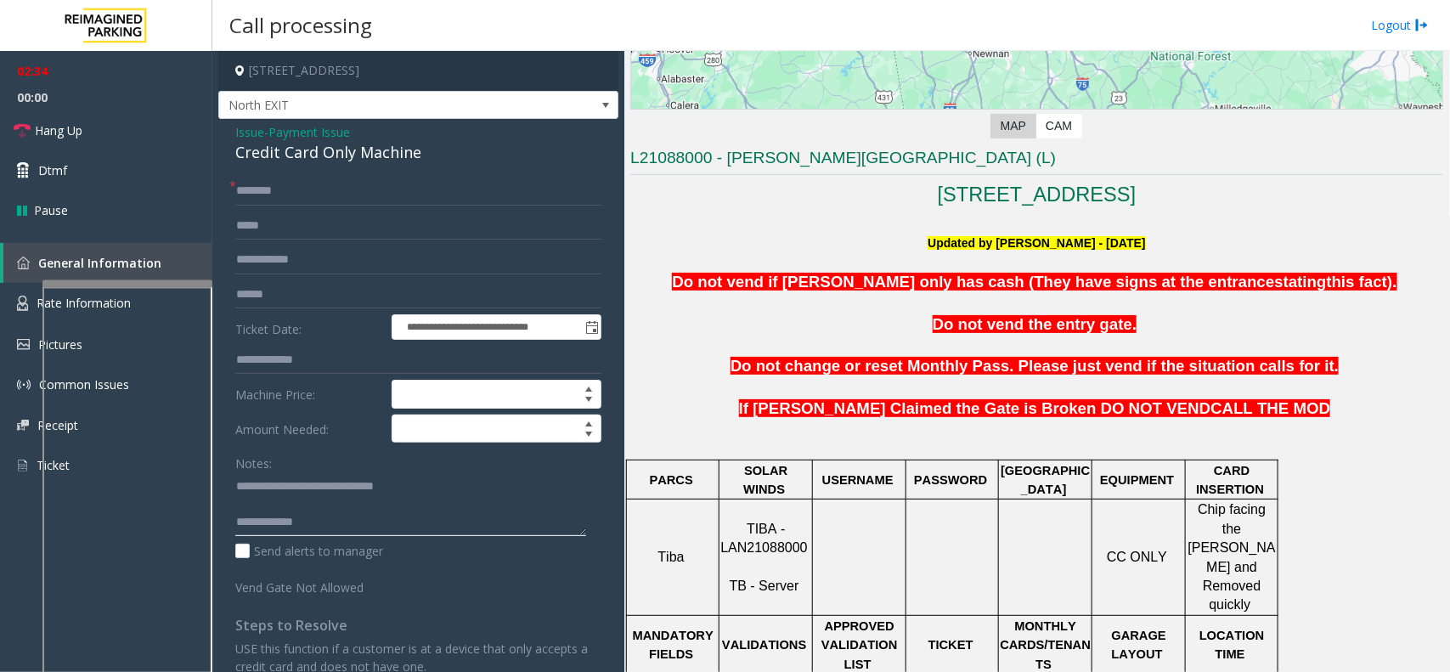
click at [367, 522] on textarea at bounding box center [410, 504] width 351 height 64
click at [327, 532] on textarea at bounding box center [410, 504] width 351 height 64
type textarea "**********"
click at [315, 200] on input "text" at bounding box center [418, 191] width 366 height 29
type input "**"
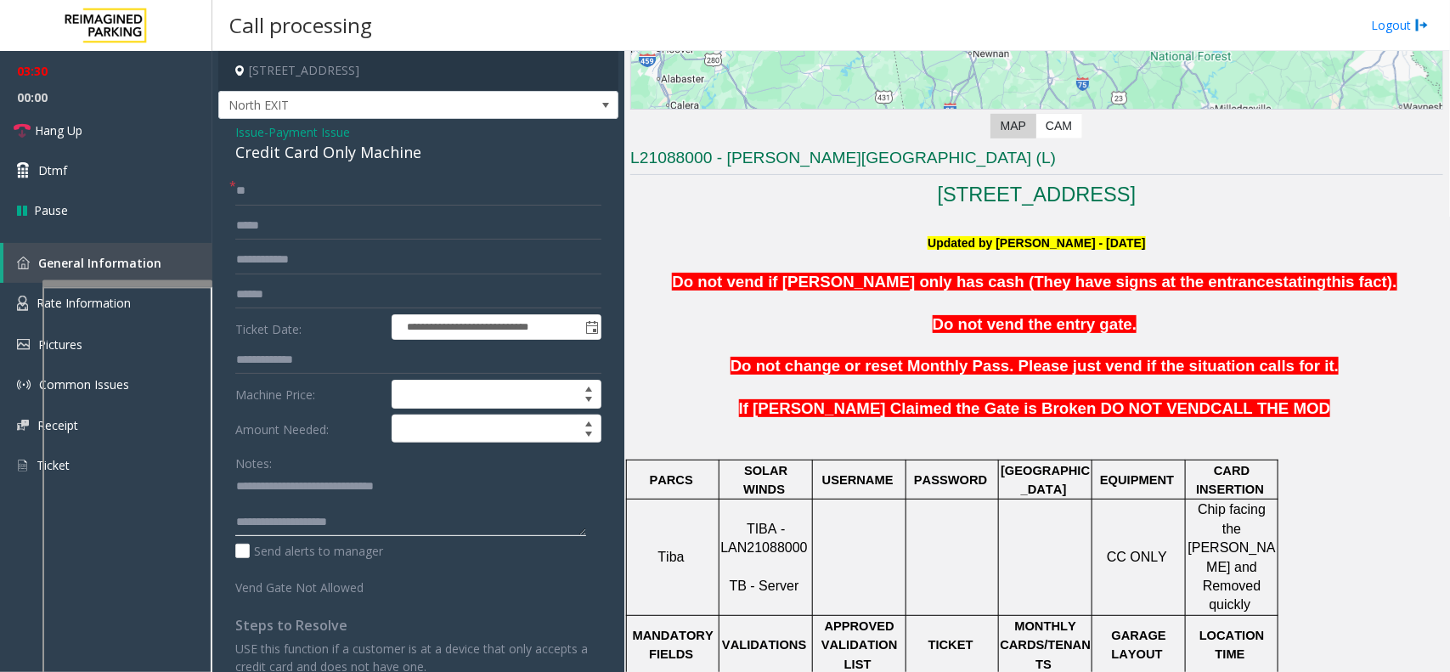
click at [392, 527] on textarea at bounding box center [410, 504] width 351 height 64
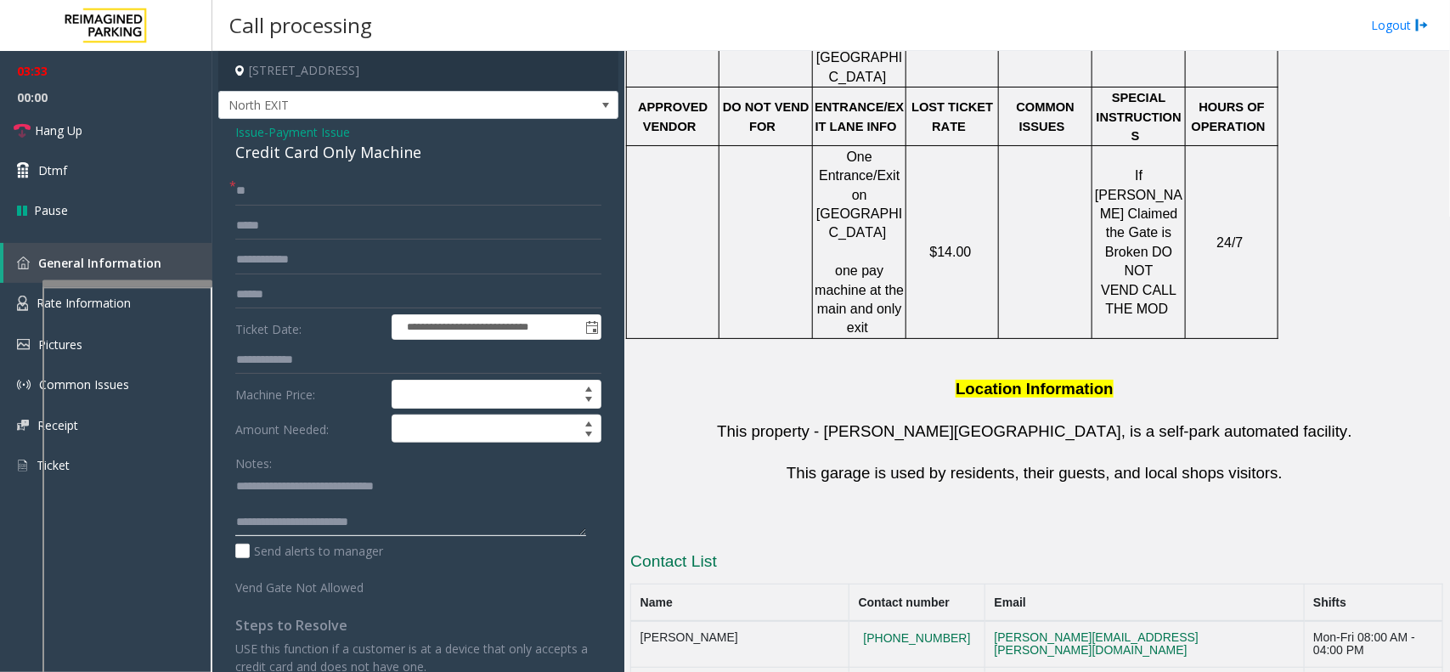
scroll to position [1510, 0]
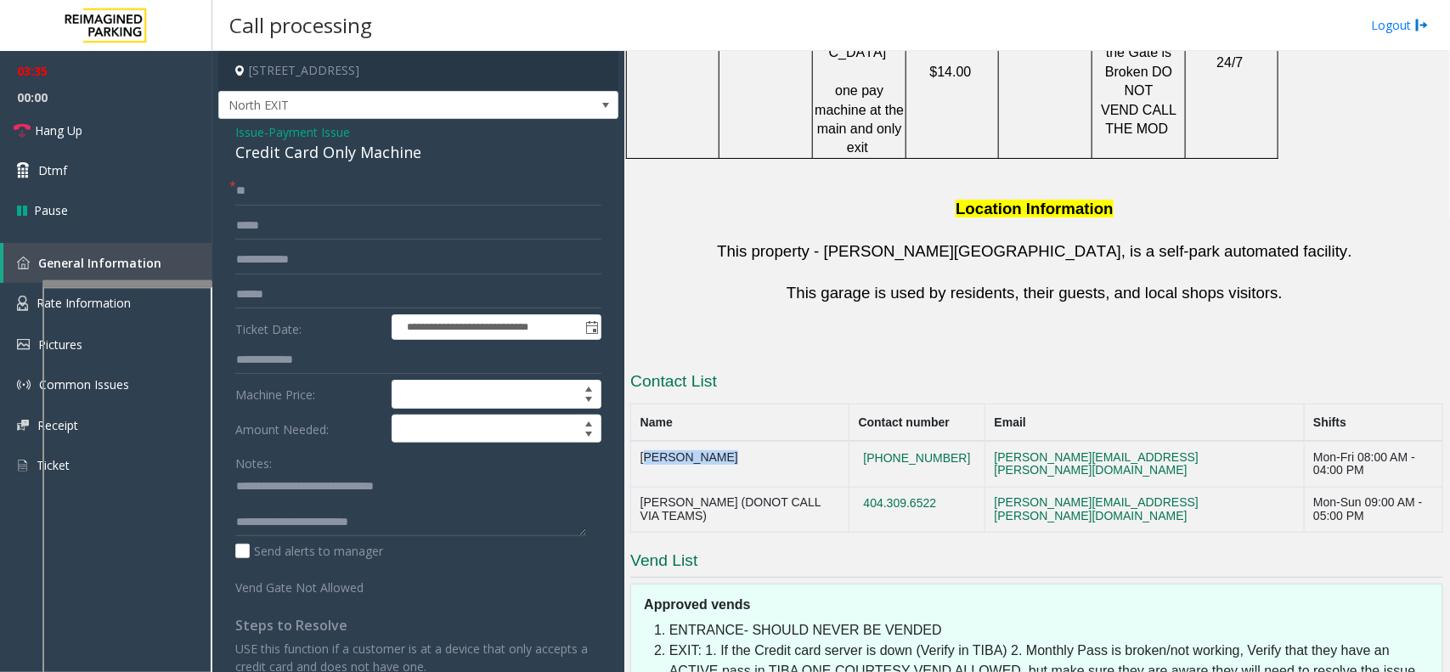
drag, startPoint x: 765, startPoint y: 325, endPoint x: 641, endPoint y: 328, distance: 124.1
click at [641, 441] on td "[PERSON_NAME]" at bounding box center [740, 464] width 218 height 46
copy td "[PERSON_NAME]"
click at [150, 121] on link "Hang Up" at bounding box center [106, 130] width 212 height 40
click at [400, 528] on textarea at bounding box center [410, 504] width 351 height 64
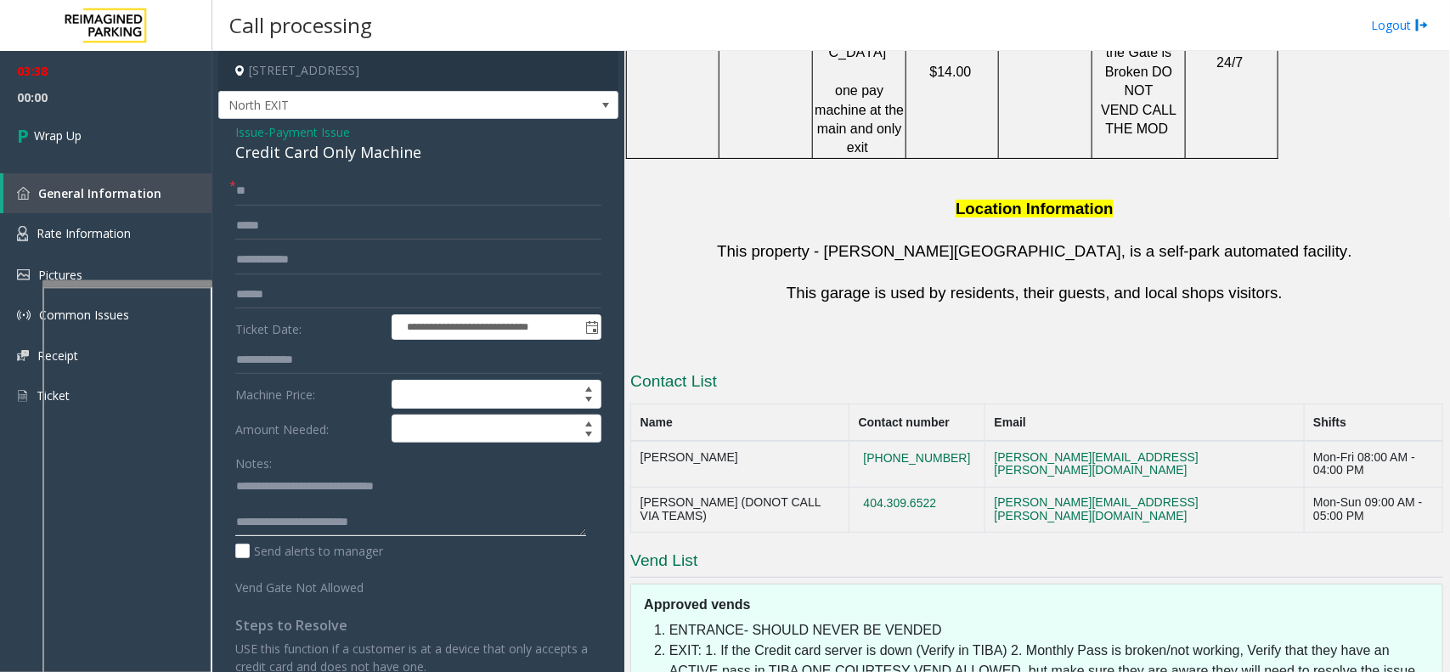
paste textarea "**********"
click at [495, 521] on textarea at bounding box center [410, 504] width 351 height 64
type textarea "**********"
click at [194, 159] on link "Wrap Up" at bounding box center [106, 135] width 212 height 50
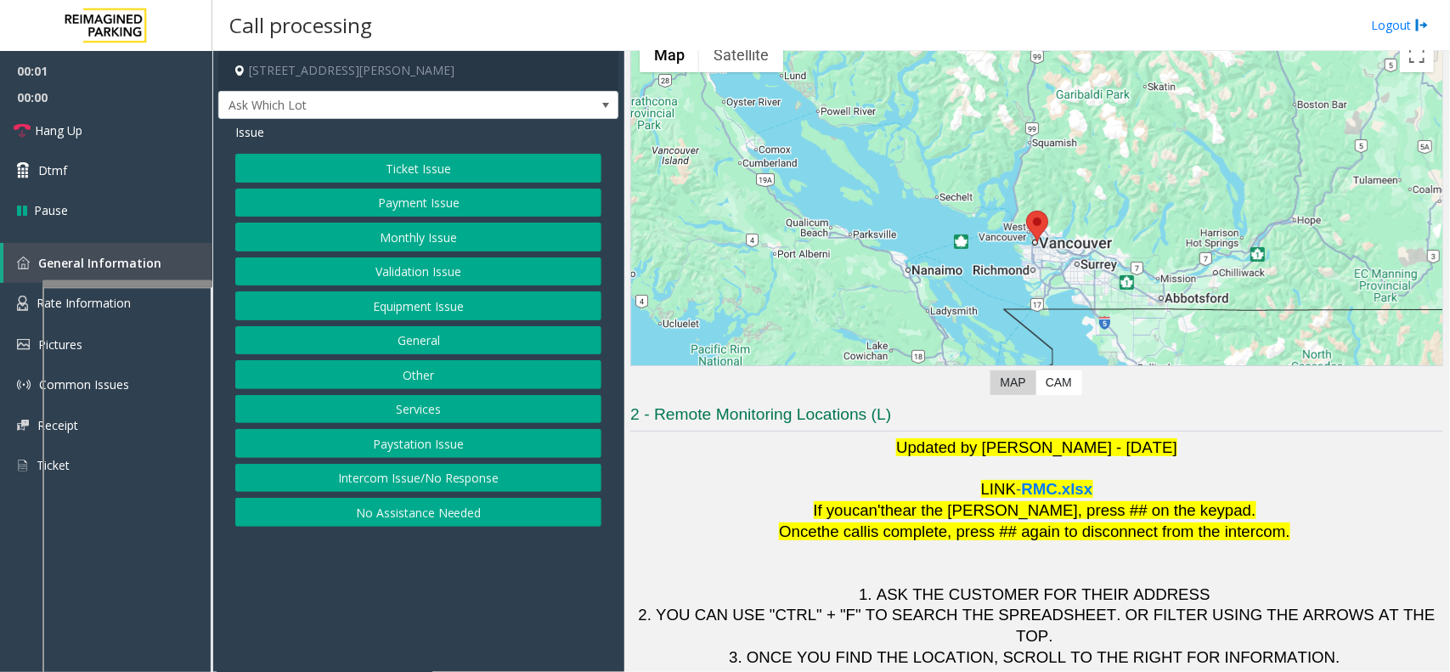
scroll to position [141, 0]
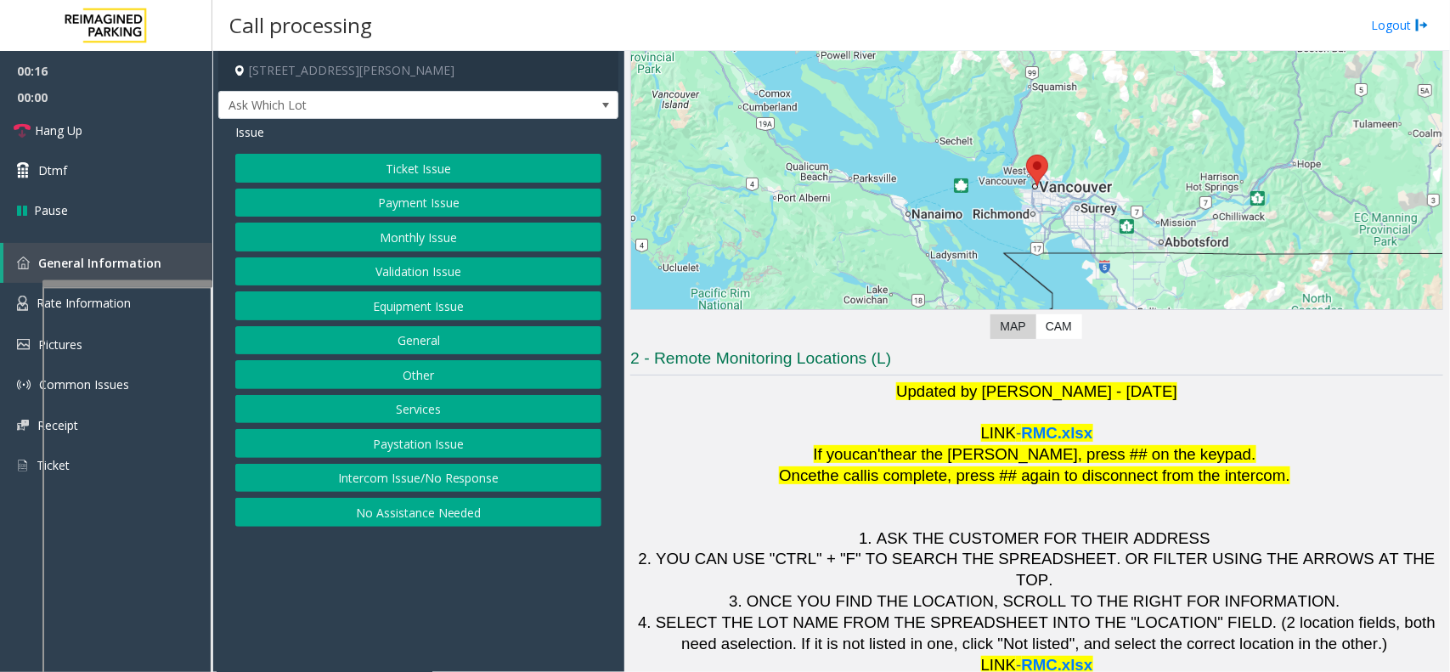
click at [387, 234] on button "Monthly Issue" at bounding box center [418, 237] width 366 height 29
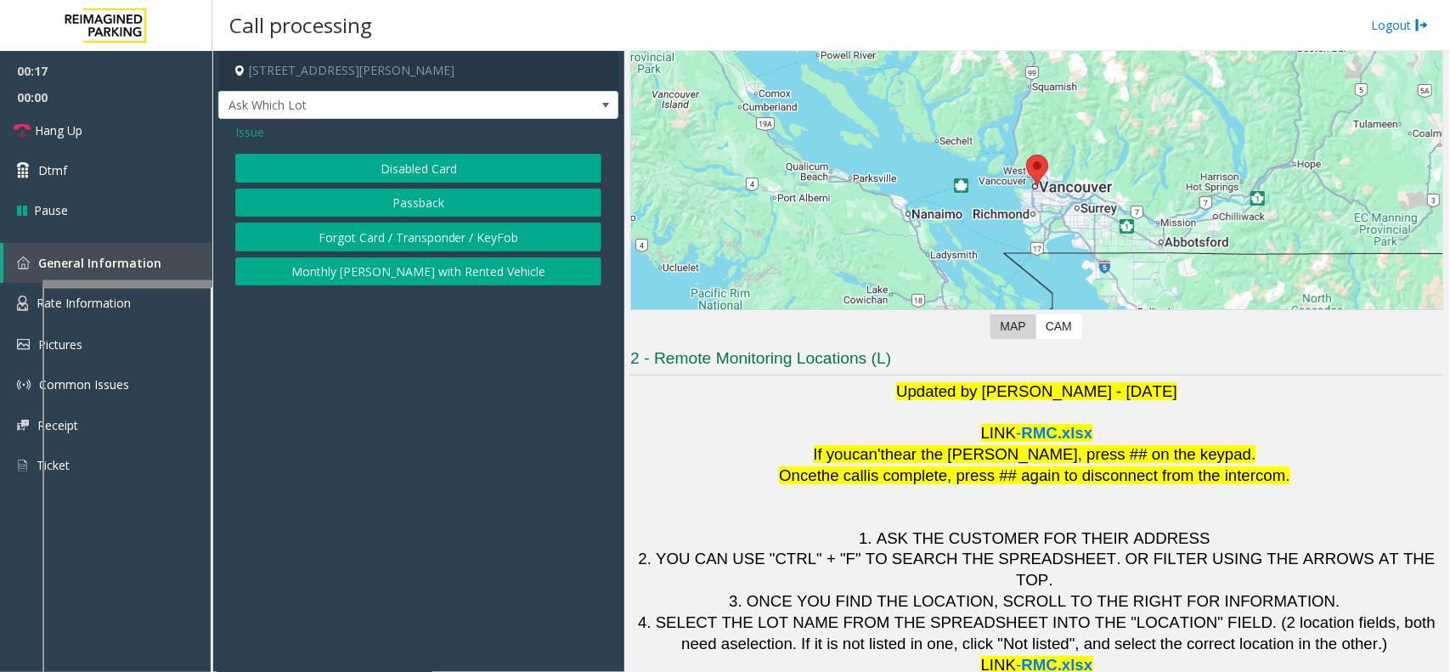
click at [235, 129] on span "Issue" at bounding box center [249, 132] width 29 height 18
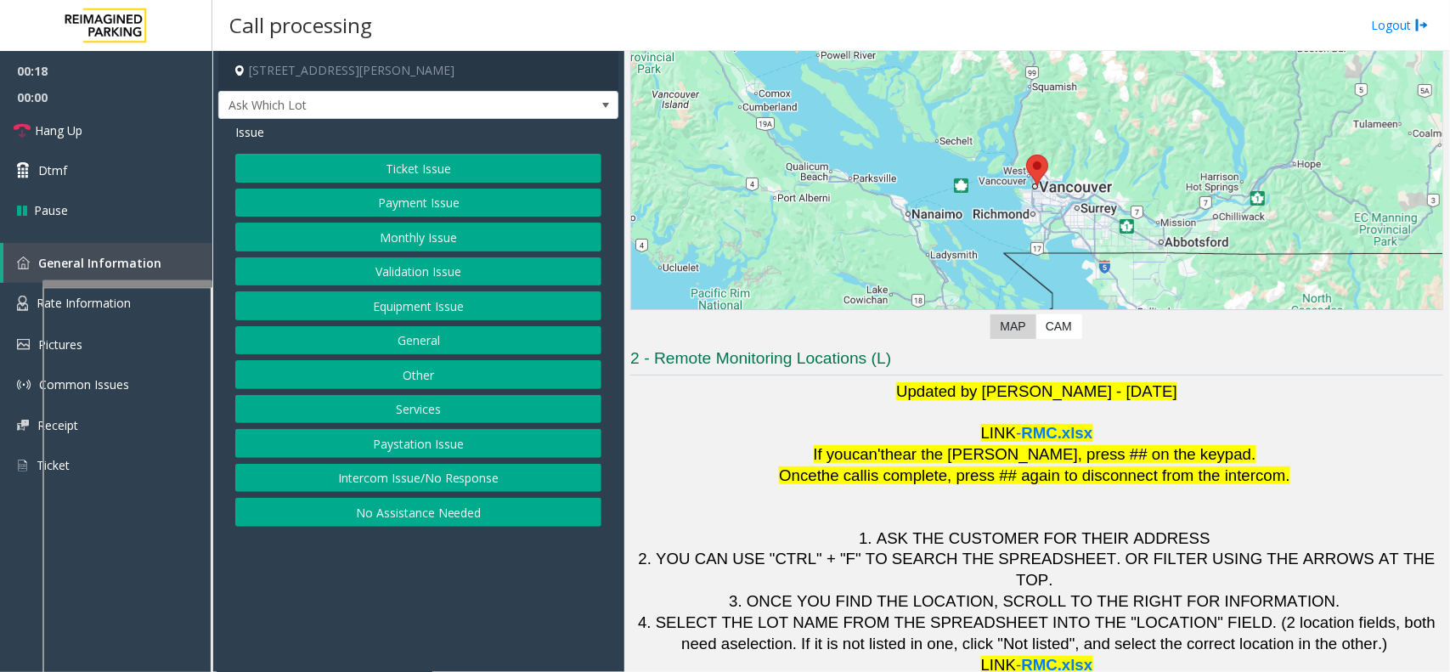
click at [396, 266] on button "Validation Issue" at bounding box center [418, 271] width 366 height 29
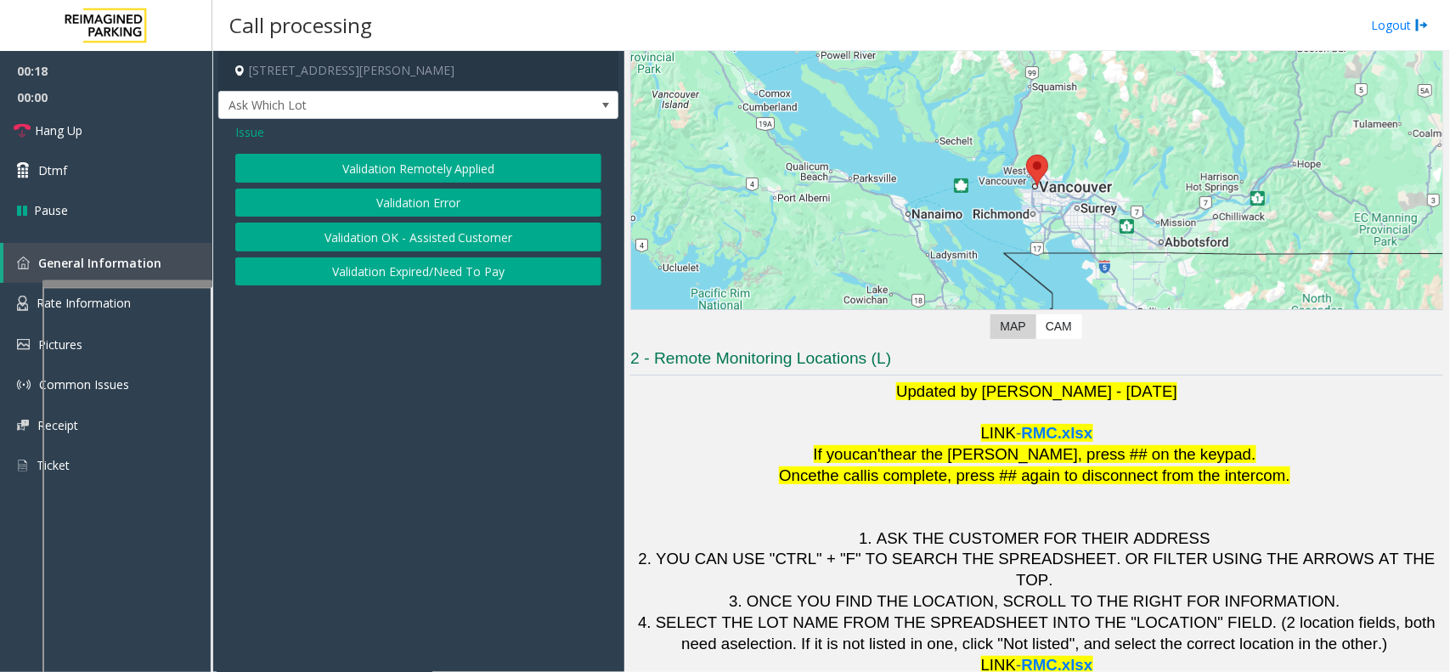
click at [384, 200] on button "Validation Error" at bounding box center [418, 203] width 366 height 29
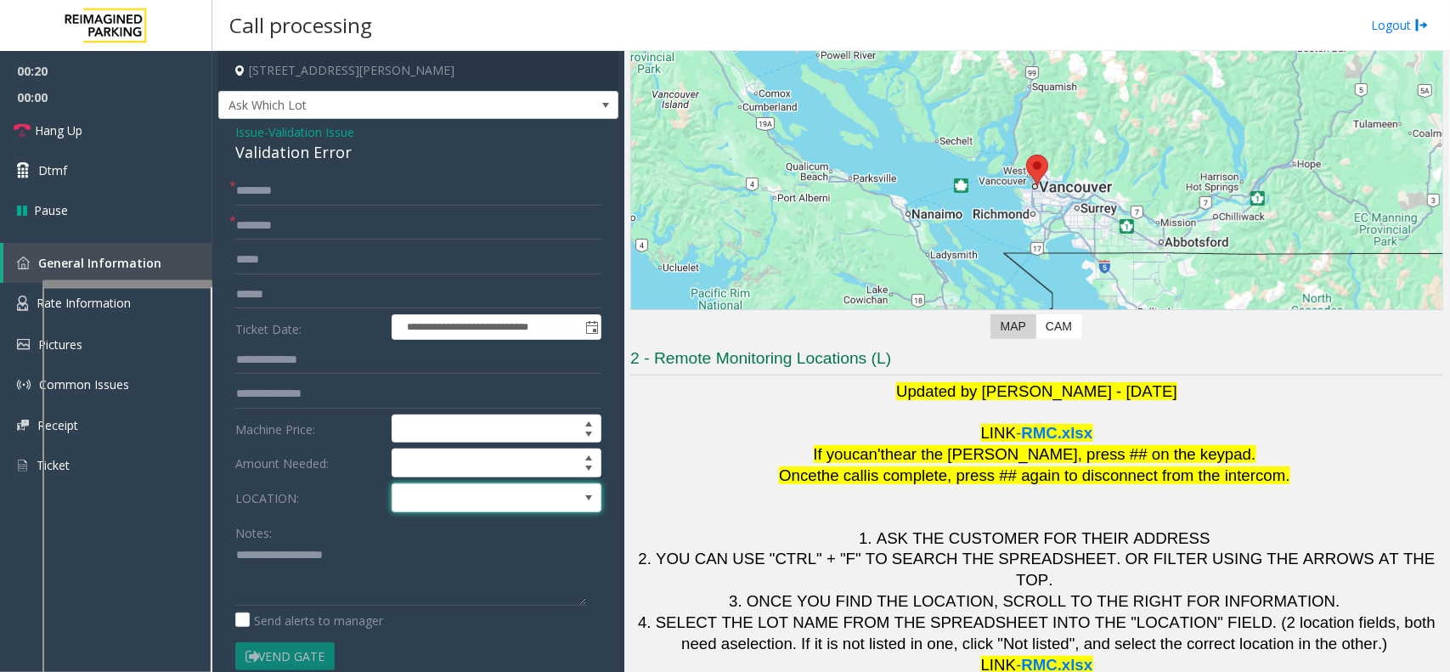
click at [485, 501] on span at bounding box center [475, 497] width 167 height 27
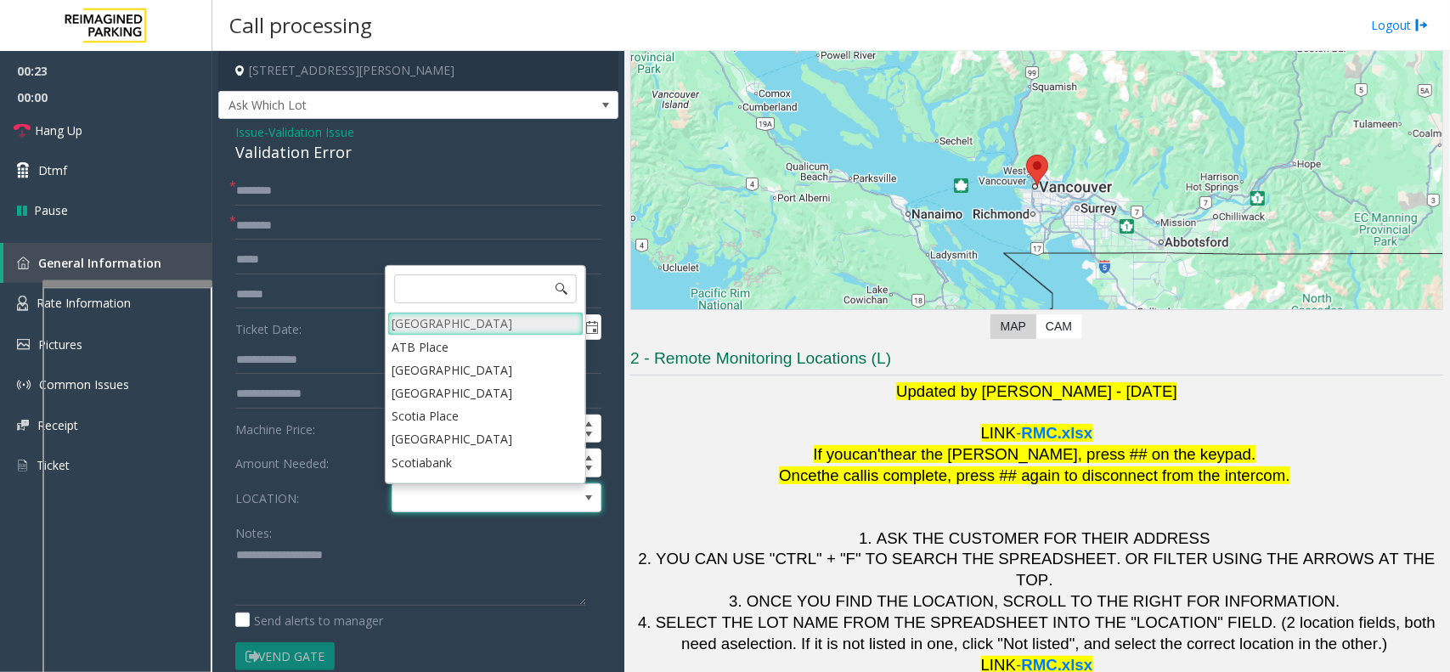
click at [470, 321] on Village "[GEOGRAPHIC_DATA]" at bounding box center [485, 323] width 196 height 23
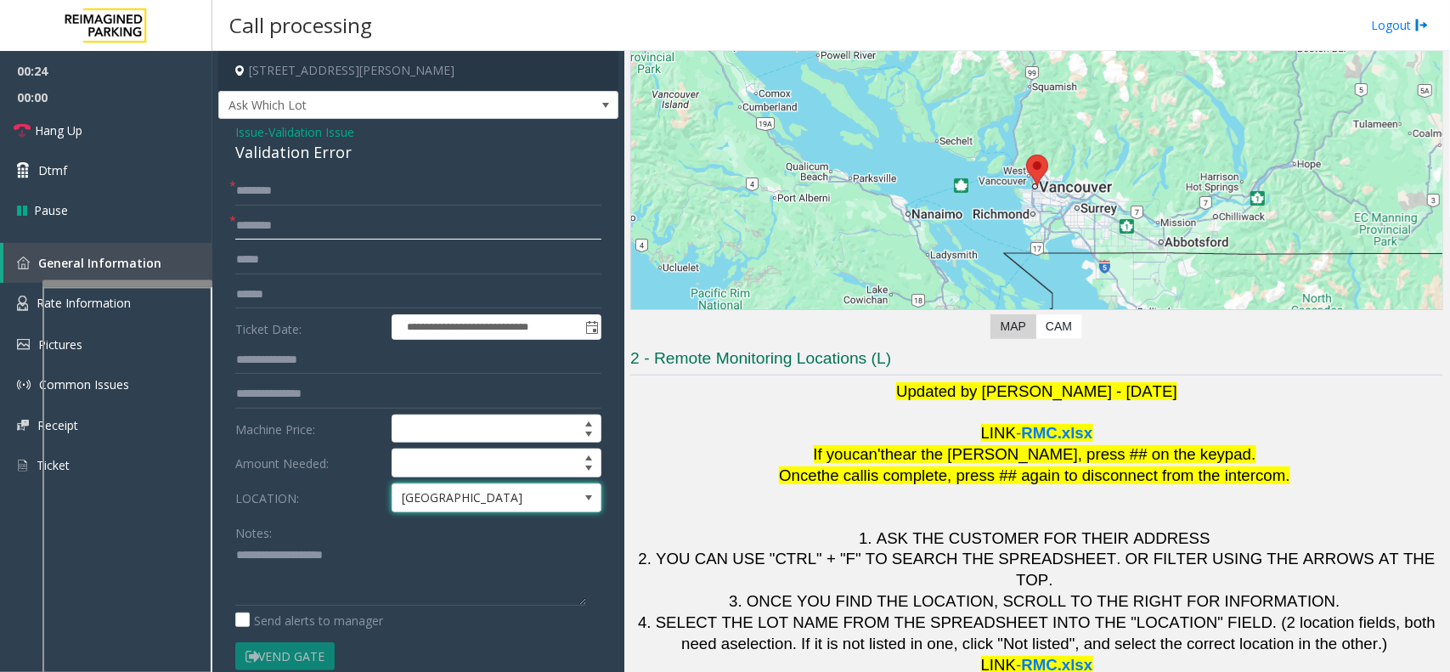
click at [274, 232] on input "text" at bounding box center [418, 226] width 366 height 29
type input "*********"
click at [264, 562] on textarea at bounding box center [410, 574] width 351 height 64
type textarea "**********"
click at [308, 274] on form "**********" at bounding box center [418, 441] width 366 height 529
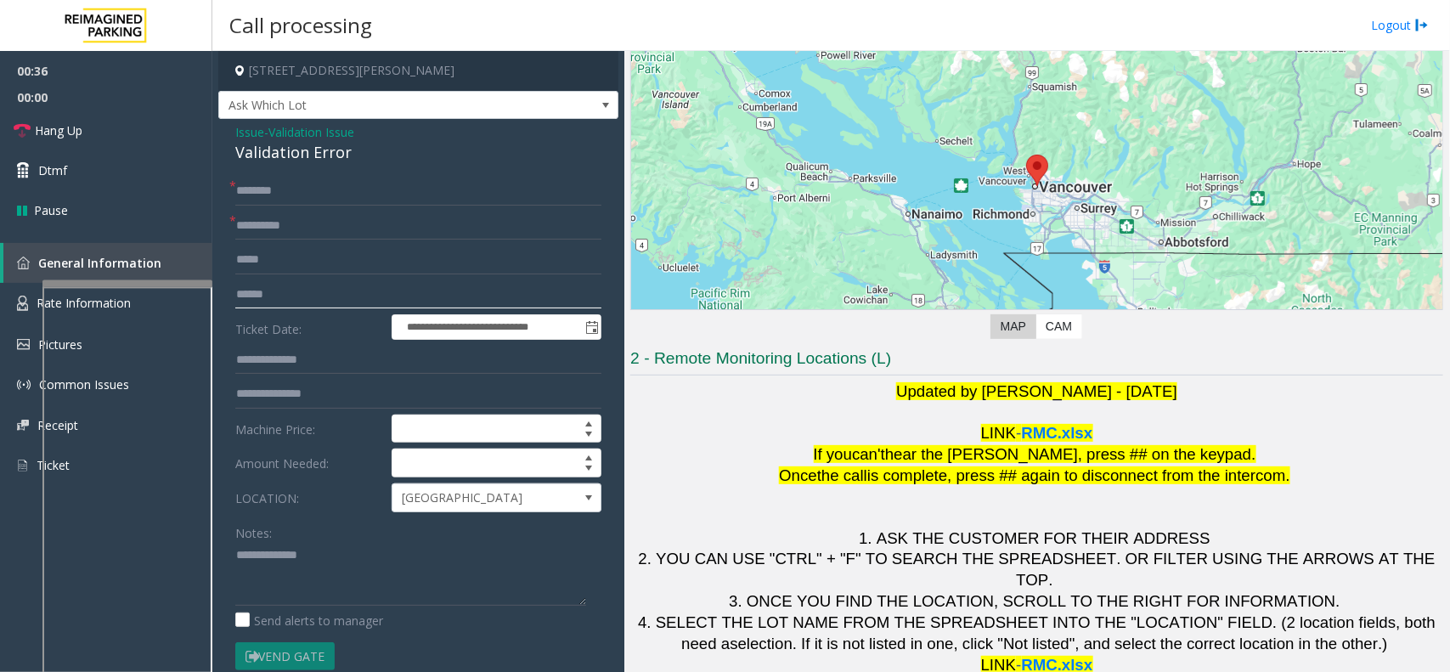
click at [256, 302] on input "text" at bounding box center [418, 294] width 366 height 29
click at [334, 311] on form "**********" at bounding box center [418, 441] width 366 height 529
click at [299, 296] on input "*******" at bounding box center [418, 294] width 366 height 29
type input "*******"
click at [289, 197] on input "text" at bounding box center [418, 191] width 366 height 29
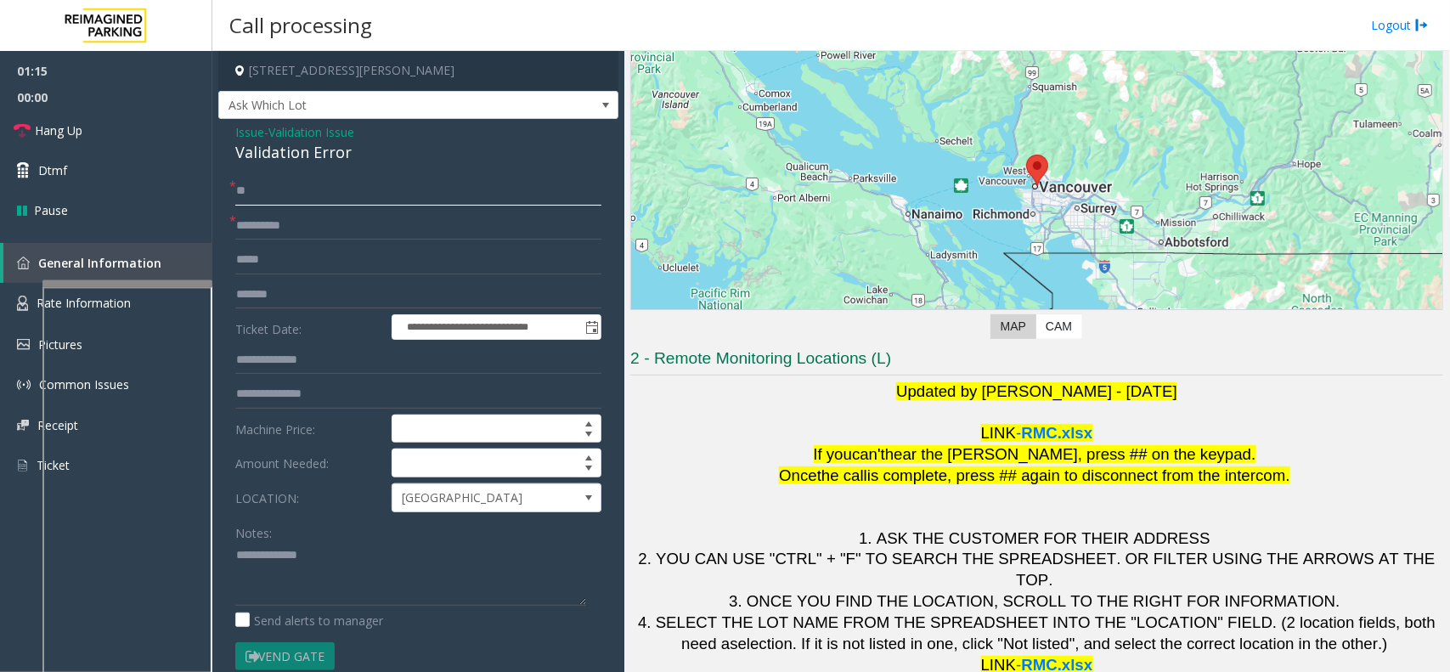
click at [287, 195] on input "**" at bounding box center [418, 191] width 366 height 29
type input "**"
click at [353, 556] on textarea at bounding box center [410, 574] width 351 height 64
click at [293, 579] on textarea at bounding box center [410, 574] width 351 height 64
click at [302, 191] on input "**" at bounding box center [418, 191] width 366 height 29
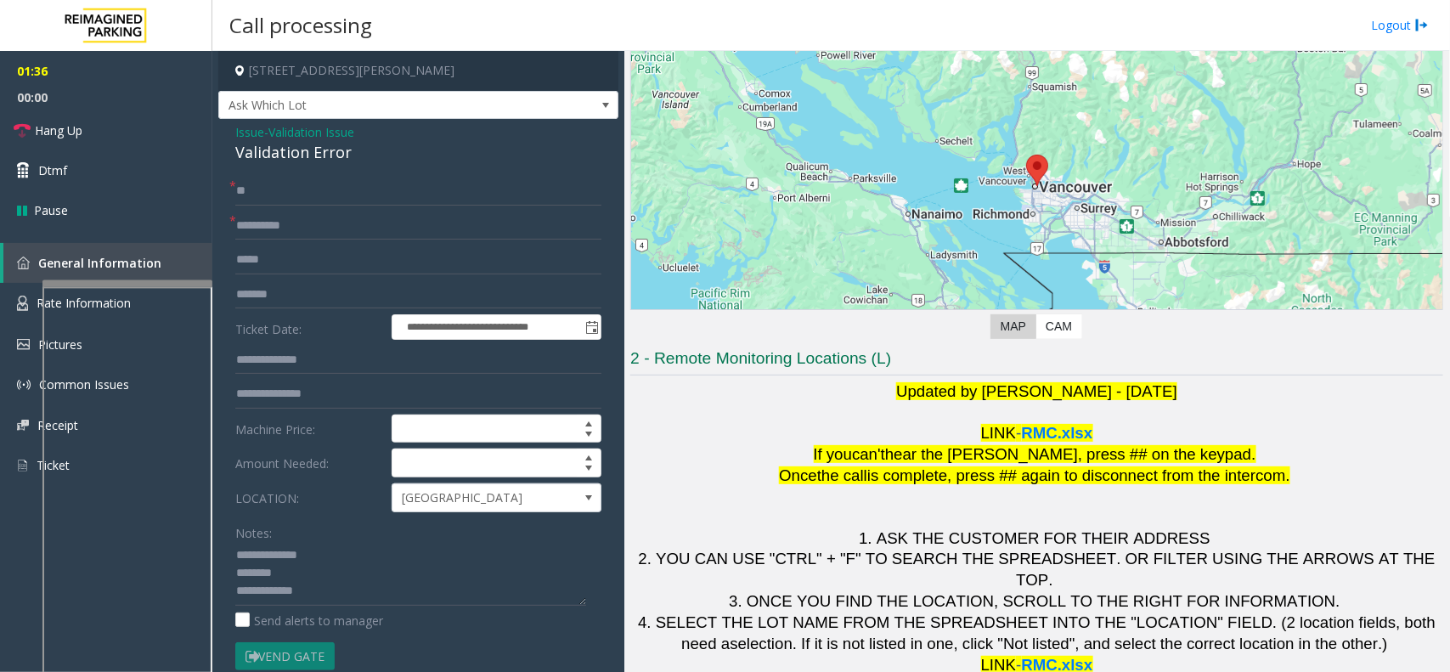
click at [297, 150] on div "Validation Error" at bounding box center [418, 152] width 366 height 23
click at [358, 155] on div "Validation Error" at bounding box center [418, 152] width 366 height 23
click at [296, 155] on div "Validation Error" at bounding box center [418, 152] width 366 height 23
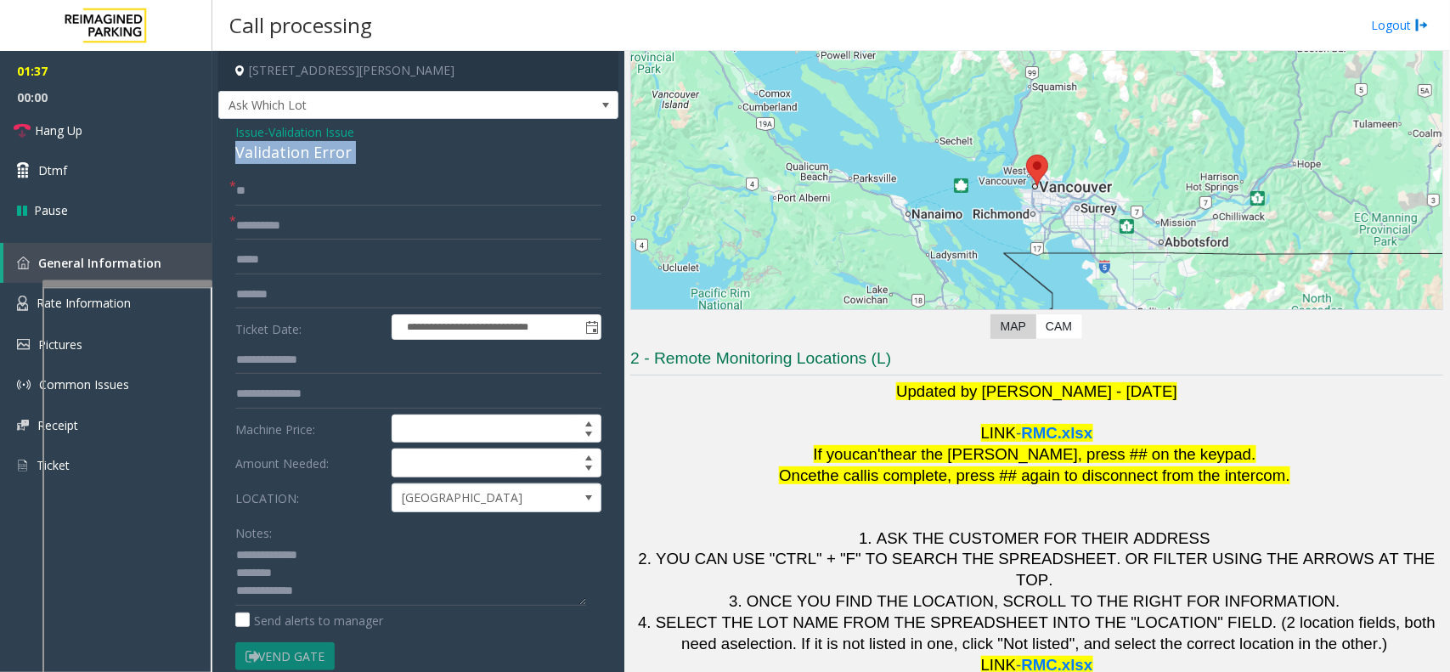
click at [296, 155] on div "Validation Error" at bounding box center [418, 152] width 366 height 23
type textarea "**********"
click at [268, 194] on input "**" at bounding box center [418, 191] width 366 height 29
type input "**"
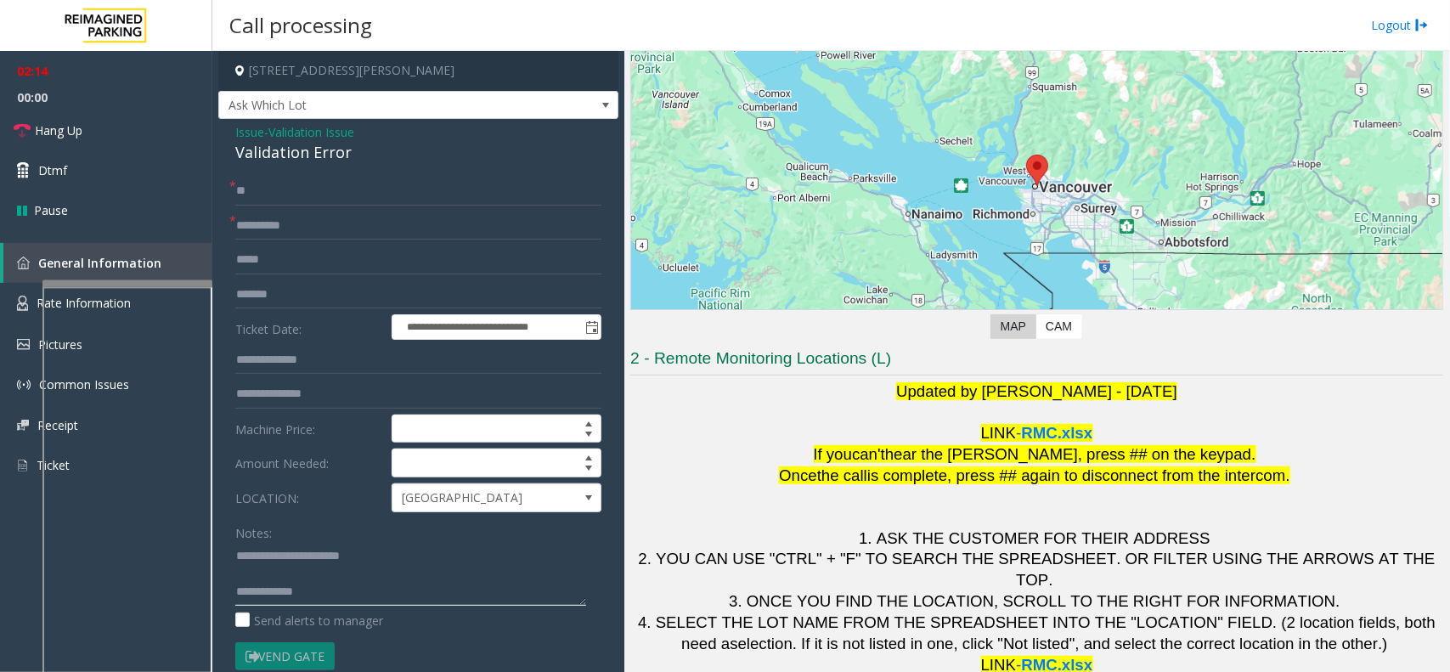
click at [325, 596] on textarea at bounding box center [410, 574] width 351 height 64
click at [338, 584] on textarea at bounding box center [410, 574] width 351 height 64
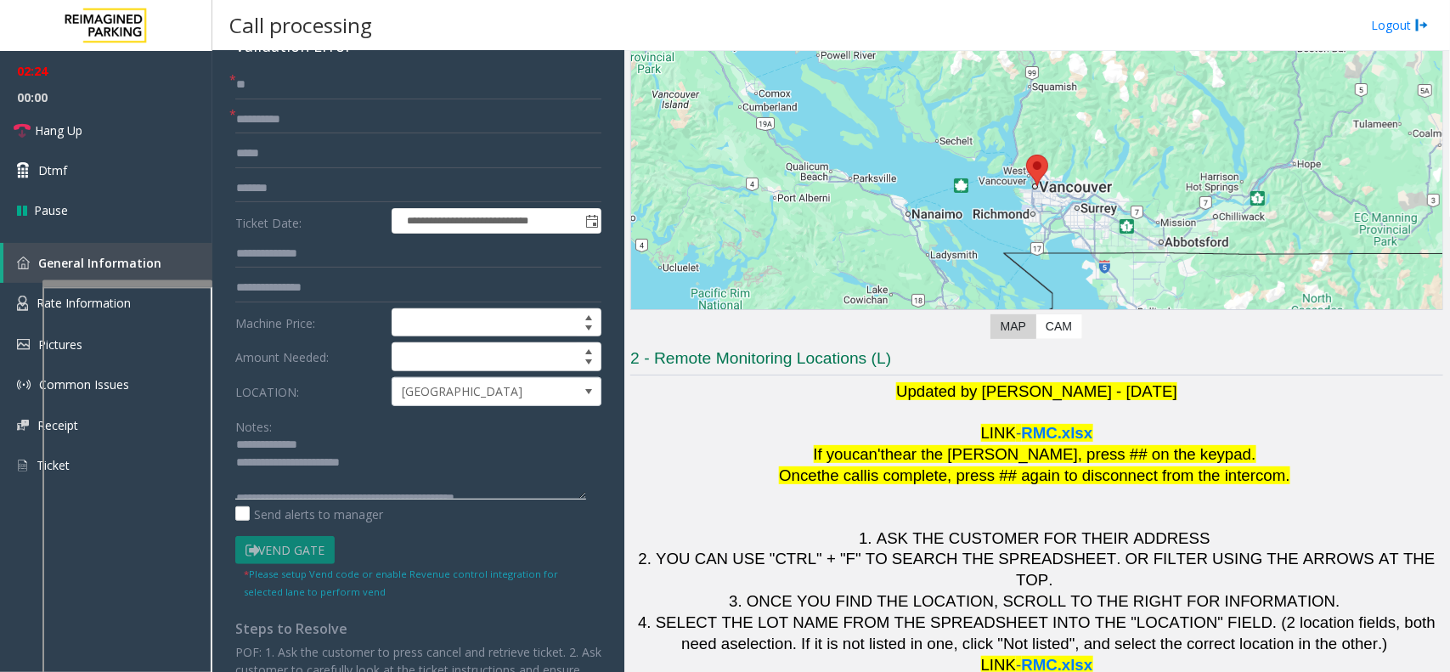
scroll to position [0, 0]
click at [320, 451] on textarea at bounding box center [410, 468] width 351 height 64
click at [328, 452] on textarea at bounding box center [410, 468] width 351 height 64
type textarea "**********"
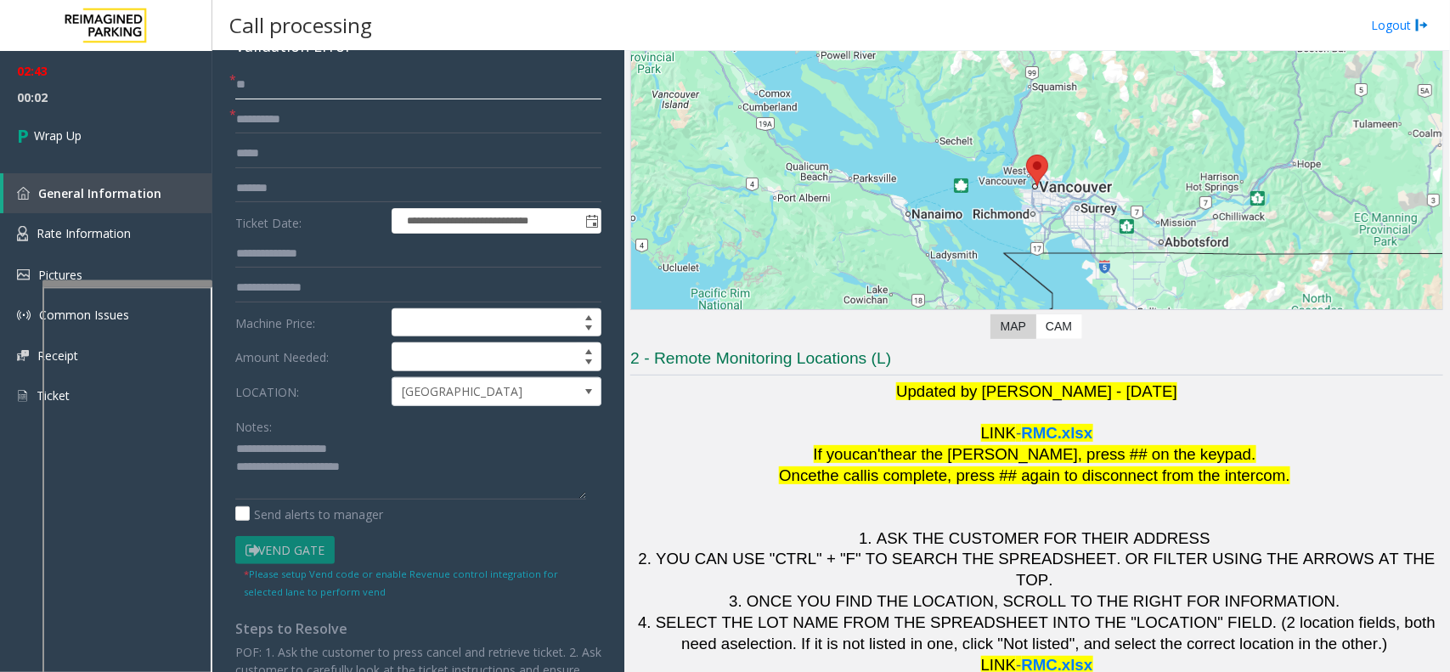
click at [278, 95] on input "**" at bounding box center [418, 85] width 366 height 29
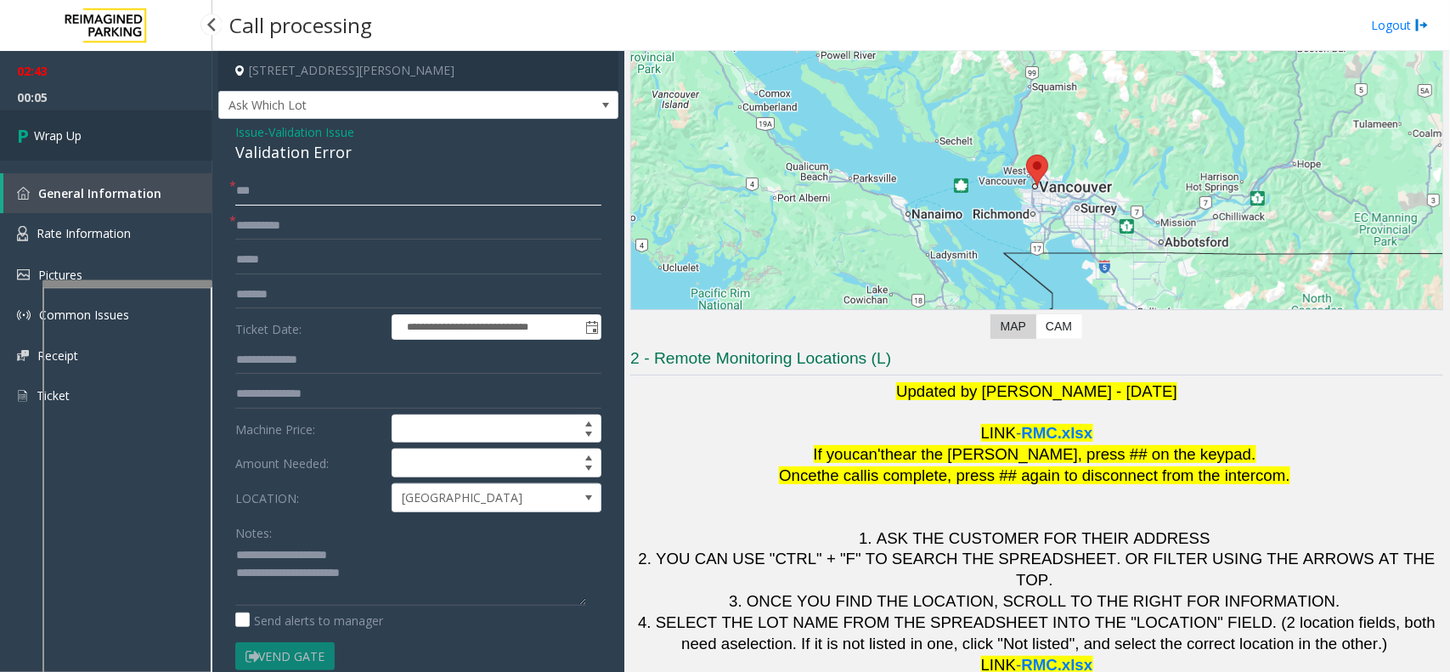
type input "***"
click at [86, 133] on link "Wrap Up" at bounding box center [106, 135] width 212 height 50
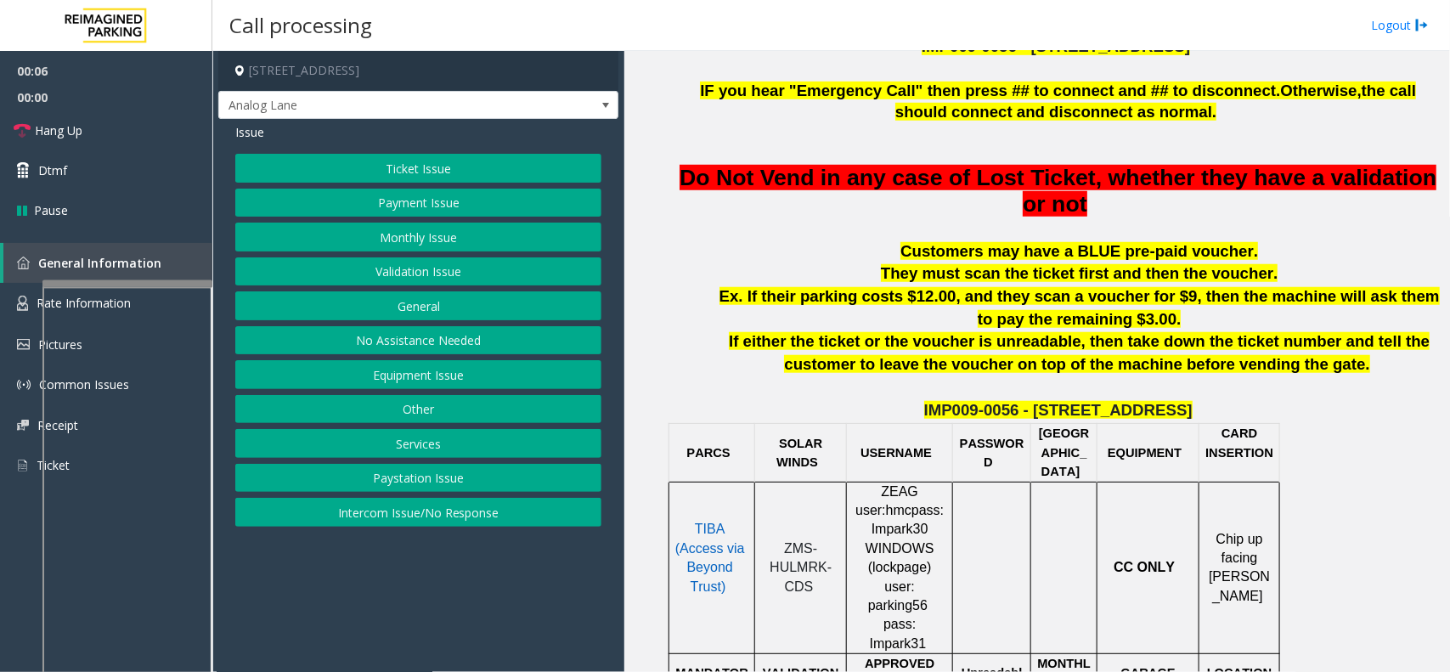
scroll to position [743, 0]
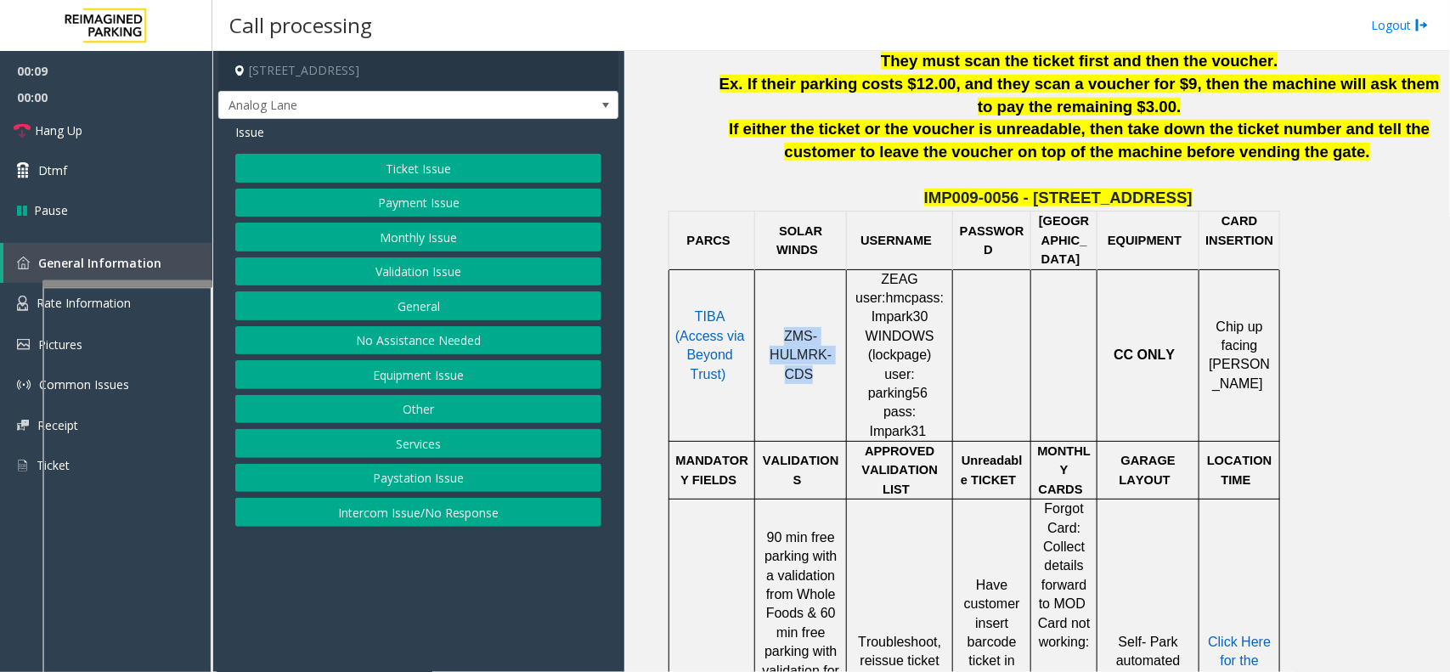
drag, startPoint x: 810, startPoint y: 354, endPoint x: 757, endPoint y: 294, distance: 80.1
click at [757, 294] on td "ZMS-HULMRK-CDS" at bounding box center [801, 355] width 92 height 172
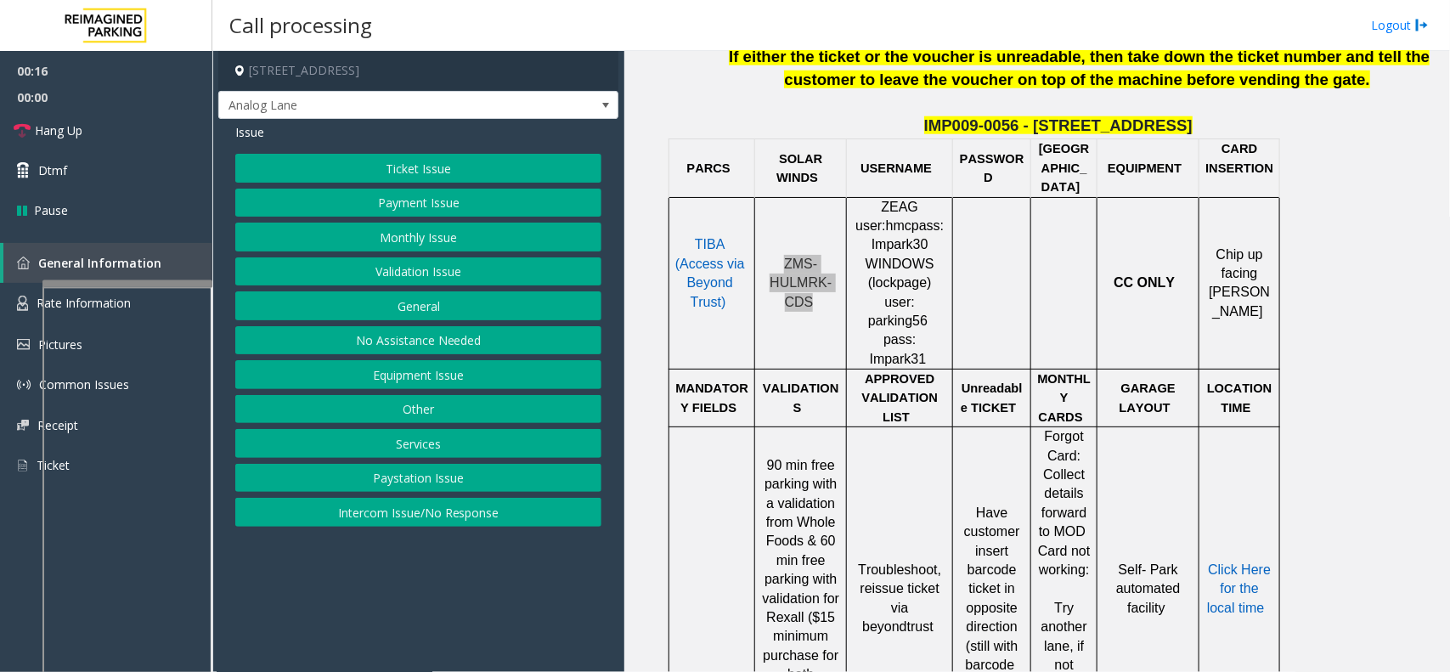
scroll to position [850, 0]
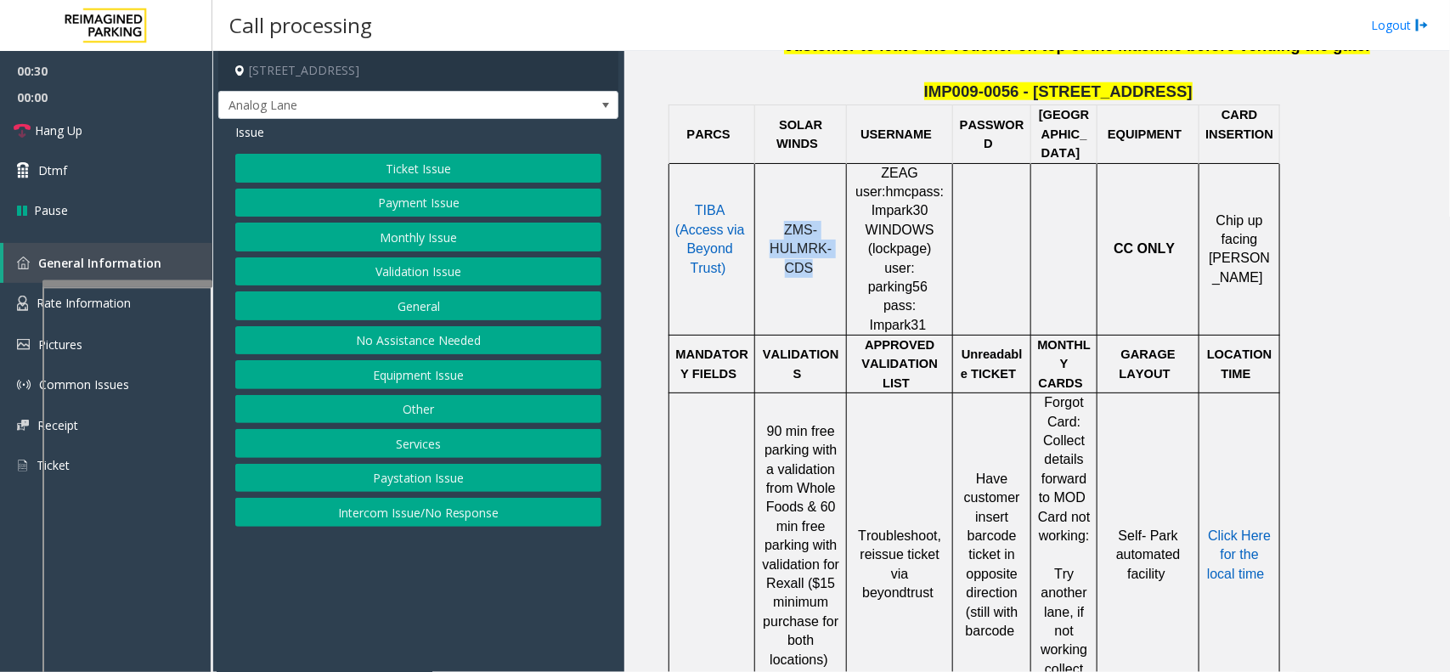
click at [531, 161] on button "Ticket Issue" at bounding box center [418, 168] width 366 height 29
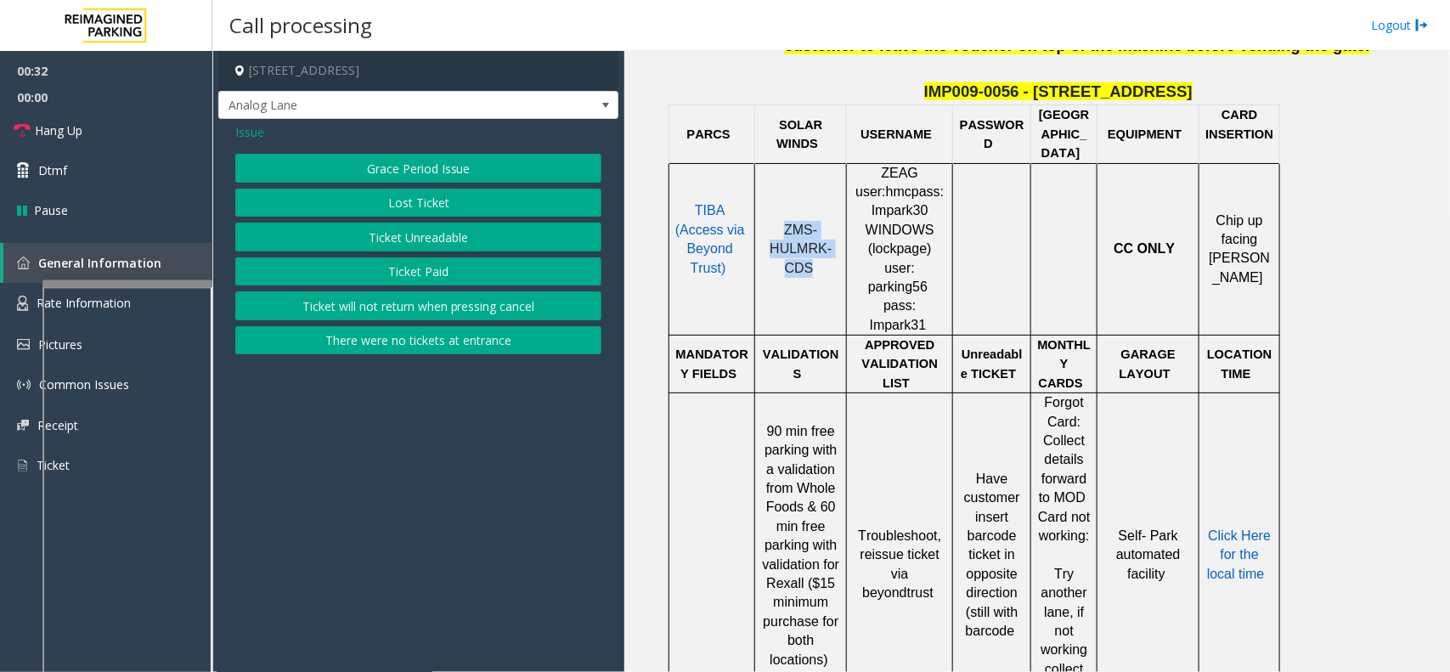
click at [413, 281] on button "Ticket Paid" at bounding box center [418, 271] width 366 height 29
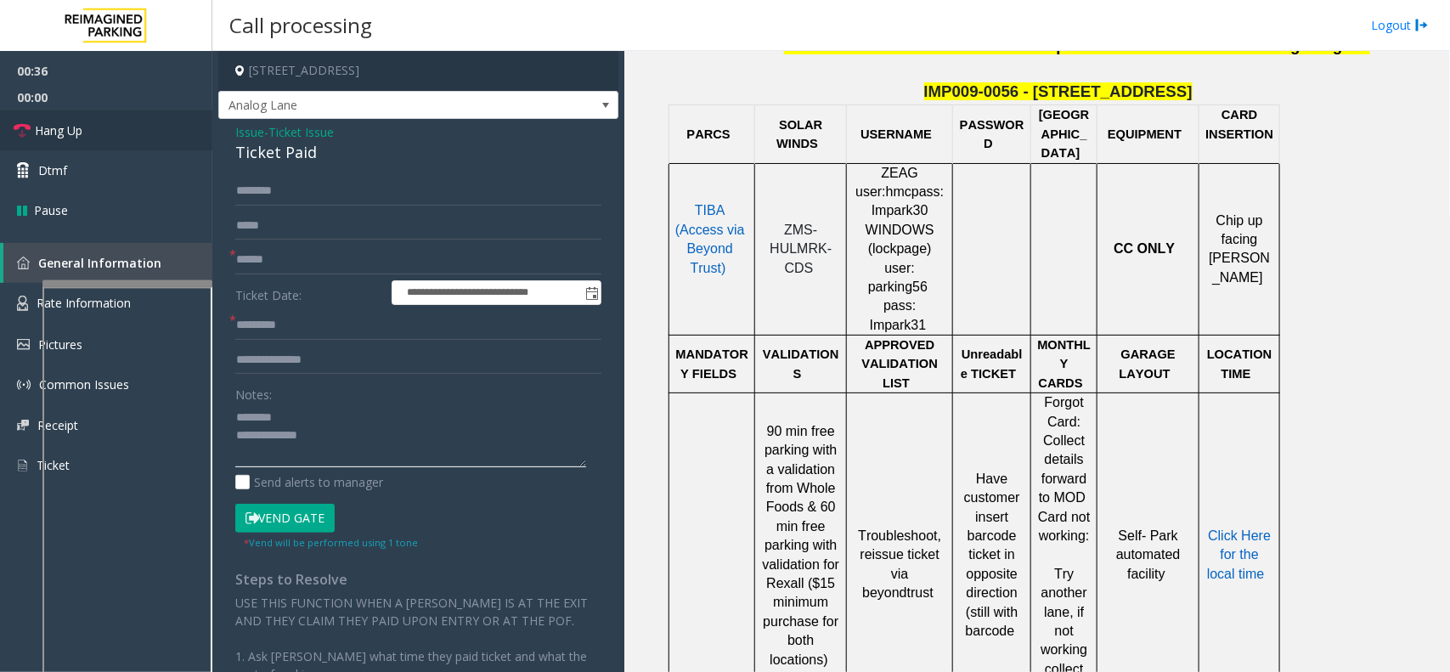
type textarea "**********"
click at [268, 257] on input "text" at bounding box center [418, 260] width 366 height 29
click at [268, 272] on input "text" at bounding box center [418, 260] width 366 height 29
type input "********"
click at [291, 129] on span "Ticket Issue" at bounding box center [300, 132] width 65 height 18
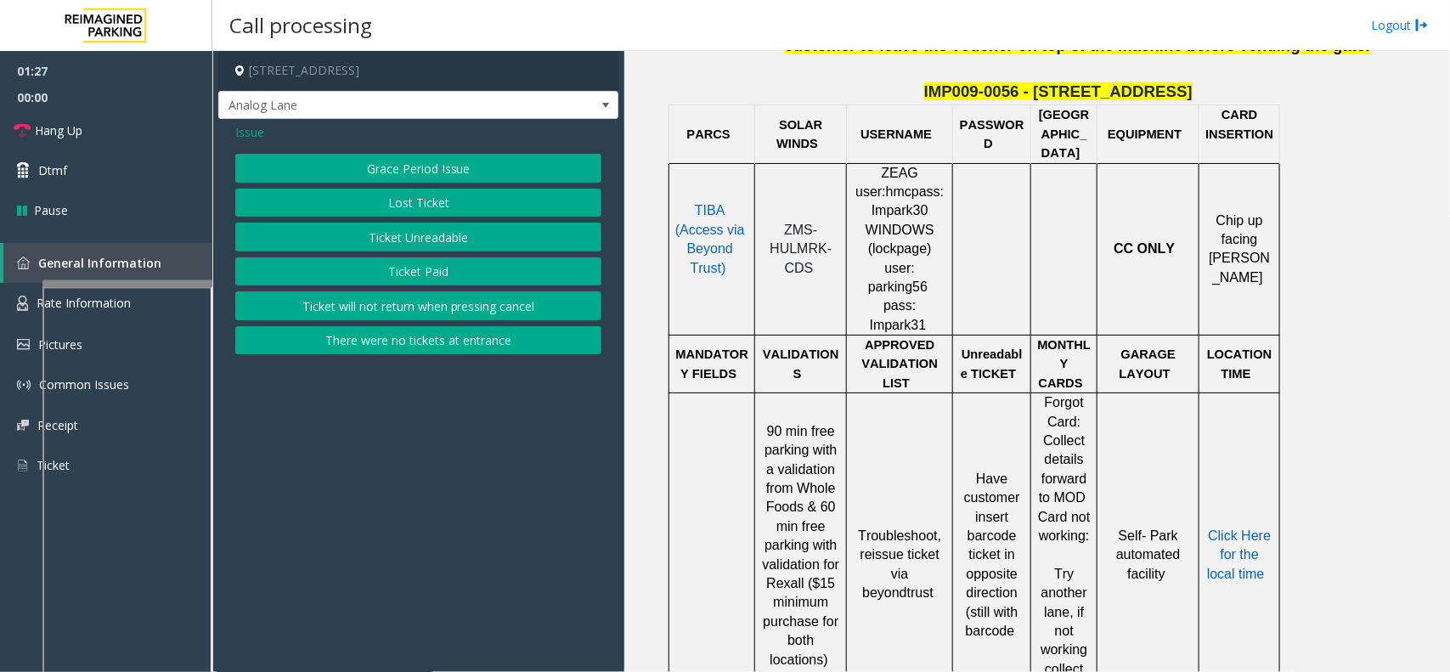
click at [249, 127] on span "Issue" at bounding box center [249, 132] width 29 height 18
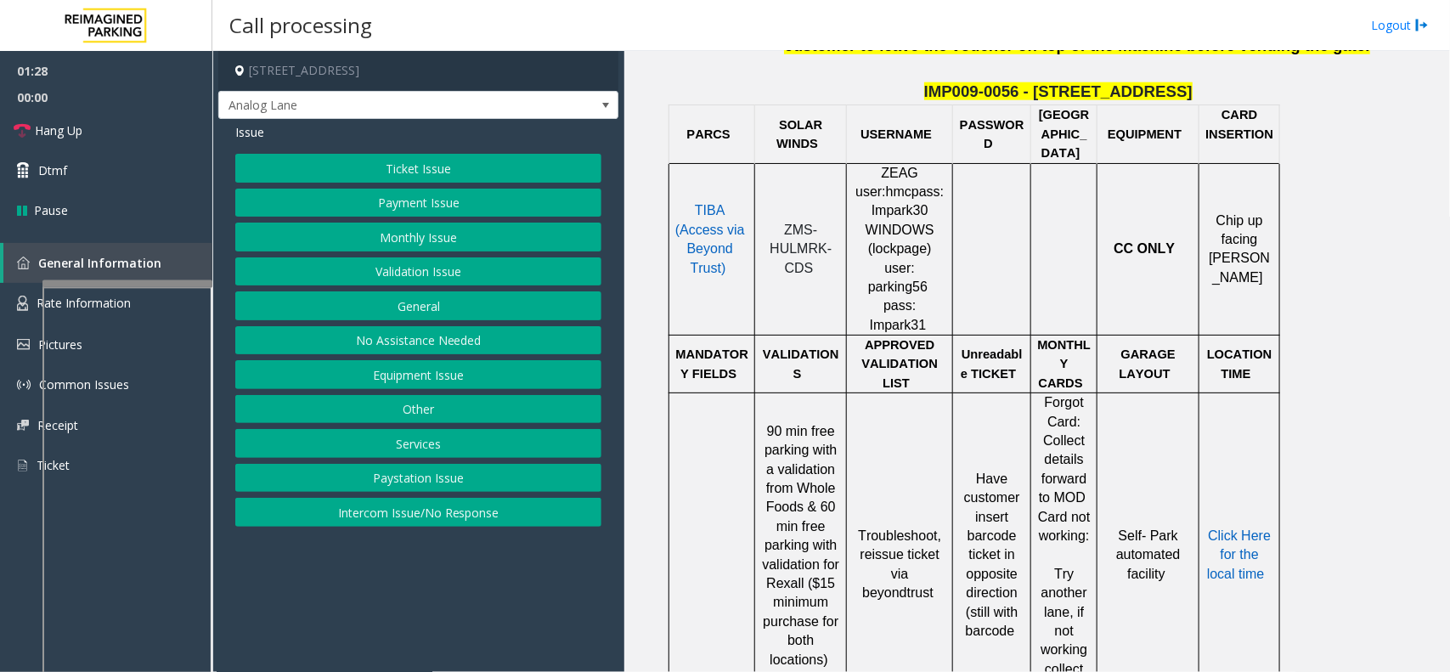
click at [355, 181] on button "Ticket Issue" at bounding box center [418, 168] width 366 height 29
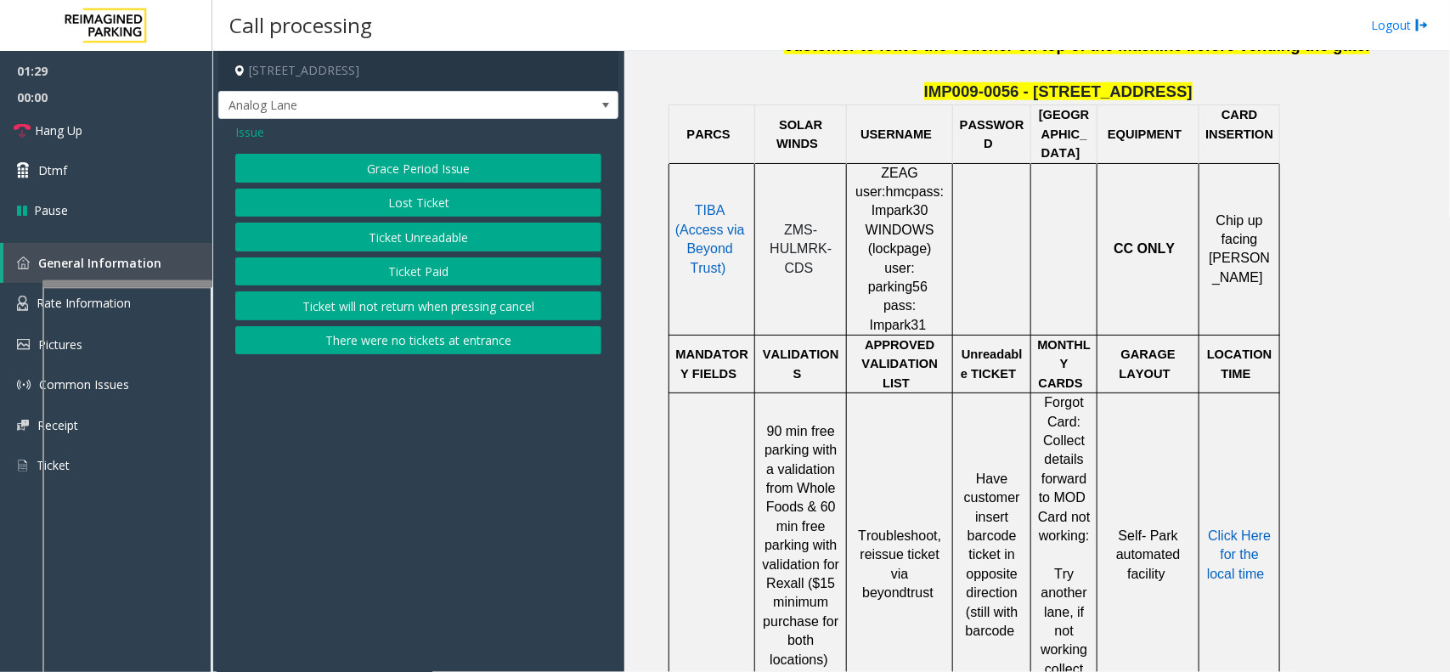
click at [376, 253] on div "Grace Period Issue Lost Ticket Ticket Unreadable Ticket Paid Ticket will not re…" at bounding box center [418, 254] width 366 height 200
click at [375, 238] on button "Ticket Unreadable" at bounding box center [418, 237] width 366 height 29
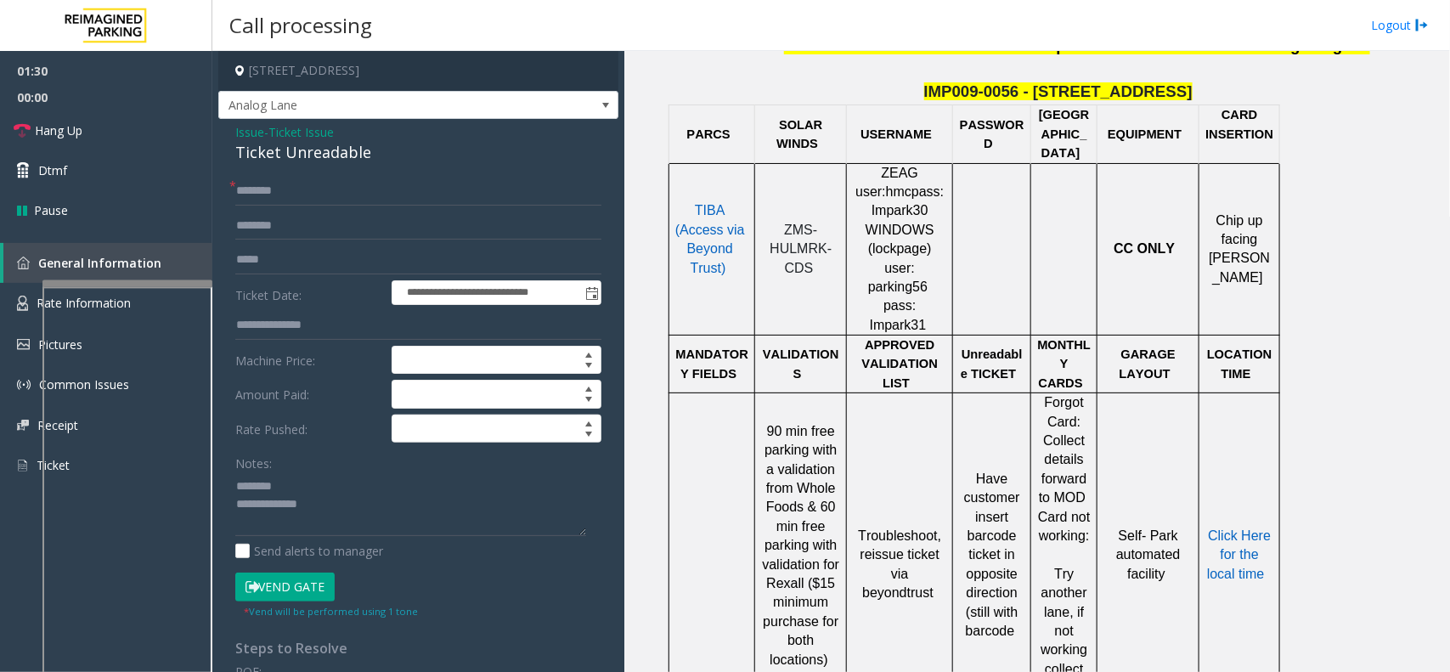
click at [281, 157] on div "Ticket Unreadable" at bounding box center [418, 152] width 366 height 23
click at [353, 517] on textarea at bounding box center [410, 504] width 351 height 64
type textarea "**********"
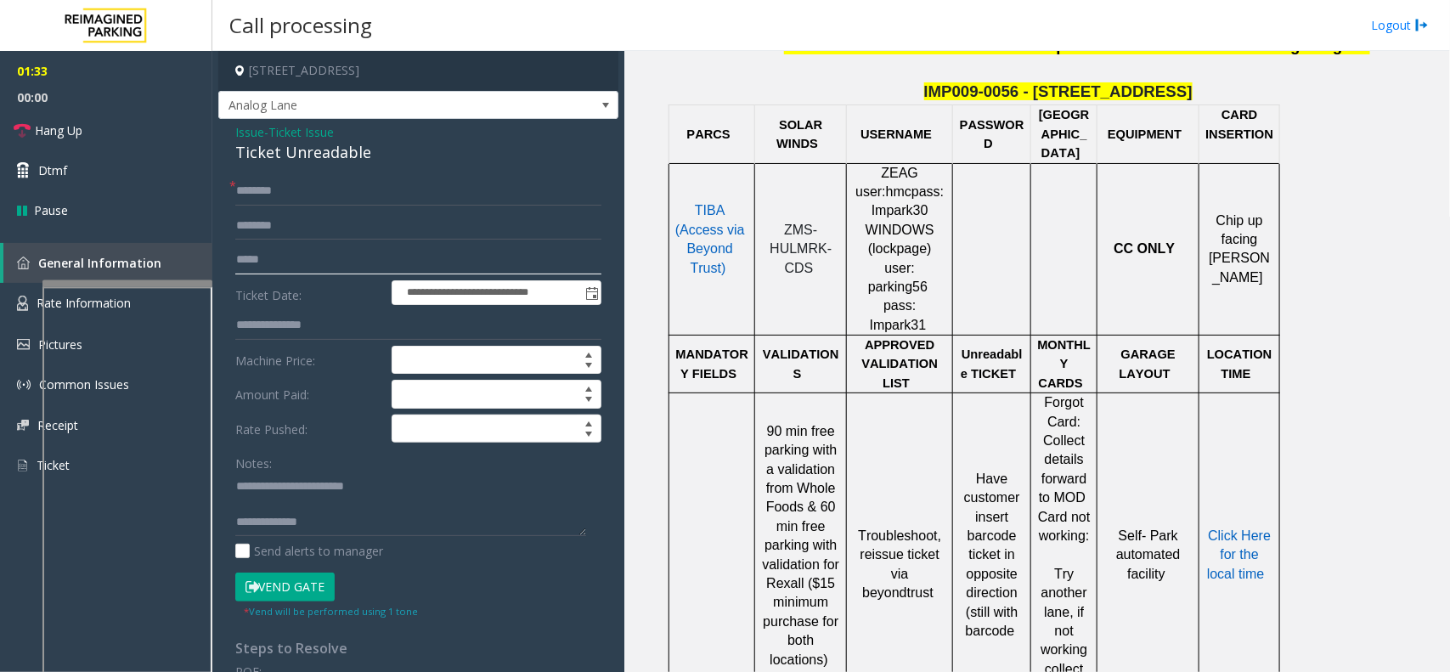
click at [303, 249] on input "text" at bounding box center [418, 260] width 366 height 29
click at [311, 236] on input "text" at bounding box center [418, 226] width 366 height 29
type input "******"
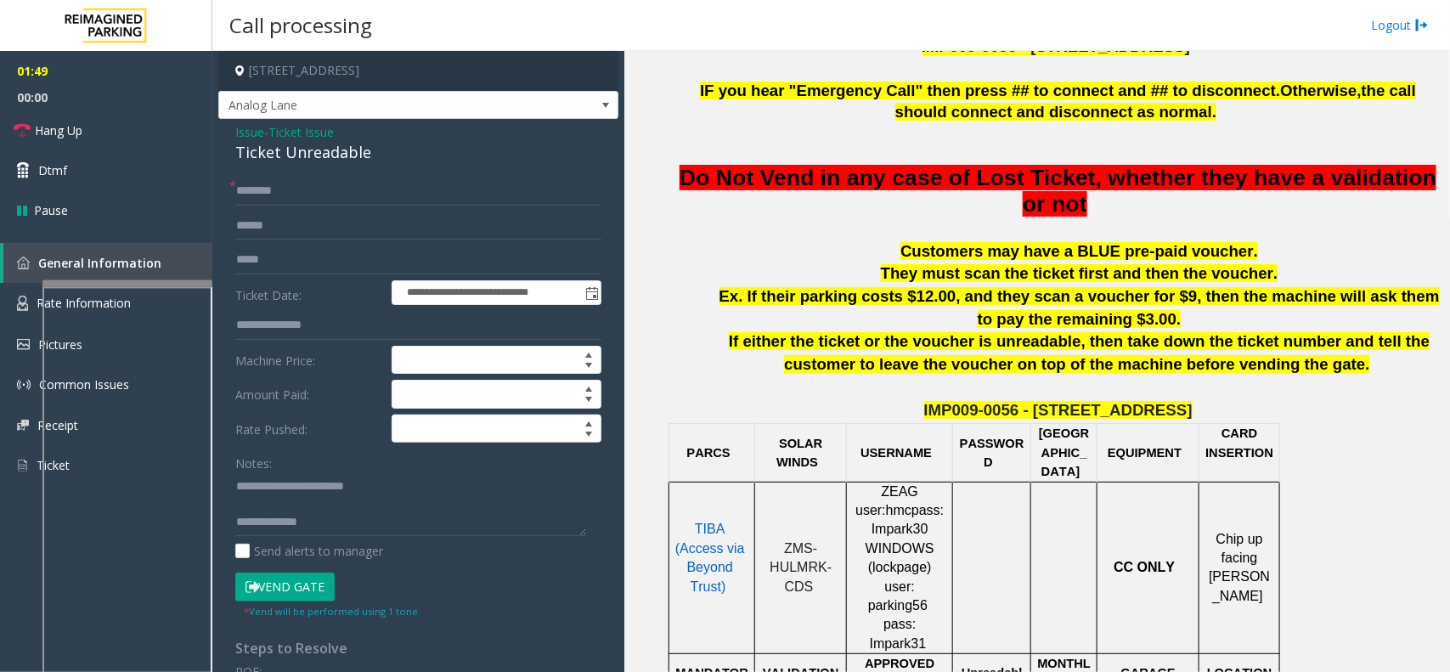
scroll to position [319, 0]
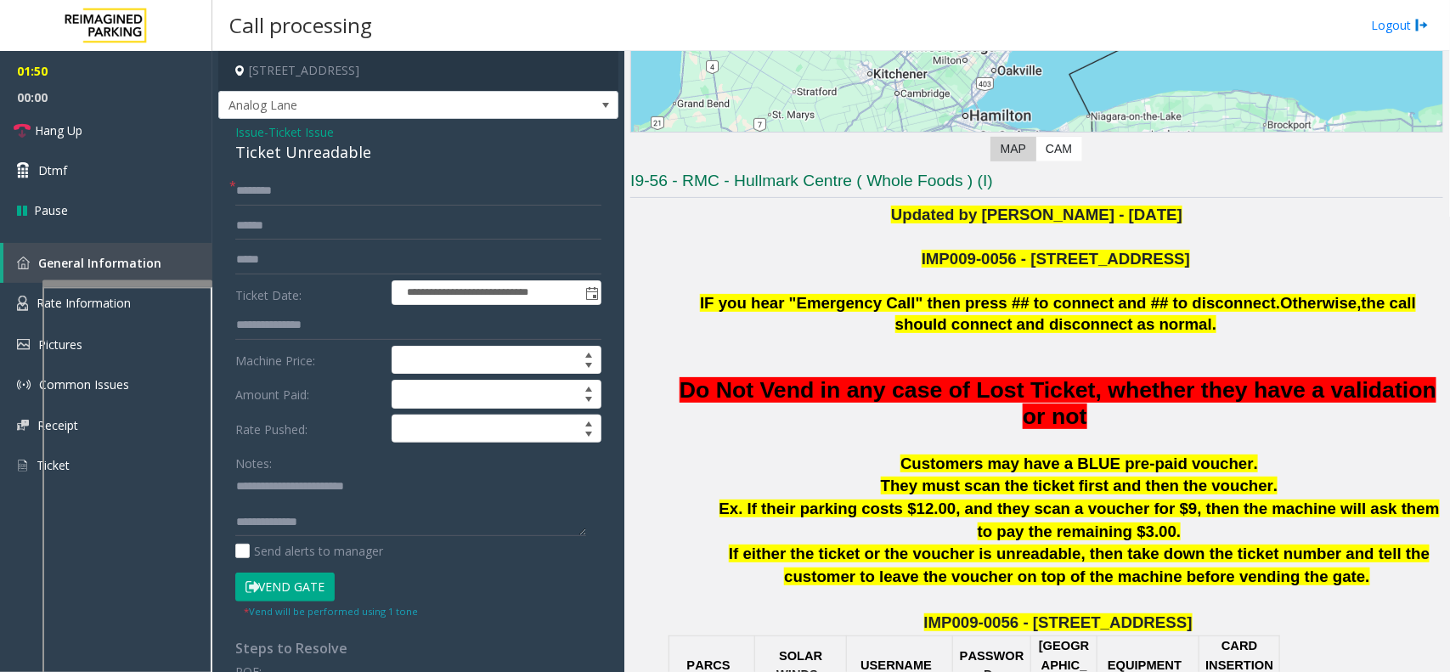
click at [300, 590] on button "Vend Gate" at bounding box center [284, 587] width 99 height 29
click at [96, 137] on link "Hang Up" at bounding box center [106, 130] width 212 height 40
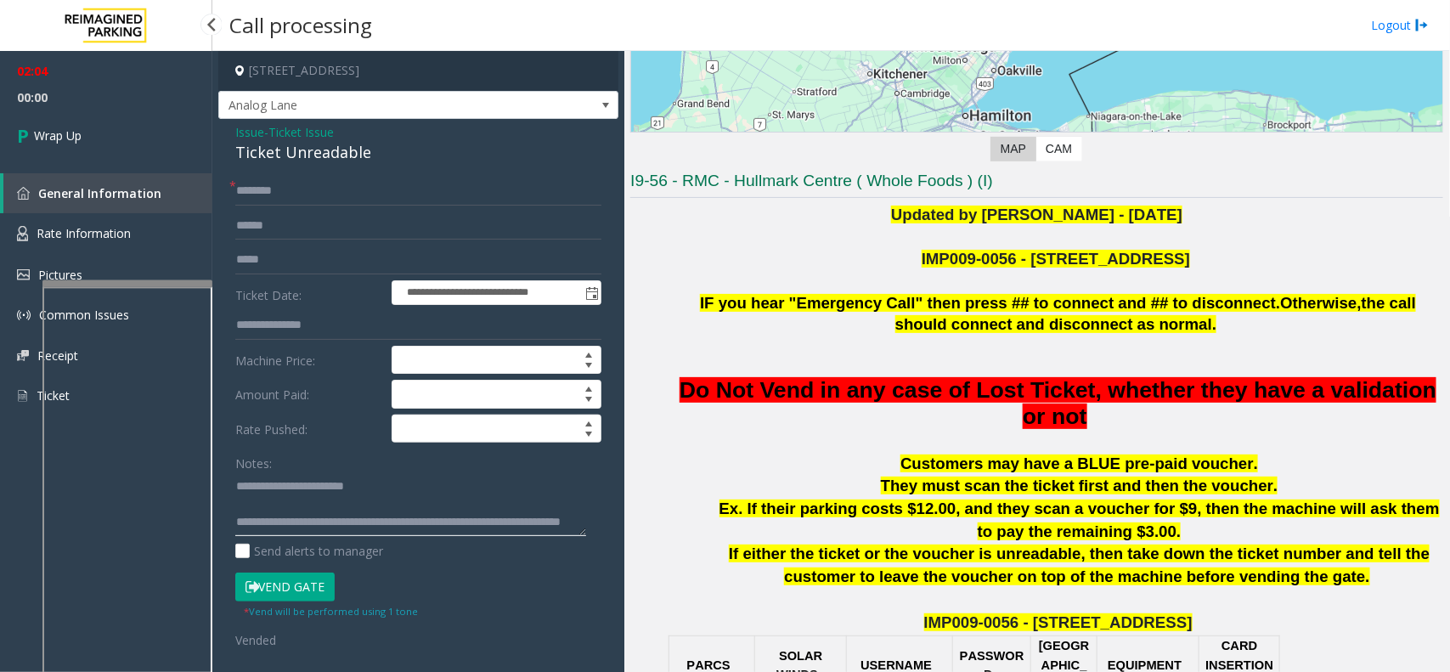
type textarea "**********"
click at [117, 120] on link "Wrap Up" at bounding box center [106, 135] width 212 height 50
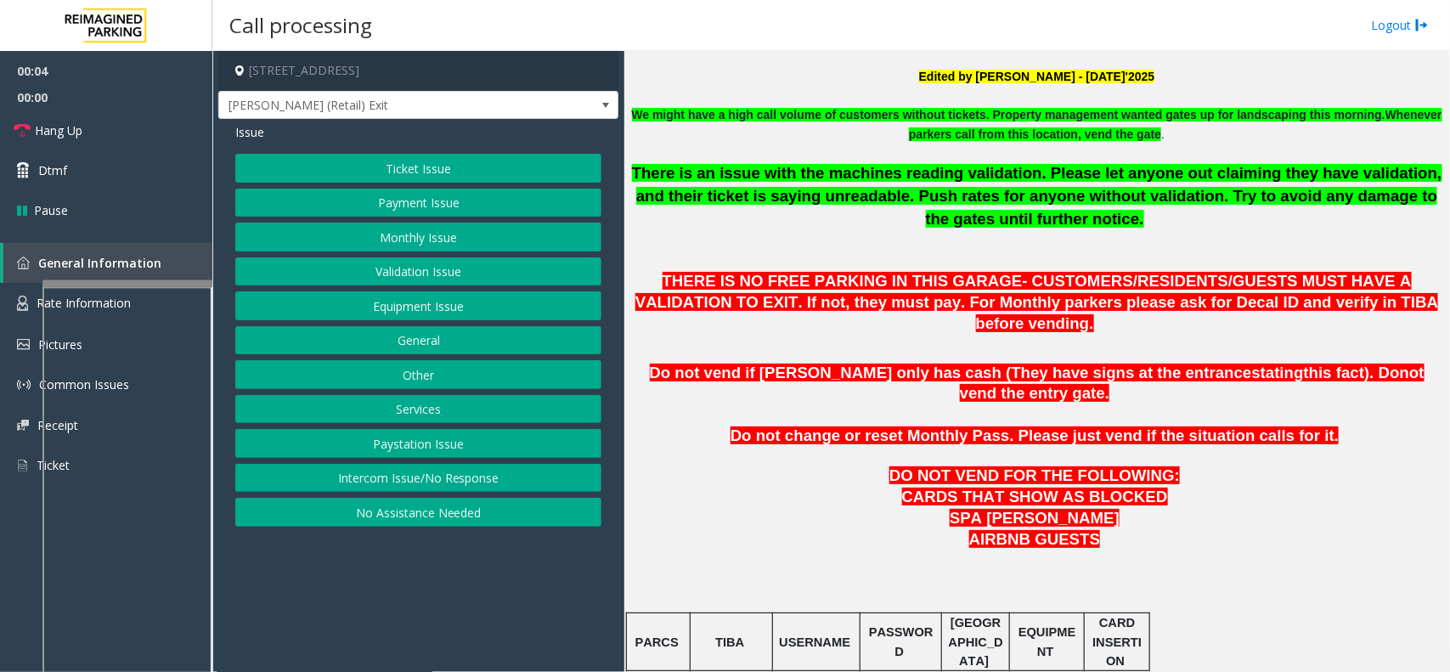
scroll to position [425, 0]
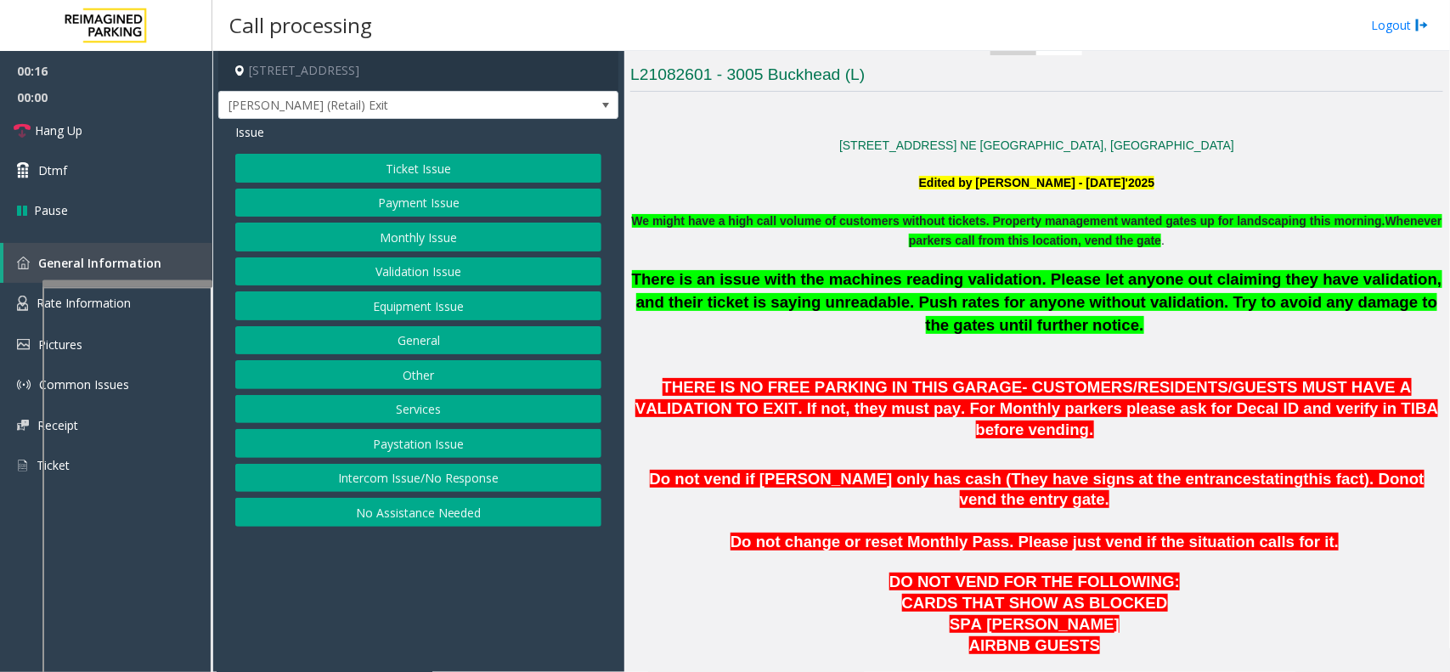
click at [461, 307] on button "Equipment Issue" at bounding box center [418, 305] width 366 height 29
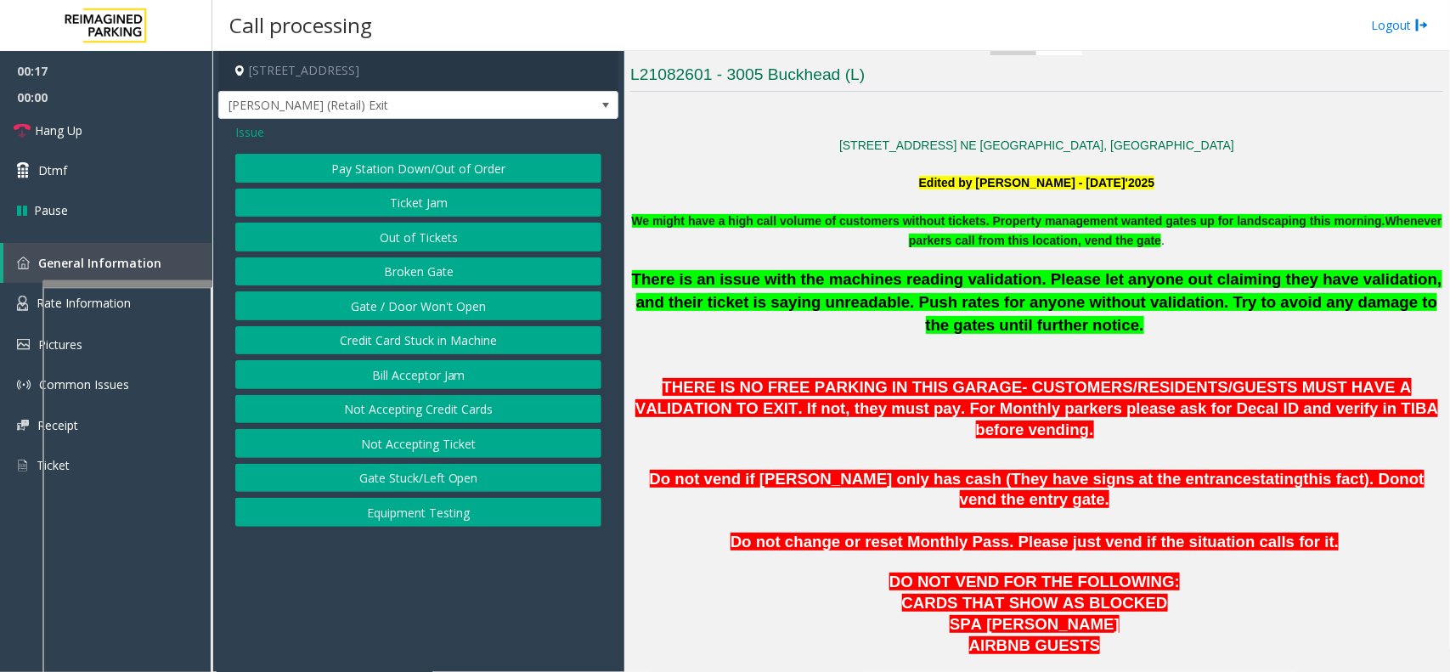
click at [461, 307] on button "Gate / Door Won't Open" at bounding box center [418, 305] width 366 height 29
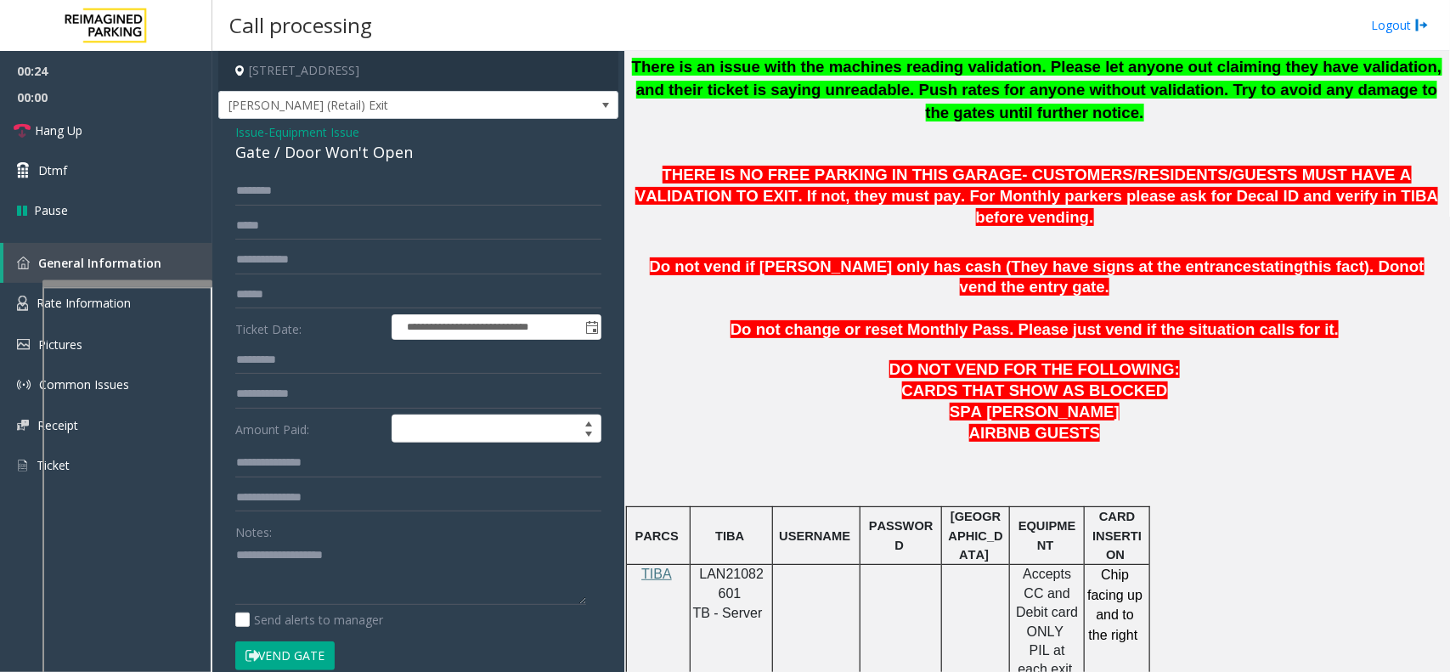
scroll to position [531, 0]
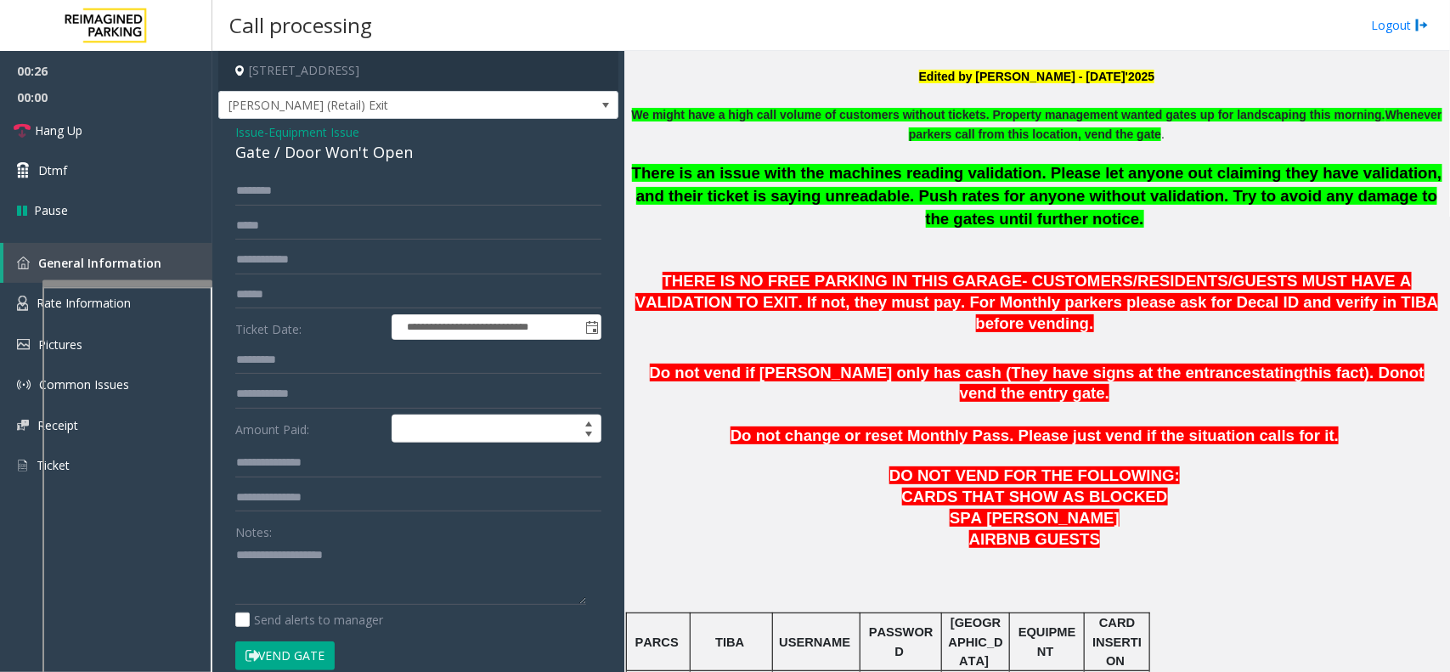
click at [295, 657] on button "Vend Gate" at bounding box center [284, 655] width 99 height 29
type textarea "**********"
click at [155, 132] on link "Hang Up" at bounding box center [106, 130] width 212 height 40
click at [313, 129] on span "Equipment Issue" at bounding box center [313, 132] width 91 height 18
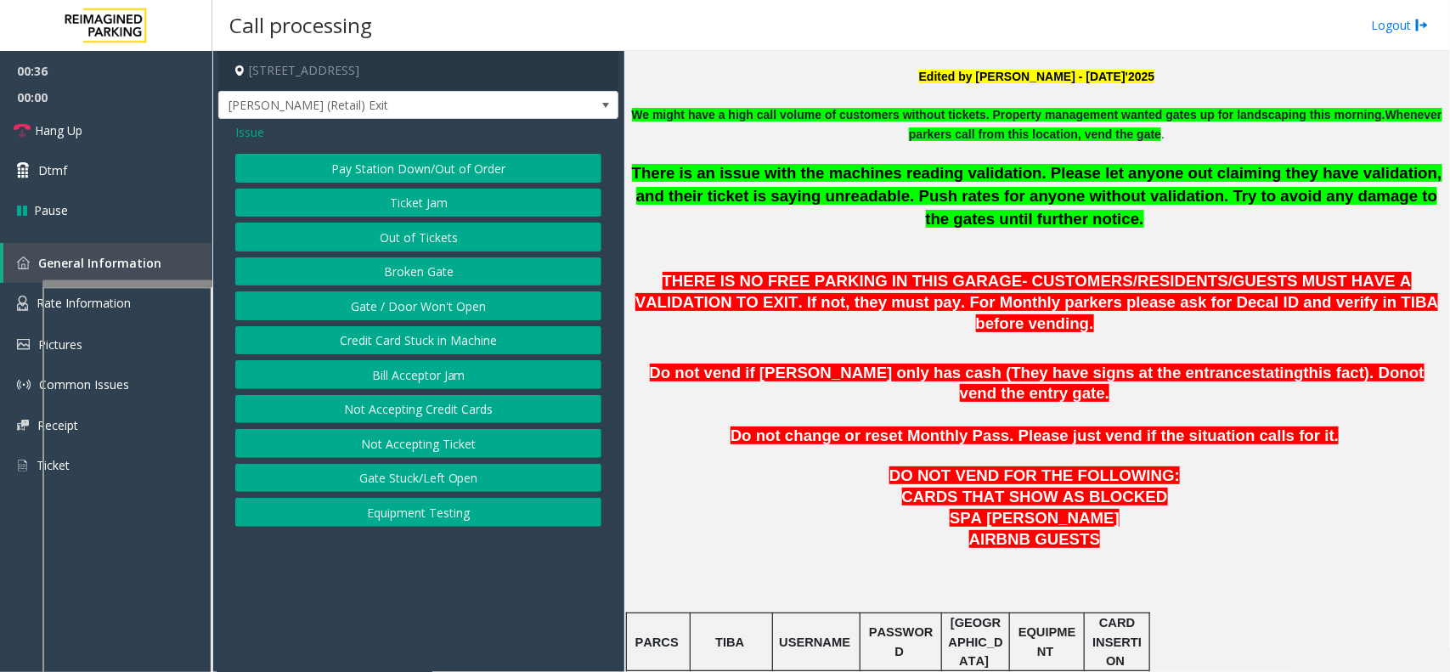
click at [253, 136] on span "Issue" at bounding box center [249, 132] width 29 height 18
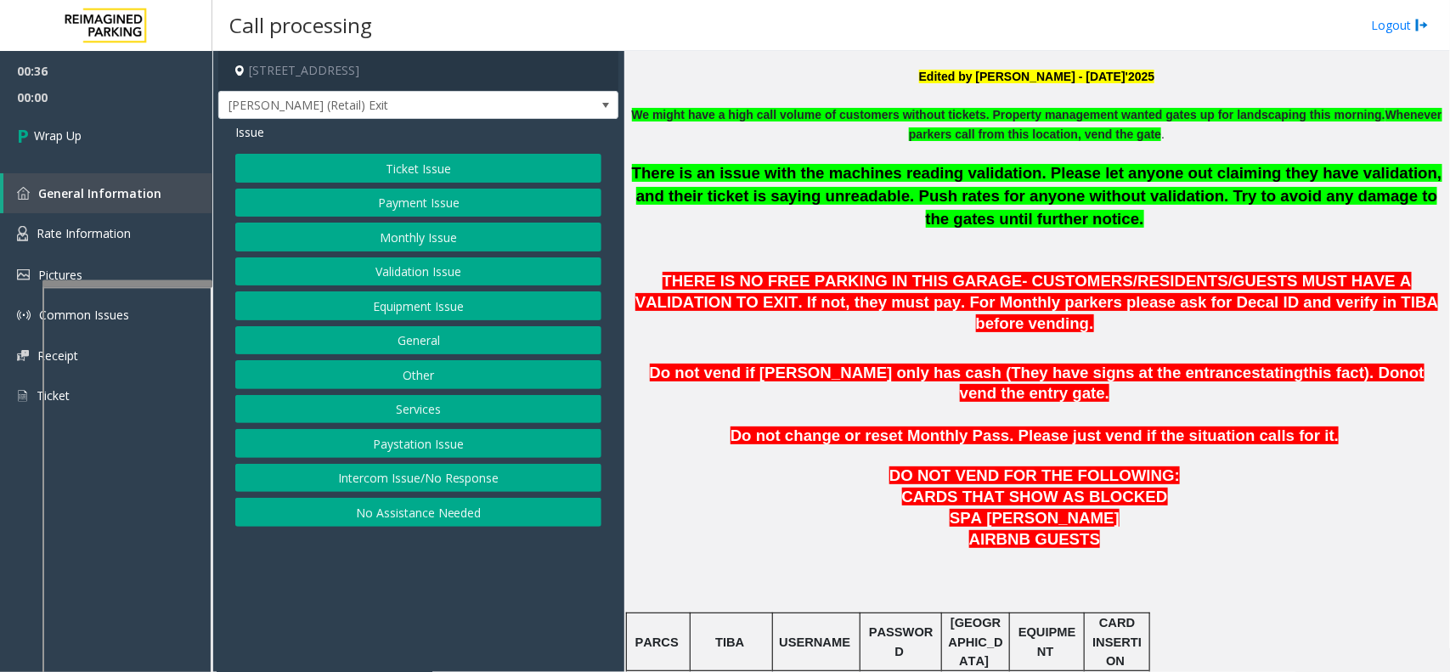
click at [433, 172] on button "Ticket Issue" at bounding box center [418, 168] width 366 height 29
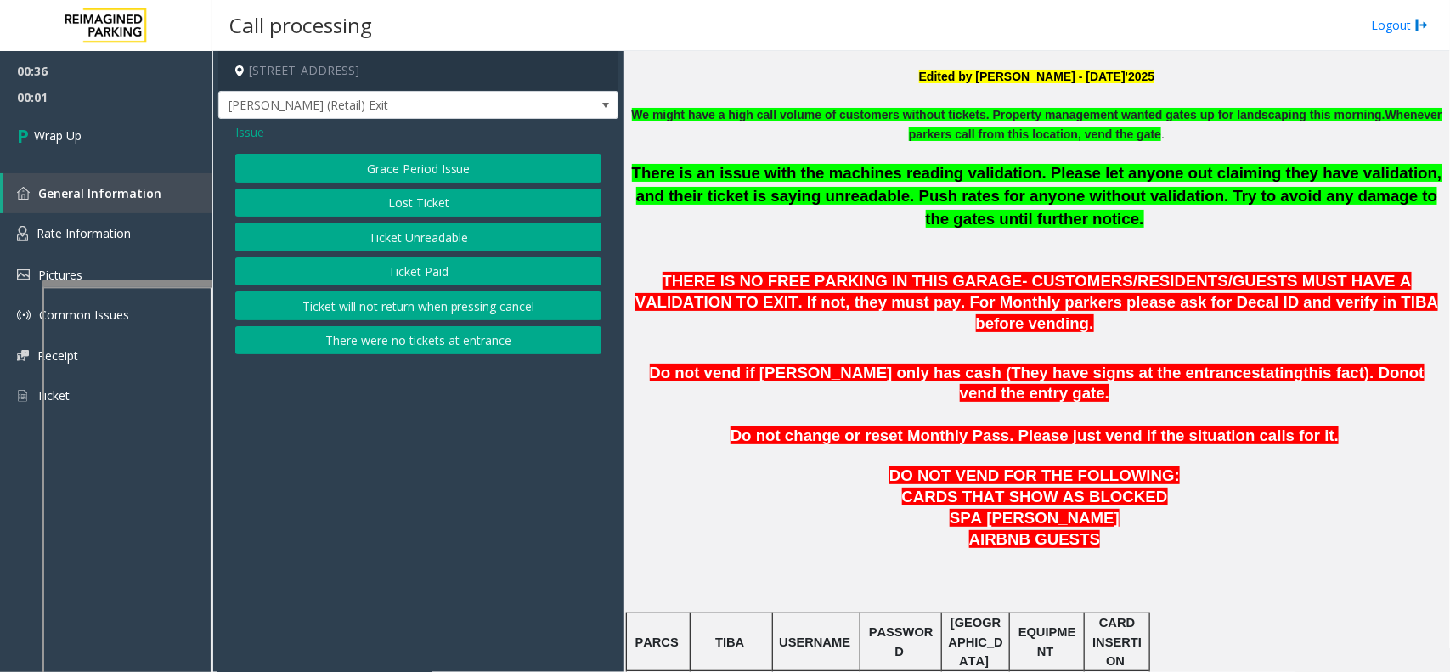
click at [443, 342] on button "There were no tickets at entrance" at bounding box center [418, 340] width 366 height 29
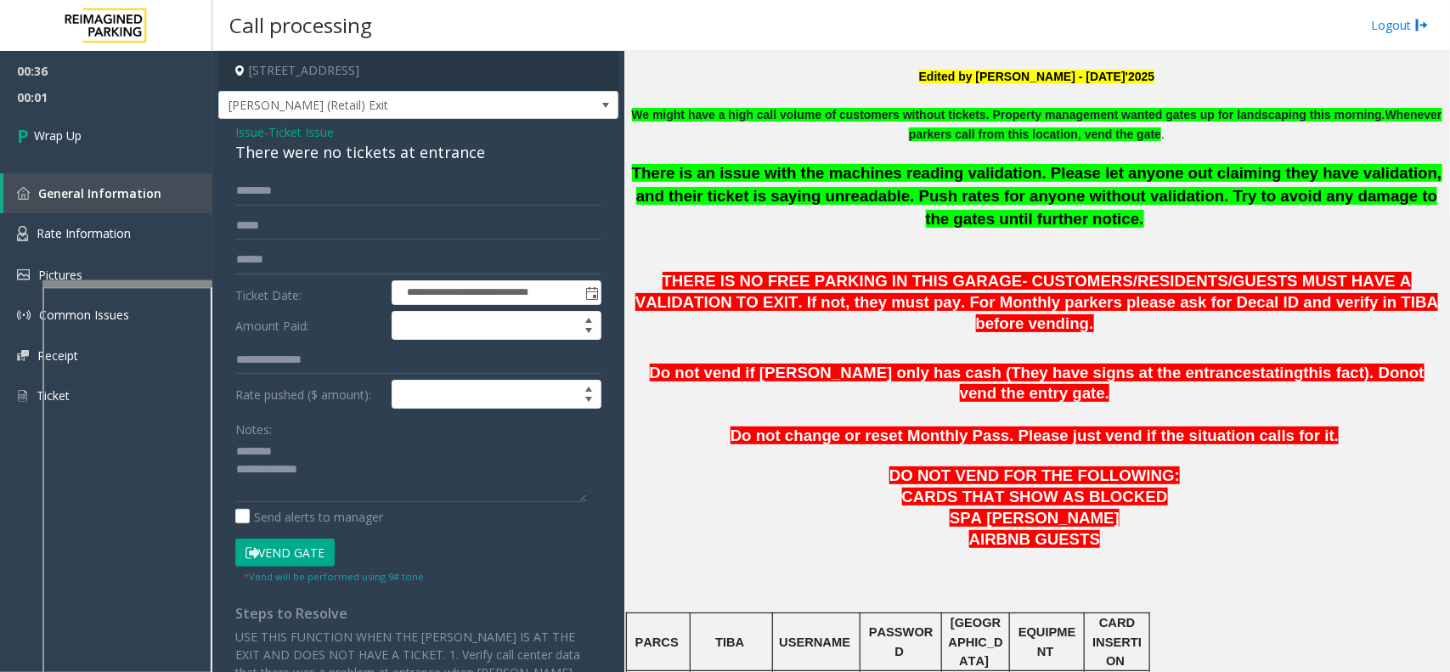
click at [357, 146] on div "There were no tickets at entrance" at bounding box center [418, 152] width 366 height 23
drag, startPoint x: 312, startPoint y: 485, endPoint x: 357, endPoint y: 482, distance: 45.2
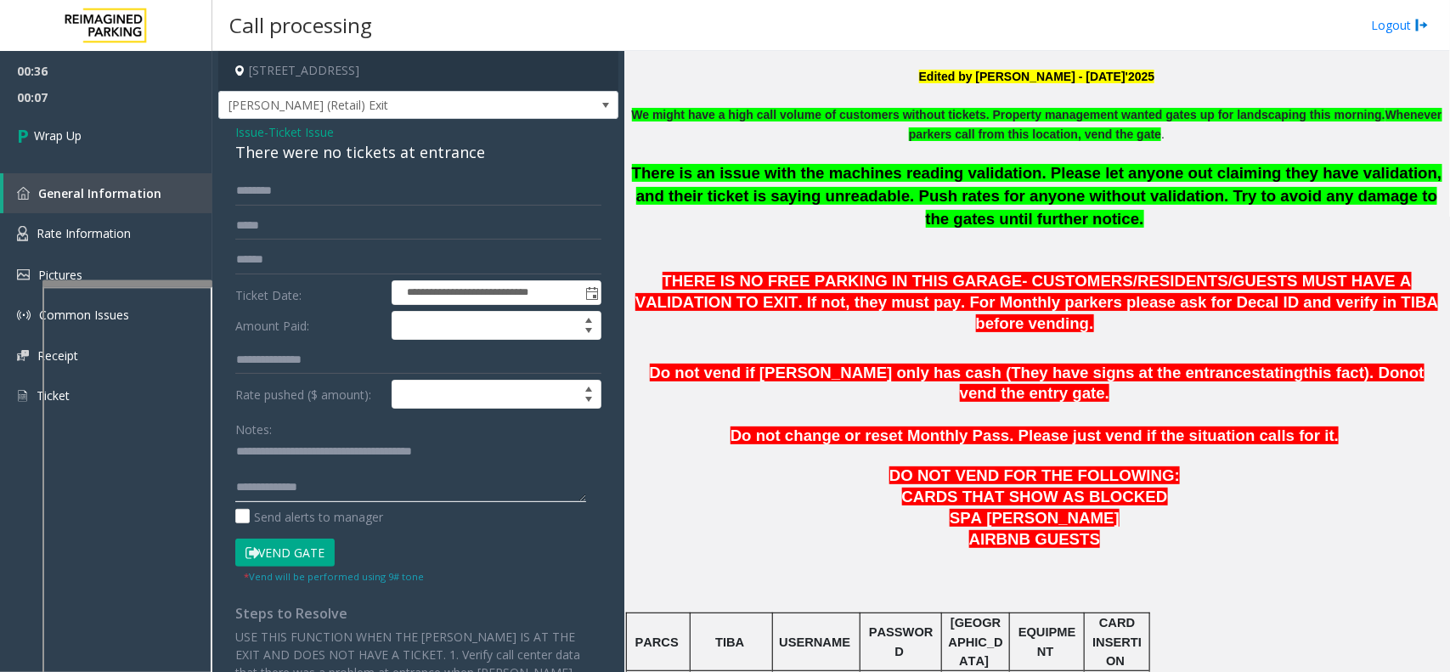
click at [357, 482] on textarea at bounding box center [410, 470] width 351 height 64
click at [359, 480] on textarea at bounding box center [410, 470] width 351 height 64
click at [359, 467] on textarea at bounding box center [410, 470] width 351 height 64
type textarea "**********"
click at [172, 155] on link "Wrap Up" at bounding box center [106, 135] width 212 height 50
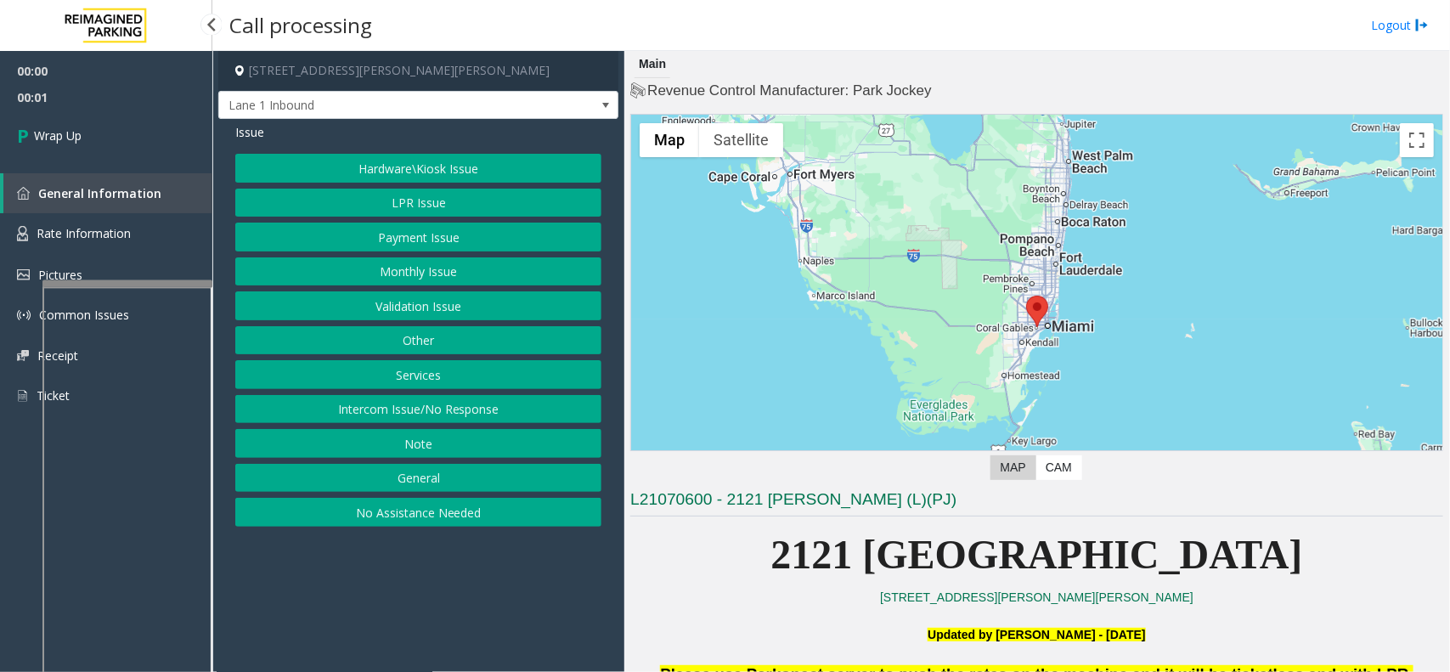
click at [473, 402] on button "Intercom Issue/No Response" at bounding box center [418, 409] width 366 height 29
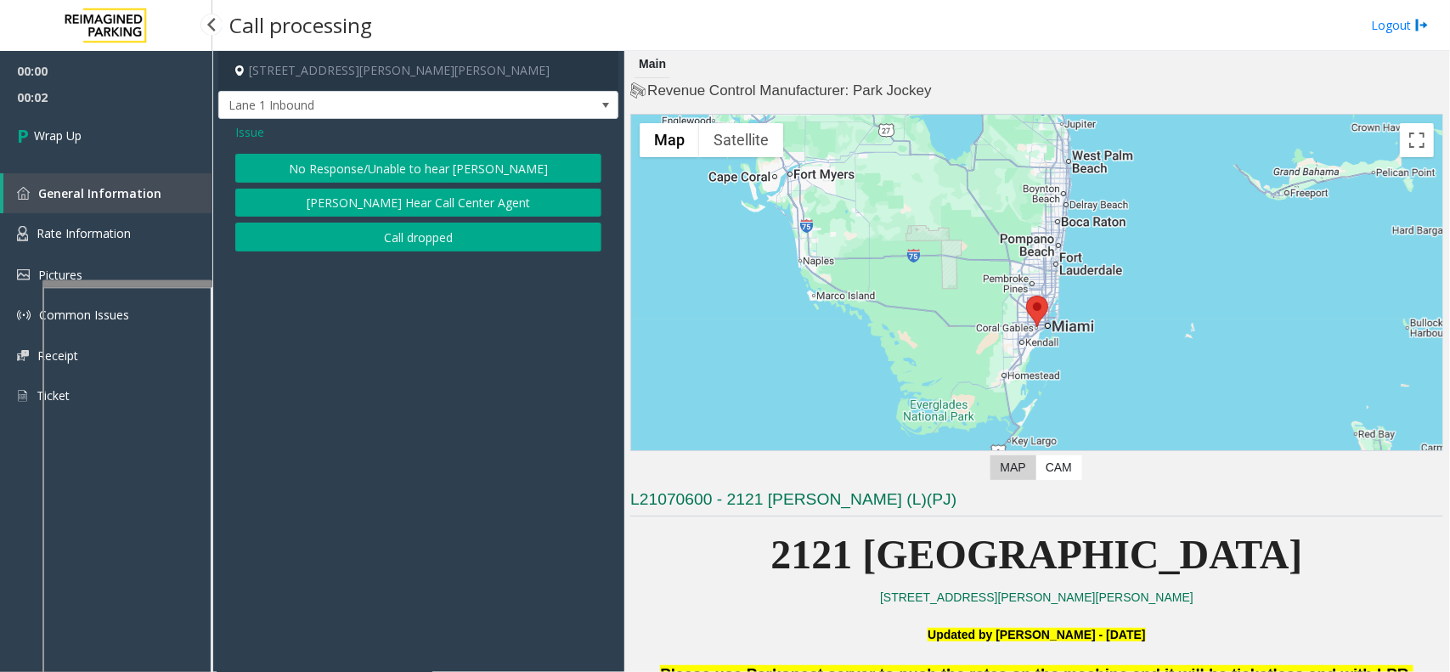
click at [431, 245] on button "Call dropped" at bounding box center [418, 237] width 366 height 29
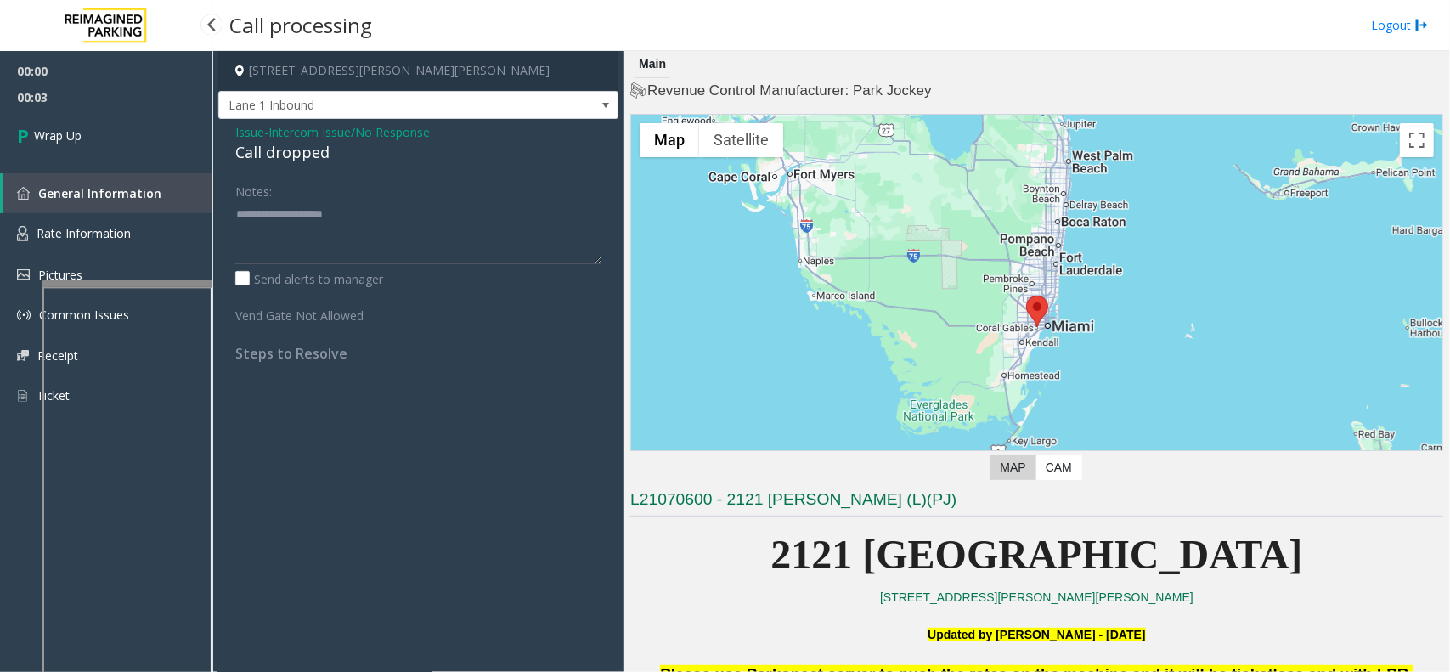
click at [268, 163] on div "Call dropped" at bounding box center [418, 152] width 366 height 23
type textarea "**********"
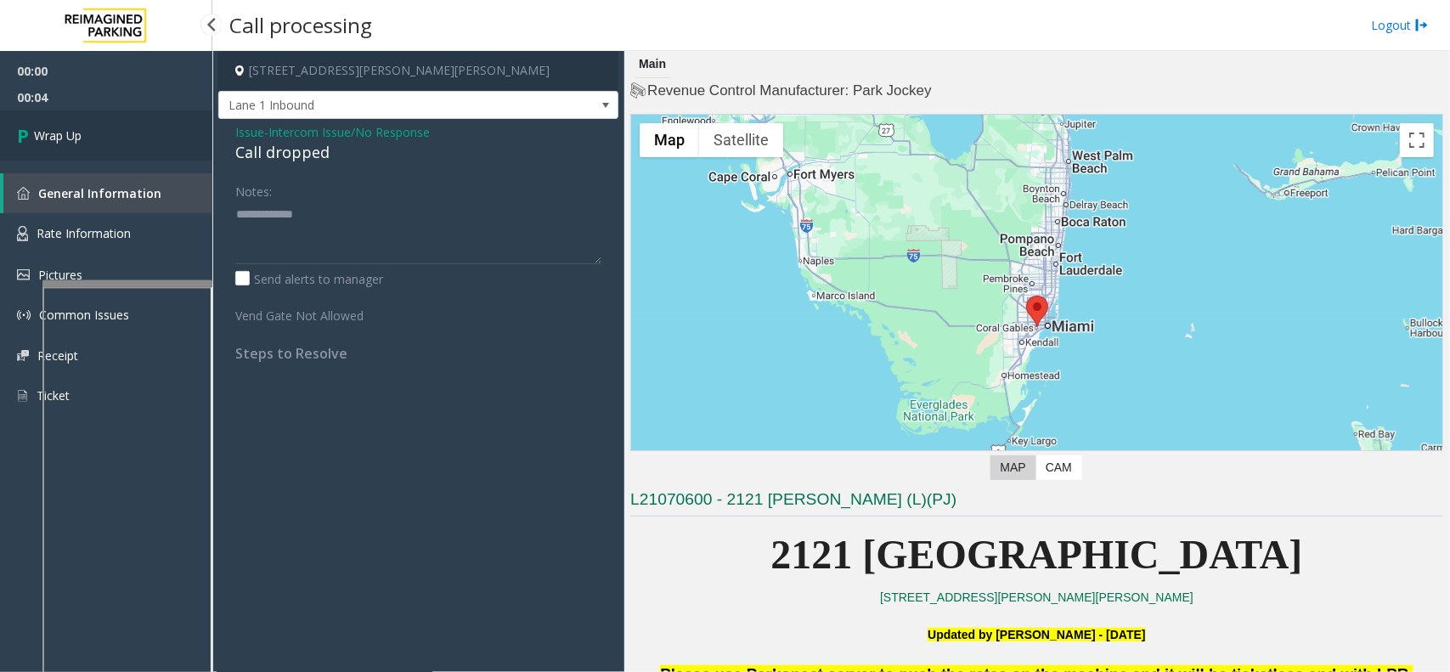
click at [144, 116] on link "Wrap Up" at bounding box center [106, 135] width 212 height 50
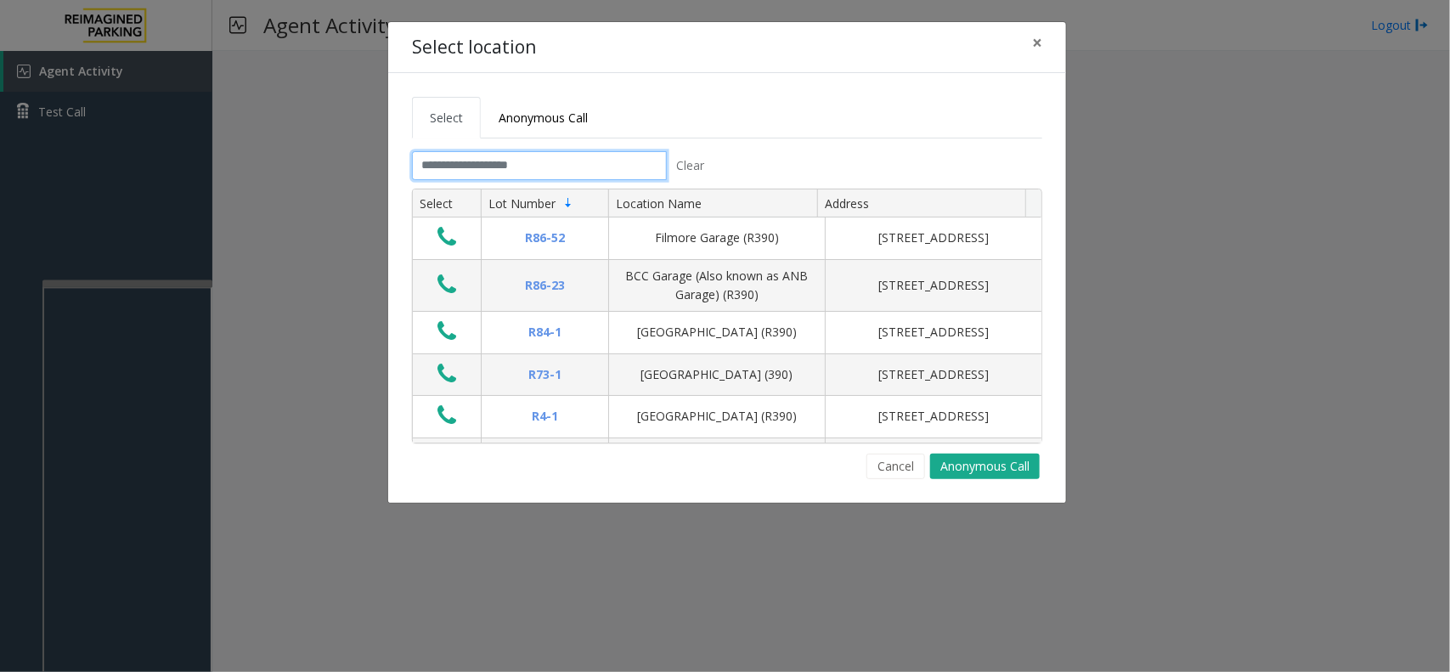
click at [544, 155] on input "text" at bounding box center [539, 165] width 255 height 29
click at [477, 166] on input "text" at bounding box center [539, 165] width 255 height 29
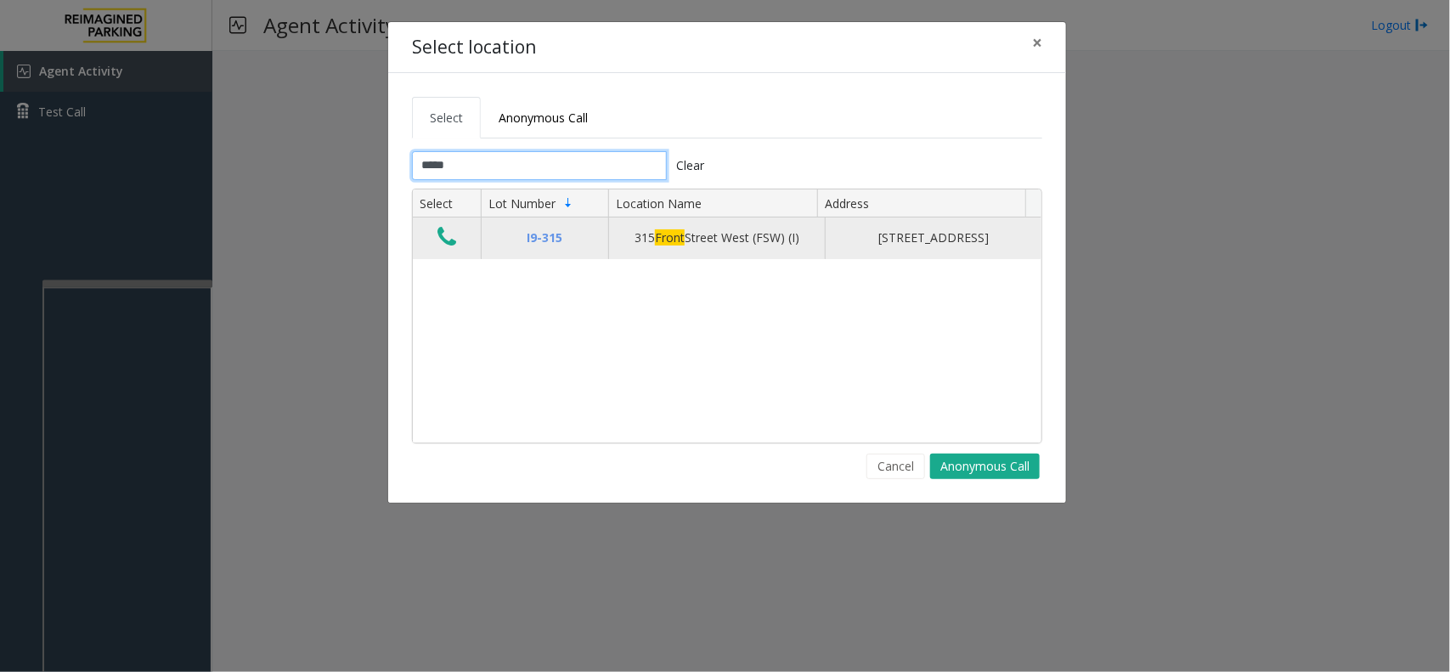
type input "*****"
click at [433, 234] on button "Data table" at bounding box center [446, 237] width 29 height 27
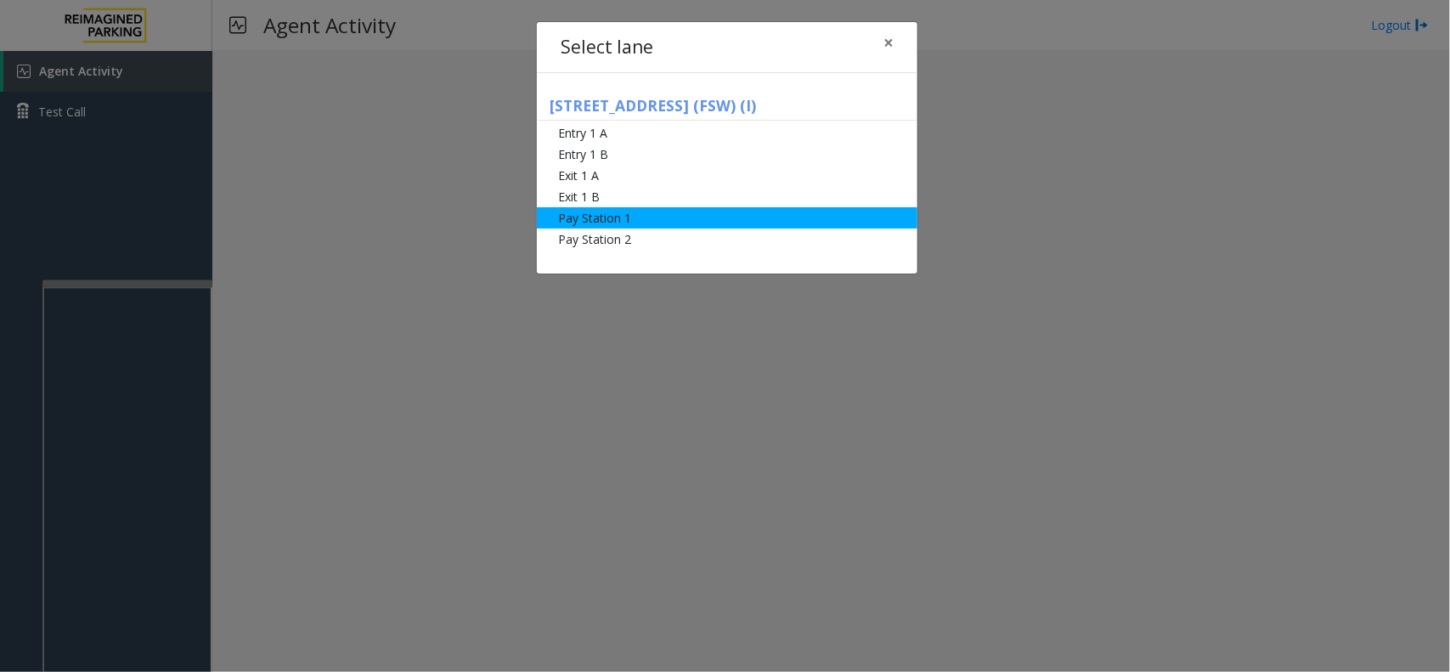
click at [563, 225] on li "Pay Station 1" at bounding box center [727, 217] width 381 height 21
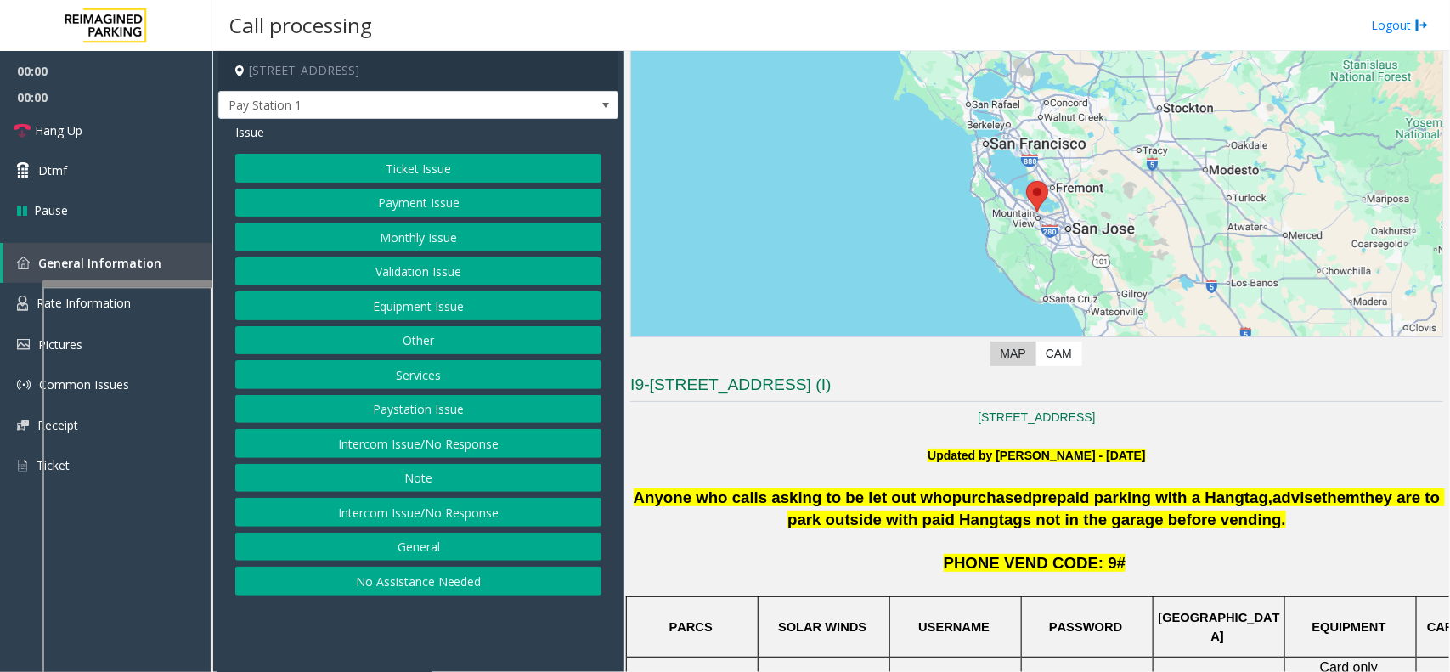
scroll to position [212, 0]
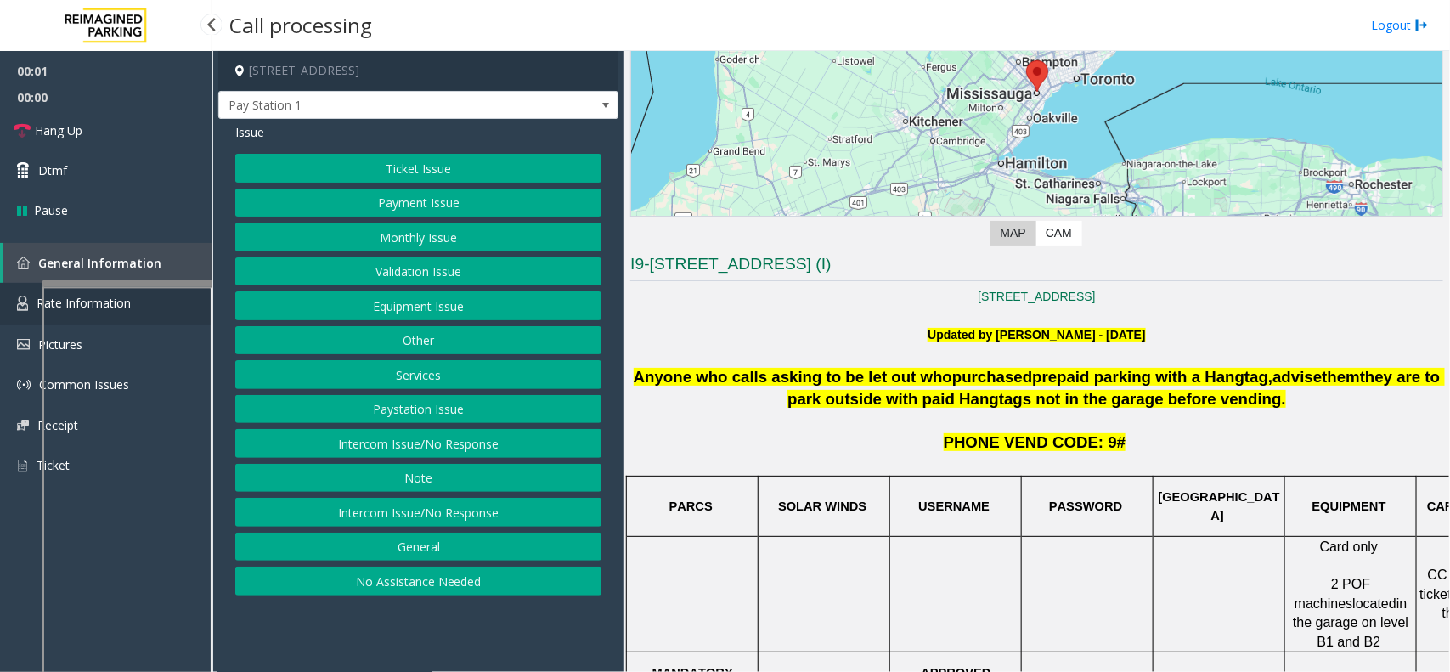
click at [31, 306] on link "Rate Information" at bounding box center [106, 304] width 212 height 42
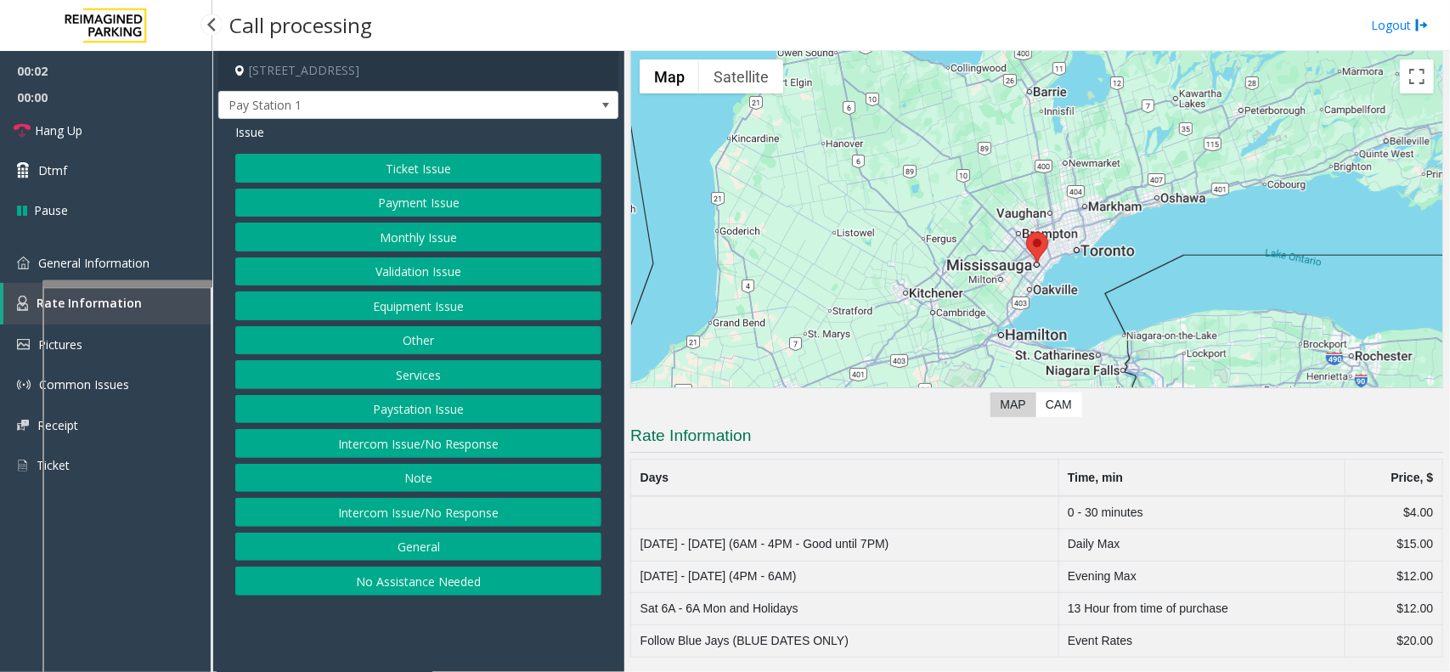
scroll to position [42, 0]
click at [189, 262] on link "General Information" at bounding box center [106, 263] width 212 height 40
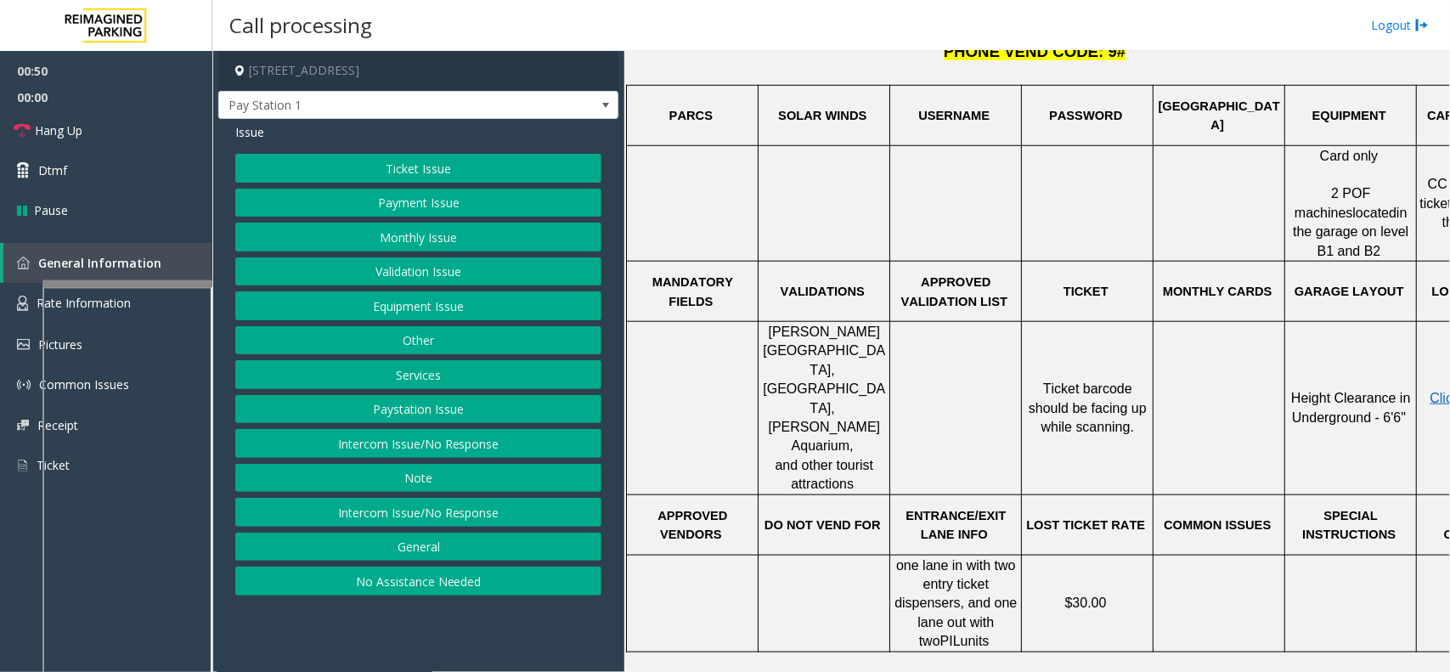
scroll to position [637, 0]
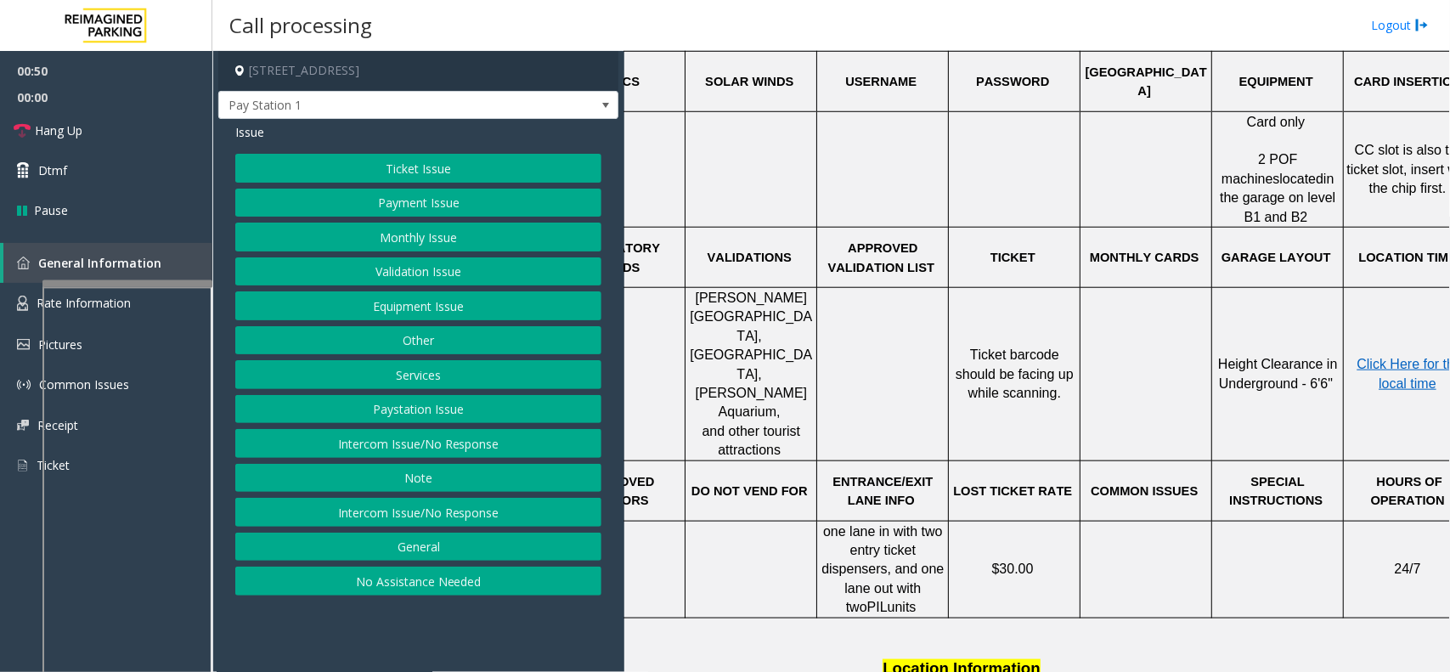
drag, startPoint x: 1134, startPoint y: 477, endPoint x: 1359, endPoint y: 464, distance: 225.5
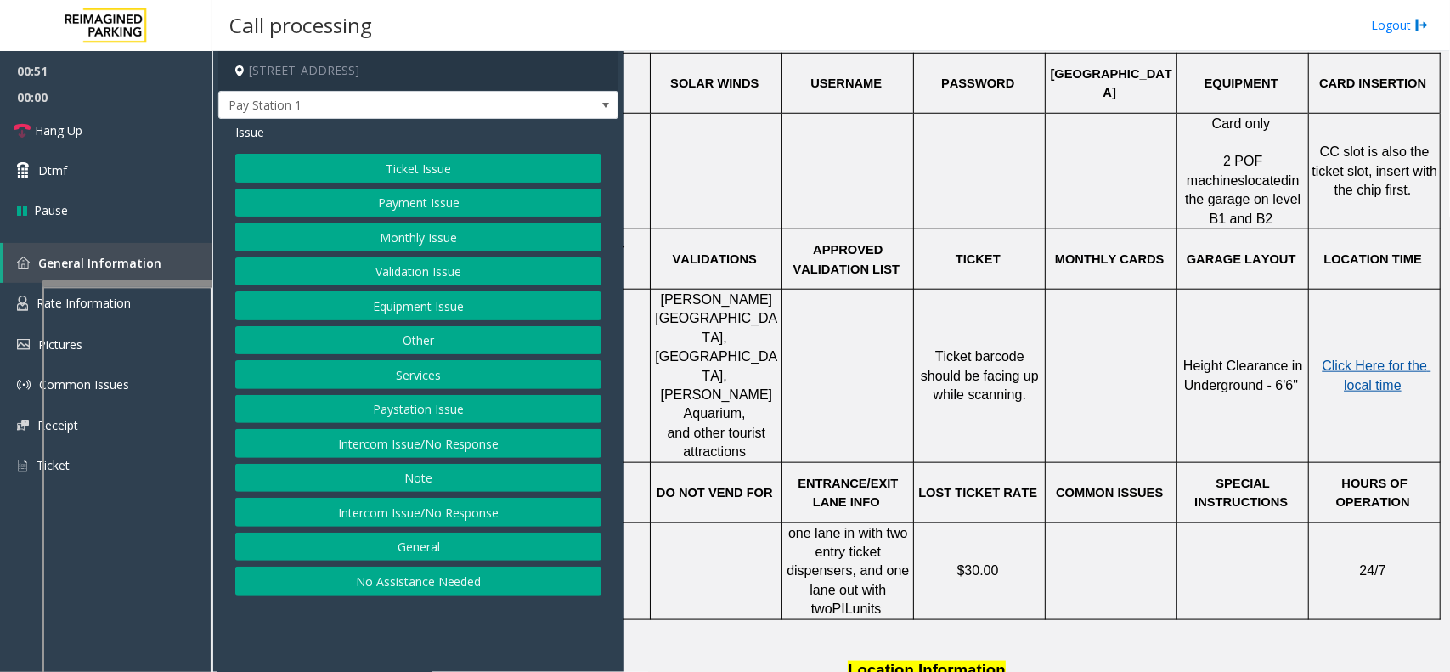
click at [1361, 359] on span "Click Here for the local time" at bounding box center [1377, 375] width 109 height 33
click at [24, 302] on img at bounding box center [22, 303] width 11 height 15
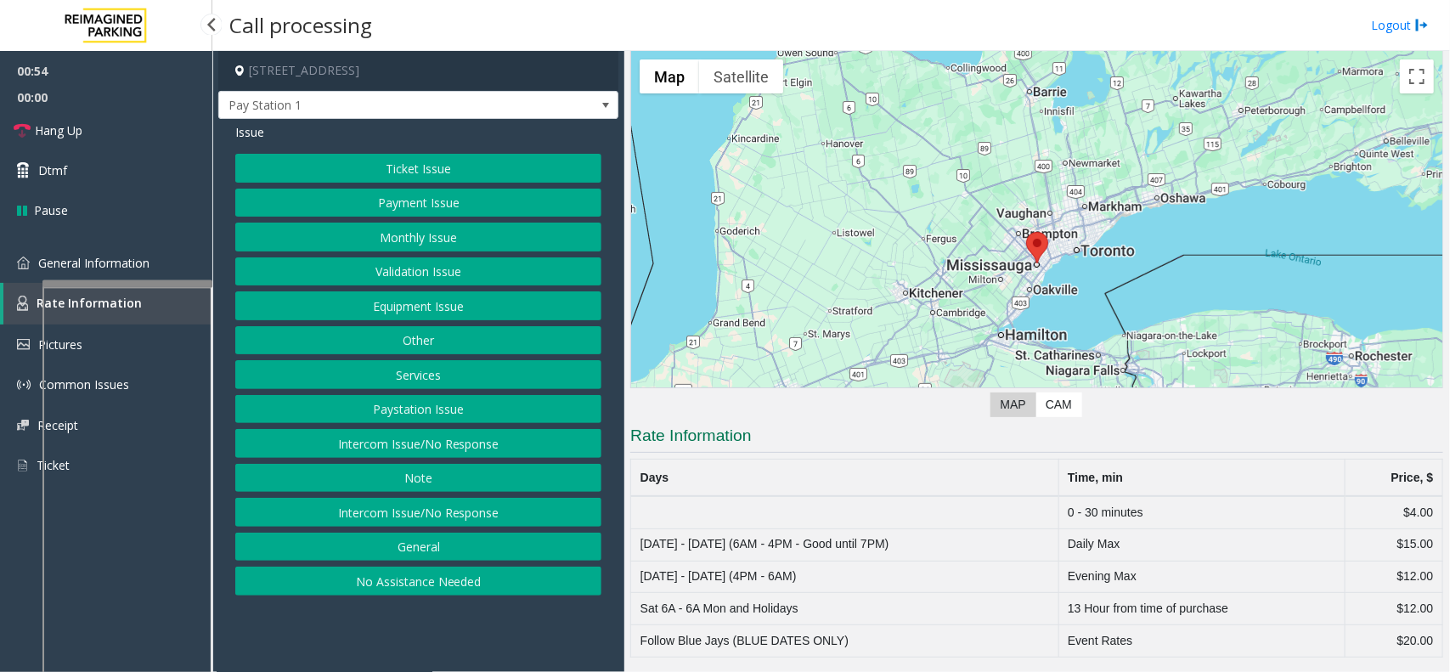
scroll to position [42, 0]
click at [31, 297] on link "Rate Information" at bounding box center [107, 304] width 209 height 42
click at [31, 278] on link "General Information" at bounding box center [106, 263] width 212 height 40
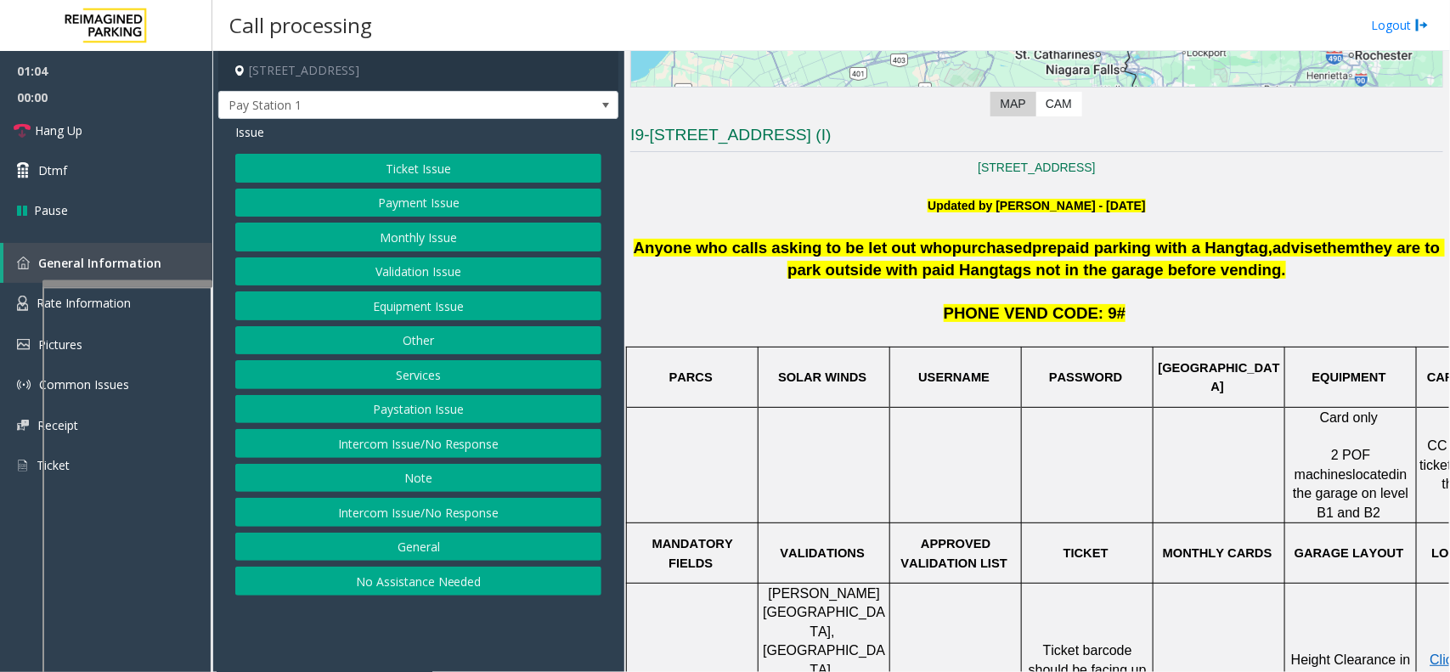
scroll to position [317, 0]
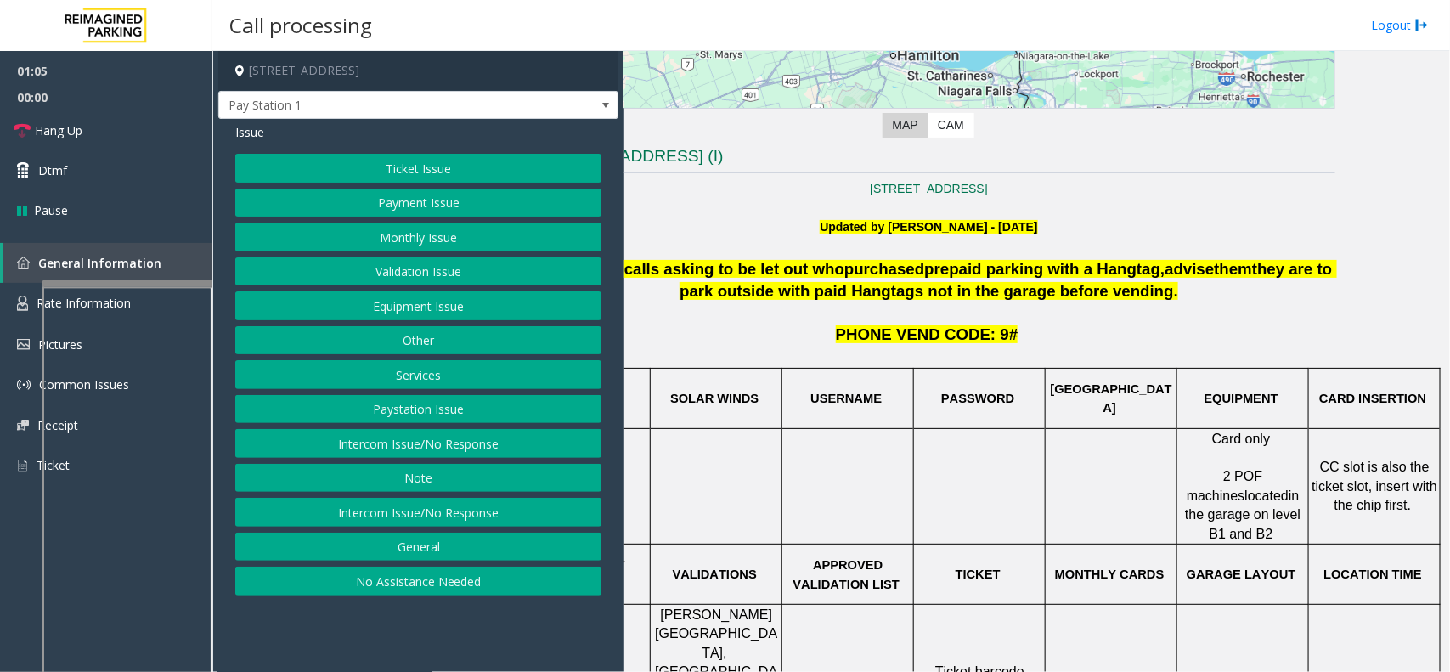
drag, startPoint x: 850, startPoint y: 363, endPoint x: 1019, endPoint y: 378, distance: 170.6
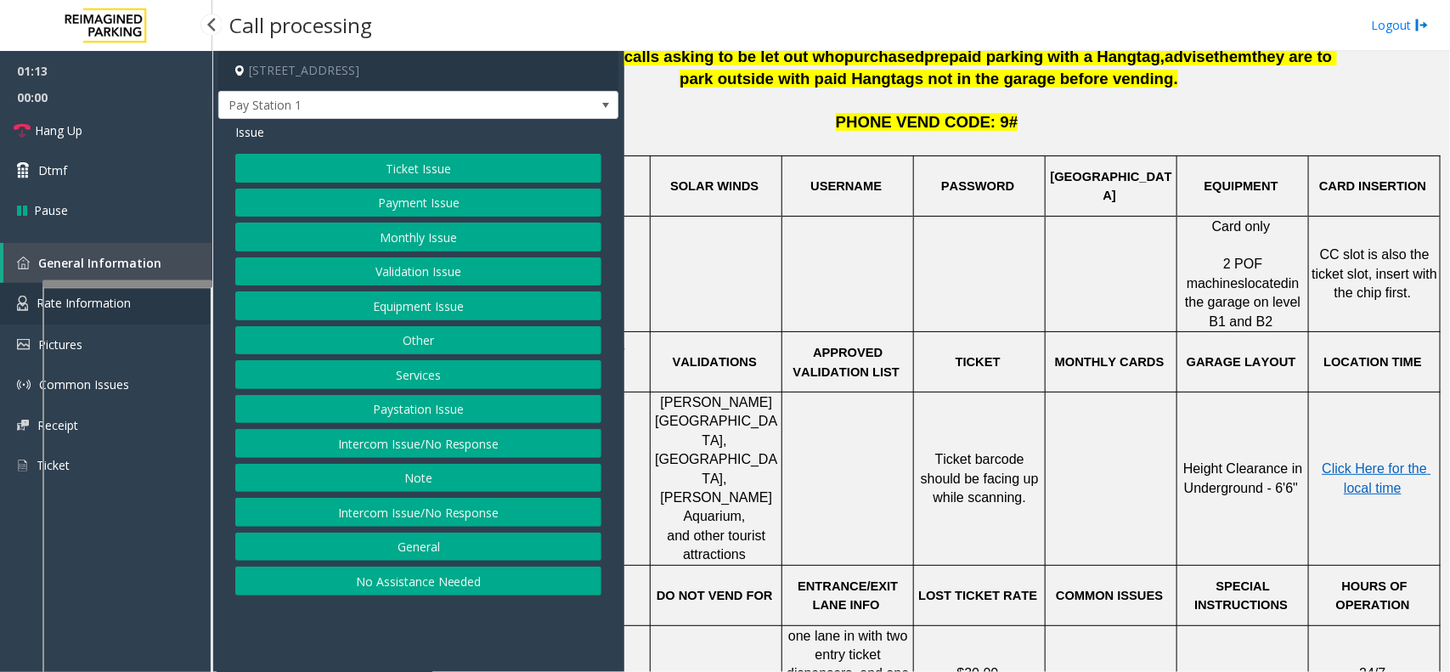
click at [27, 300] on img at bounding box center [22, 303] width 11 height 15
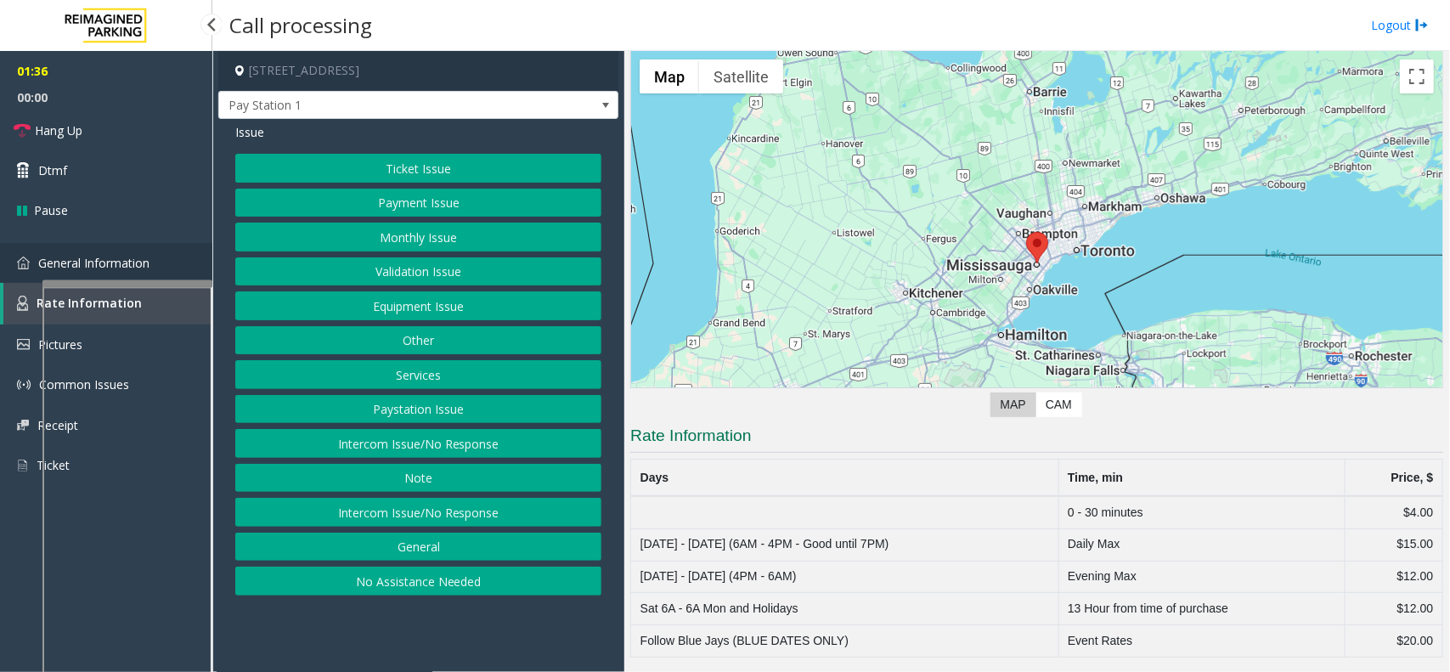
click at [61, 256] on span "General Information" at bounding box center [93, 263] width 111 height 16
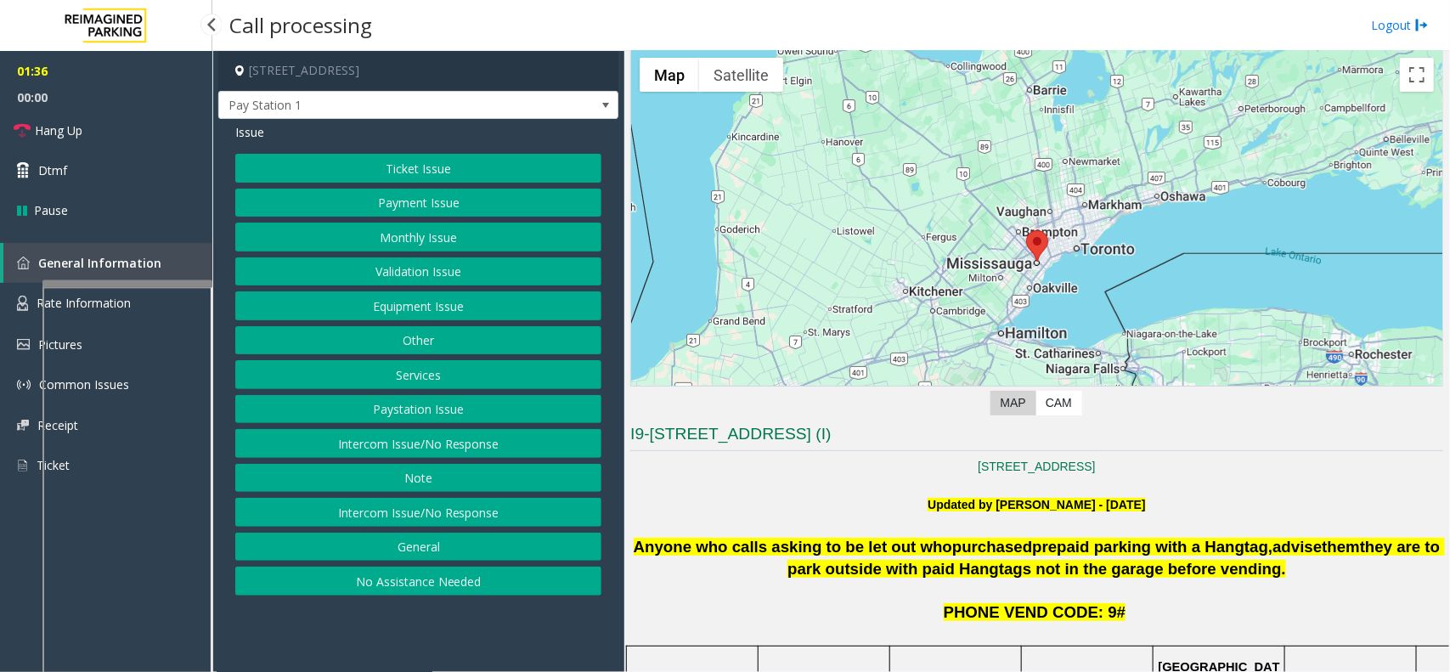
scroll to position [533, 0]
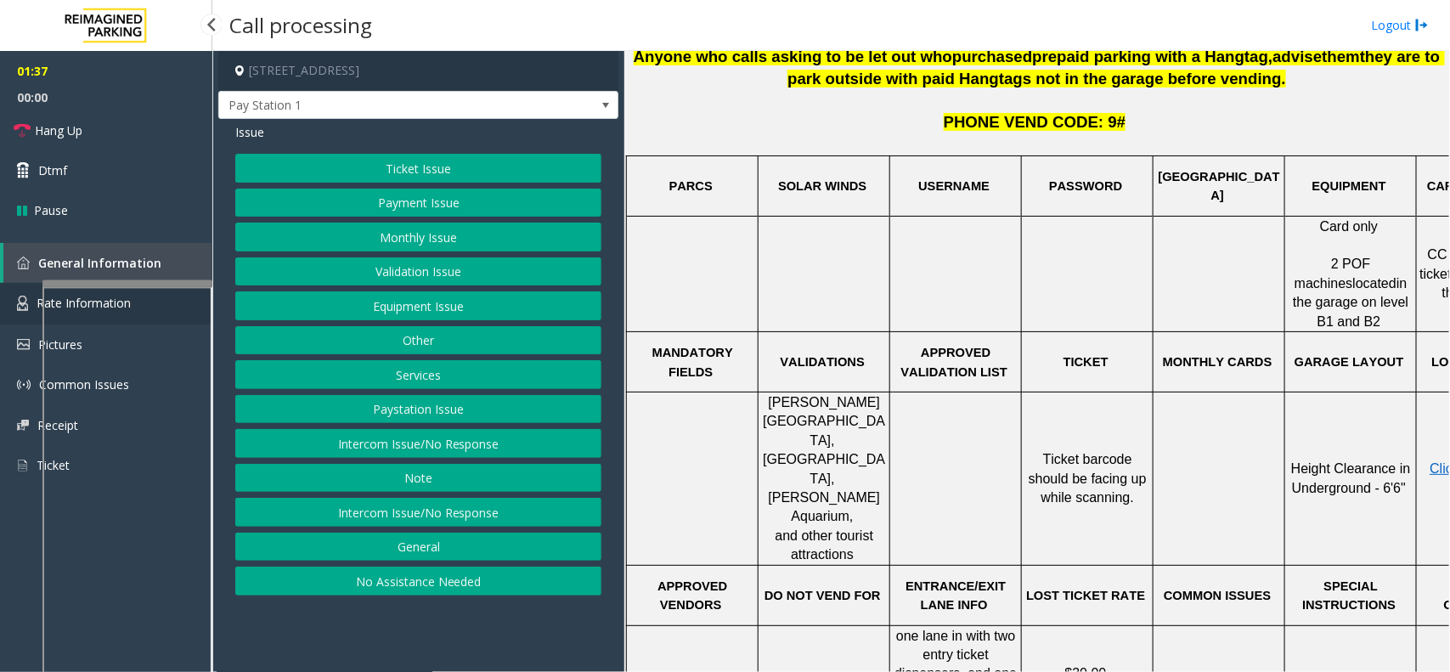
click at [21, 289] on link "Rate Information" at bounding box center [106, 304] width 212 height 42
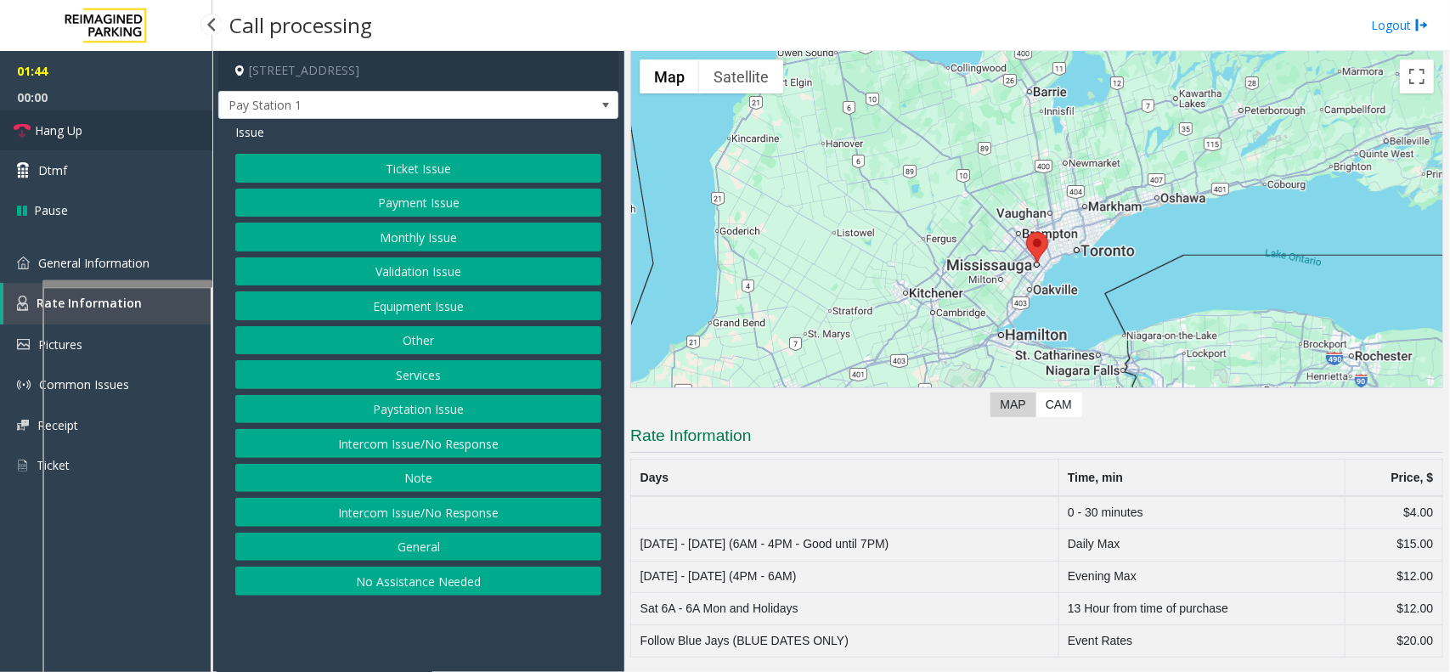
click at [60, 143] on link "Hang Up" at bounding box center [106, 130] width 212 height 40
click at [446, 336] on button "Other" at bounding box center [418, 340] width 366 height 29
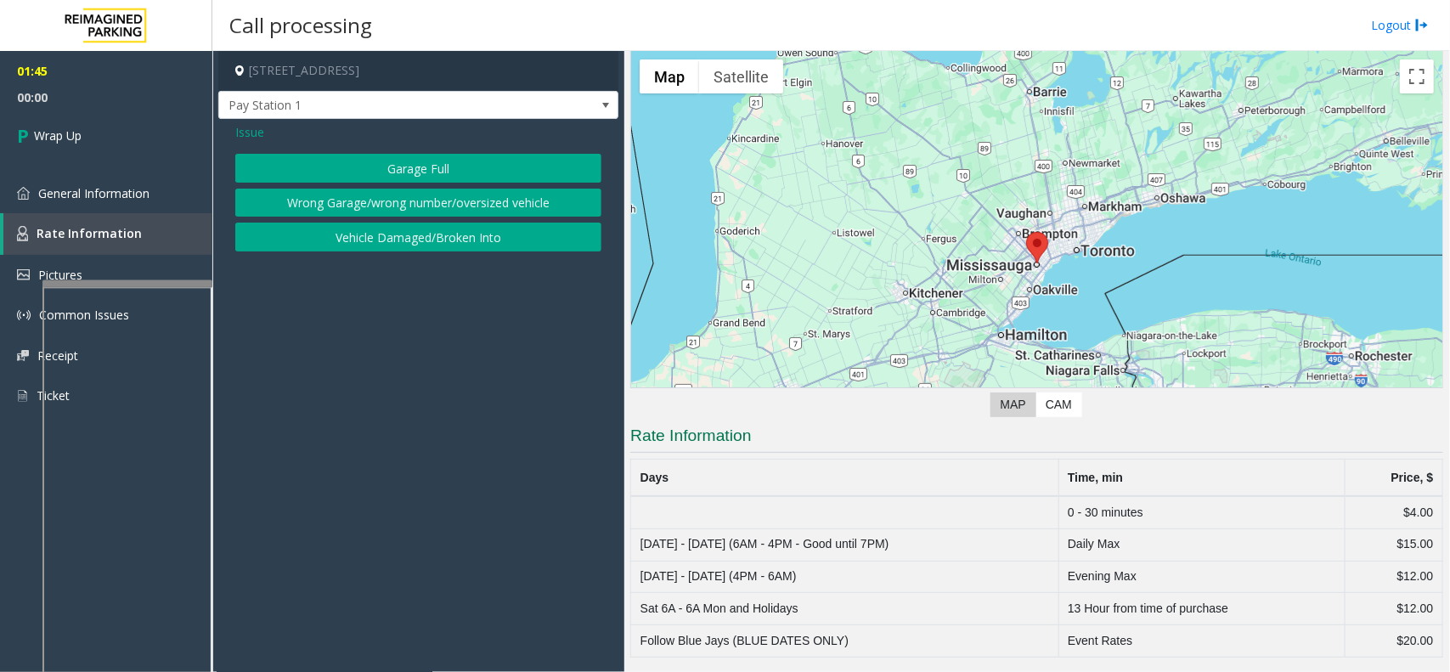
click at [243, 134] on span "Issue" at bounding box center [249, 132] width 29 height 18
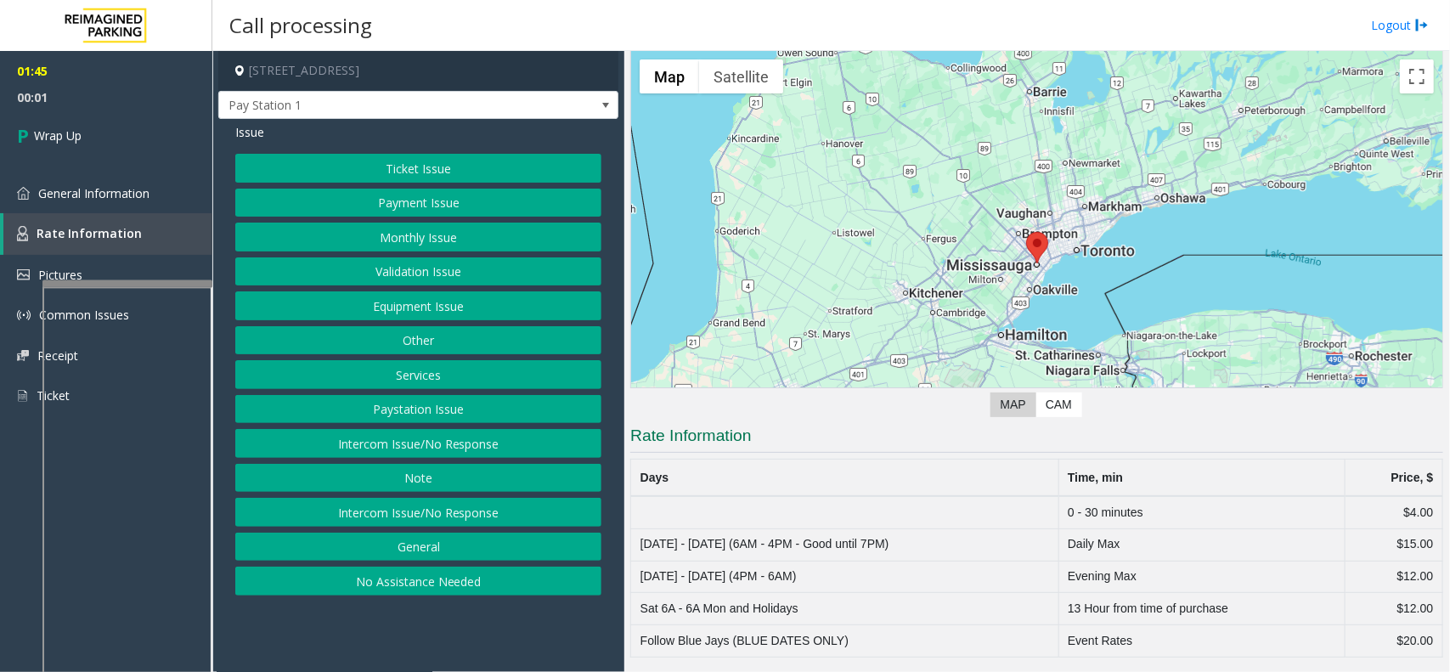
click at [421, 387] on button "Services" at bounding box center [418, 374] width 366 height 29
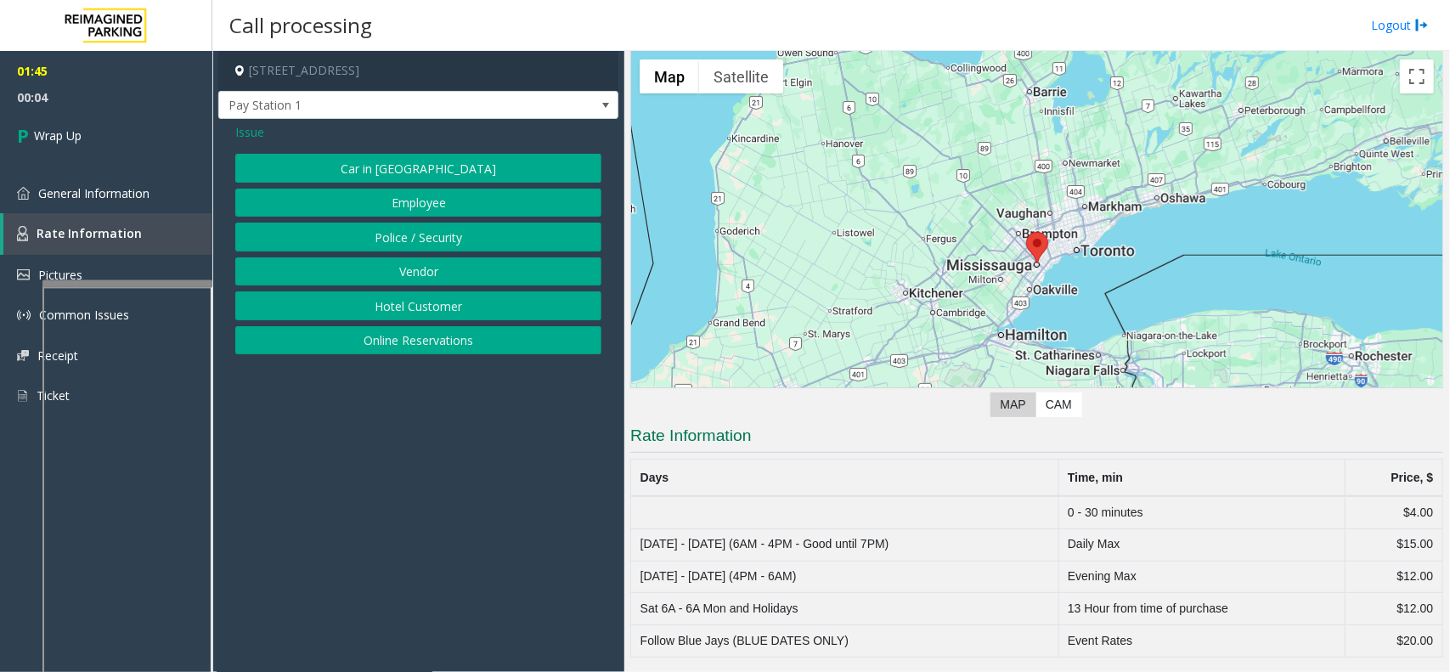
click at [242, 133] on span "Issue" at bounding box center [249, 132] width 29 height 18
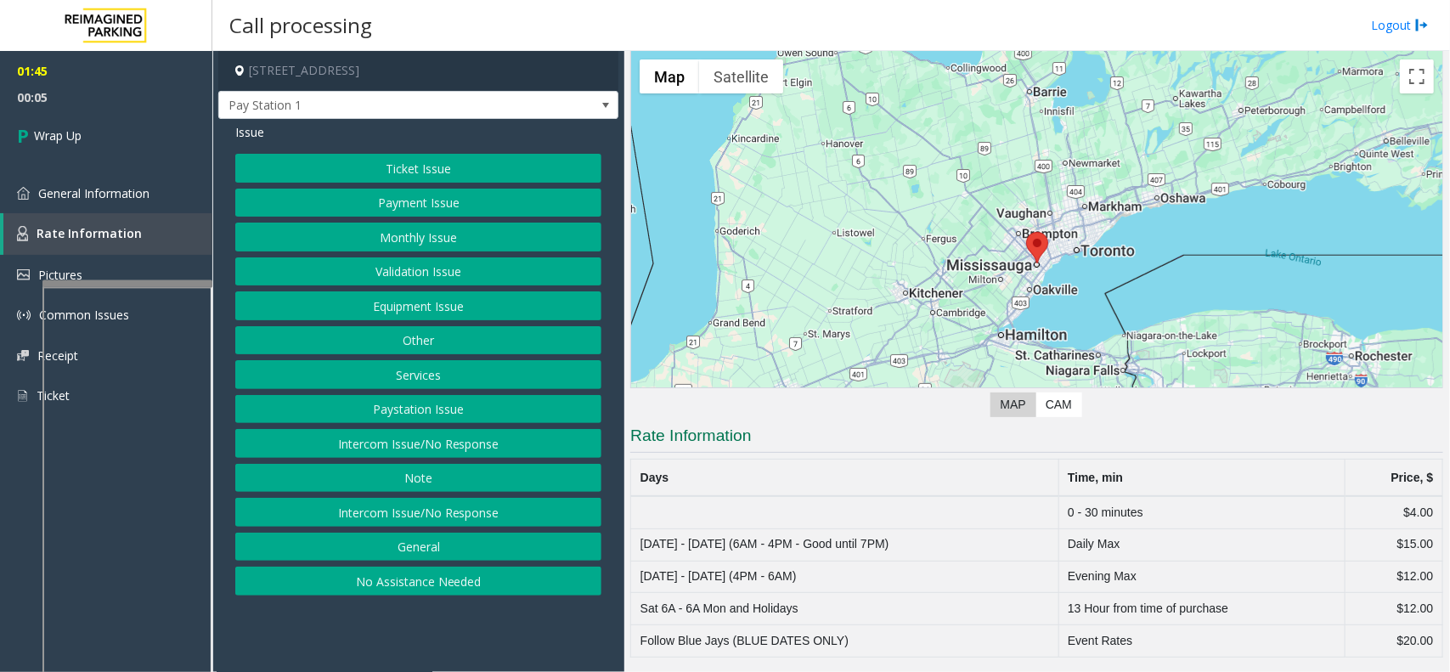
click at [393, 562] on button "General" at bounding box center [418, 547] width 366 height 29
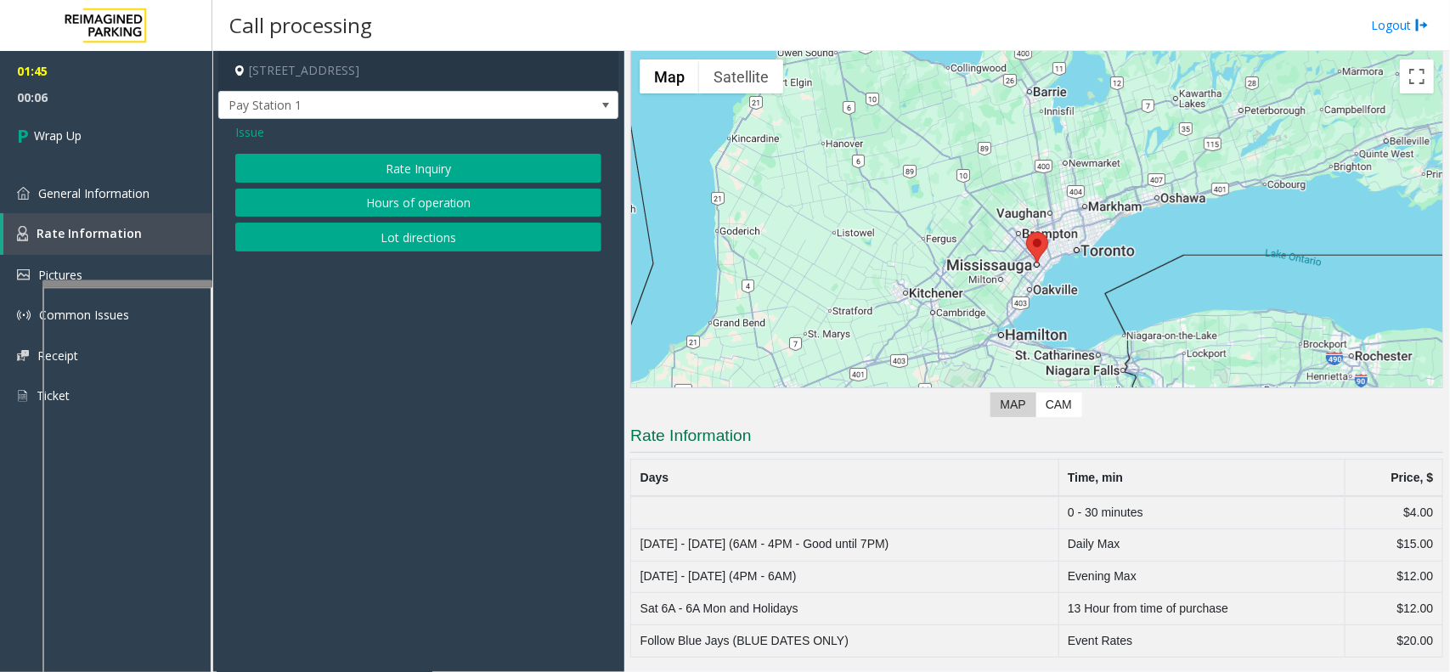
click at [401, 160] on button "Rate Inquiry" at bounding box center [418, 168] width 366 height 29
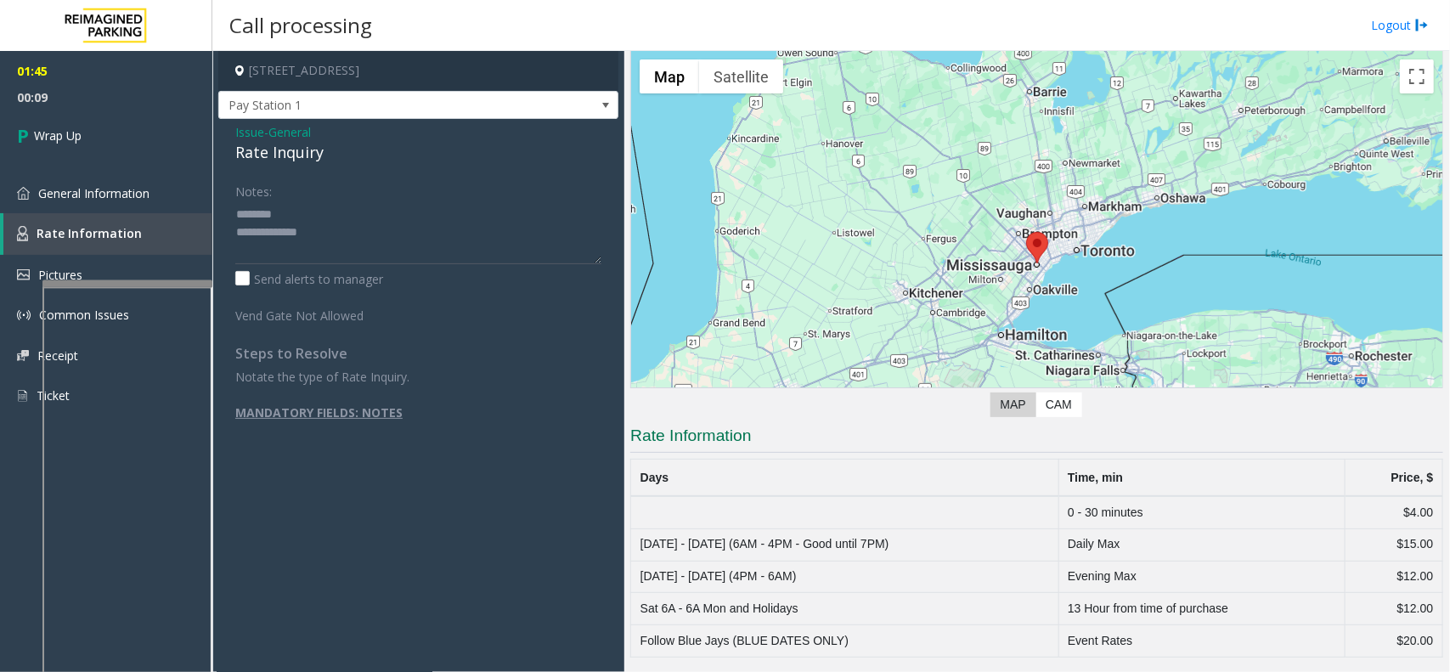
click at [268, 144] on div "Rate Inquiry" at bounding box center [418, 152] width 366 height 23
type textarea "**********"
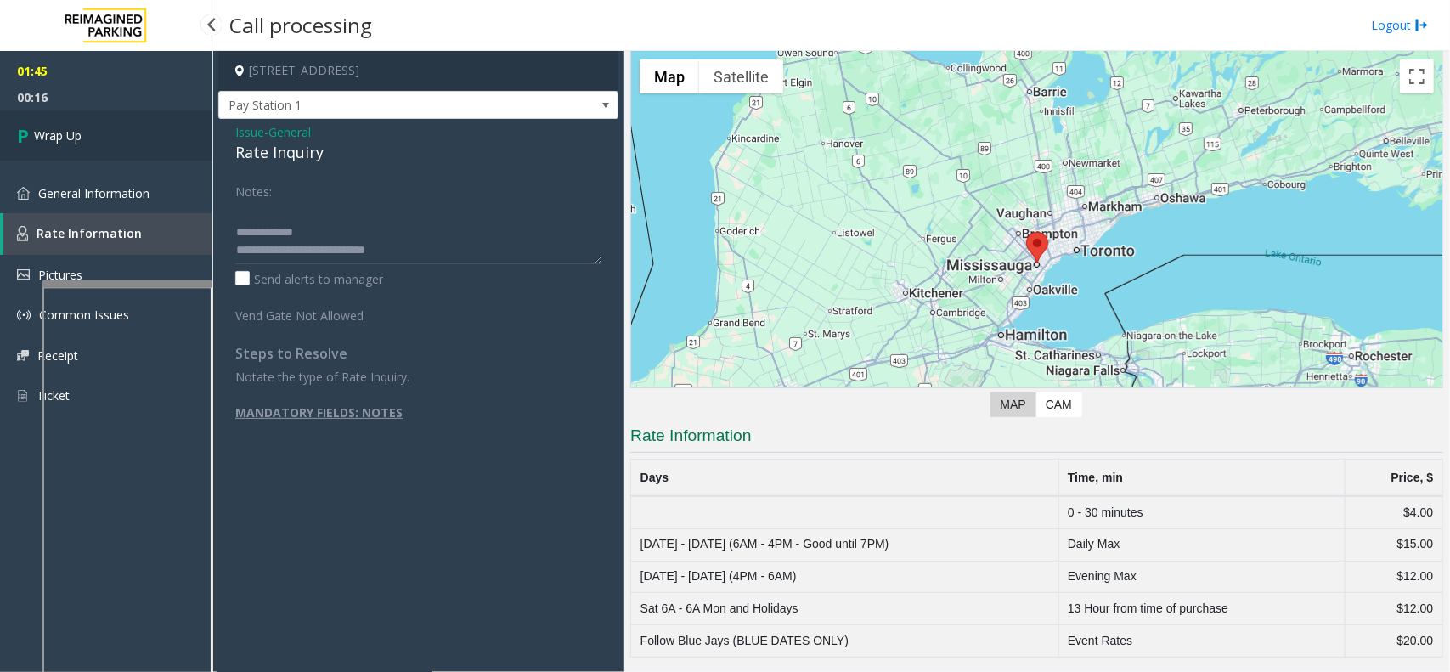
click at [107, 126] on link "Wrap Up" at bounding box center [106, 135] width 212 height 50
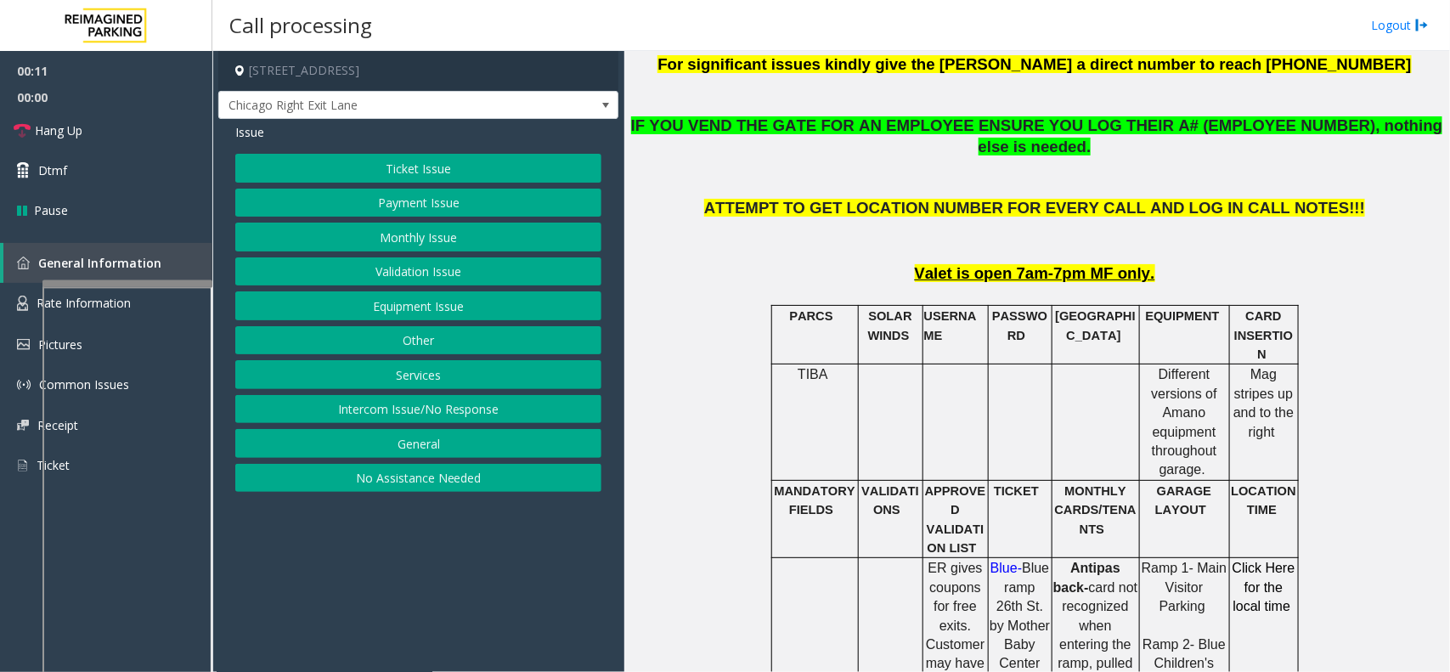
scroll to position [637, 0]
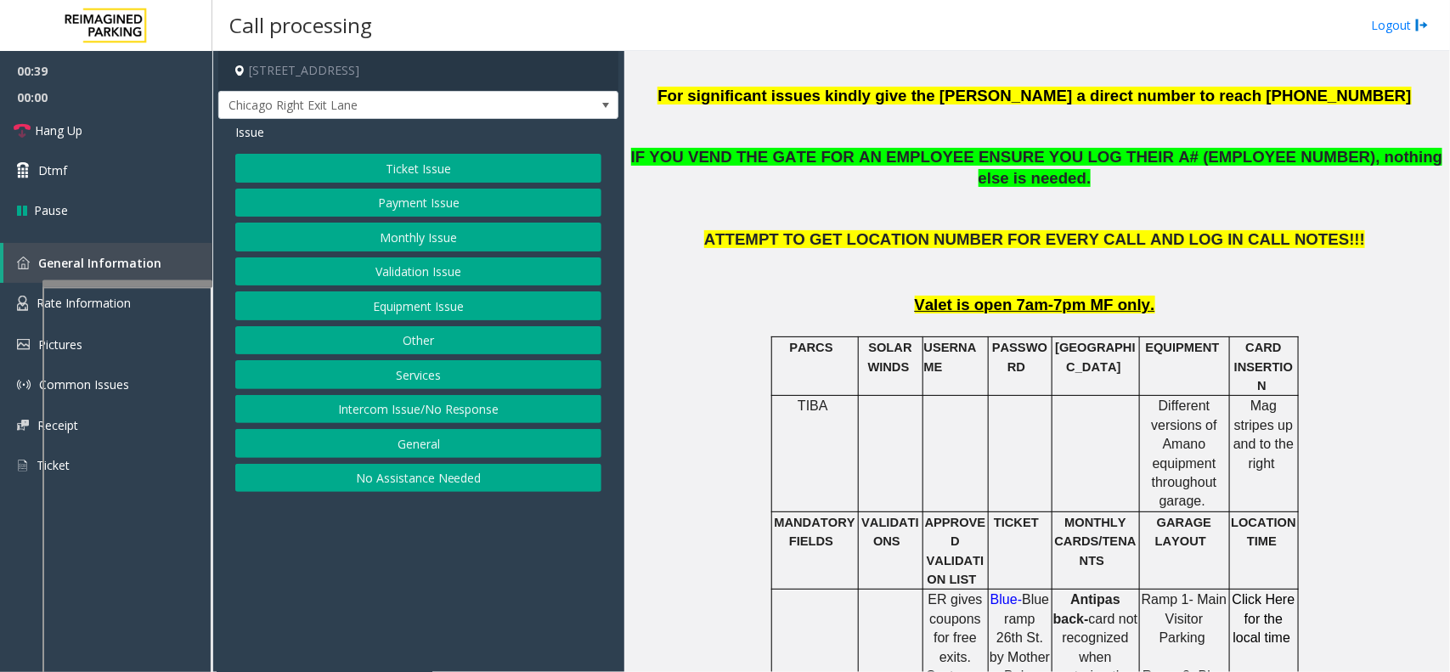
click at [422, 308] on button "Equipment Issue" at bounding box center [418, 305] width 366 height 29
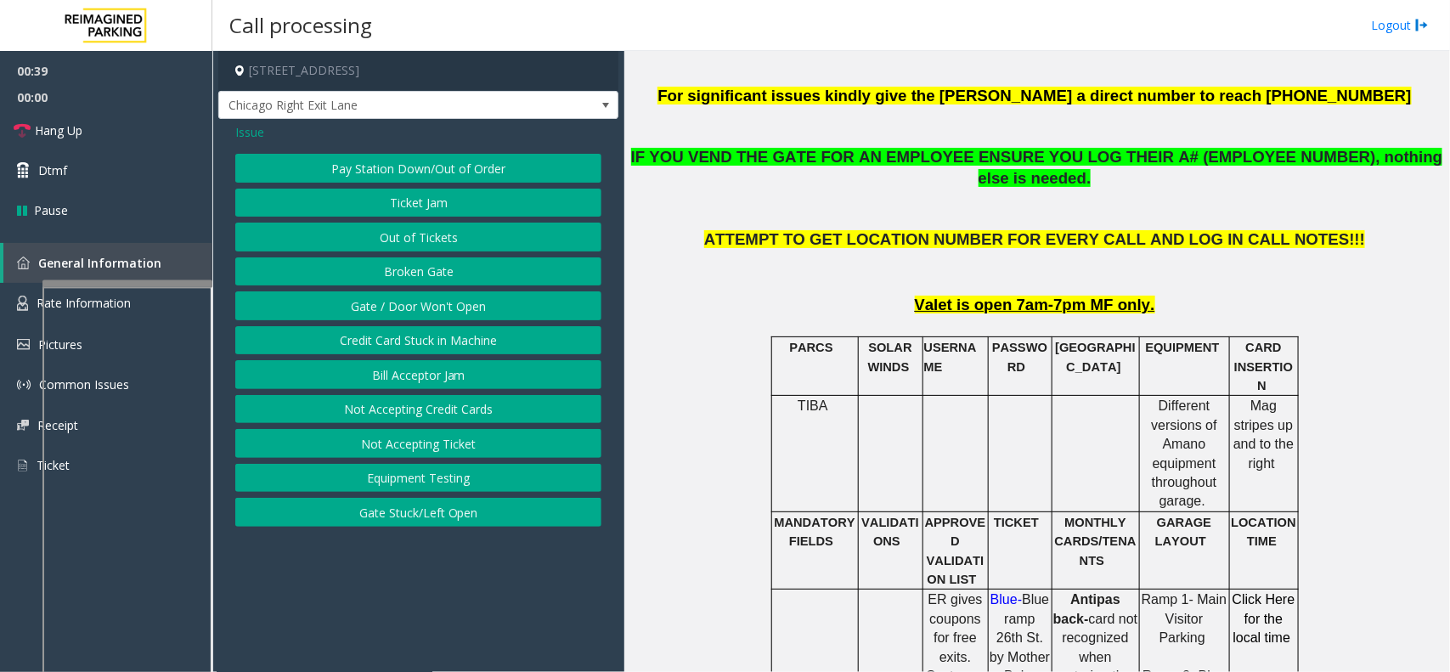
click at [405, 308] on button "Gate / Door Won't Open" at bounding box center [418, 305] width 366 height 29
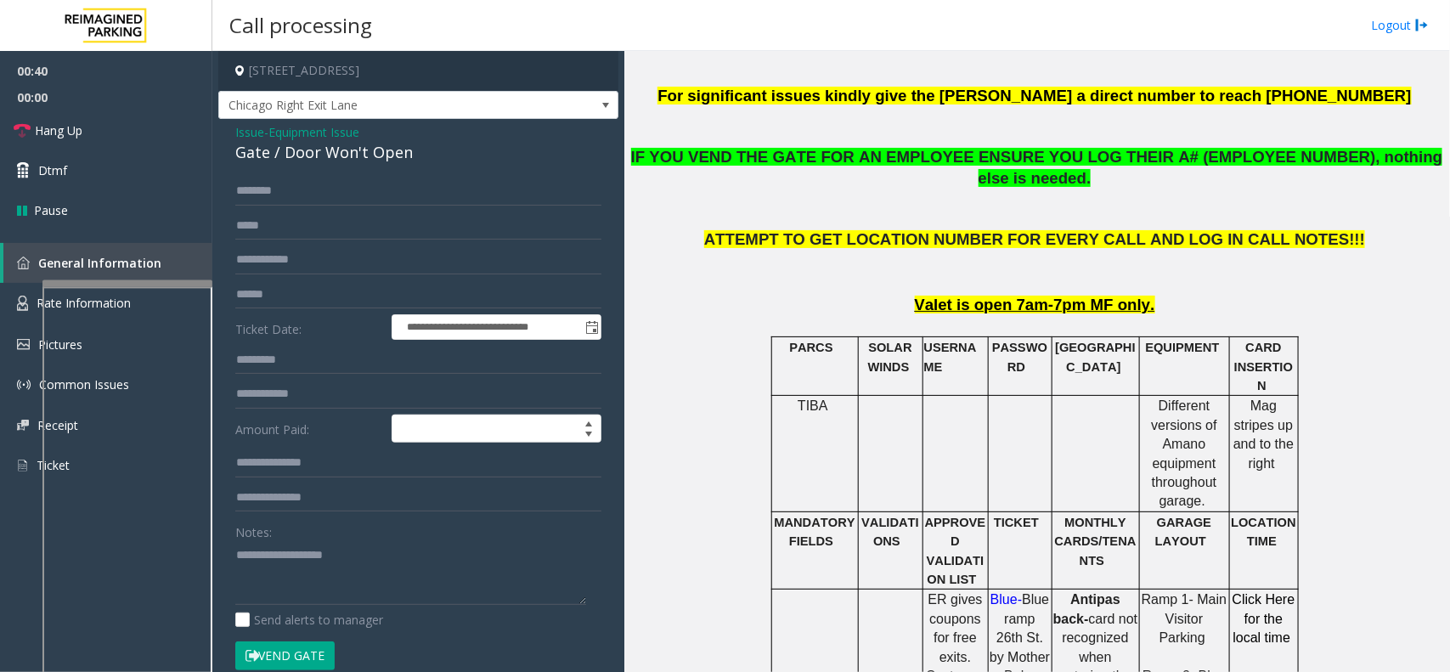
click at [293, 651] on button "Vend Gate" at bounding box center [284, 655] width 99 height 29
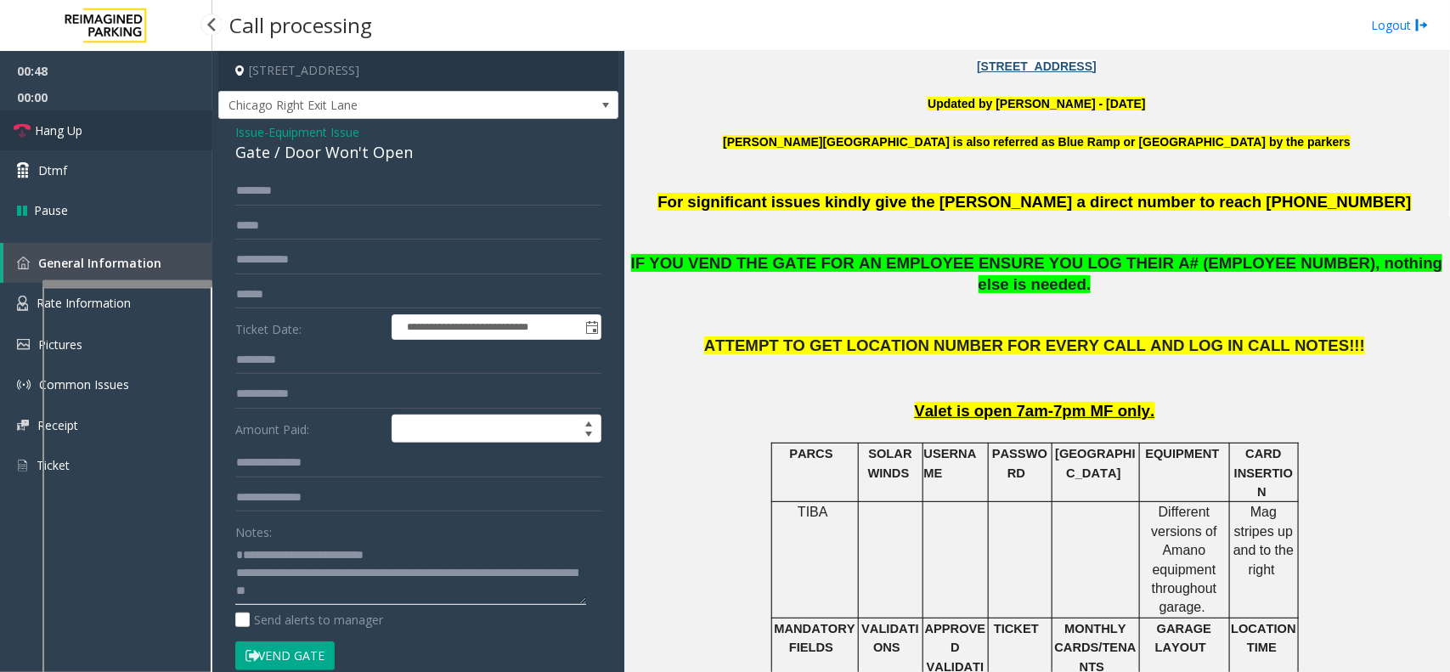
type textarea "**********"
click at [94, 141] on link "Hang Up" at bounding box center [106, 130] width 212 height 40
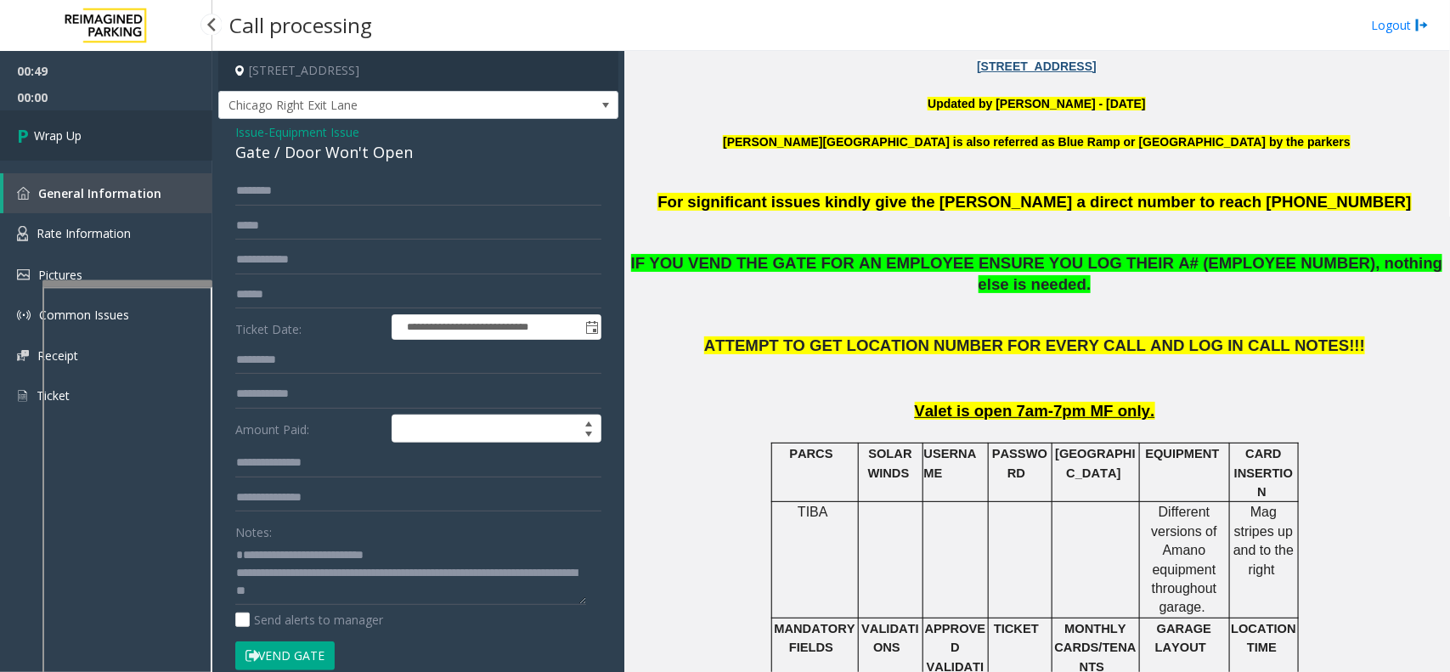
click at [94, 141] on link "Wrap Up" at bounding box center [106, 135] width 212 height 50
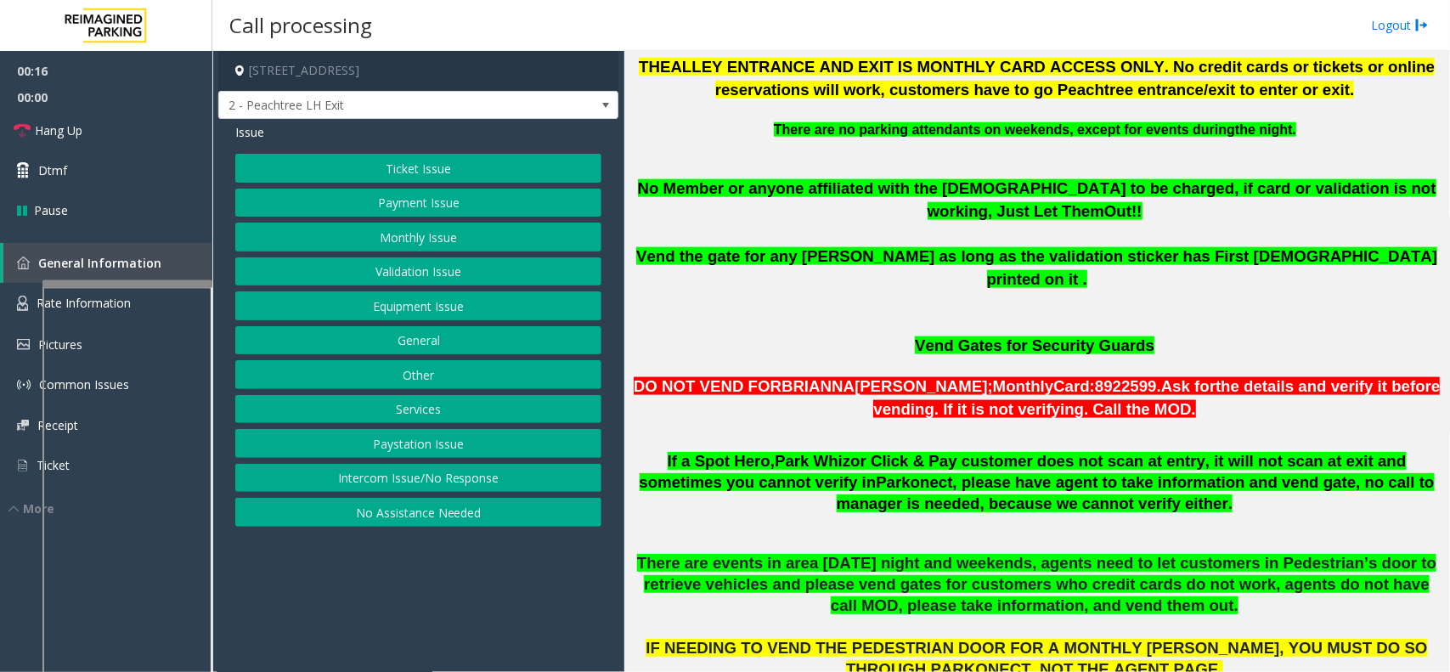
scroll to position [743, 0]
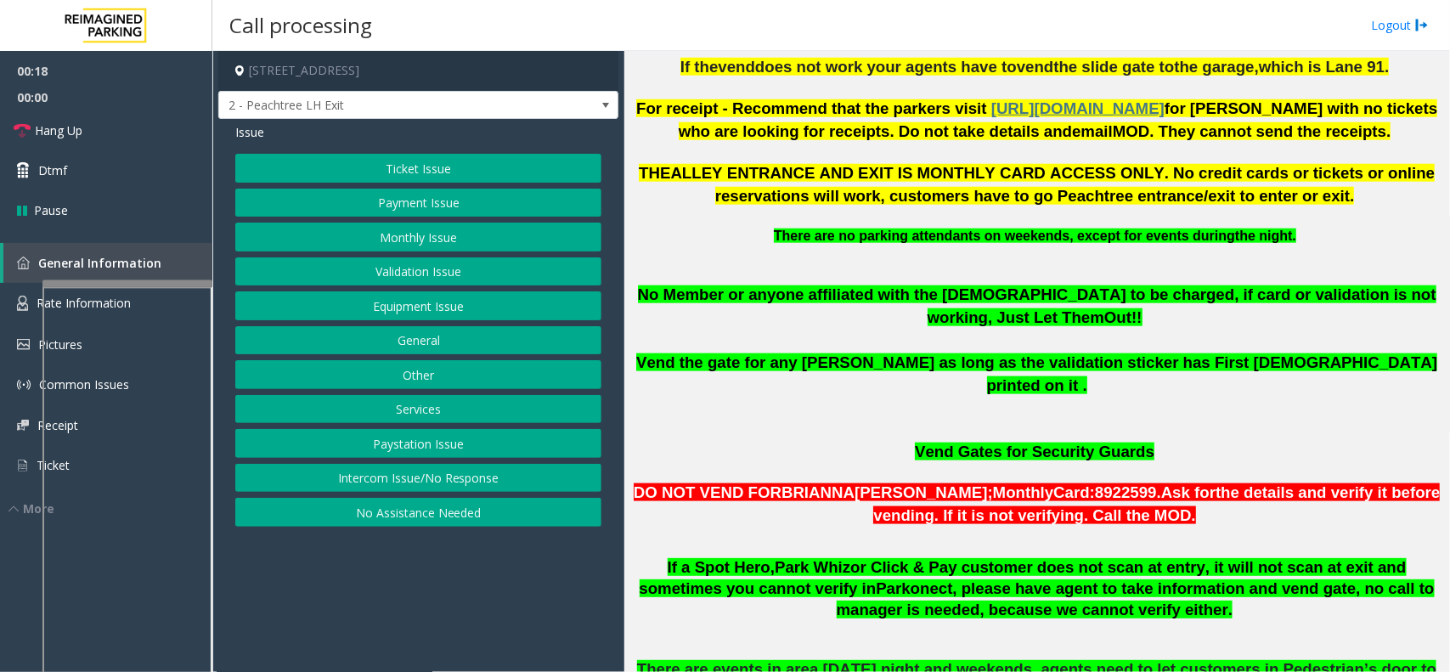
click at [459, 214] on button "Payment Issue" at bounding box center [418, 203] width 366 height 29
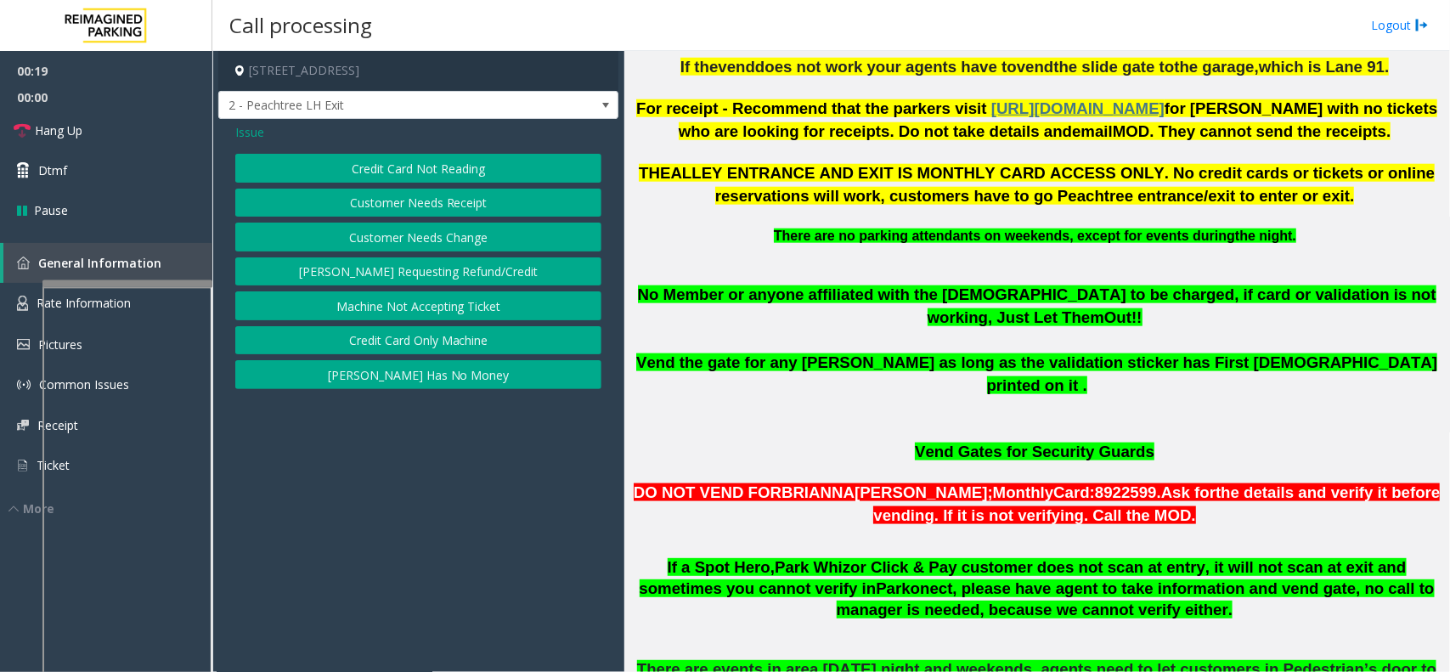
click at [464, 338] on button "Credit Card Only Machine" at bounding box center [418, 340] width 366 height 29
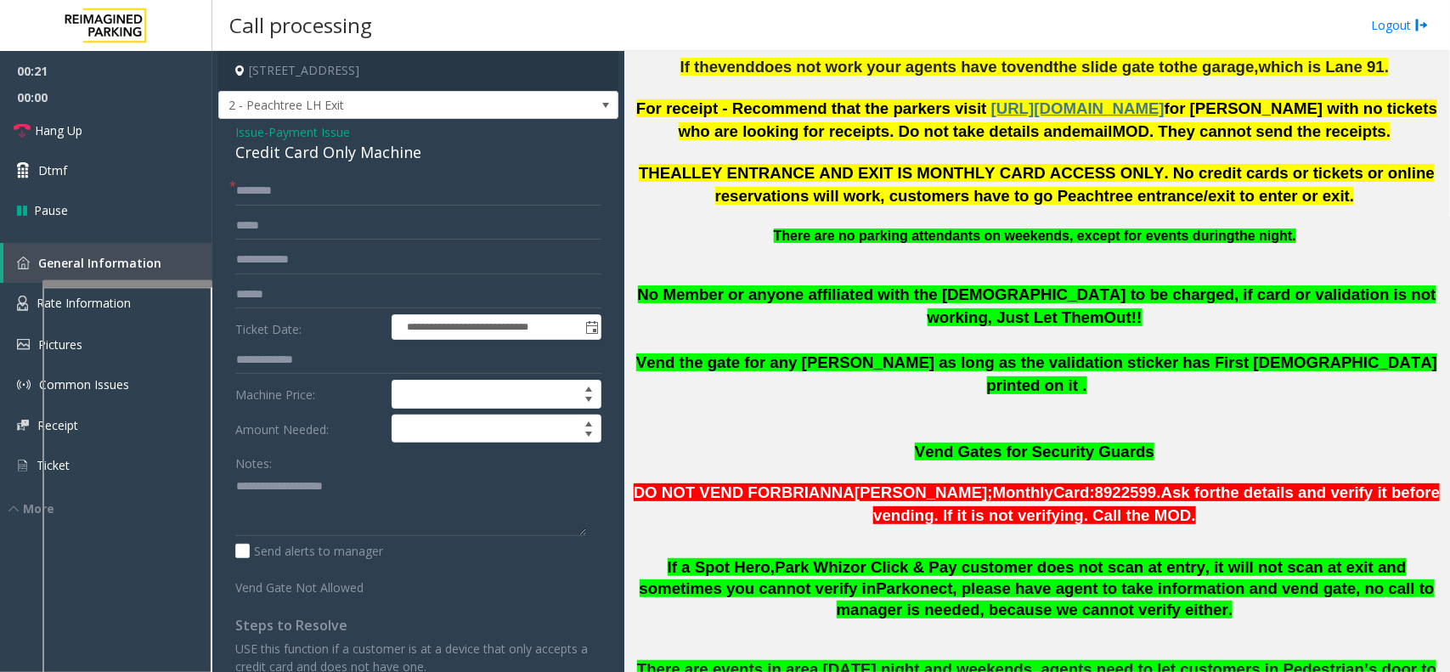
click at [323, 137] on span "Payment Issue" at bounding box center [309, 132] width 82 height 18
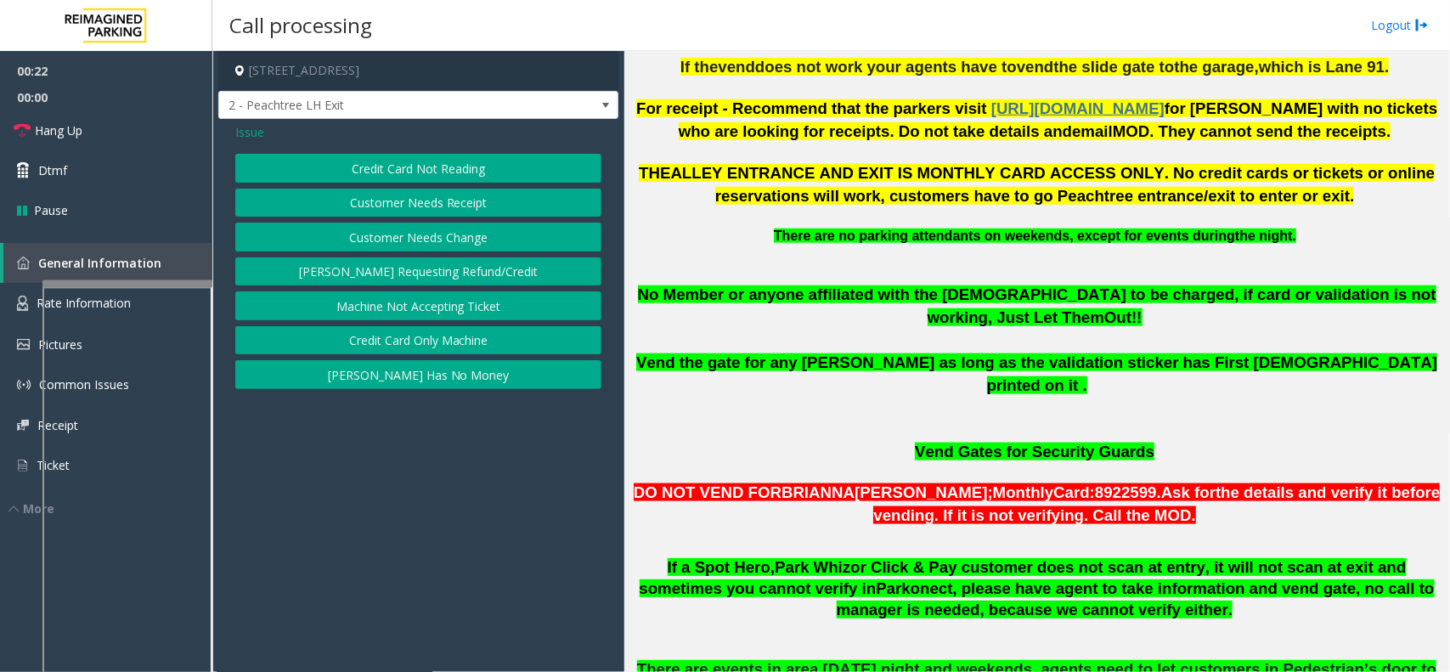
click at [398, 325] on div "Credit Card Not Reading Customer Needs Receipt Customer Needs Change [PERSON_NA…" at bounding box center [418, 271] width 366 height 235
click at [389, 342] on button "Credit Card Only Machine" at bounding box center [418, 340] width 366 height 29
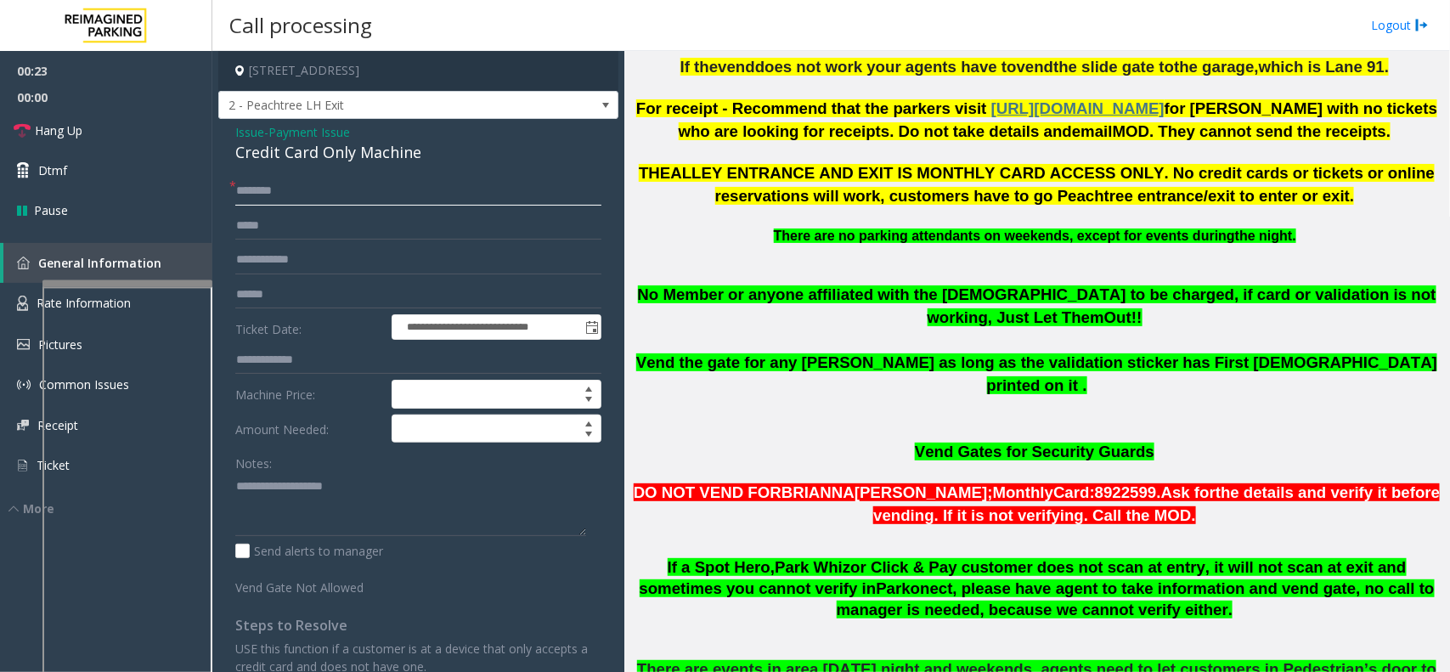
click at [306, 196] on input "text" at bounding box center [418, 191] width 366 height 29
click at [296, 293] on input "text" at bounding box center [418, 294] width 366 height 29
type textarea "**********"
click at [346, 268] on input "text" at bounding box center [418, 260] width 366 height 29
click at [323, 293] on input "text" at bounding box center [418, 294] width 366 height 29
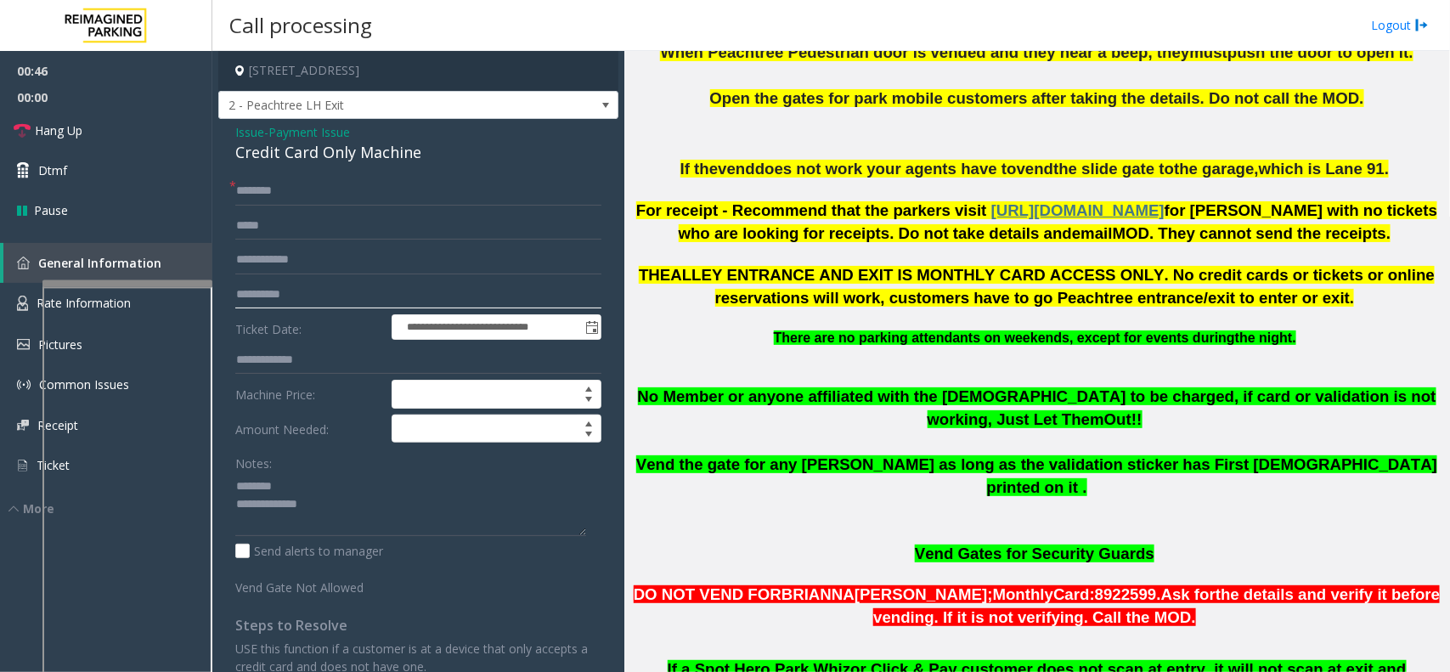
scroll to position [637, 0]
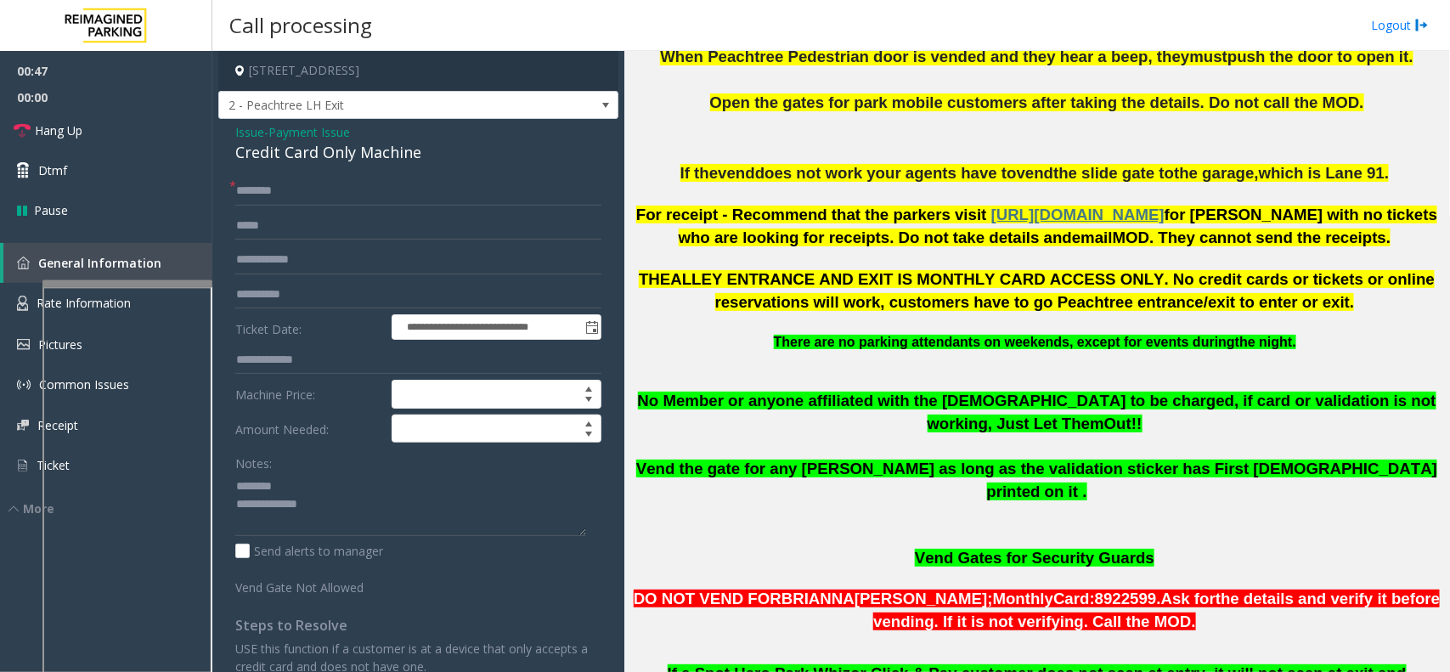
click at [824, 460] on span "Vend the gate for any [PERSON_NAME] as long as the validation sticker has First…" at bounding box center [1036, 480] width 801 height 41
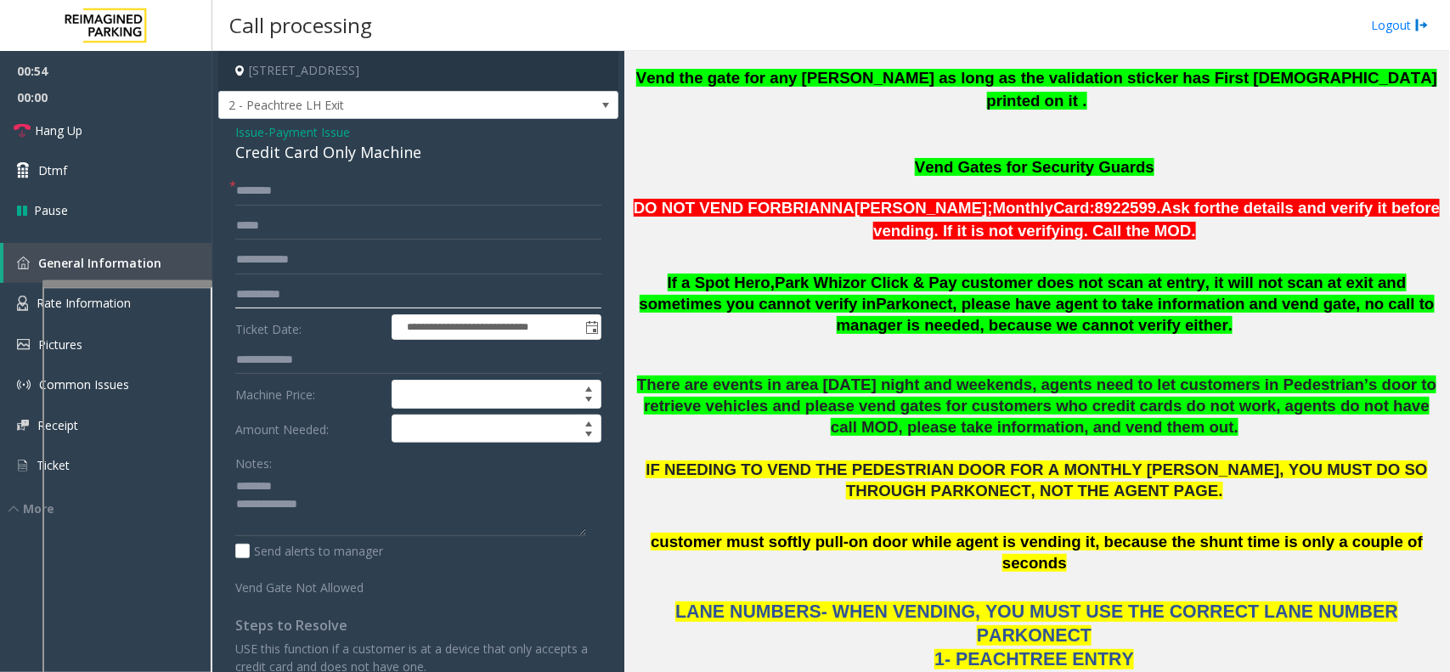
click at [262, 291] on input "**********" at bounding box center [418, 294] width 366 height 29
click at [273, 298] on input "**********" at bounding box center [418, 294] width 366 height 29
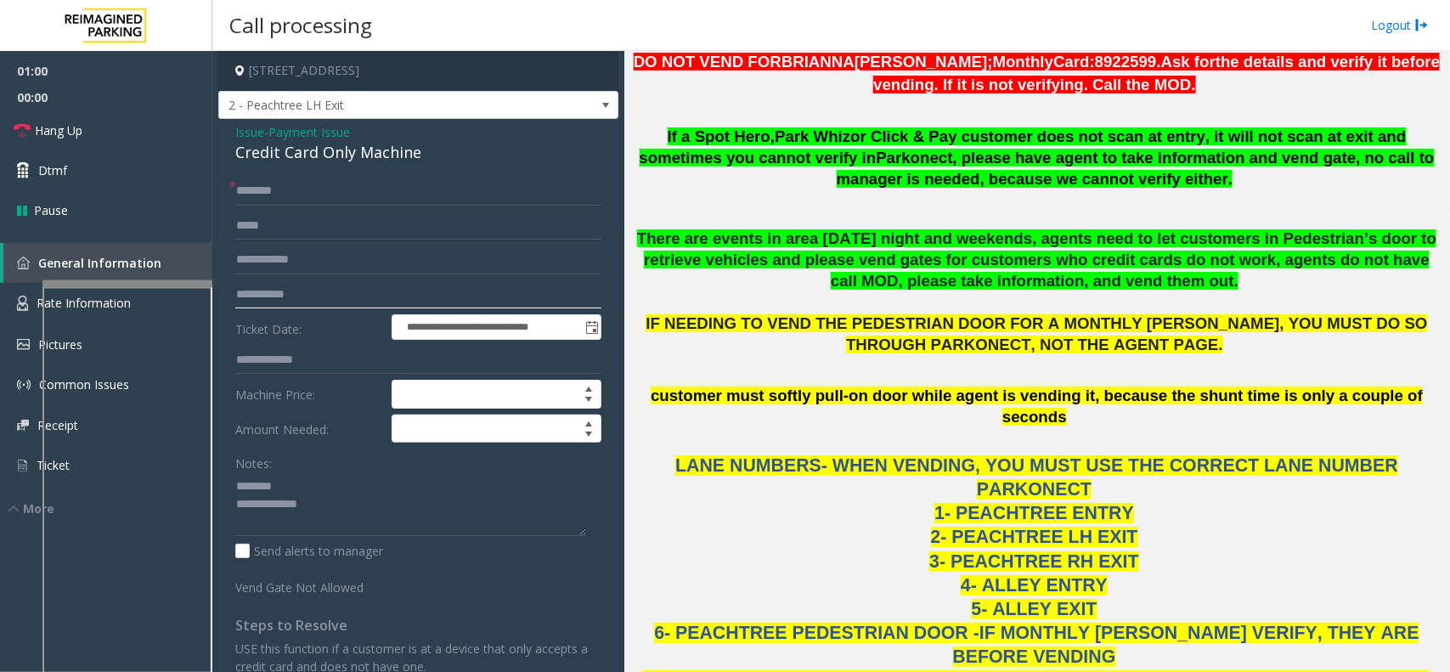
scroll to position [1240, 0]
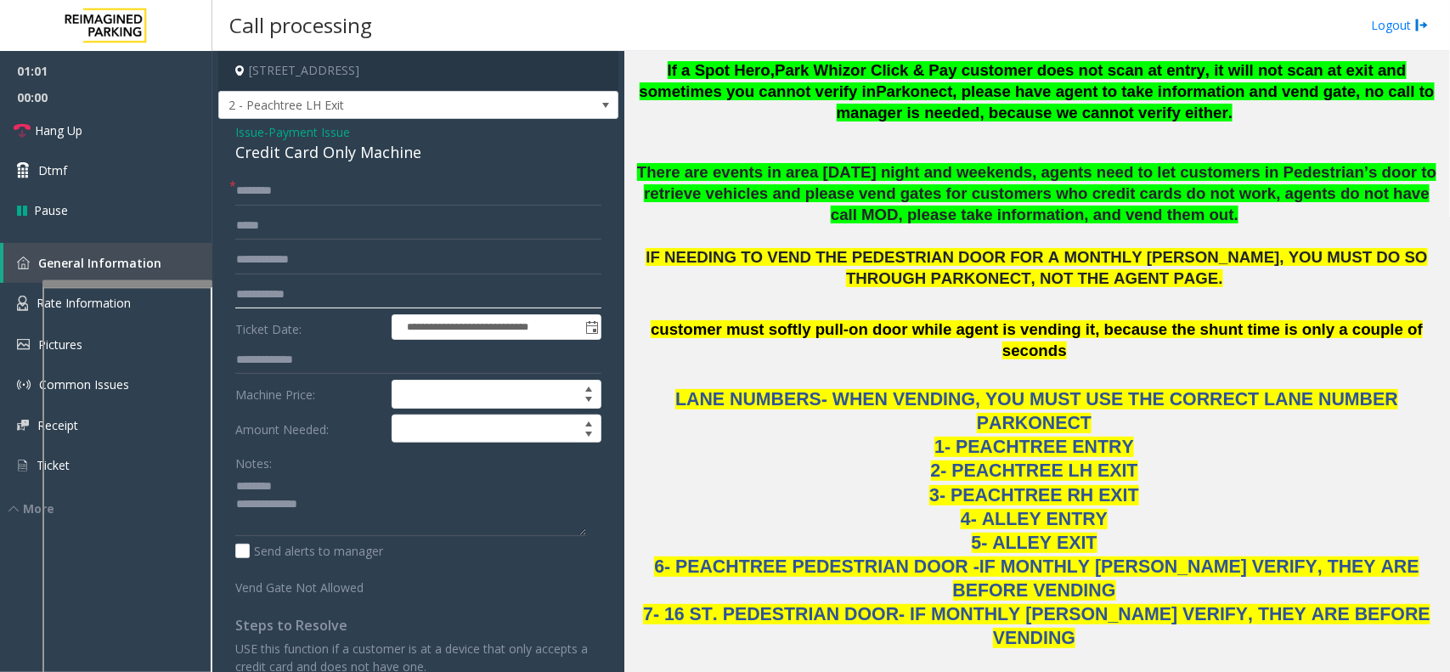
type input "**********"
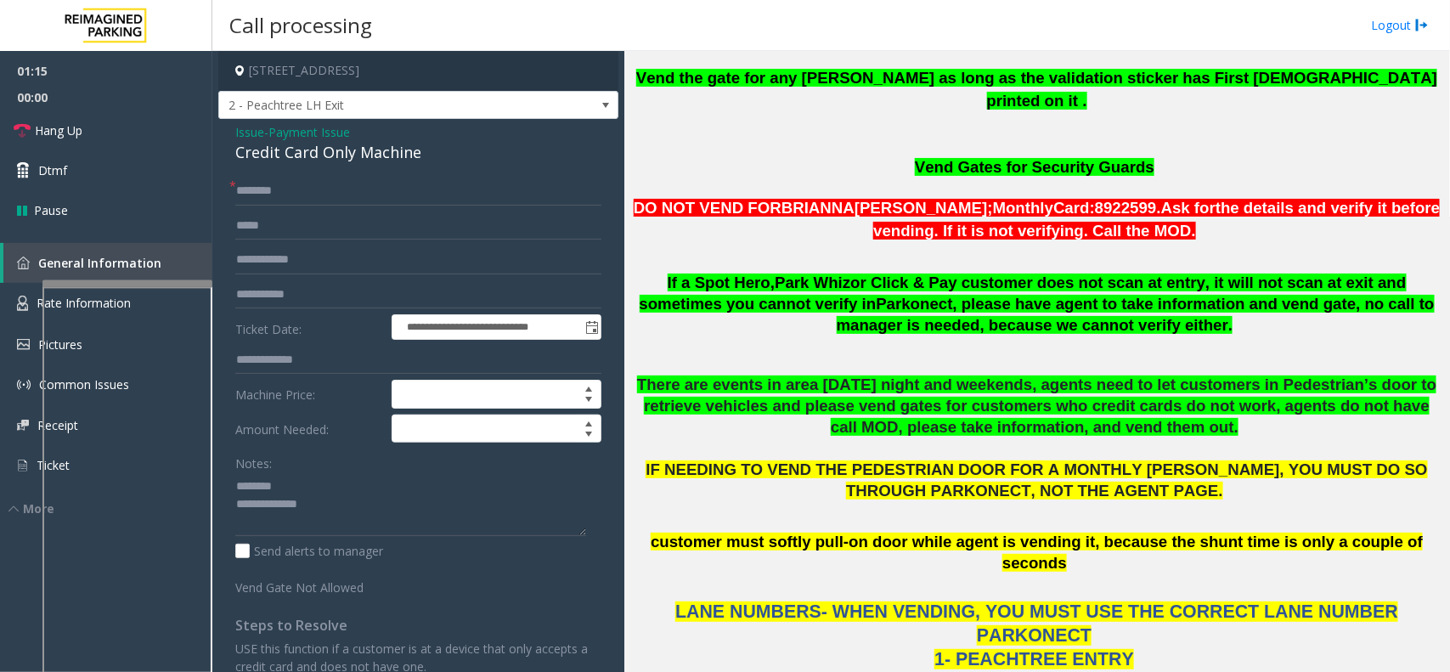
scroll to position [3, 0]
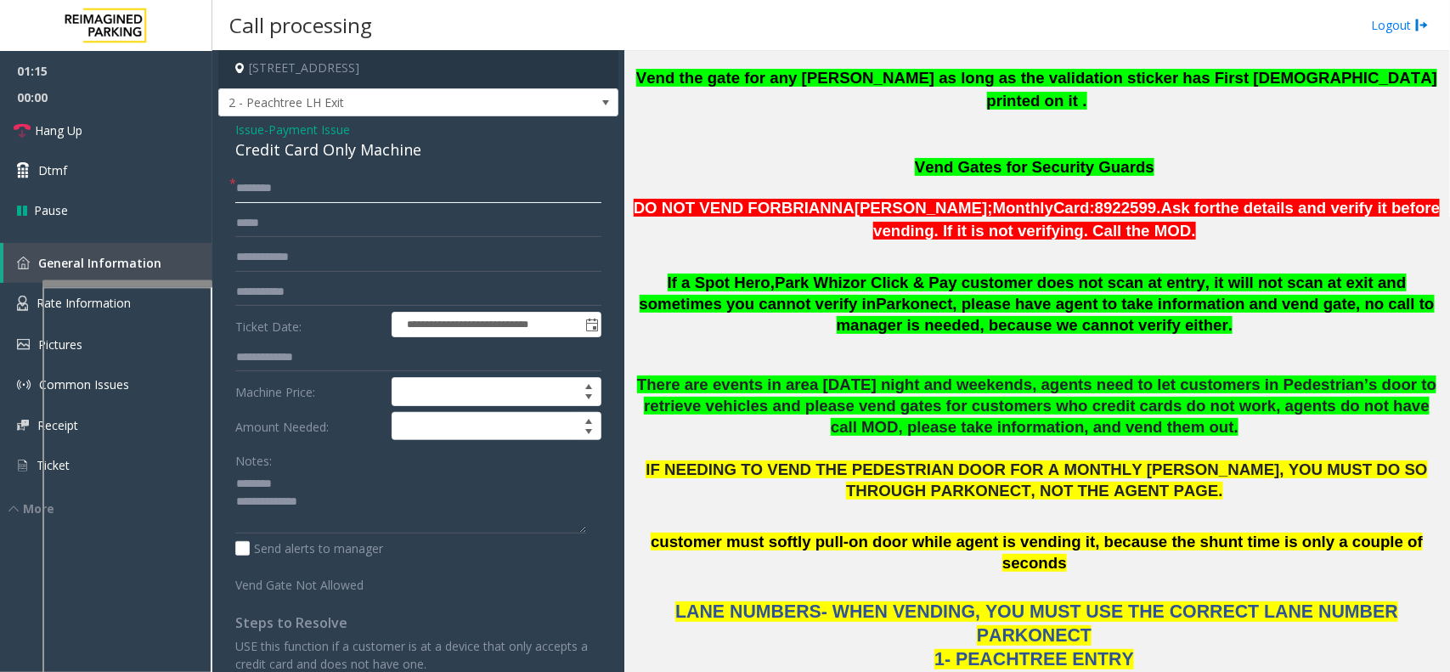
click at [337, 191] on input "text" at bounding box center [418, 188] width 366 height 29
click at [359, 150] on div "Credit Card Only Machine" at bounding box center [418, 149] width 366 height 23
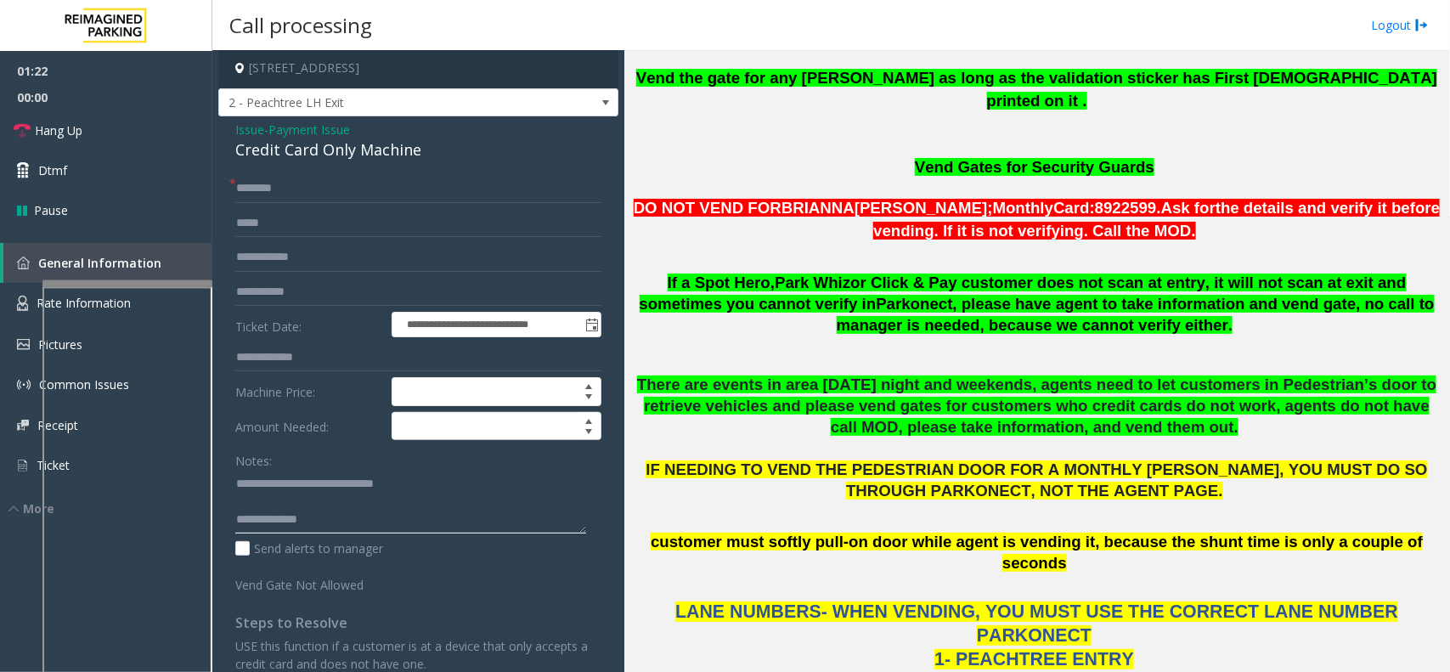
type textarea "**********"
click at [361, 191] on input "text" at bounding box center [418, 188] width 366 height 29
click at [244, 184] on input "*****" at bounding box center [418, 188] width 366 height 29
click at [253, 184] on input "*****" at bounding box center [418, 188] width 366 height 29
click at [260, 181] on input "*****" at bounding box center [418, 188] width 366 height 29
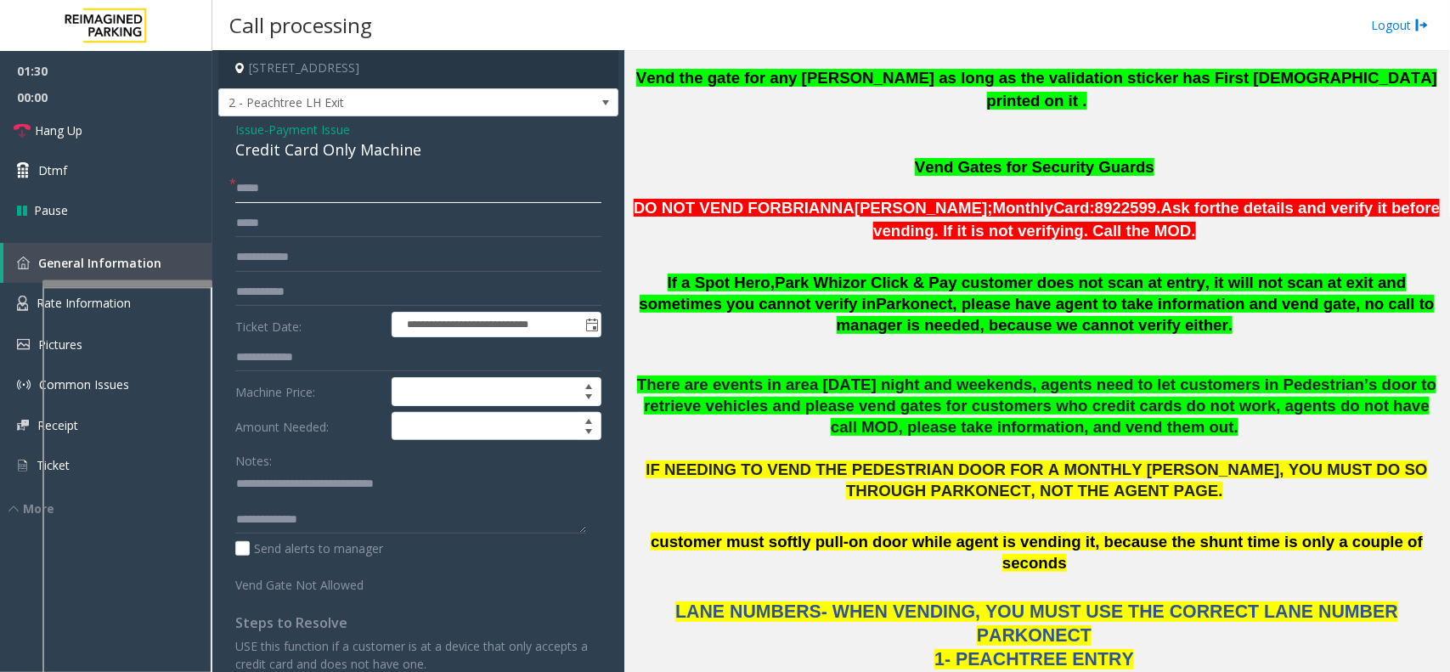
click at [290, 189] on input "*****" at bounding box center [418, 188] width 366 height 29
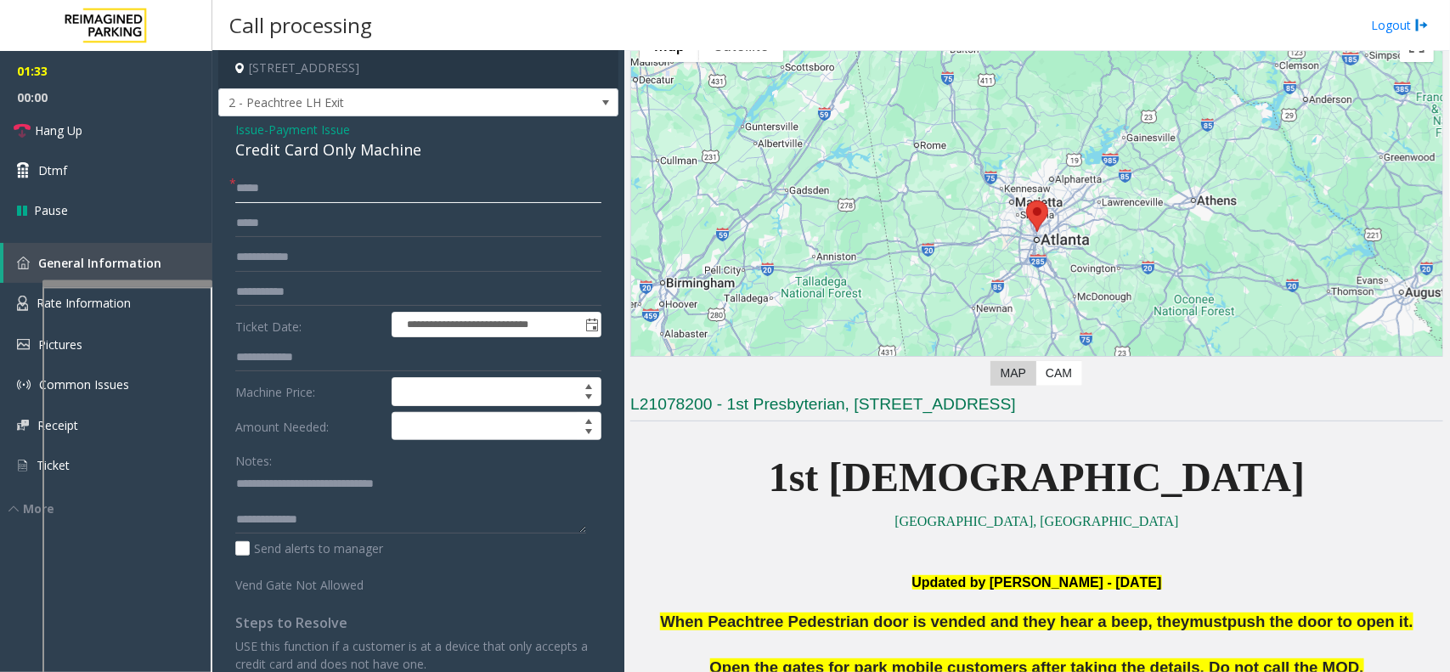
scroll to position [178, 0]
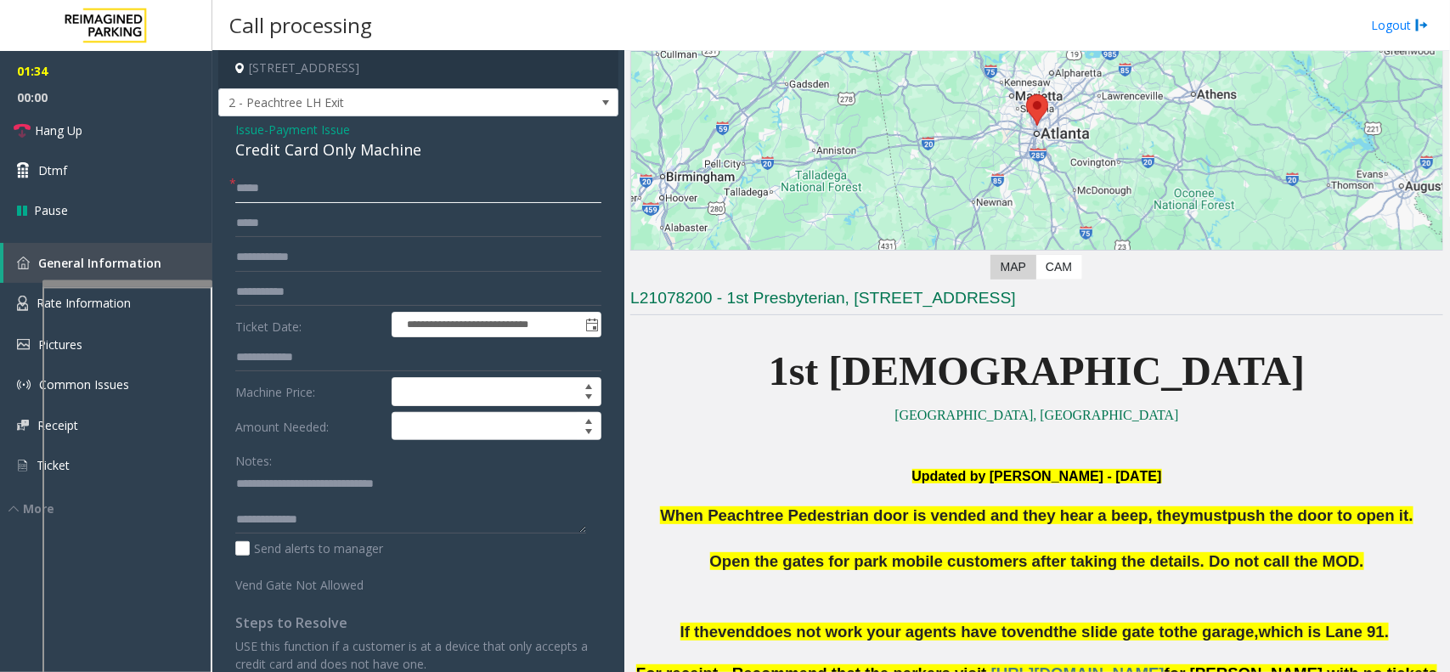
click at [243, 184] on input "*****" at bounding box center [418, 188] width 366 height 29
type input "*****"
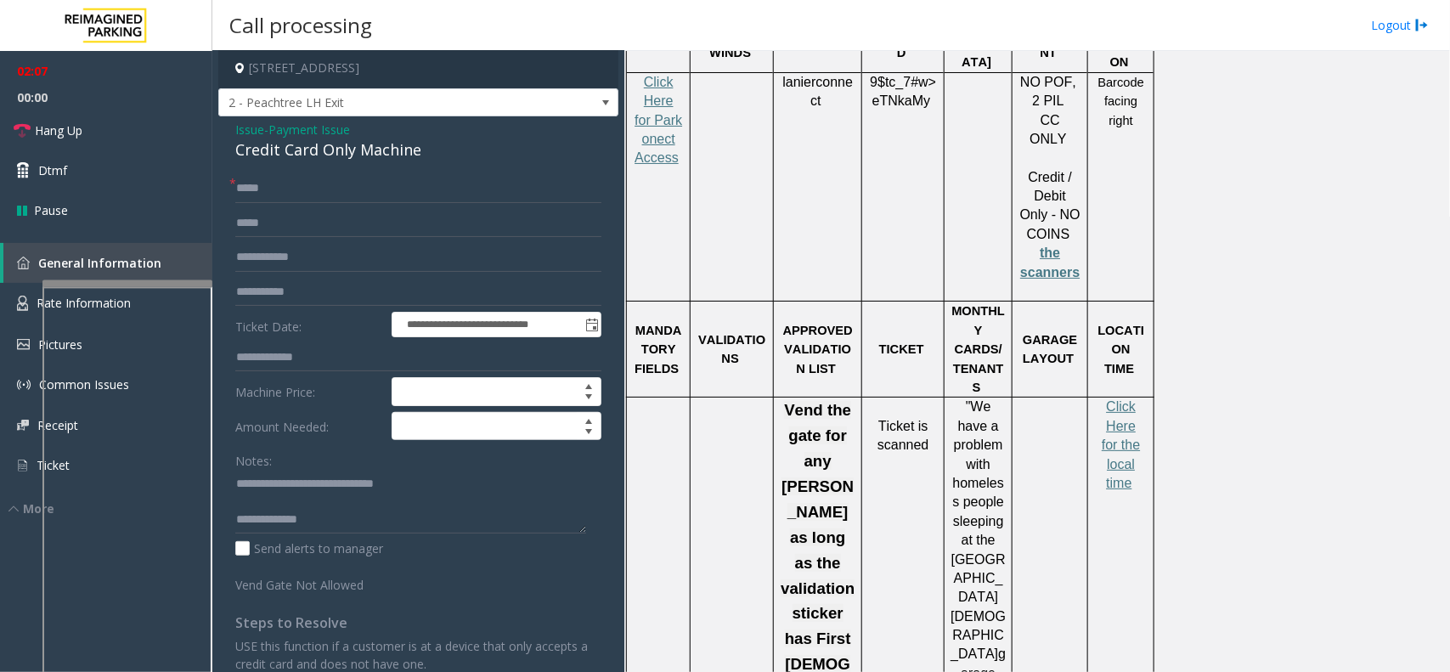
scroll to position [2515, 0]
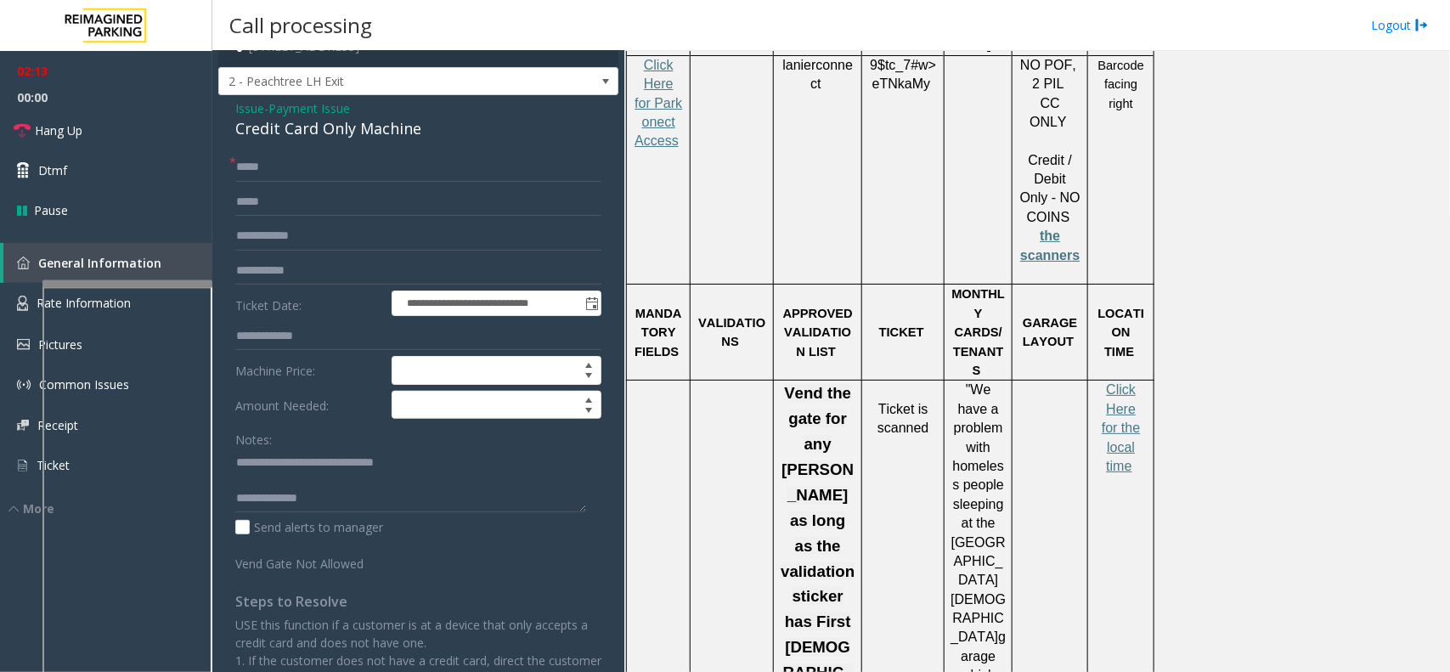
scroll to position [0, 0]
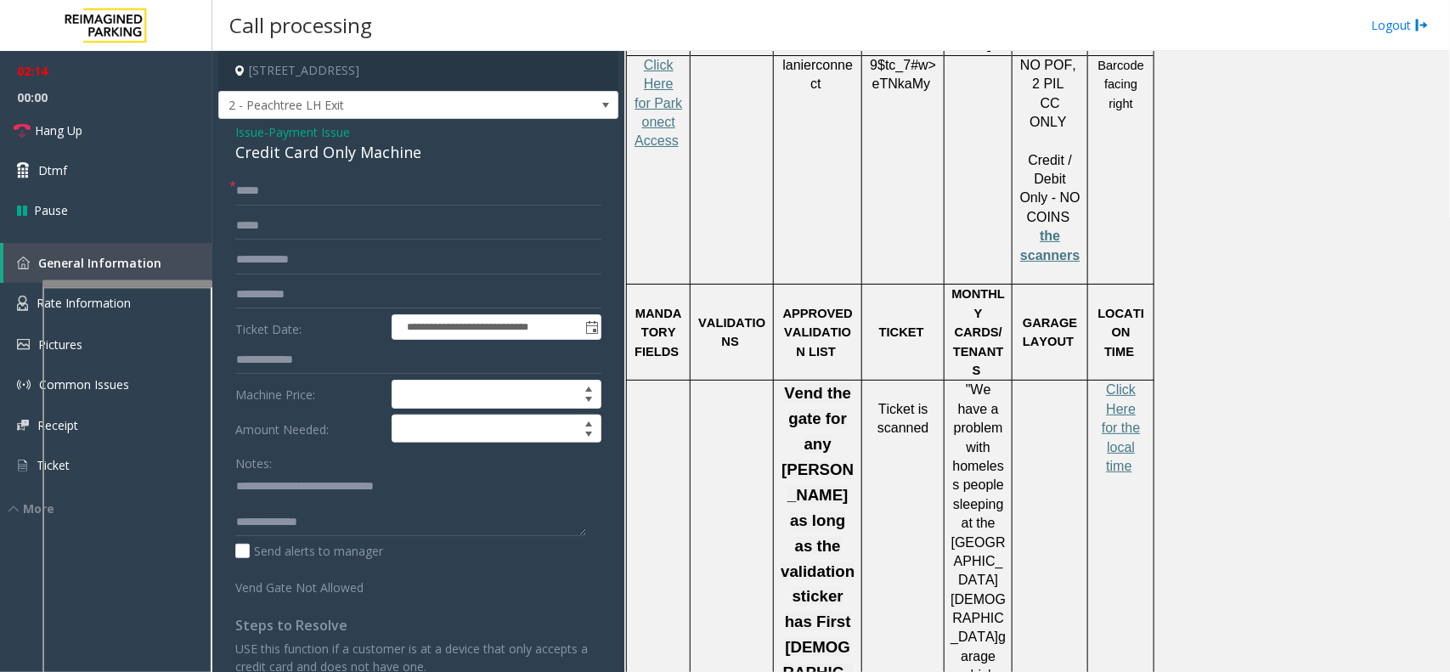
click at [328, 121] on div "**********" at bounding box center [418, 504] width 400 height 770
click at [286, 129] on span "Payment Issue" at bounding box center [309, 132] width 82 height 18
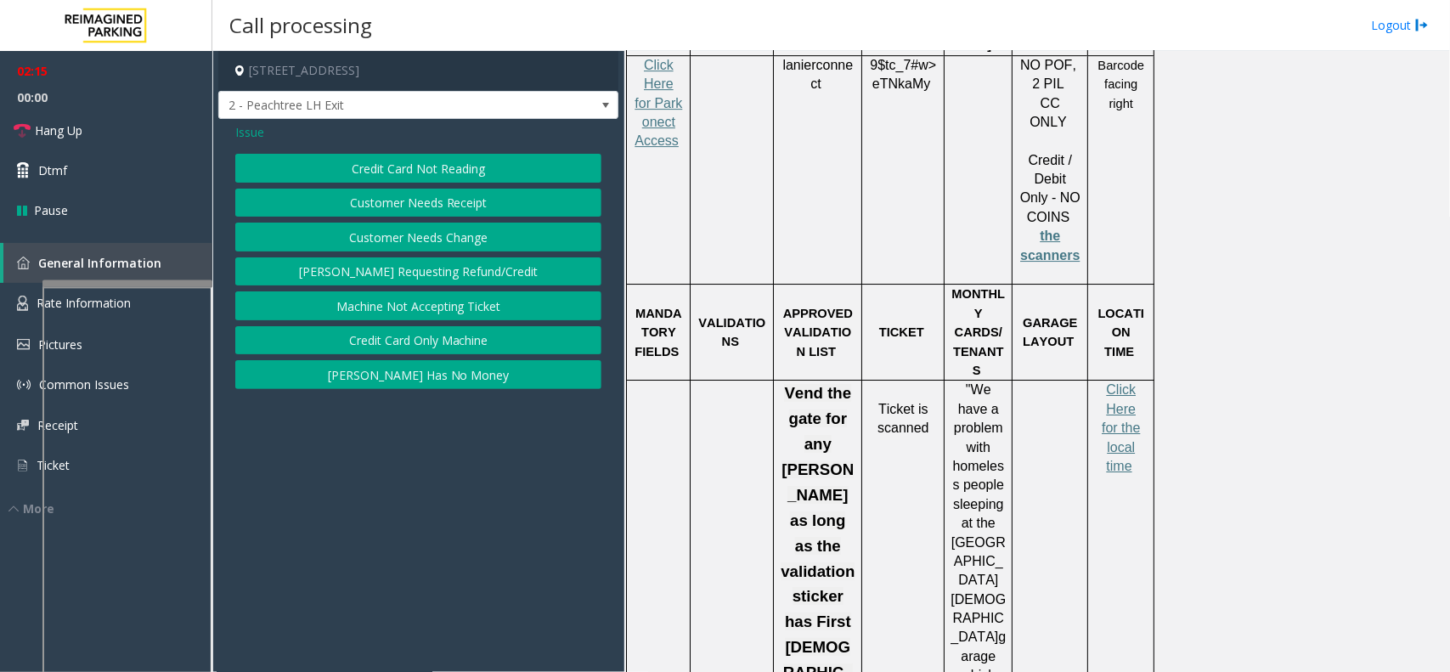
click at [264, 132] on div "Issue" at bounding box center [418, 132] width 366 height 18
click at [255, 133] on span "Issue" at bounding box center [249, 132] width 29 height 18
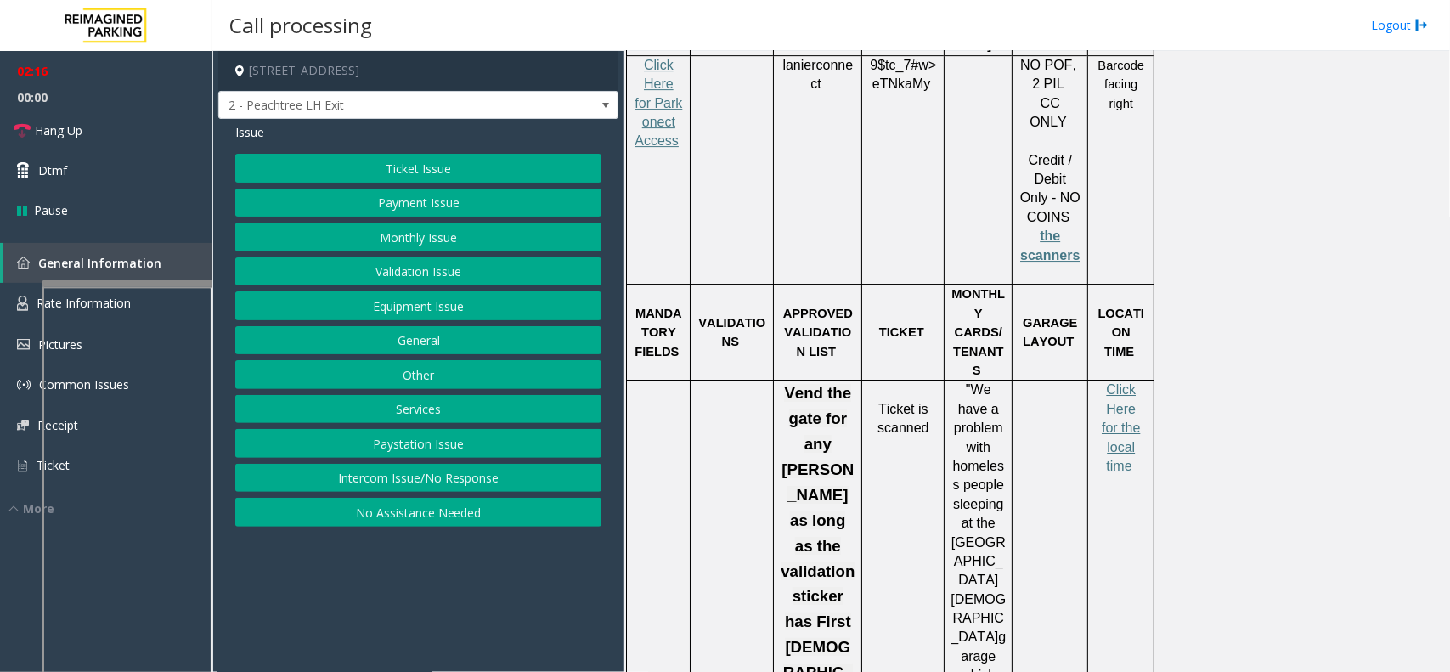
click at [380, 300] on button "Equipment Issue" at bounding box center [418, 305] width 366 height 29
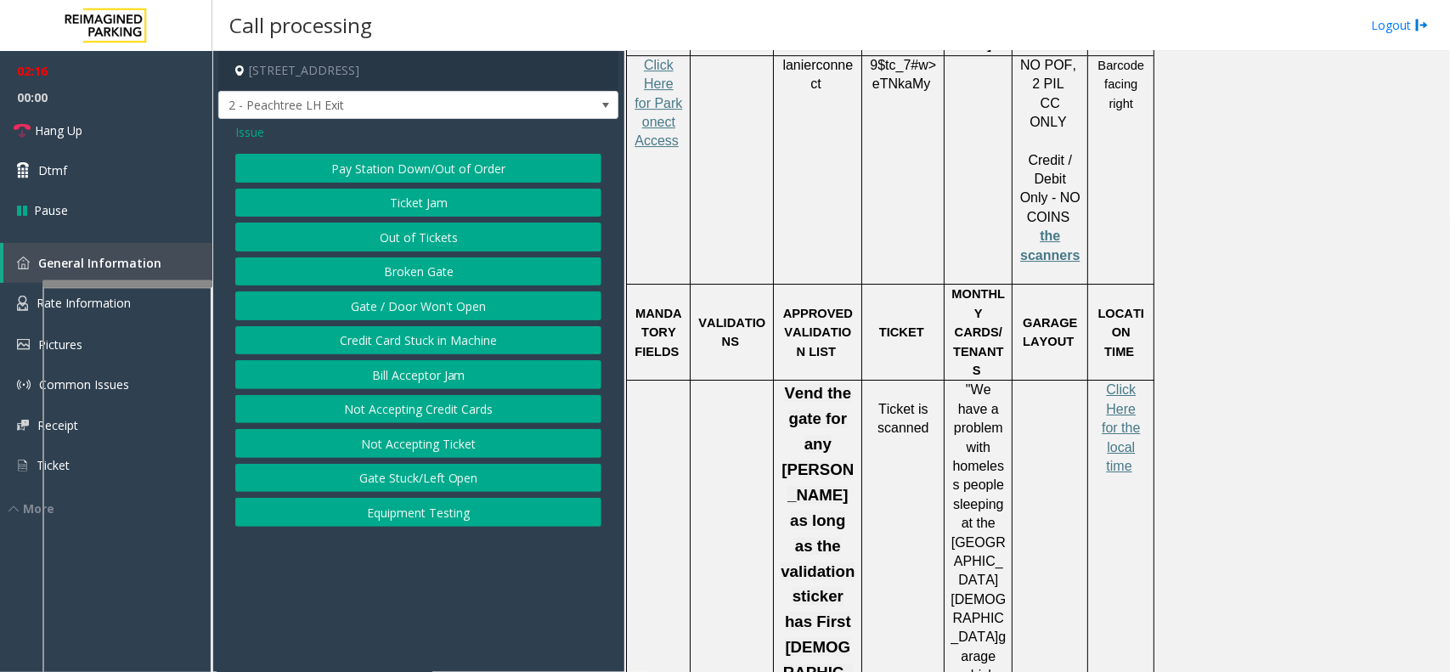
click at [380, 300] on button "Gate / Door Won't Open" at bounding box center [418, 305] width 366 height 29
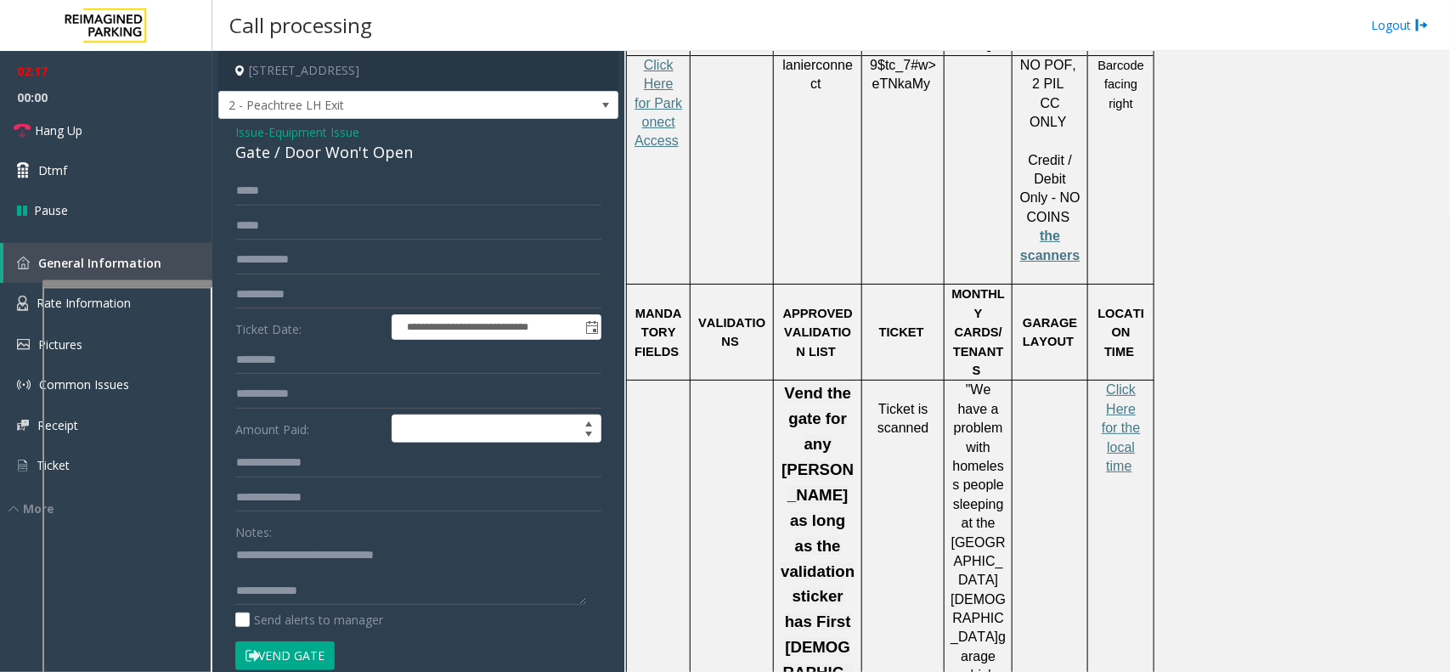
click at [316, 642] on button "Vend Gate" at bounding box center [284, 655] width 99 height 29
click at [308, 133] on span "Equipment Issue" at bounding box center [313, 132] width 91 height 18
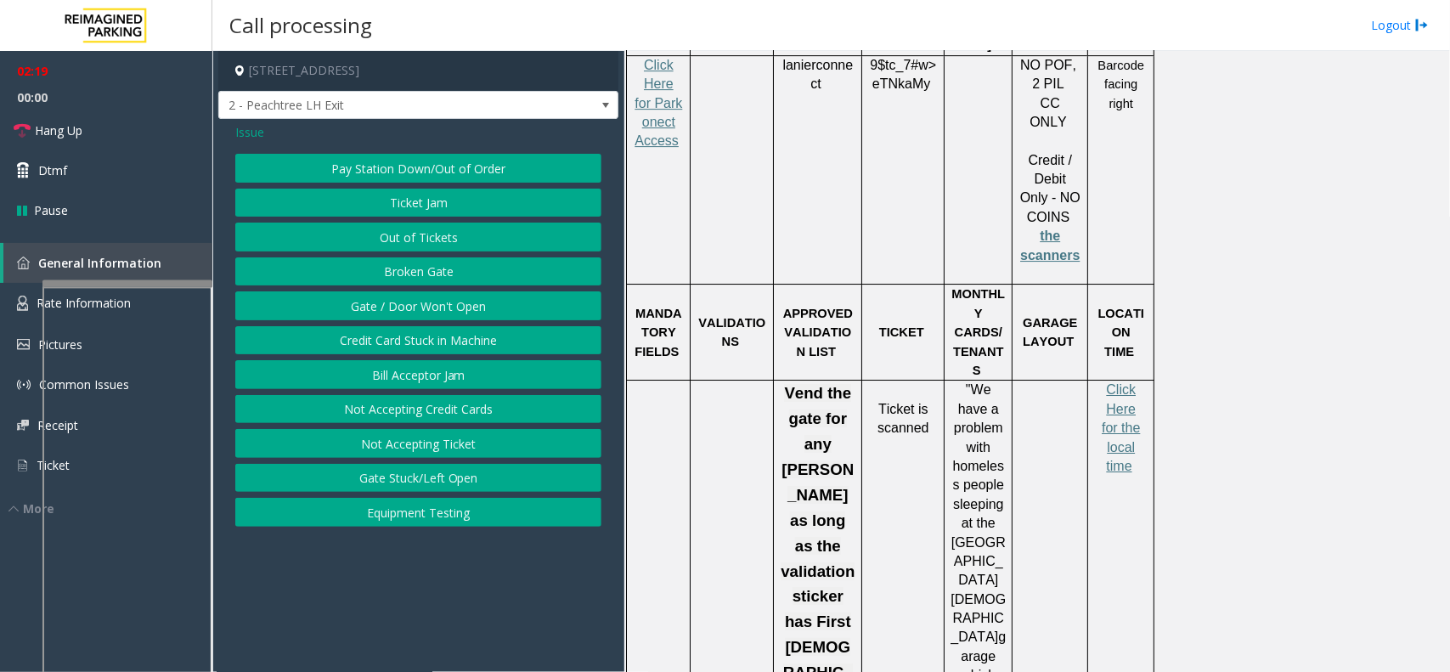
click at [249, 136] on span "Issue" at bounding box center [249, 132] width 29 height 18
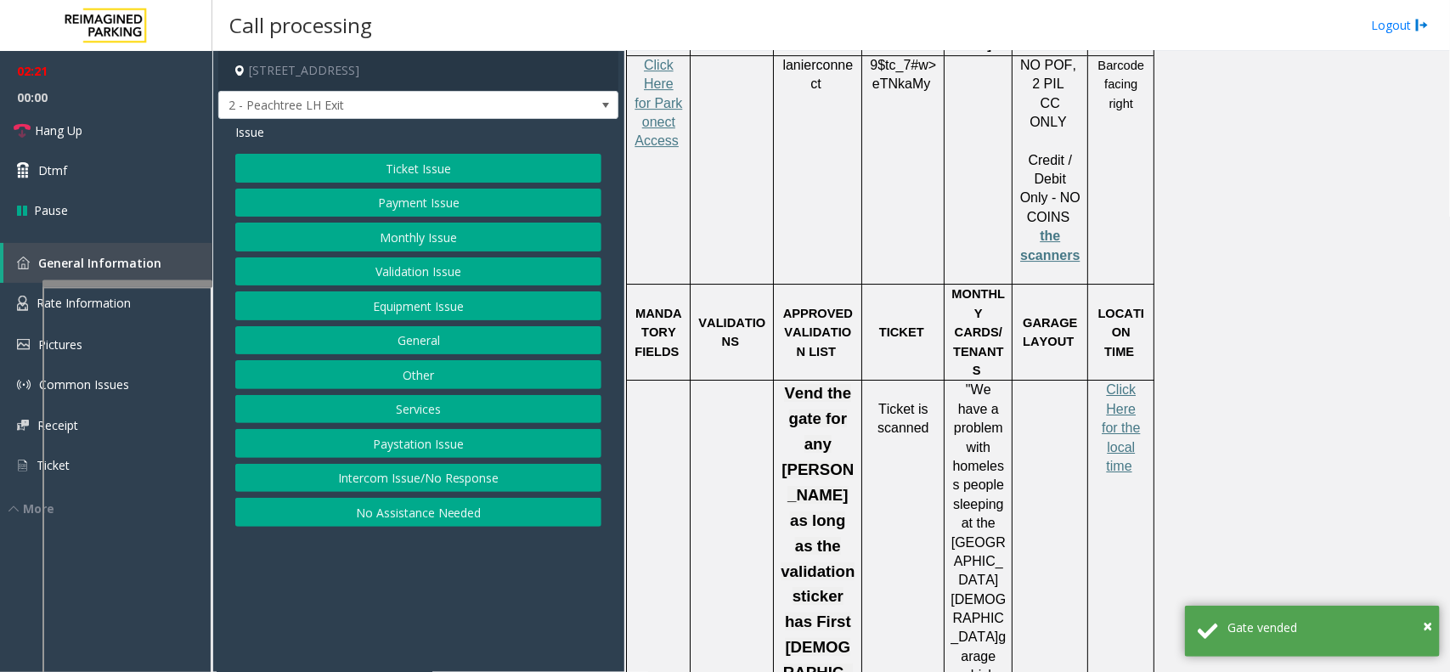
click at [426, 210] on button "Payment Issue" at bounding box center [418, 203] width 366 height 29
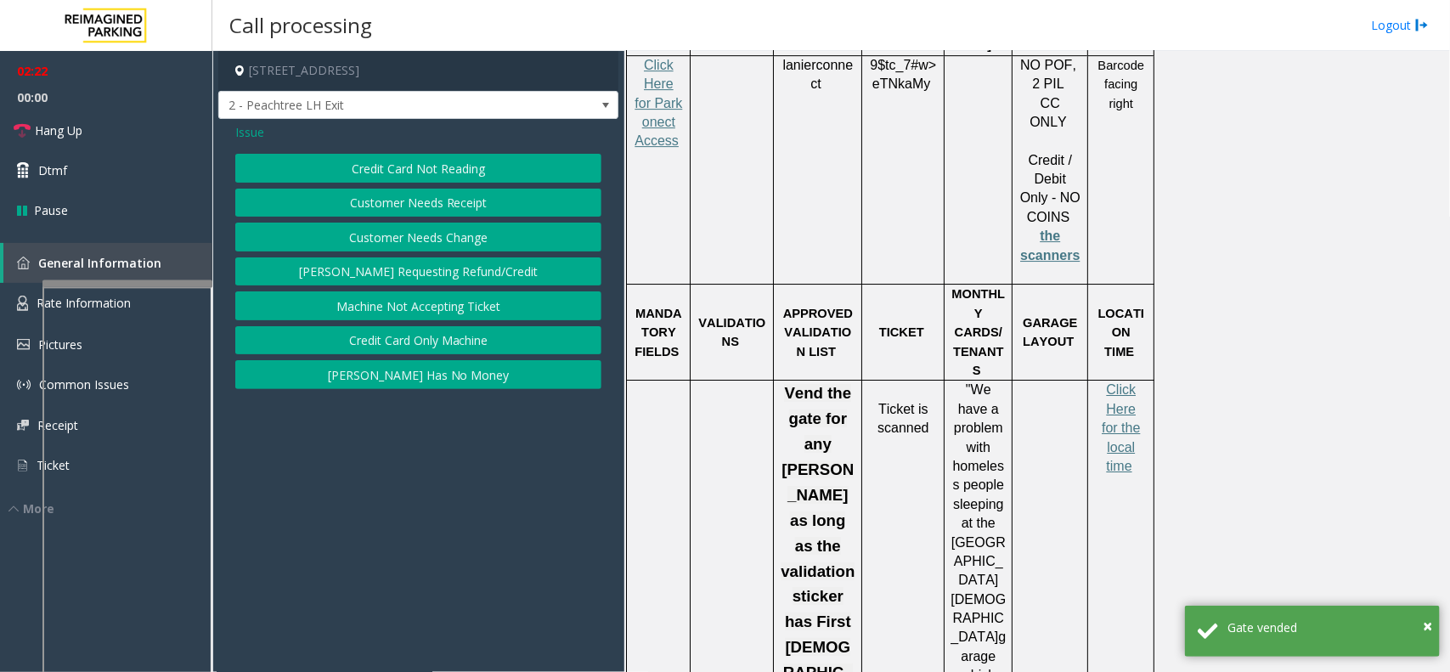
click at [470, 342] on button "Credit Card Only Machine" at bounding box center [418, 340] width 366 height 29
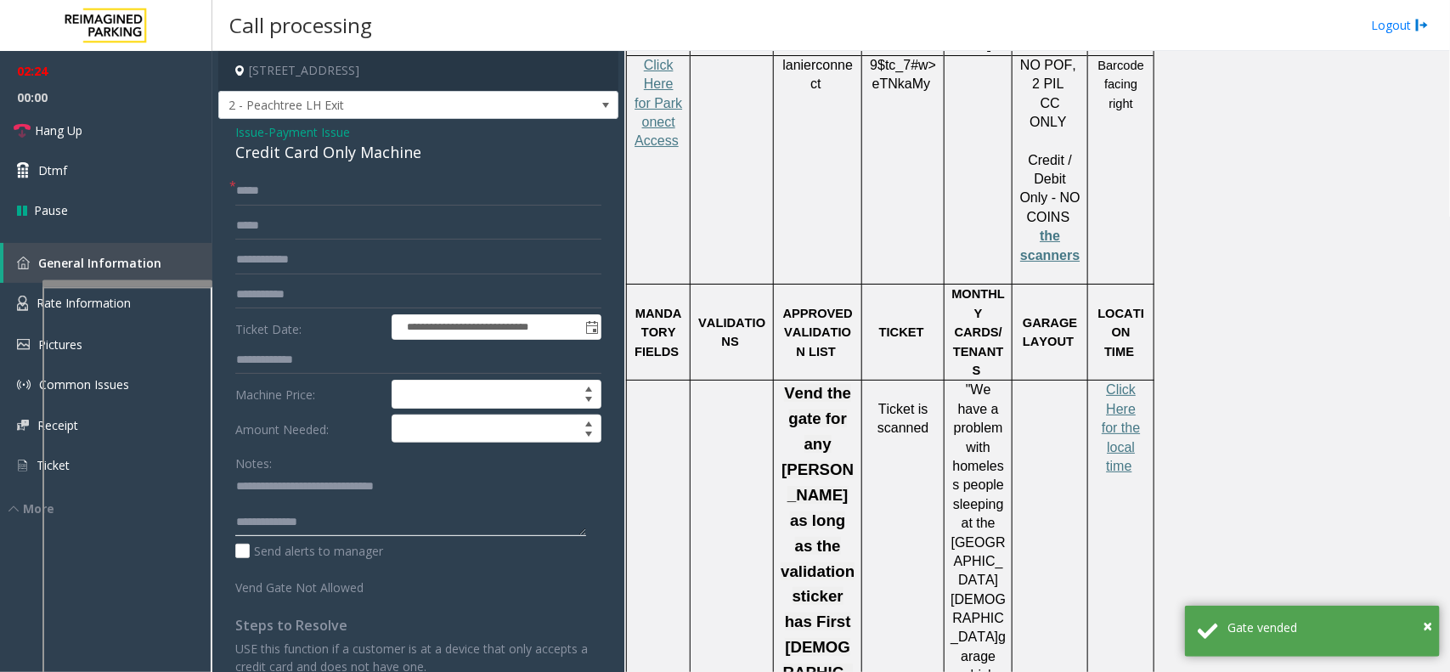
click at [358, 515] on textarea at bounding box center [410, 504] width 351 height 64
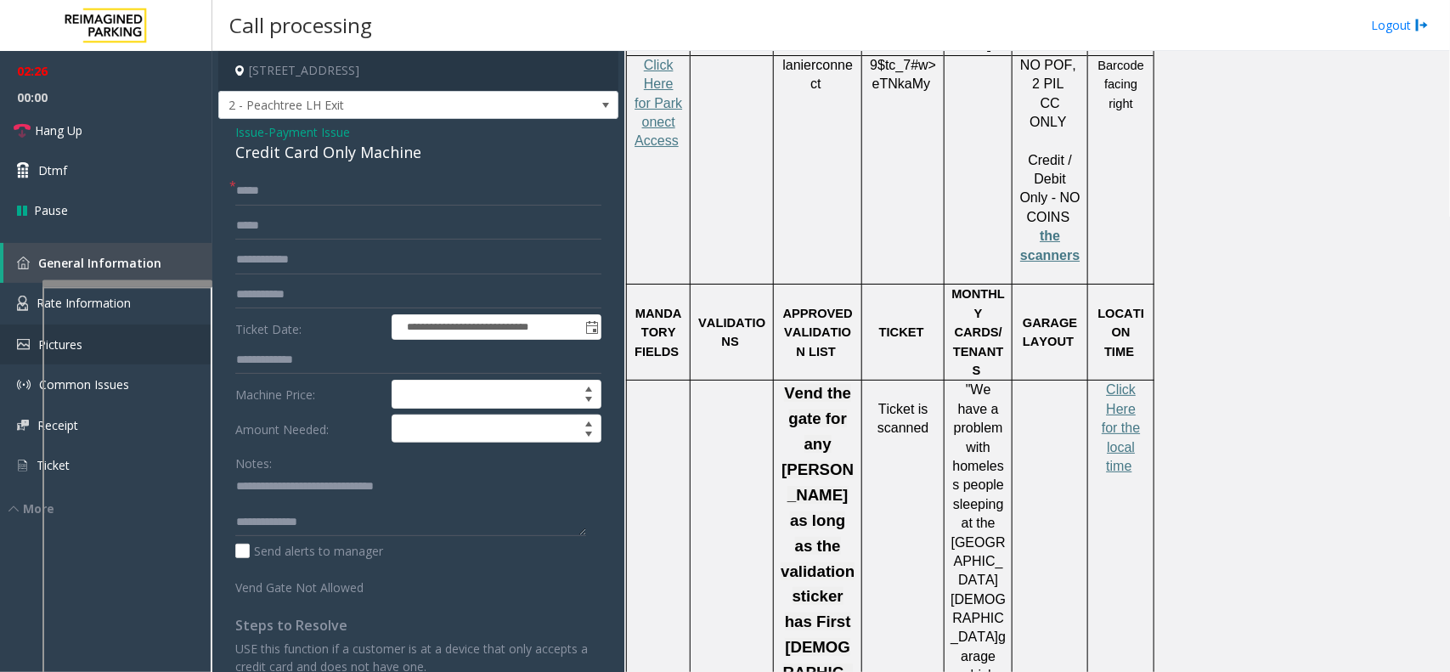
scroll to position [18, 0]
click at [83, 144] on link "Hang Up" at bounding box center [106, 130] width 212 height 40
click at [520, 531] on textarea at bounding box center [410, 504] width 351 height 64
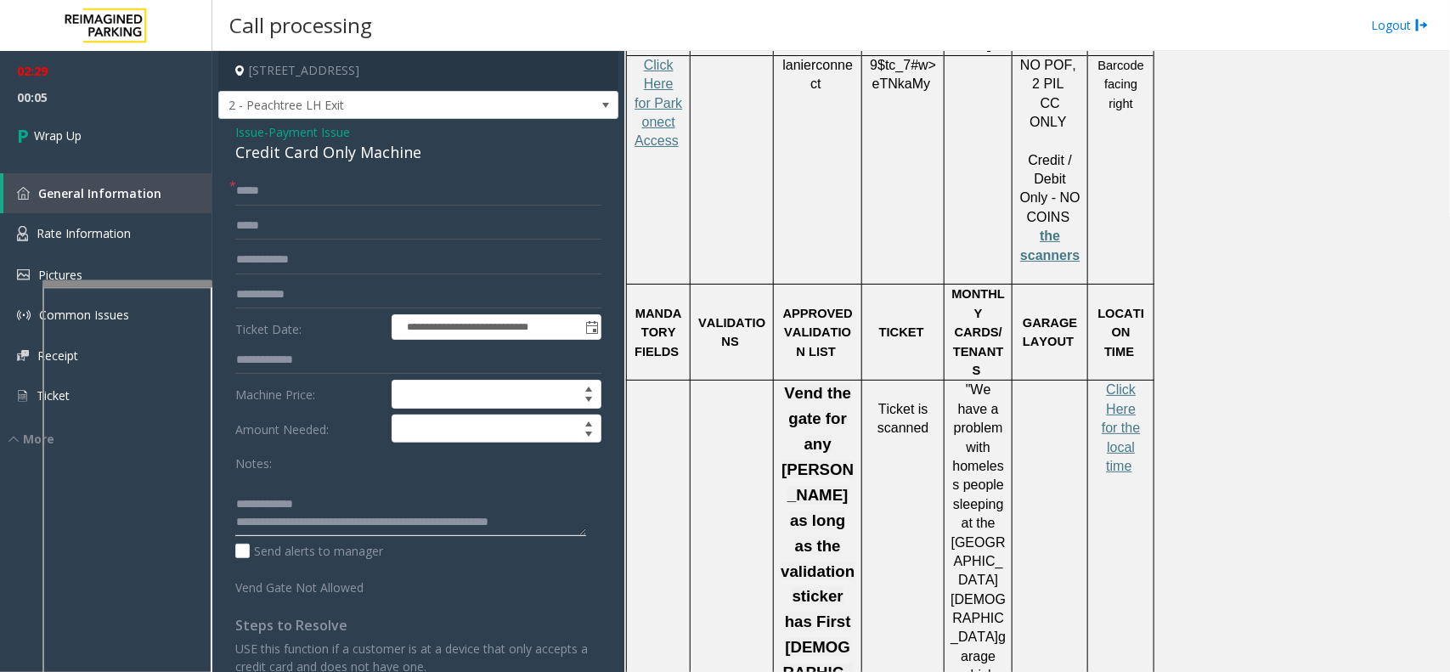
scroll to position [30, 0]
click at [375, 527] on textarea at bounding box center [410, 504] width 351 height 64
type textarea "**********"
click at [117, 134] on link "Wrap Up" at bounding box center [106, 135] width 212 height 50
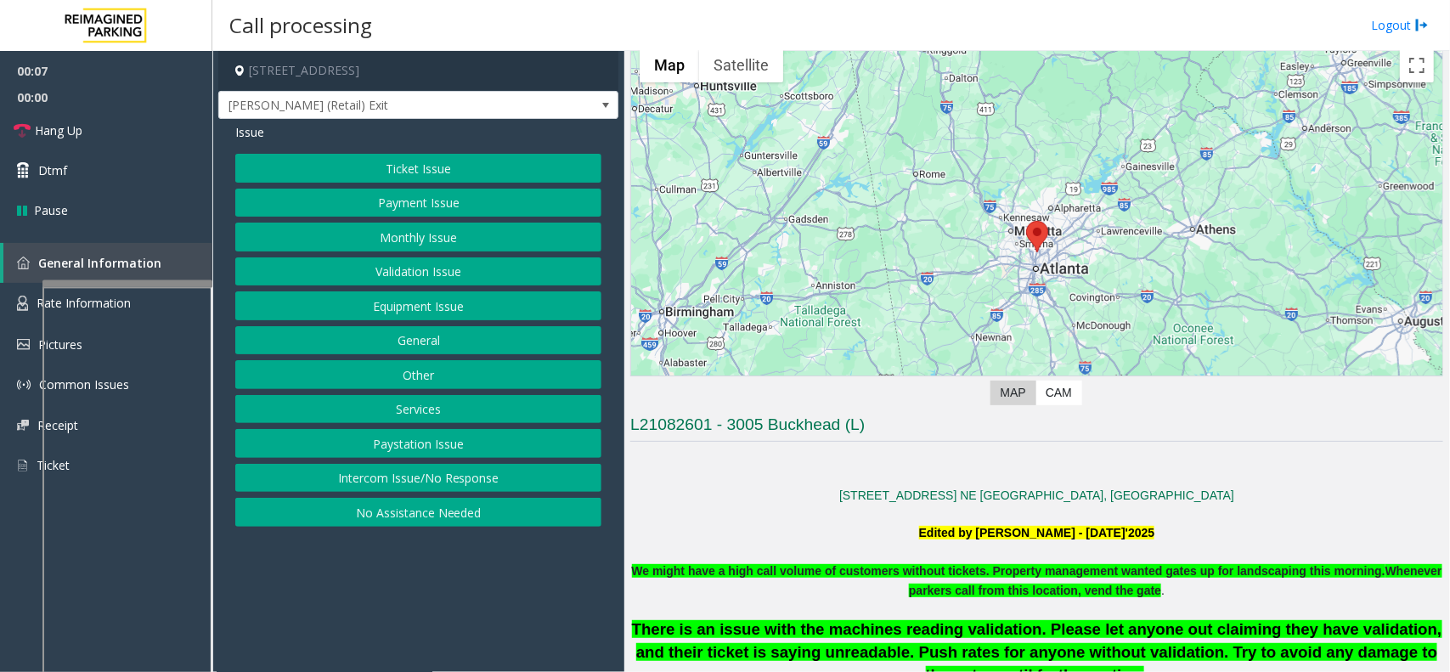
scroll to position [106, 0]
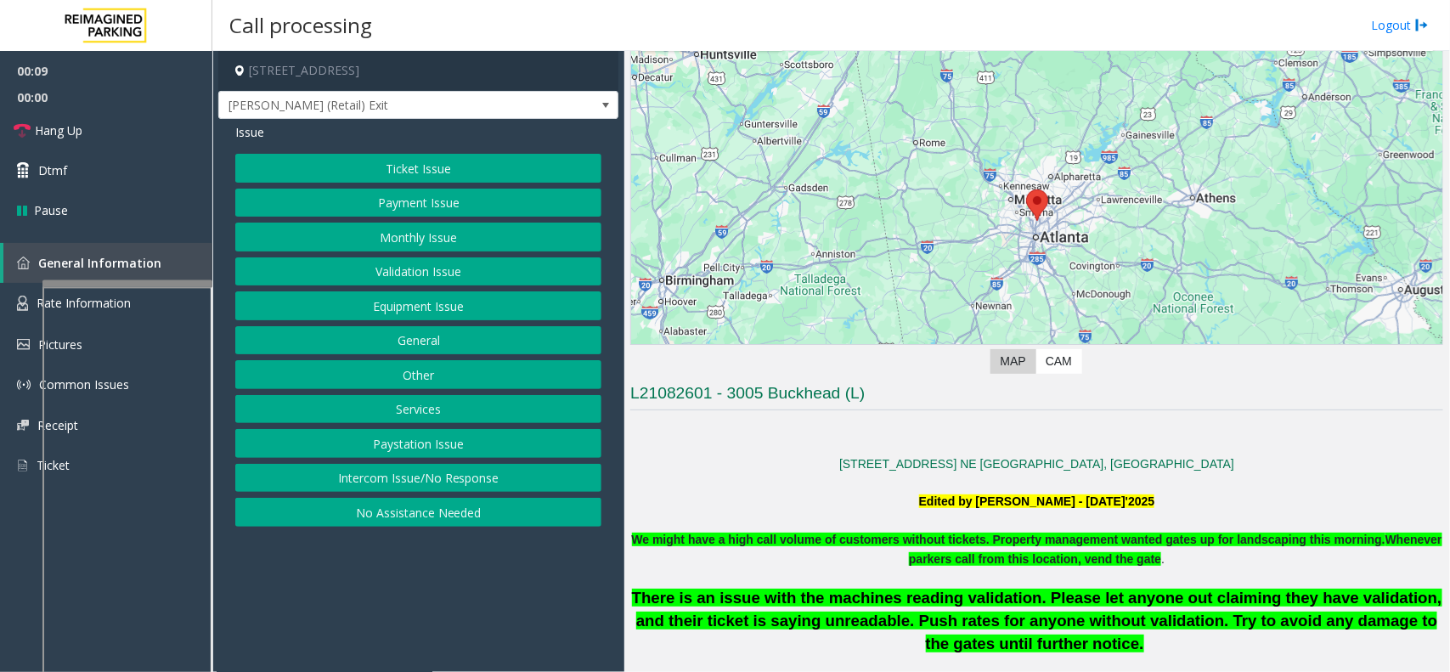
click at [317, 177] on button "Ticket Issue" at bounding box center [418, 168] width 366 height 29
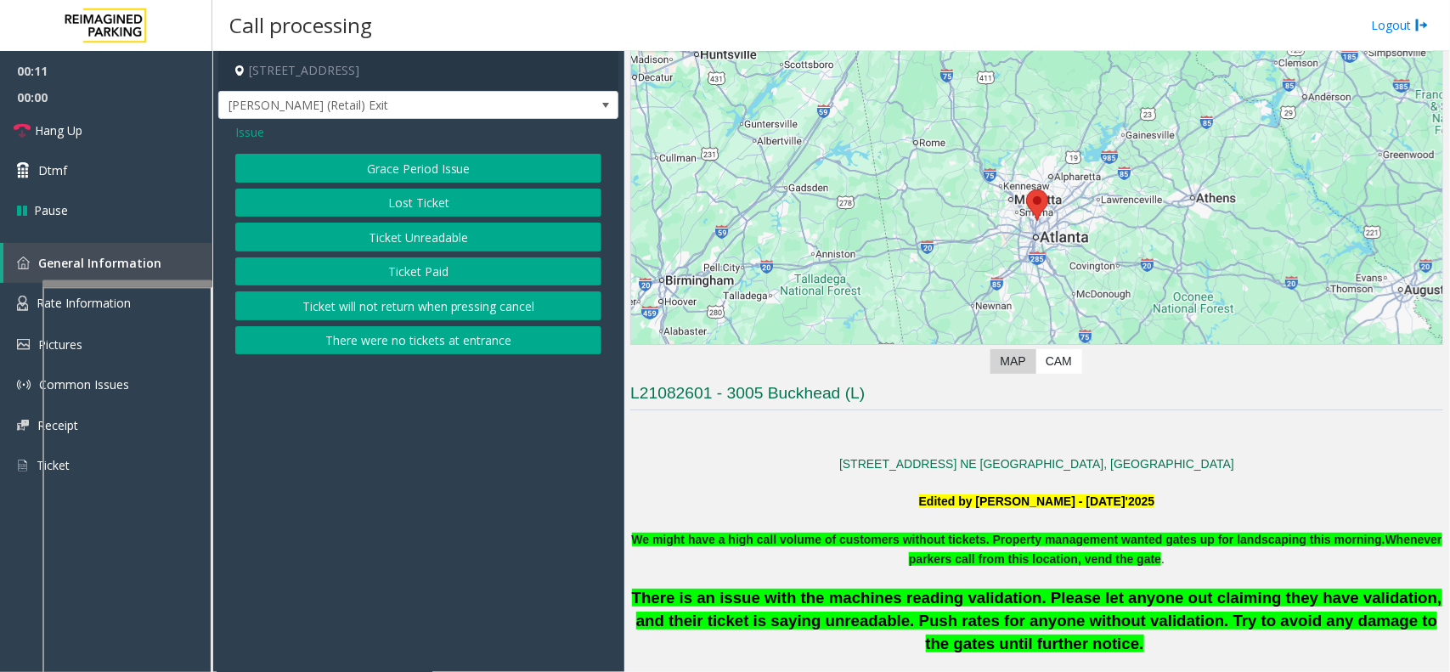
click at [249, 126] on span "Issue" at bounding box center [249, 132] width 29 height 18
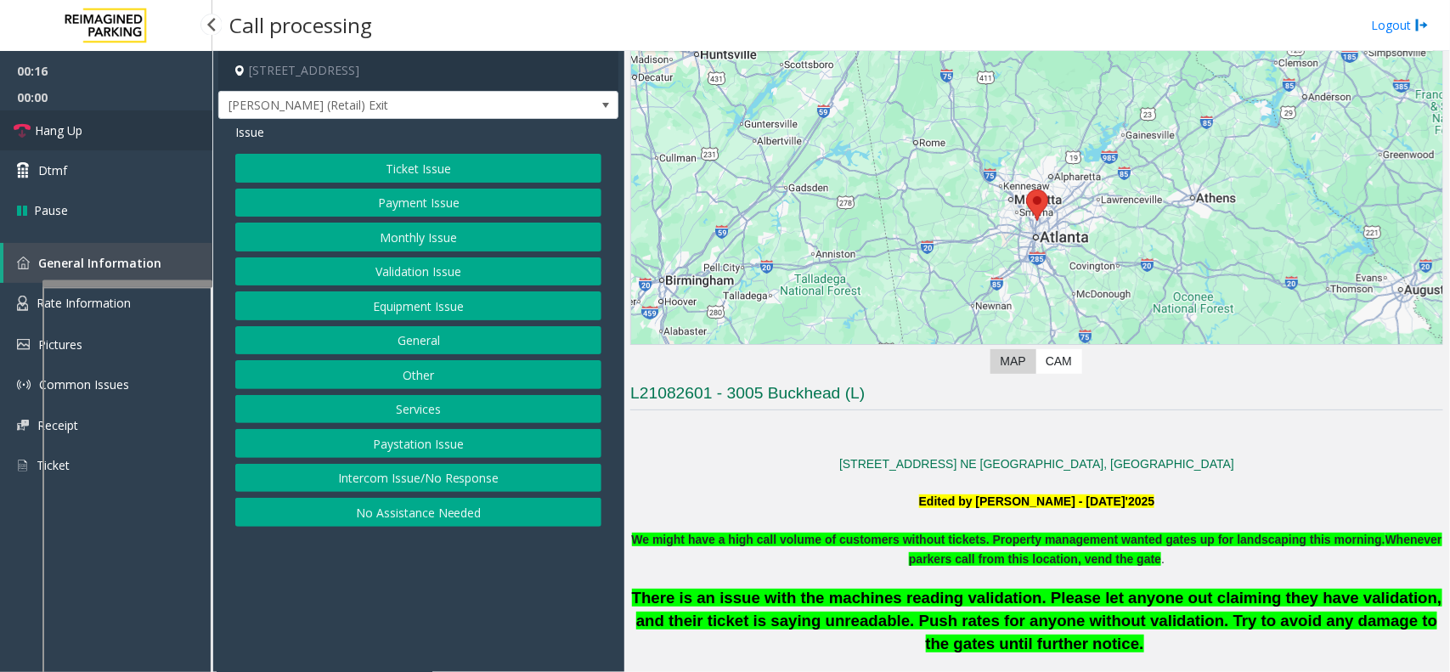
click at [141, 140] on link "Hang Up" at bounding box center [106, 130] width 212 height 40
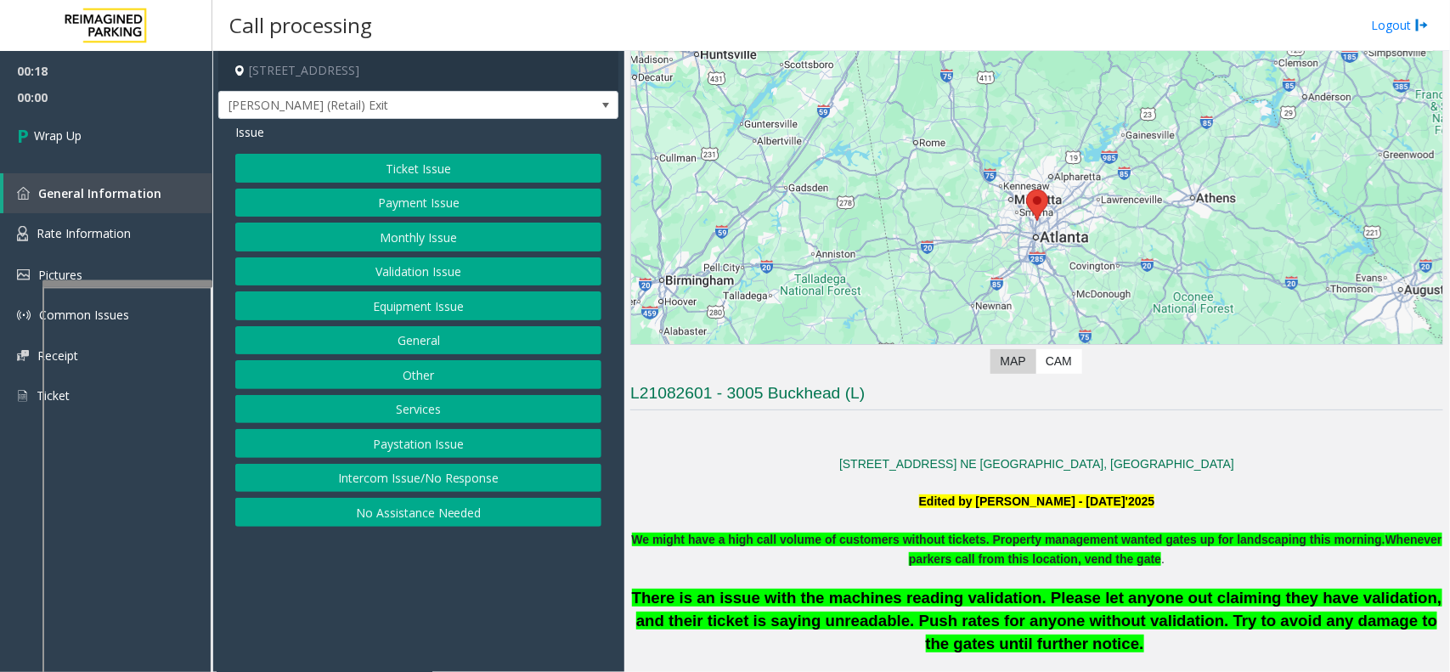
click at [422, 471] on button "Intercom Issue/No Response" at bounding box center [418, 478] width 366 height 29
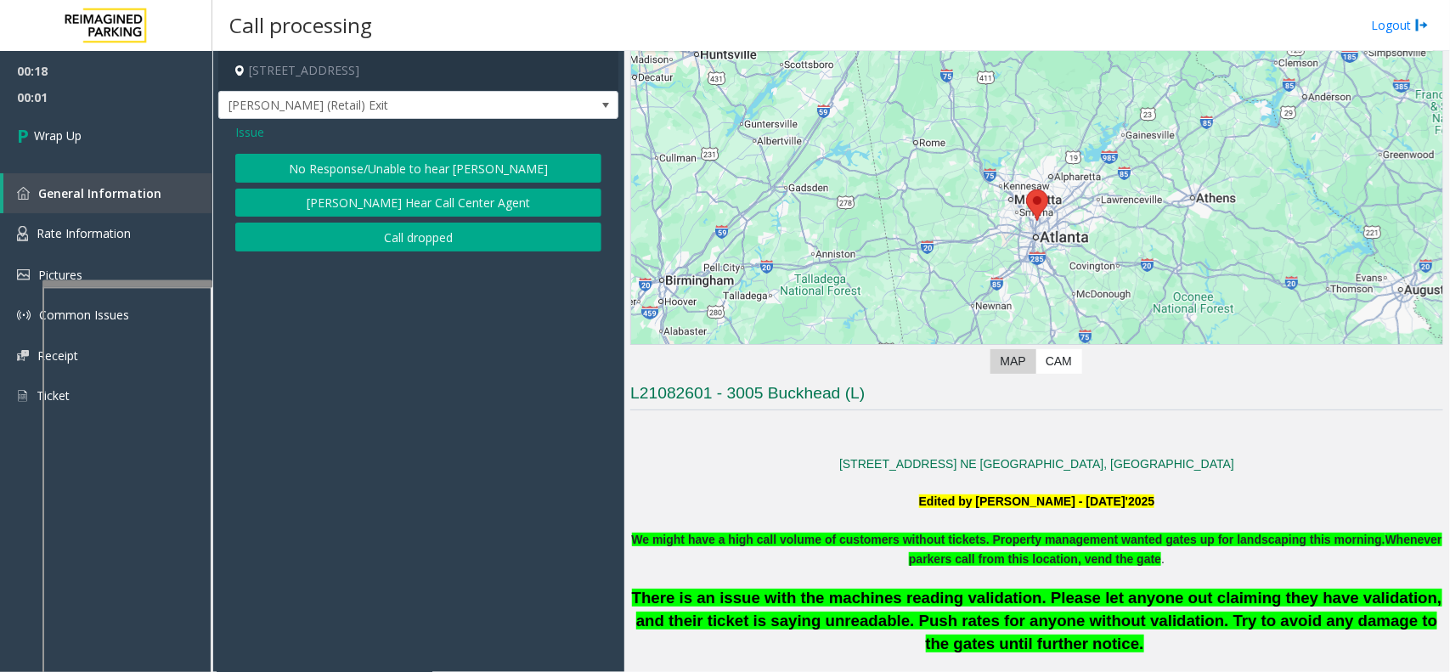
click at [453, 180] on button "No Response/Unable to hear [PERSON_NAME]" at bounding box center [418, 168] width 366 height 29
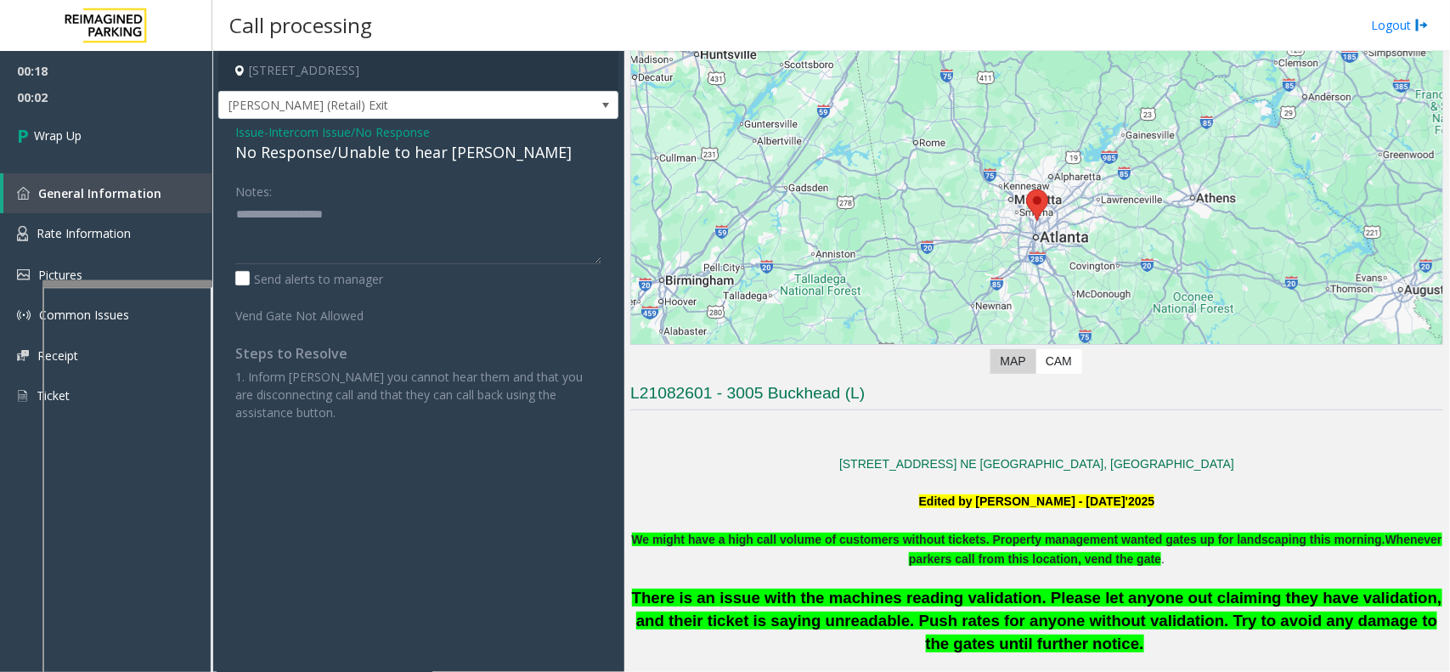
click at [406, 154] on div "No Response/Unable to hear [PERSON_NAME]" at bounding box center [418, 152] width 366 height 23
type textarea "**********"
click at [160, 132] on link "Wrap Up" at bounding box center [106, 135] width 212 height 50
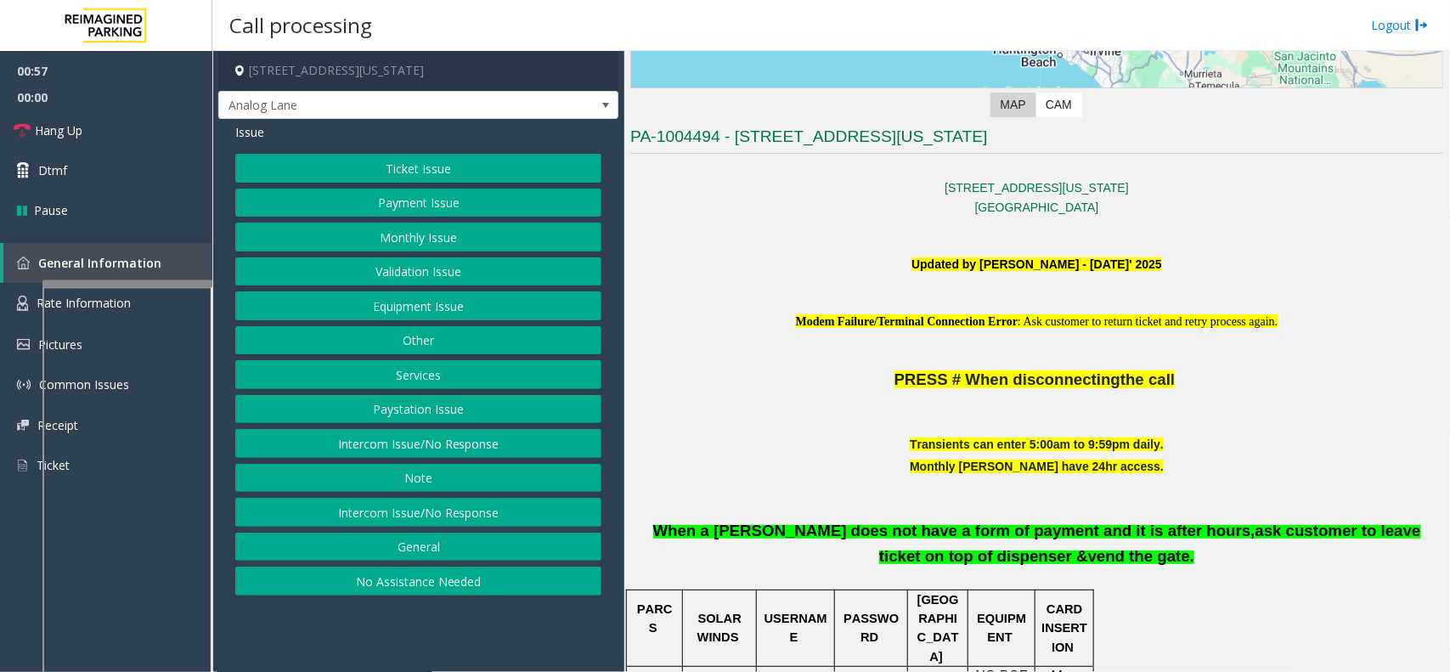
scroll to position [319, 0]
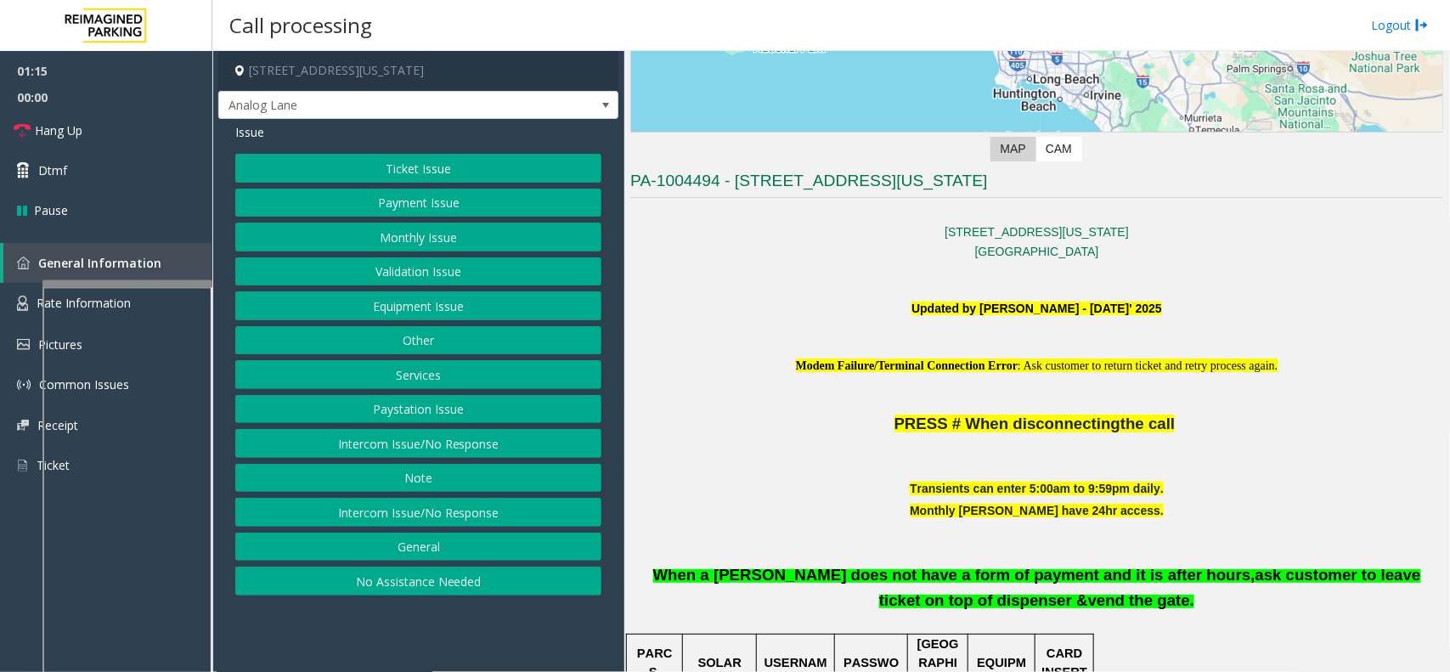
click at [308, 174] on button "Ticket Issue" at bounding box center [418, 168] width 366 height 29
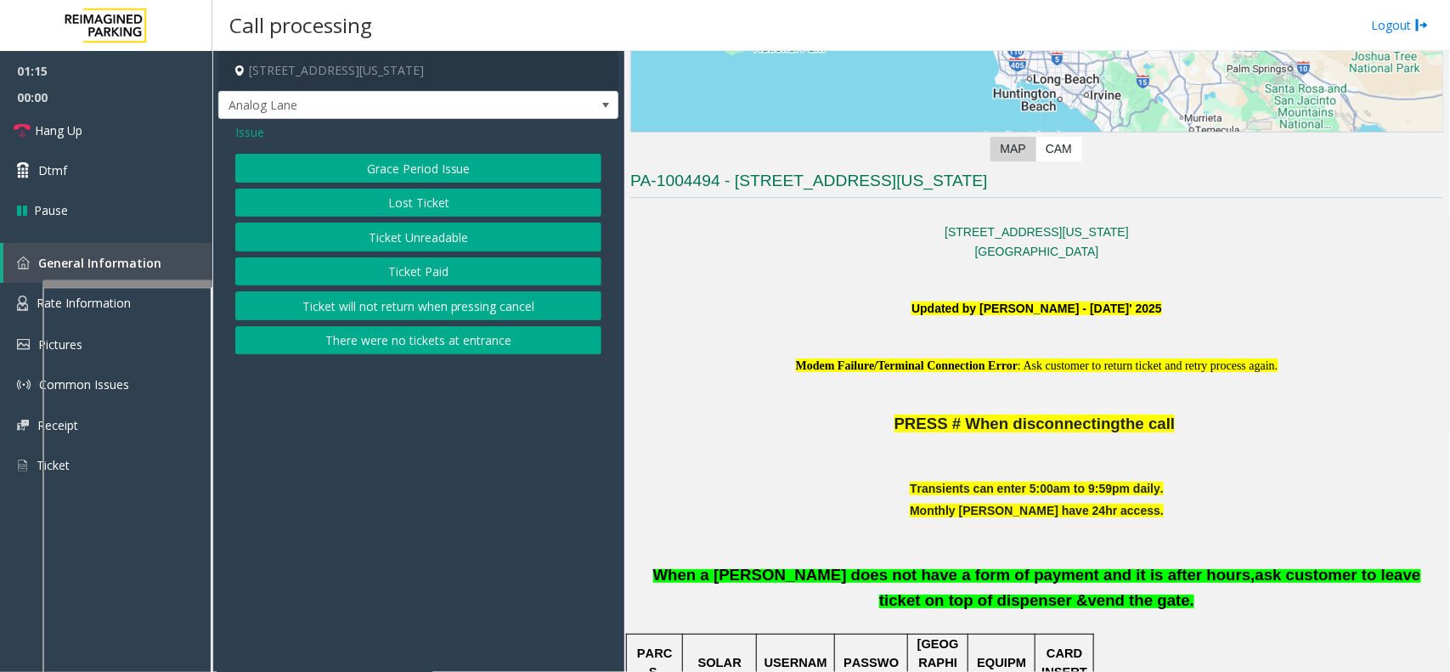
click at [388, 246] on button "Ticket Unreadable" at bounding box center [418, 237] width 366 height 29
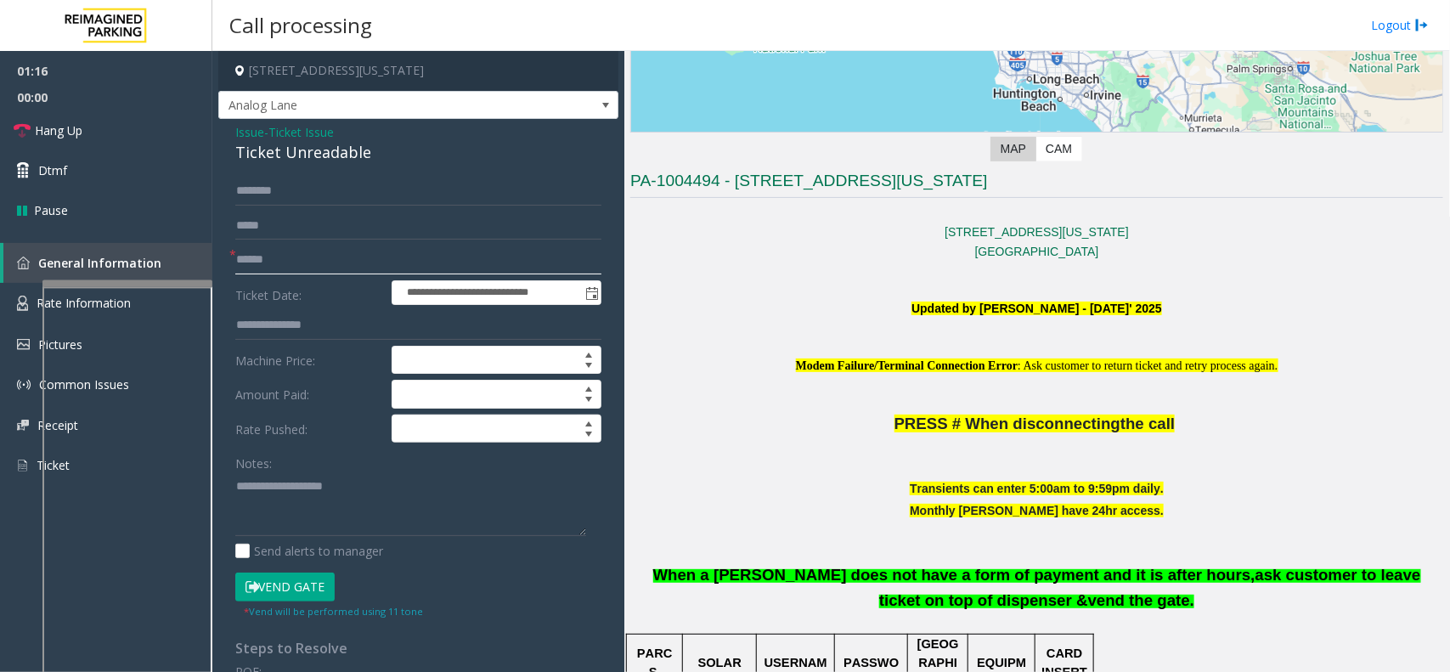
click at [299, 246] on input "text" at bounding box center [418, 260] width 366 height 29
type textarea "**********"
click at [302, 246] on input "text" at bounding box center [418, 260] width 366 height 29
click at [294, 154] on div "Ticket Unreadable" at bounding box center [418, 152] width 366 height 23
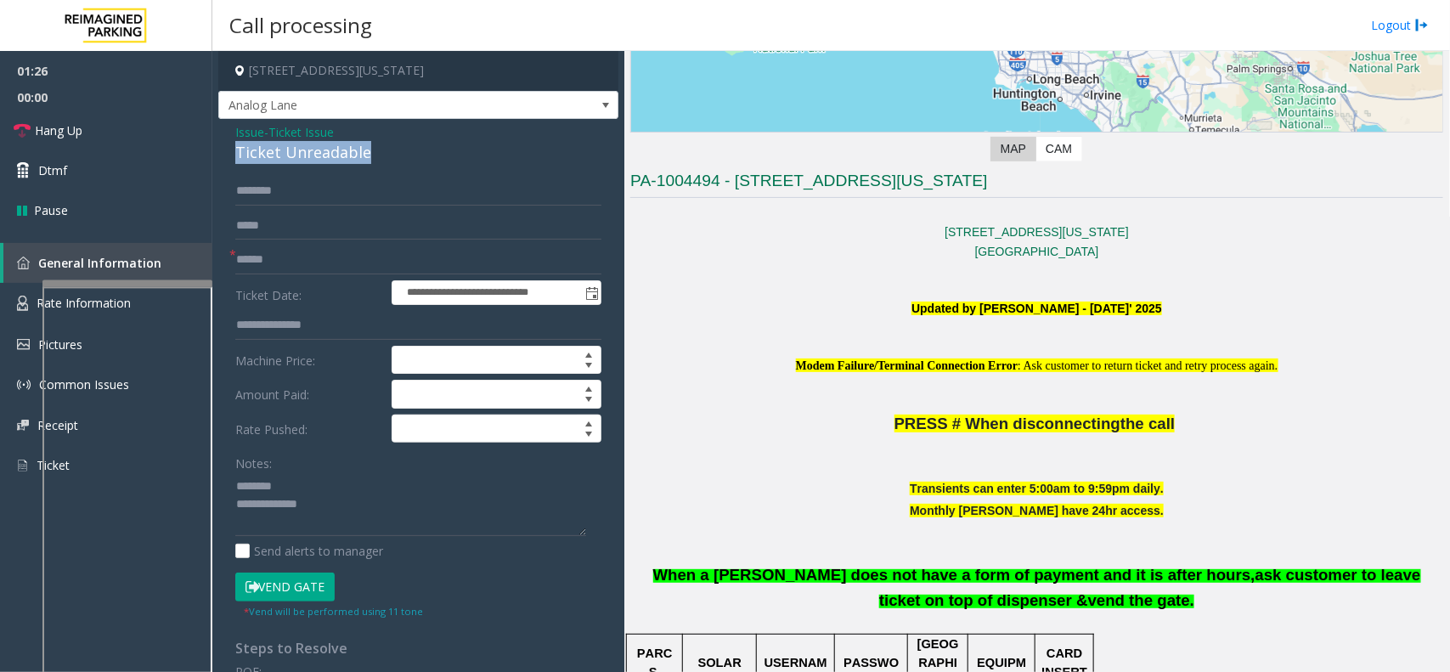
click at [294, 154] on div "Ticket Unreadable" at bounding box center [418, 152] width 366 height 23
click at [294, 266] on input "text" at bounding box center [418, 260] width 366 height 29
click at [270, 264] on input "text" at bounding box center [418, 260] width 366 height 29
type input "**"
click at [286, 192] on input "text" at bounding box center [418, 191] width 366 height 29
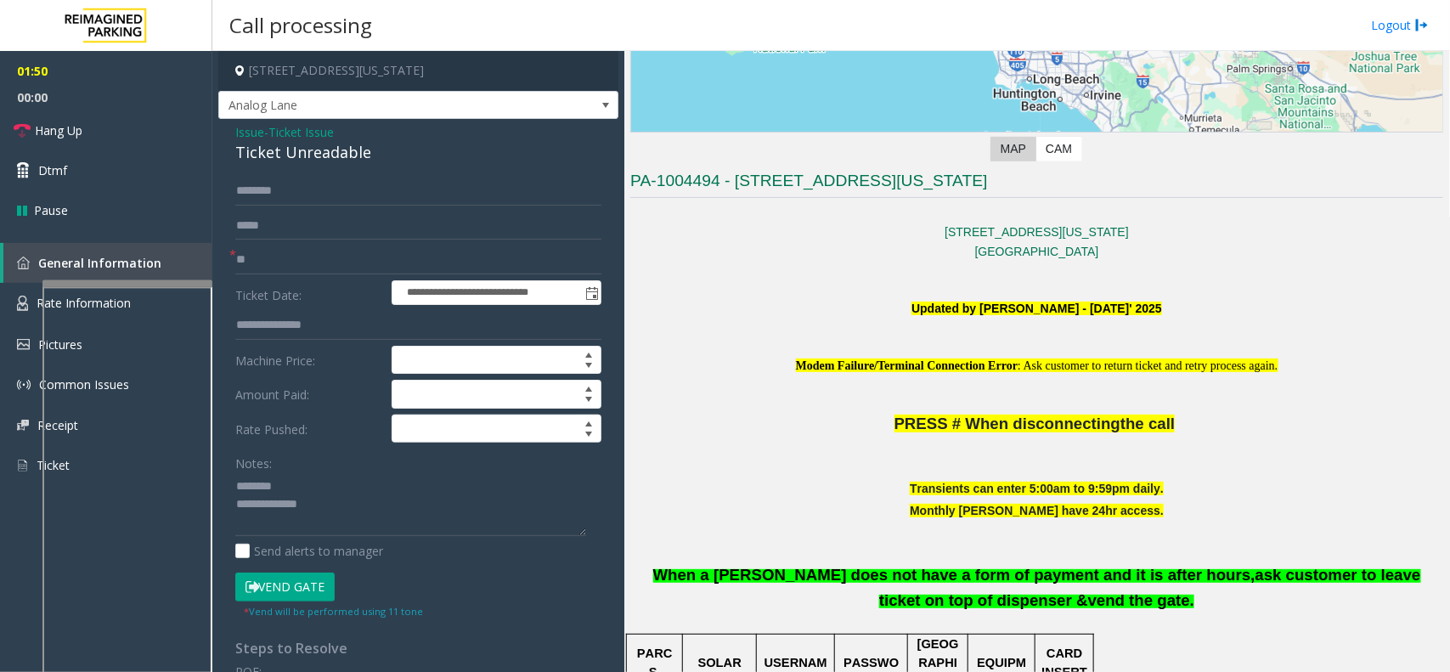
click at [291, 599] on button "Vend Gate" at bounding box center [284, 587] width 99 height 29
click at [325, 172] on div "**********" at bounding box center [418, 541] width 400 height 845
click at [332, 160] on div "Ticket Unreadable" at bounding box center [418, 152] width 366 height 23
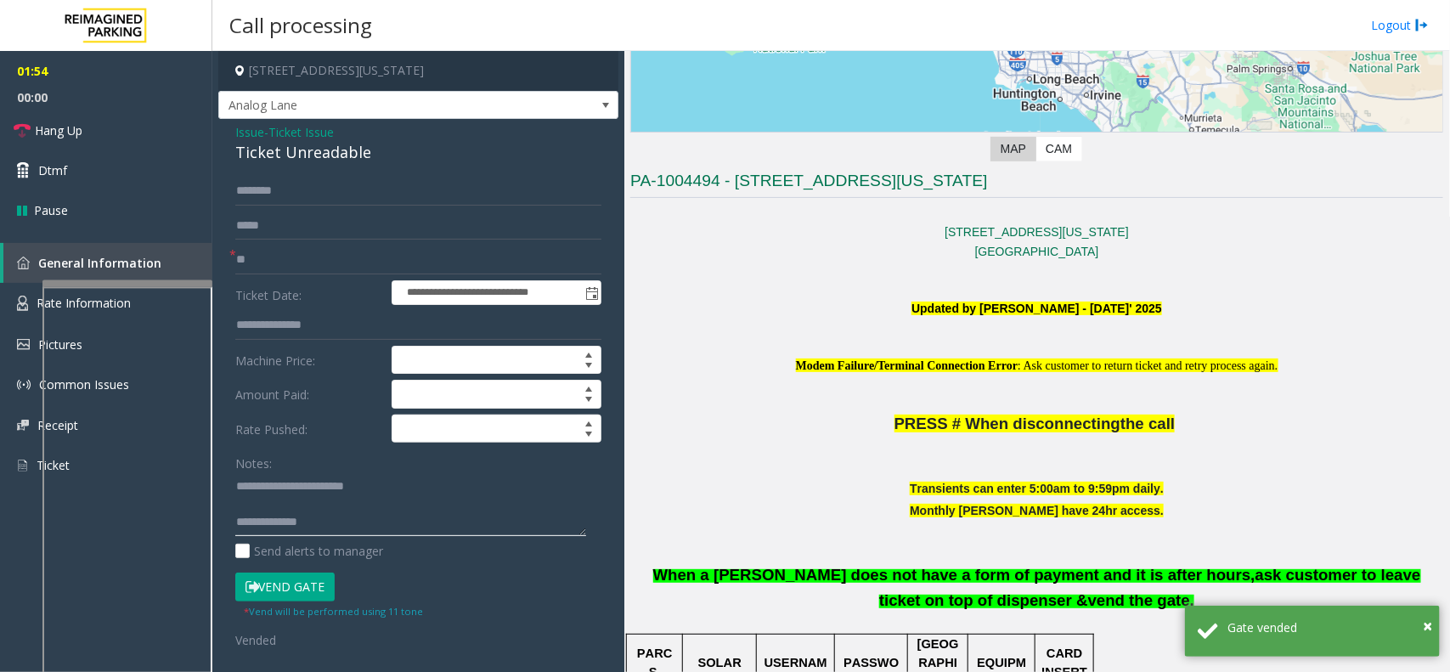
click at [370, 523] on textarea at bounding box center [410, 504] width 351 height 64
click at [319, 491] on textarea at bounding box center [410, 504] width 351 height 64
drag, startPoint x: 278, startPoint y: 488, endPoint x: 455, endPoint y: 483, distance: 176.8
click at [455, 483] on textarea at bounding box center [410, 504] width 351 height 64
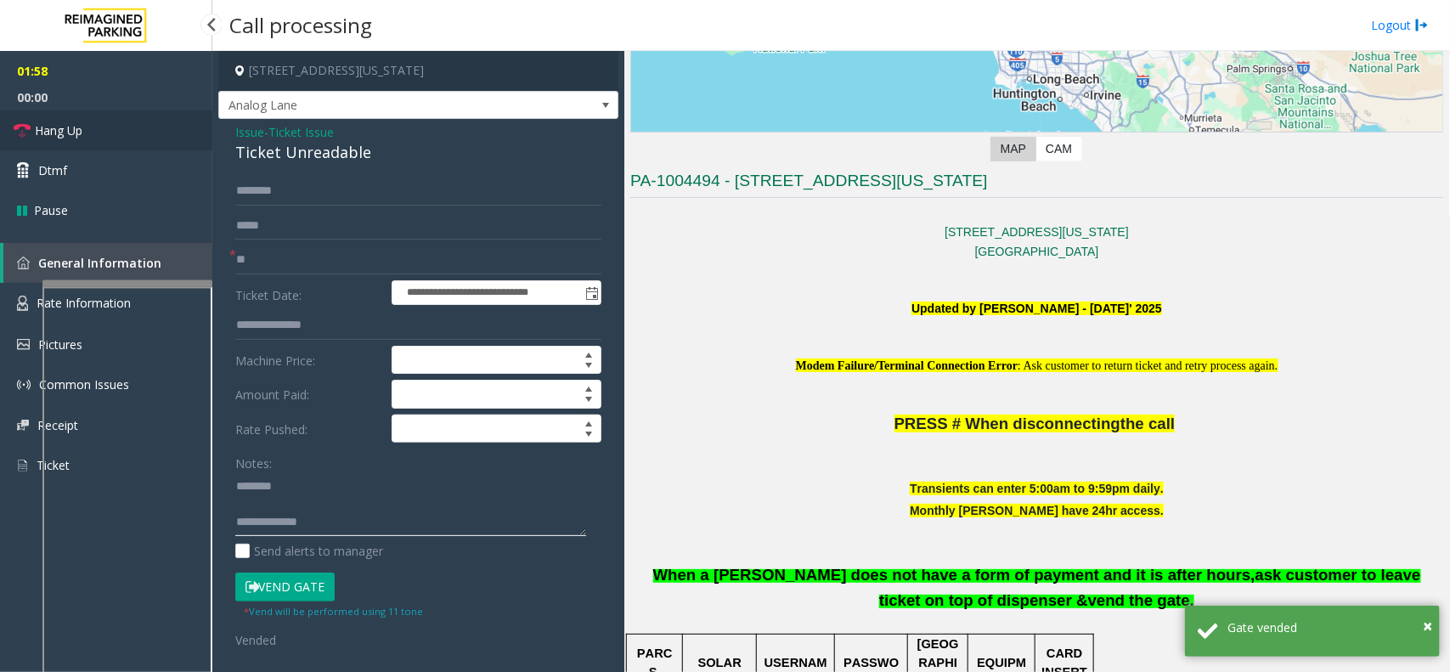
type textarea "**********"
click at [184, 130] on link "Hang Up" at bounding box center [106, 130] width 212 height 40
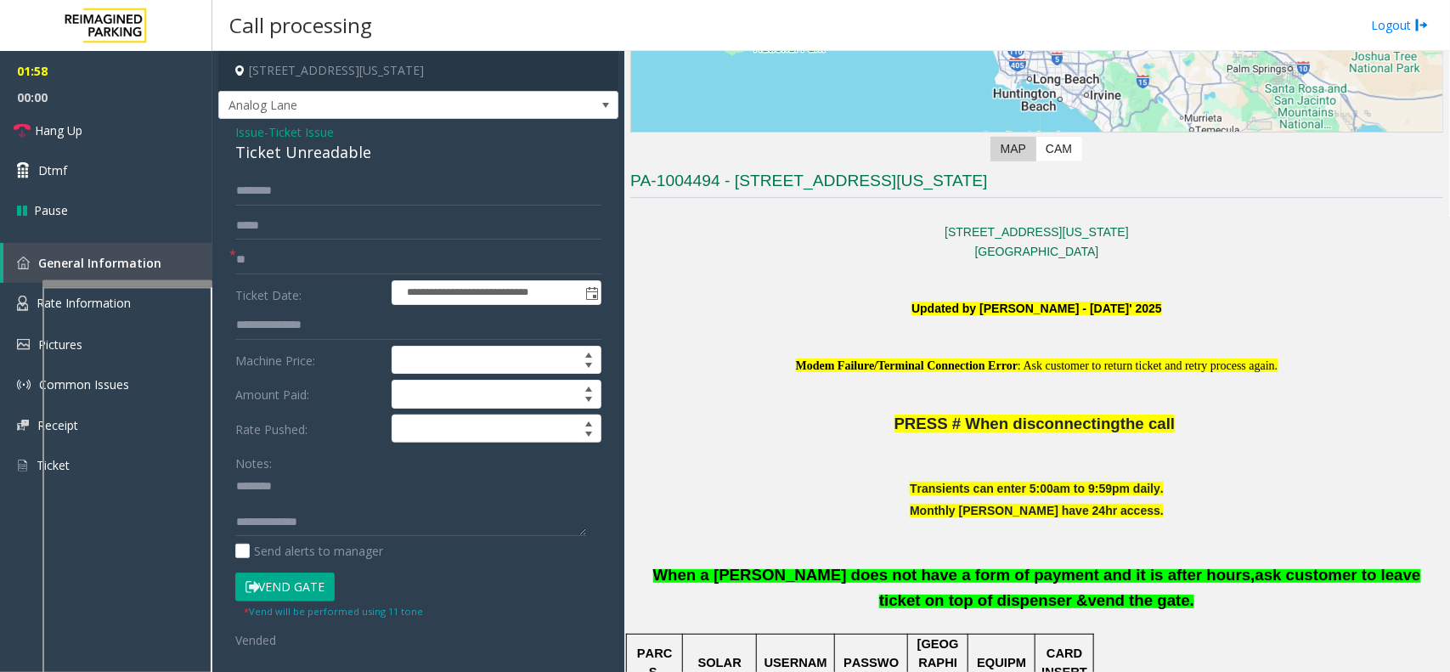
click at [287, 132] on span "Ticket Issue" at bounding box center [300, 132] width 65 height 18
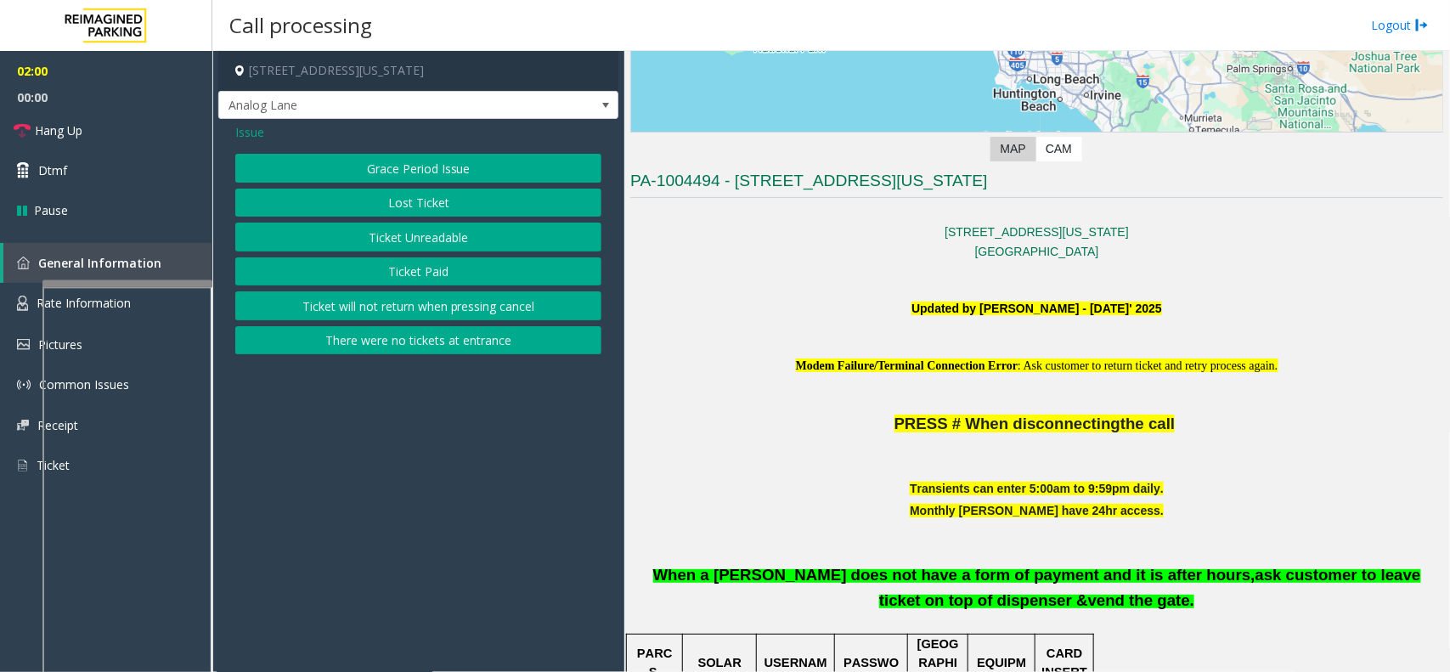
click at [262, 137] on span "Issue" at bounding box center [249, 132] width 29 height 18
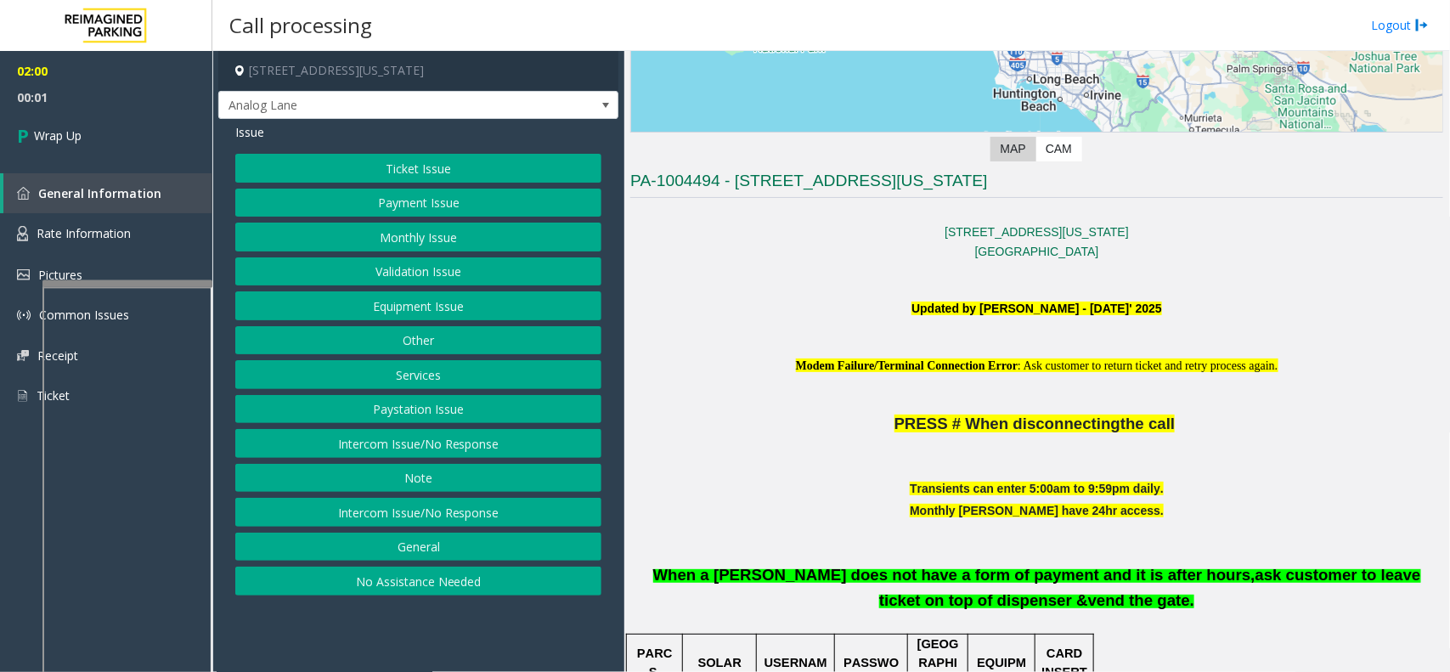
click at [410, 308] on button "Equipment Issue" at bounding box center [418, 305] width 366 height 29
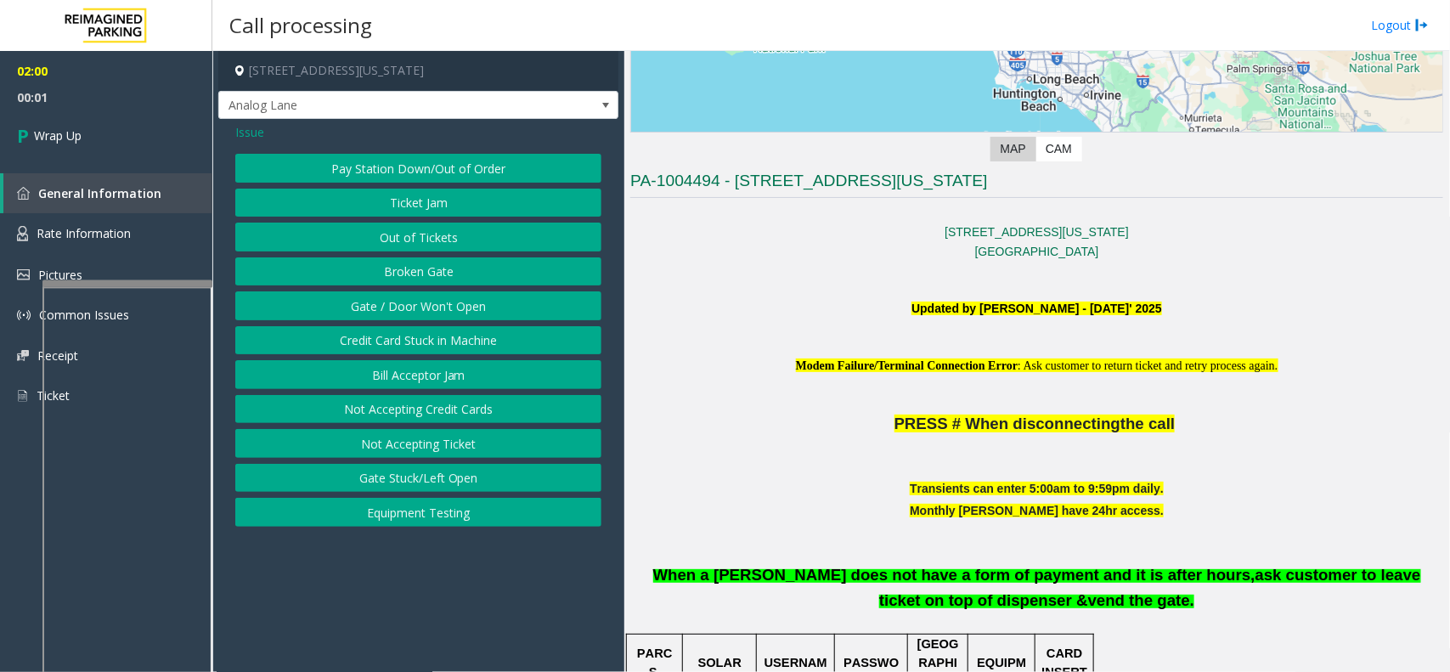
click at [404, 308] on button "Gate / Door Won't Open" at bounding box center [418, 305] width 366 height 29
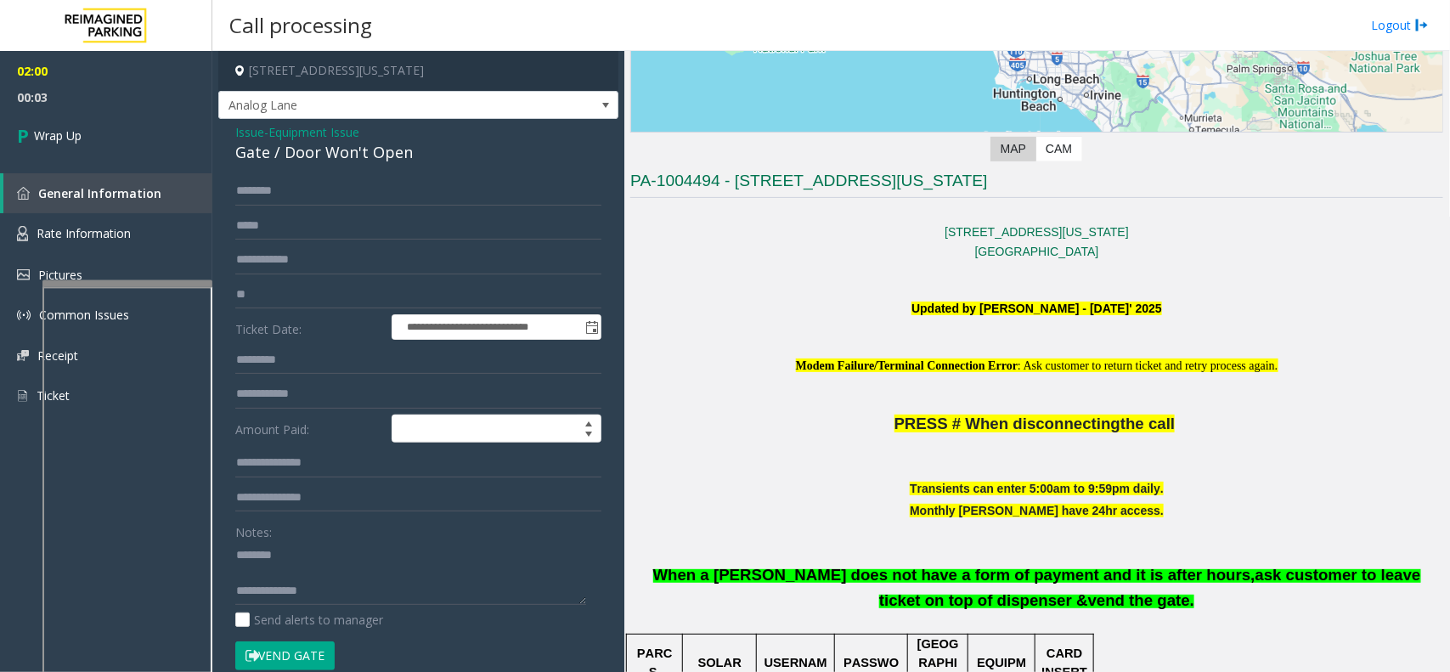
click at [336, 158] on div "Gate / Door Won't Open" at bounding box center [418, 152] width 366 height 23
click at [395, 599] on textarea at bounding box center [410, 573] width 351 height 64
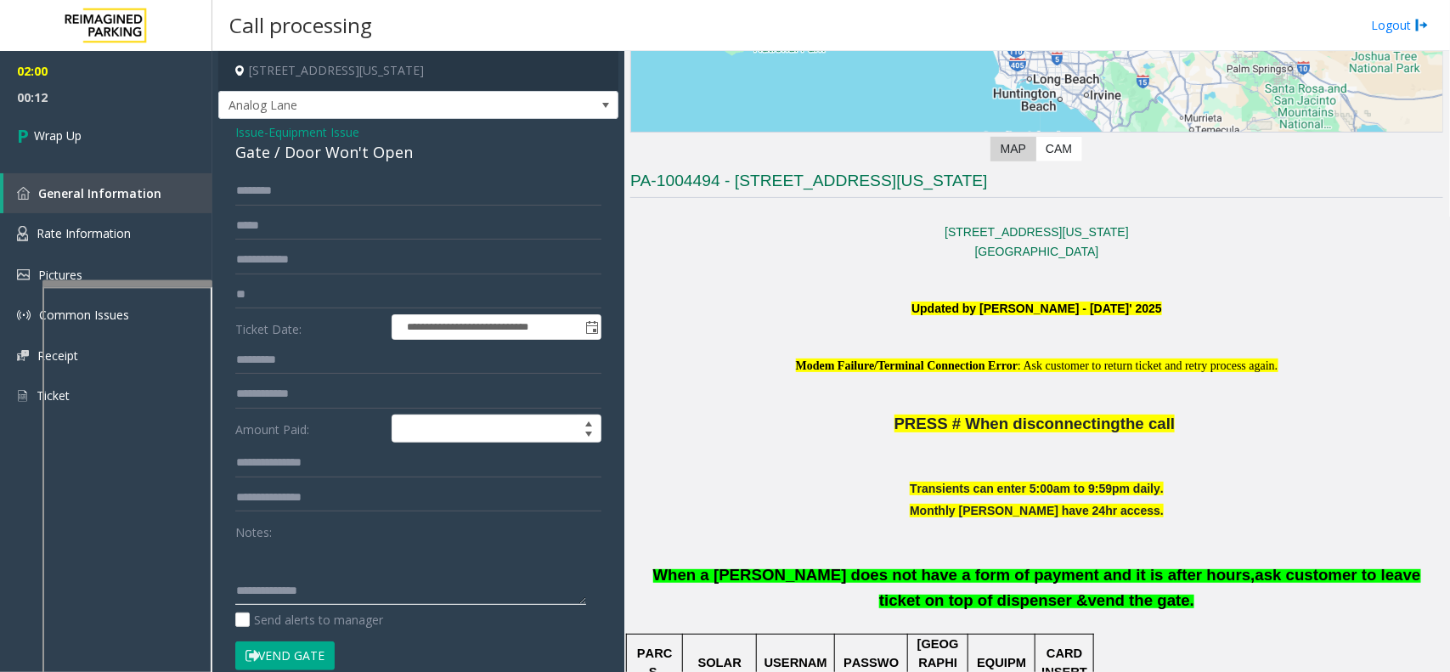
click at [393, 575] on textarea at bounding box center [410, 573] width 351 height 64
click at [490, 599] on textarea at bounding box center [410, 573] width 351 height 64
click at [500, 596] on textarea at bounding box center [410, 573] width 351 height 64
type textarea "**********"
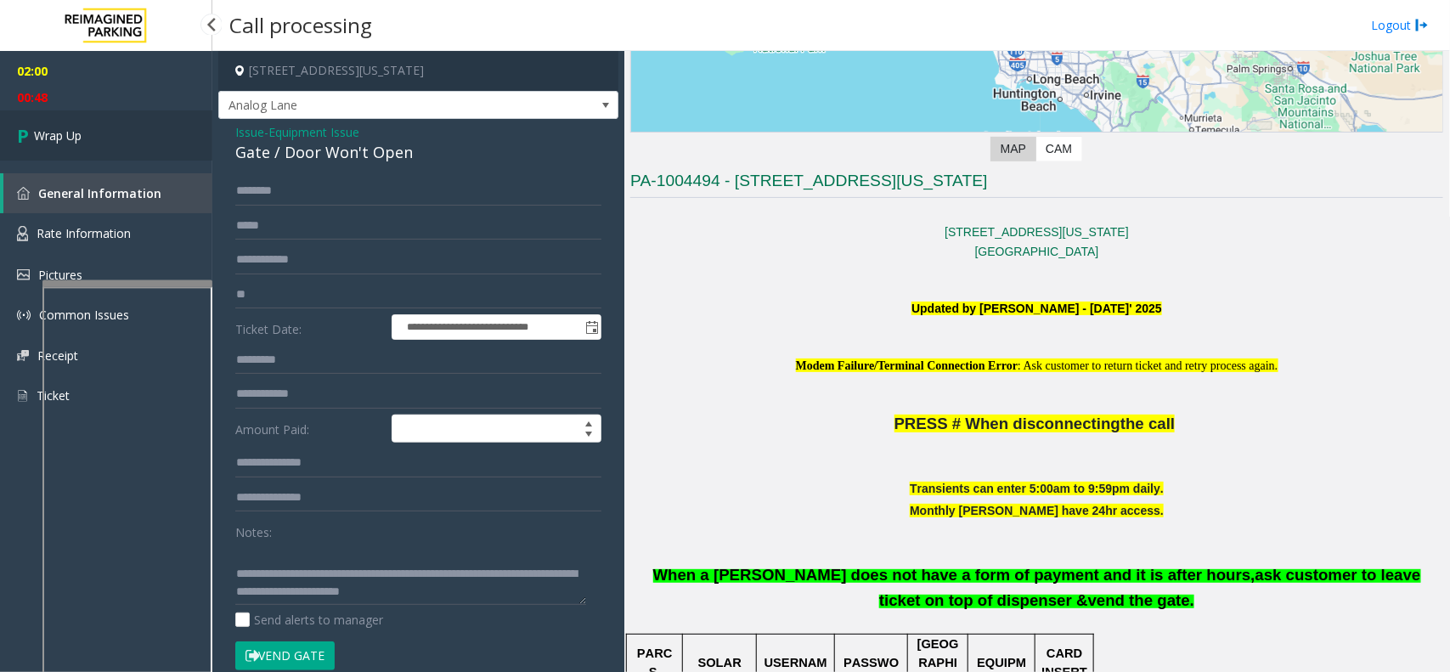
click at [117, 143] on link "Wrap Up" at bounding box center [106, 135] width 212 height 50
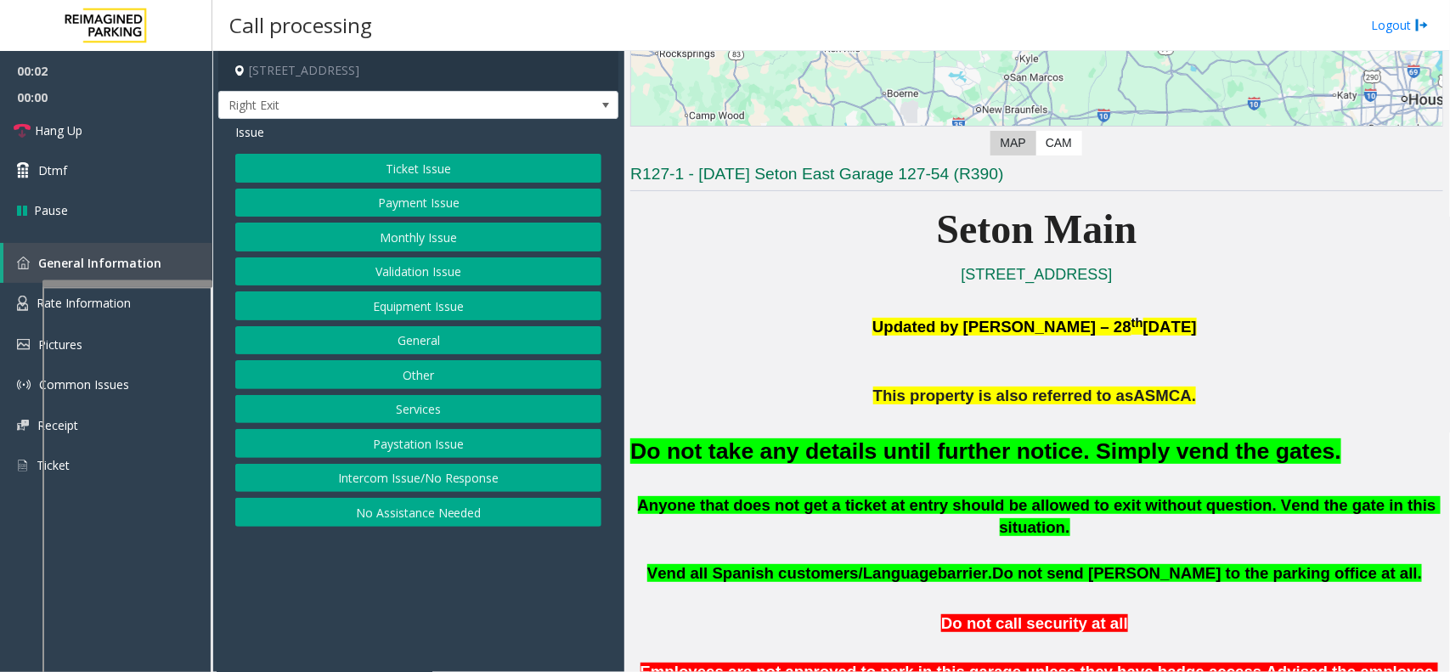
scroll to position [319, 0]
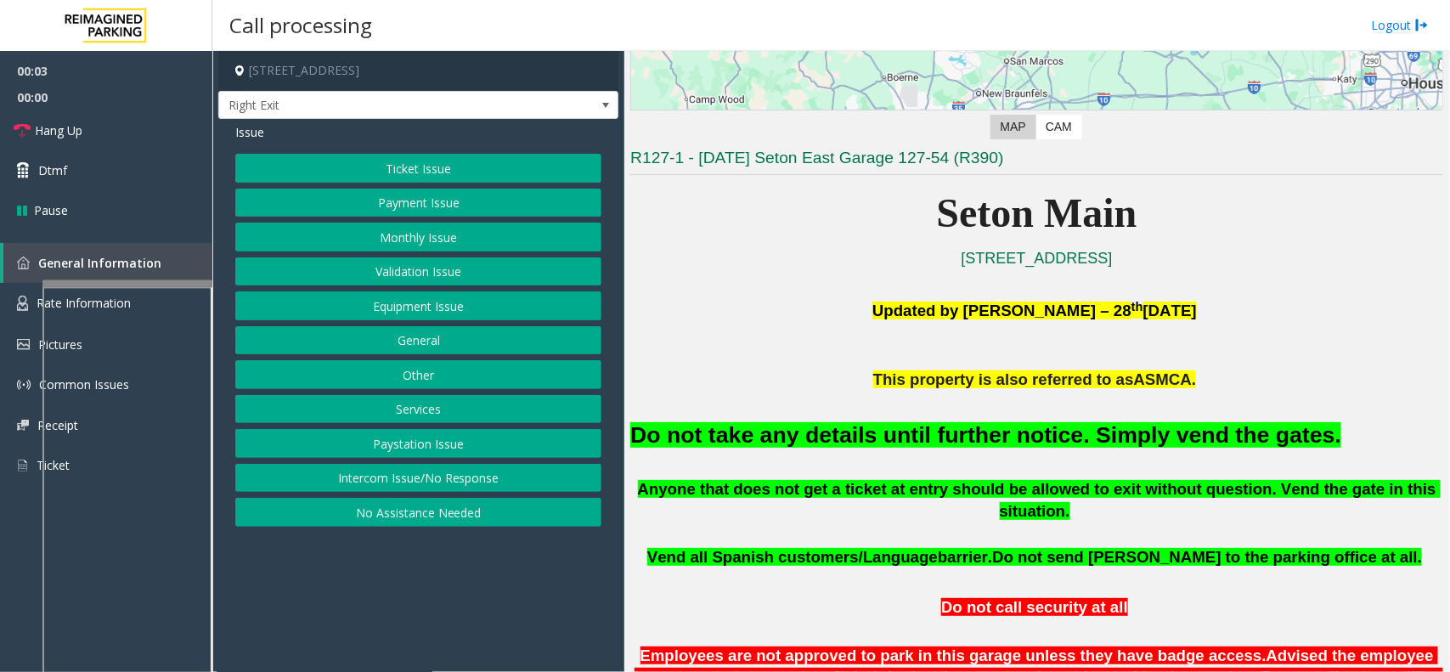
click at [464, 306] on button "Equipment Issue" at bounding box center [418, 305] width 366 height 29
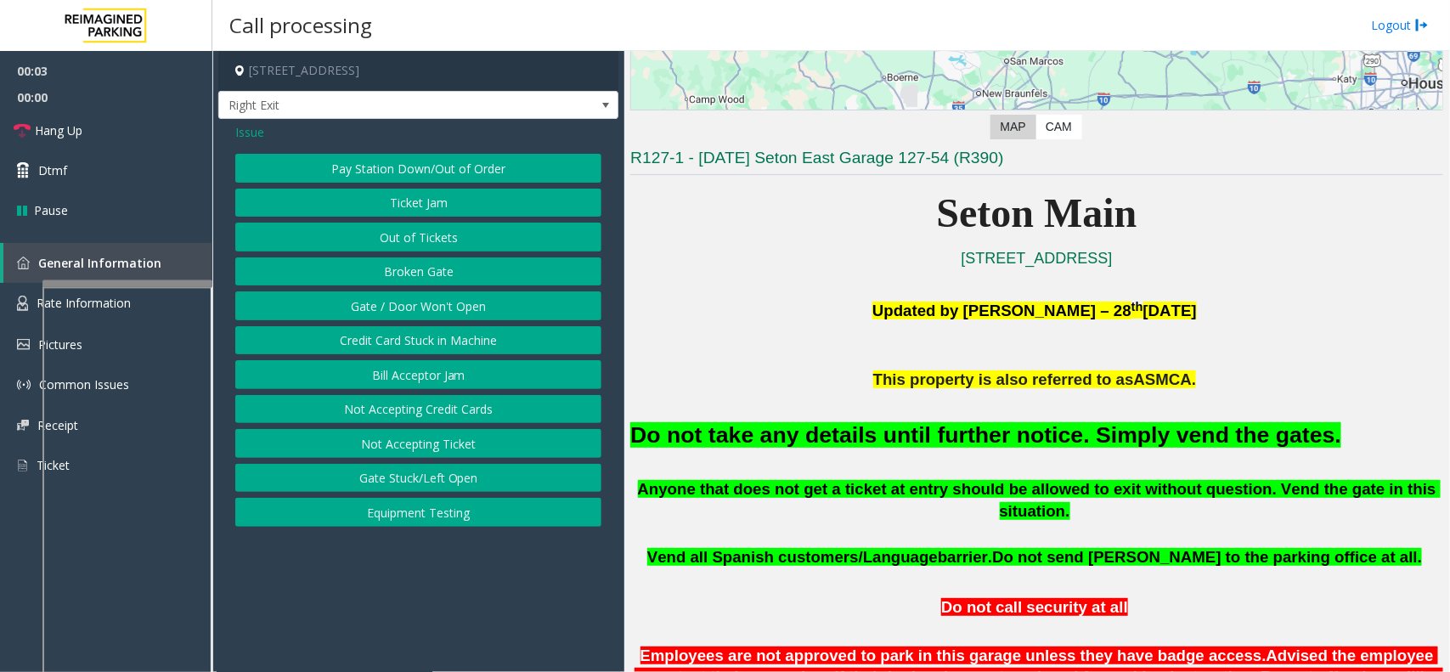
click at [464, 306] on button "Gate / Door Won't Open" at bounding box center [418, 305] width 366 height 29
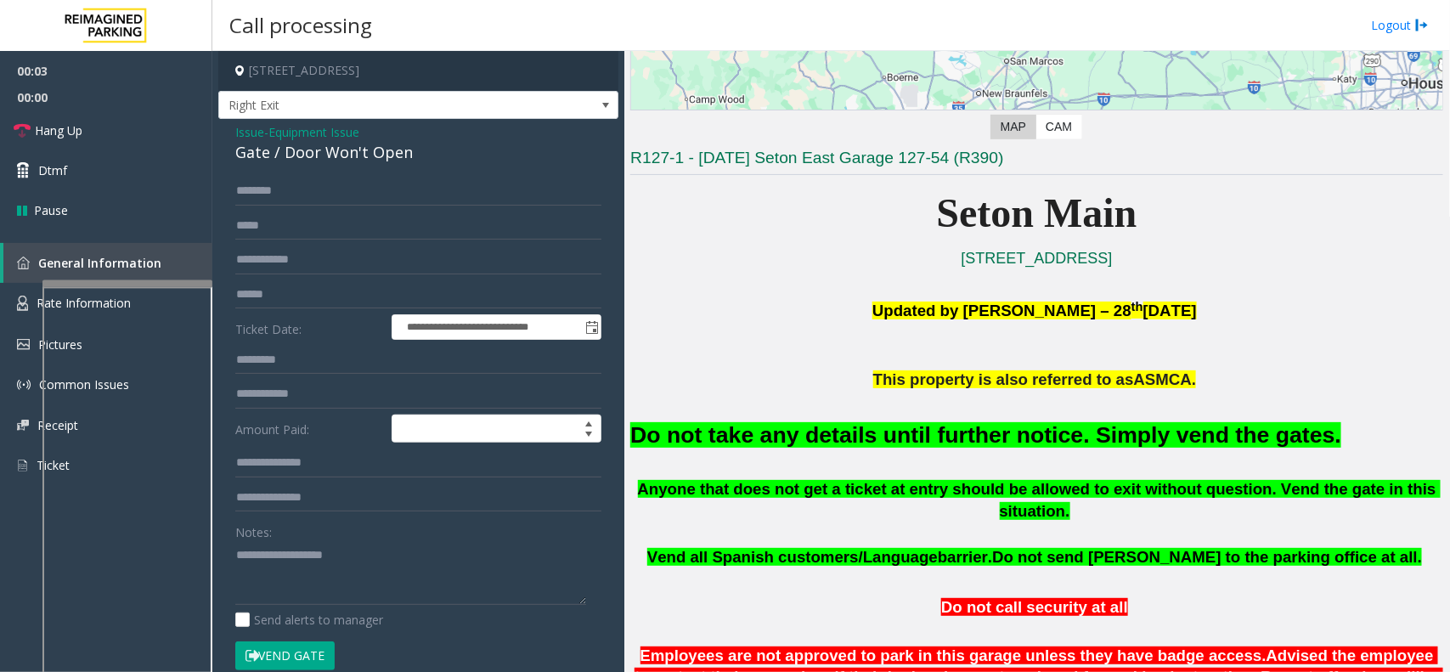
click at [310, 651] on button "Vend Gate" at bounding box center [284, 655] width 99 height 29
click at [784, 430] on font "Do not take any details until further notice. Simply vend the gates." at bounding box center [985, 434] width 711 height 25
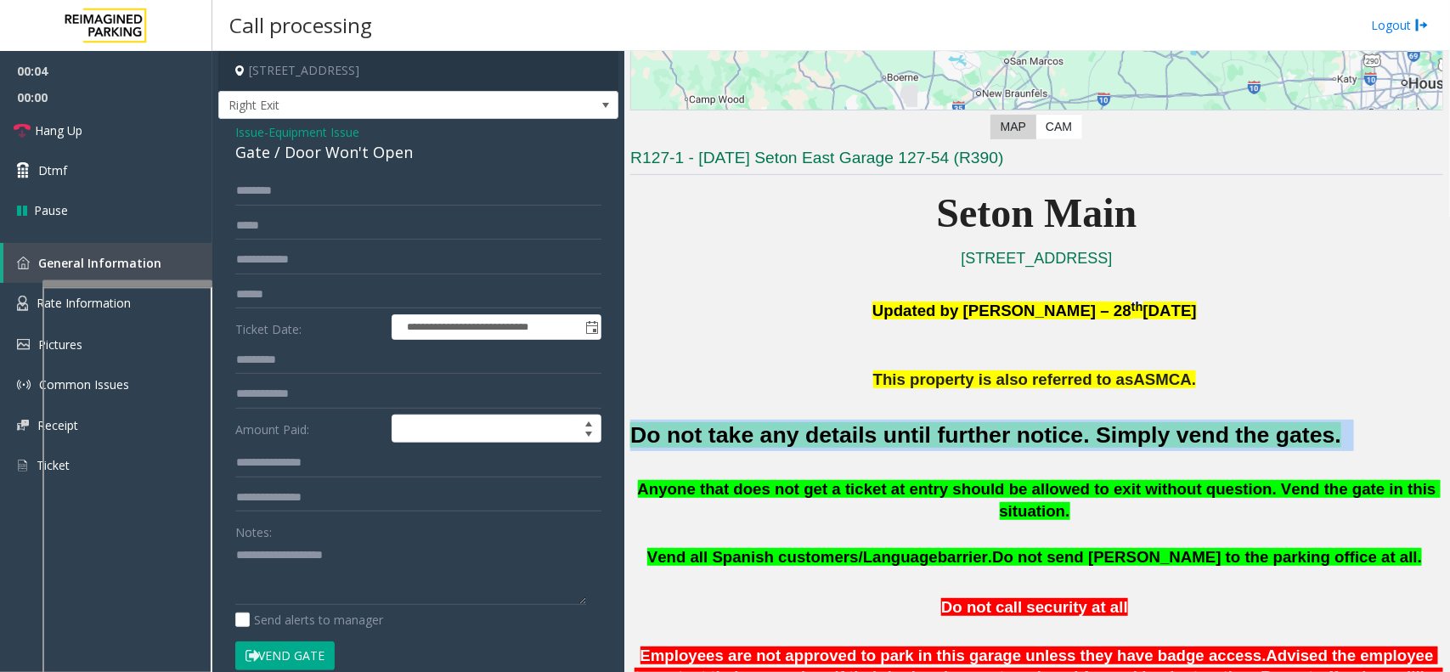
click at [784, 430] on font "Do not take any details until further notice. Simply vend the gates." at bounding box center [985, 434] width 711 height 25
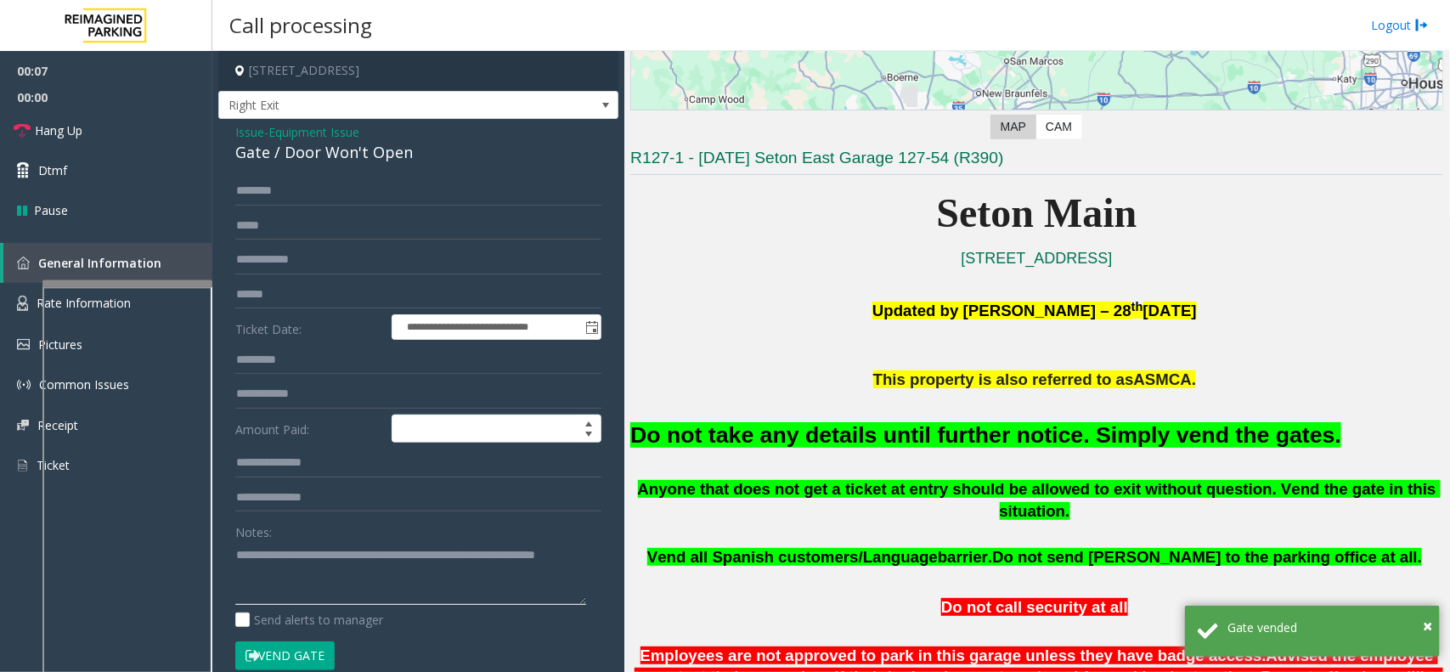
type textarea "**********"
click at [321, 136] on span "Equipment Issue" at bounding box center [313, 132] width 91 height 18
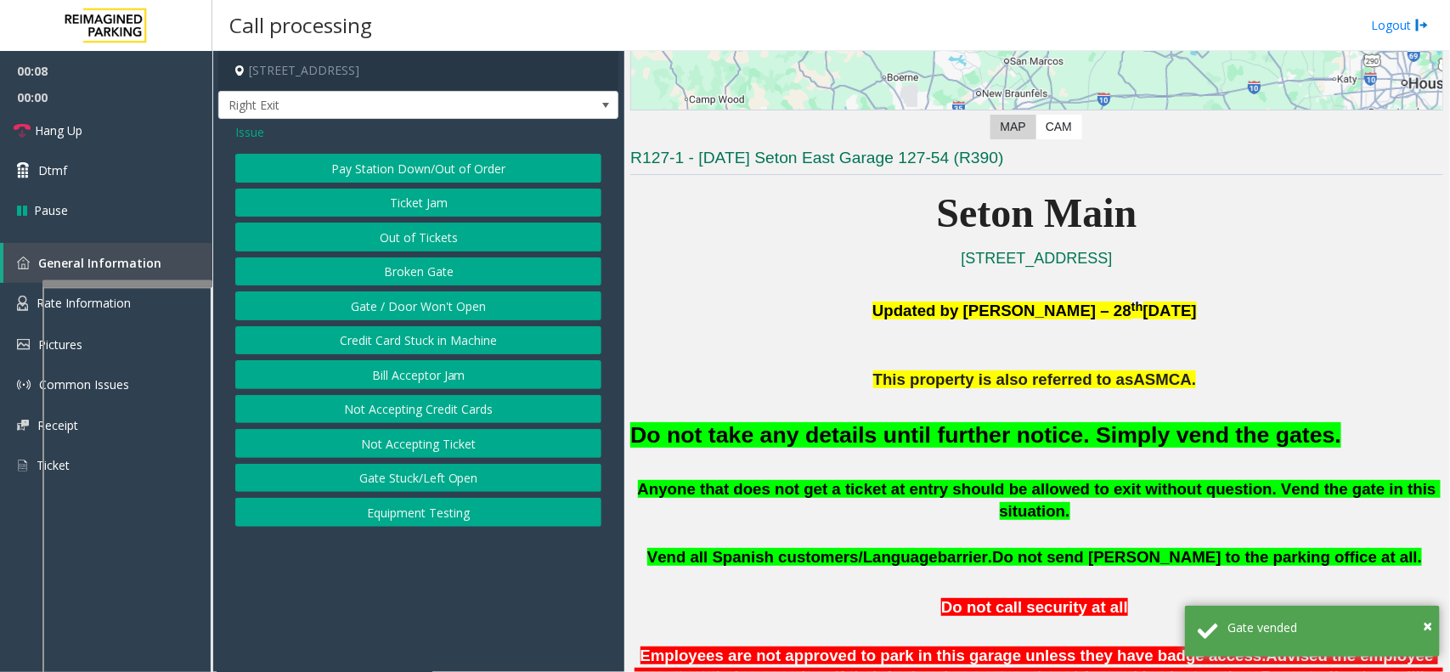
click at [245, 133] on span "Issue" at bounding box center [249, 132] width 29 height 18
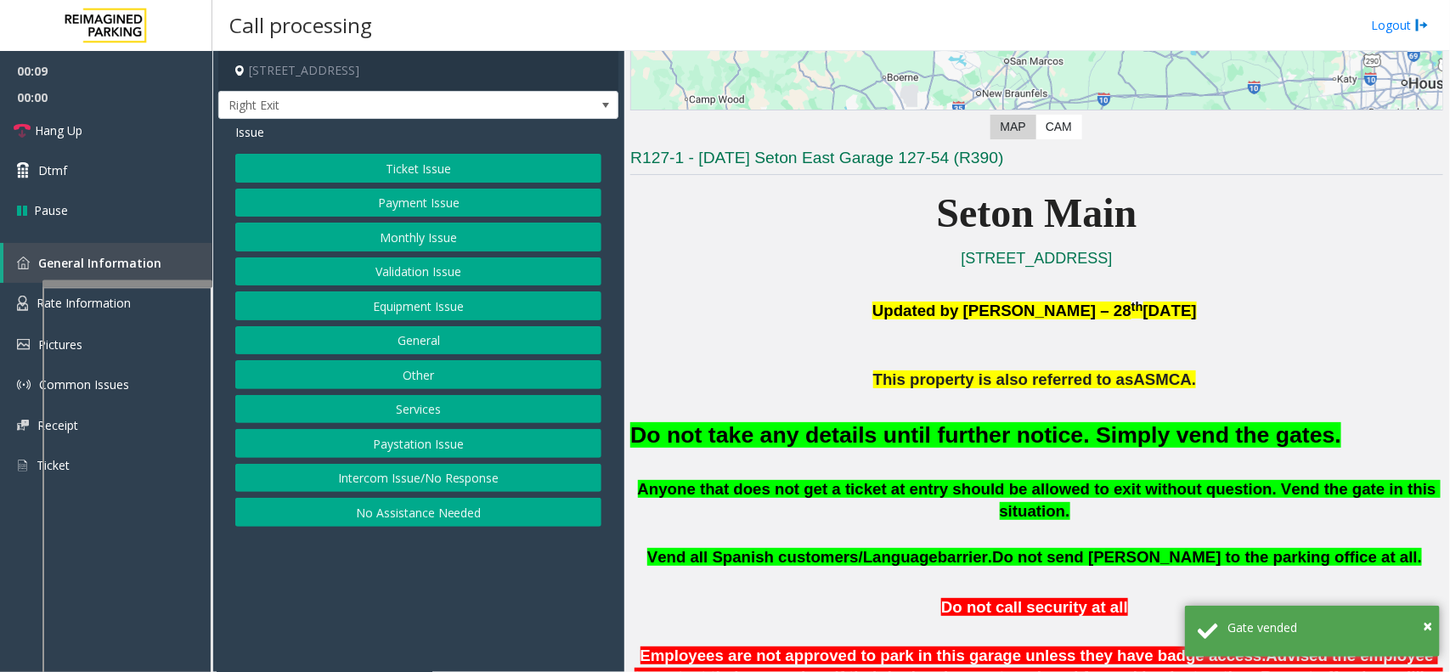
click at [417, 232] on button "Monthly Issue" at bounding box center [418, 237] width 366 height 29
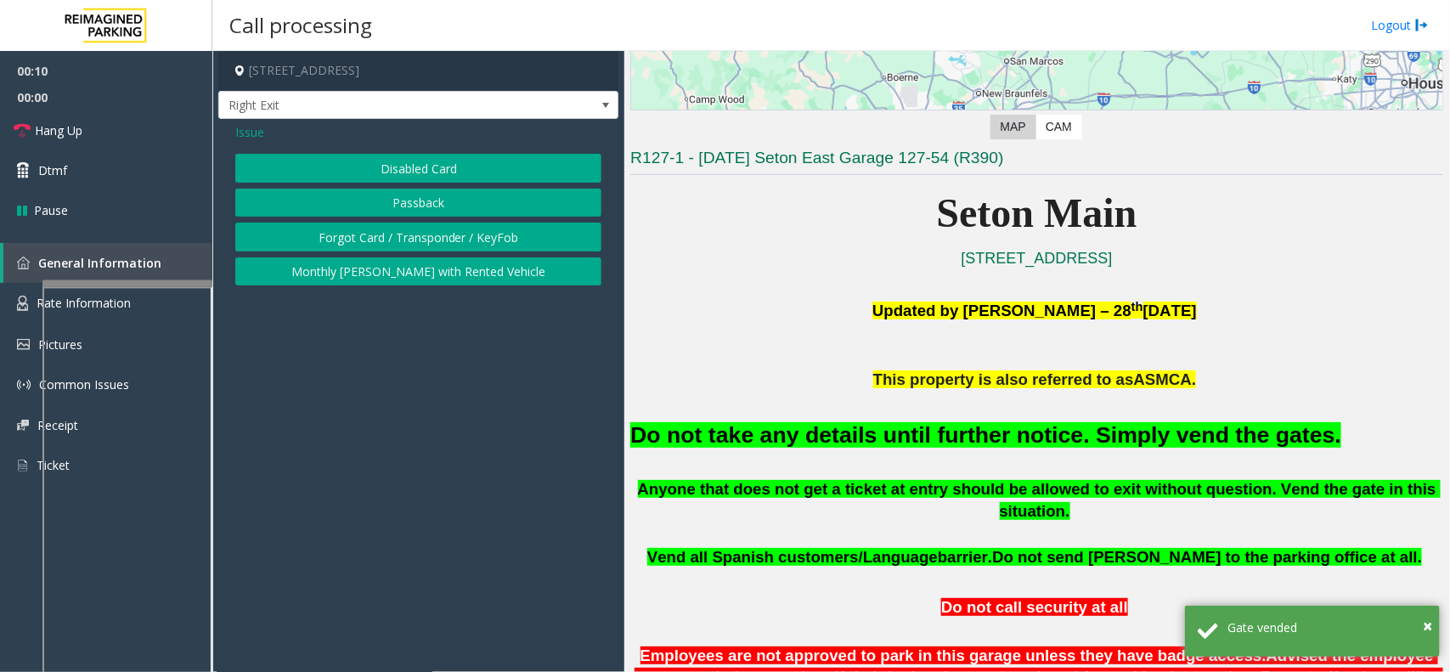
click at [430, 163] on button "Disabled Card" at bounding box center [418, 168] width 366 height 29
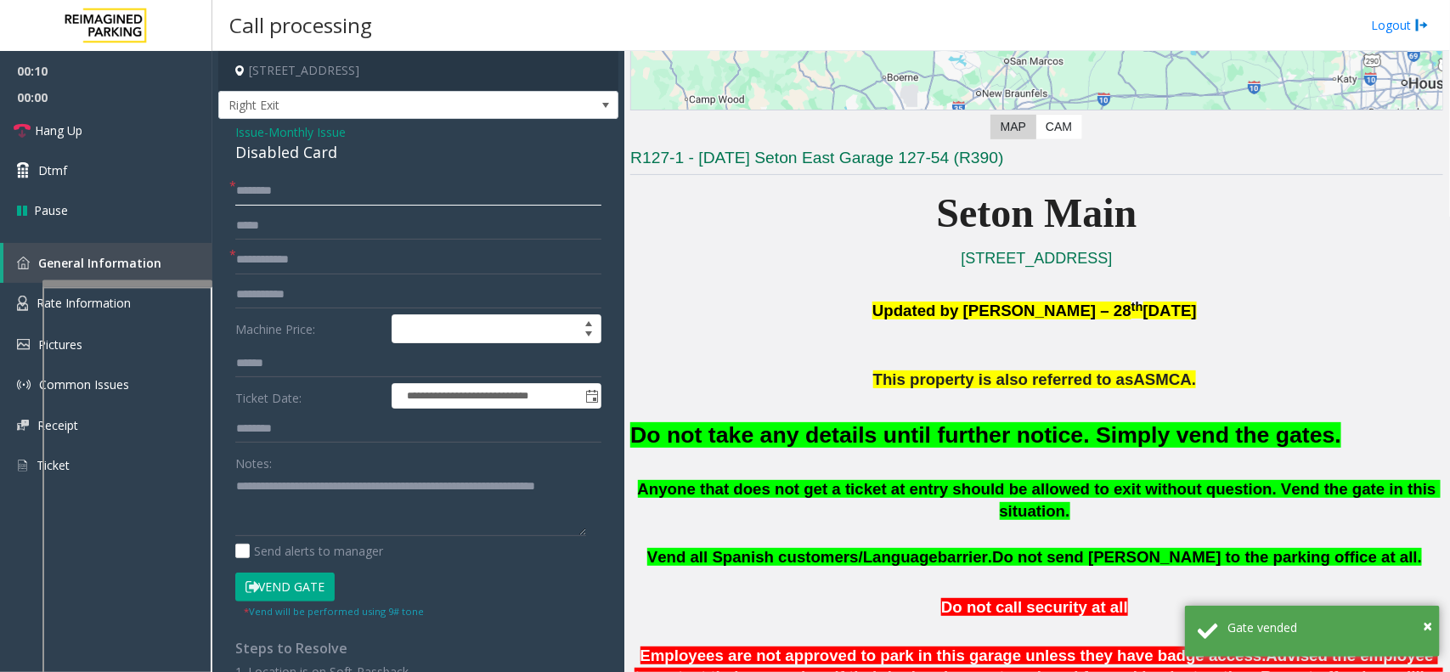
click at [331, 189] on input "text" at bounding box center [418, 191] width 366 height 29
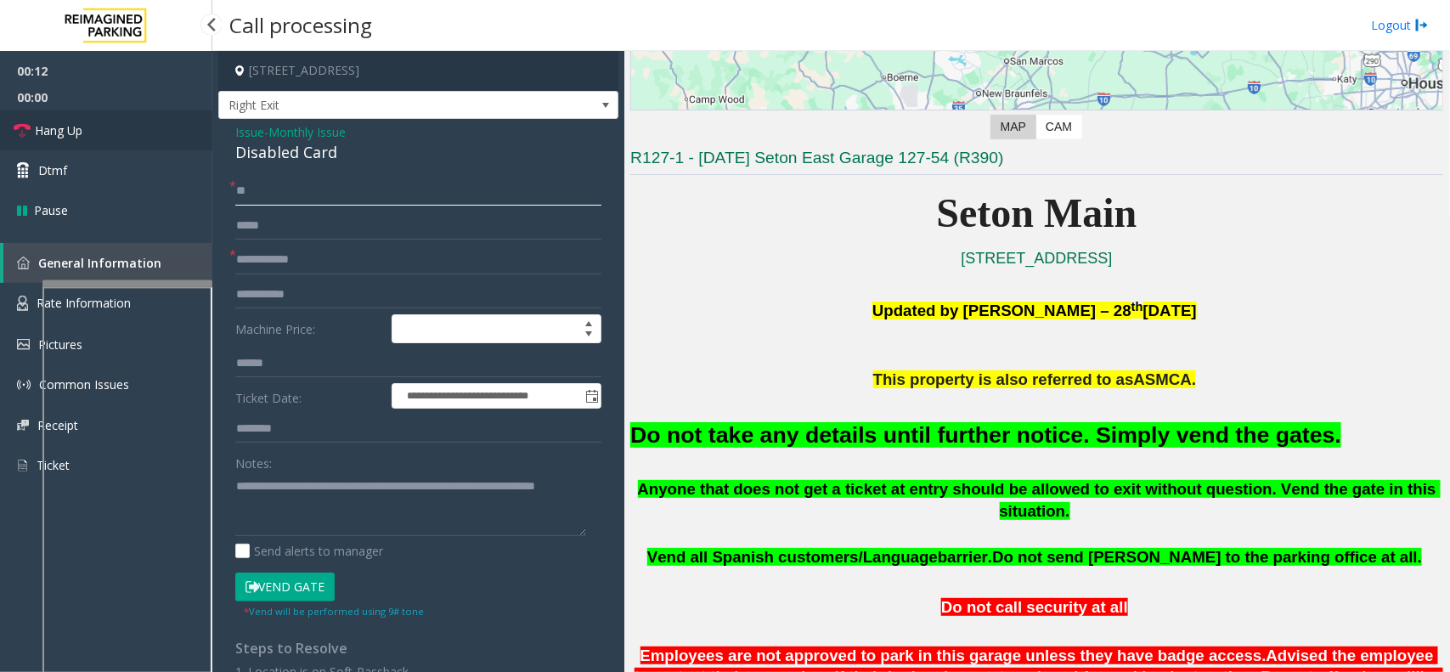
type input "**"
drag, startPoint x: 164, startPoint y: 145, endPoint x: 202, endPoint y: 172, distance: 46.9
click at [164, 145] on link "Hang Up" at bounding box center [106, 130] width 212 height 40
click at [285, 255] on input "text" at bounding box center [418, 260] width 366 height 29
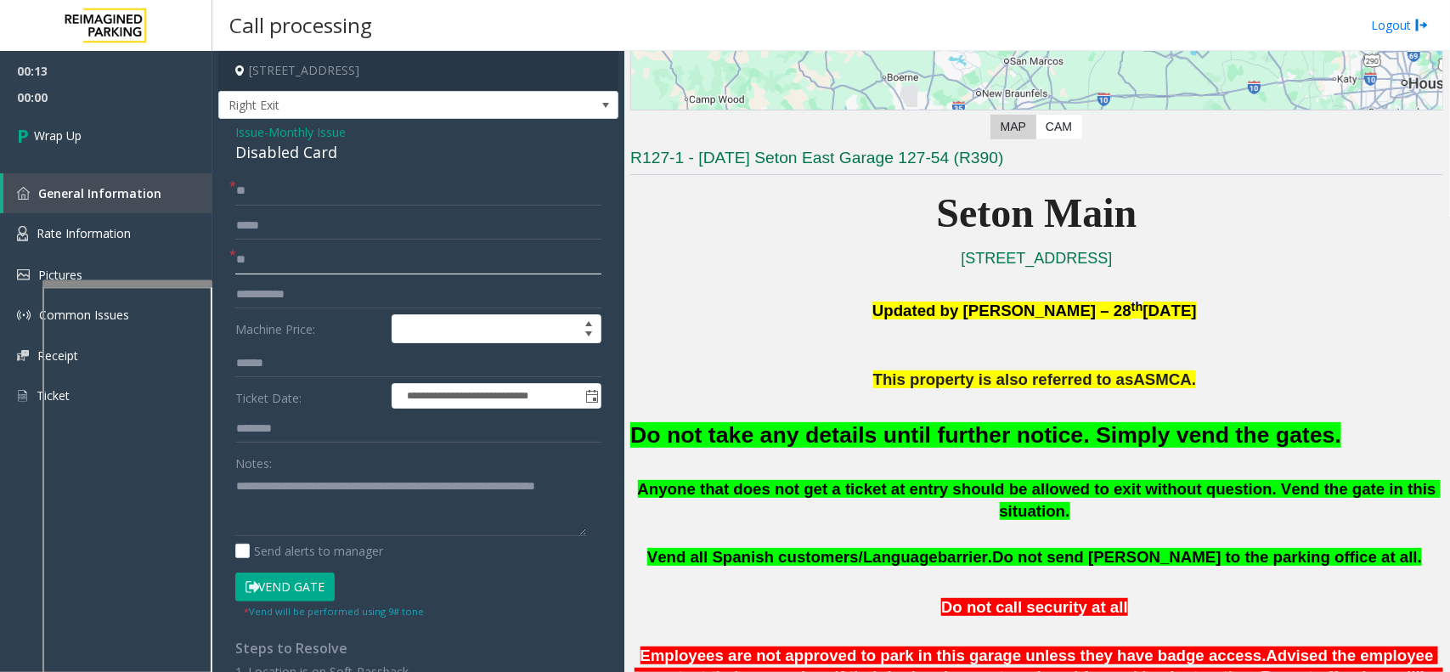
type input "*"
type input "**"
click at [177, 146] on link "Wrap Up" at bounding box center [106, 135] width 212 height 50
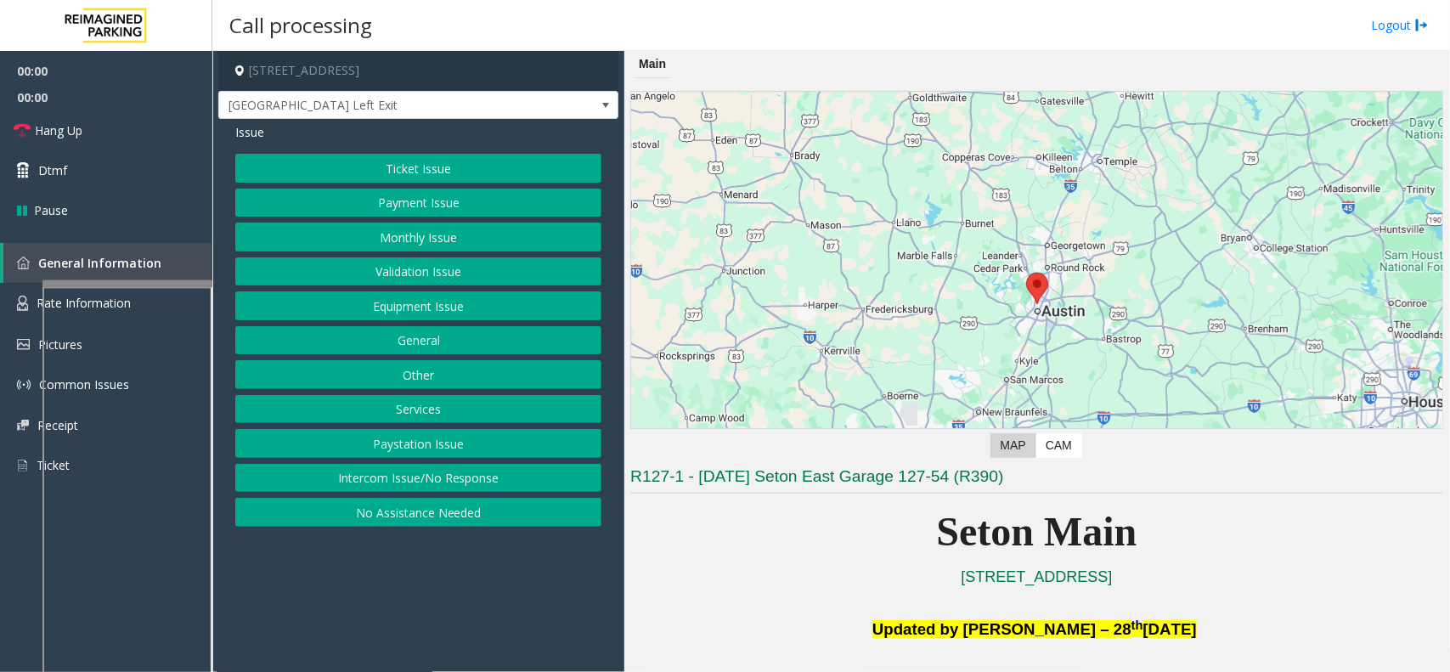
click at [333, 307] on button "Equipment Issue" at bounding box center [418, 305] width 366 height 29
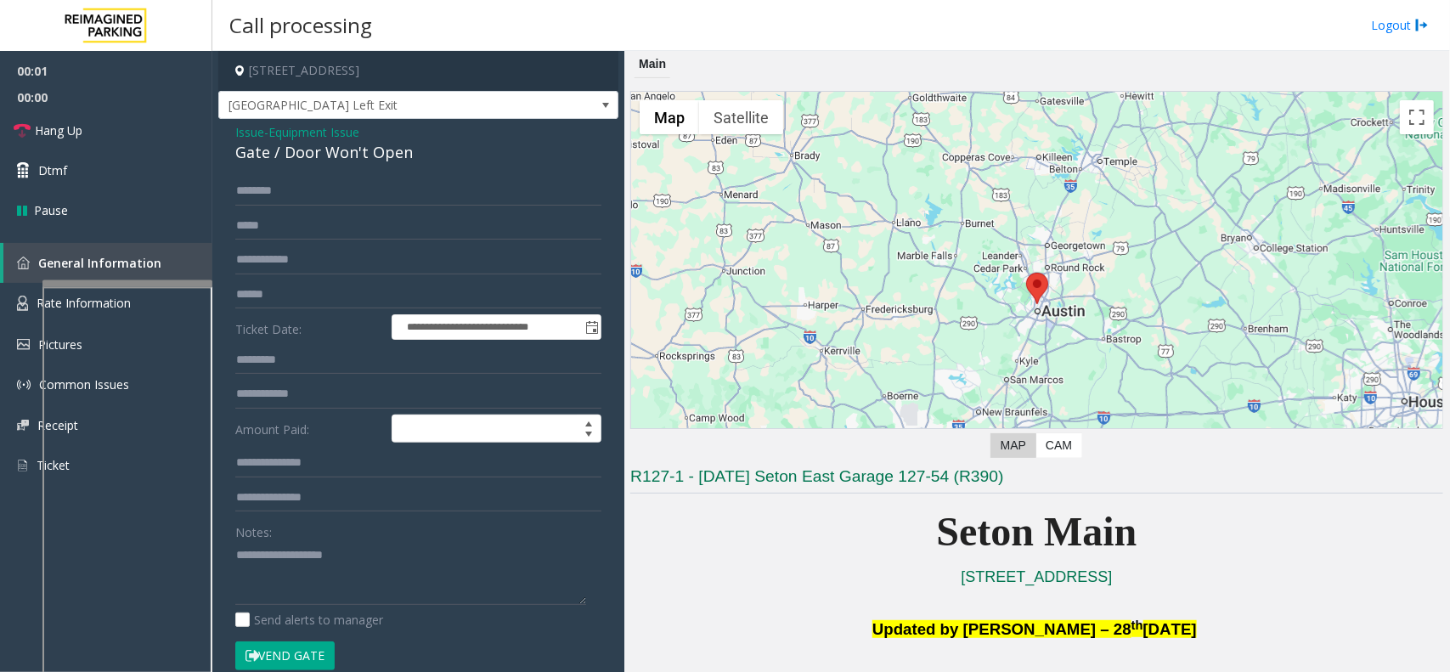
click at [311, 658] on button "Vend Gate" at bounding box center [284, 655] width 99 height 29
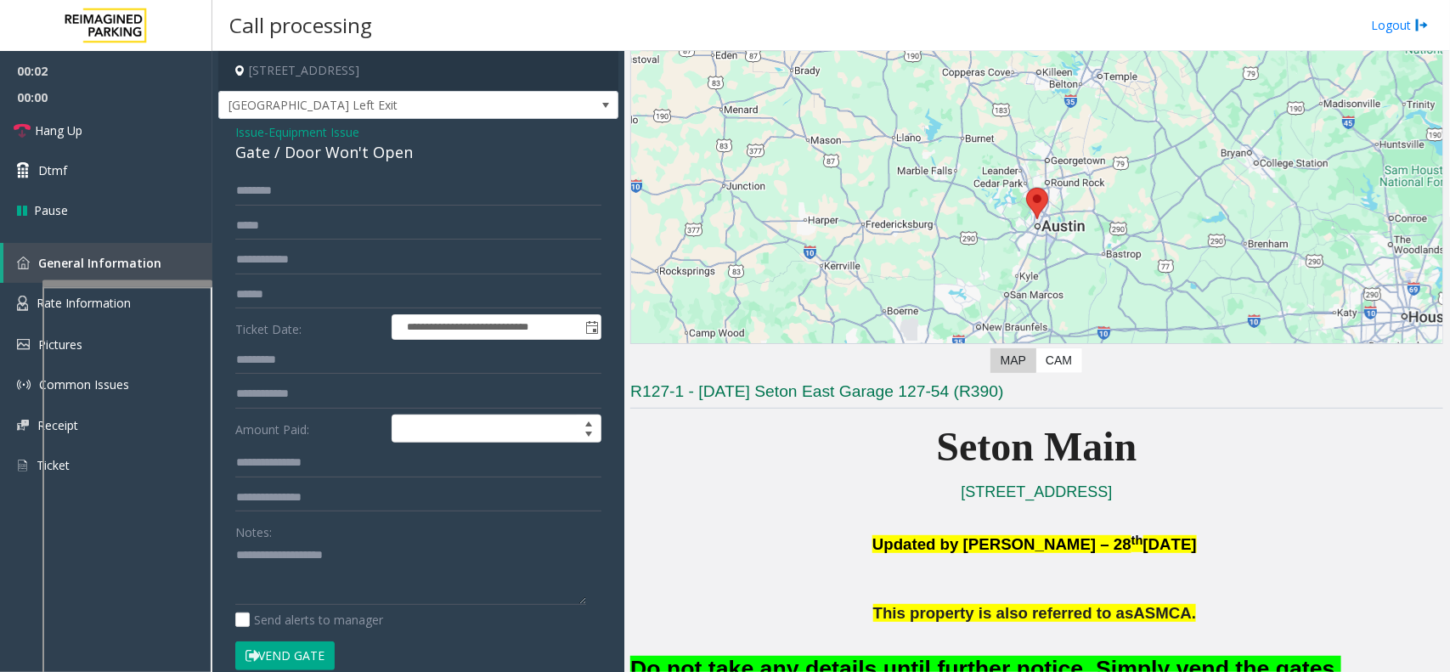
scroll to position [212, 0]
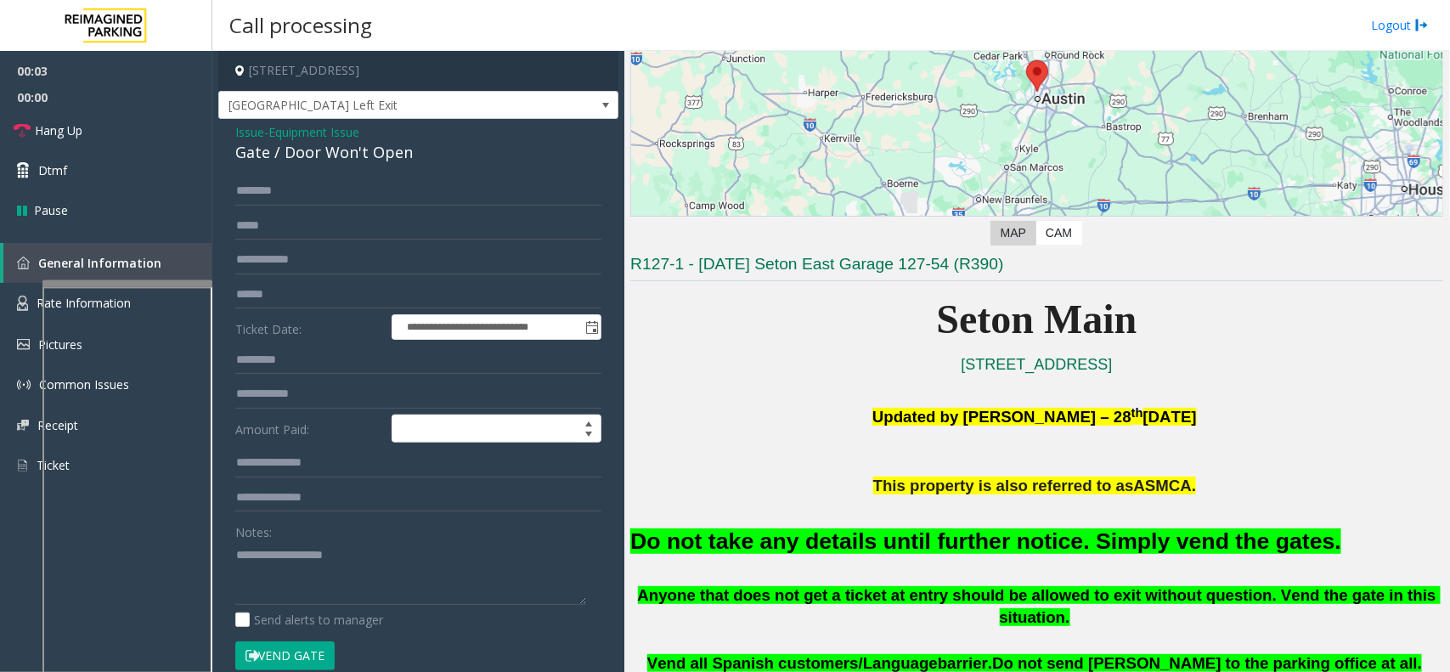
click at [856, 558] on div "Do not take any details until further notice. Simply vend the gates." at bounding box center [1036, 540] width 813 height 87
click at [860, 550] on font "Do not take any details until further notice. Simply vend the gates." at bounding box center [985, 540] width 711 height 25
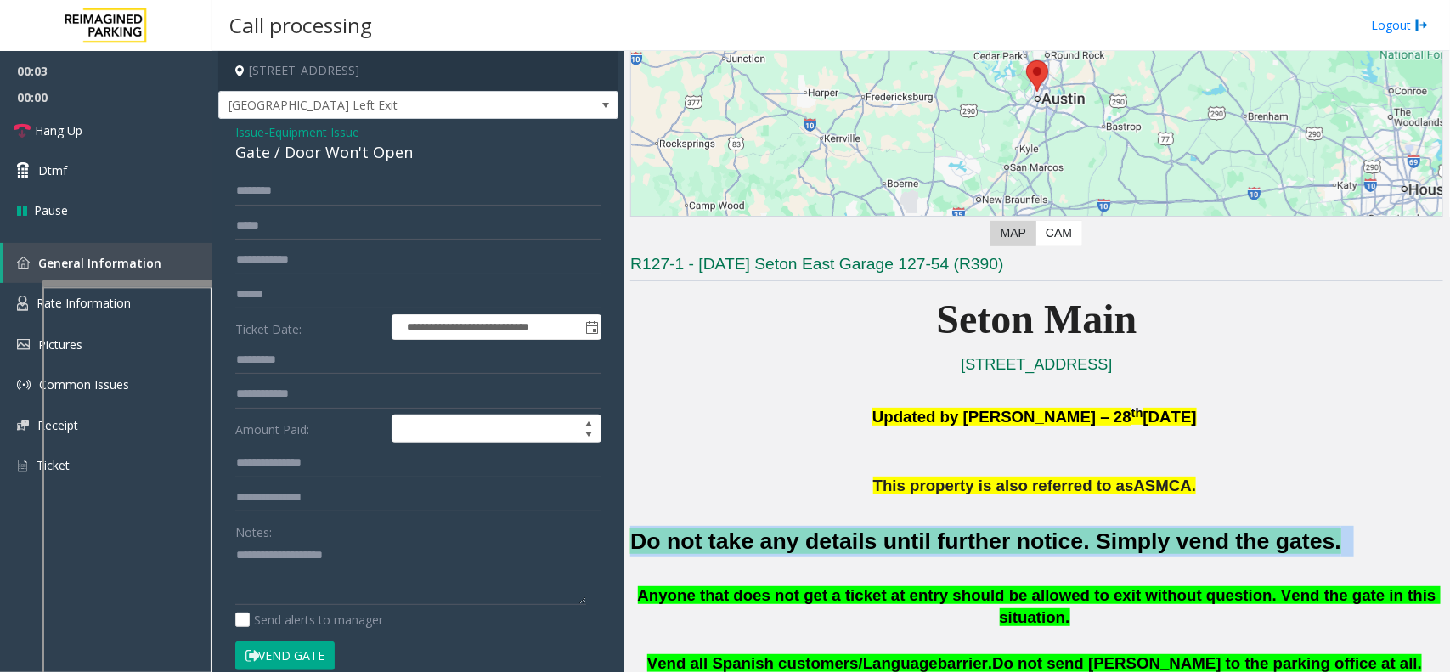
click at [860, 550] on font "Do not take any details until further notice. Simply vend the gates." at bounding box center [985, 540] width 711 height 25
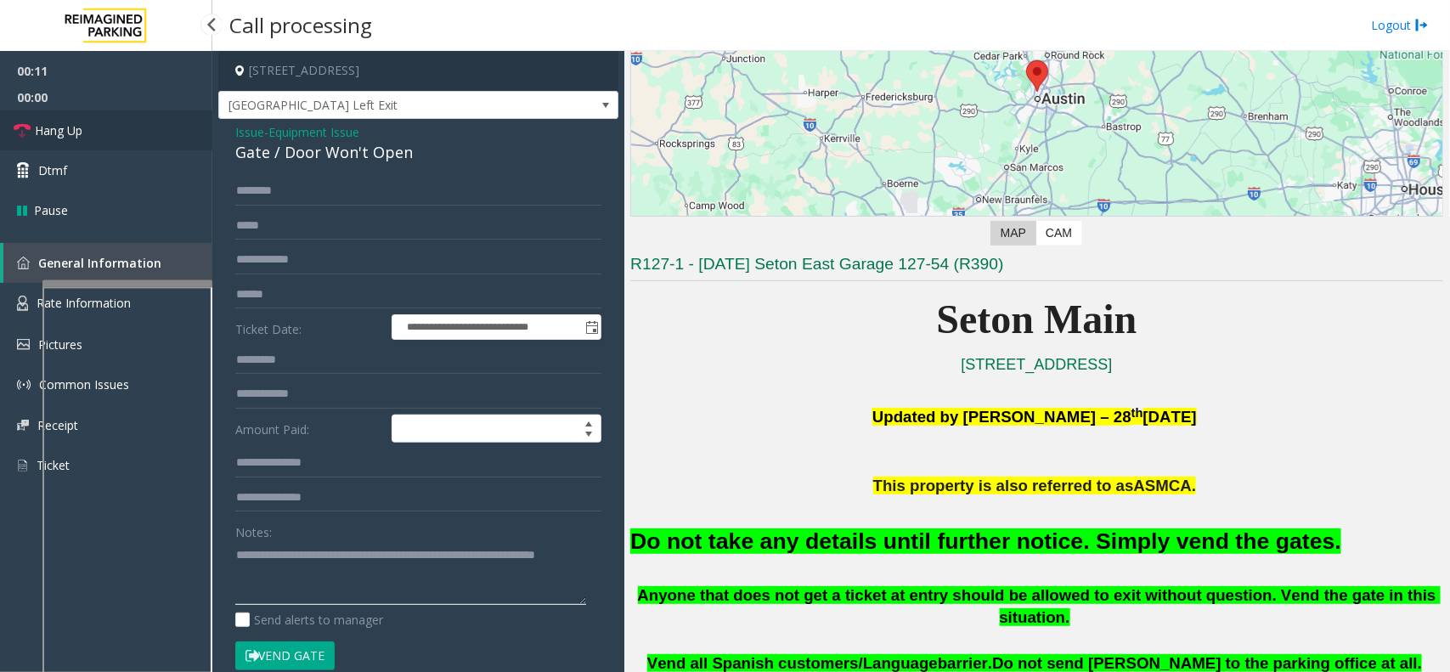
type textarea "**********"
click at [157, 138] on link "Hang Up" at bounding box center [106, 130] width 212 height 40
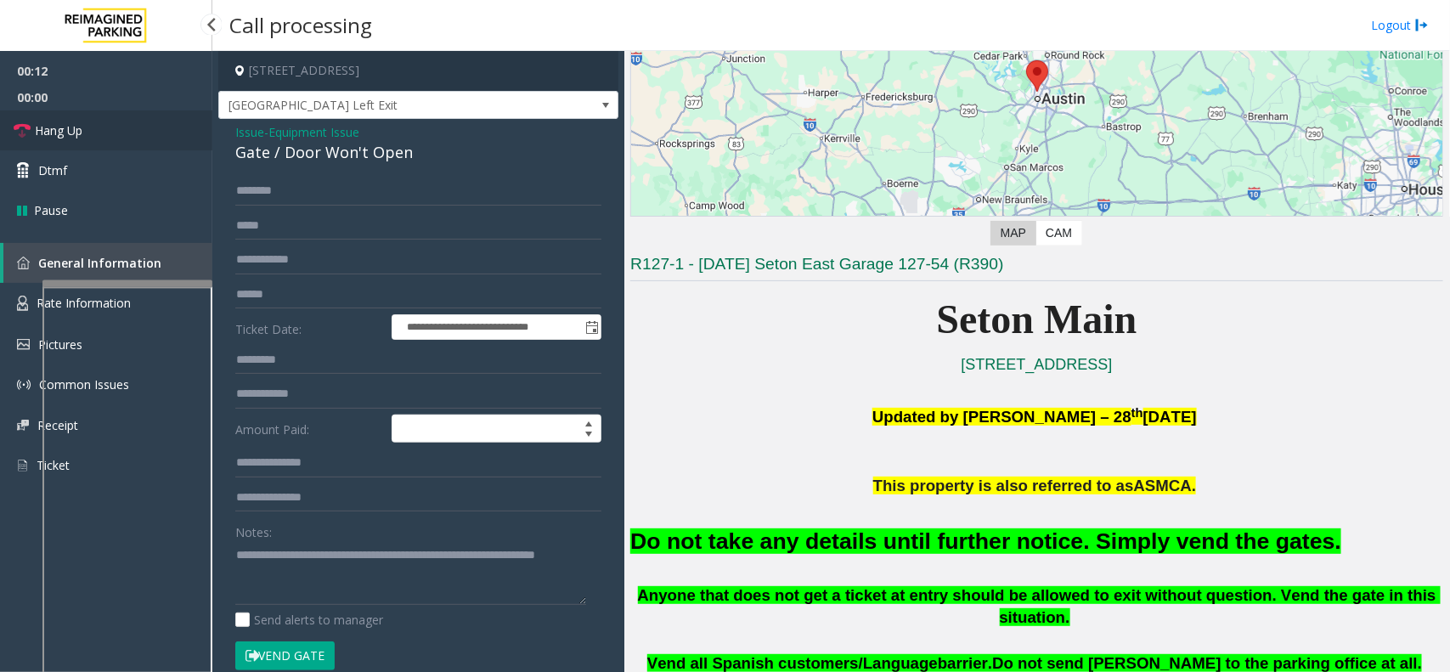
click at [157, 138] on link "Hang Up" at bounding box center [106, 130] width 212 height 40
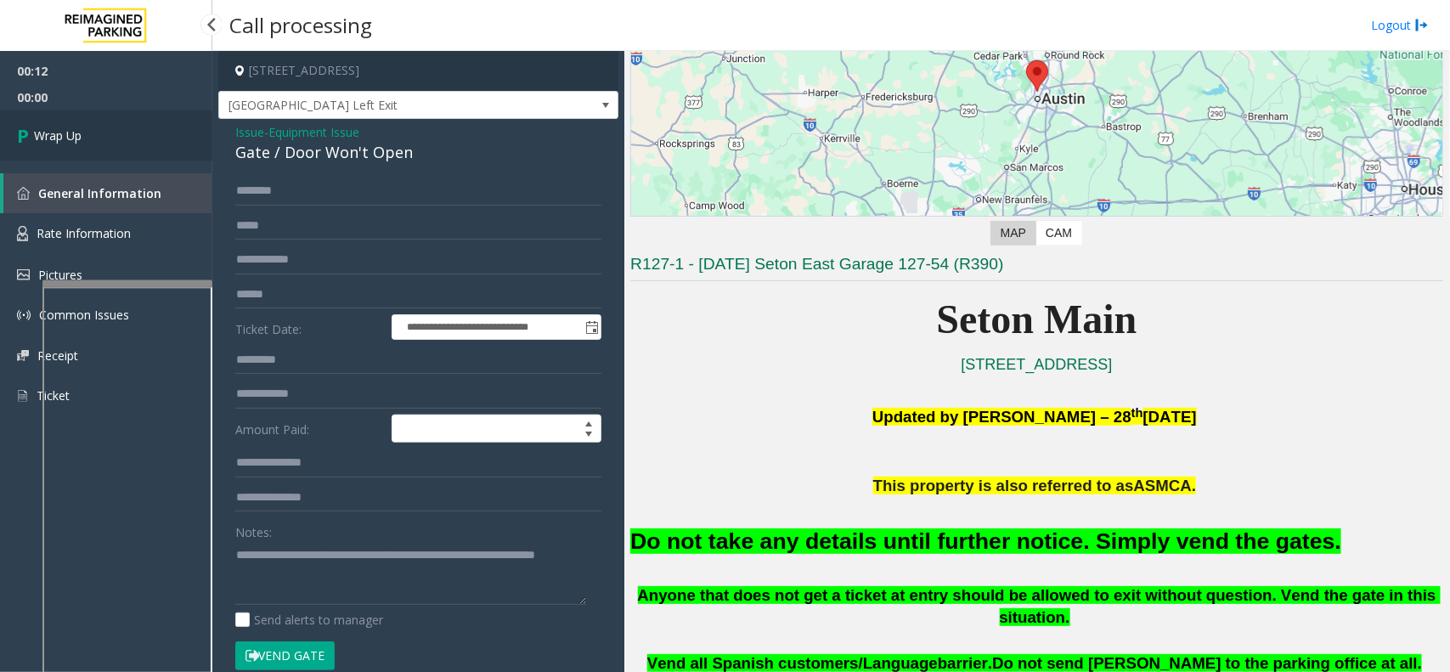
click at [157, 138] on link "Wrap Up" at bounding box center [106, 135] width 212 height 50
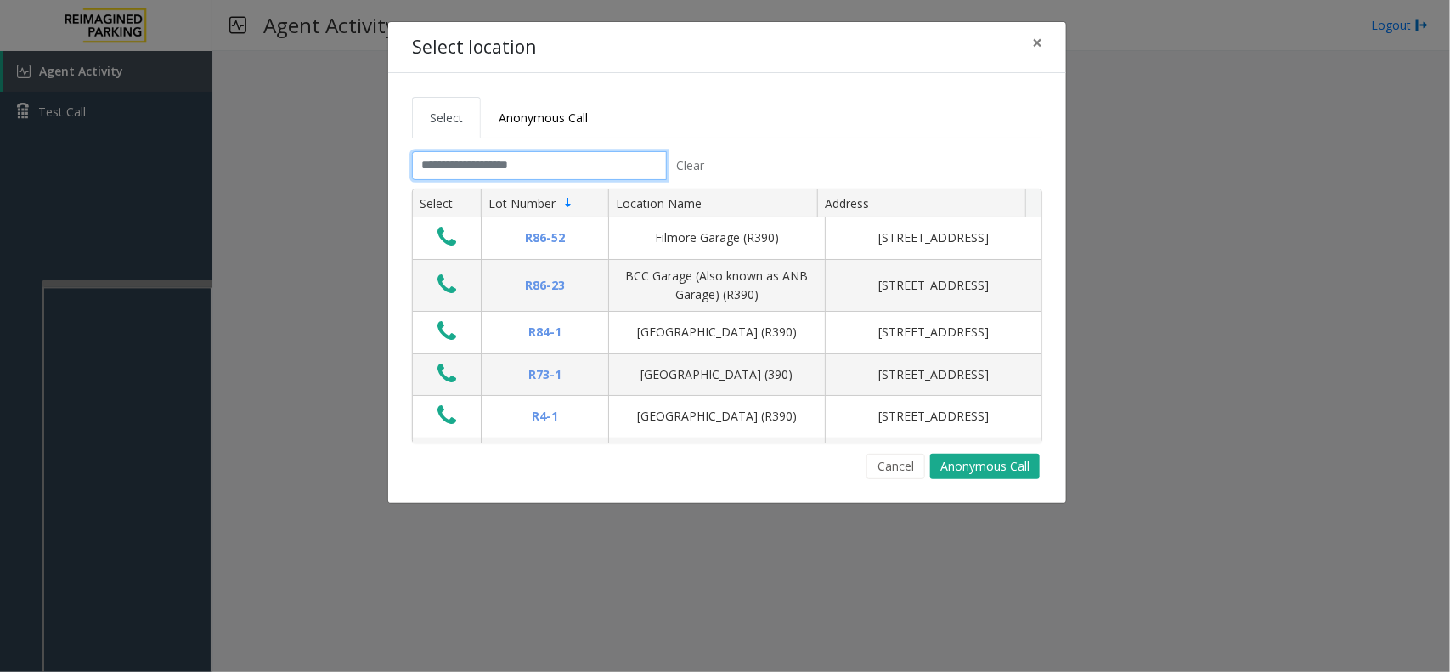
click at [480, 172] on input "text" at bounding box center [539, 165] width 255 height 29
click at [1034, 42] on span "×" at bounding box center [1037, 43] width 10 height 24
click at [575, 146] on tabset "Select Anonymous Call Clear Select Lot Number Location Name Address R86-52 Film…" at bounding box center [727, 288] width 630 height 382
click at [567, 153] on input "text" at bounding box center [539, 165] width 255 height 29
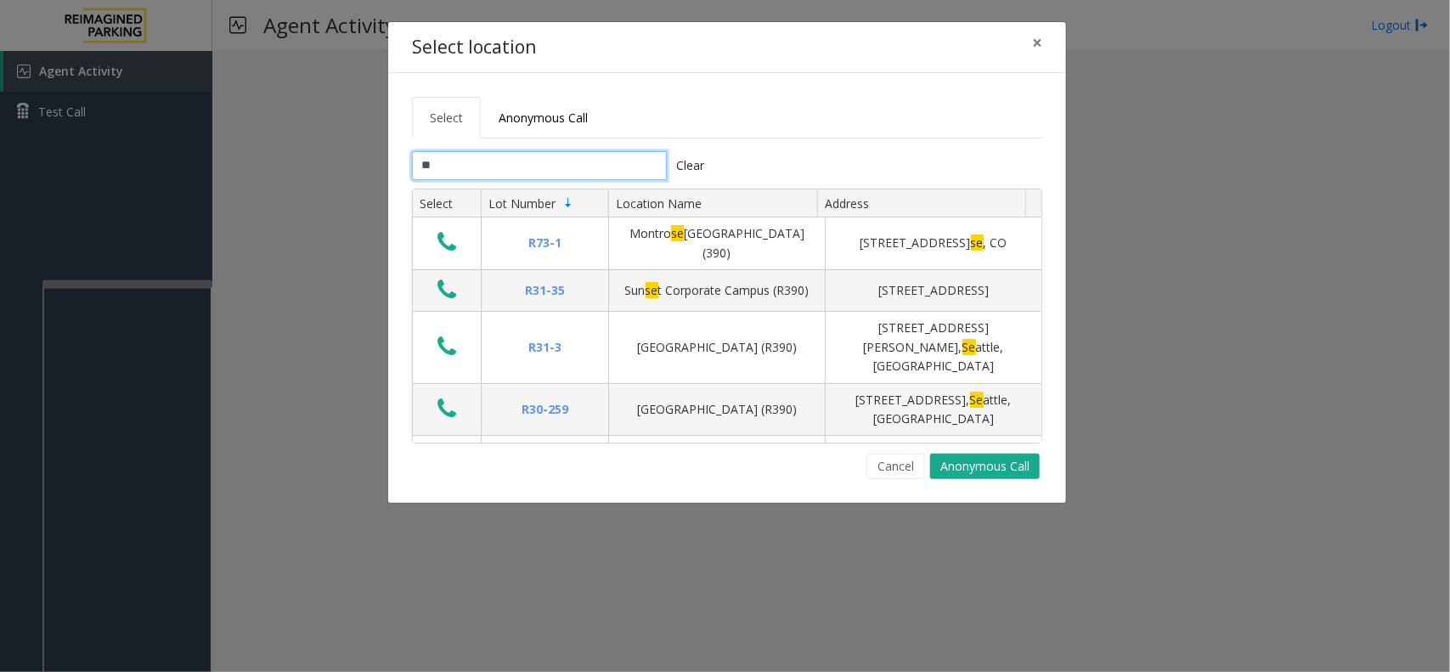
type input "*"
